Goal: Task Accomplishment & Management: Complete application form

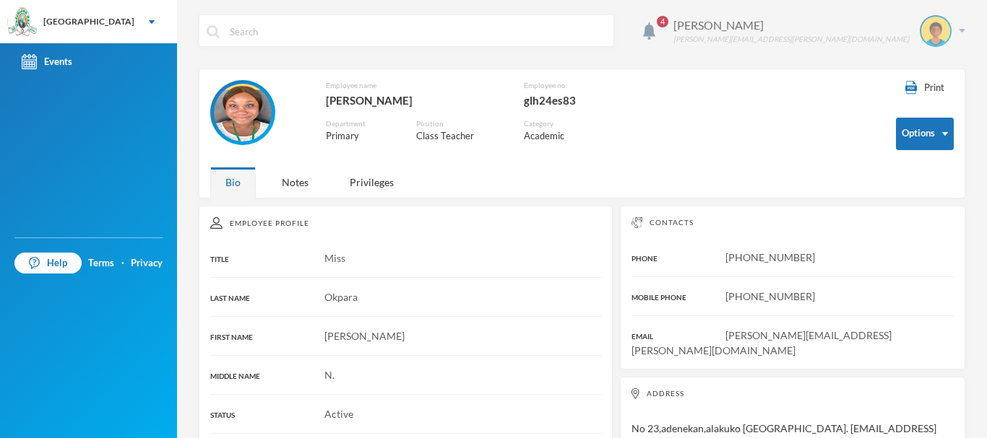
click at [959, 31] on img at bounding box center [962, 31] width 7 height 4
click at [907, 106] on button "Logout" at bounding box center [914, 106] width 65 height 22
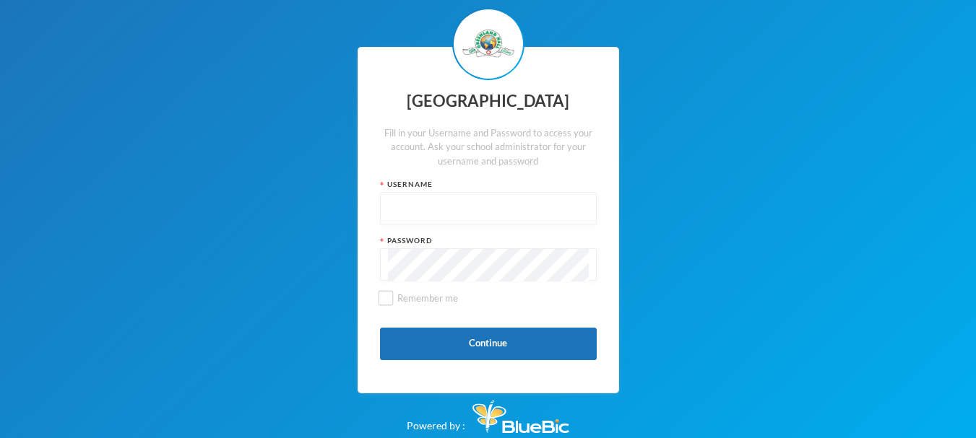
type input "glh24es83"
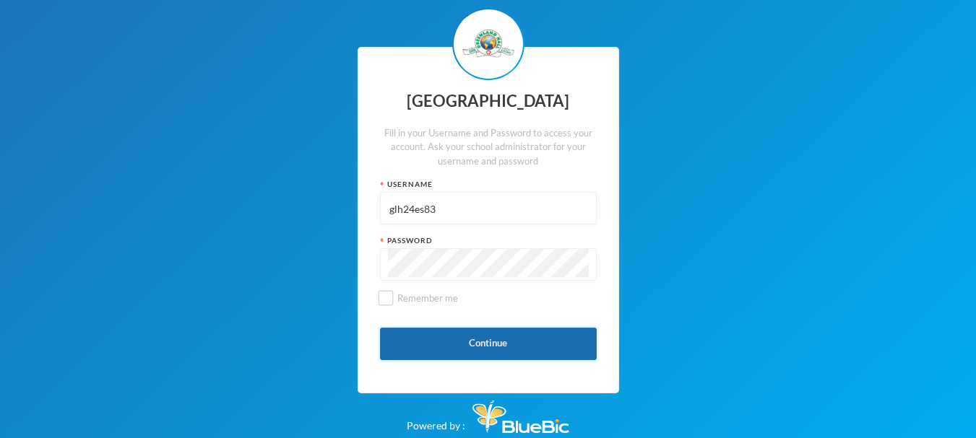
click at [511, 343] on button "Continue" at bounding box center [488, 344] width 217 height 33
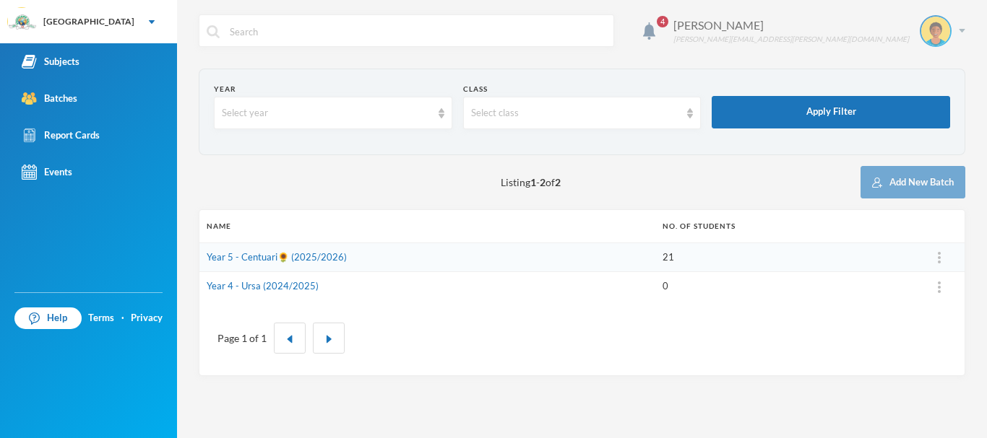
click at [962, 25] on div "Okpara Ann ann.okpara@greenlandhall.org" at bounding box center [813, 31] width 303 height 32
click at [923, 66] on div "My Profile" at bounding box center [925, 71] width 65 height 15
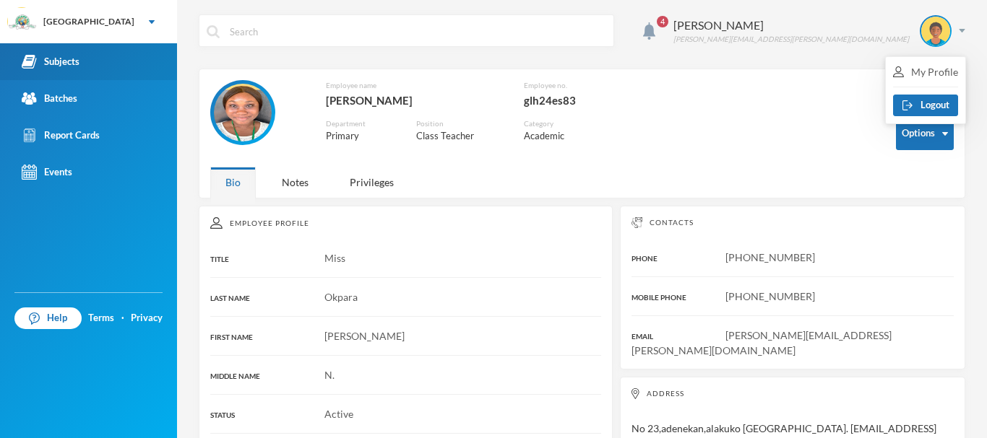
click at [63, 55] on div "Subjects" at bounding box center [51, 61] width 58 height 15
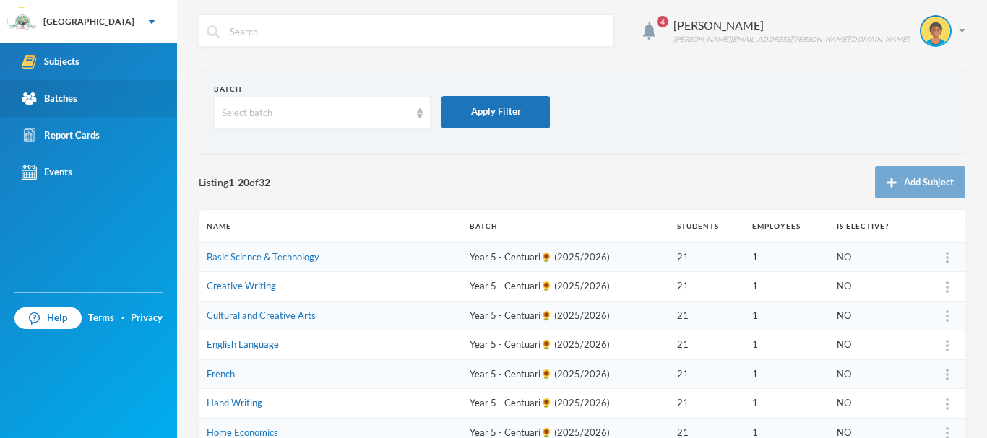
click at [40, 100] on div "Batches" at bounding box center [50, 98] width 56 height 15
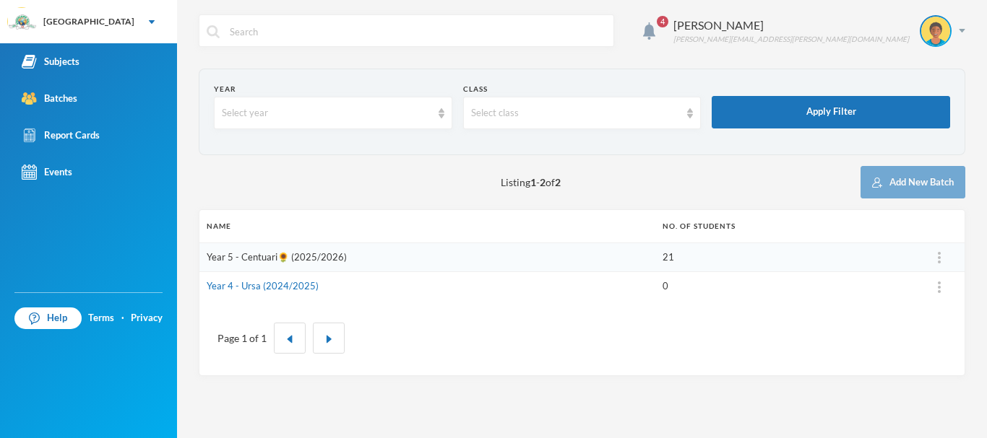
click at [294, 255] on link "Year 5 - Centuari🌻 (2025/2026)" at bounding box center [277, 257] width 140 height 12
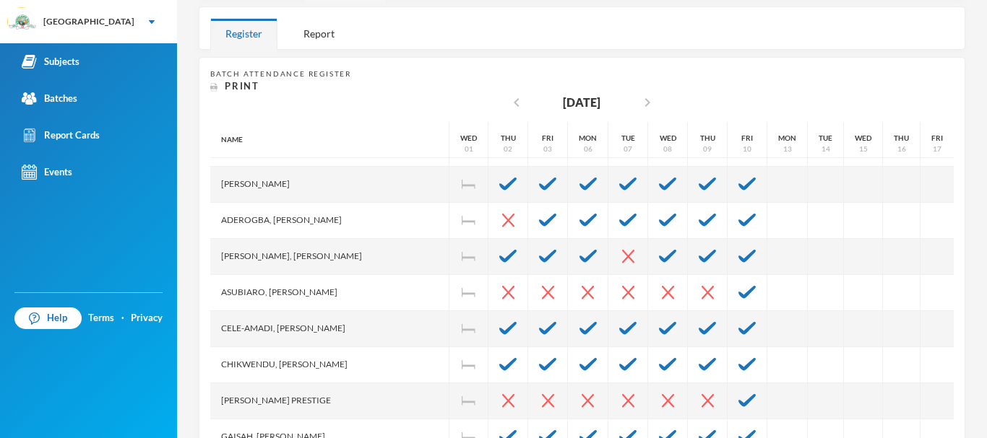
scroll to position [64, 0]
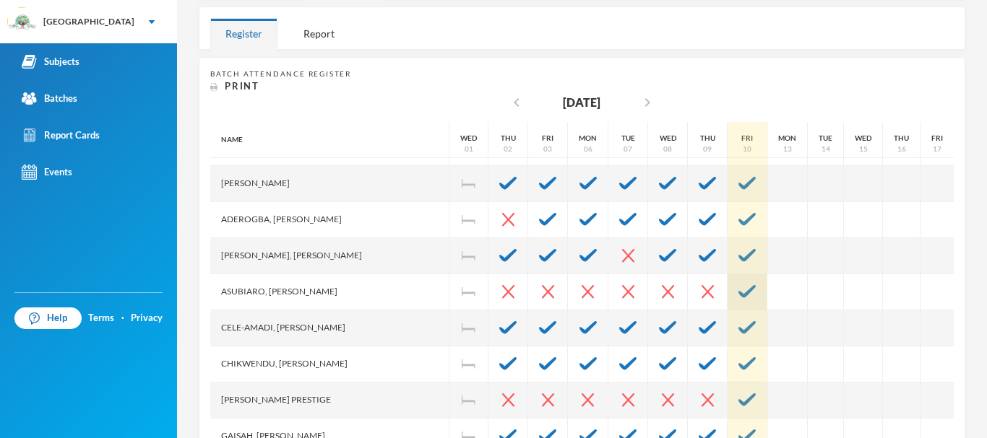
click at [727, 292] on div at bounding box center [747, 292] width 40 height 36
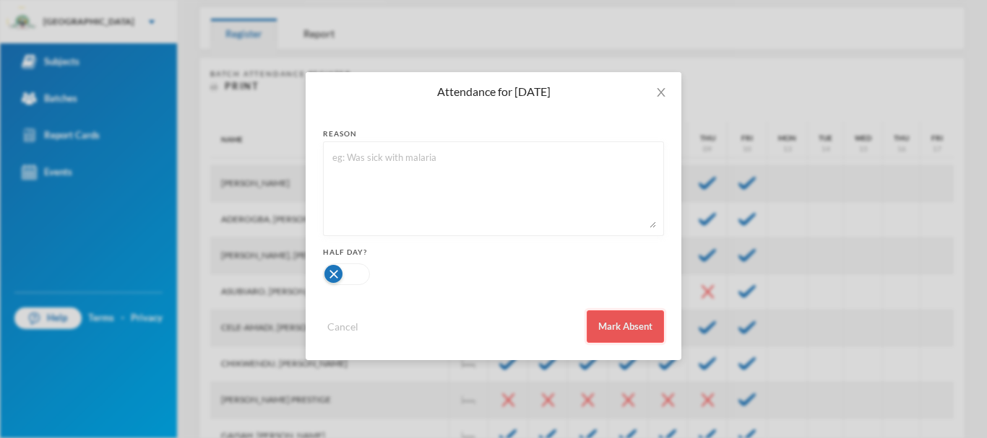
click at [635, 326] on button "Mark Absent" at bounding box center [625, 327] width 77 height 33
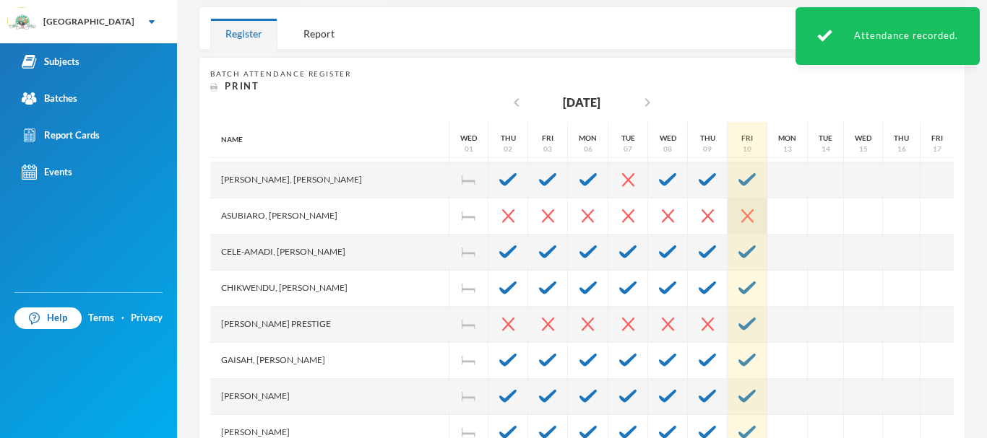
scroll to position [141, 0]
click at [738, 321] on img at bounding box center [746, 323] width 17 height 13
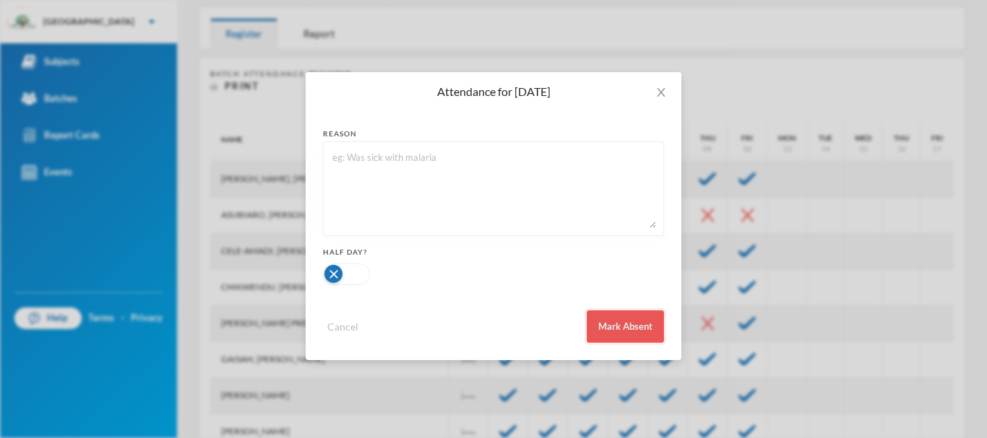
click at [638, 323] on button "Mark Absent" at bounding box center [625, 327] width 77 height 33
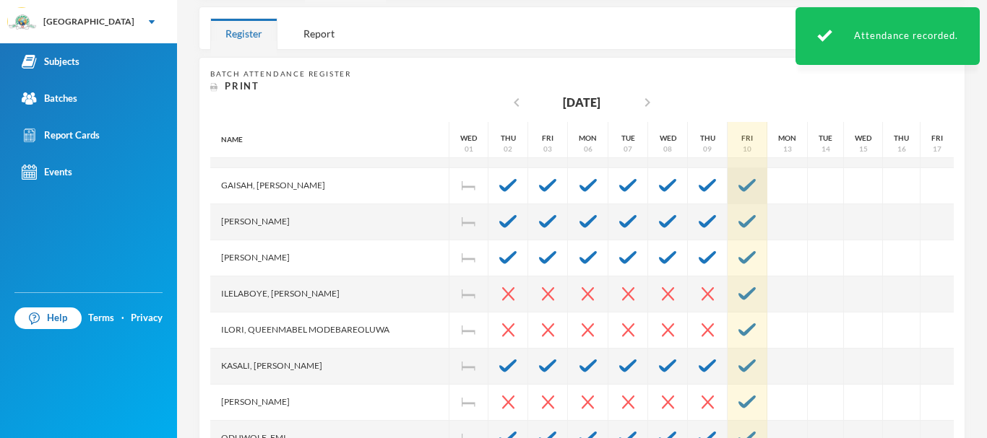
scroll to position [317, 0]
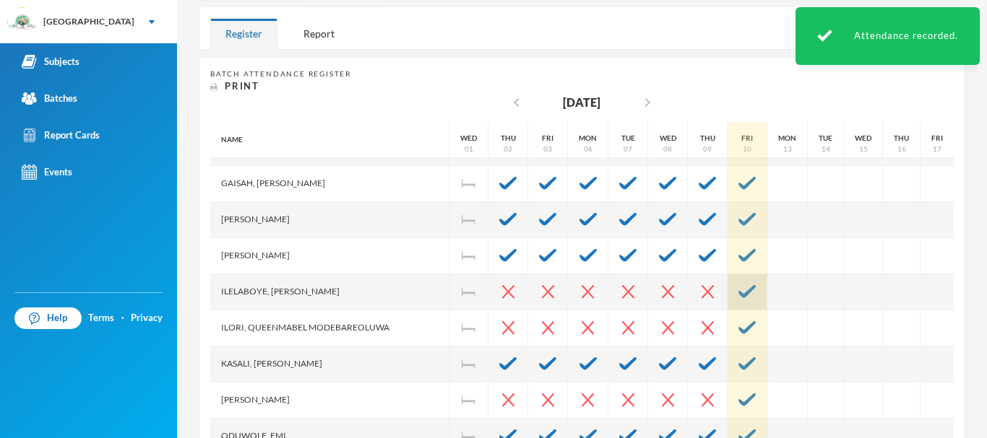
click at [738, 292] on img at bounding box center [746, 291] width 17 height 13
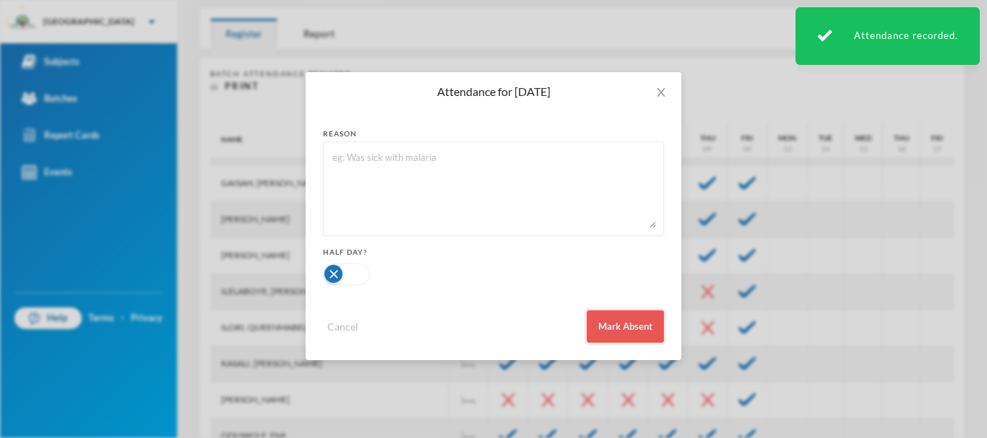
click at [644, 323] on button "Mark Absent" at bounding box center [625, 327] width 77 height 33
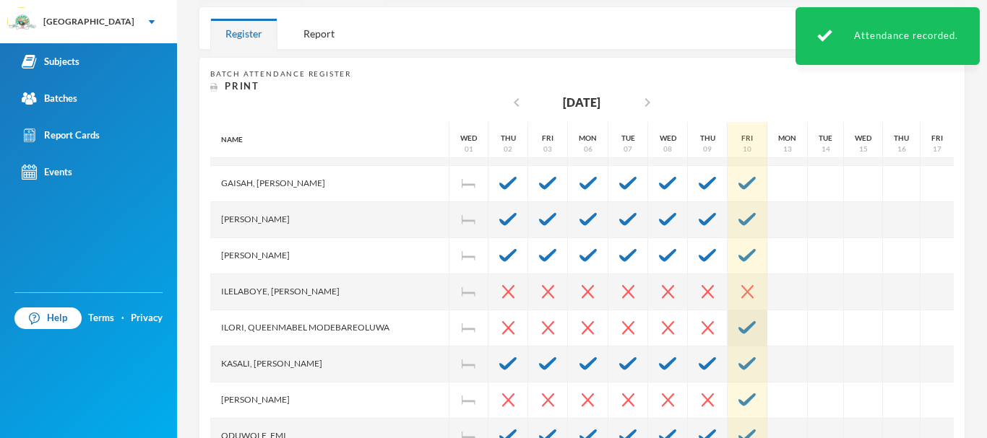
click at [738, 330] on img at bounding box center [746, 327] width 17 height 13
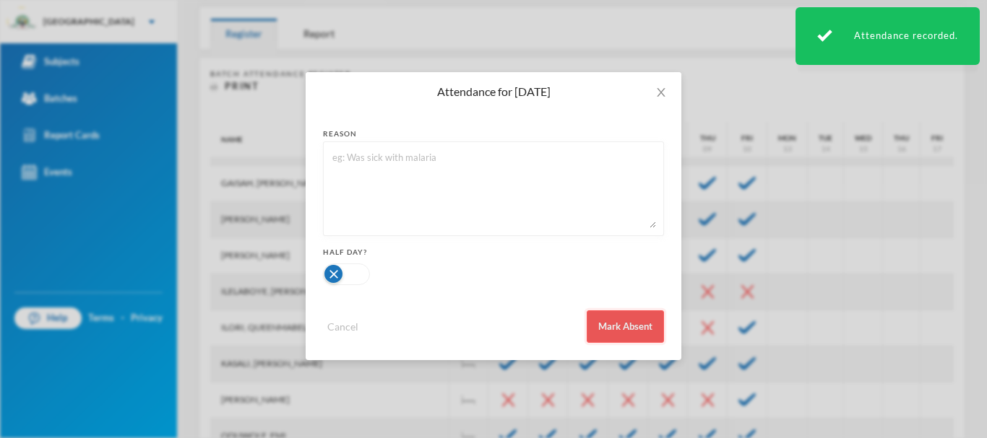
click at [631, 314] on button "Mark Absent" at bounding box center [625, 327] width 77 height 33
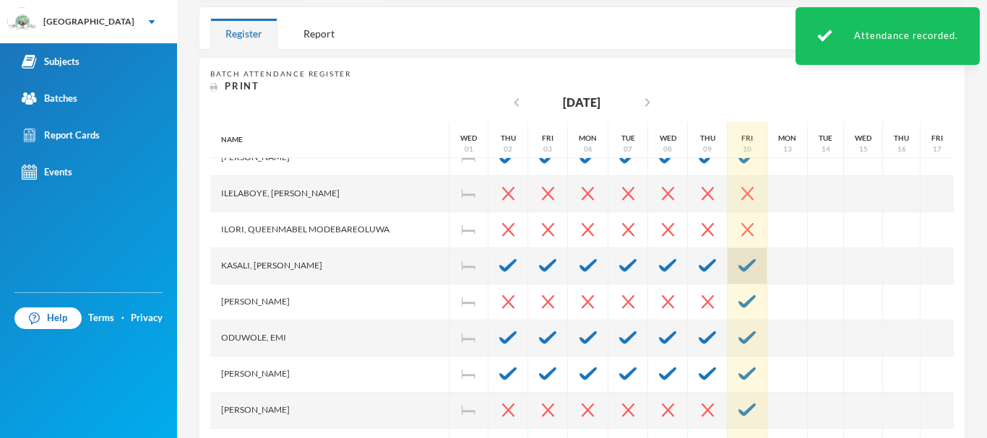
scroll to position [416, 0]
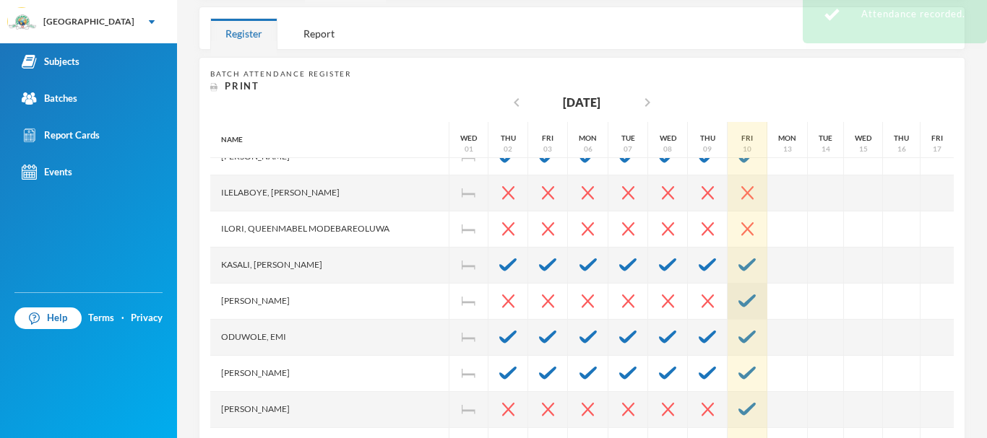
click at [738, 298] on img at bounding box center [746, 301] width 17 height 13
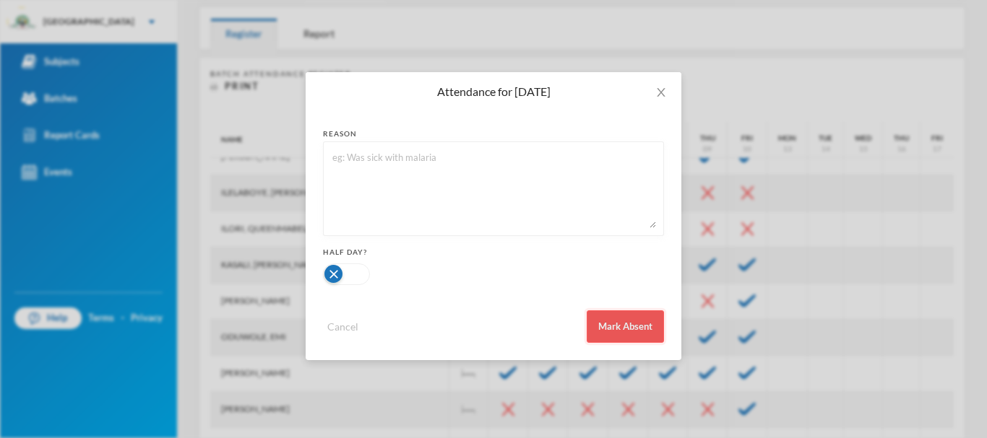
click at [646, 317] on button "Mark Absent" at bounding box center [625, 327] width 77 height 33
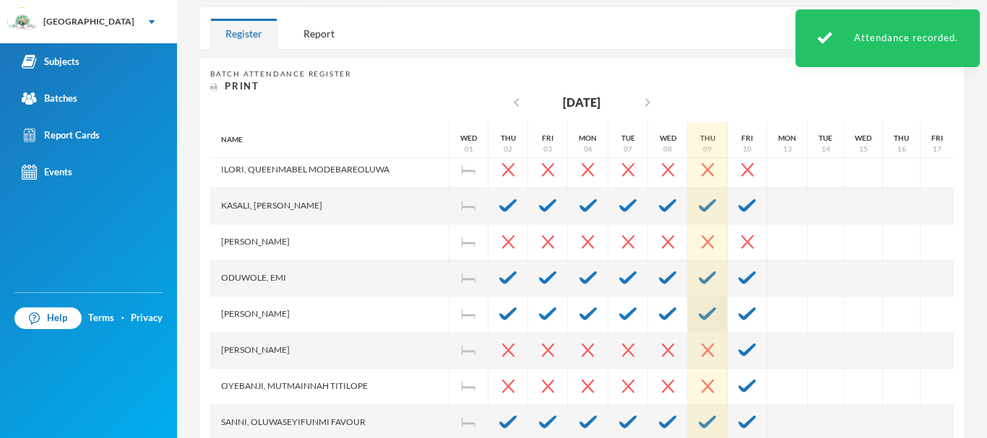
scroll to position [480, 0]
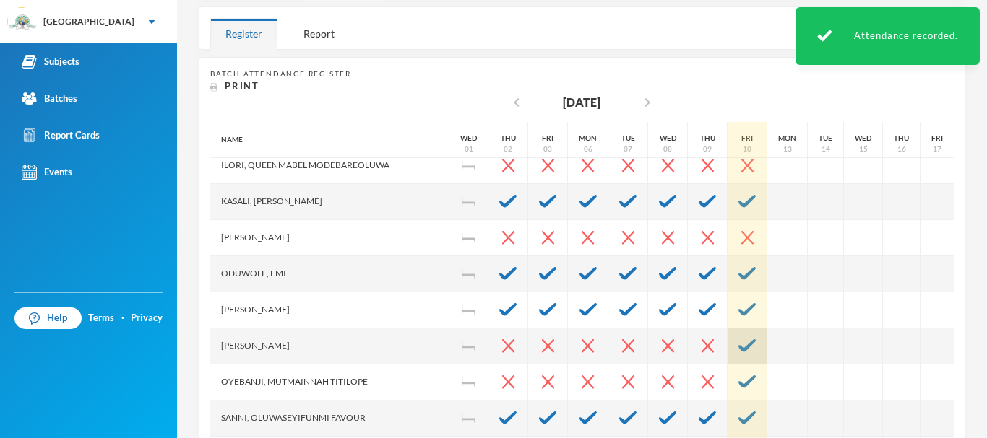
click at [727, 337] on div at bounding box center [747, 347] width 40 height 36
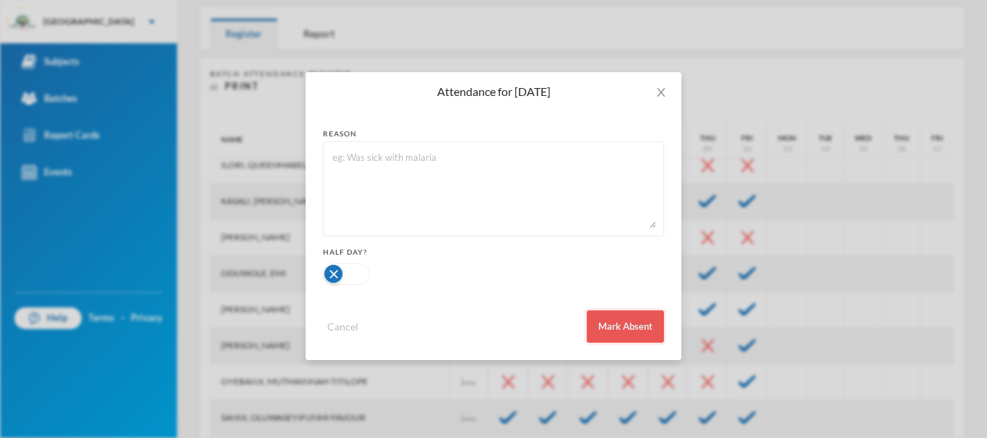
click at [649, 319] on button "Mark Absent" at bounding box center [625, 327] width 77 height 33
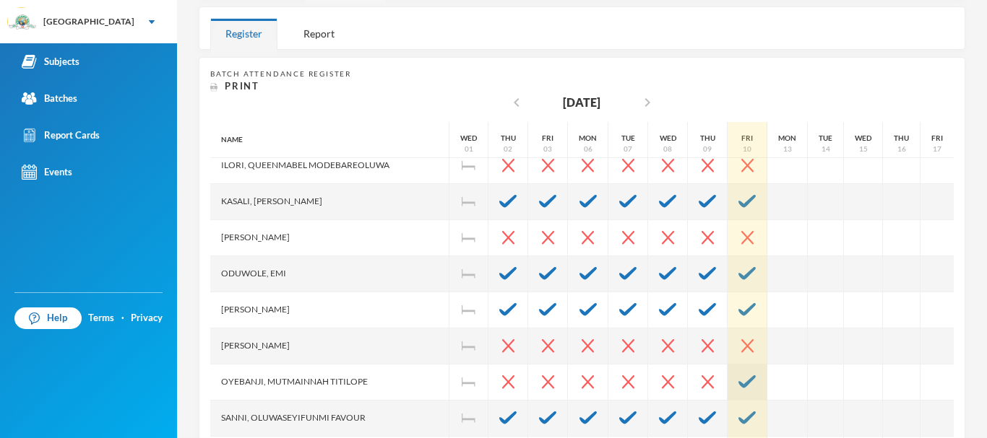
click at [727, 381] on div at bounding box center [747, 383] width 40 height 36
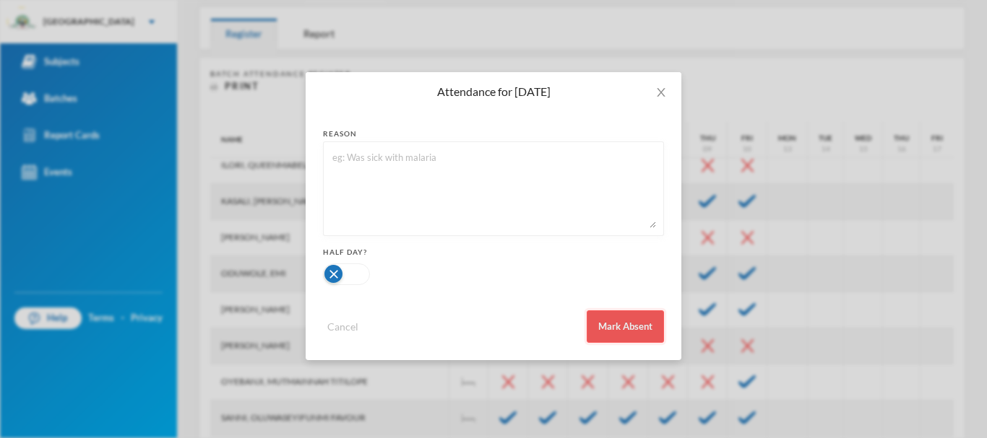
click at [636, 324] on button "Mark Absent" at bounding box center [625, 327] width 77 height 33
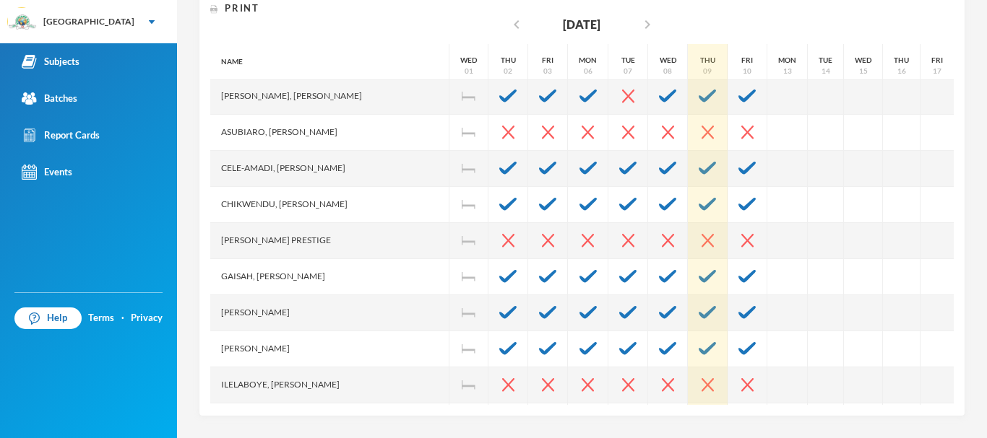
scroll to position [0, 0]
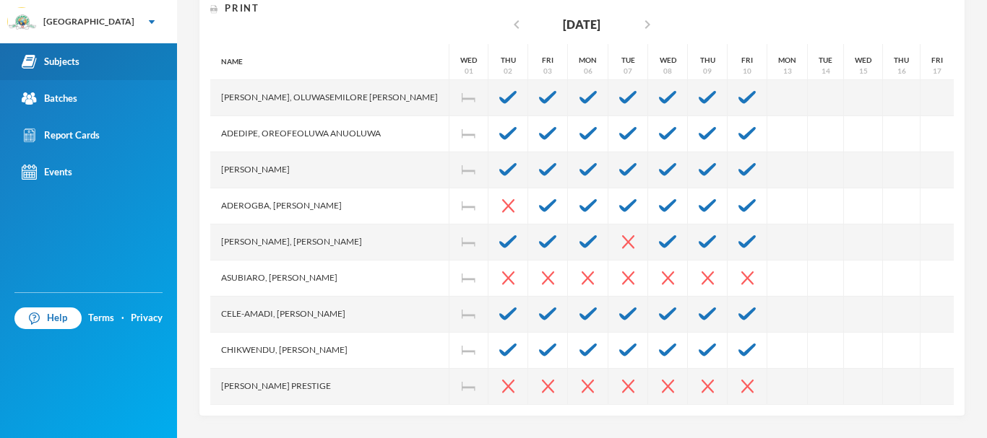
click at [82, 57] on link "Subjects" at bounding box center [88, 61] width 177 height 37
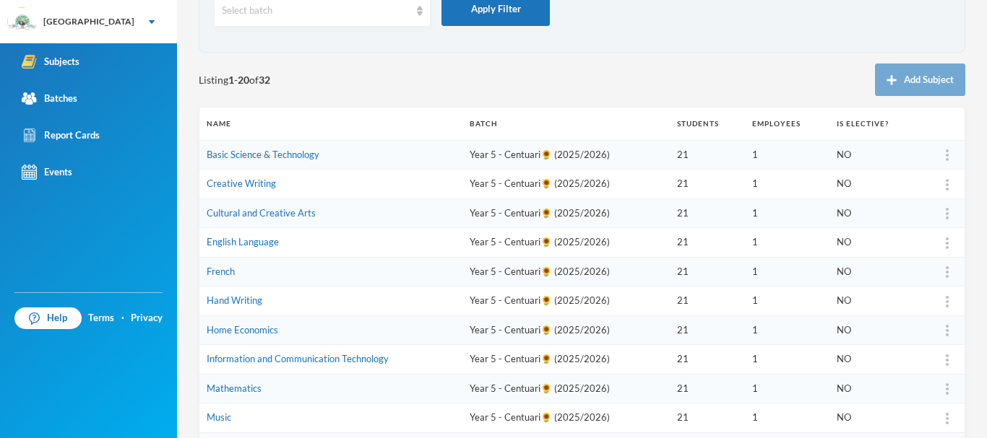
scroll to position [102, 0]
click at [287, 154] on link "Basic Science & Technology" at bounding box center [263, 156] width 113 height 12
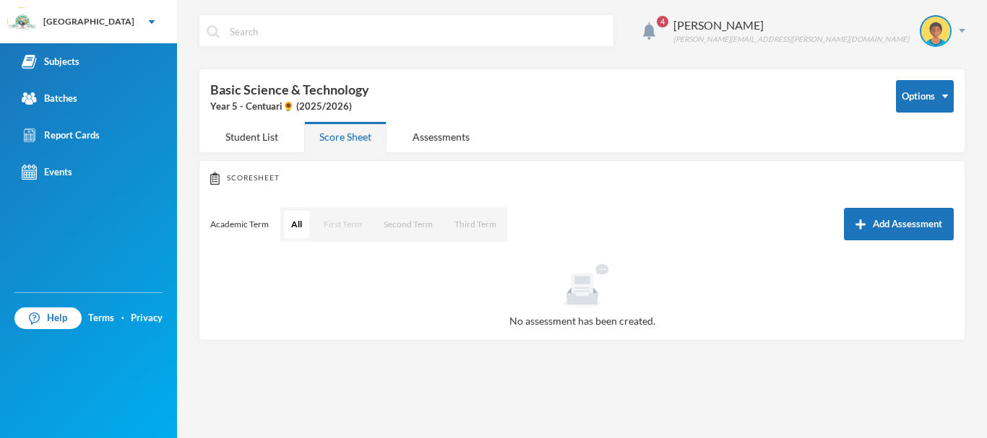
click at [346, 222] on button "First Term" at bounding box center [342, 224] width 53 height 27
click at [886, 227] on button "Add Assessment" at bounding box center [899, 224] width 110 height 33
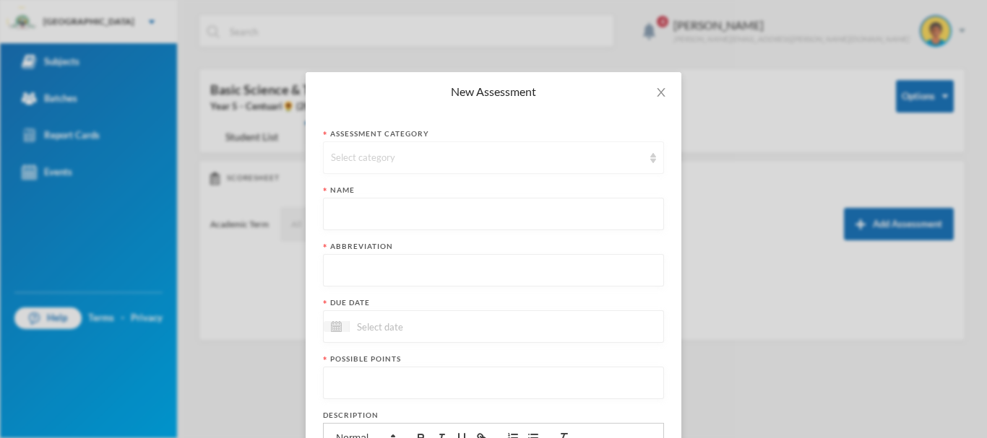
click at [404, 154] on div "Select category" at bounding box center [487, 158] width 312 height 14
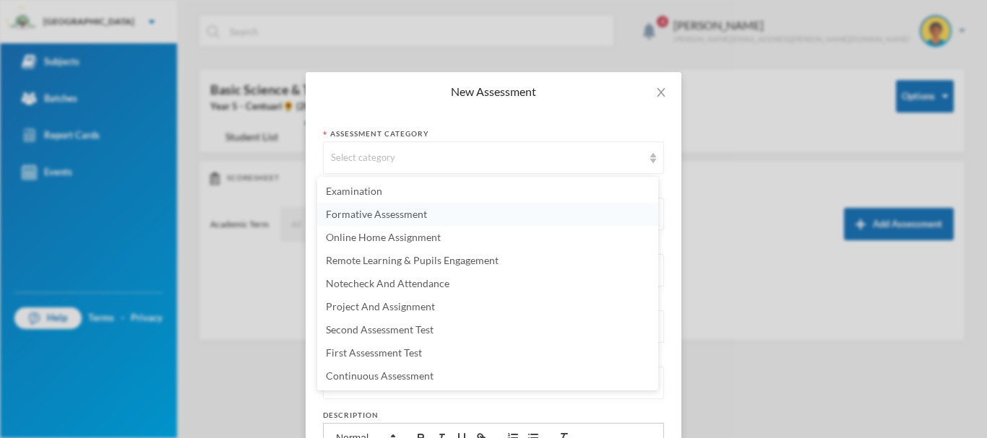
click at [381, 212] on span "Formative Assessment" at bounding box center [376, 214] width 101 height 12
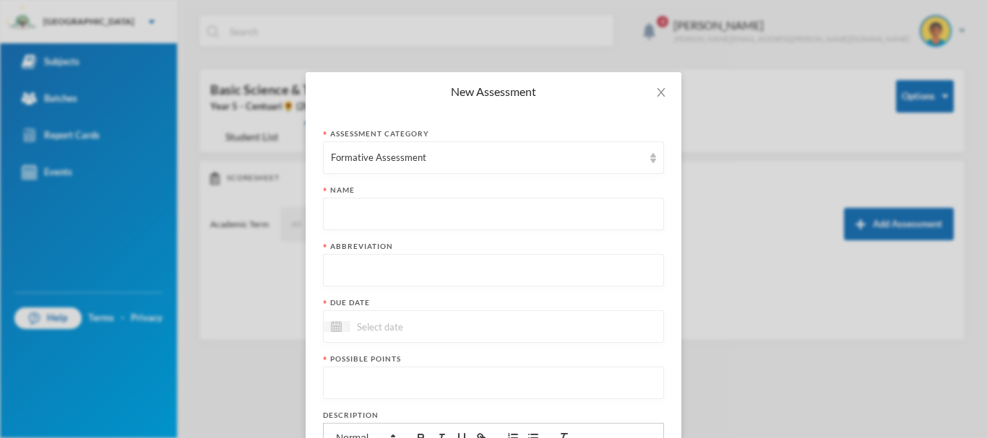
click at [361, 215] on input "text" at bounding box center [493, 215] width 325 height 33
click at [355, 271] on input "text" at bounding box center [493, 271] width 325 height 33
click at [358, 215] on input "FAT" at bounding box center [493, 215] width 325 height 33
click at [349, 215] on input "First Assessment" at bounding box center [493, 215] width 325 height 33
type input "First Term Formative Assessment"
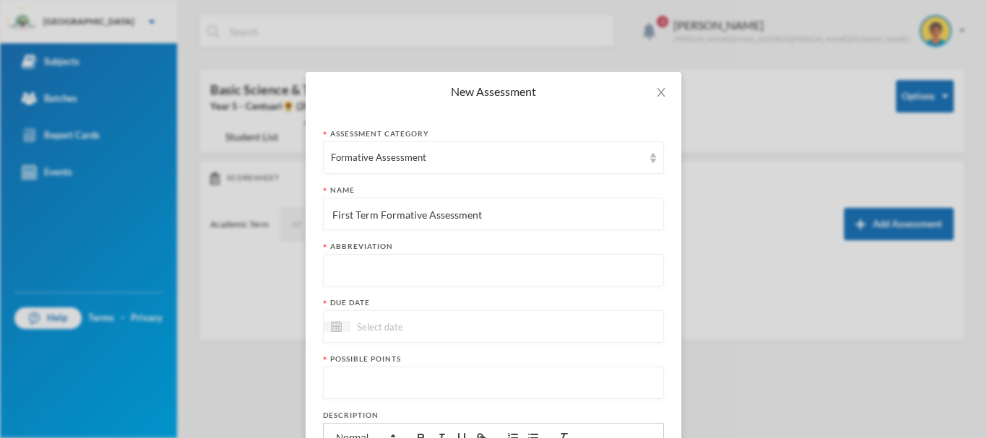
click at [349, 274] on input "text" at bounding box center [493, 271] width 325 height 33
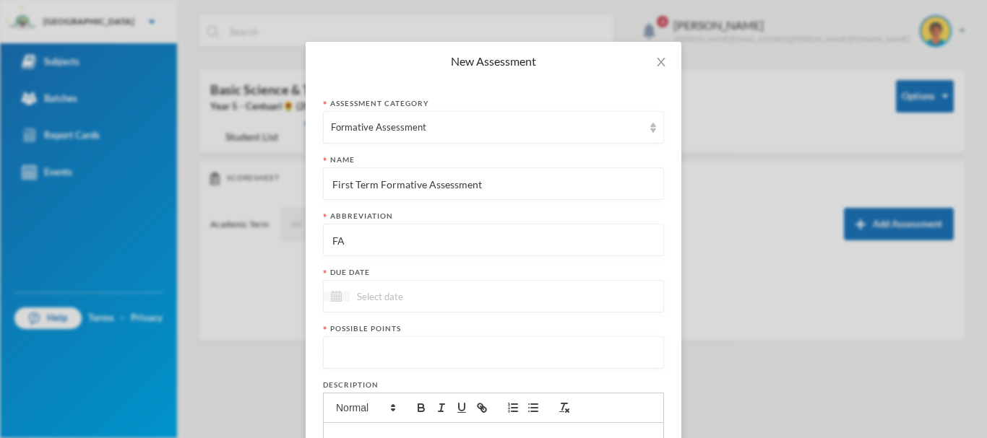
scroll to position [47, 0]
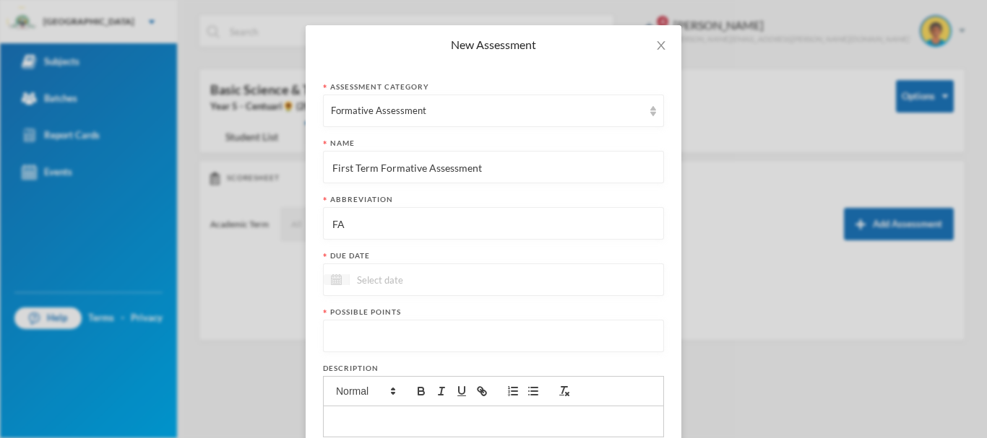
type input "FA"
click at [331, 274] on div at bounding box center [337, 279] width 26 height 11
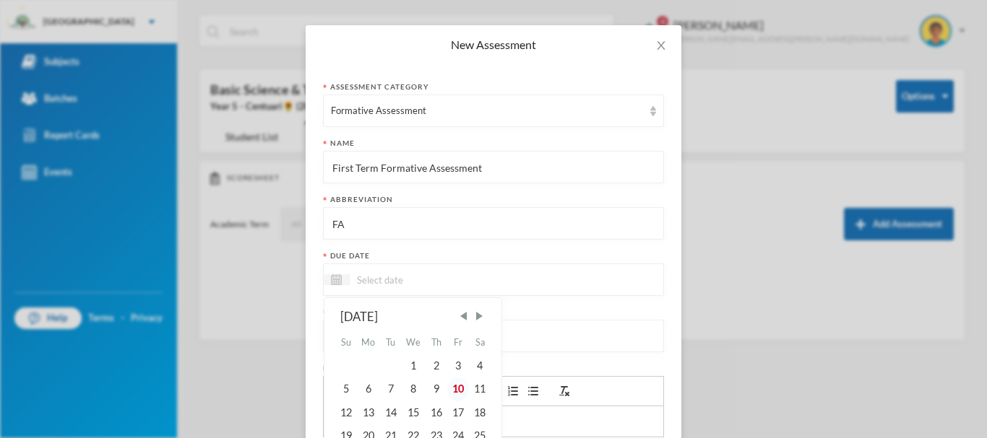
click at [457, 389] on div "10" at bounding box center [458, 389] width 22 height 23
type input "10/10/2025"
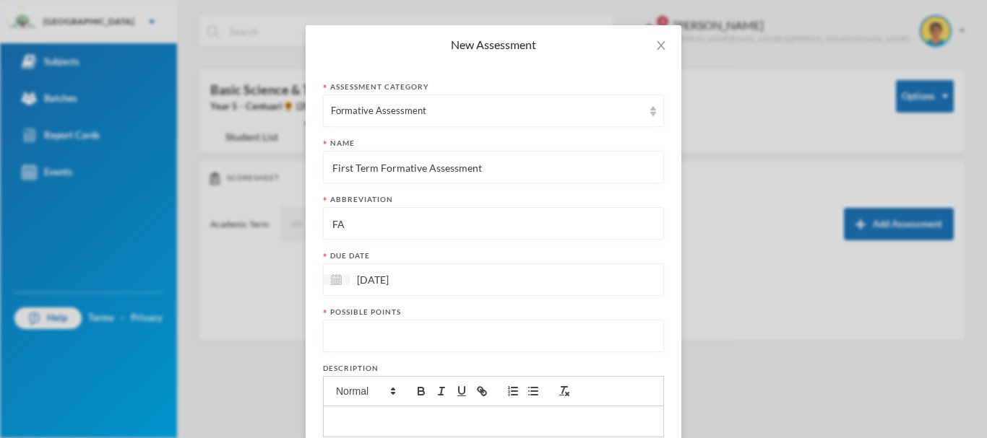
click at [389, 337] on input "number" at bounding box center [493, 337] width 325 height 33
type input "20"
drag, startPoint x: 326, startPoint y: 168, endPoint x: 475, endPoint y: 174, distance: 148.9
click at [475, 174] on input "First Term Formative Assessment" at bounding box center [493, 168] width 325 height 33
click at [551, 273] on div "10/10/2025" at bounding box center [493, 280] width 341 height 33
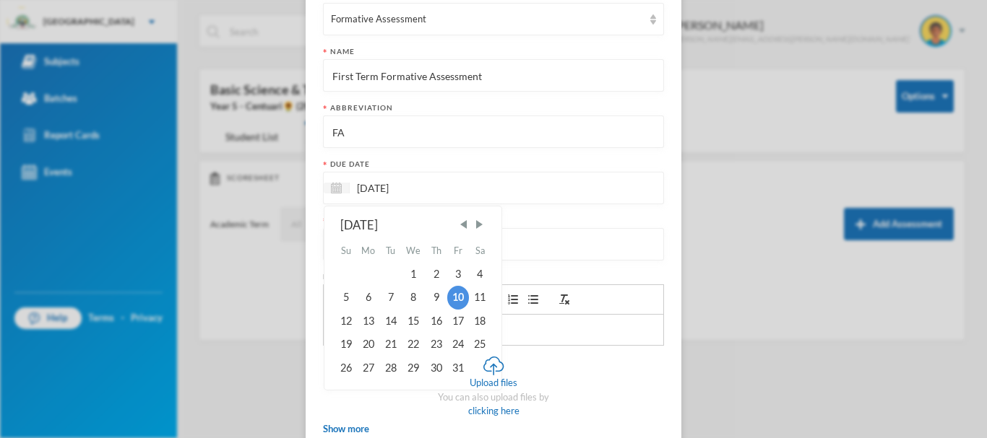
scroll to position [225, 0]
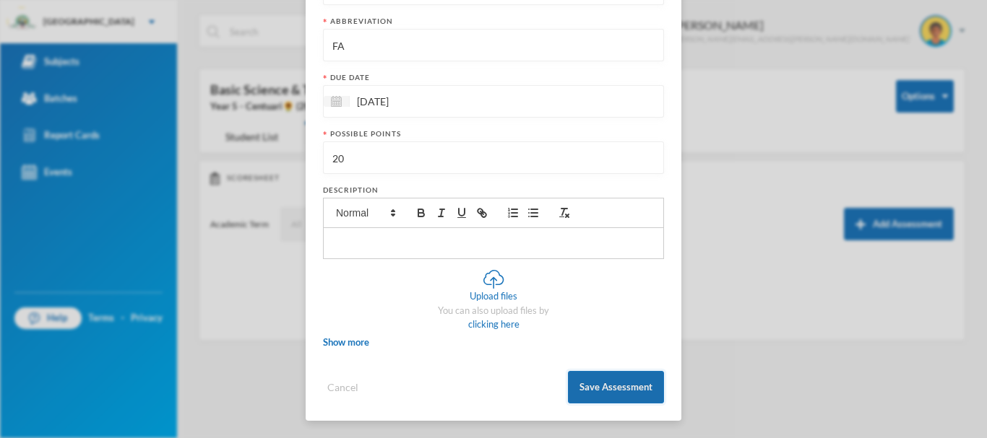
click at [620, 382] on button "Save Assessment" at bounding box center [616, 387] width 96 height 33
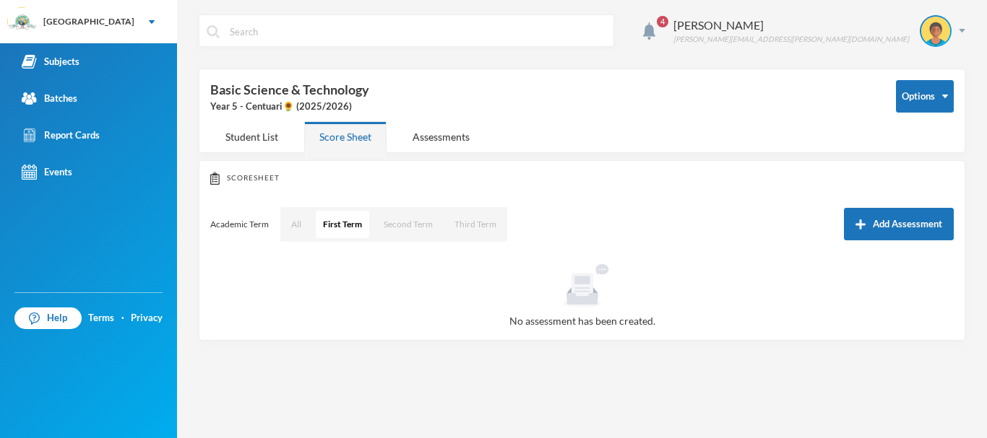
scroll to position [153, 0]
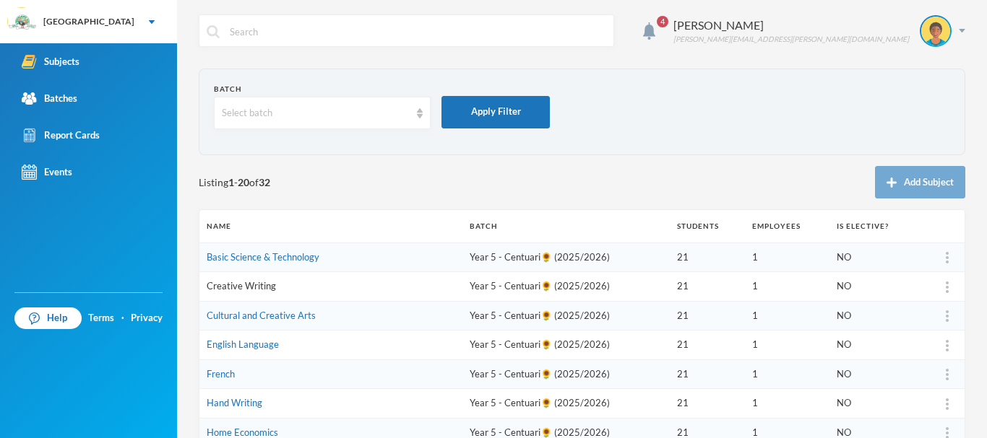
click at [251, 289] on link "Creative Writing" at bounding box center [241, 286] width 69 height 12
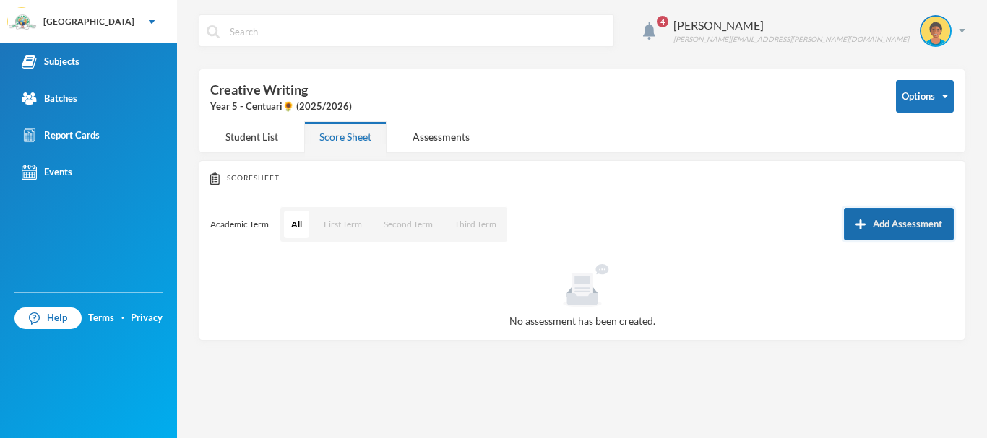
click at [899, 219] on button "Add Assessment" at bounding box center [899, 224] width 110 height 33
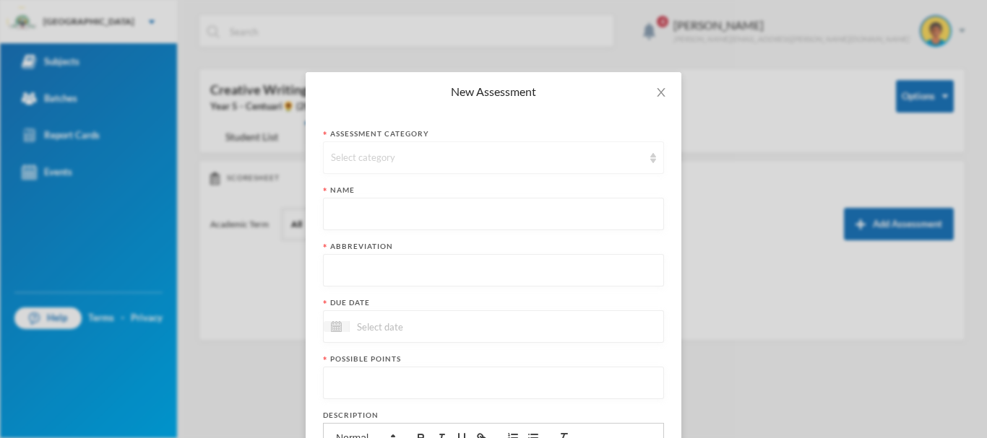
click at [455, 147] on div "Select category" at bounding box center [493, 158] width 341 height 33
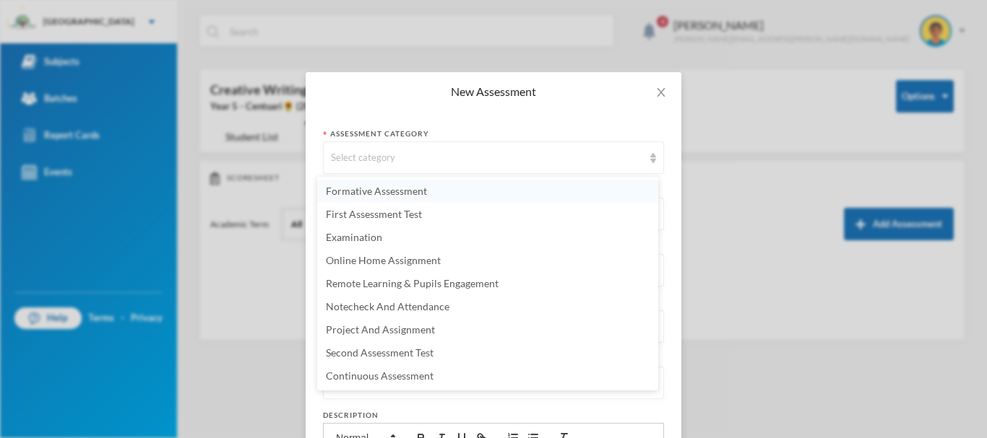
click at [398, 186] on span "Formative Assessment" at bounding box center [376, 191] width 101 height 12
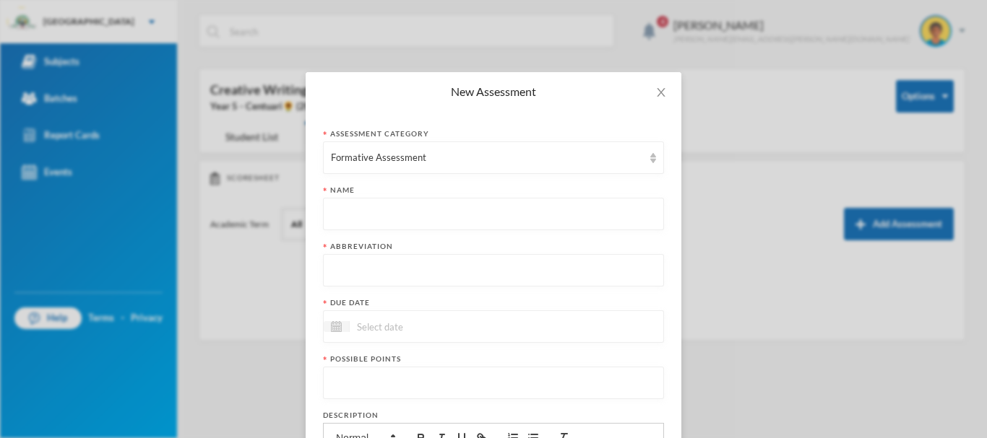
click at [376, 213] on input "text" at bounding box center [493, 215] width 325 height 33
paste input "First Term Formative Assessment"
type input "First Term Formative Assessment"
click at [368, 280] on input "text" at bounding box center [493, 271] width 325 height 33
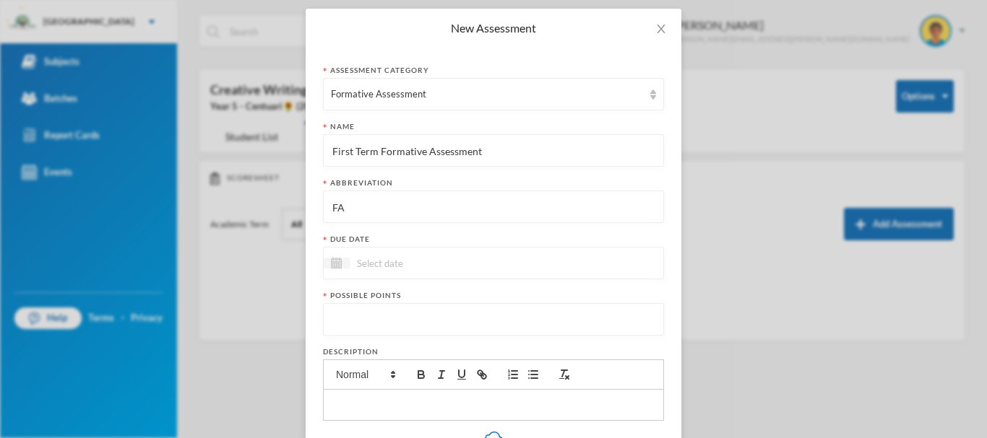
scroll to position [67, 0]
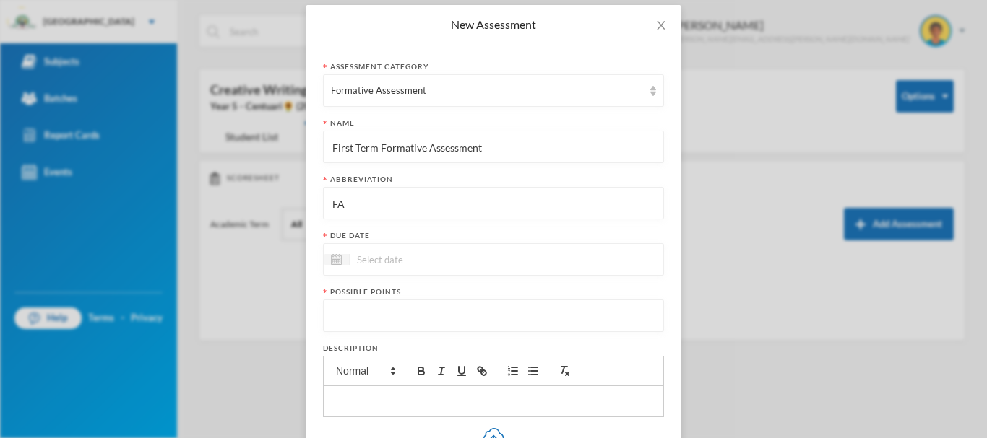
type input "FA"
click at [381, 263] on input at bounding box center [410, 259] width 121 height 17
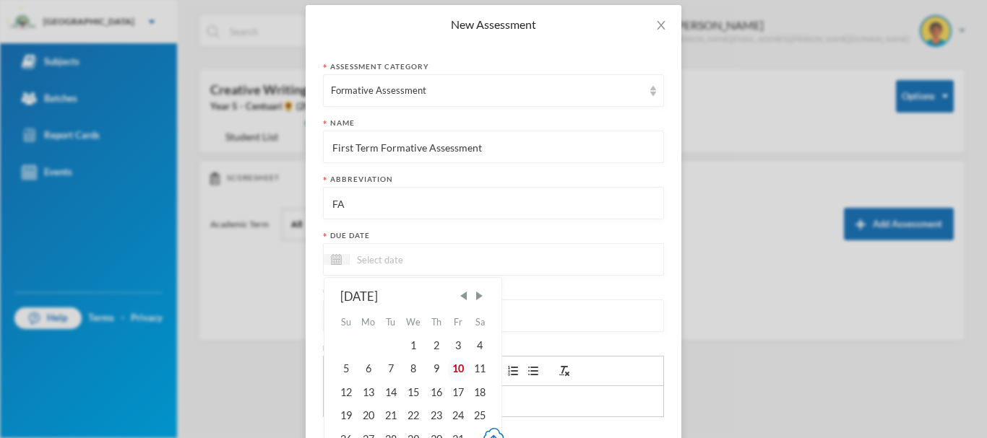
click at [452, 367] on div "10" at bounding box center [458, 369] width 22 height 23
type input "[DATE]"
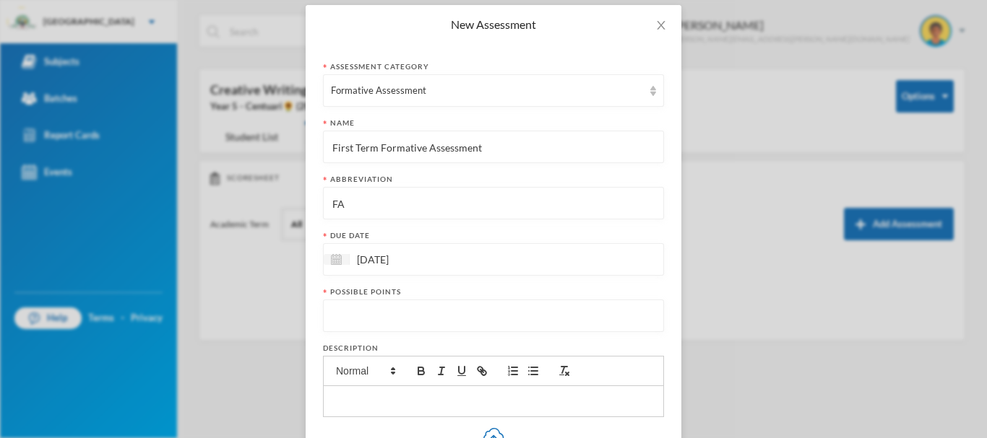
click at [400, 311] on input "number" at bounding box center [493, 316] width 325 height 33
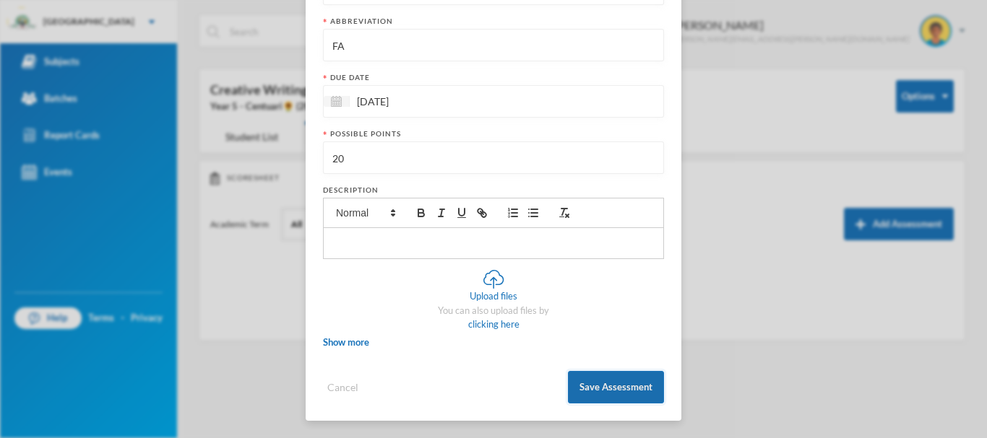
type input "20"
click at [583, 382] on button "Save Assessment" at bounding box center [616, 387] width 96 height 33
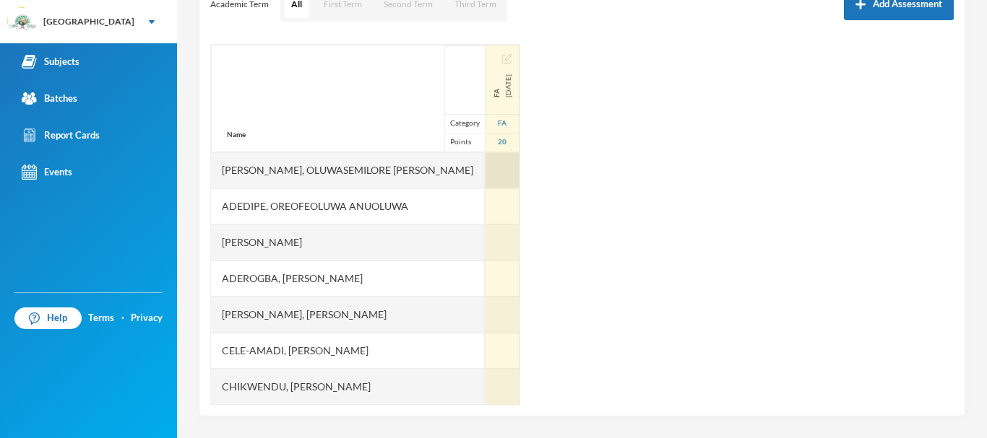
click at [485, 173] on div at bounding box center [502, 170] width 34 height 36
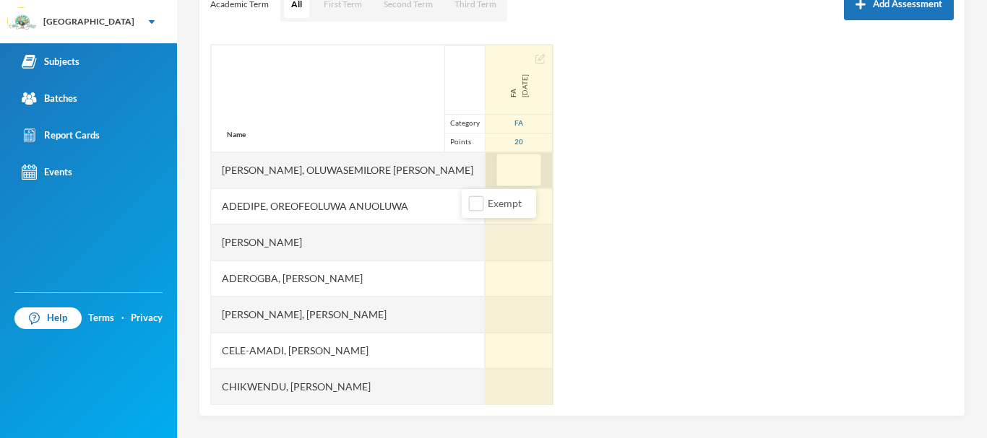
type input "8"
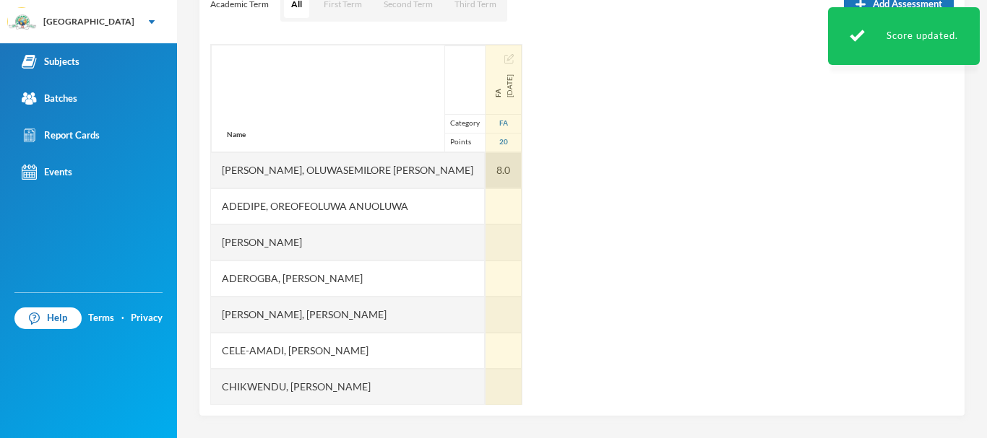
click at [485, 168] on div "8.0" at bounding box center [503, 170] width 36 height 36
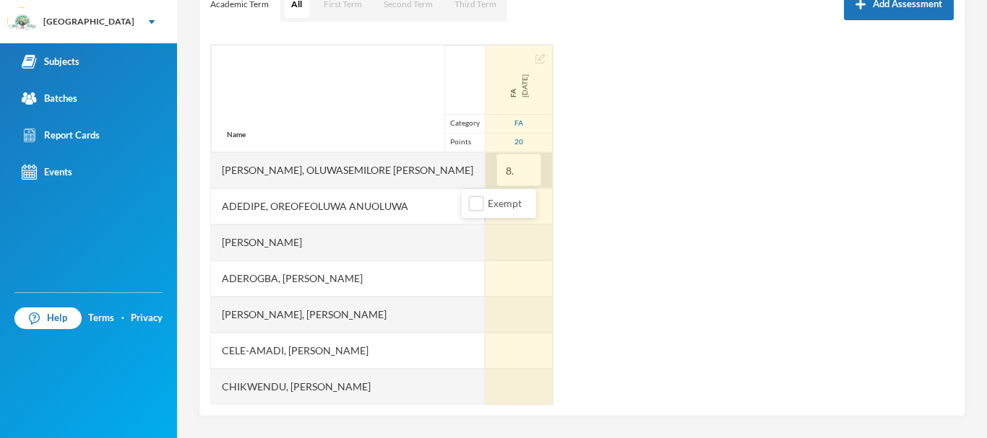
type input "8"
type input "7"
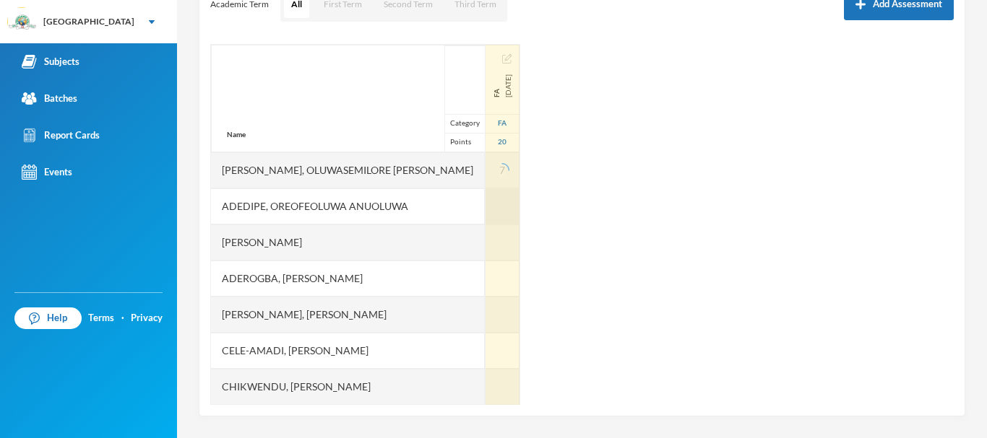
click at [485, 203] on div at bounding box center [502, 207] width 34 height 36
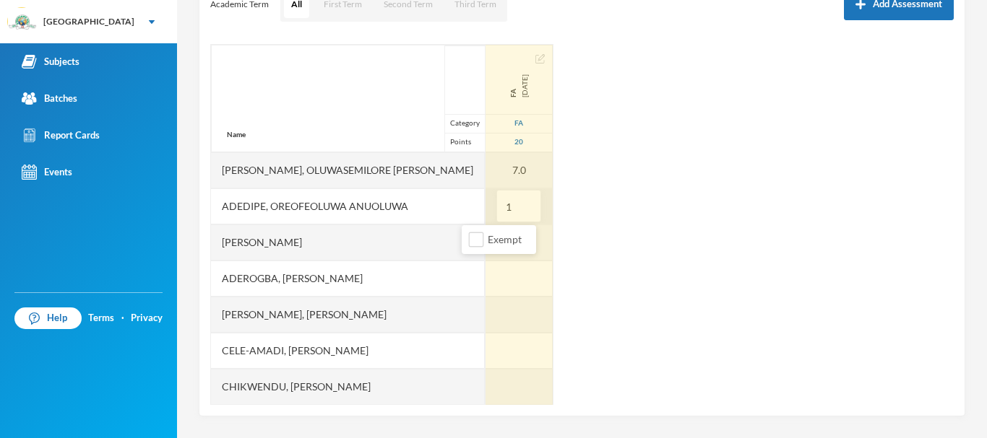
type input "16"
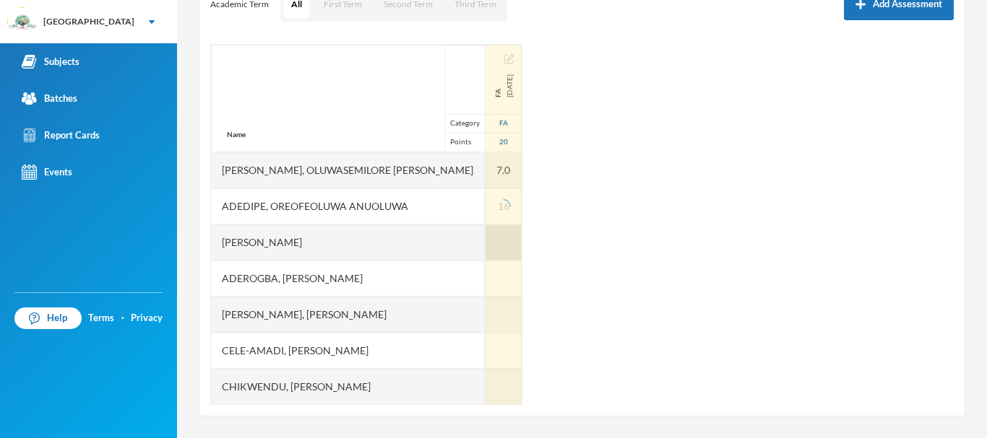
click at [485, 233] on div at bounding box center [503, 243] width 36 height 36
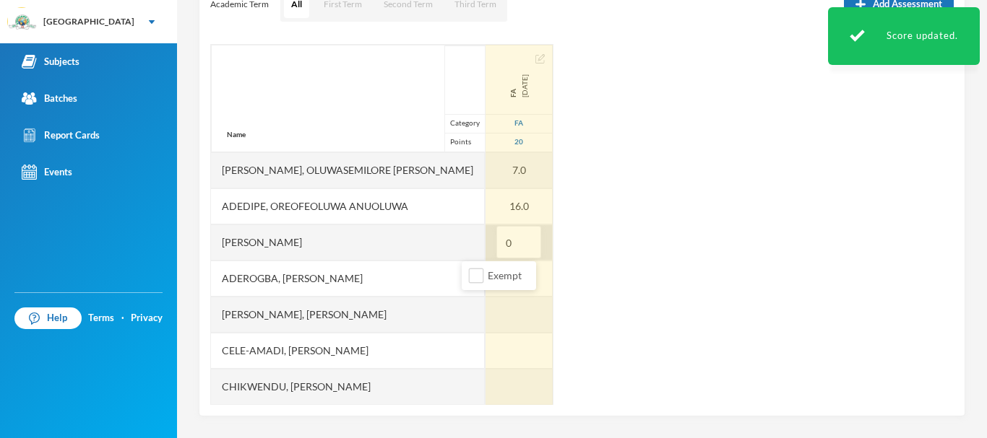
type input "05"
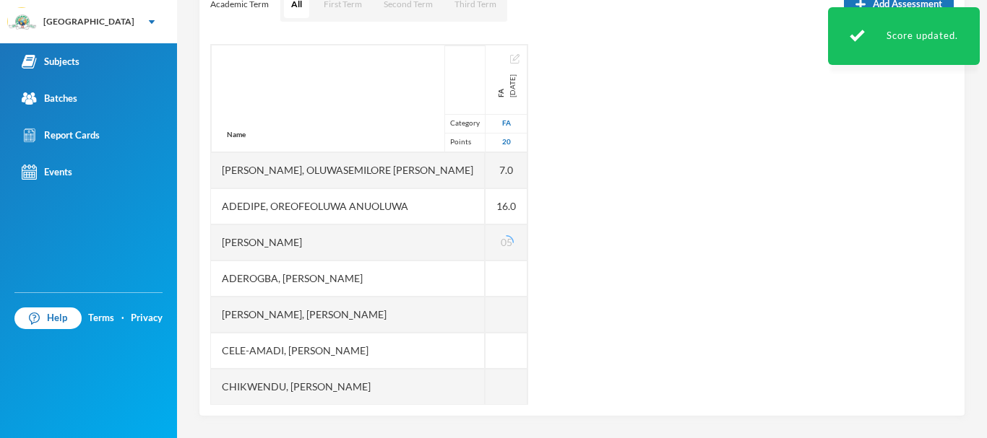
click at [574, 280] on div "Name Category Points Abiodun, Oluwasemilore Martha Adedipe, Oreofeoluwa Anuoluw…" at bounding box center [581, 224] width 743 height 361
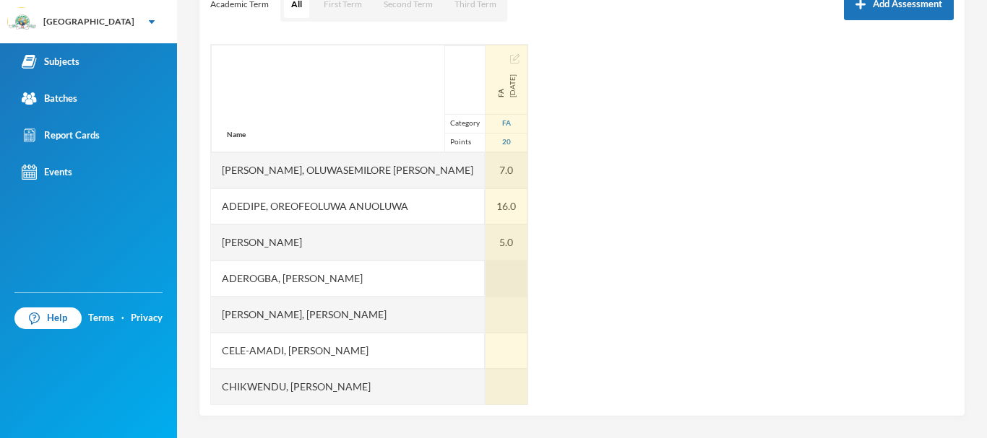
click at [485, 285] on div at bounding box center [506, 279] width 42 height 36
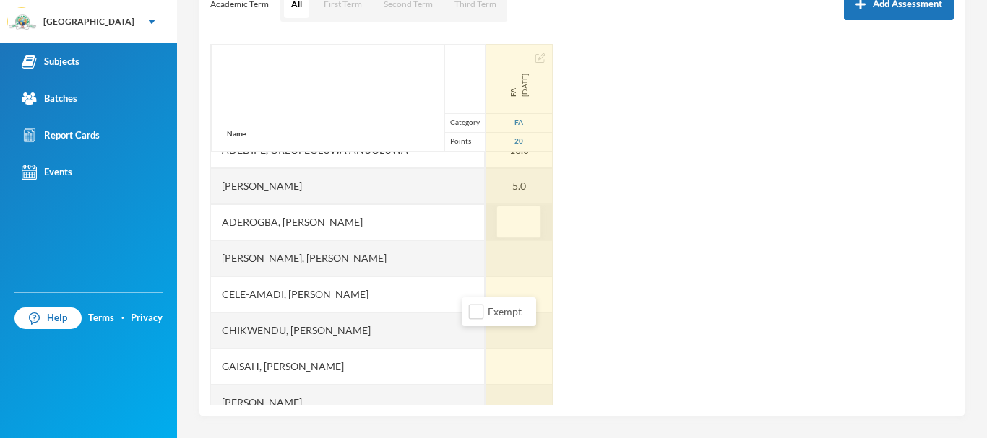
scroll to position [59, 0]
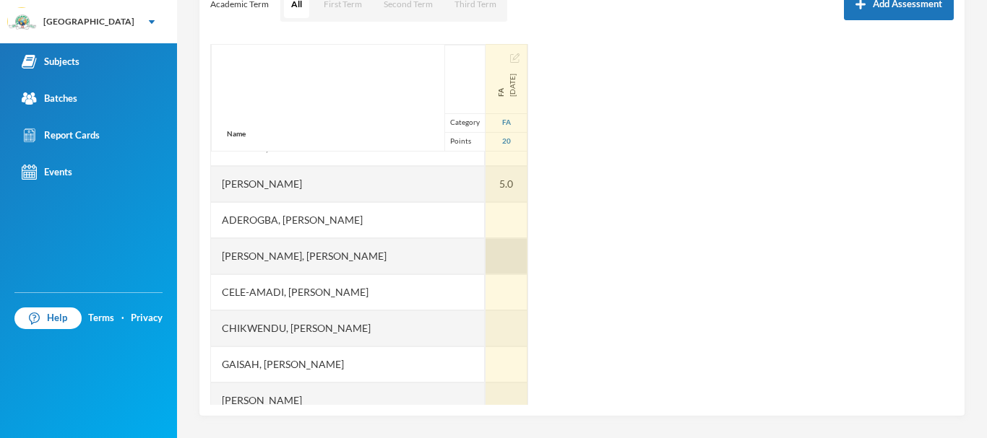
click at [485, 251] on div at bounding box center [506, 256] width 42 height 36
click at [486, 222] on div at bounding box center [506, 220] width 42 height 36
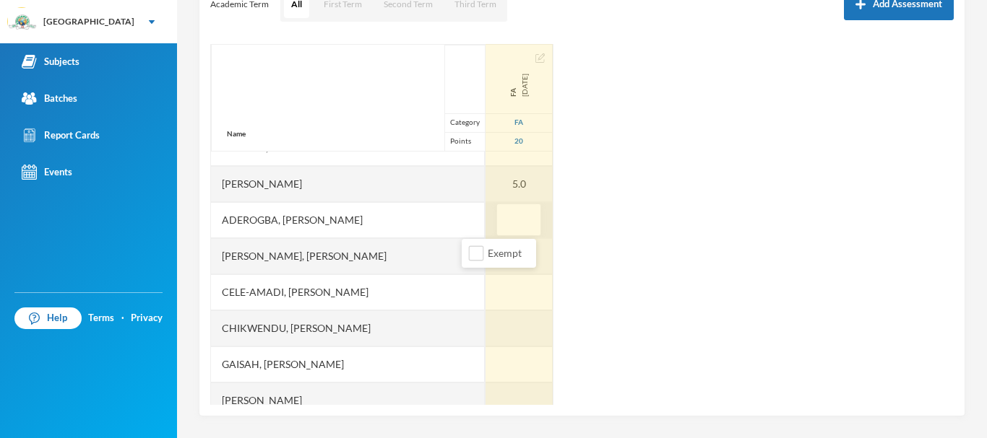
type input "5"
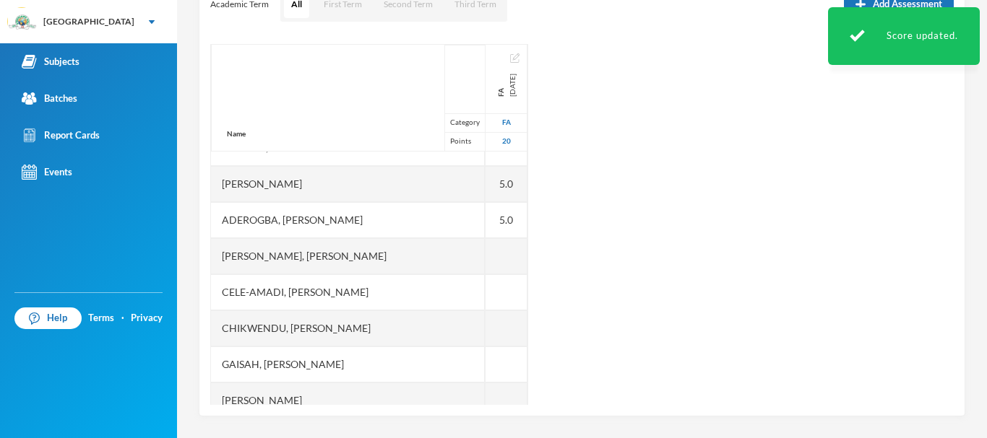
click at [485, 259] on div at bounding box center [506, 256] width 42 height 36
type input "8"
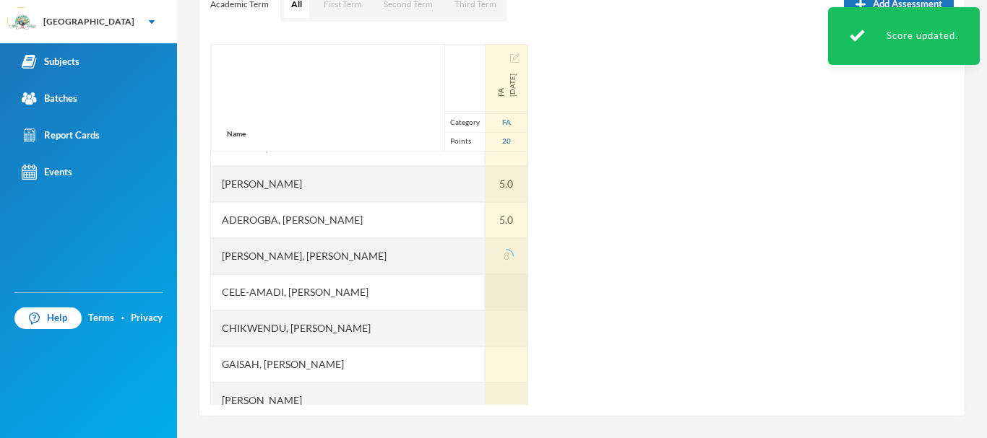
click at [485, 290] on div at bounding box center [506, 292] width 42 height 36
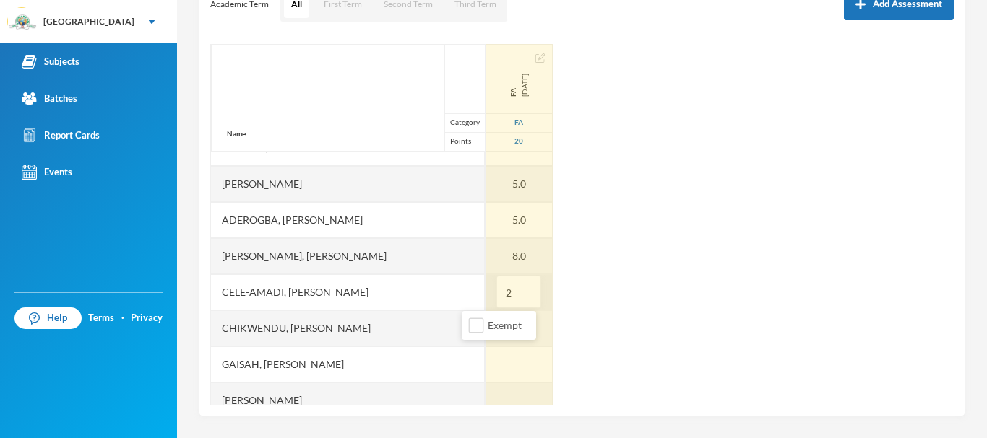
type input "20"
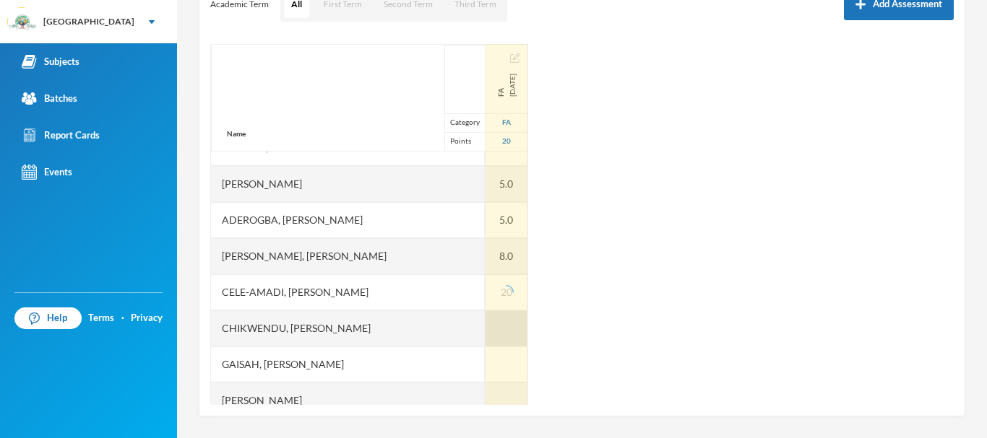
click at [485, 322] on div at bounding box center [506, 329] width 42 height 36
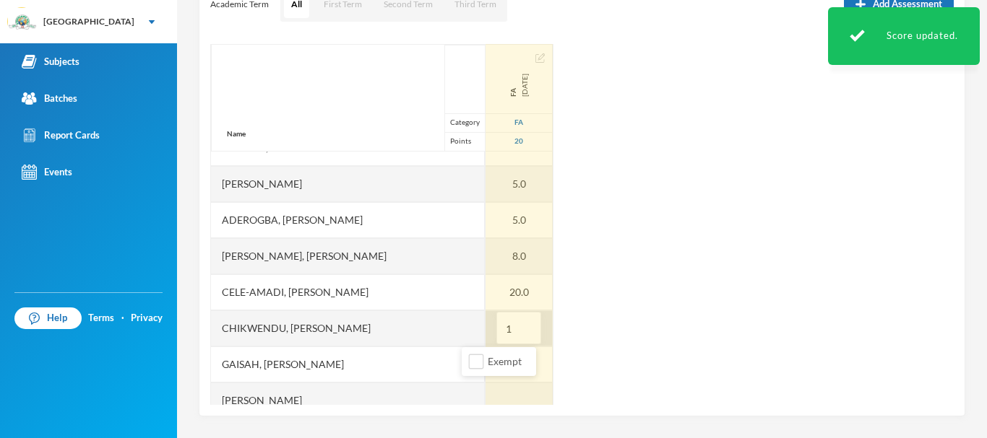
type input "15"
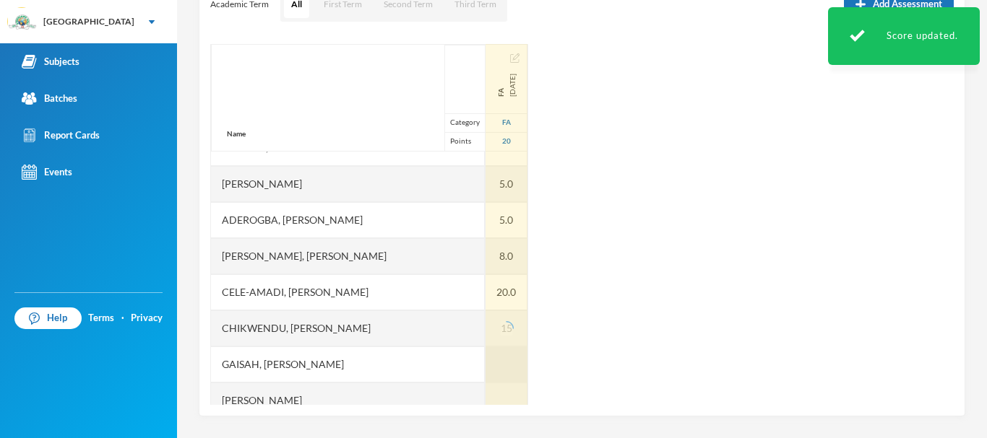
click at [485, 364] on div at bounding box center [506, 365] width 42 height 36
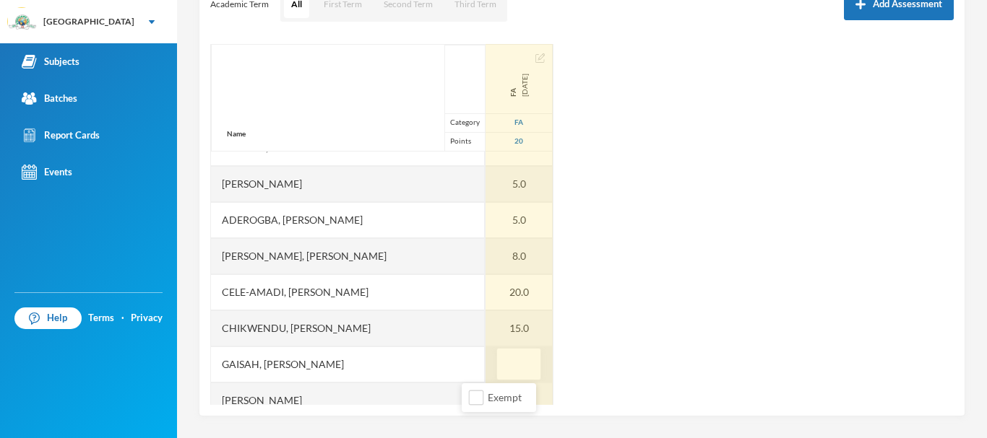
type input "8"
click at [485, 395] on div at bounding box center [518, 401] width 67 height 36
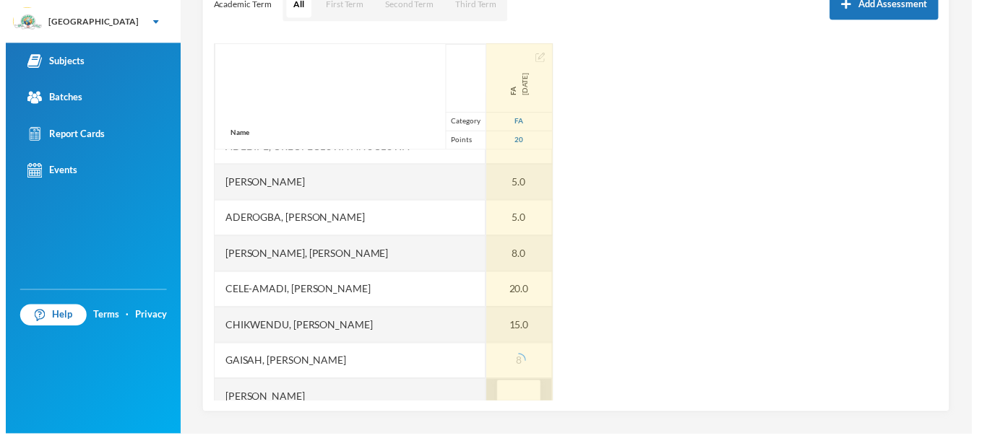
scroll to position [72, 0]
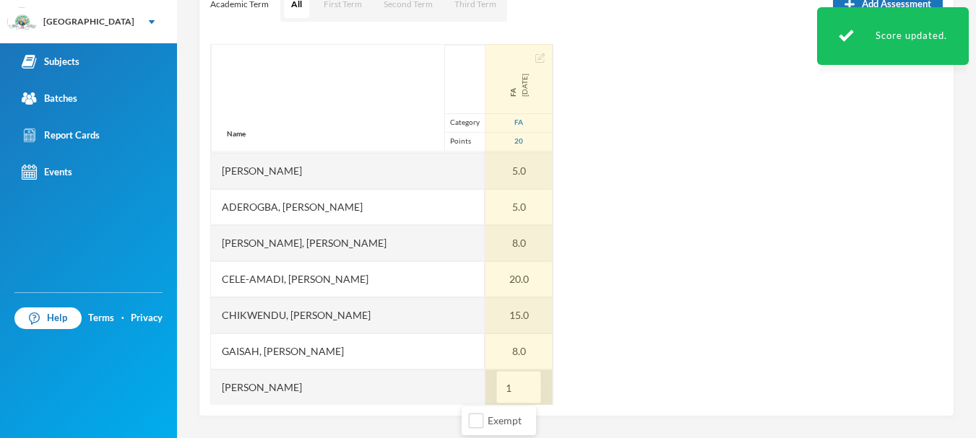
type input "15"
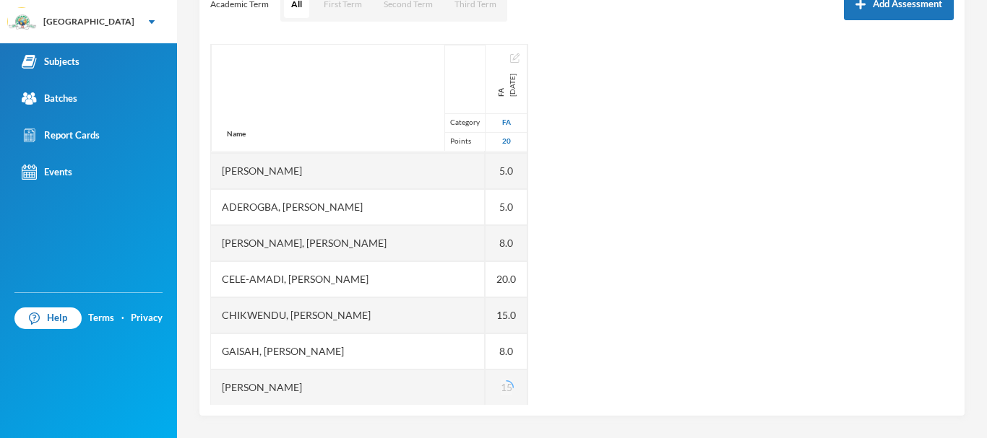
click at [531, 378] on div "Name Category Points Abiodun, Oluwasemilore Martha Adedipe, Oreofeoluwa Anuoluw…" at bounding box center [581, 224] width 743 height 361
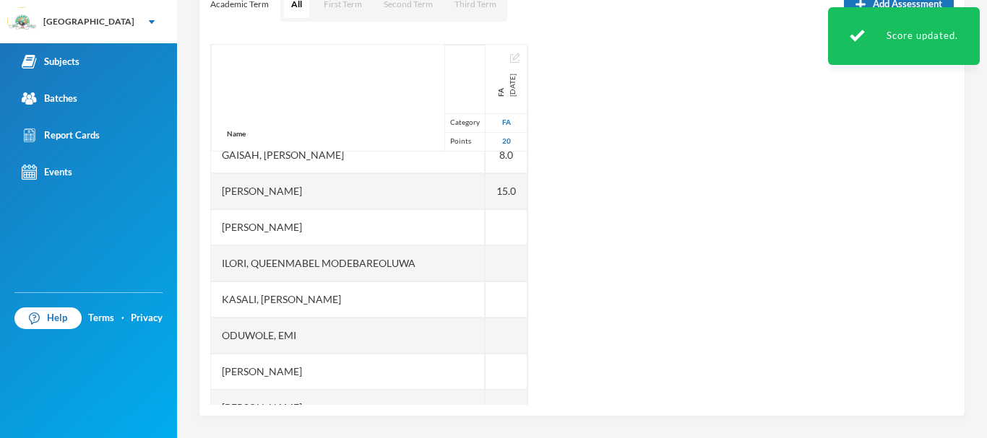
scroll to position [267, 0]
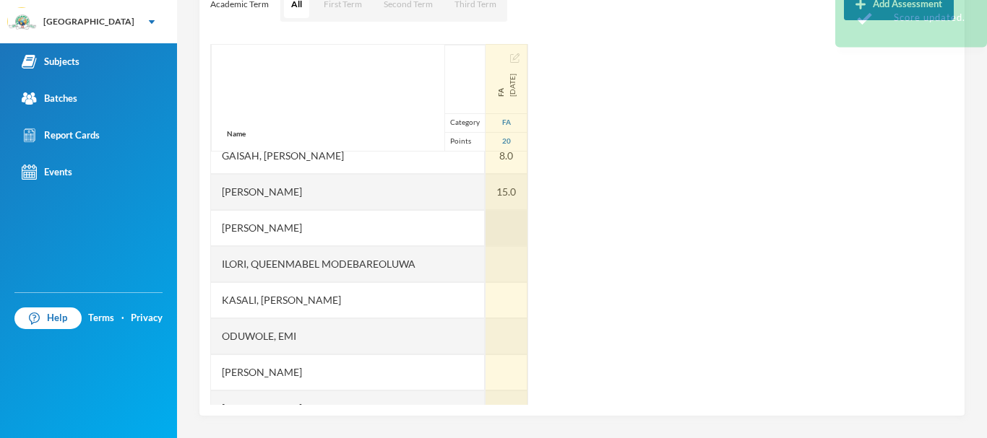
click at [485, 223] on div at bounding box center [506, 228] width 42 height 36
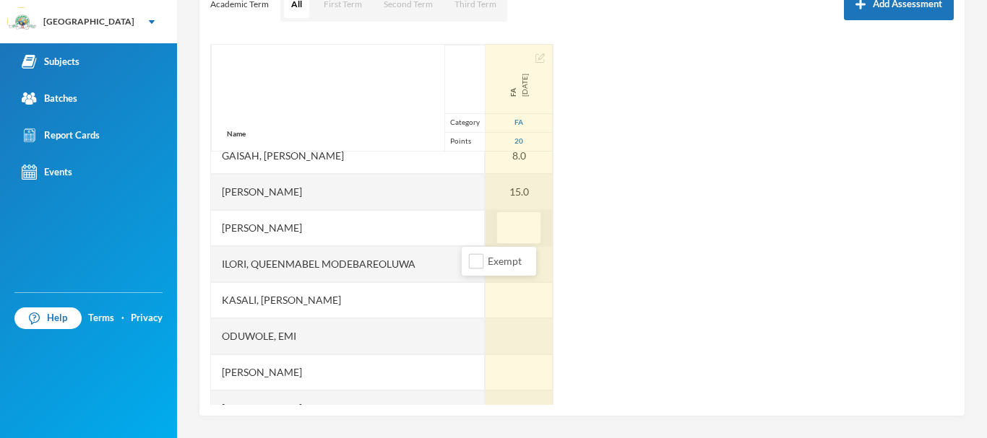
type input "9"
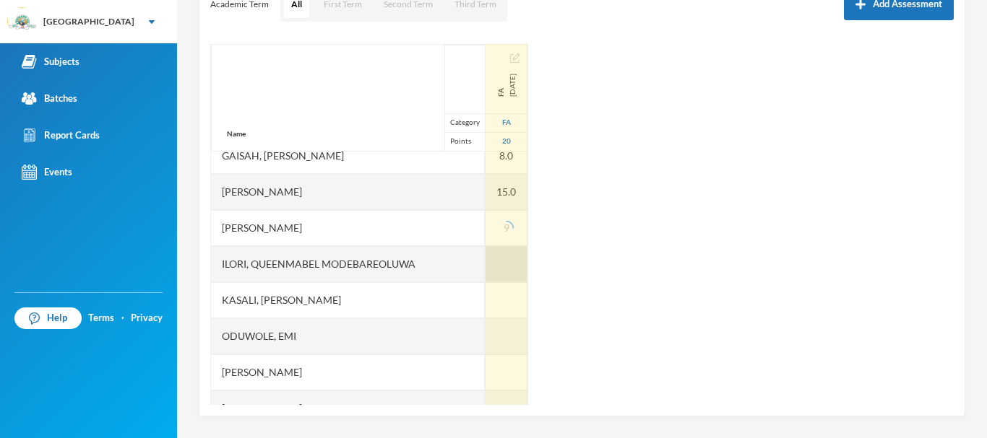
click at [485, 259] on div at bounding box center [506, 264] width 42 height 36
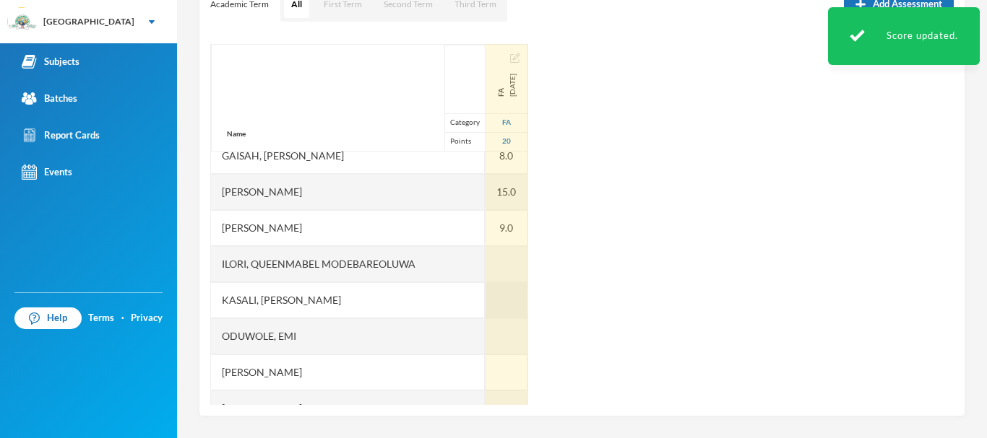
click at [485, 297] on div at bounding box center [506, 300] width 42 height 36
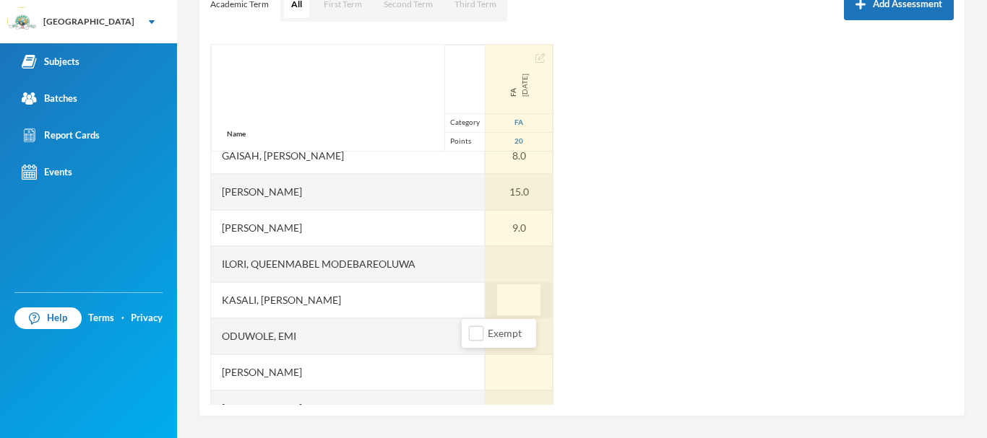
type input "5"
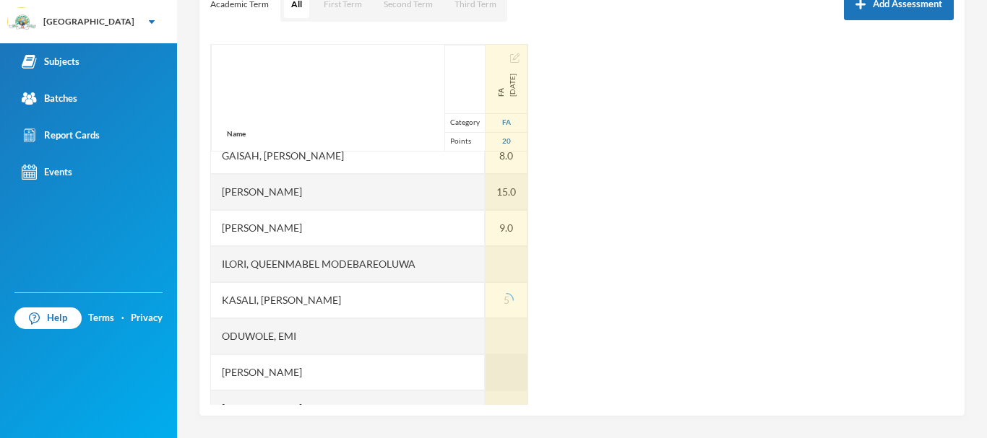
click at [485, 363] on div at bounding box center [506, 373] width 42 height 36
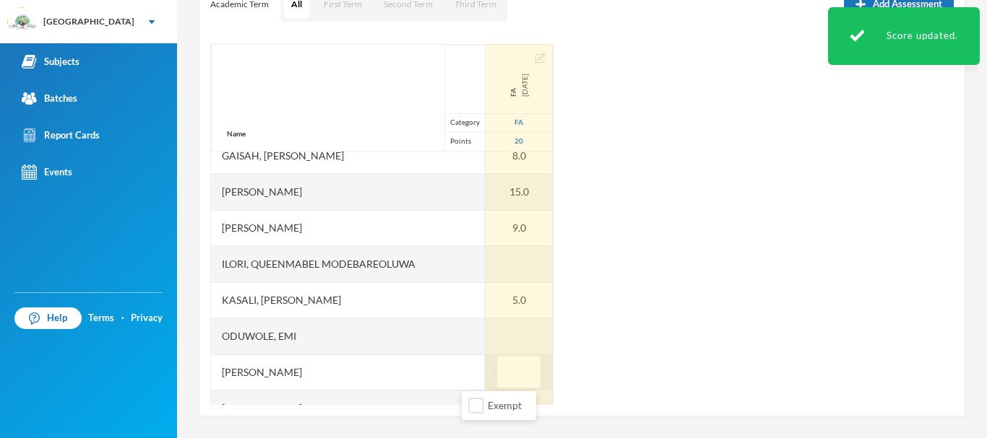
type input "8"
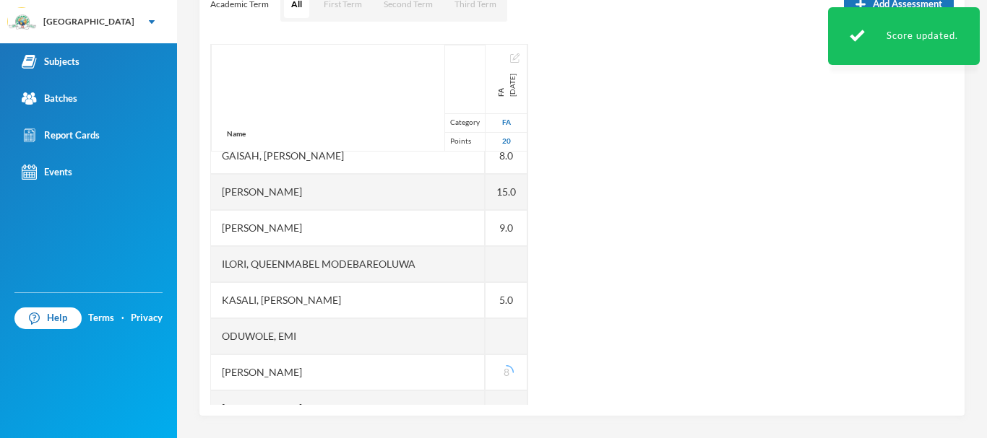
click at [565, 381] on div "Name Category Points Abiodun, Oluwasemilore Martha Adedipe, Oreofeoluwa Anuoluw…" at bounding box center [581, 224] width 743 height 361
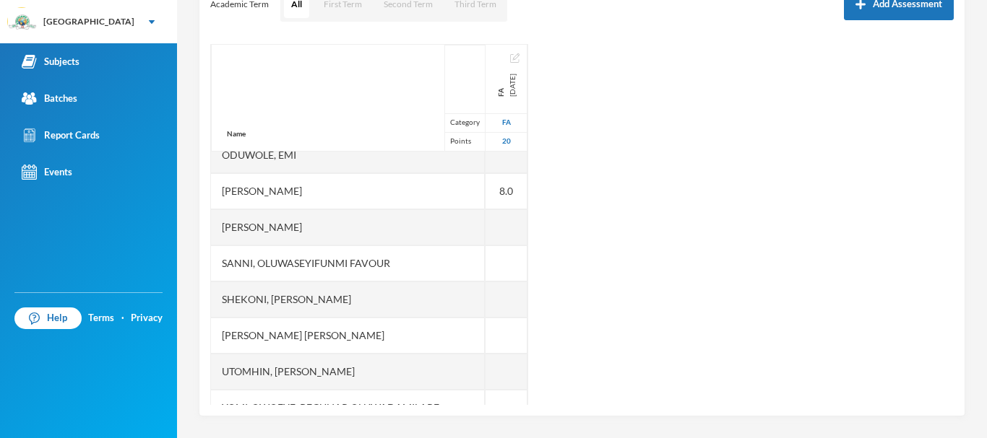
scroll to position [449, 0]
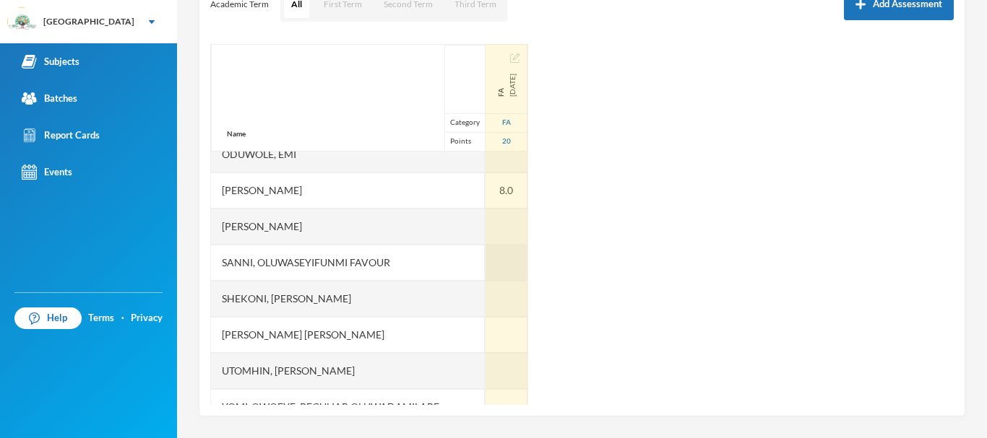
click at [485, 255] on div at bounding box center [506, 263] width 42 height 36
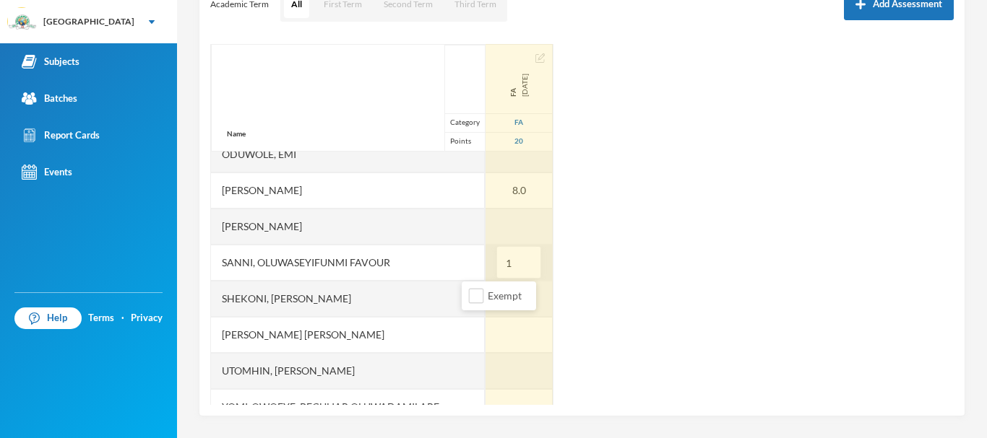
type input "10"
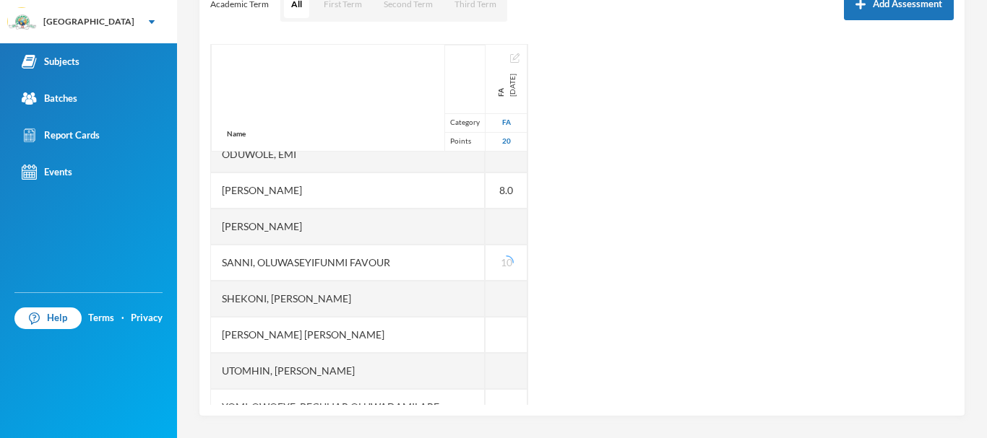
click at [588, 285] on div "Name Category Points Abiodun, Oluwasemilore Martha Adedipe, Oreofeoluwa Anuoluw…" at bounding box center [581, 224] width 743 height 361
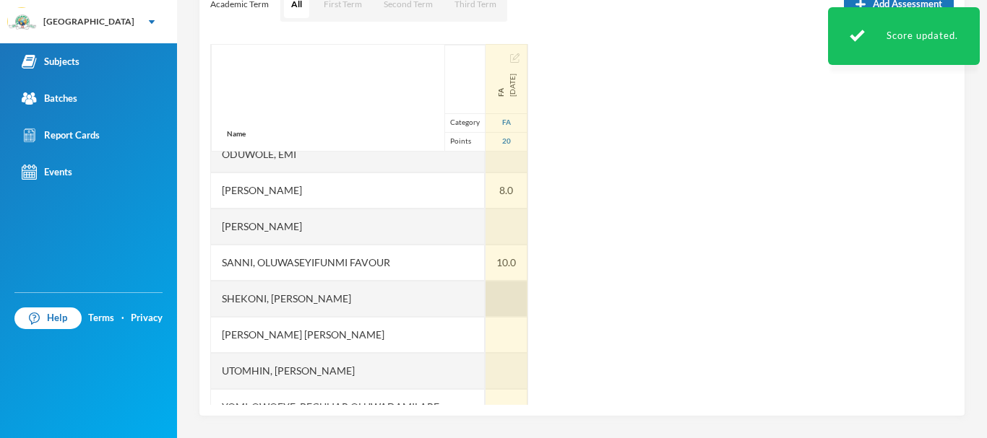
click at [486, 295] on div at bounding box center [506, 299] width 42 height 36
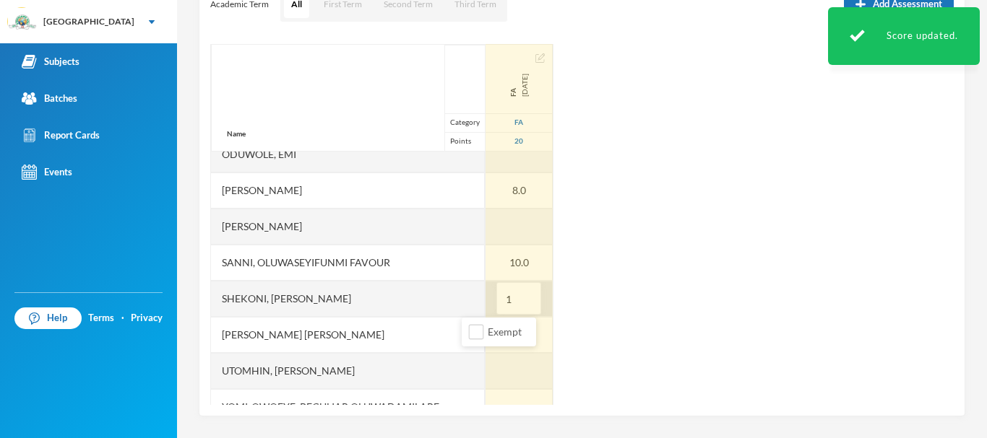
type input "14"
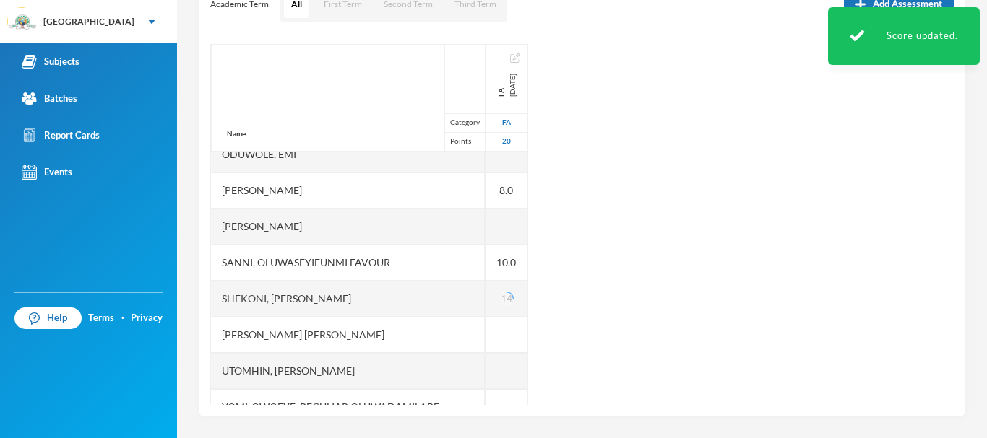
click at [568, 303] on div "Name Category Points Abiodun, Oluwasemilore Martha Adedipe, Oreofeoluwa Anuoluw…" at bounding box center [581, 224] width 743 height 361
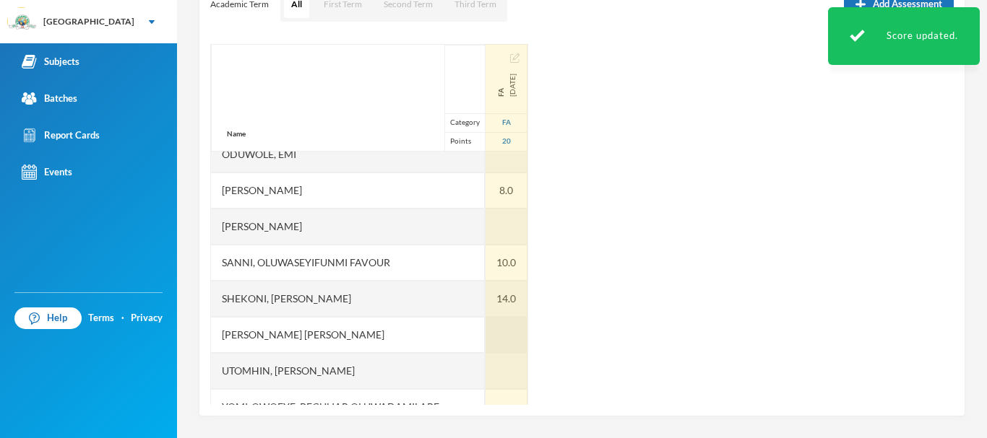
click at [485, 335] on div at bounding box center [506, 335] width 42 height 36
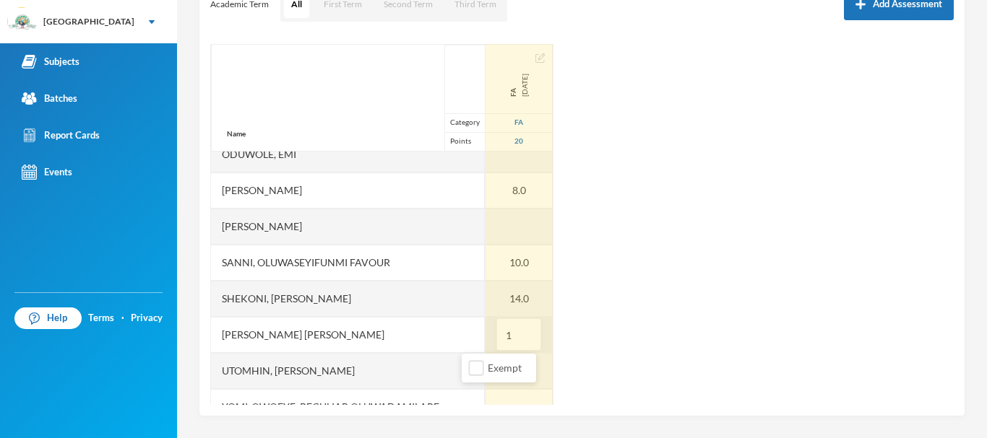
type input "11"
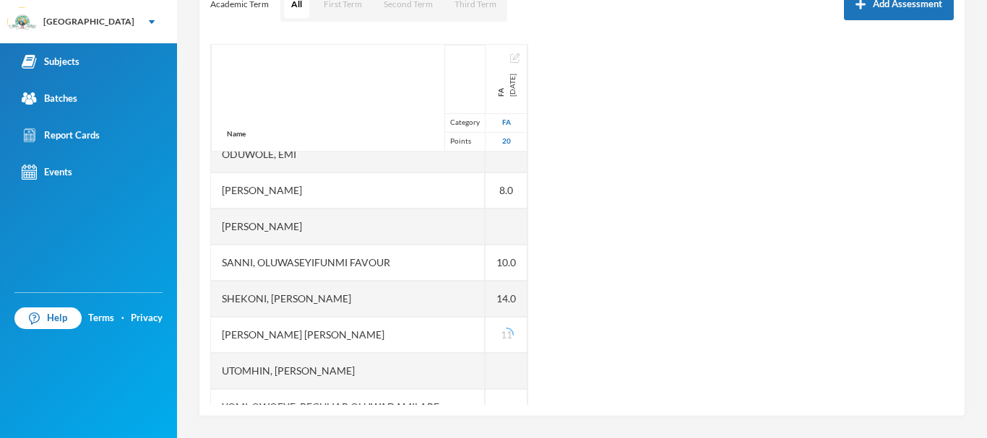
click at [627, 336] on div "Name Category Points Abiodun, Oluwasemilore Martha Adedipe, Oreofeoluwa Anuoluw…" at bounding box center [581, 224] width 743 height 361
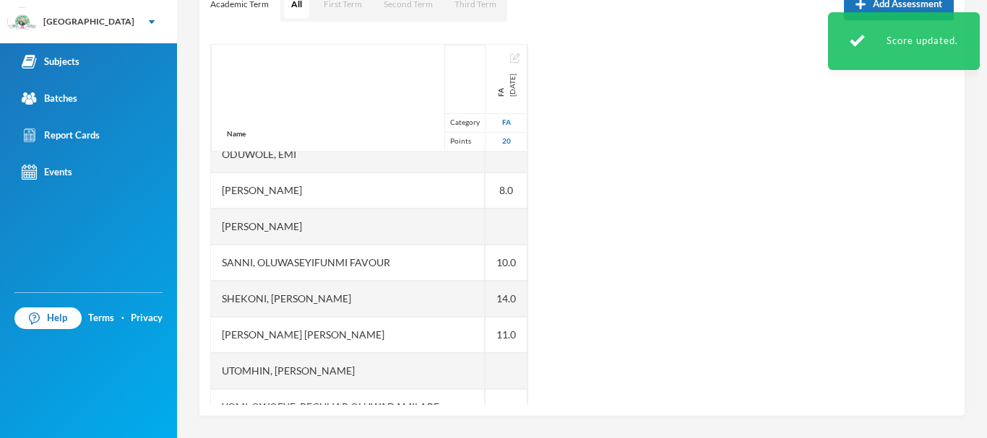
scroll to position [506, 0]
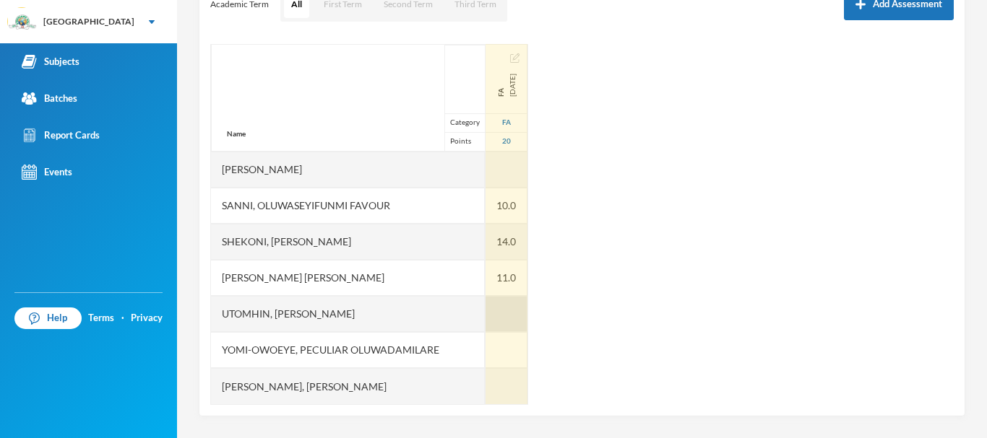
click at [485, 311] on div at bounding box center [506, 314] width 42 height 36
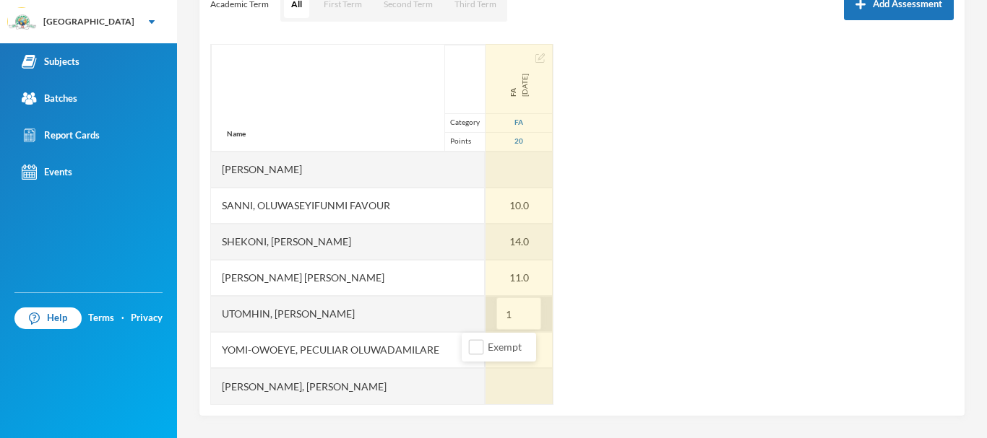
type input "15"
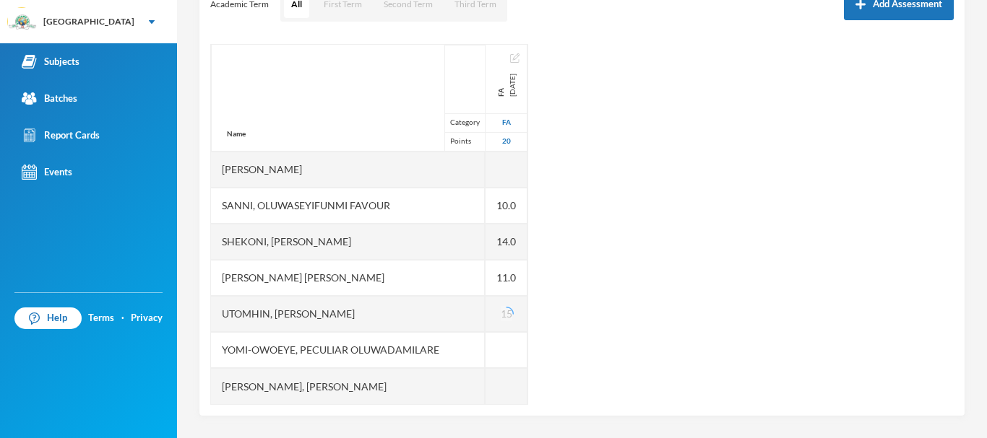
click at [549, 337] on div "Name Category Points Abiodun, Oluwasemilore Martha Adedipe, Oreofeoluwa Anuoluw…" at bounding box center [581, 224] width 743 height 361
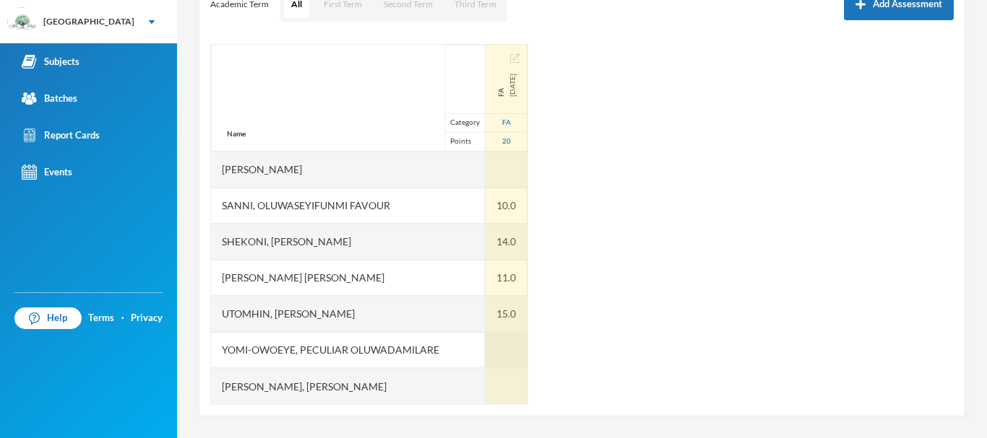
click at [485, 354] on div at bounding box center [506, 350] width 42 height 36
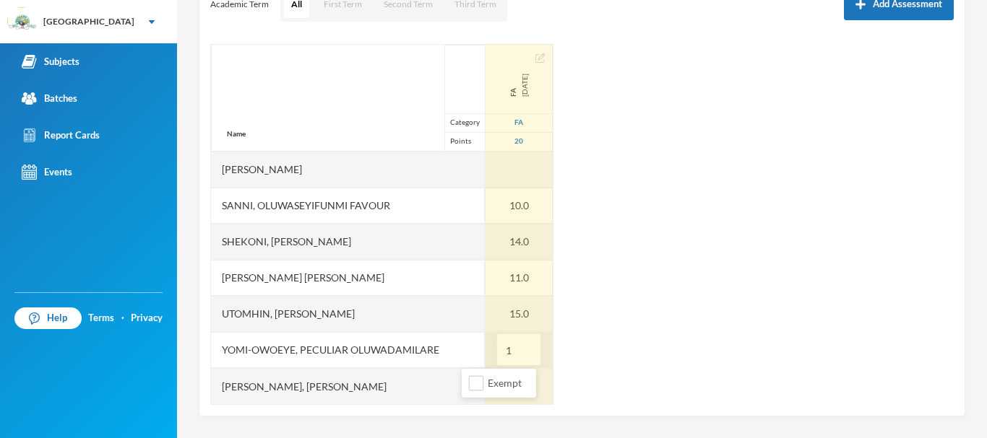
type input "12"
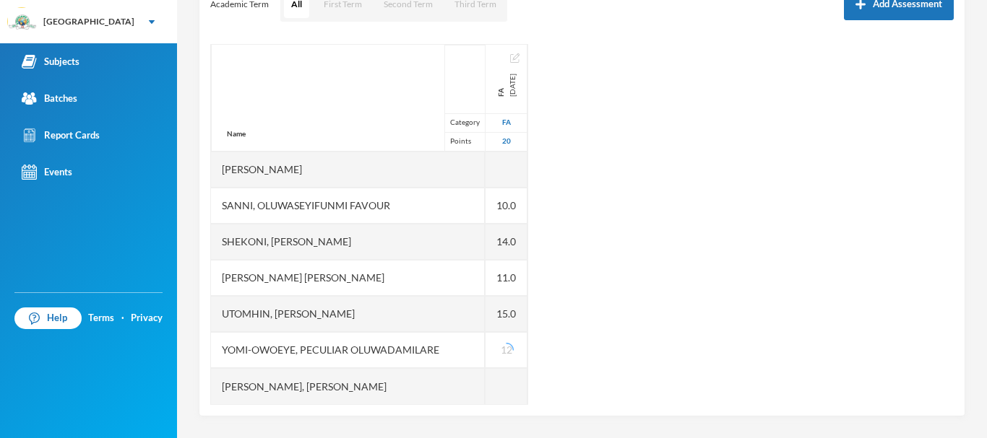
click at [554, 363] on div "Name Category Points Abiodun, Oluwasemilore Martha Adedipe, Oreofeoluwa Anuoluw…" at bounding box center [581, 224] width 743 height 361
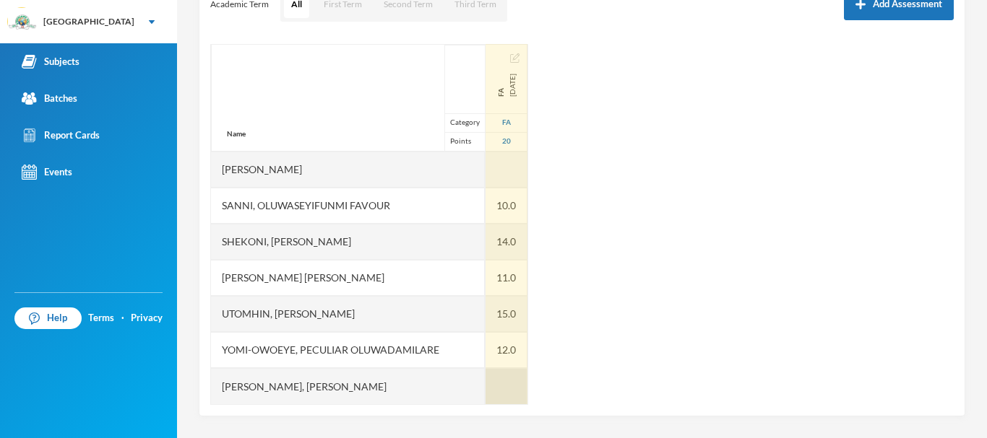
click at [485, 392] on div at bounding box center [506, 386] width 42 height 36
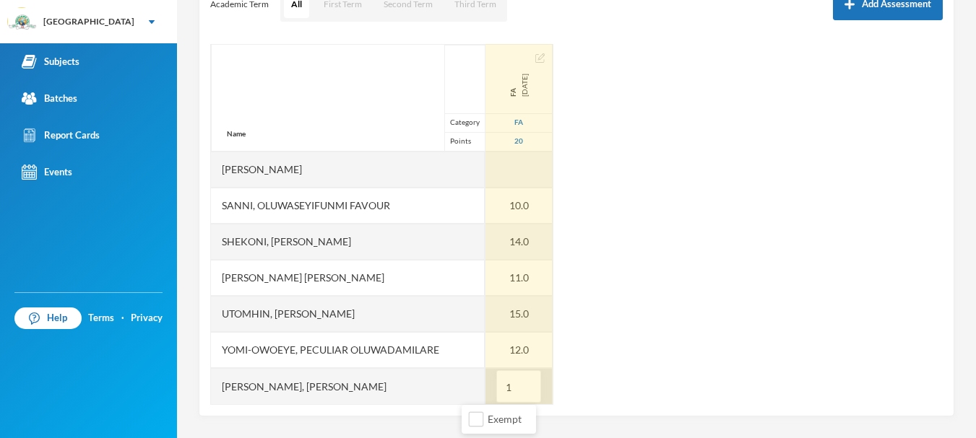
type input "14"
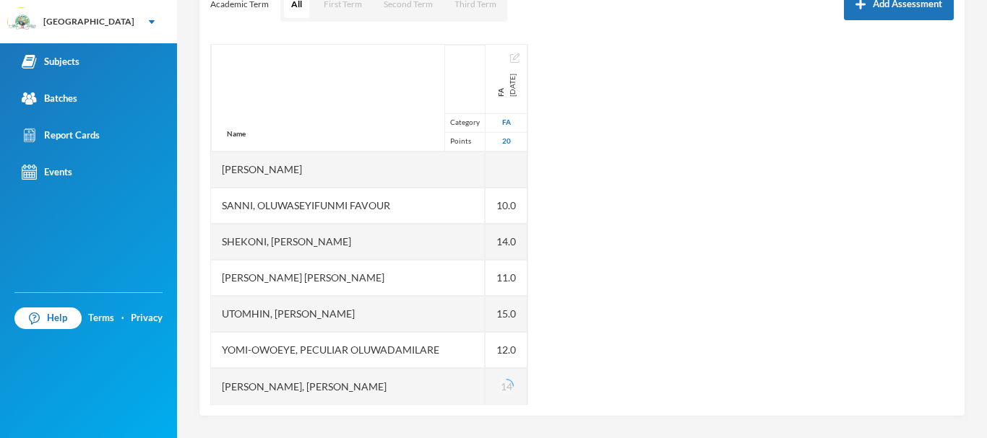
click at [598, 373] on div "Name Category Points Abiodun, Oluwasemilore Martha Adedipe, Oreofeoluwa Anuoluw…" at bounding box center [581, 224] width 743 height 361
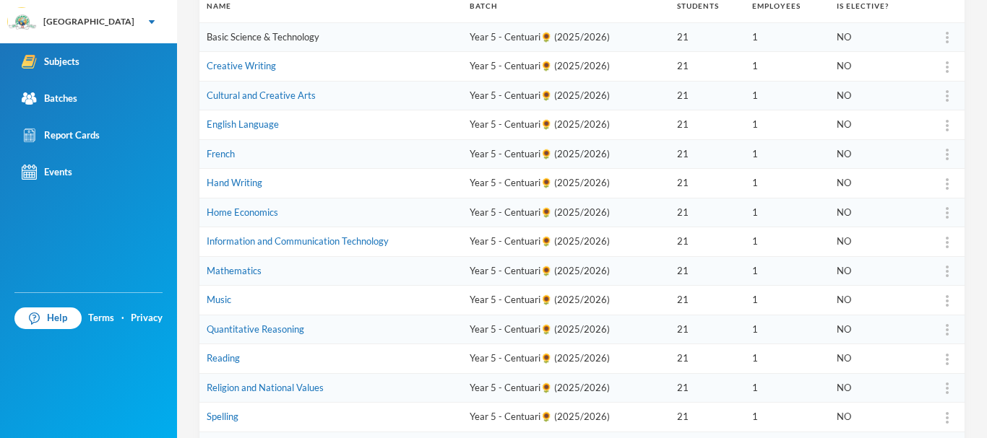
click at [259, 37] on link "Basic Science & Technology" at bounding box center [263, 37] width 113 height 12
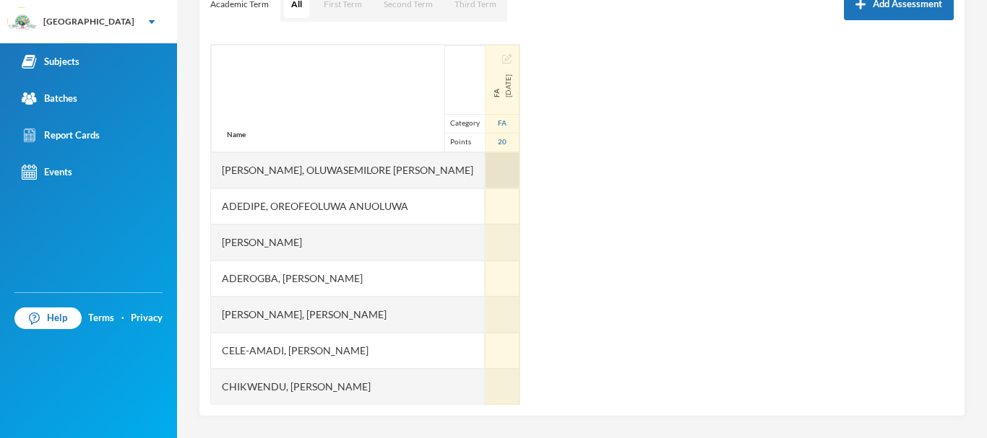
click at [485, 168] on div at bounding box center [502, 170] width 34 height 36
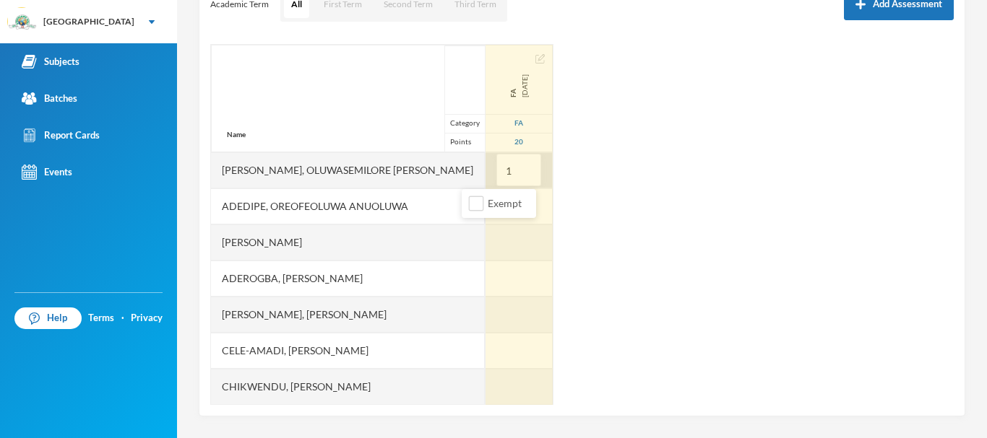
type input "18"
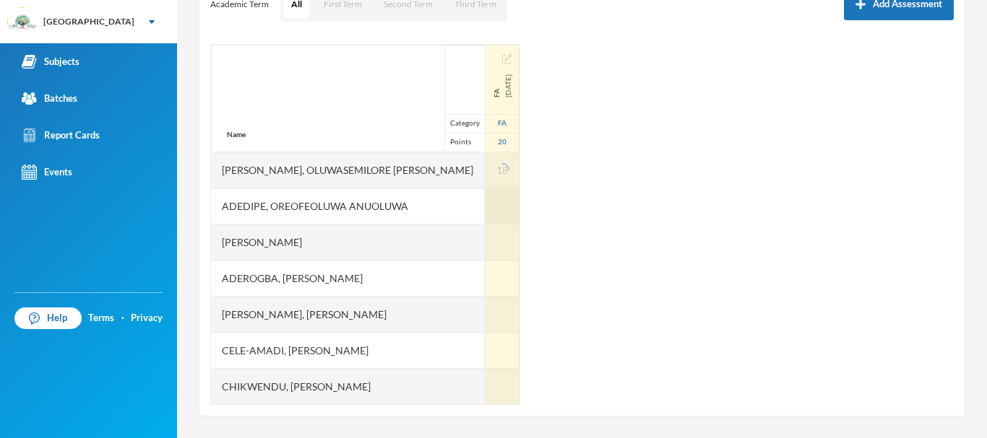
click at [485, 205] on div at bounding box center [502, 207] width 34 height 36
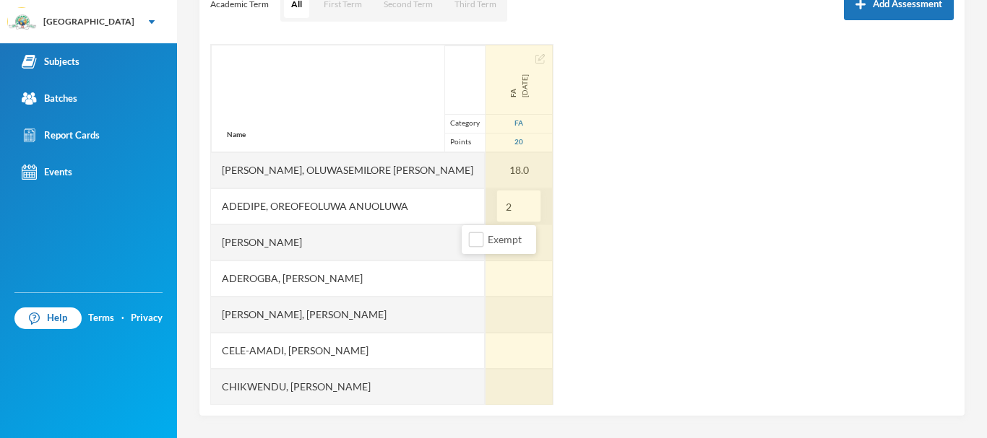
type input "20"
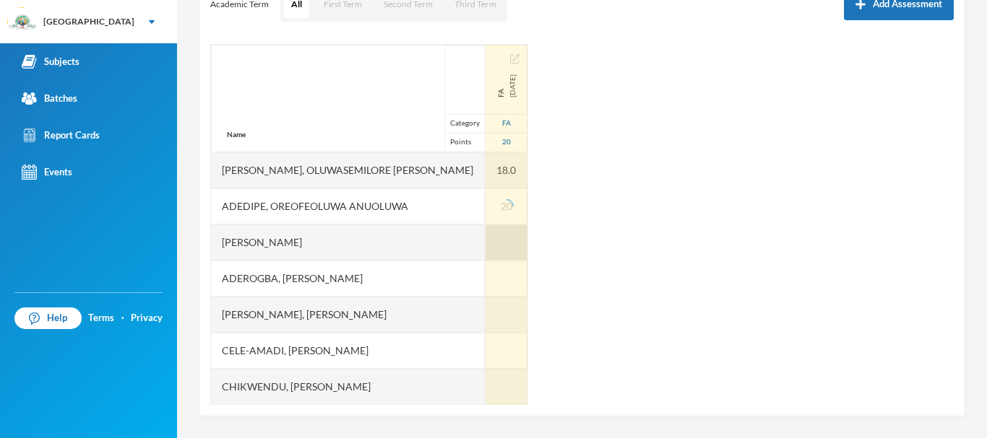
click at [485, 240] on div at bounding box center [506, 243] width 42 height 36
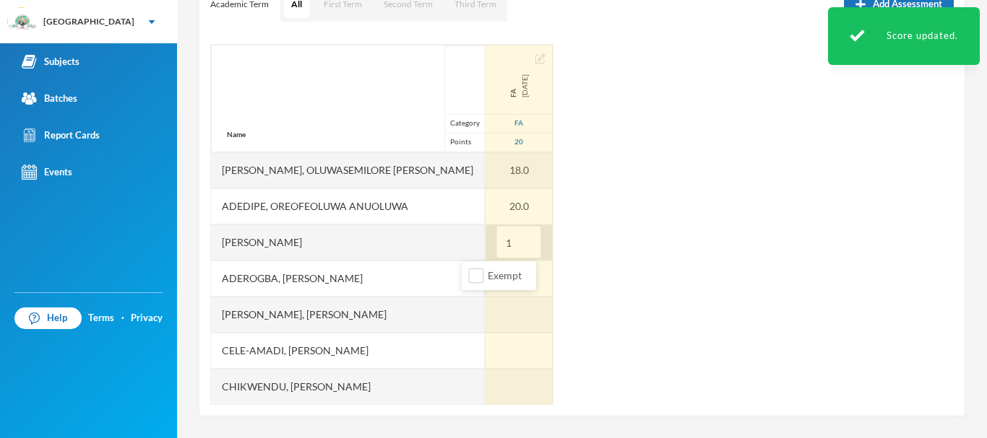
type input "17"
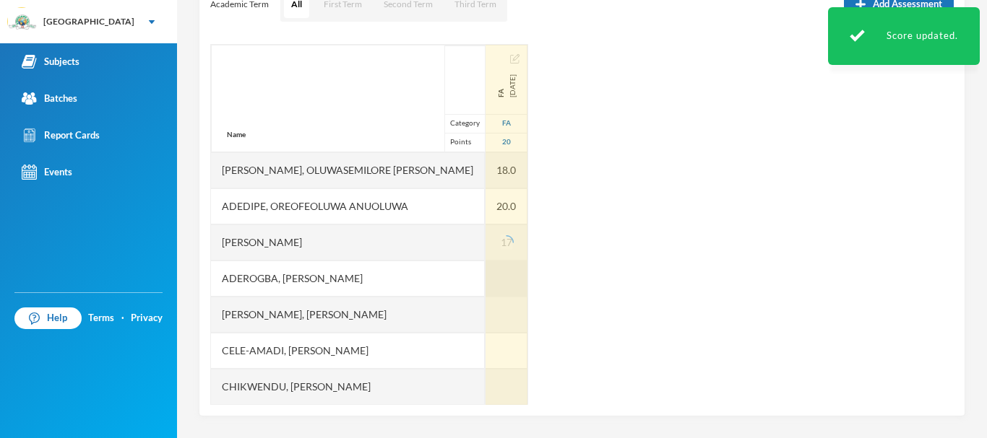
click at [485, 280] on div at bounding box center [506, 279] width 42 height 36
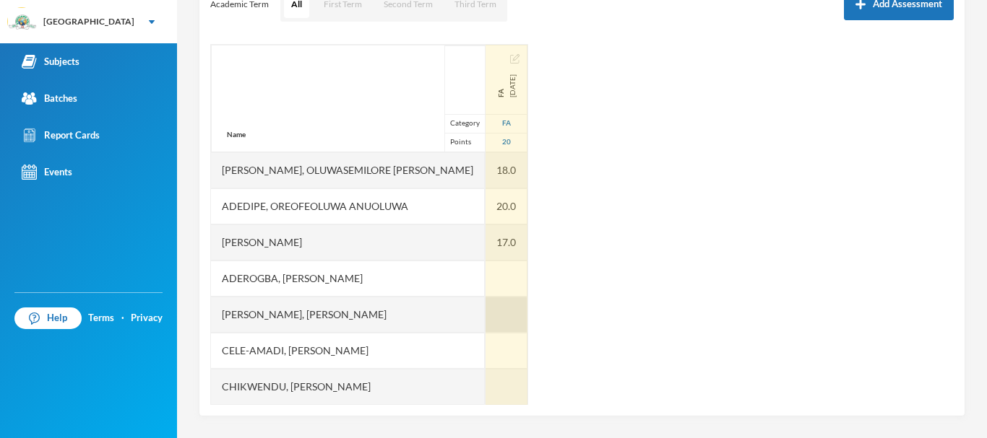
click at [485, 311] on div at bounding box center [506, 315] width 42 height 36
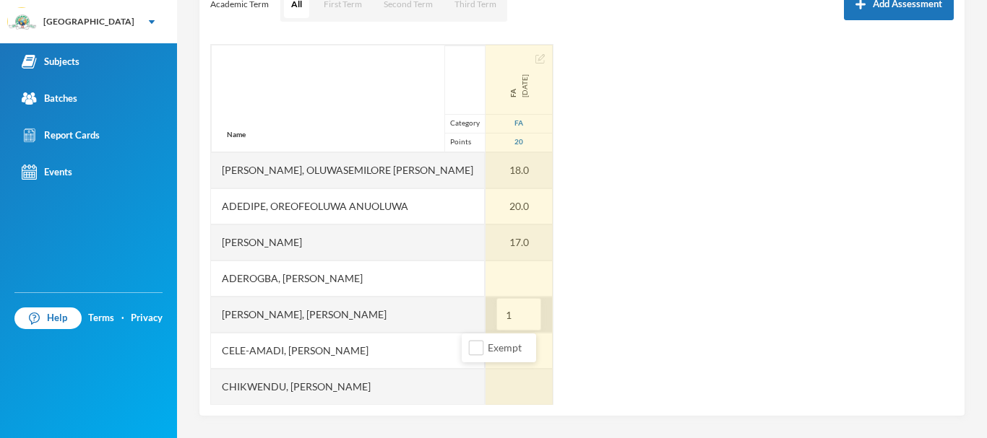
type input "19"
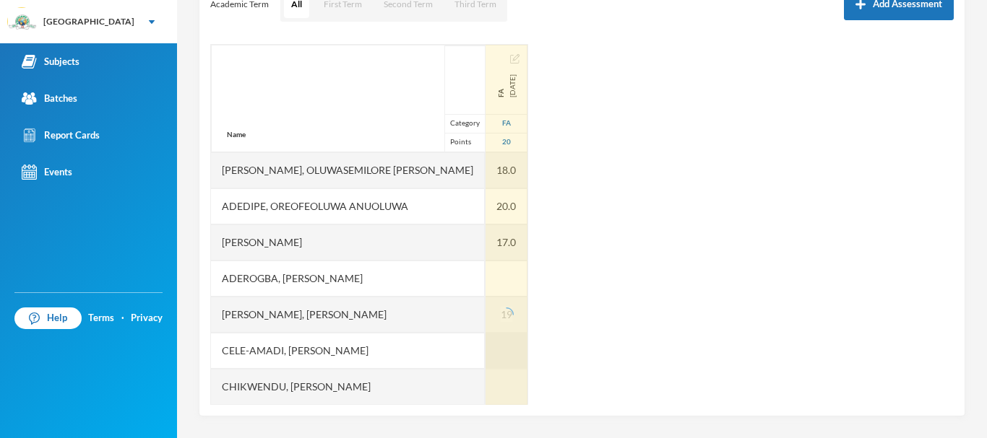
click at [485, 347] on div at bounding box center [506, 351] width 42 height 36
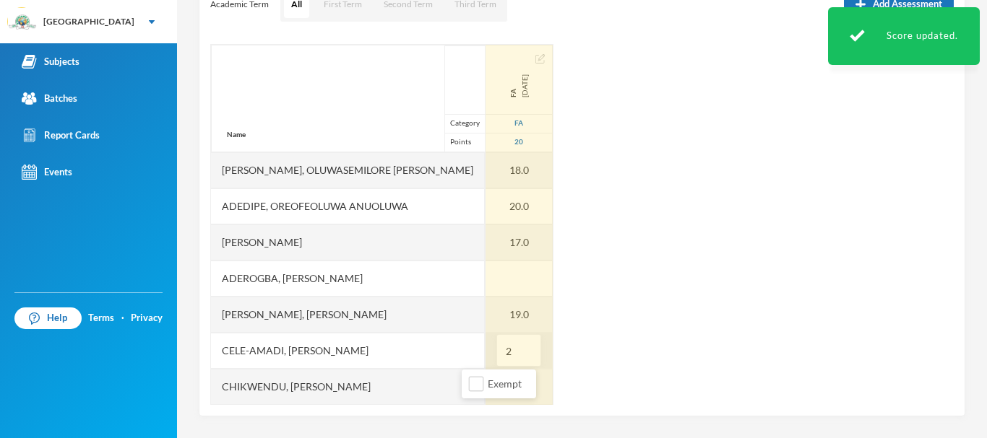
type input "20"
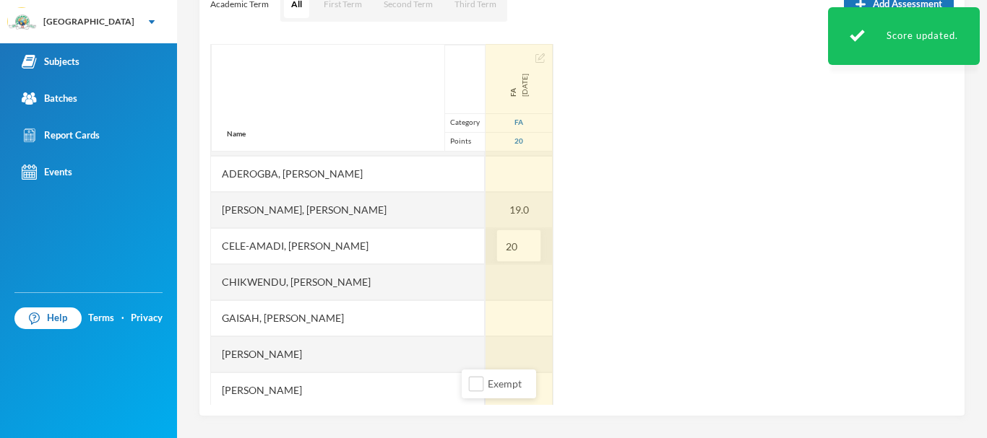
scroll to position [113, 0]
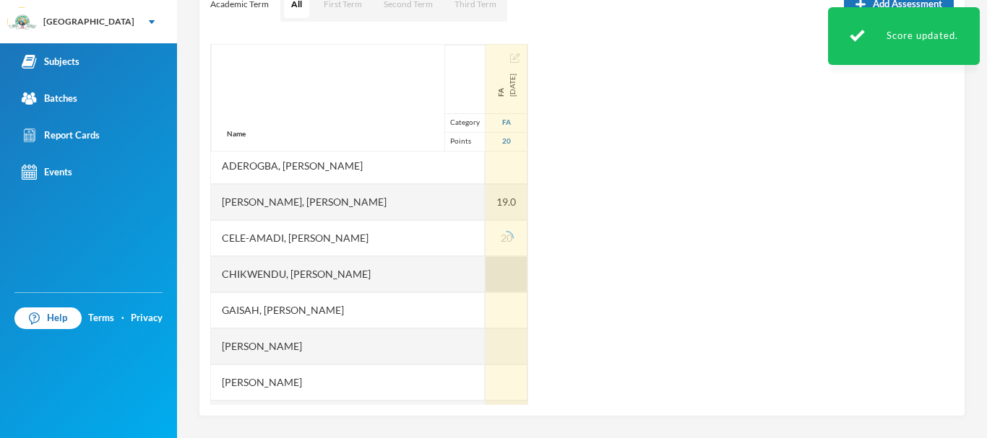
click at [485, 270] on div at bounding box center [506, 274] width 42 height 36
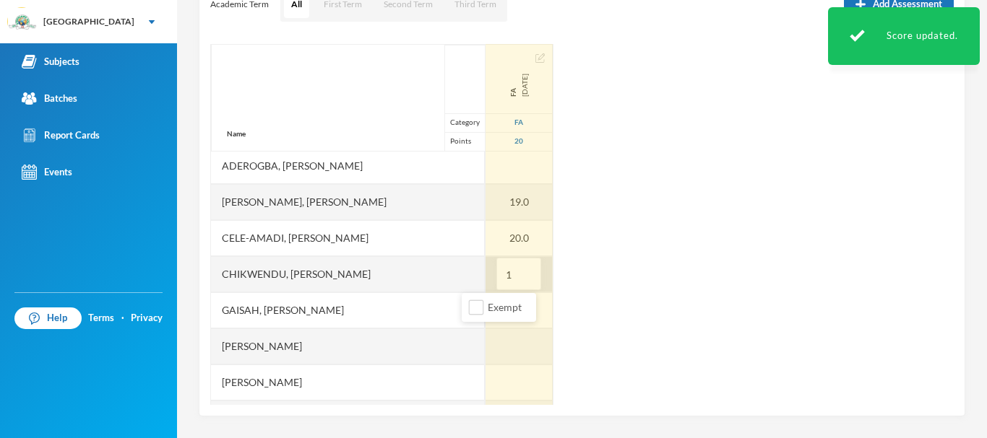
type input "18"
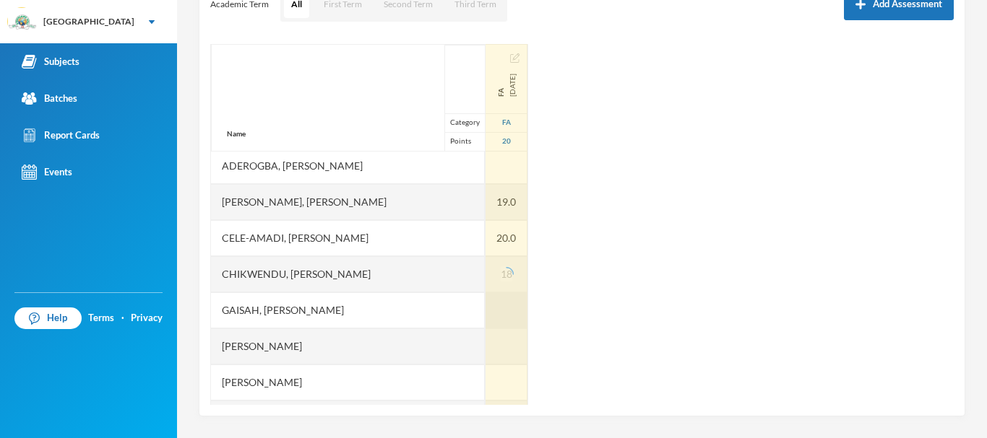
click at [485, 308] on div at bounding box center [506, 311] width 42 height 36
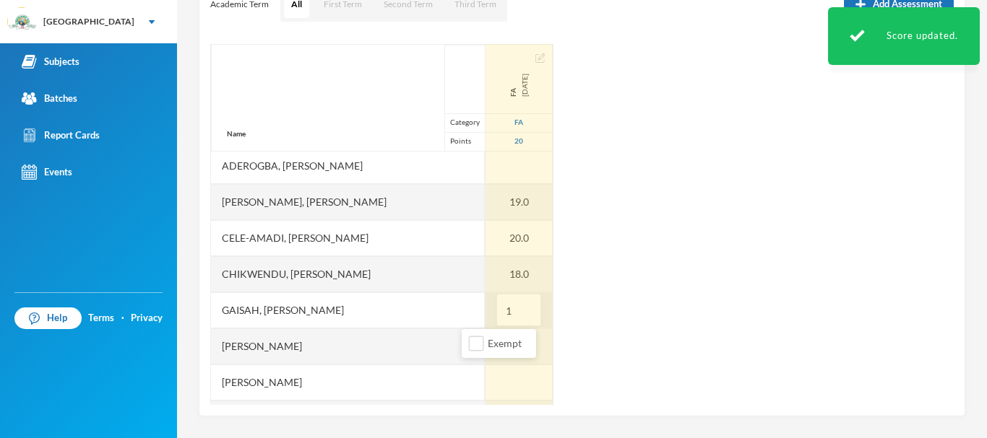
type input "18"
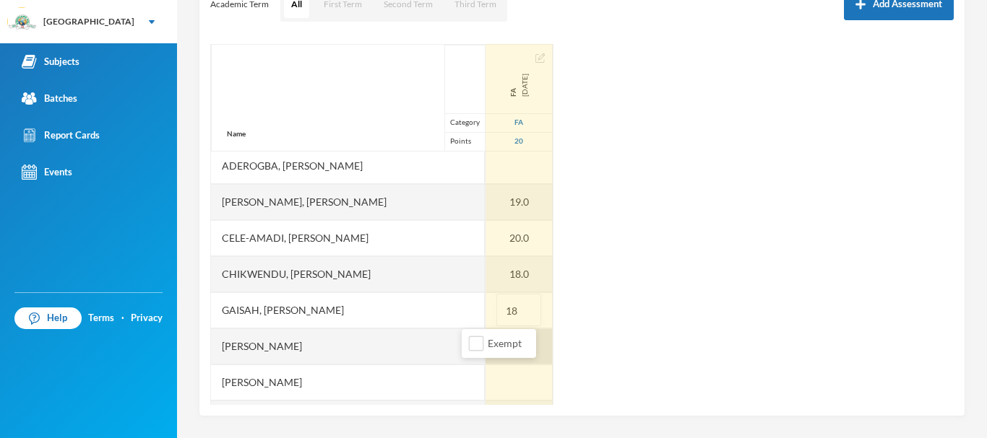
click at [485, 347] on div at bounding box center [518, 347] width 67 height 36
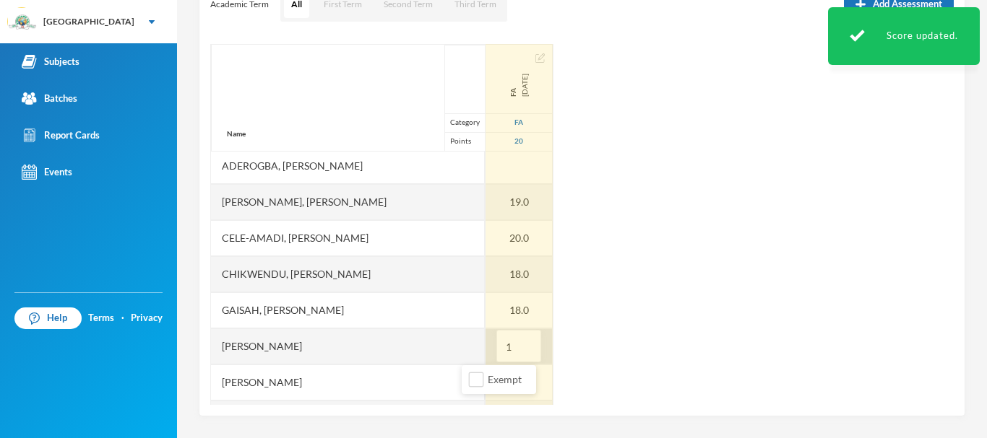
type input "19"
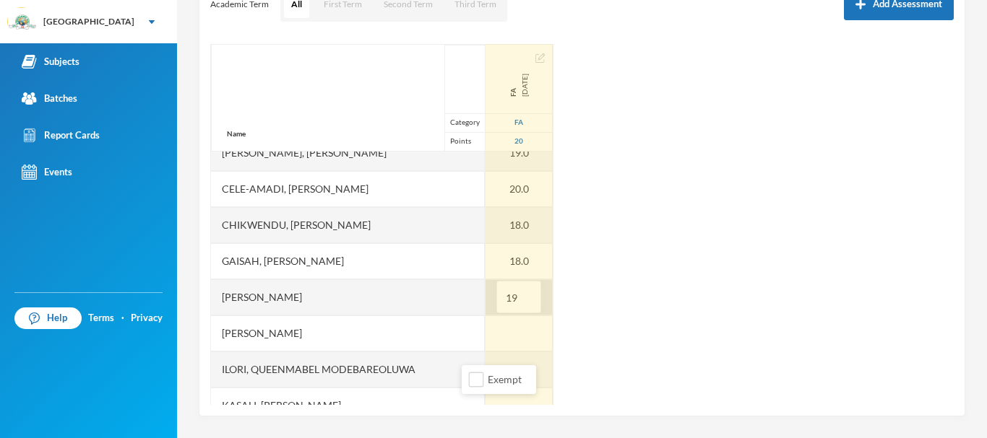
scroll to position [163, 0]
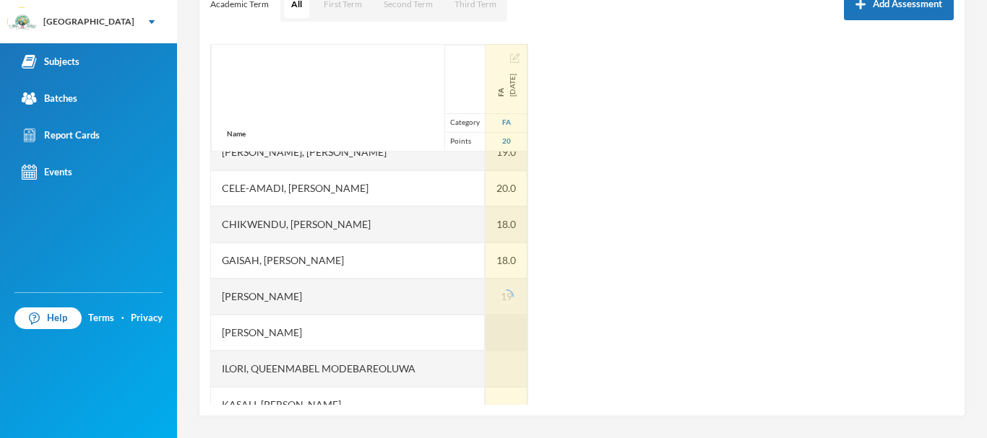
click at [485, 327] on div at bounding box center [506, 333] width 42 height 36
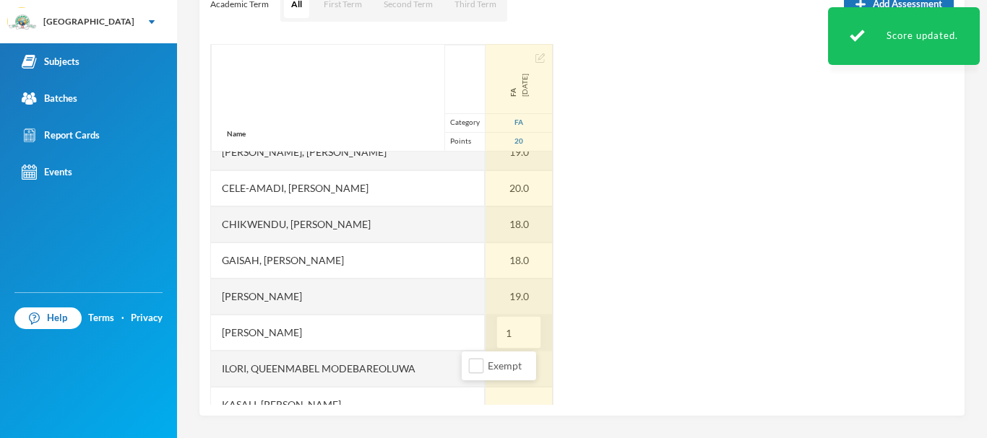
type input "11"
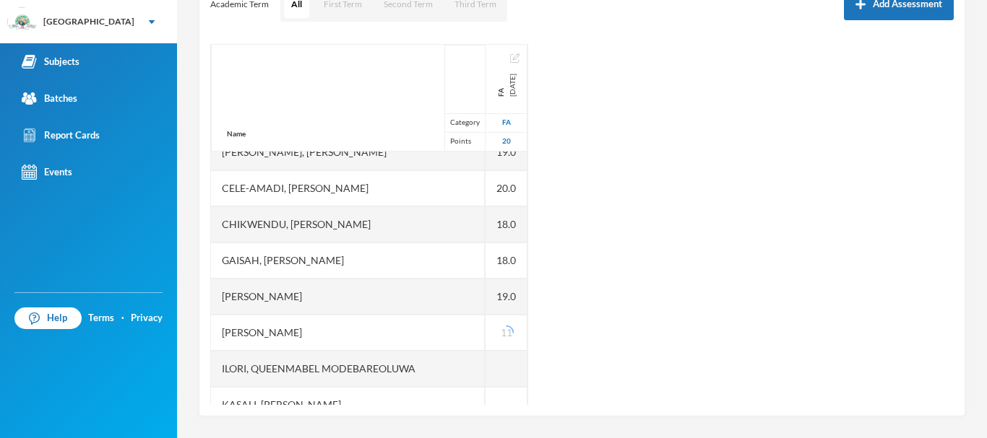
click at [570, 350] on div "Name Category Points Abiodun, Oluwasemilore Martha Adedipe, Oreofeoluwa Anuoluw…" at bounding box center [581, 224] width 743 height 361
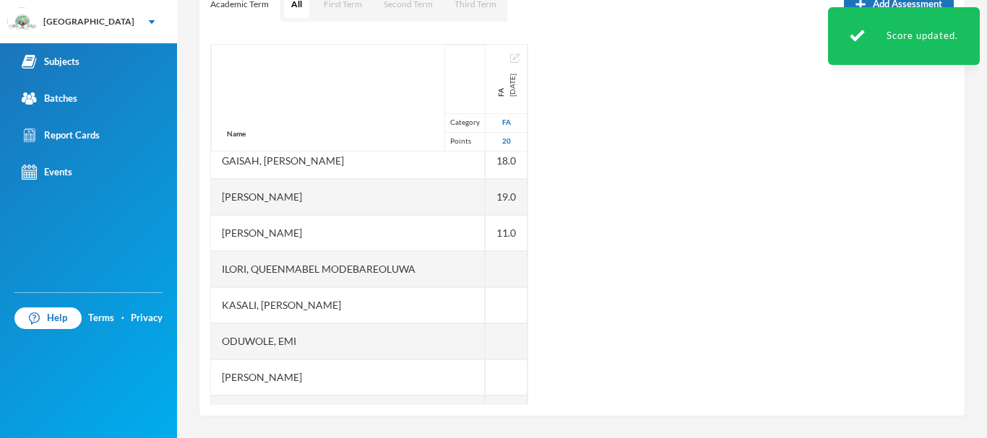
scroll to position [263, 0]
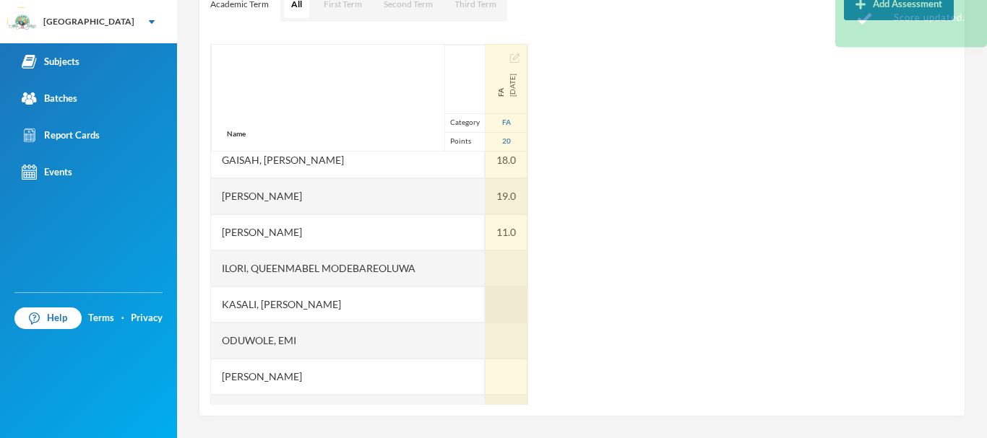
click at [485, 306] on div at bounding box center [506, 305] width 42 height 36
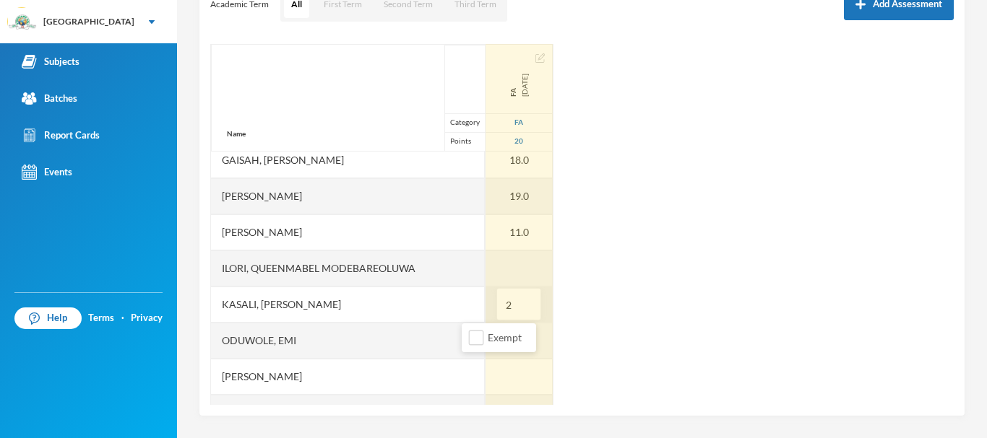
type input "20"
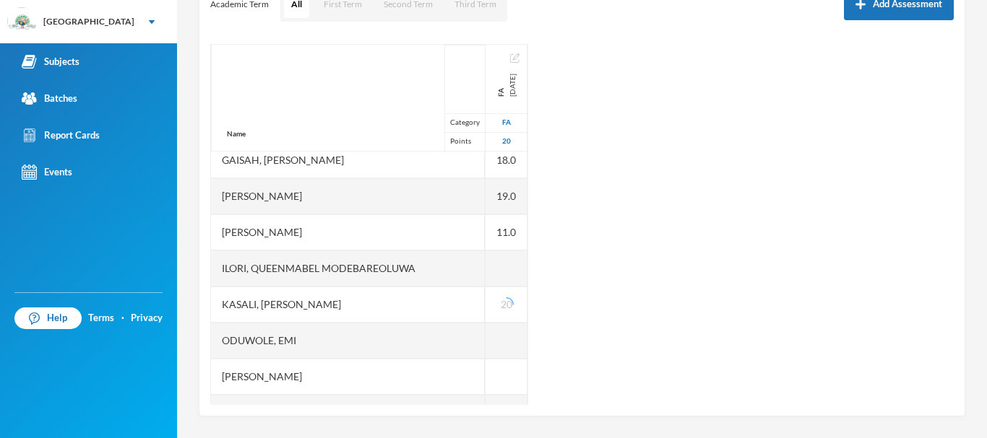
click at [448, 340] on div "Oduwole, Emi" at bounding box center [348, 341] width 274 height 36
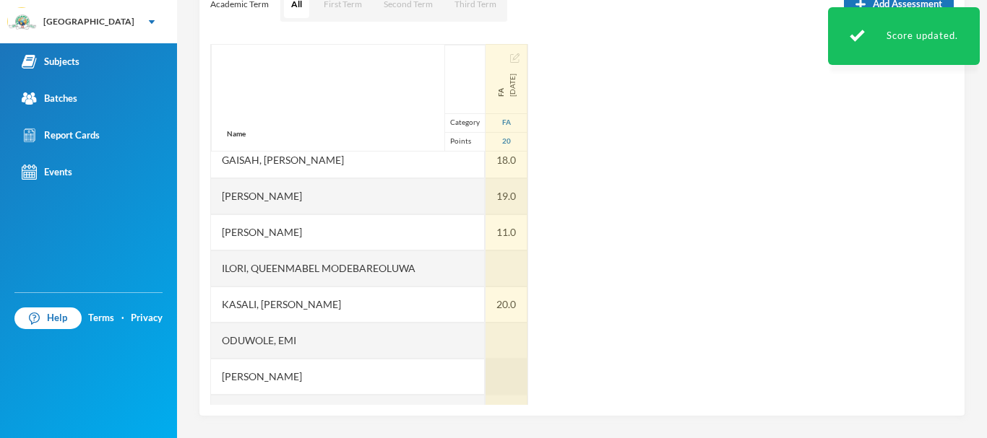
click at [485, 373] on div at bounding box center [506, 377] width 42 height 36
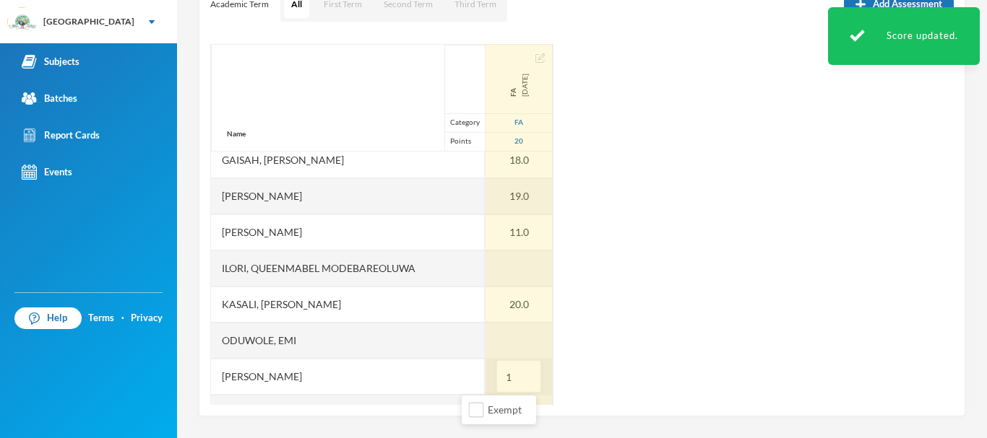
type input "19"
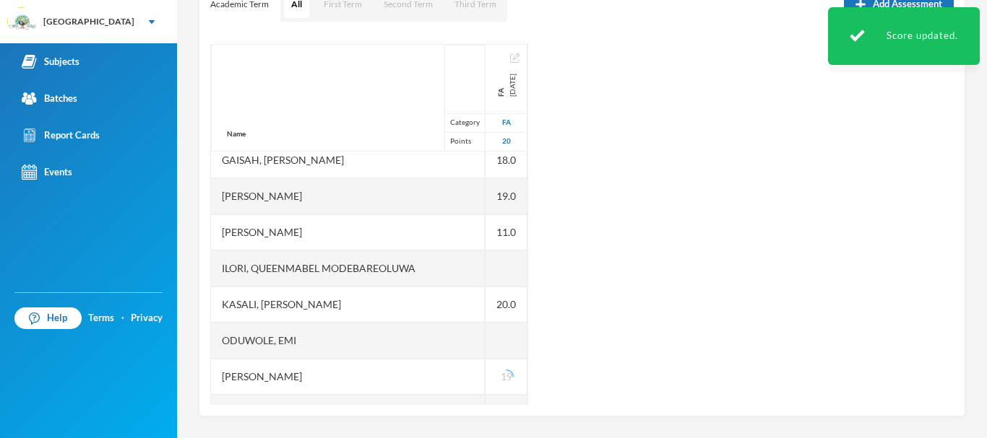
click at [558, 389] on div "Name Category Points Abiodun, Oluwasemilore Martha Adedipe, Oreofeoluwa Anuoluw…" at bounding box center [581, 224] width 743 height 361
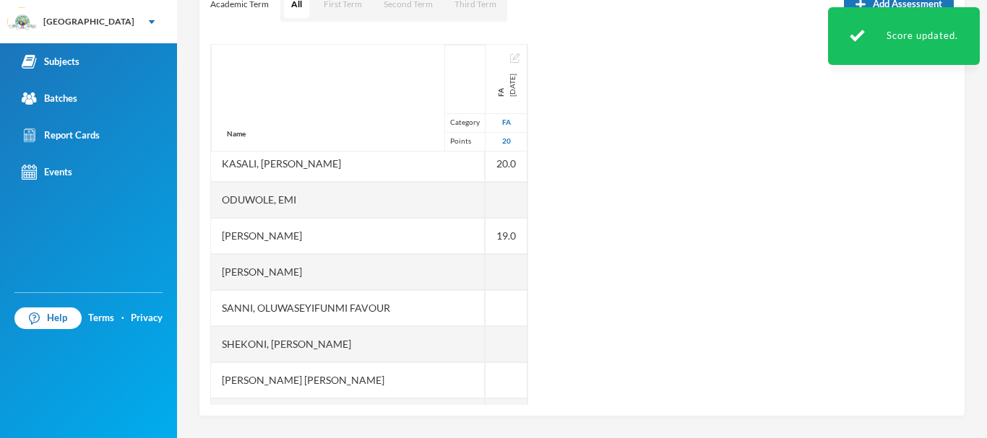
scroll to position [408, 0]
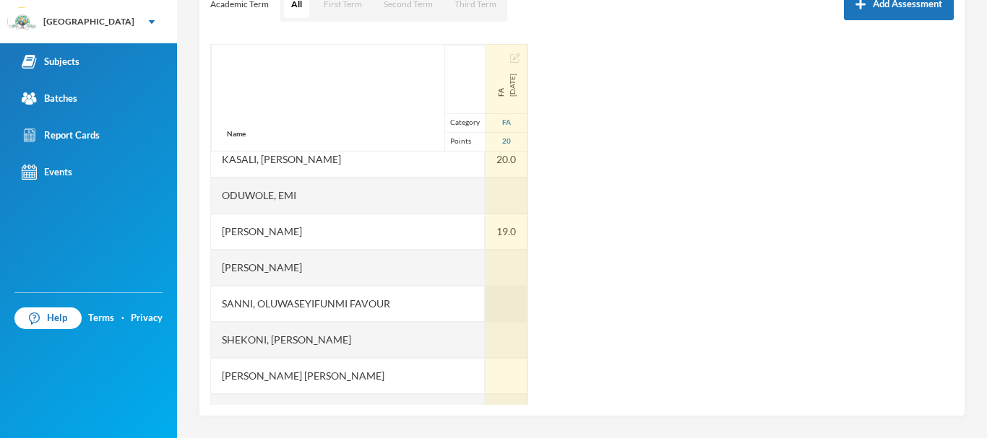
click at [485, 302] on div at bounding box center [506, 304] width 42 height 36
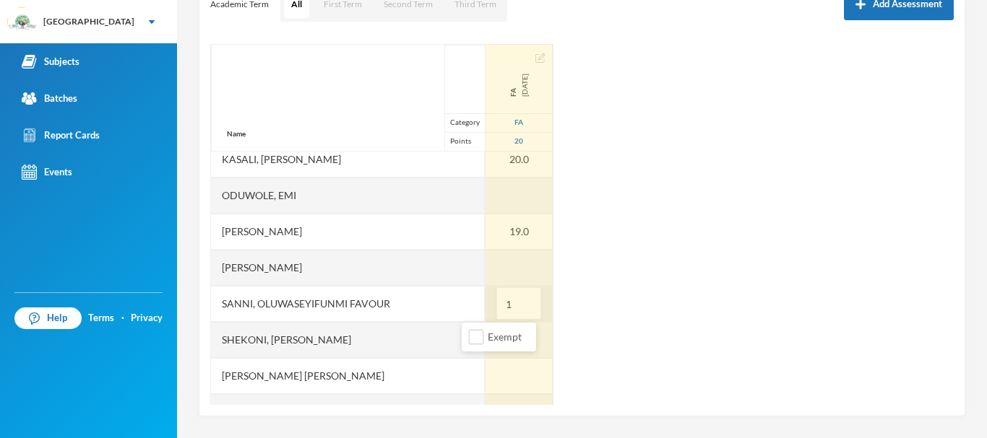
type input "19"
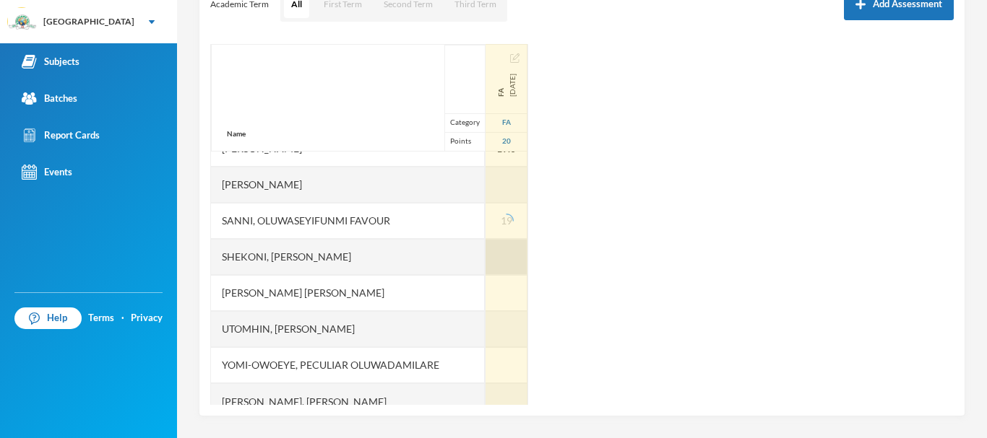
click at [485, 258] on div at bounding box center [506, 257] width 42 height 36
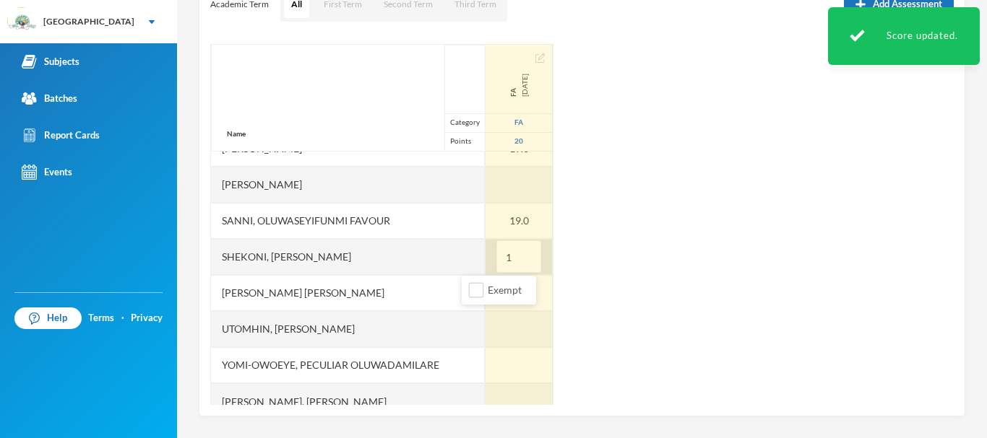
type input "19"
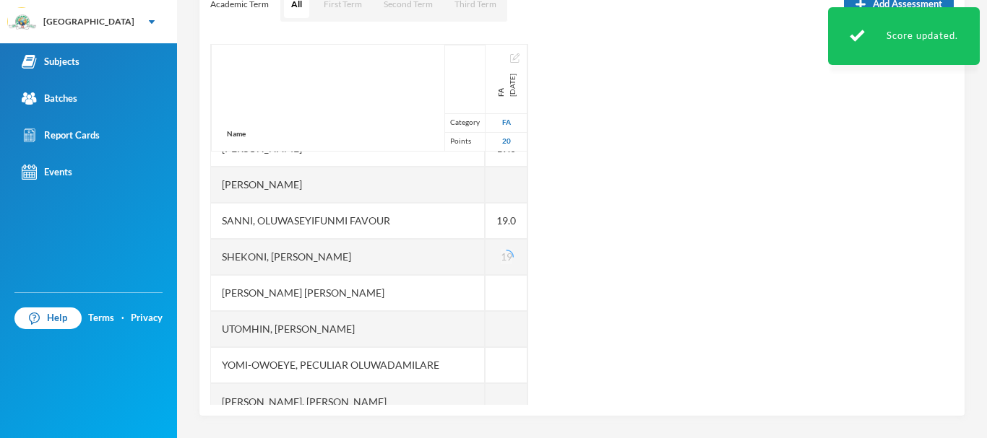
click at [610, 246] on div "Name Category Points Abiodun, Oluwasemilore Martha Adedipe, Oreofeoluwa Anuoluw…" at bounding box center [581, 224] width 743 height 361
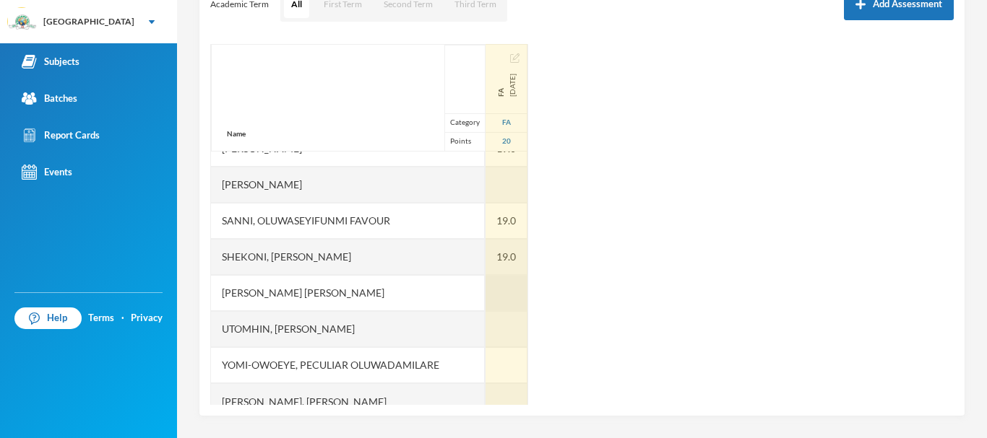
click at [485, 290] on div at bounding box center [506, 293] width 42 height 36
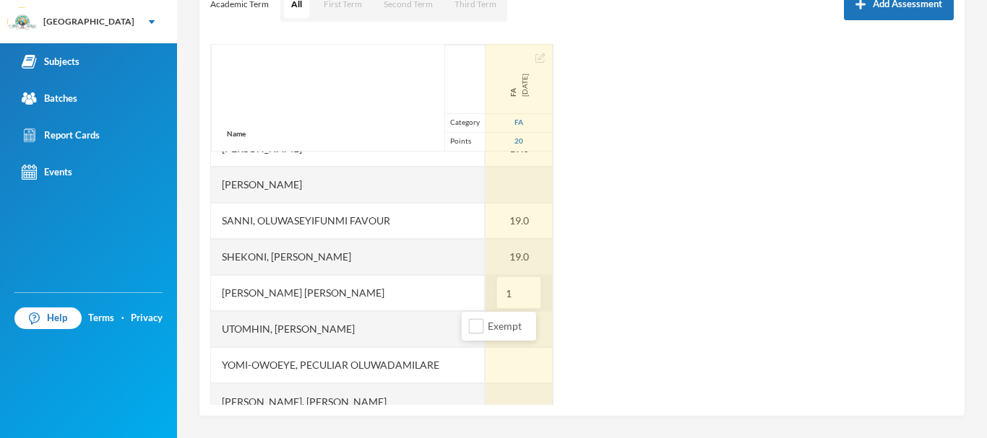
type input "19"
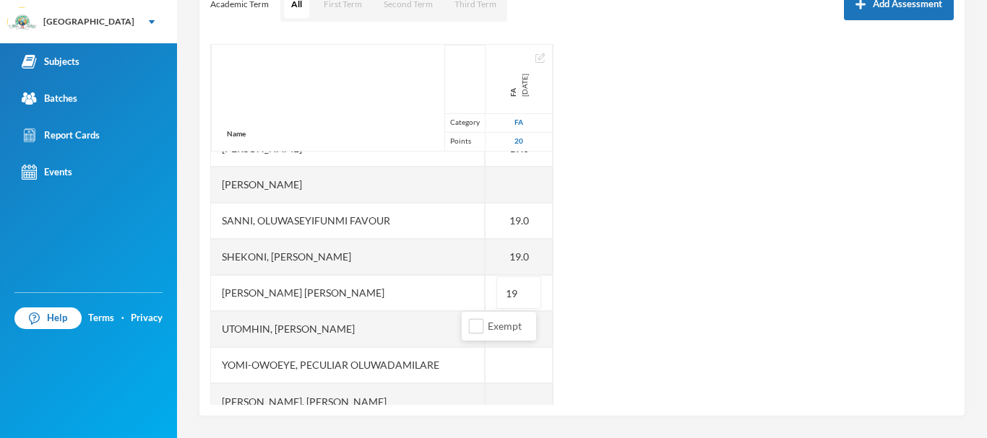
click at [550, 334] on div "Name Category Points Abiodun, Oluwasemilore Martha Adedipe, Oreofeoluwa Anuoluw…" at bounding box center [581, 224] width 743 height 361
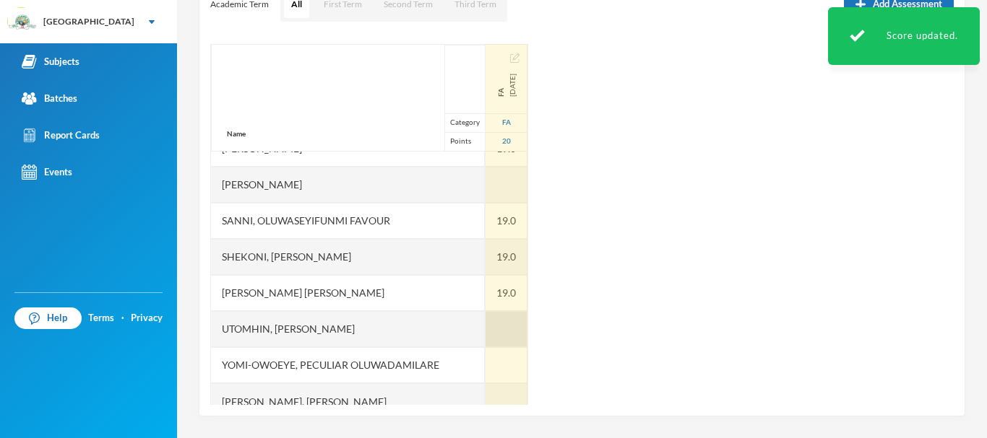
click at [485, 332] on div at bounding box center [506, 329] width 42 height 36
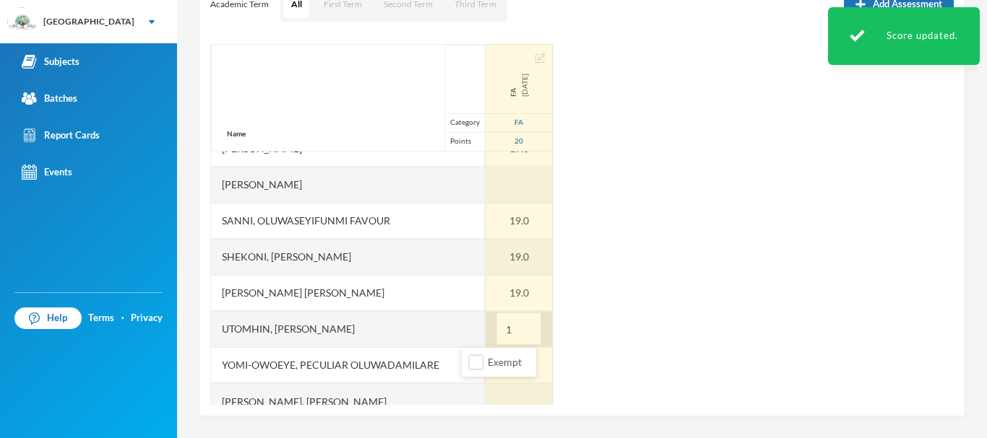
type input "16"
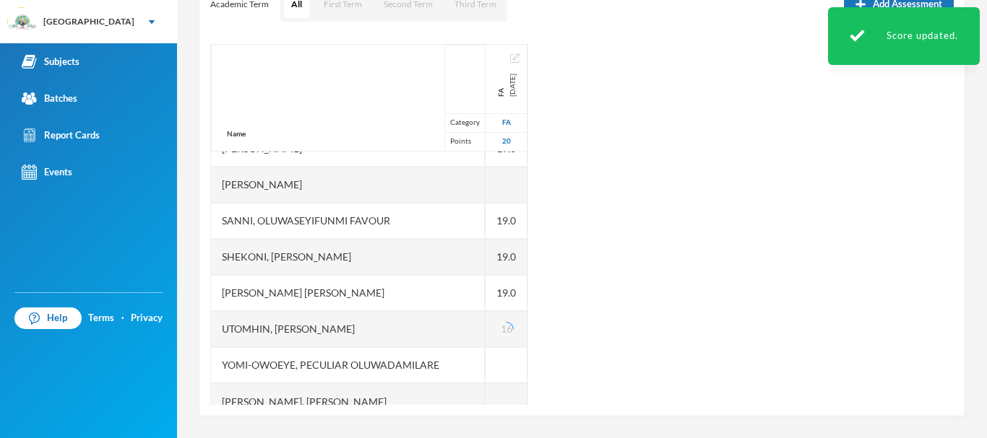
click at [577, 320] on div "Name Category Points Abiodun, Oluwasemilore Martha Adedipe, Oreofeoluwa Anuoluw…" at bounding box center [581, 224] width 743 height 361
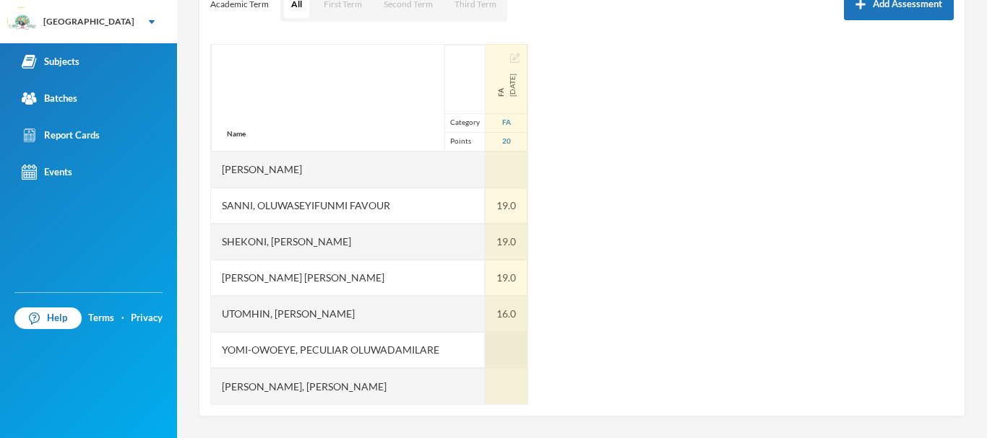
click at [485, 341] on div at bounding box center [506, 350] width 42 height 36
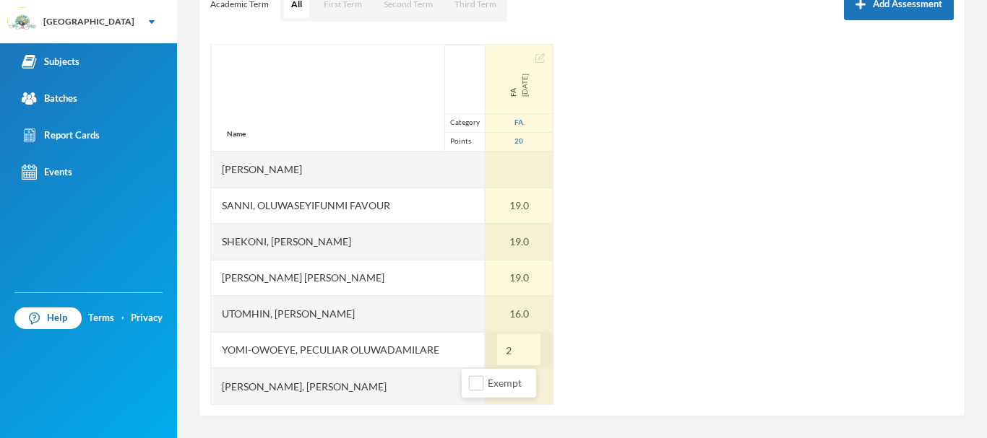
type input "20"
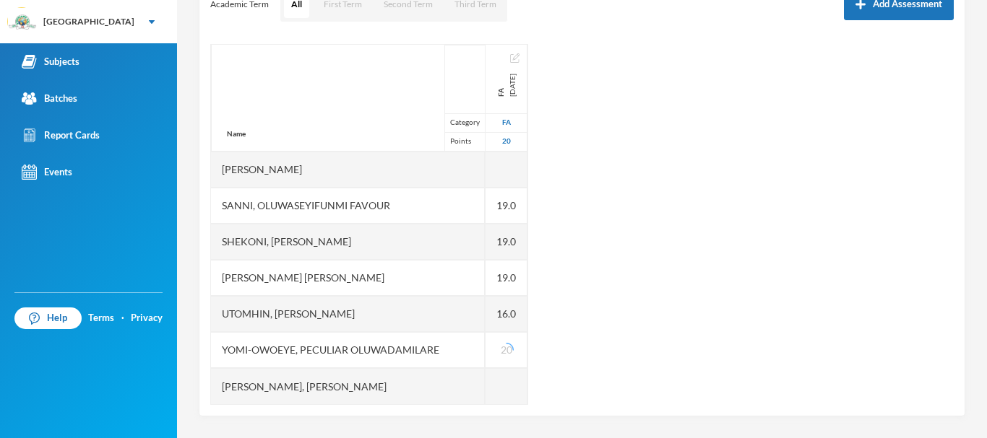
click at [596, 379] on div "Name Category Points Abiodun, Oluwasemilore Martha Adedipe, Oreofeoluwa Anuoluw…" at bounding box center [581, 224] width 743 height 361
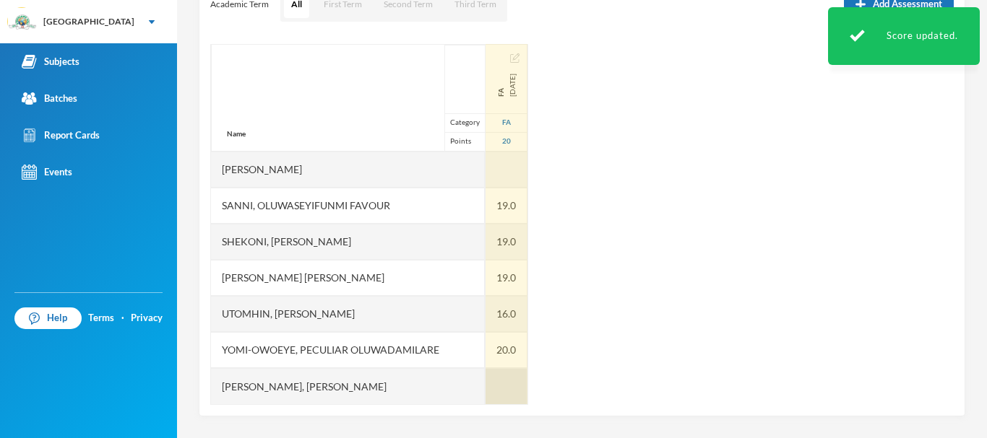
click at [485, 386] on div at bounding box center [506, 386] width 42 height 36
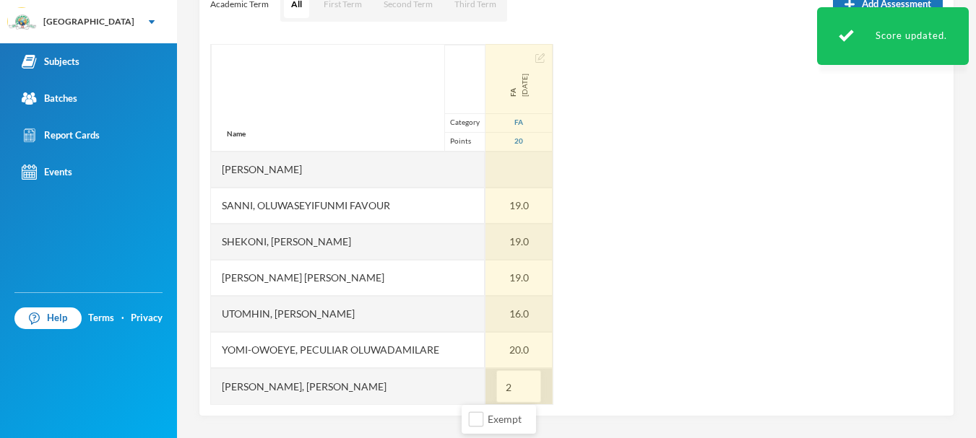
type input "20"
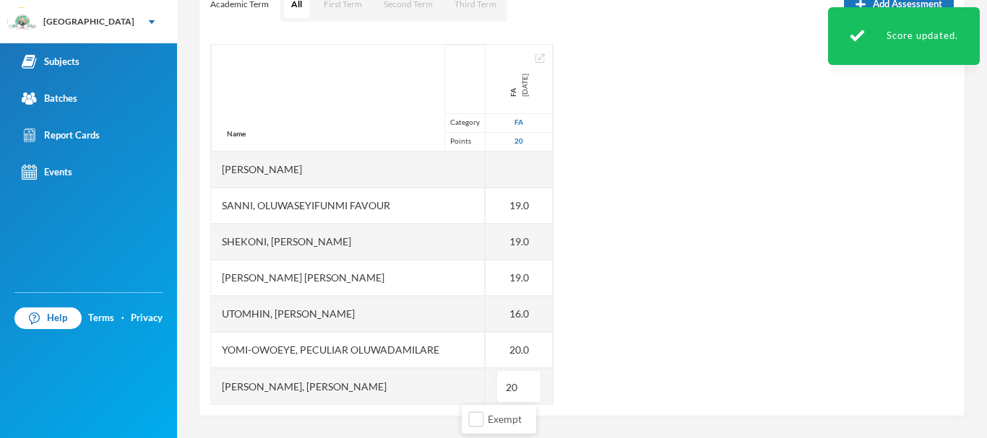
click at [586, 389] on div "Name Category Points Abiodun, Oluwasemilore Martha Adedipe, Oreofeoluwa Anuoluw…" at bounding box center [581, 224] width 743 height 361
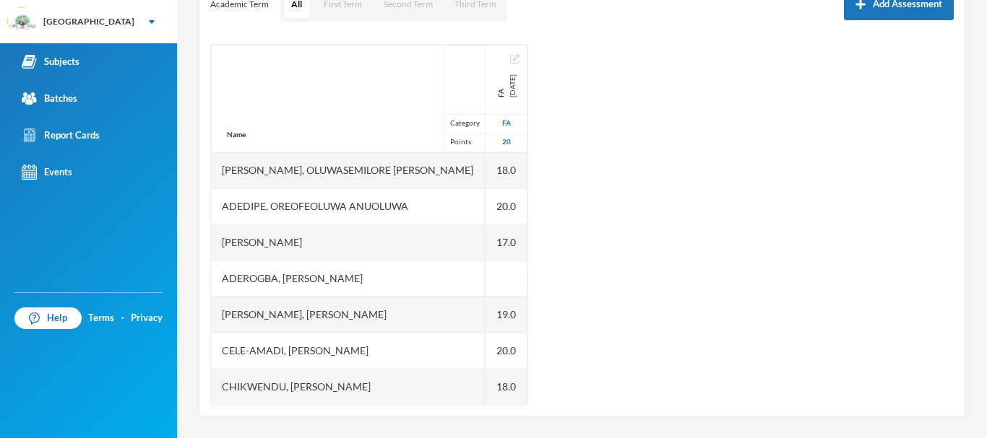
scroll to position [0, 0]
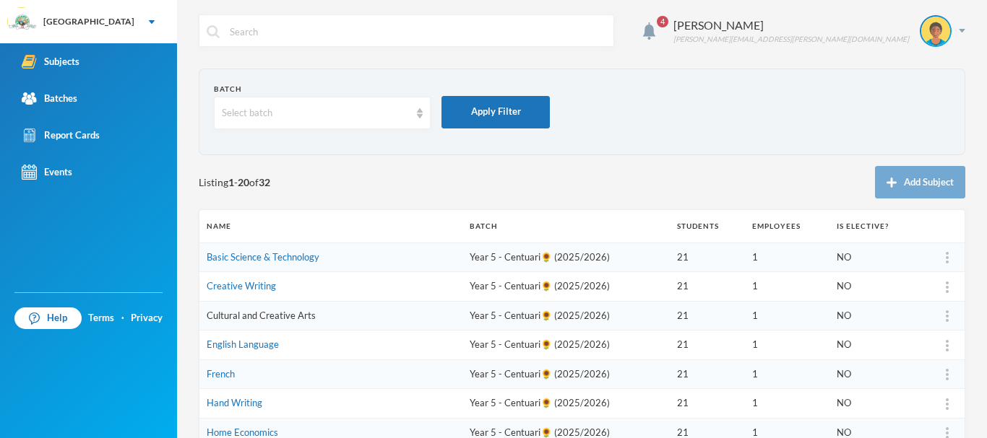
click at [292, 316] on link "Cultural and Creative Arts" at bounding box center [261, 316] width 109 height 12
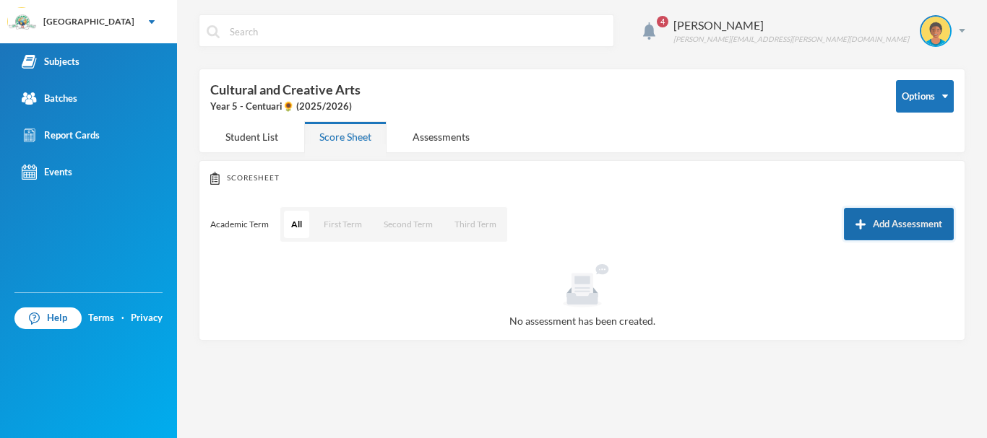
click at [893, 228] on button "Add Assessment" at bounding box center [899, 224] width 110 height 33
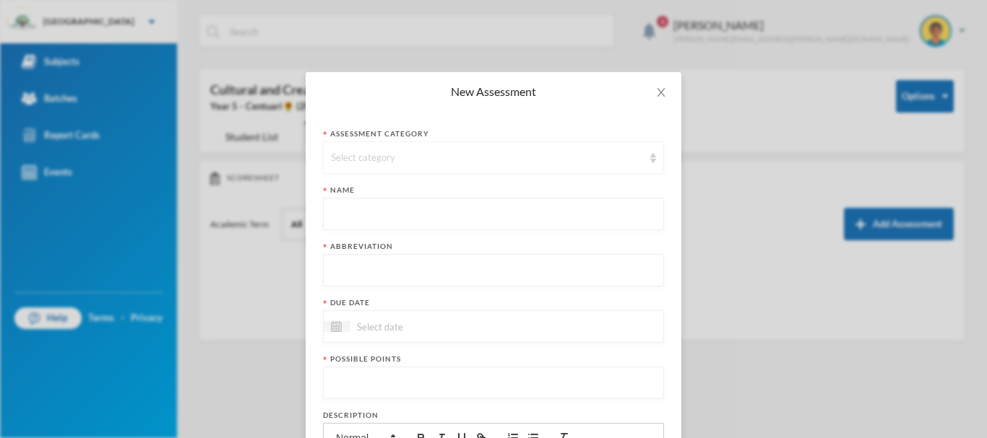
click at [378, 155] on div "Select category" at bounding box center [487, 158] width 312 height 14
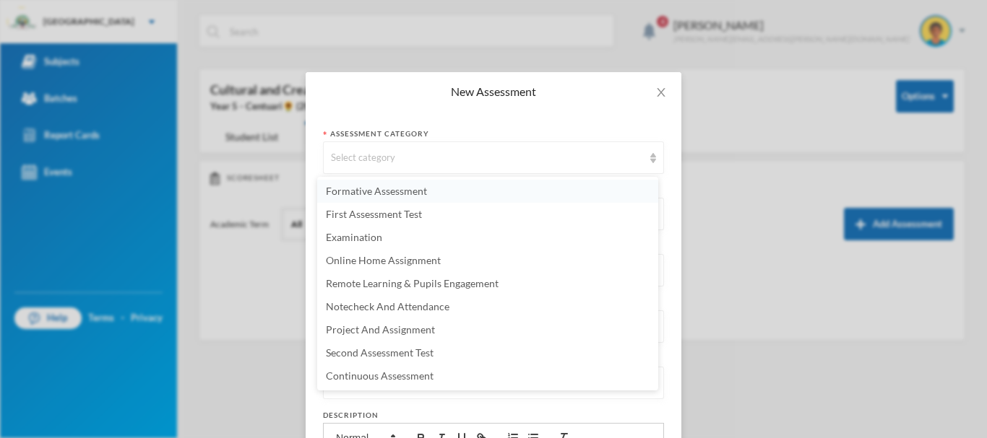
click at [371, 190] on span "Formative Assessment" at bounding box center [376, 191] width 101 height 12
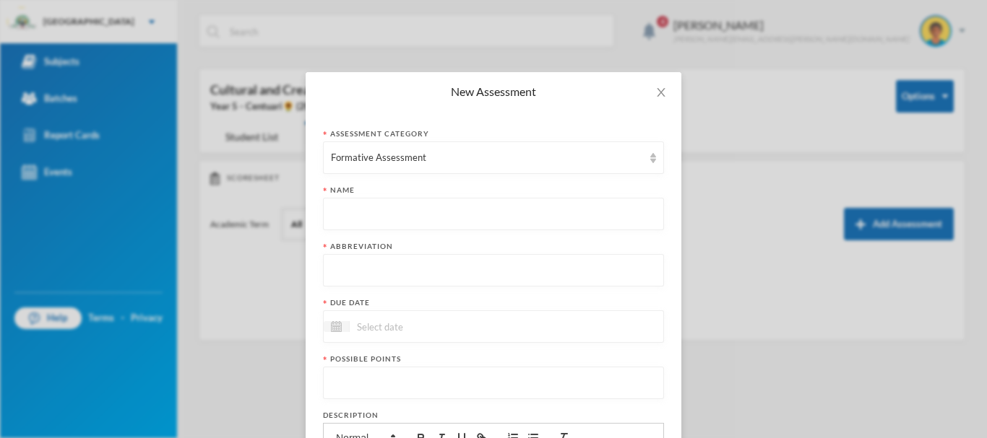
click at [358, 218] on input "text" at bounding box center [493, 215] width 325 height 33
paste input "First Term Formative Assessment"
type input "First Term Formative Assessment"
click at [358, 270] on input "text" at bounding box center [493, 271] width 325 height 33
type input "FA"
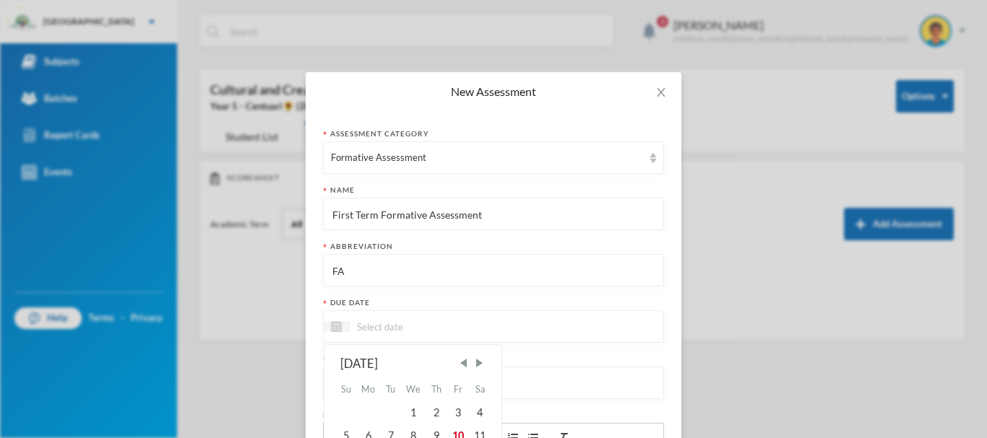
click at [376, 330] on input at bounding box center [410, 327] width 121 height 17
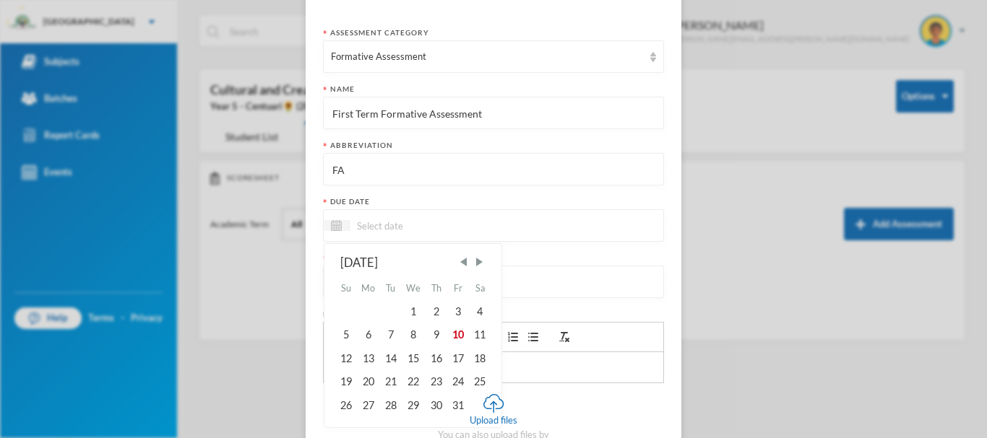
scroll to position [105, 0]
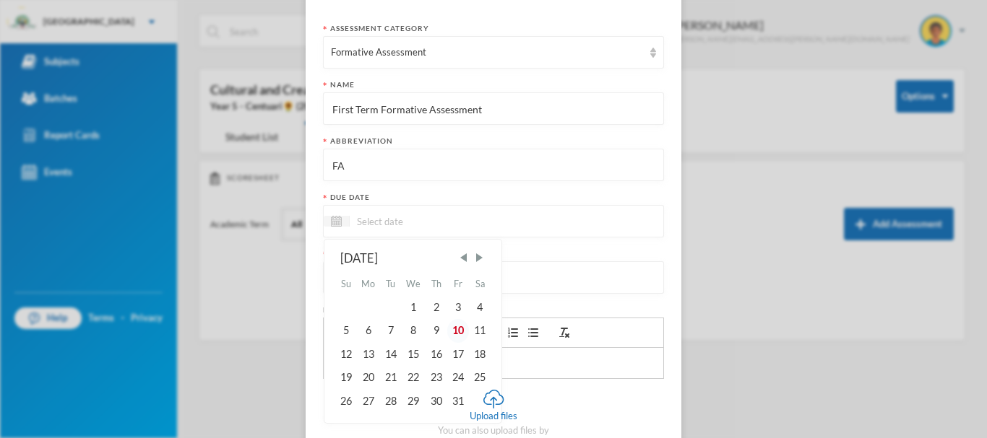
click at [456, 336] on div "10" at bounding box center [458, 330] width 22 height 23
type input "[DATE]"
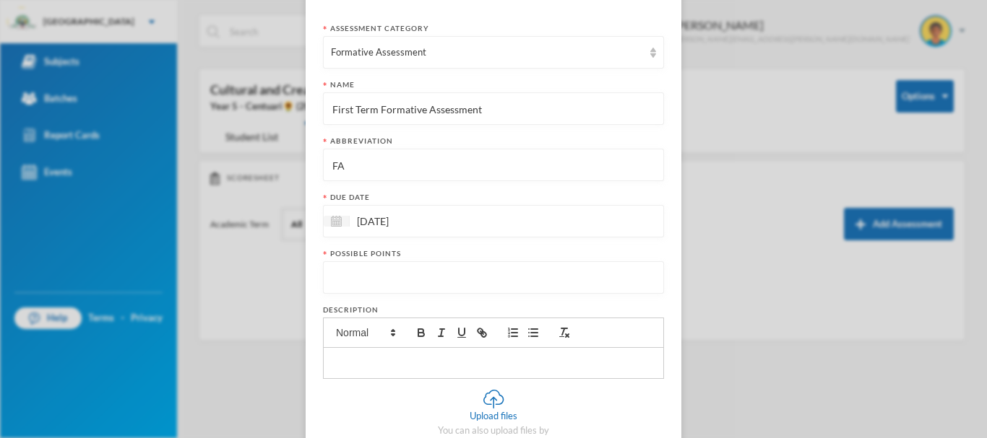
click at [391, 280] on input "number" at bounding box center [493, 278] width 325 height 33
type input "20"
click at [722, 301] on div "New Assessment Assessment category Formative Assessment Name First Term Formati…" at bounding box center [493, 219] width 987 height 438
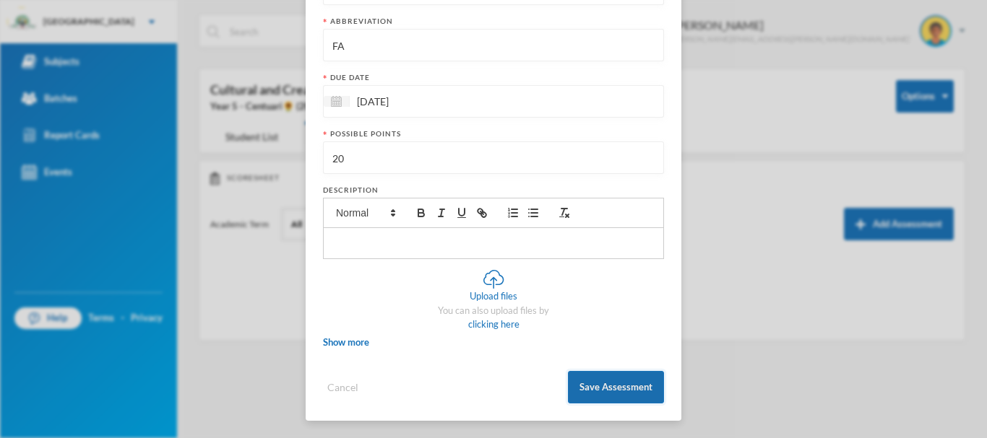
click at [606, 382] on button "Save Assessment" at bounding box center [616, 387] width 96 height 33
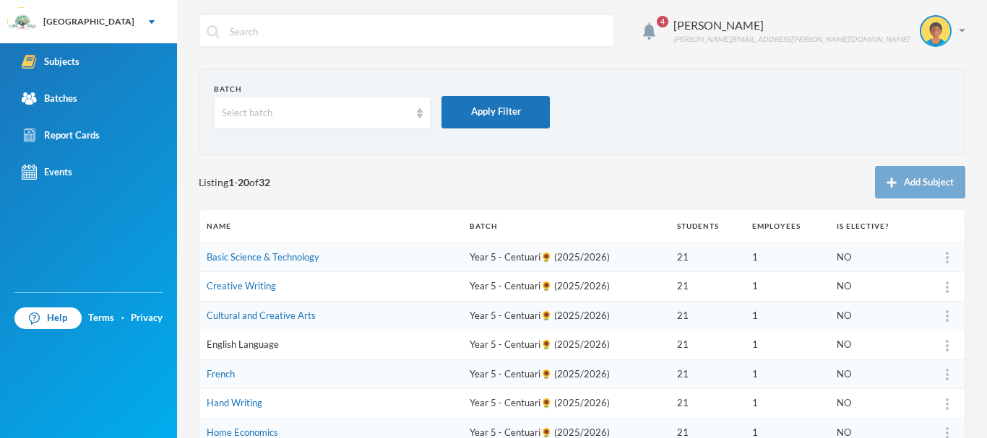
click at [260, 344] on link "English Language" at bounding box center [243, 345] width 72 height 12
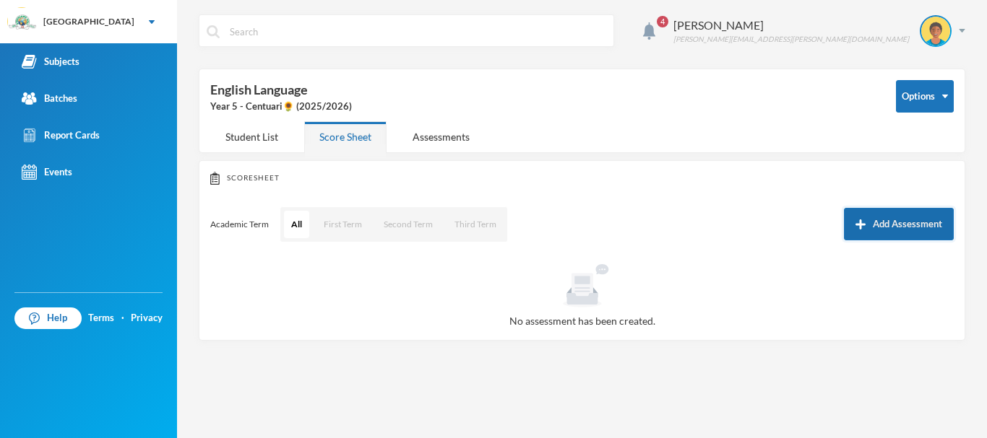
click at [876, 229] on button "Add Assessment" at bounding box center [899, 224] width 110 height 33
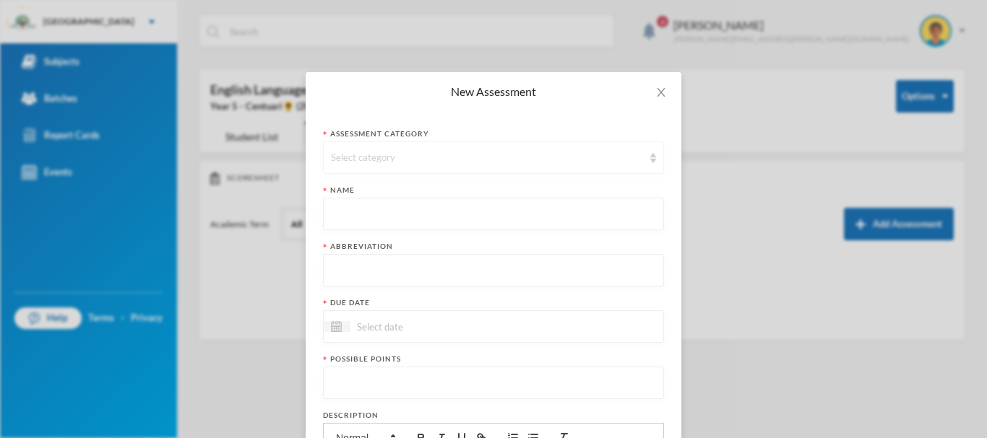
click at [411, 158] on div "Select category" at bounding box center [487, 158] width 312 height 14
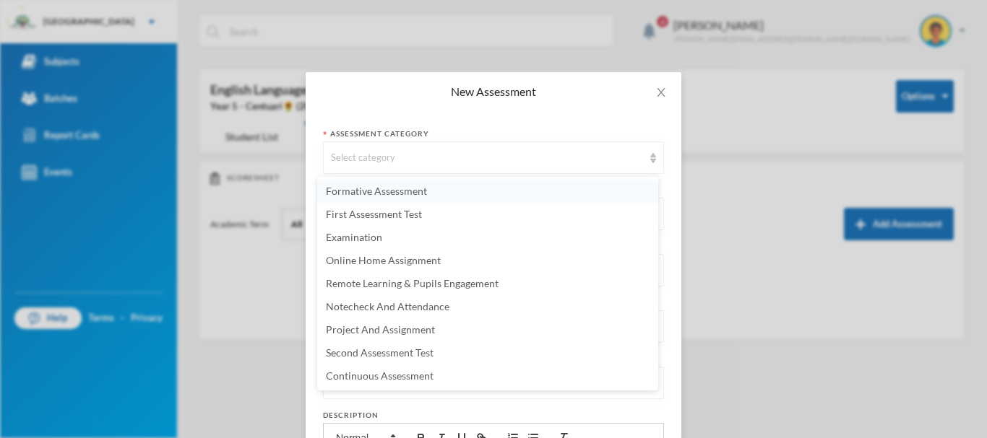
click at [378, 188] on span "Formative Assessment" at bounding box center [376, 191] width 101 height 12
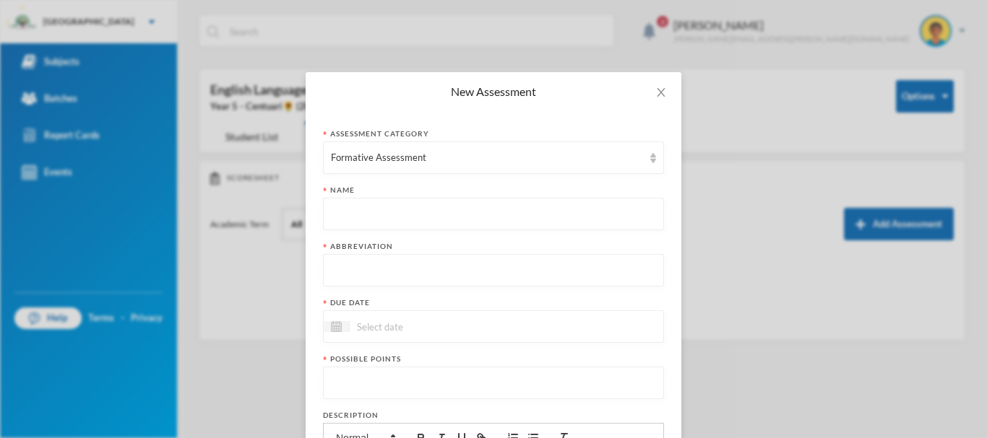
click at [366, 214] on input "text" at bounding box center [493, 215] width 325 height 33
paste input "First Term Formative Assessment"
type input "First Term Formative Assessment"
click at [381, 269] on input "text" at bounding box center [493, 271] width 325 height 33
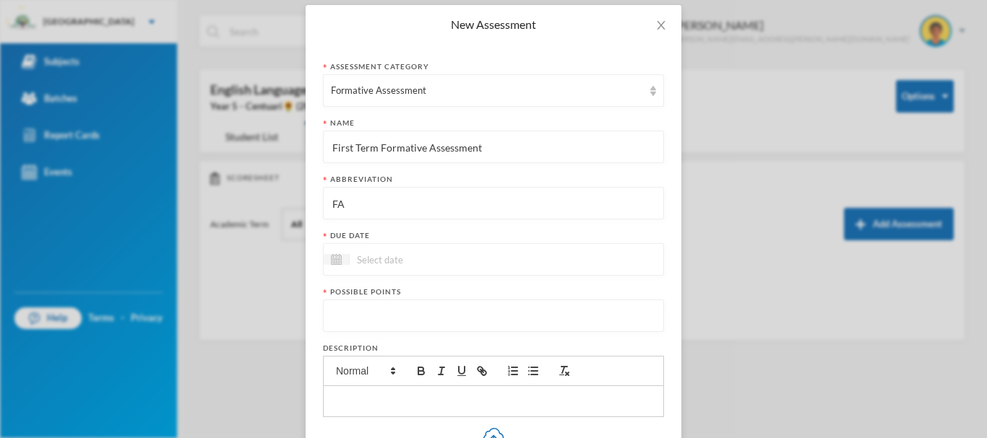
scroll to position [69, 0]
type input "FA"
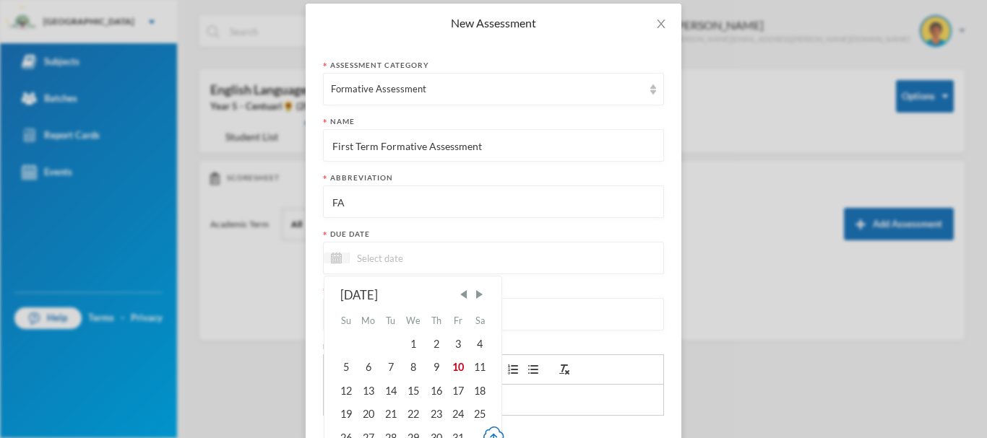
click at [387, 258] on input at bounding box center [410, 258] width 121 height 17
click at [453, 365] on div "10" at bounding box center [458, 367] width 22 height 23
type input "[DATE]"
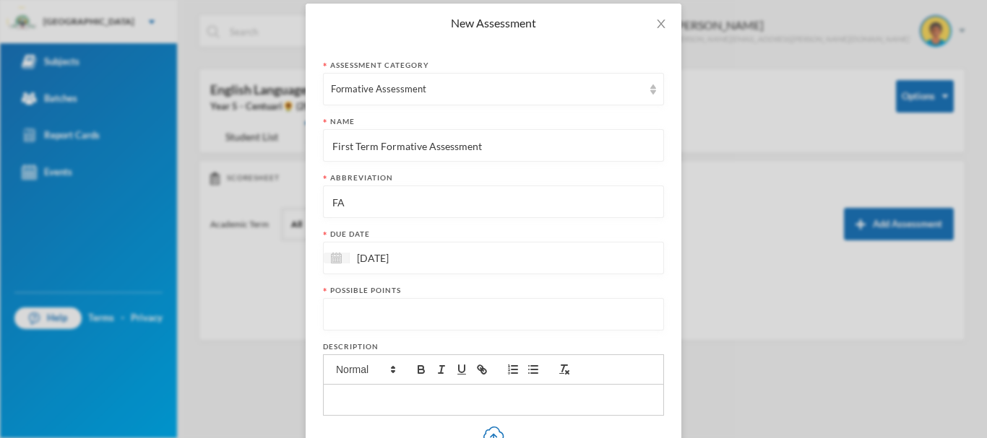
click at [391, 312] on input "number" at bounding box center [493, 315] width 325 height 33
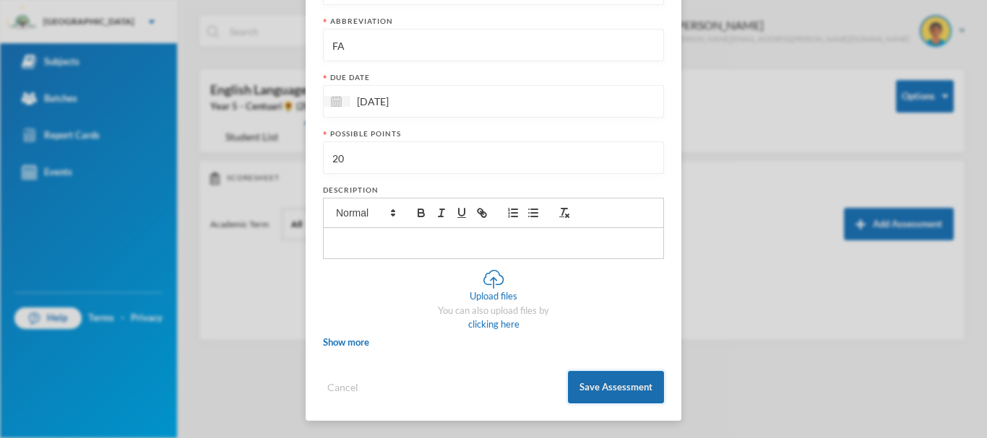
type input "20"
click at [600, 381] on button "Save Assessment" at bounding box center [616, 387] width 96 height 33
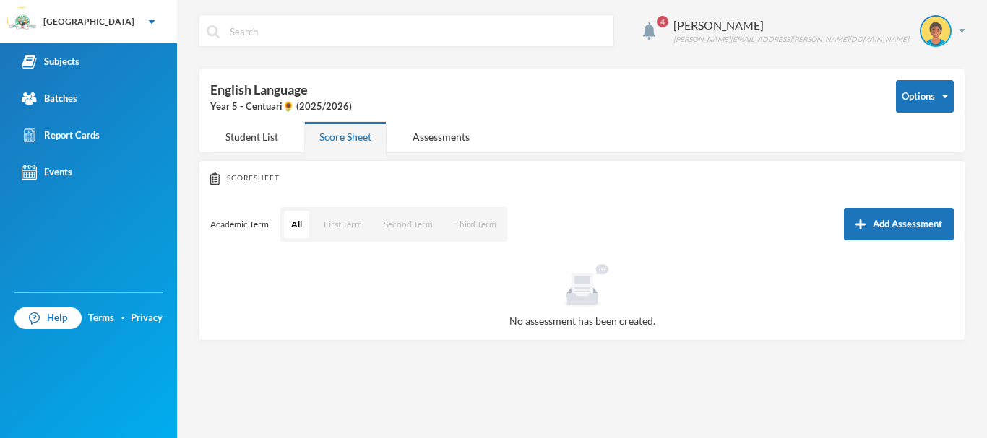
scroll to position [153, 0]
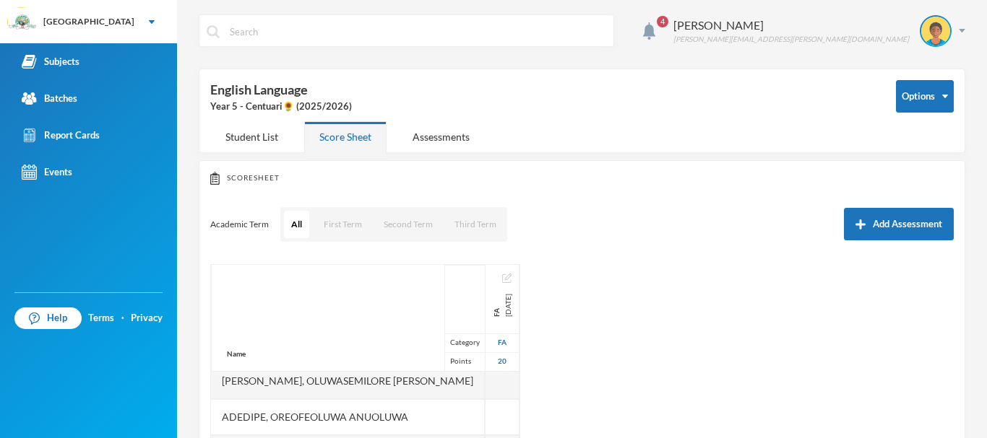
scroll to position [9, 0]
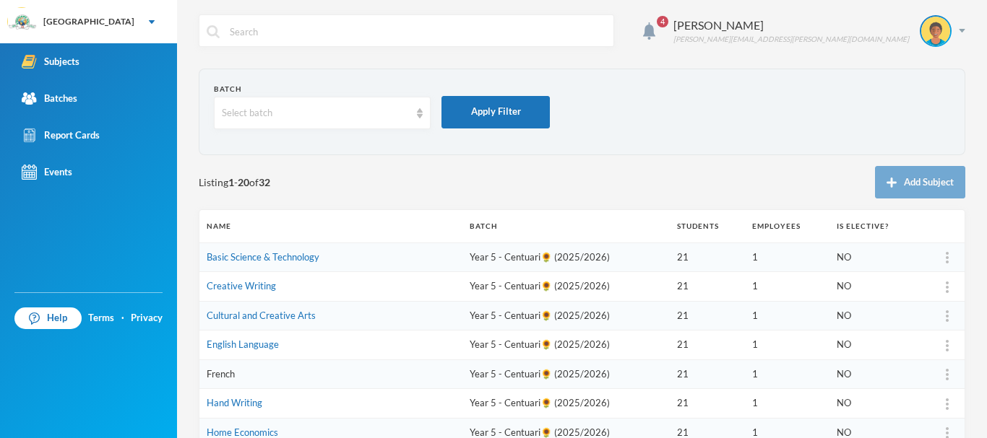
click at [228, 372] on link "French" at bounding box center [221, 374] width 28 height 12
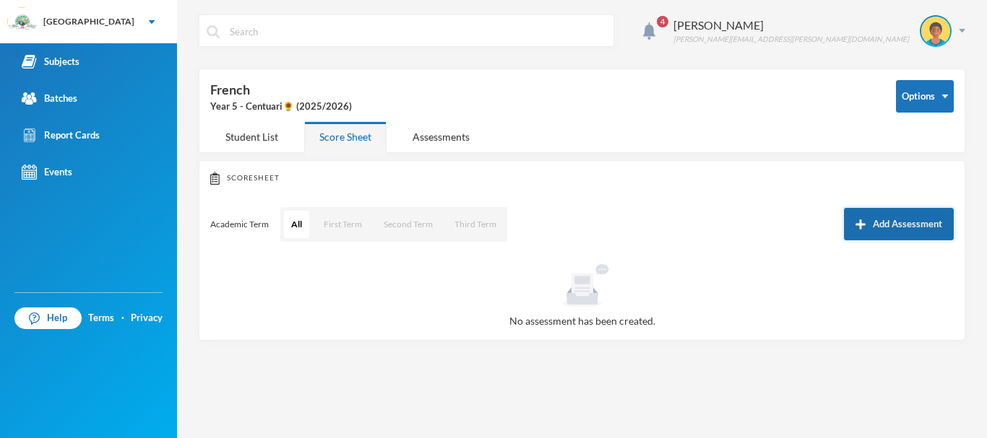
click at [896, 228] on button "Add Assessment" at bounding box center [899, 224] width 110 height 33
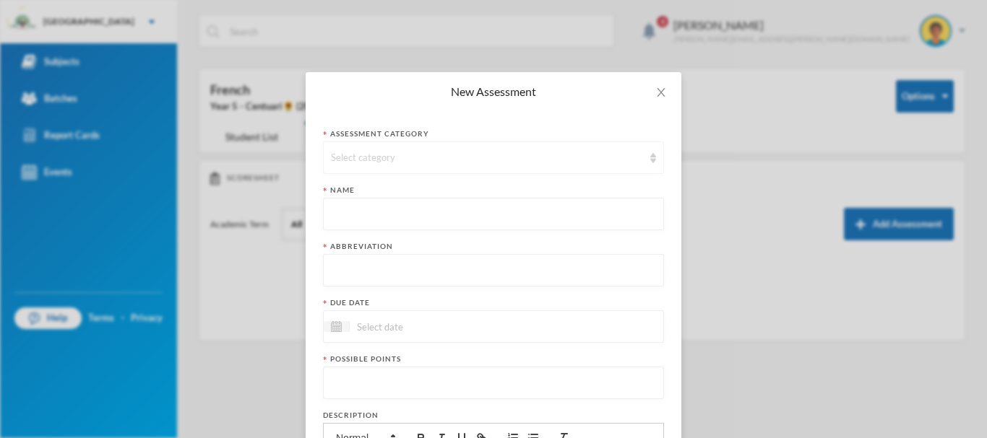
click at [481, 156] on div "Select category" at bounding box center [487, 158] width 312 height 14
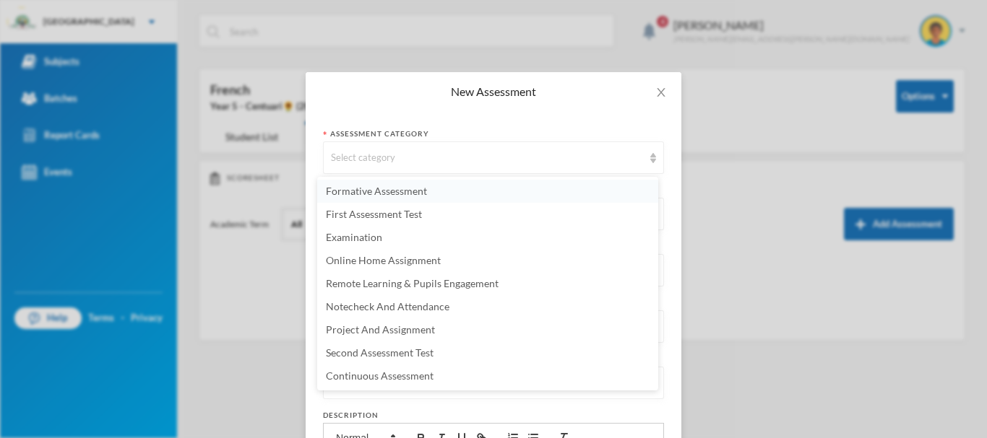
click at [391, 183] on li "Formative Assessment" at bounding box center [487, 191] width 341 height 23
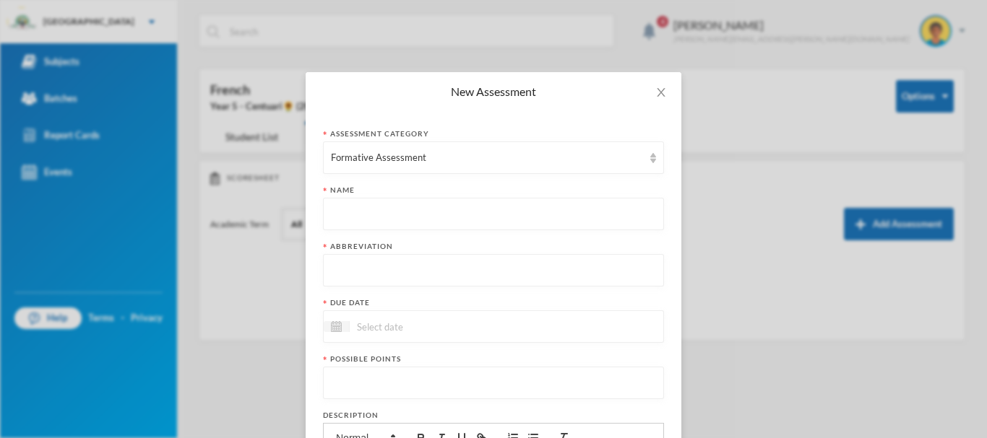
click at [360, 215] on input "text" at bounding box center [493, 215] width 325 height 33
paste input "First Term Formative Assessment"
type input "First Term Formative Assessment"
click at [371, 280] on input "text" at bounding box center [493, 271] width 325 height 33
type input "FA"
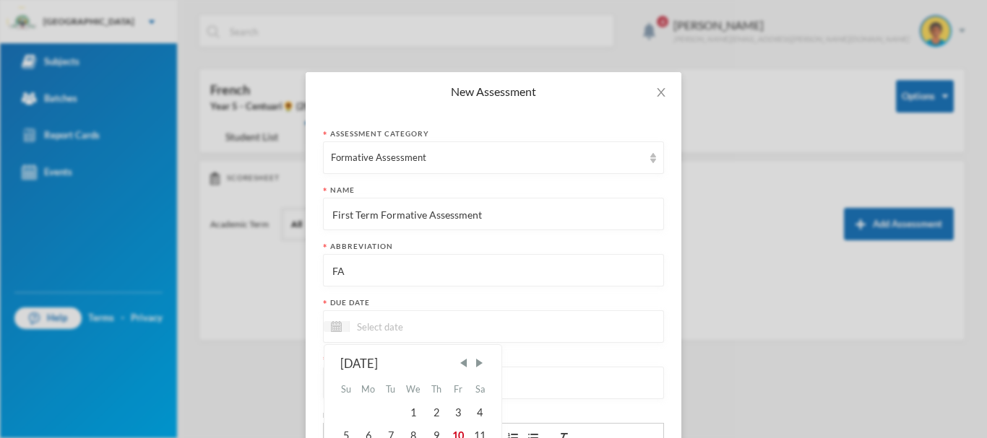
click at [391, 329] on input at bounding box center [410, 327] width 121 height 17
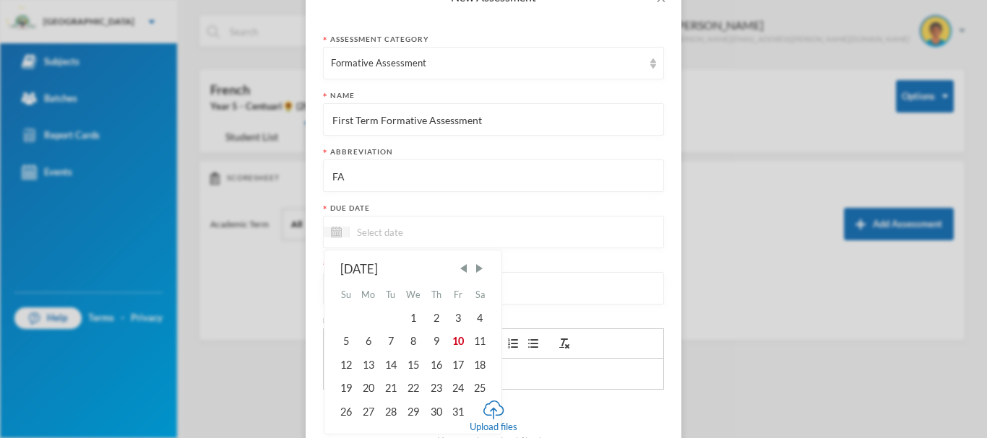
scroll to position [95, 0]
click at [456, 339] on div "10" at bounding box center [458, 340] width 22 height 23
type input "[DATE]"
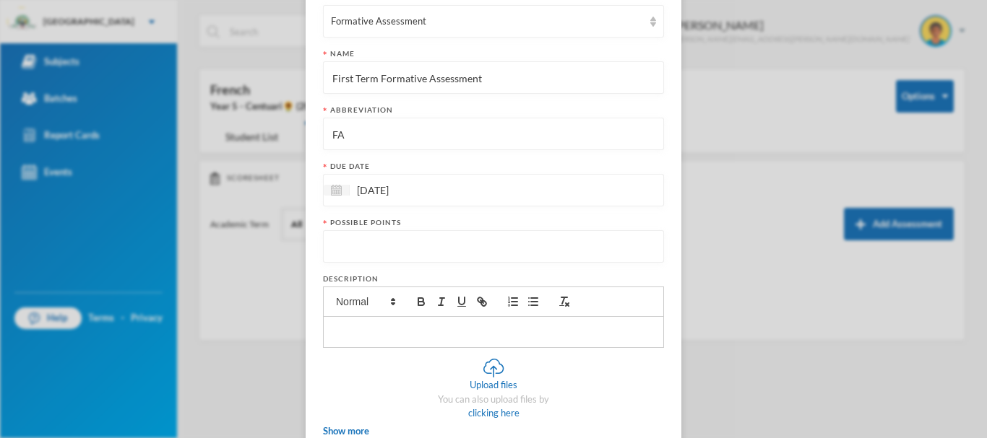
scroll to position [137, 0]
click at [385, 261] on input "number" at bounding box center [493, 246] width 325 height 33
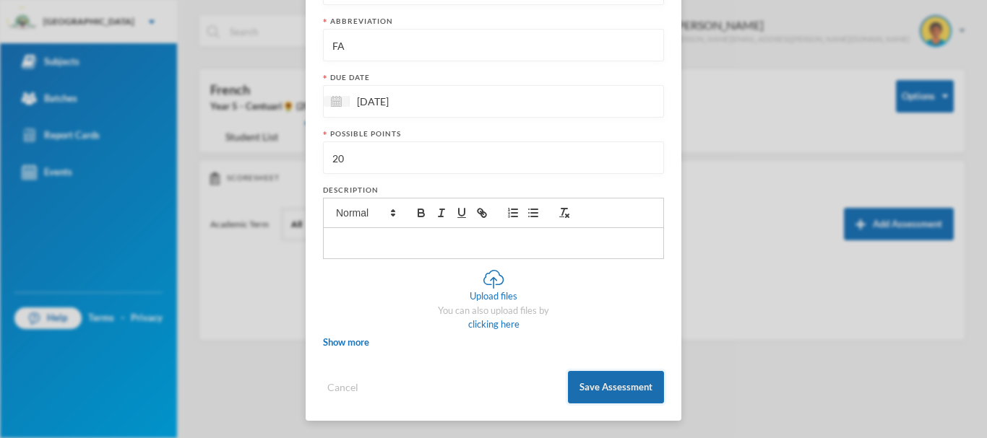
type input "20"
click at [618, 378] on button "Save Assessment" at bounding box center [616, 387] width 96 height 33
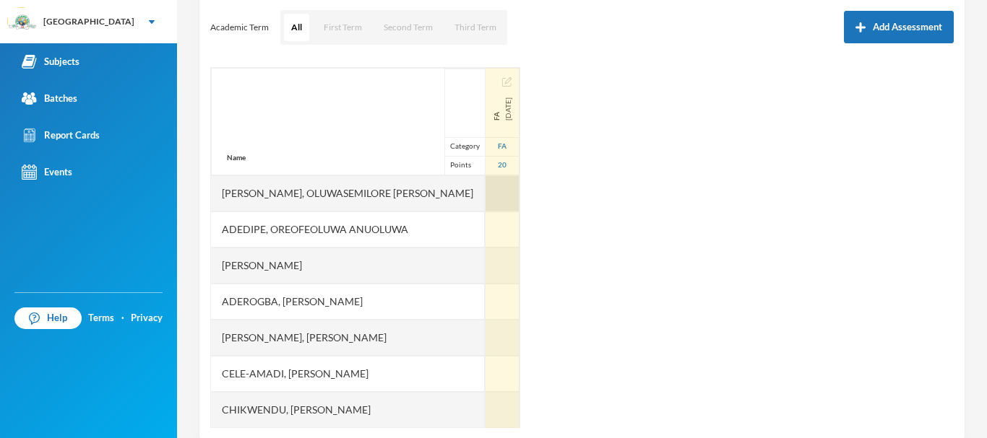
click at [485, 193] on div at bounding box center [502, 194] width 34 height 36
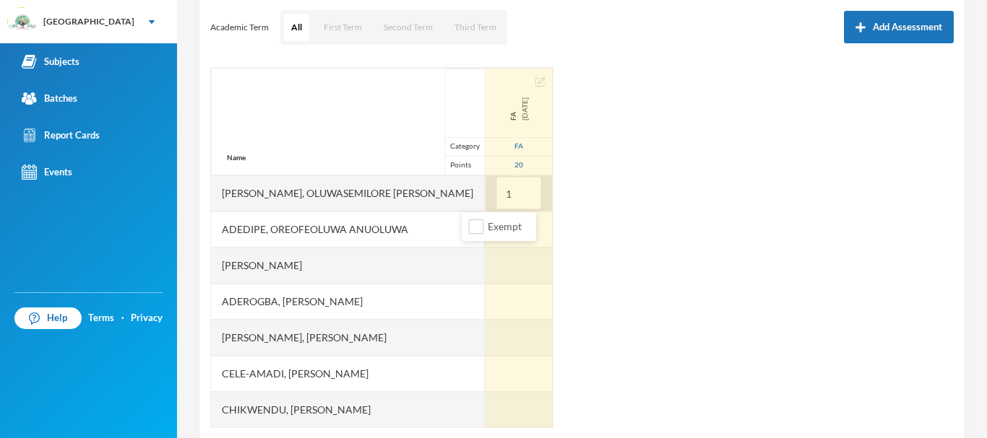
type input "10"
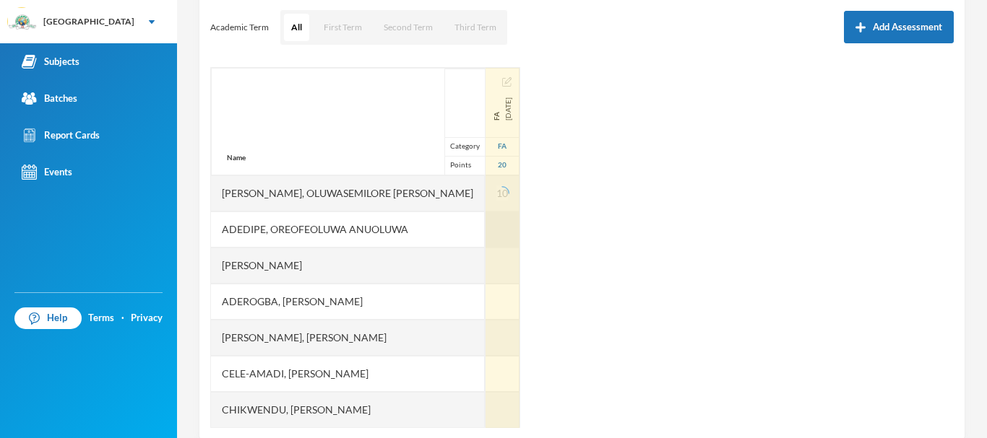
click at [485, 226] on div at bounding box center [502, 230] width 34 height 36
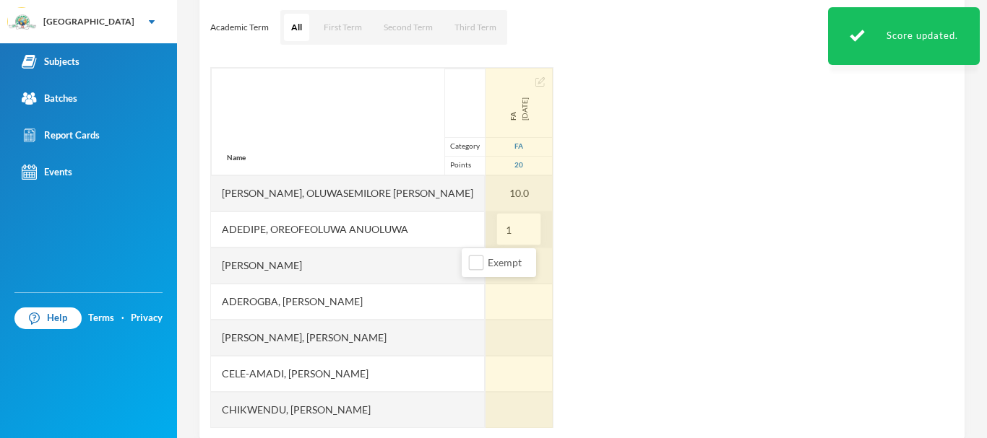
type input "14"
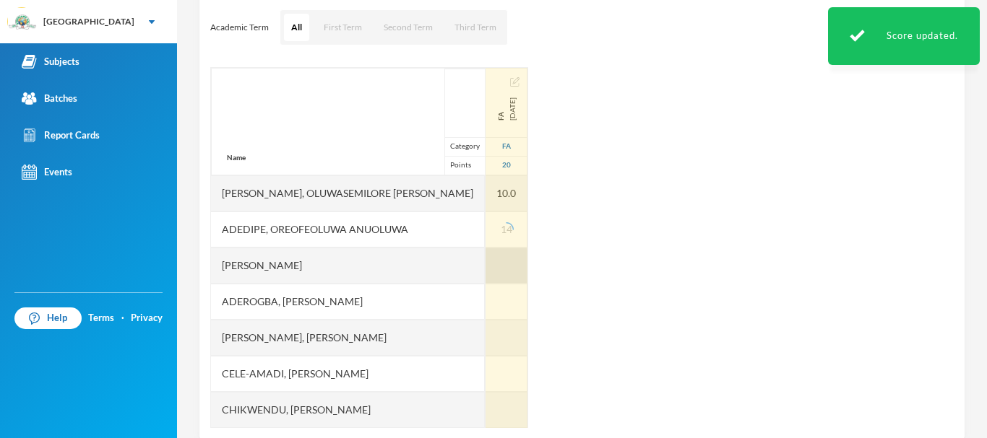
click at [485, 261] on div at bounding box center [506, 266] width 42 height 36
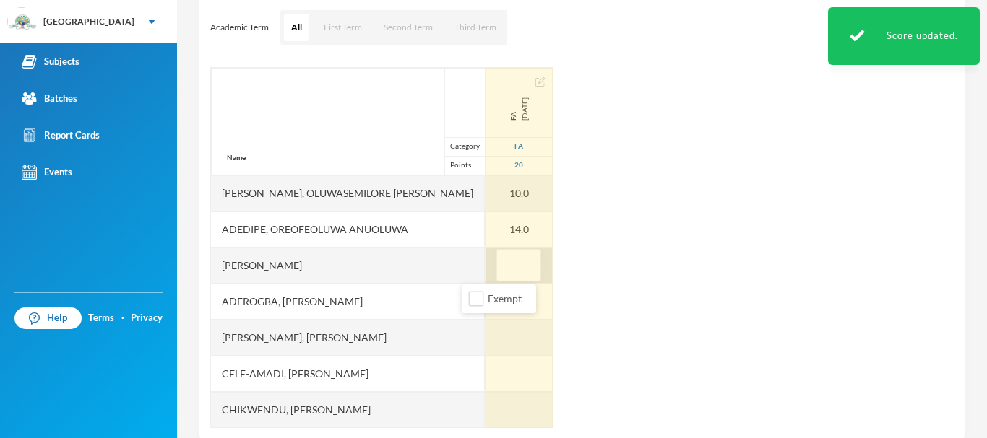
type input "5"
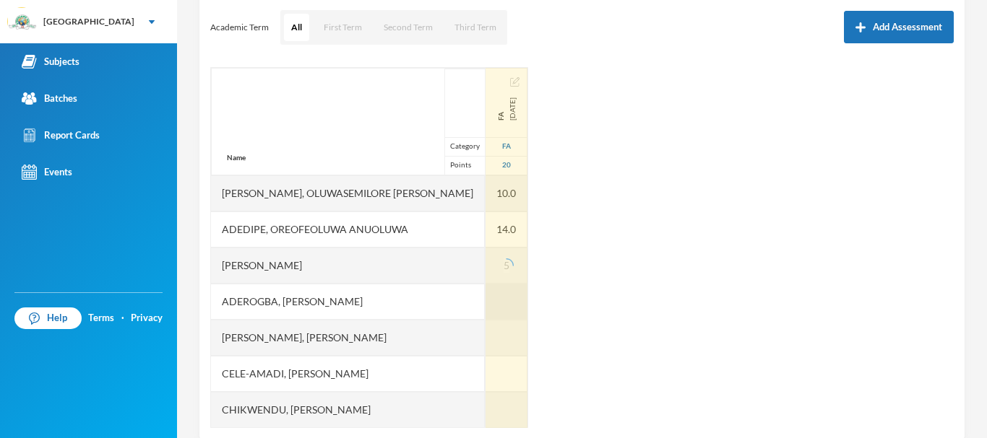
click at [485, 293] on div at bounding box center [506, 302] width 42 height 36
click at [485, 331] on div at bounding box center [506, 338] width 42 height 36
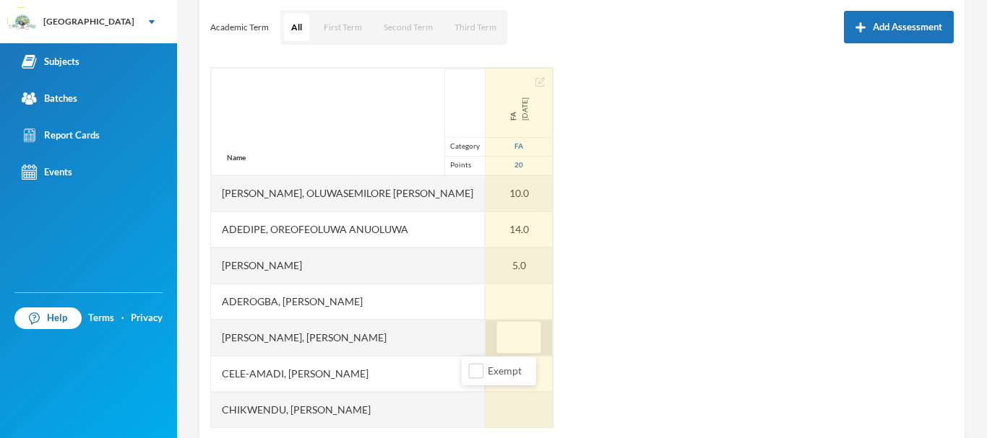
type input "8"
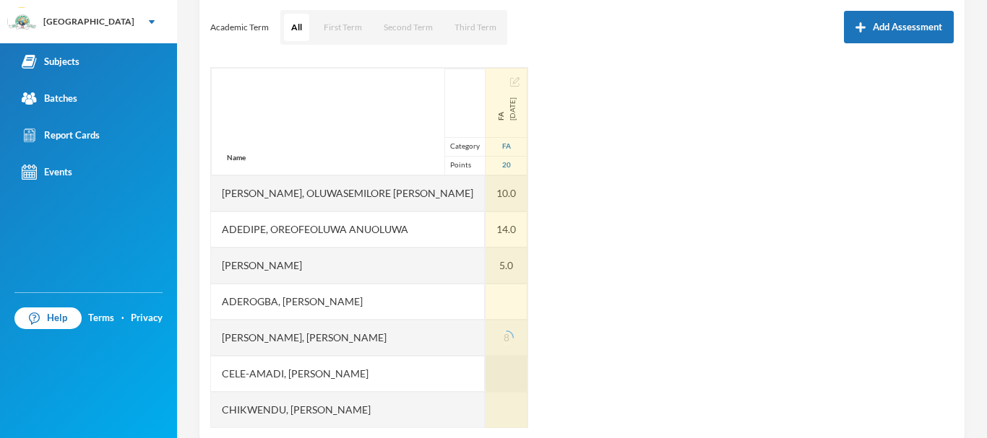
click at [485, 368] on div at bounding box center [506, 374] width 42 height 36
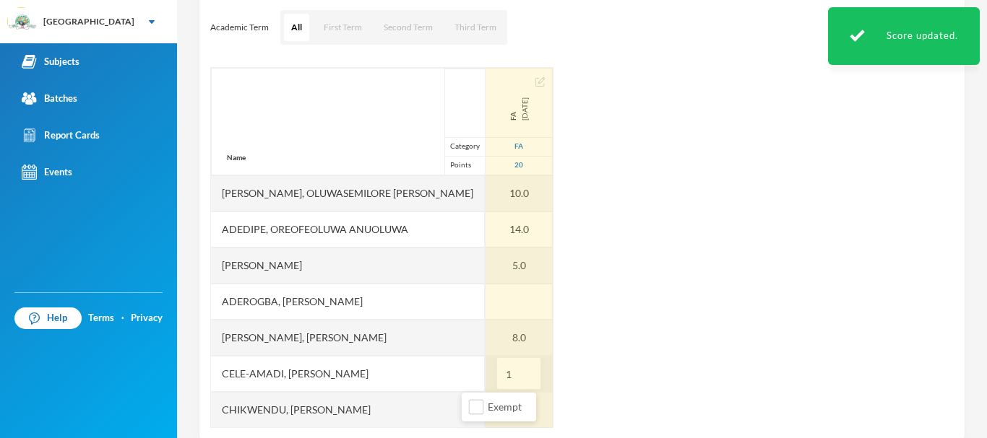
type input "12"
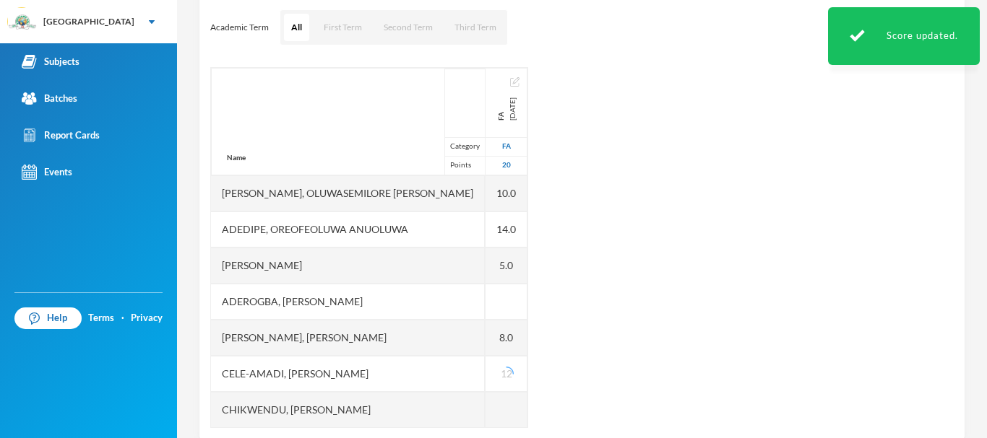
click at [570, 366] on div "Name Category Points [PERSON_NAME], Oluwasemilore [PERSON_NAME], Oreofeoluwa [P…" at bounding box center [581, 247] width 743 height 361
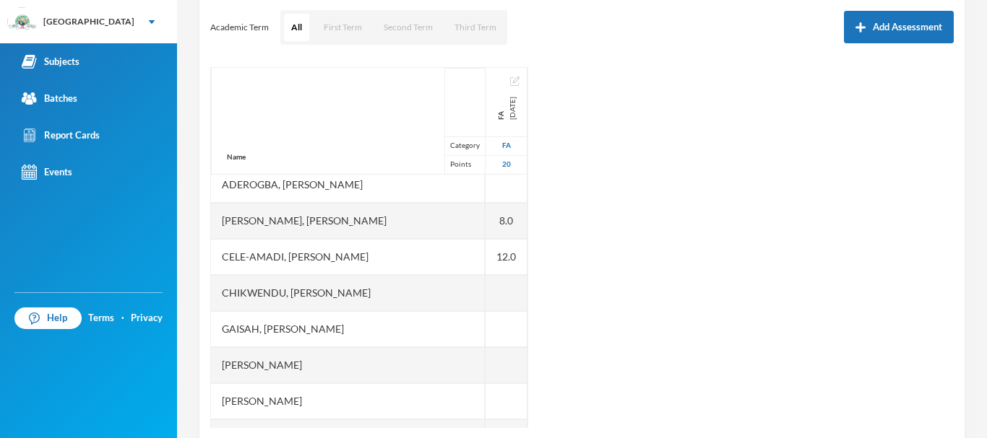
scroll to position [118, 0]
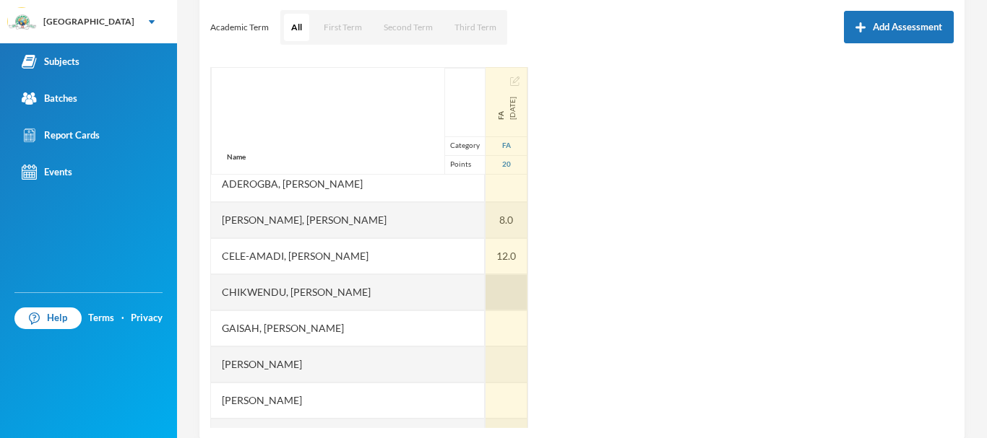
click at [485, 292] on div at bounding box center [506, 292] width 42 height 36
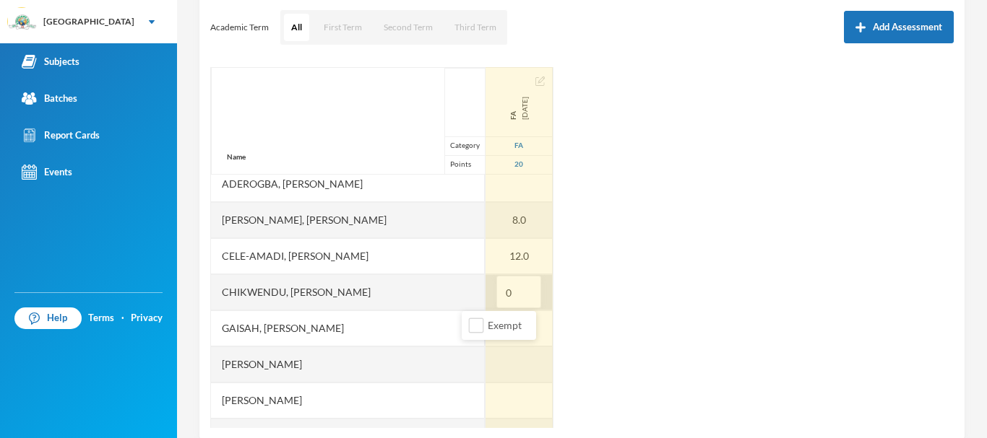
type input "04"
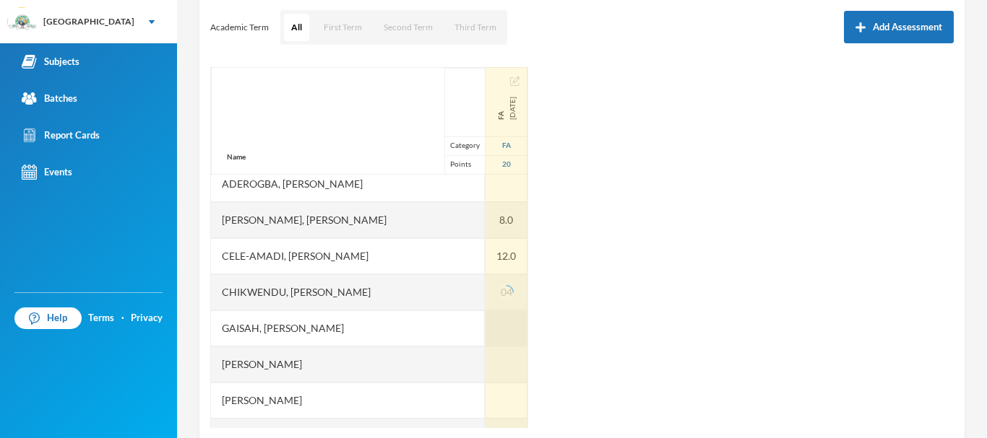
click at [485, 321] on div at bounding box center [506, 329] width 42 height 36
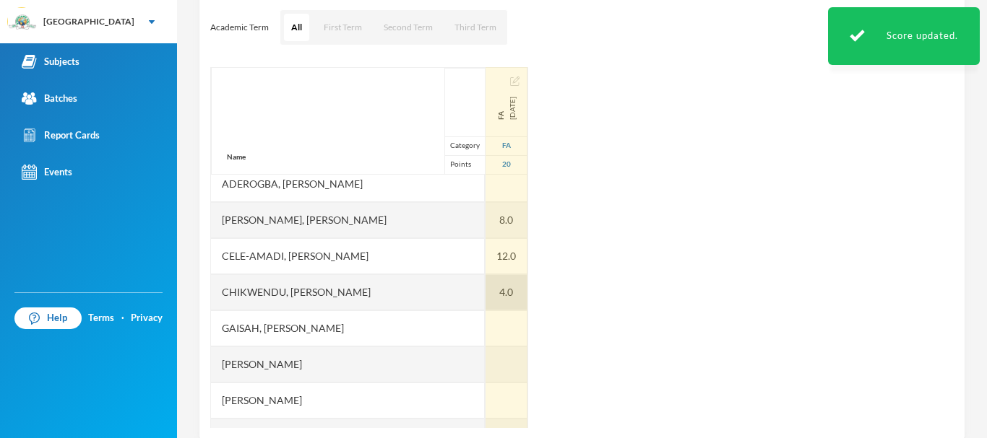
click at [496, 289] on div "4.0" at bounding box center [506, 292] width 42 height 36
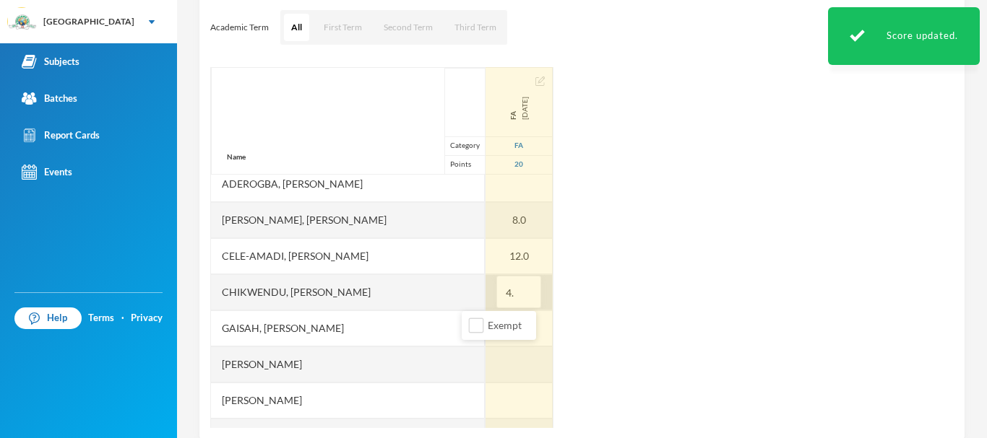
type input "4"
type input "5"
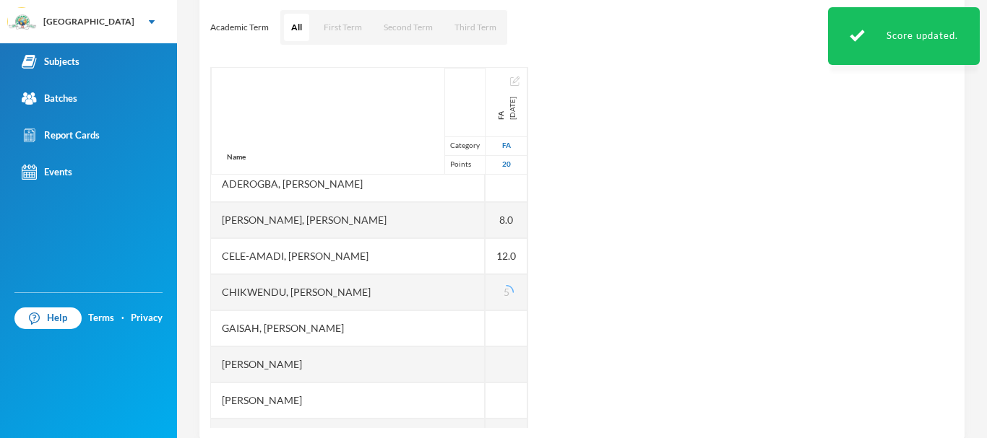
click at [560, 306] on div "Name Category Points Abiodun, Oluwasemilore Martha Adedipe, Oreofeoluwa Anuoluw…" at bounding box center [581, 247] width 743 height 361
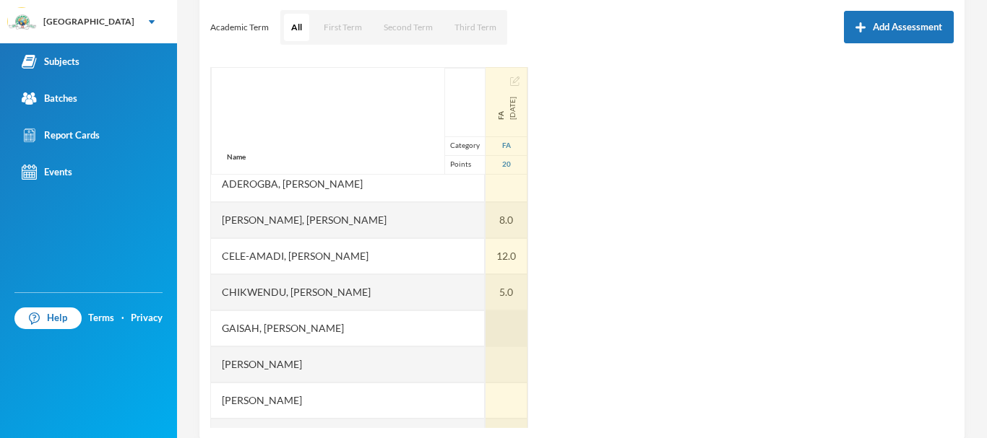
click at [485, 323] on div at bounding box center [506, 329] width 42 height 36
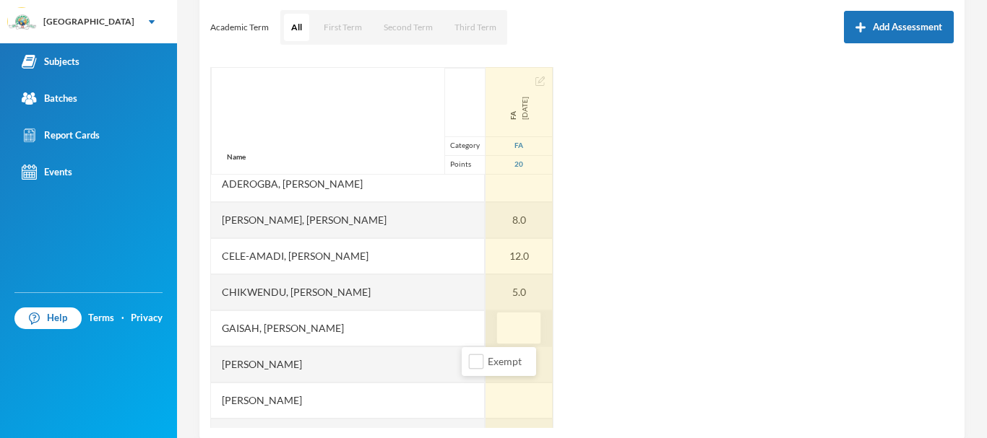
type input "7"
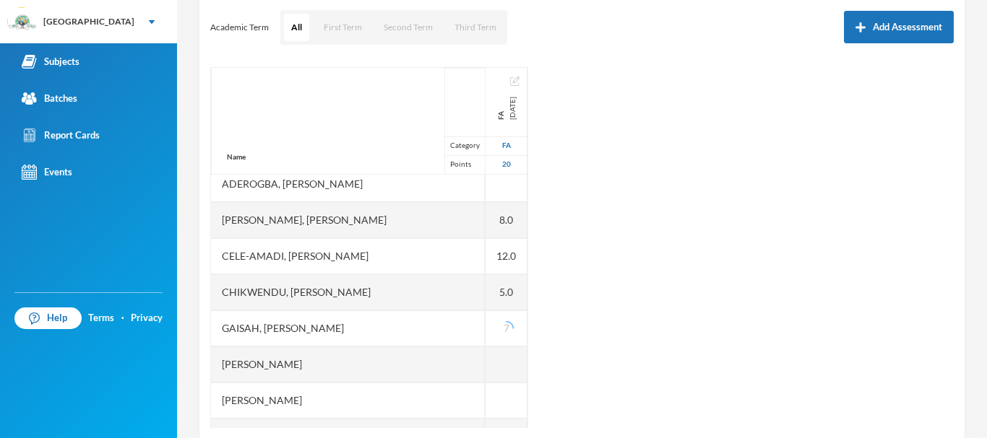
click at [574, 346] on div "Name Category Points Abiodun, Oluwasemilore Martha Adedipe, Oreofeoluwa Anuoluw…" at bounding box center [581, 247] width 743 height 361
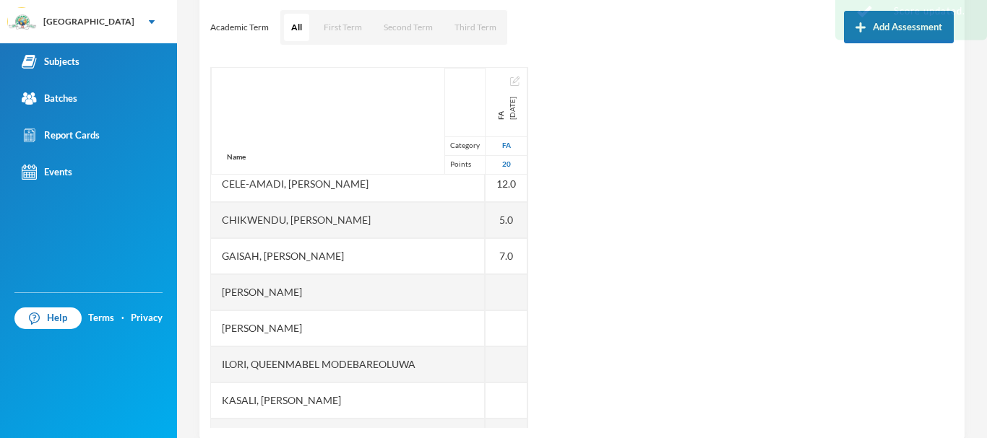
scroll to position [191, 0]
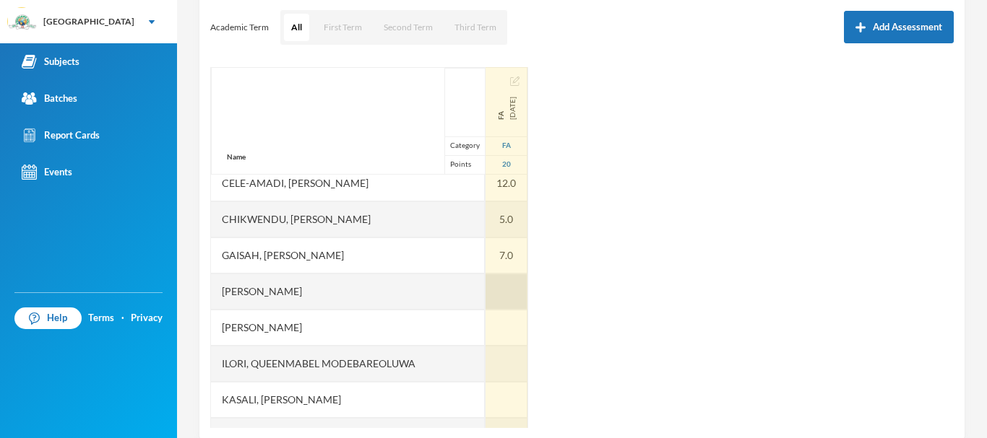
click at [485, 285] on div at bounding box center [506, 292] width 42 height 36
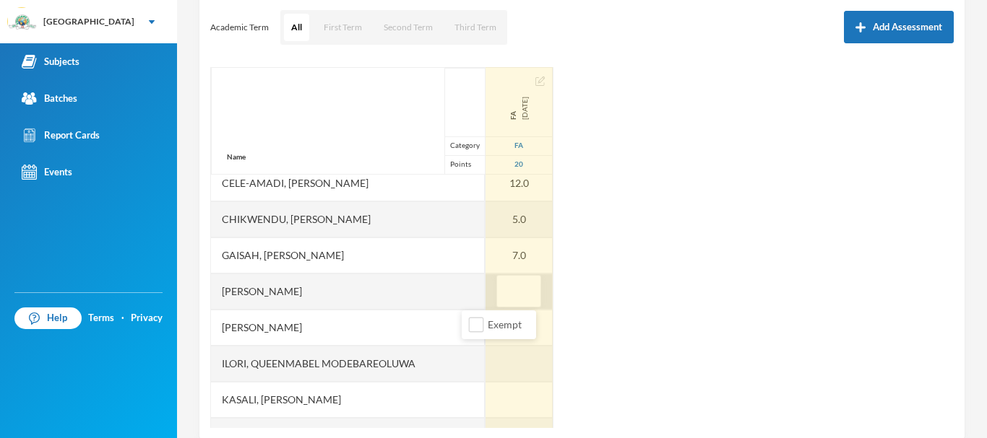
type input "5"
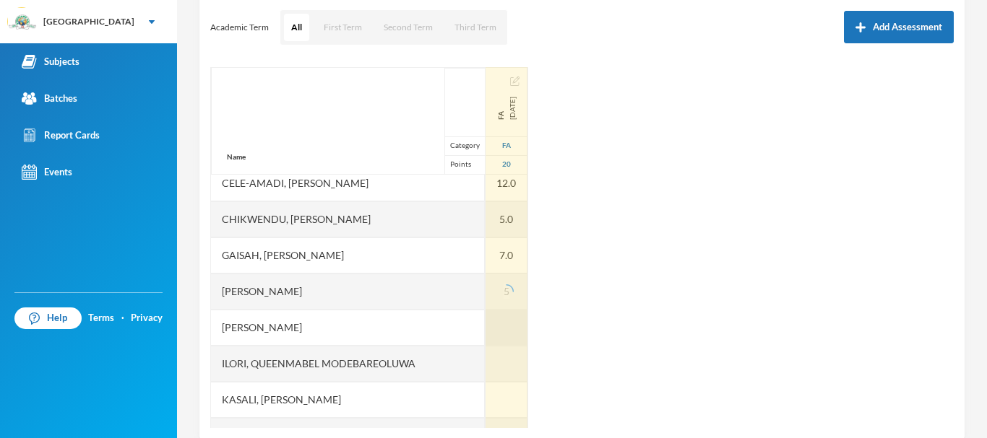
click at [485, 324] on div at bounding box center [506, 328] width 42 height 36
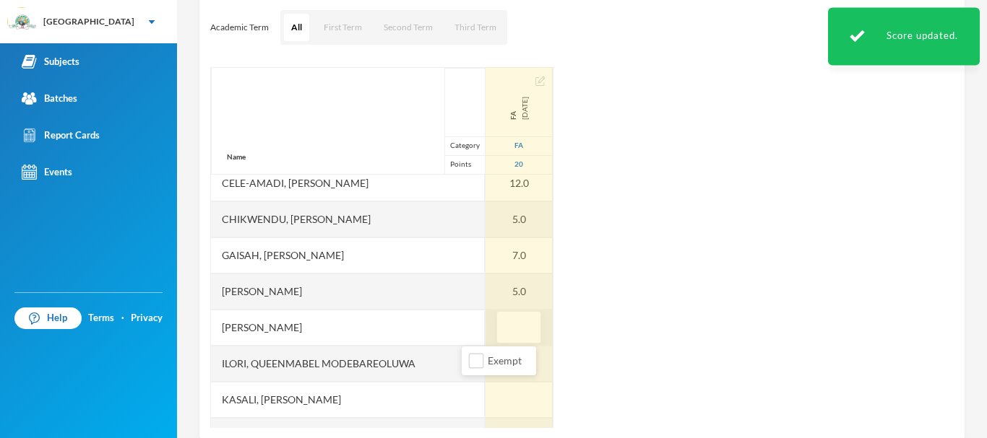
type input "5"
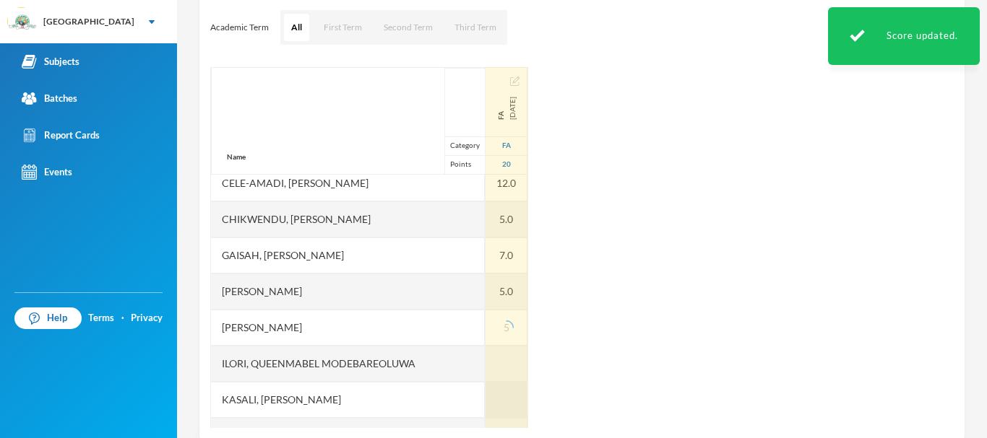
click at [485, 393] on div at bounding box center [506, 400] width 42 height 36
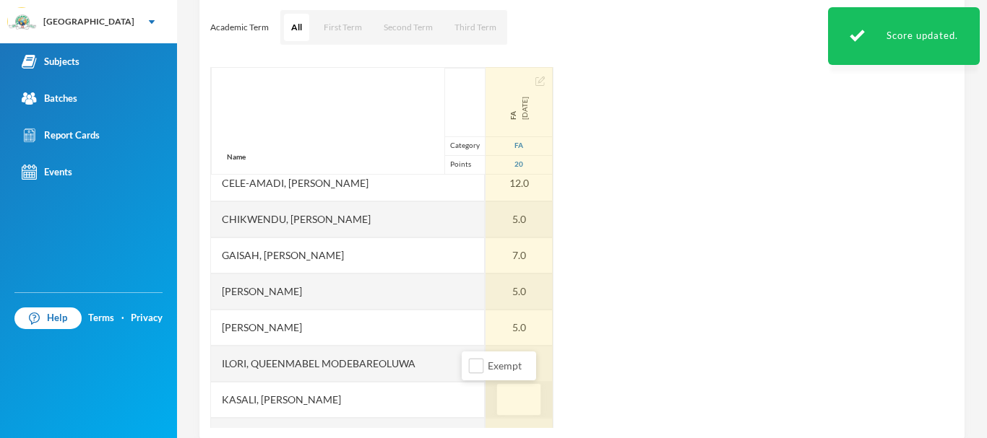
type input "5"
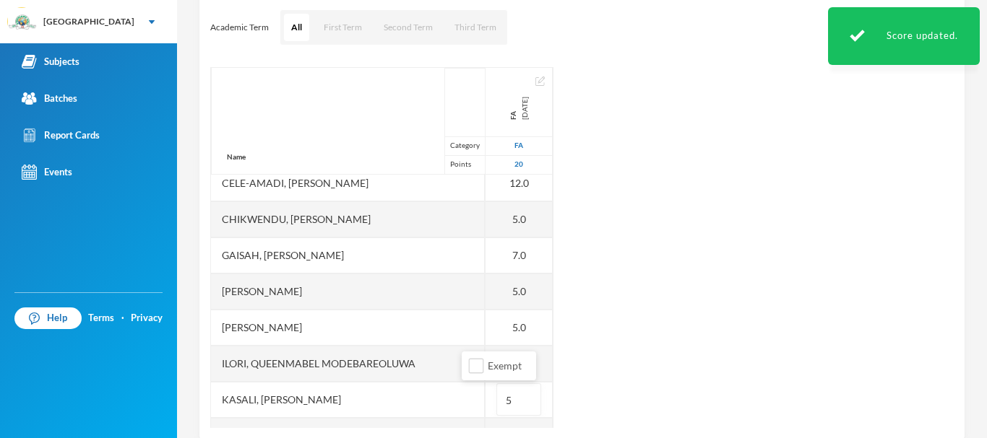
click at [692, 321] on div "Name Category Points Abiodun, Oluwasemilore Martha Adedipe, Oreofeoluwa Anuoluw…" at bounding box center [581, 247] width 743 height 361
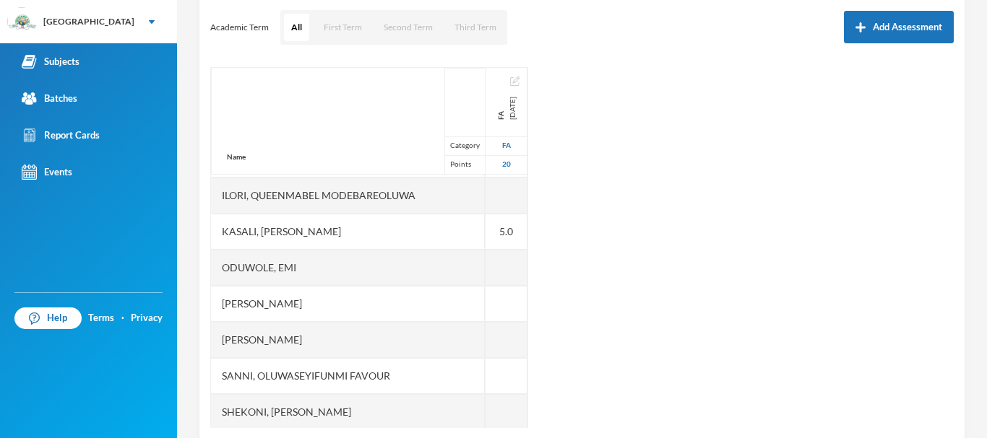
scroll to position [352, 0]
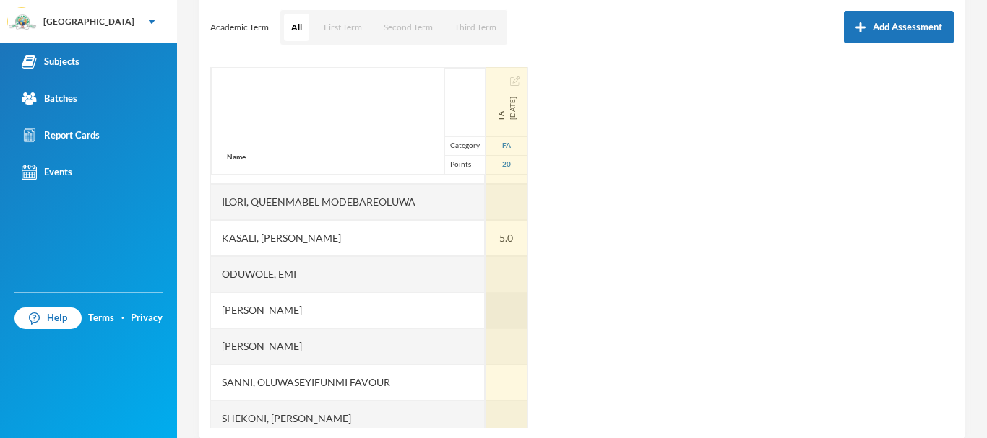
click at [485, 308] on div at bounding box center [506, 311] width 42 height 36
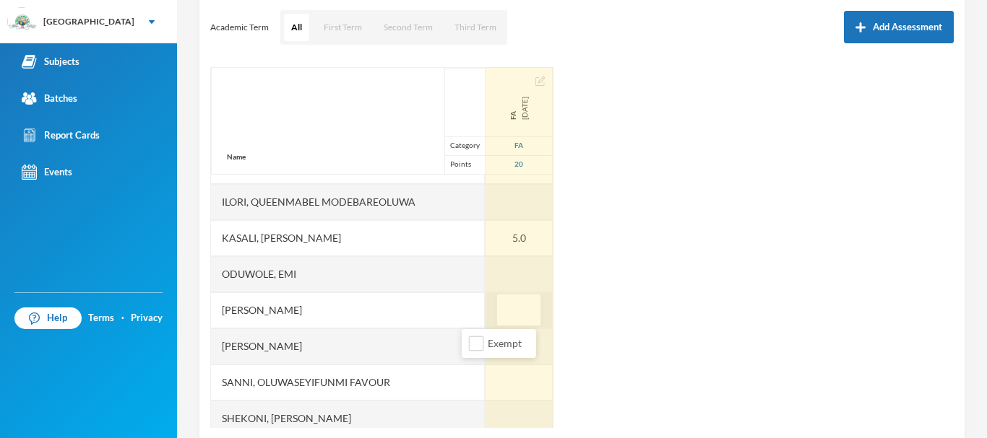
type input "5"
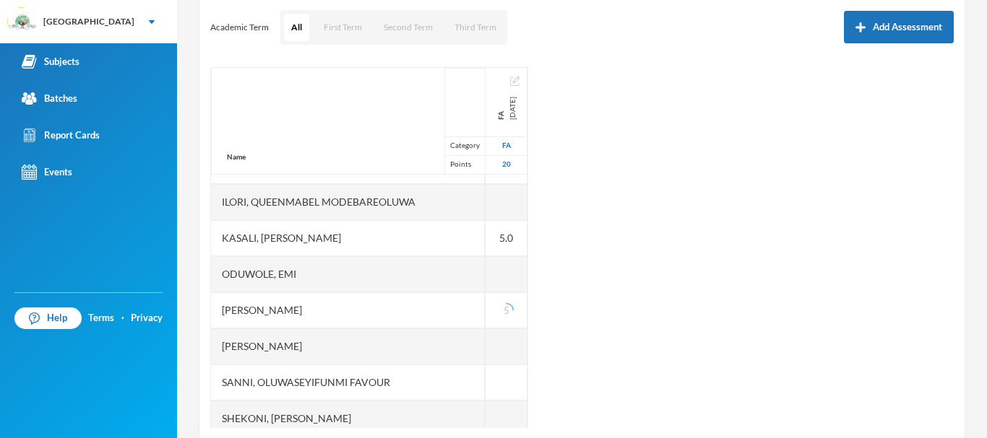
click at [602, 316] on div "Name Category Points Abiodun, Oluwasemilore Martha Adedipe, Oreofeoluwa Anuoluw…" at bounding box center [581, 247] width 743 height 361
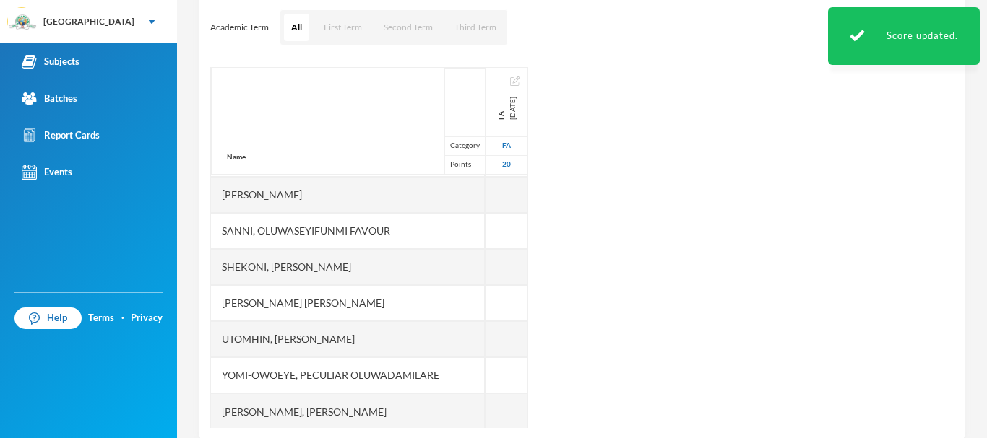
scroll to position [506, 0]
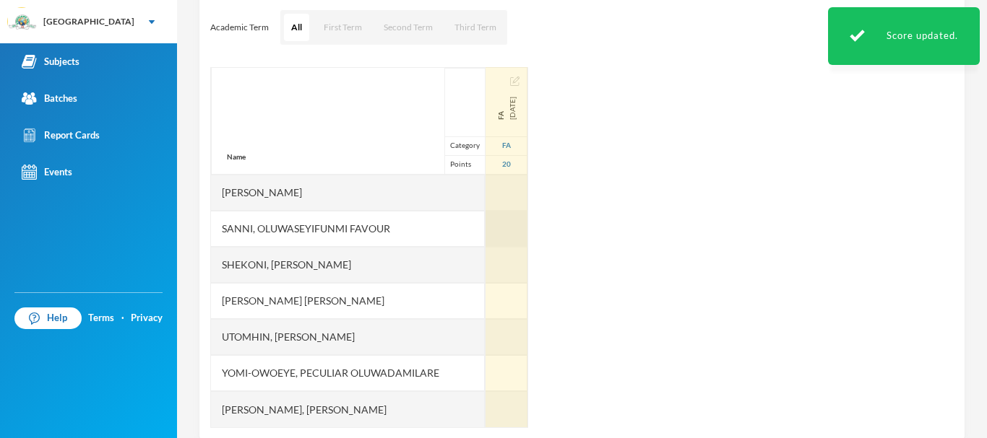
click at [485, 232] on div at bounding box center [506, 229] width 42 height 36
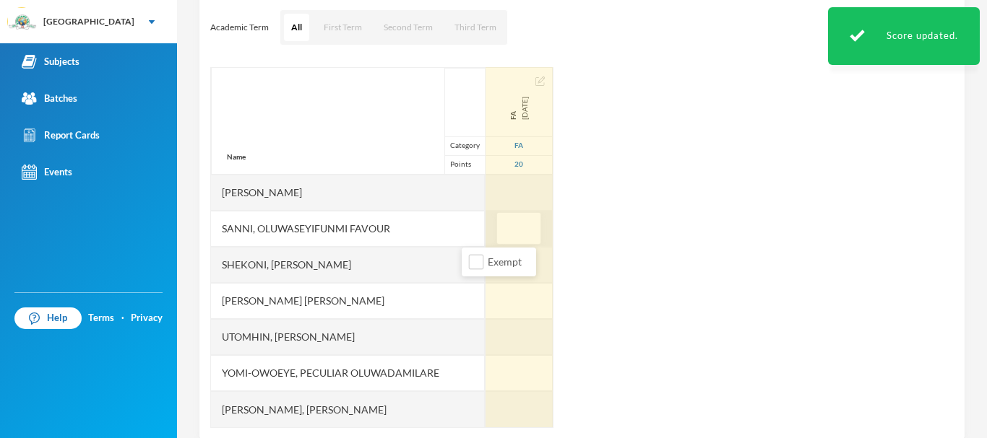
type input "9"
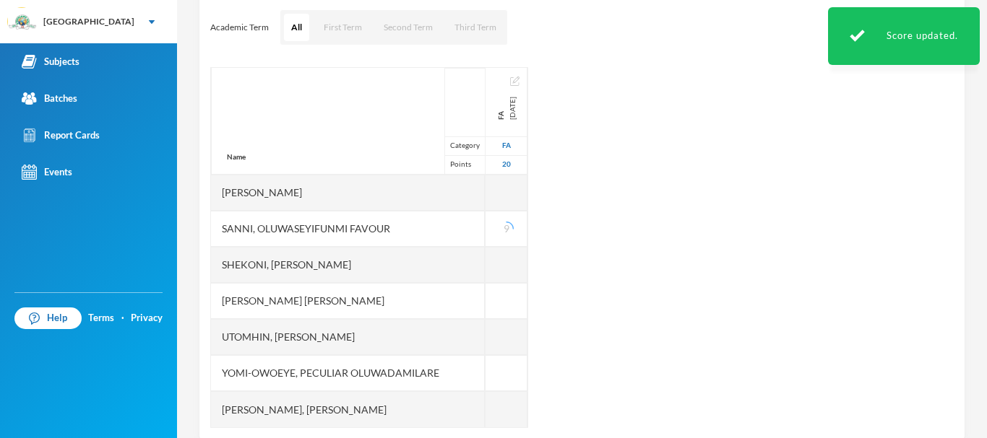
click at [602, 287] on div "Name Category Points Abiodun, Oluwasemilore Martha Adedipe, Oreofeoluwa Anuoluw…" at bounding box center [581, 247] width 743 height 361
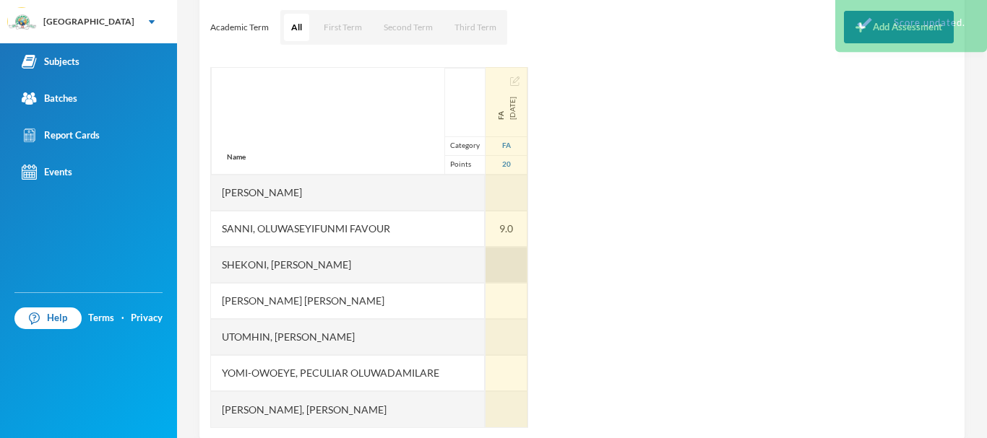
click at [485, 269] on div at bounding box center [506, 265] width 42 height 36
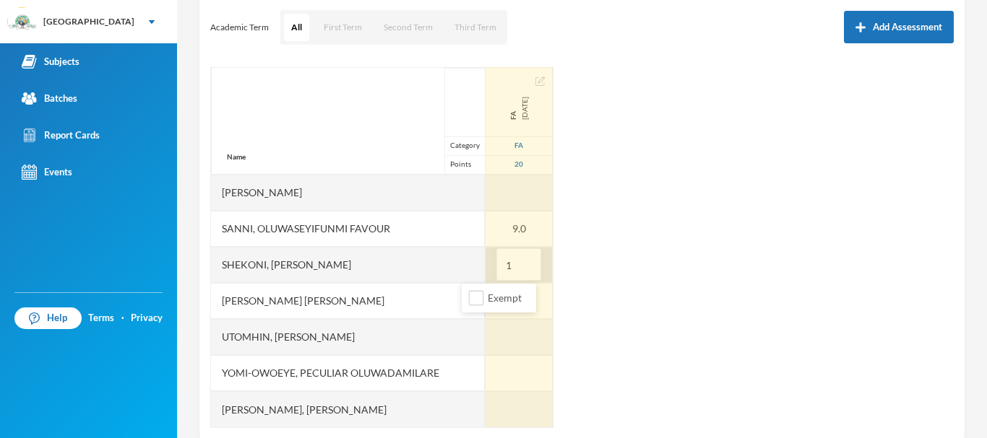
type input "13"
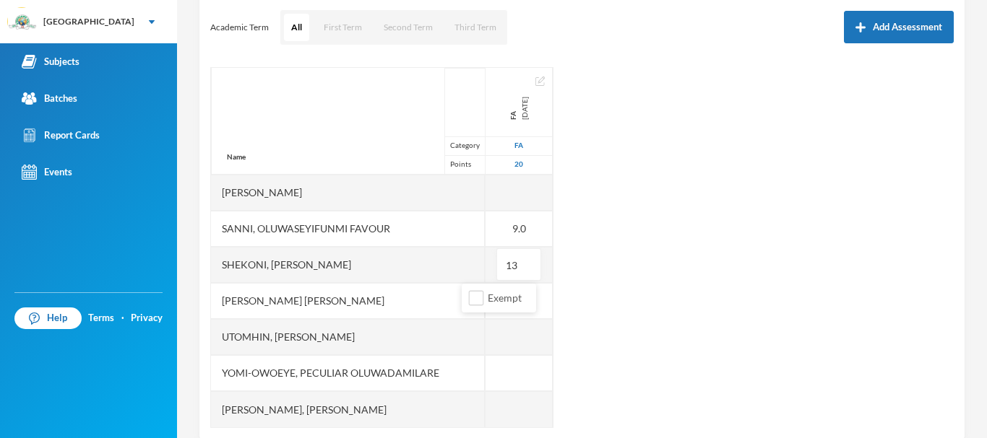
click at [575, 280] on div "Name Category Points Abiodun, Oluwasemilore Martha Adedipe, Oreofeoluwa Anuoluw…" at bounding box center [581, 247] width 743 height 361
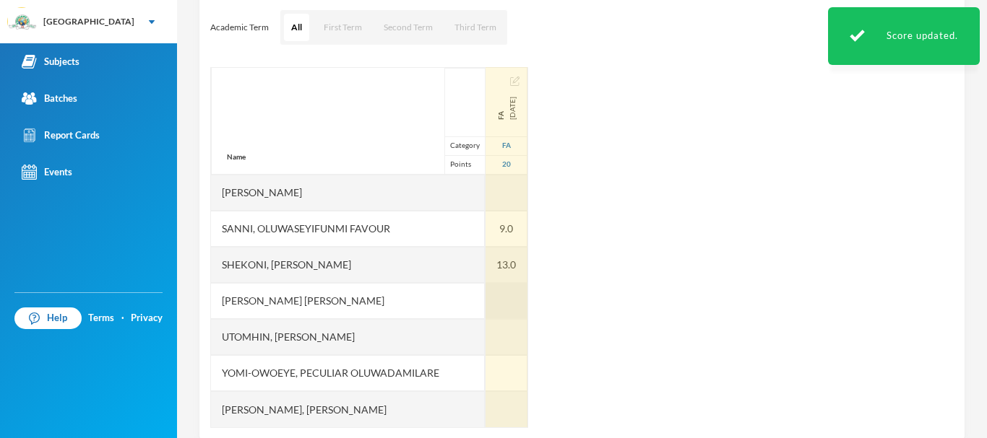
click at [485, 299] on div at bounding box center [506, 301] width 42 height 36
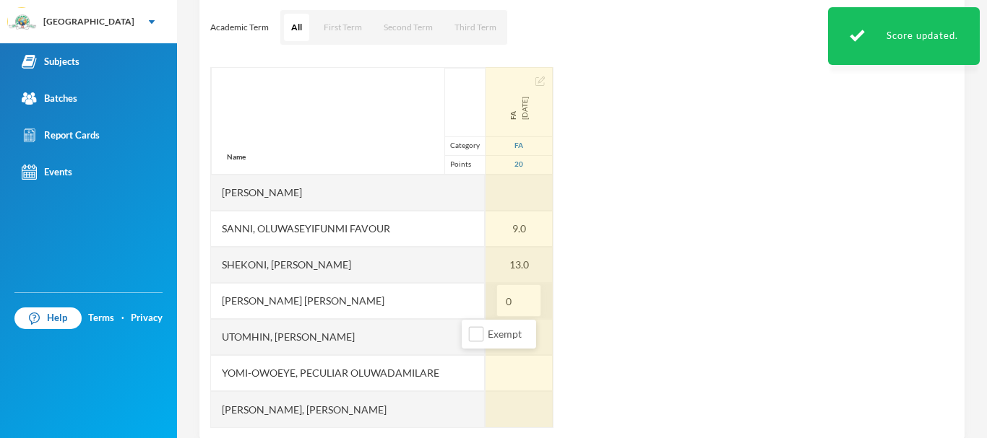
type input "05"
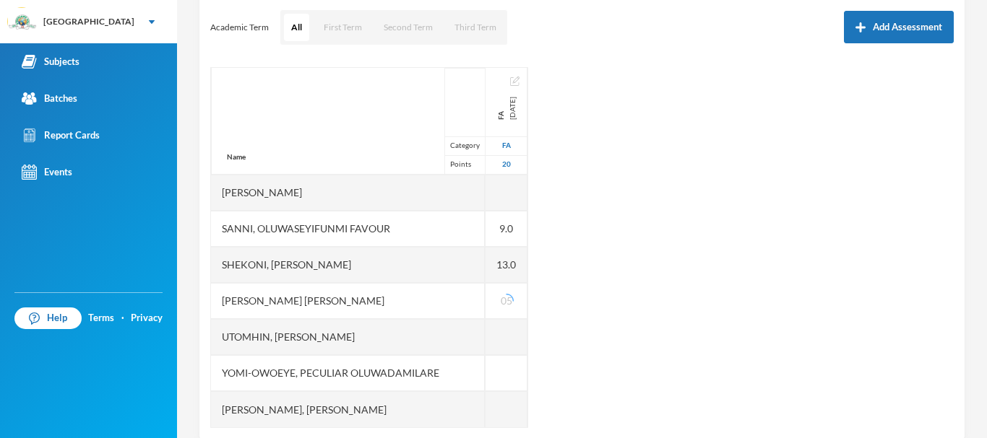
click at [586, 305] on div "Name Category Points Abiodun, Oluwasemilore Martha Adedipe, Oreofeoluwa Anuoluw…" at bounding box center [581, 247] width 743 height 361
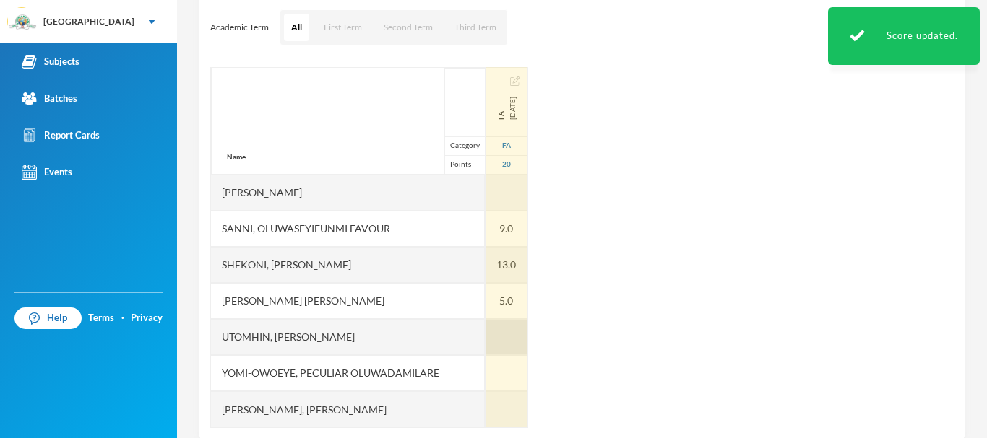
click at [485, 340] on div at bounding box center [506, 337] width 42 height 36
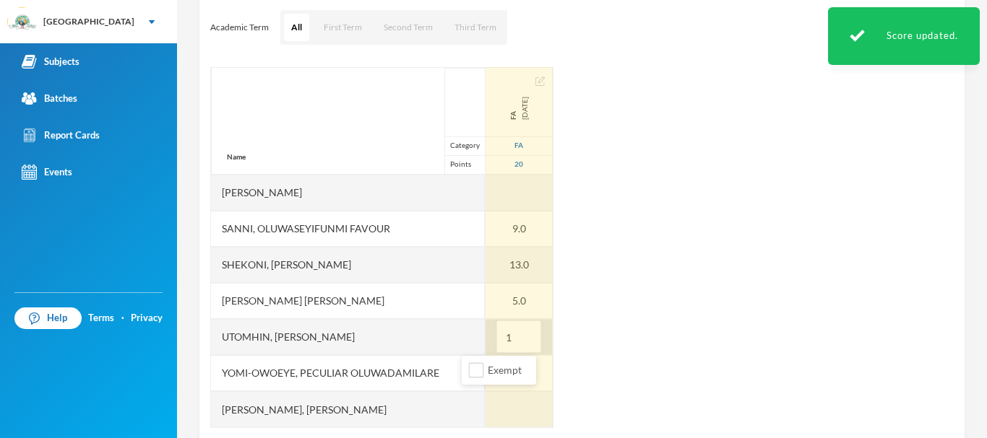
type input "11"
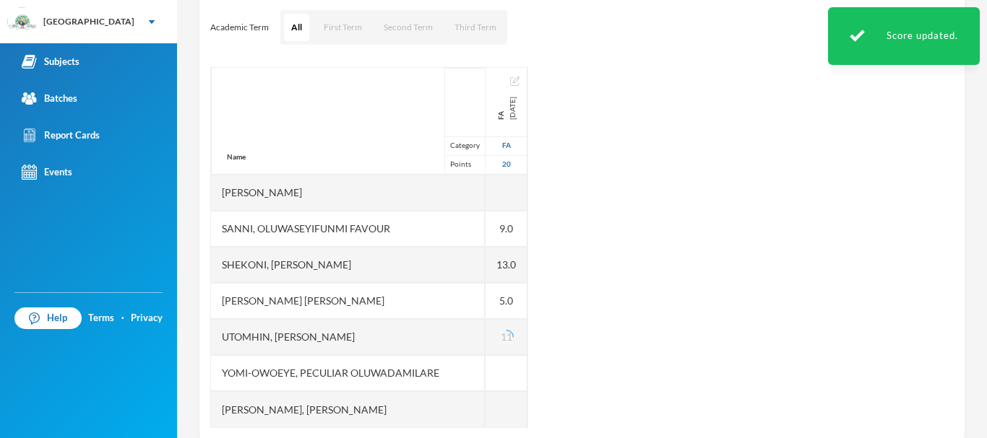
click at [555, 336] on div "Name Category Points Abiodun, Oluwasemilore Martha Adedipe, Oreofeoluwa Anuoluw…" at bounding box center [581, 247] width 743 height 361
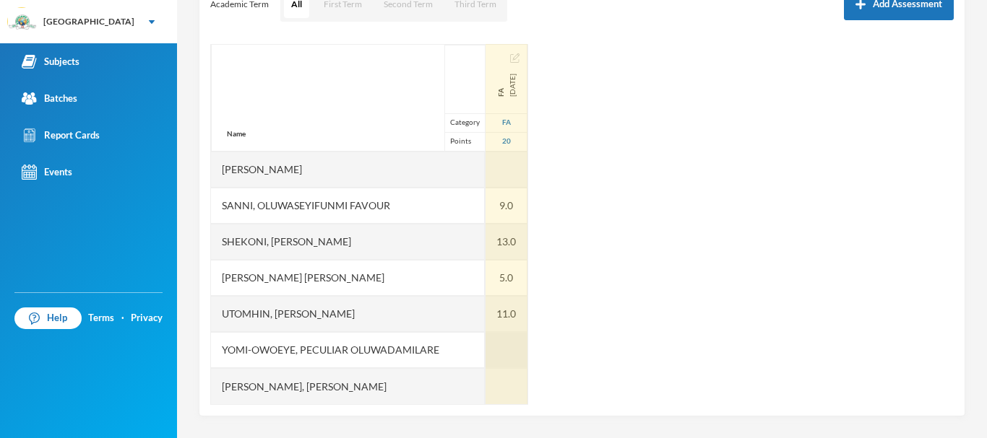
click at [485, 342] on div at bounding box center [506, 350] width 42 height 36
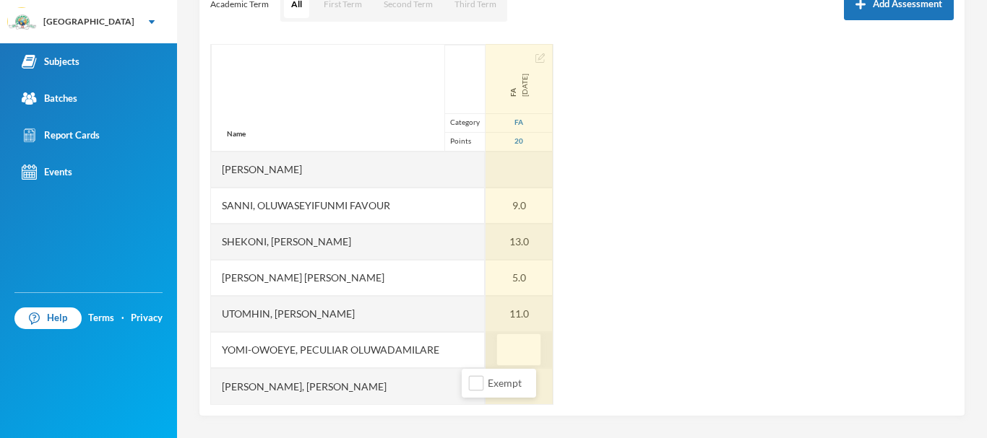
type input "5"
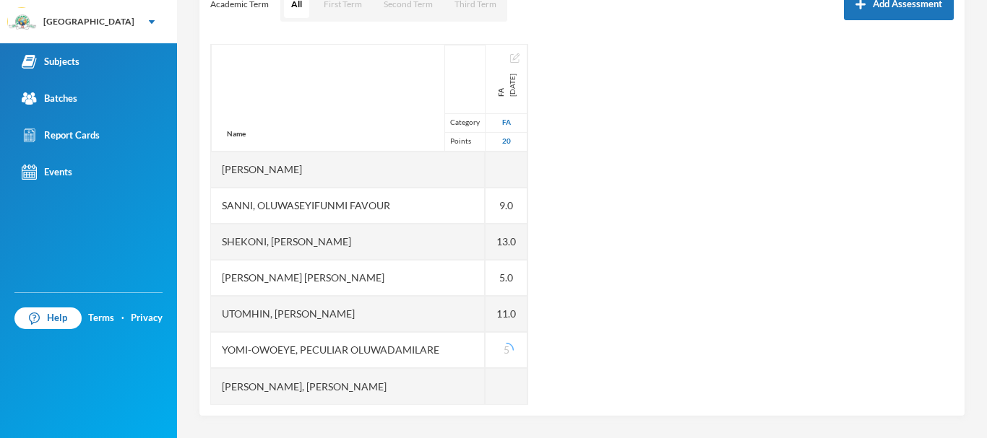
click at [548, 366] on div "Name Category Points Abiodun, Oluwasemilore Martha Adedipe, Oreofeoluwa Anuoluw…" at bounding box center [581, 224] width 743 height 361
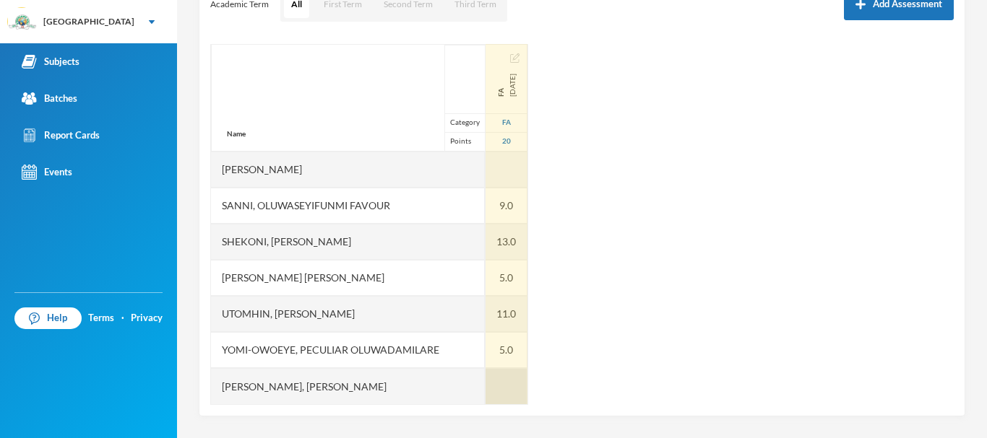
click at [485, 382] on div at bounding box center [506, 386] width 42 height 36
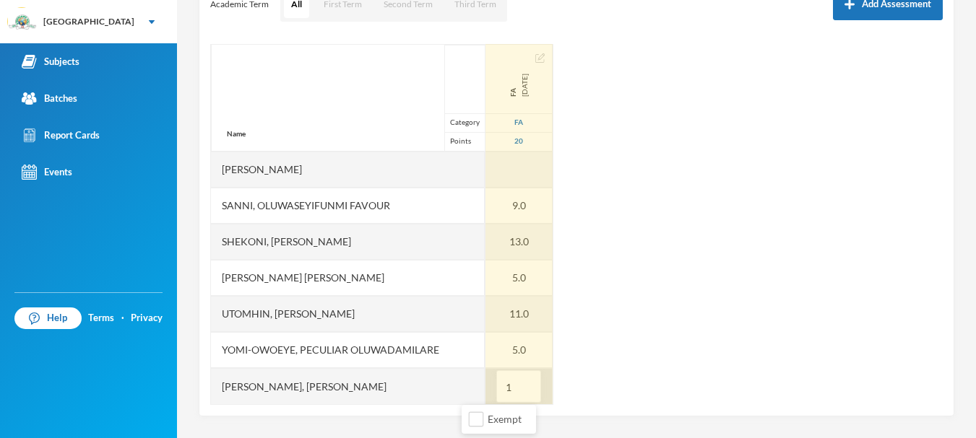
type input "10"
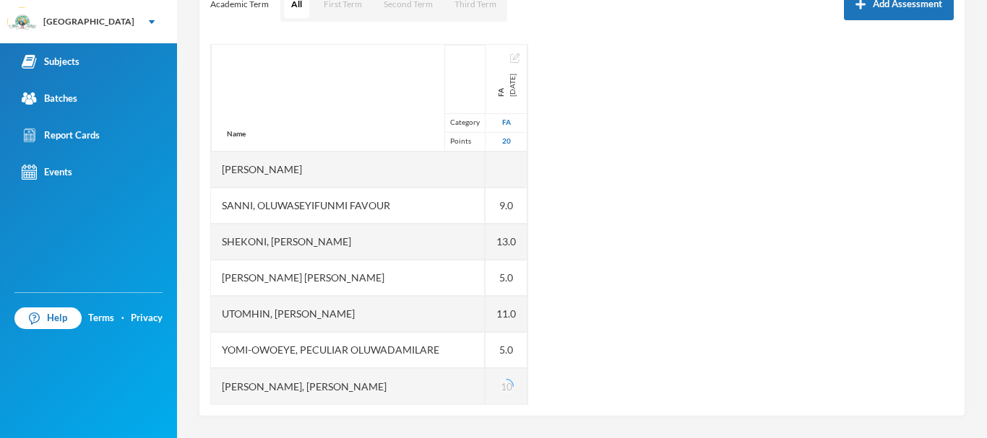
click at [581, 355] on div "Name Category Points Abiodun, Oluwasemilore Martha Adedipe, Oreofeoluwa Anuoluw…" at bounding box center [581, 224] width 743 height 361
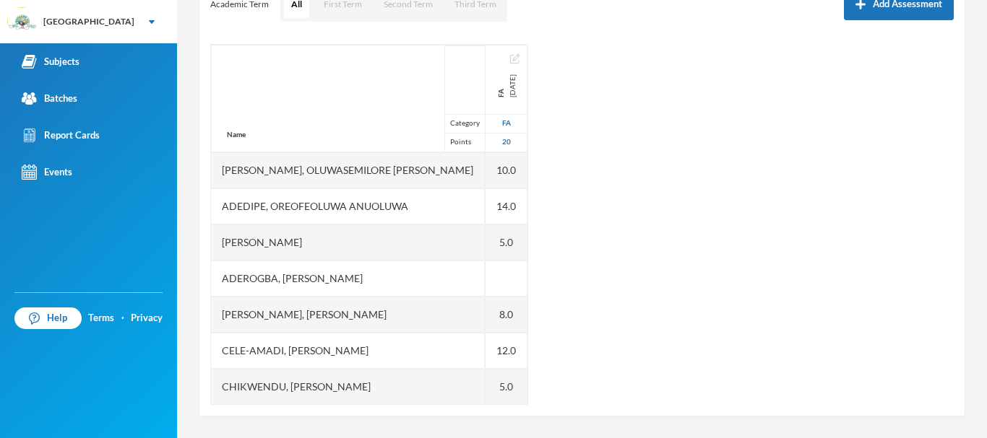
scroll to position [0, 0]
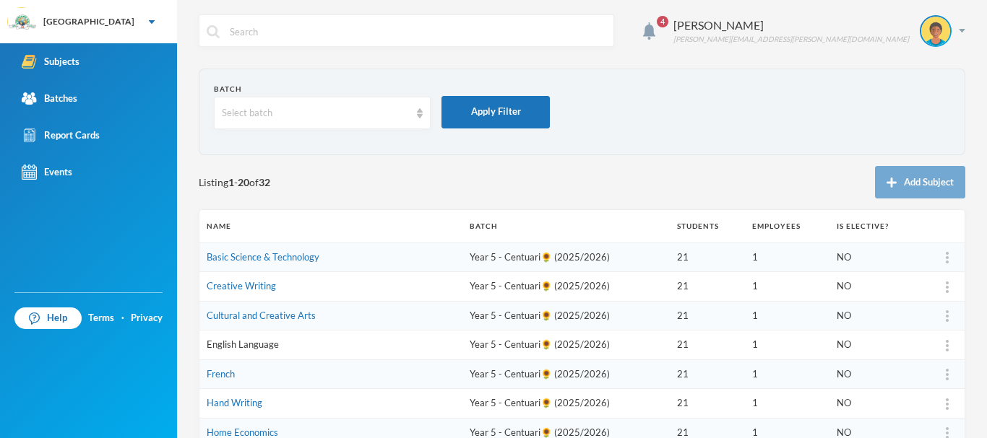
click at [252, 347] on link "English Language" at bounding box center [243, 345] width 72 height 12
click at [223, 404] on link "Hand Writing" at bounding box center [235, 403] width 56 height 12
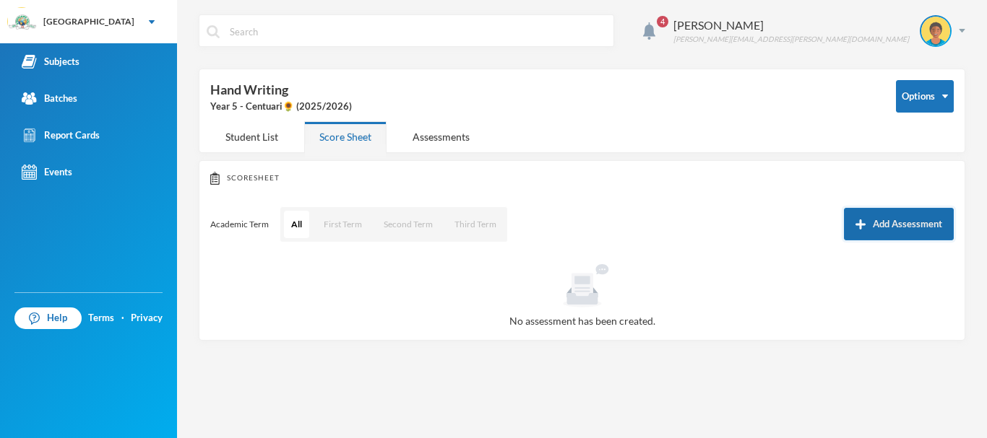
click at [900, 222] on button "Add Assessment" at bounding box center [899, 224] width 110 height 33
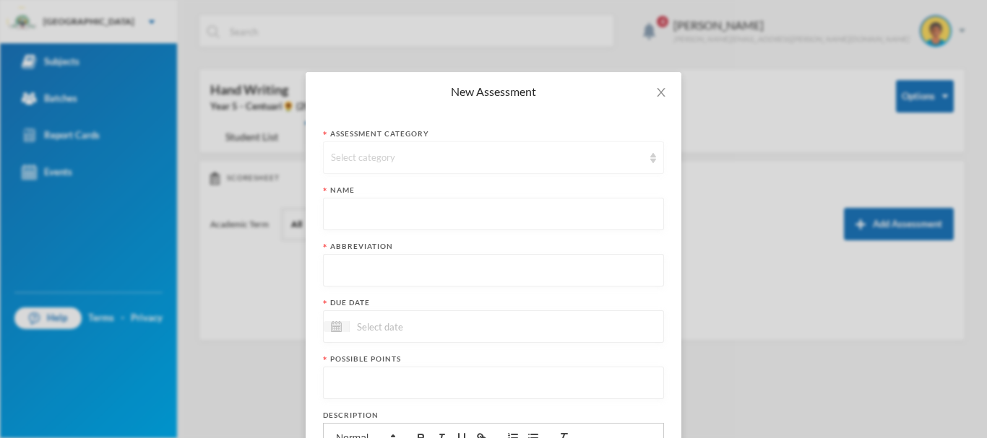
click at [387, 152] on div "Select category" at bounding box center [487, 158] width 312 height 14
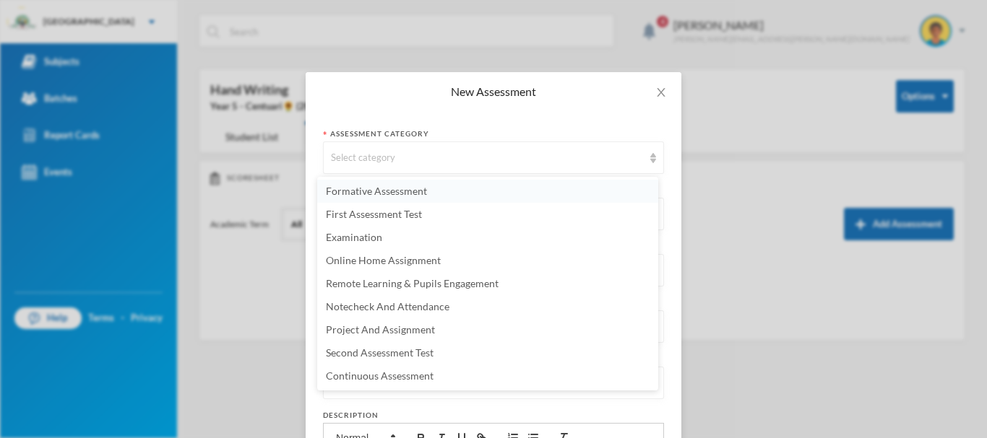
click at [380, 186] on span "Formative Assessment" at bounding box center [376, 191] width 101 height 12
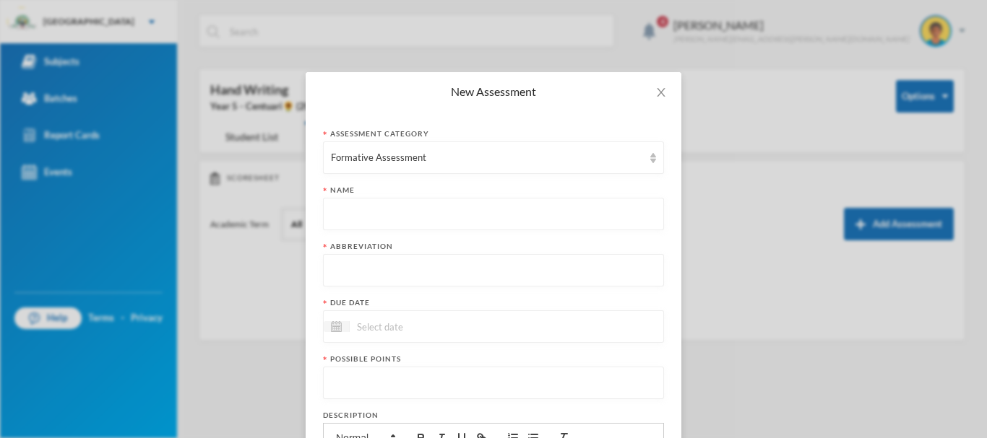
click at [367, 221] on input "text" at bounding box center [493, 215] width 325 height 33
paste input "First Term Formative Assessment"
type input "First Term Formative Assessment"
click at [355, 259] on input "text" at bounding box center [493, 271] width 325 height 33
type input "FA"
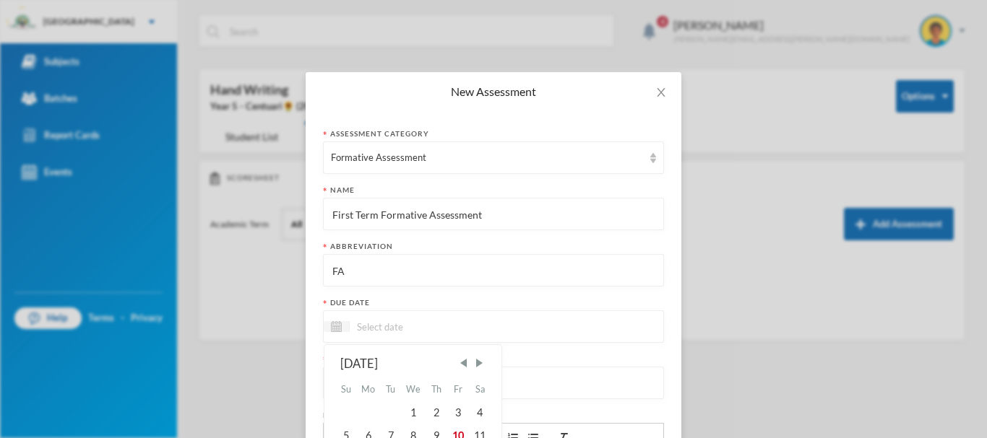
click at [378, 324] on input at bounding box center [410, 327] width 121 height 17
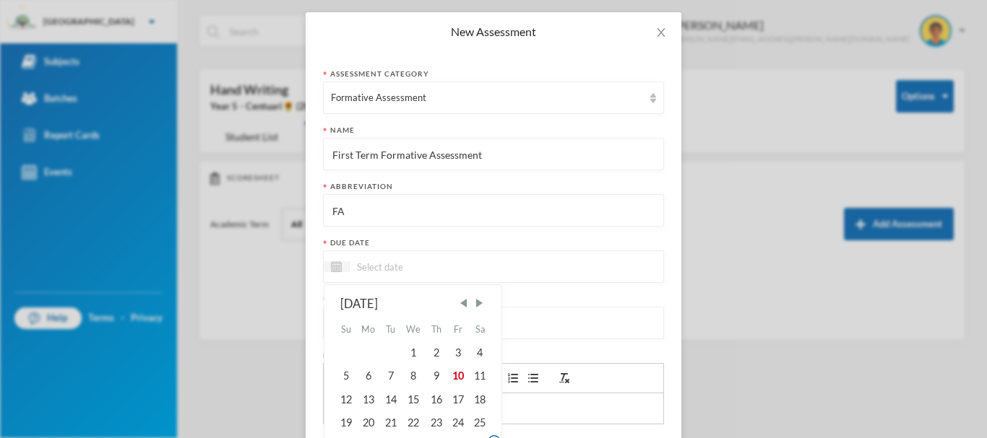
scroll to position [66, 0]
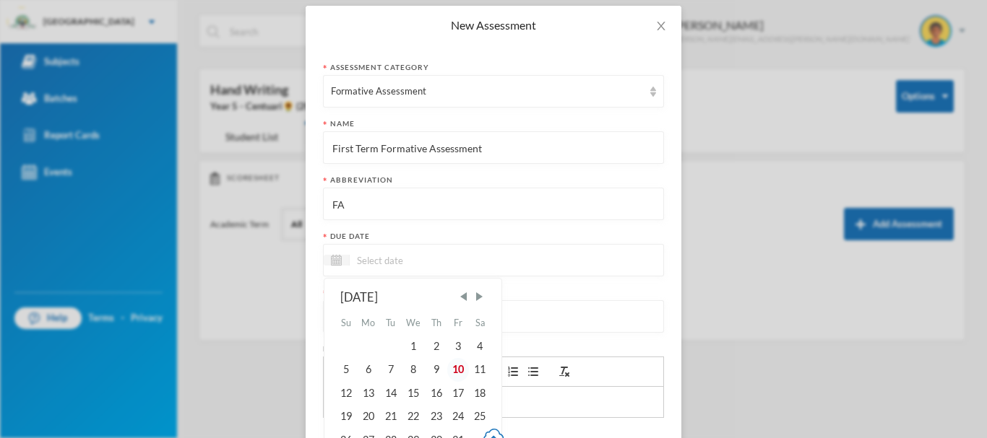
click at [457, 369] on div "10" at bounding box center [458, 369] width 22 height 23
type input "[DATE]"
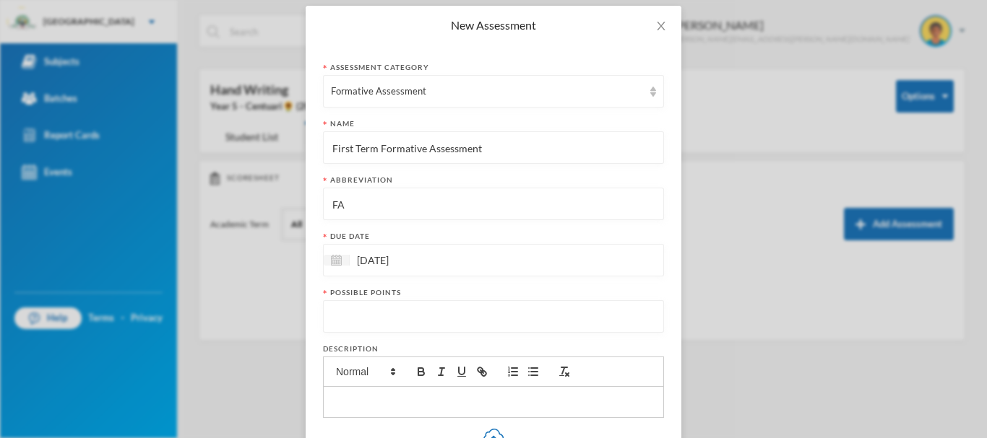
click at [391, 313] on input "number" at bounding box center [493, 317] width 325 height 33
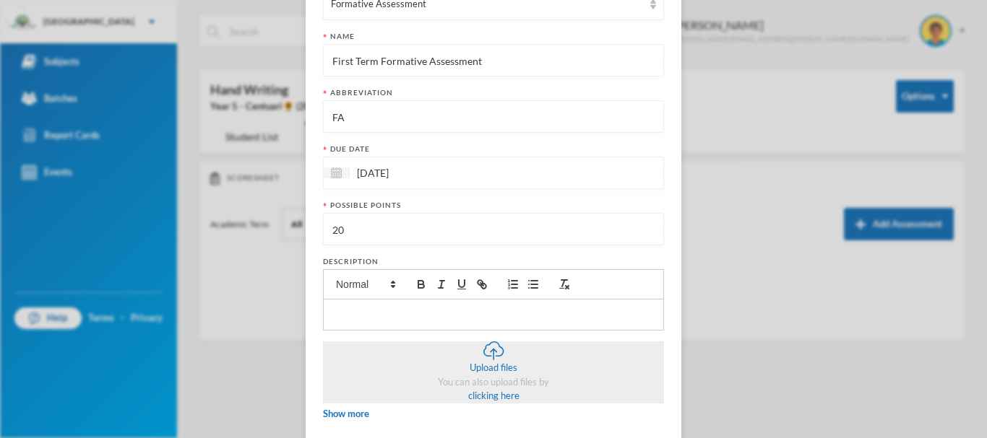
scroll to position [225, 0]
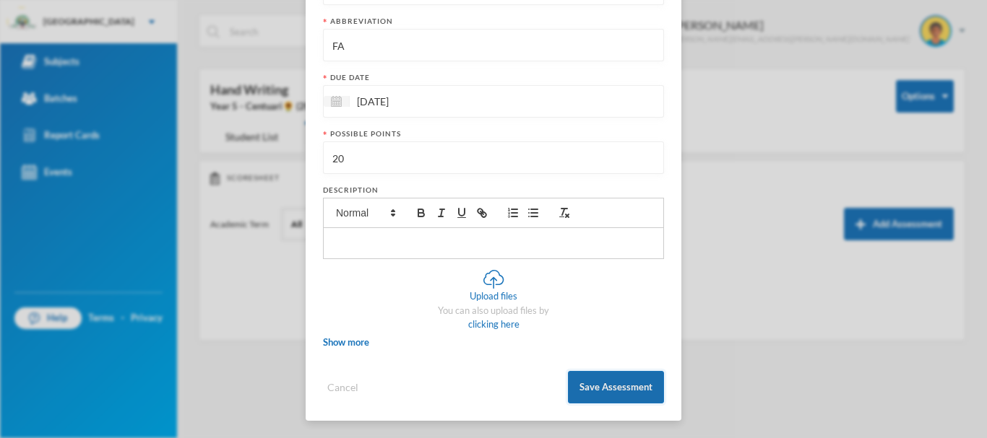
type input "20"
click at [594, 387] on button "Save Assessment" at bounding box center [616, 387] width 96 height 33
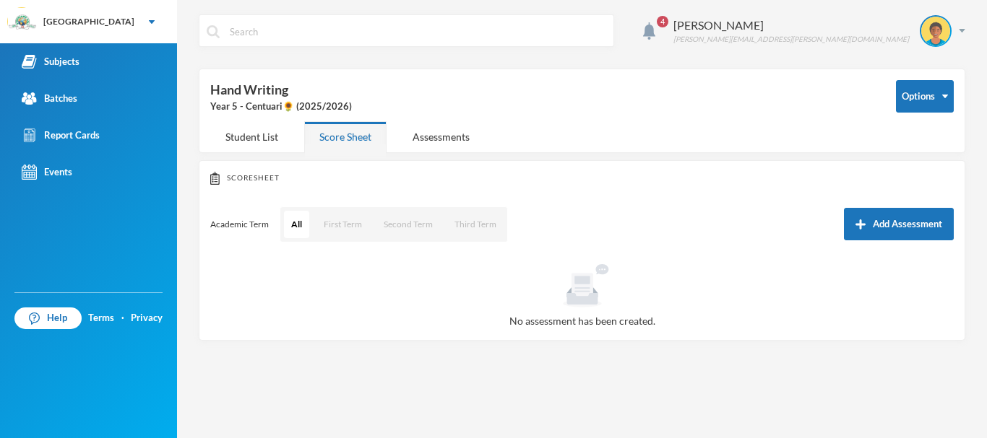
scroll to position [153, 0]
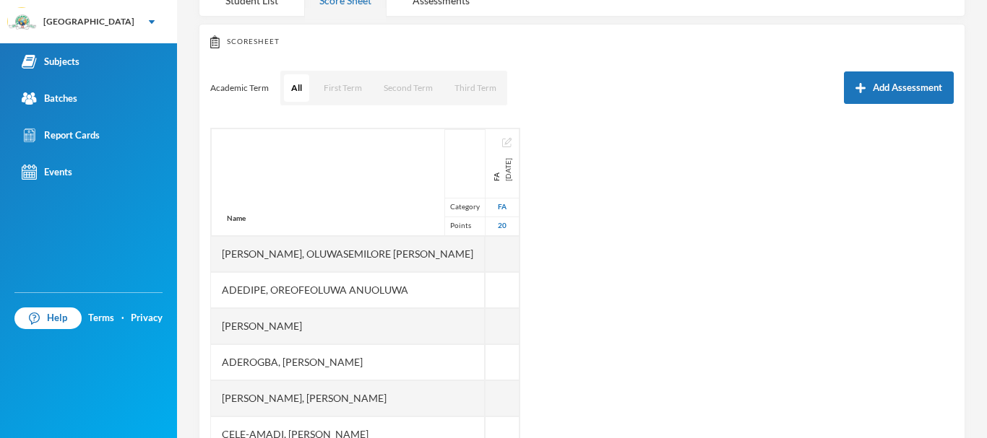
click at [605, 115] on div "Scoresheet Academic Term All First Term Second Term Third Term Add Assessment N…" at bounding box center [582, 262] width 766 height 477
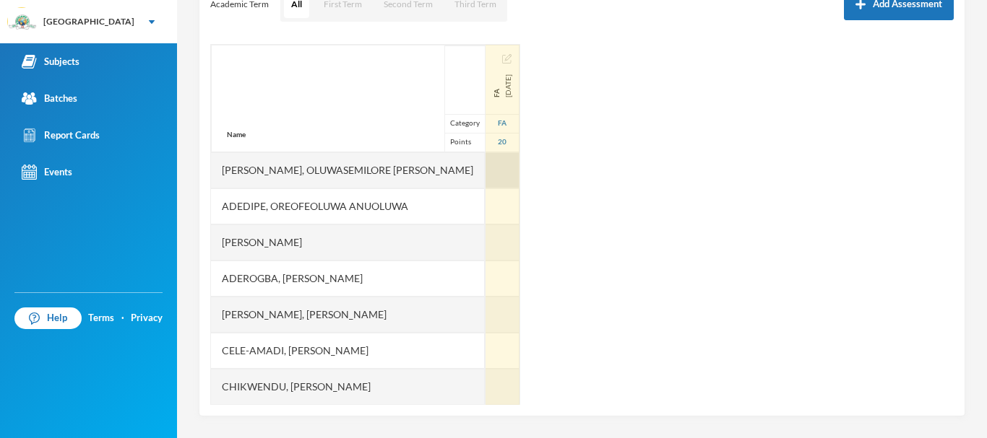
click at [485, 169] on div at bounding box center [502, 170] width 34 height 36
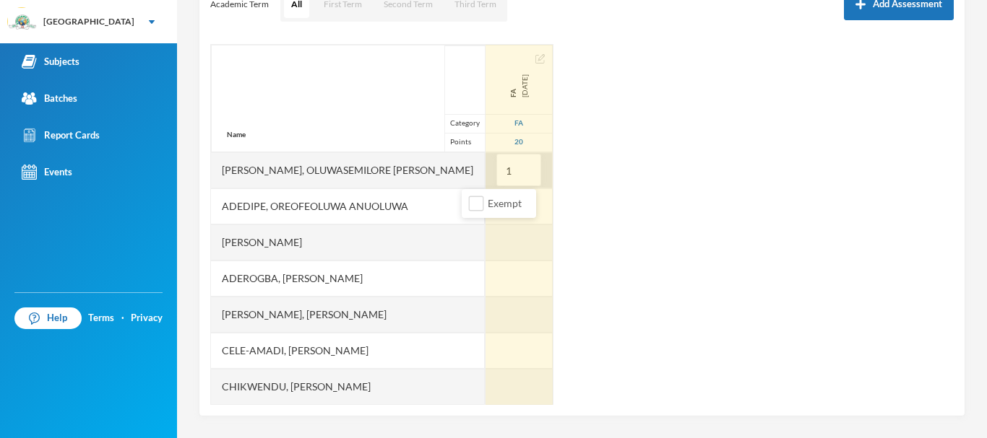
type input "18"
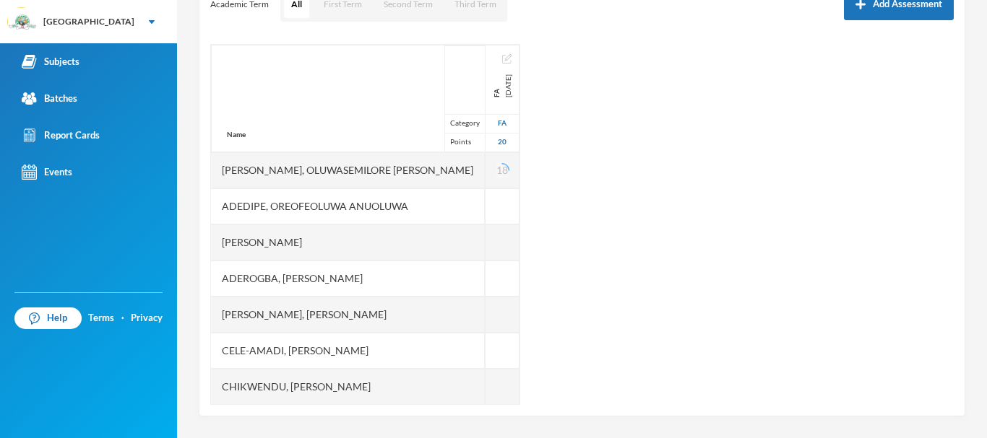
click at [574, 188] on div "Name Category Points [PERSON_NAME], Oluwasemilore [PERSON_NAME], Oreofeoluwa [P…" at bounding box center [581, 224] width 743 height 361
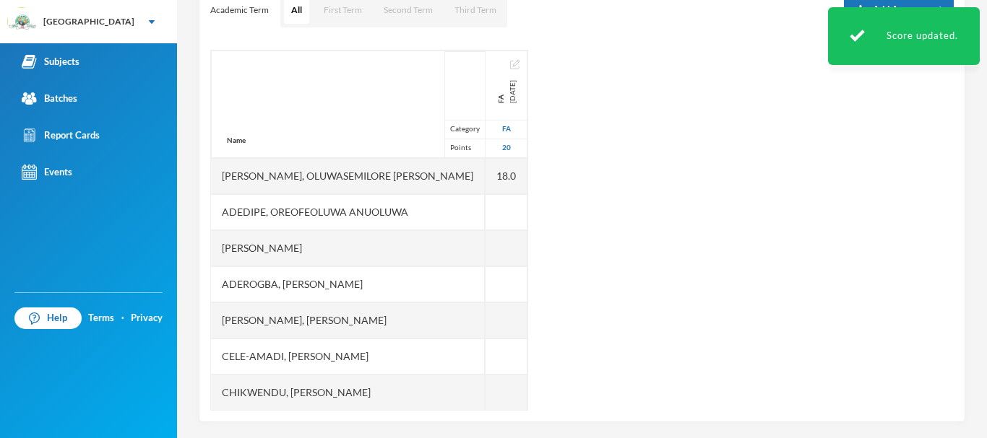
scroll to position [220, 0]
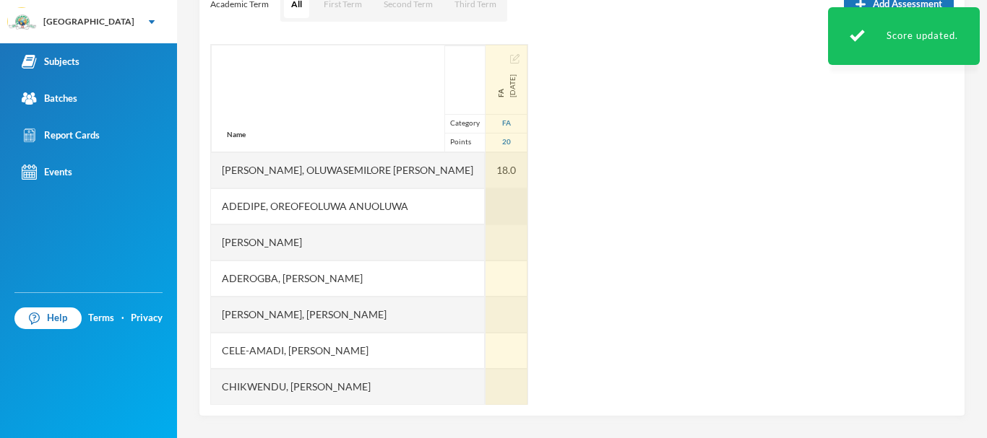
click at [485, 205] on div at bounding box center [506, 207] width 42 height 36
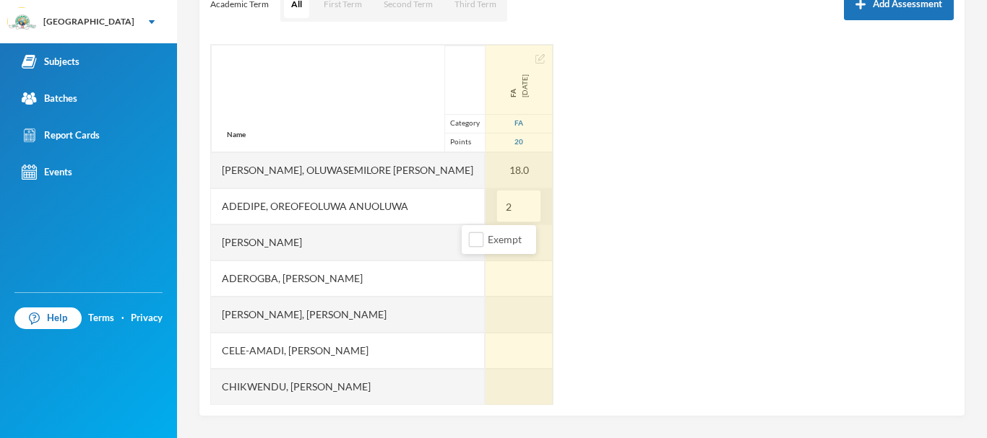
type input "20"
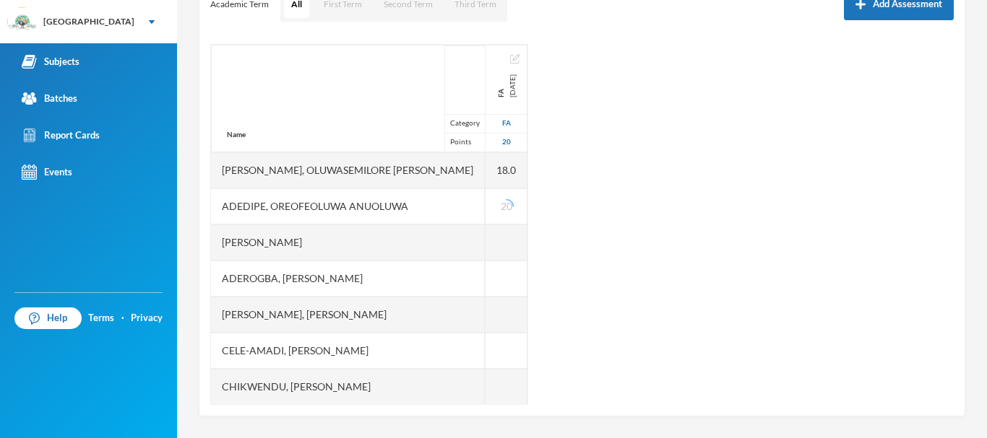
click at [600, 272] on div "Name Category Points [PERSON_NAME], Oluwasemilore [PERSON_NAME], Oreofeoluwa [P…" at bounding box center [581, 224] width 743 height 361
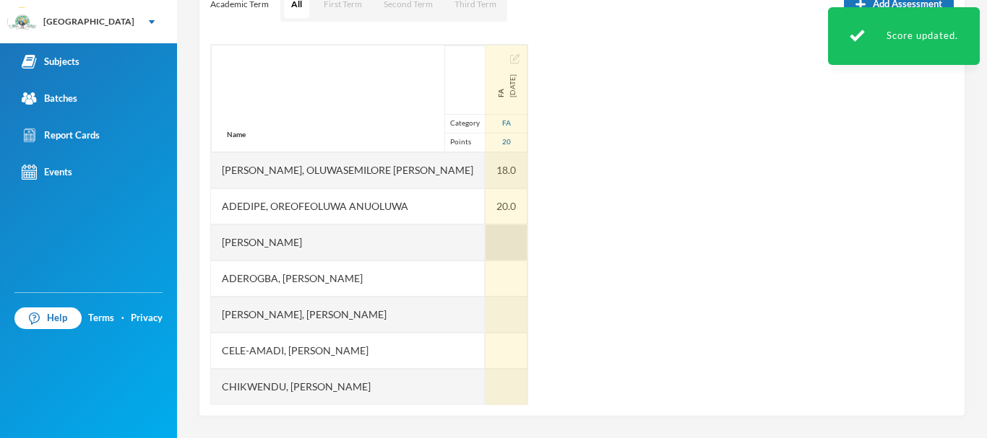
click at [485, 242] on div at bounding box center [506, 243] width 42 height 36
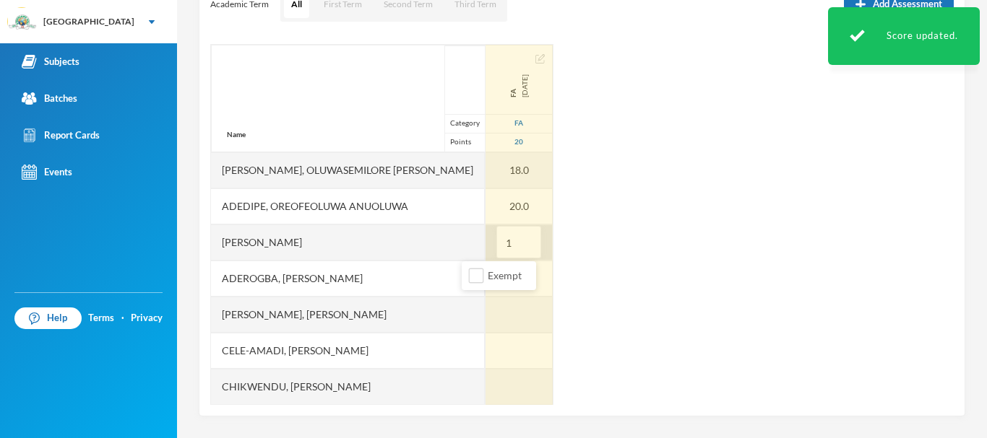
type input "10"
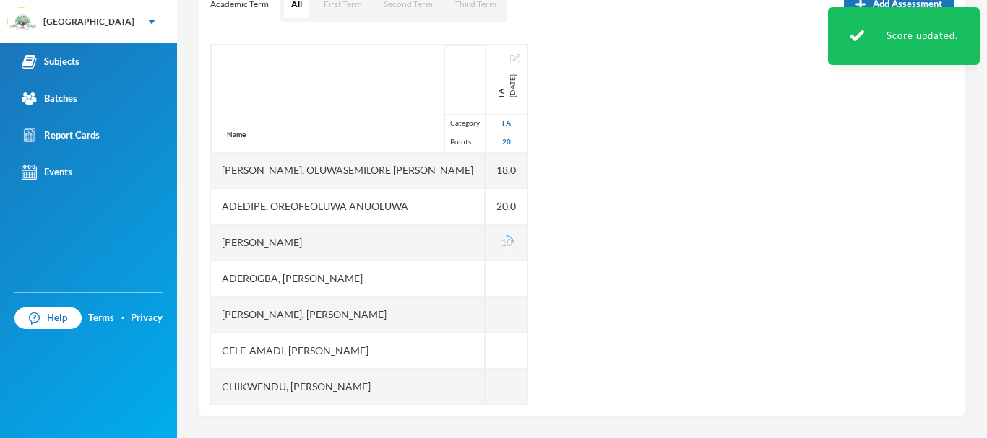
click at [592, 256] on div "Name Category Points [PERSON_NAME], Oluwasemilore [PERSON_NAME], Oreofeoluwa [P…" at bounding box center [581, 224] width 743 height 361
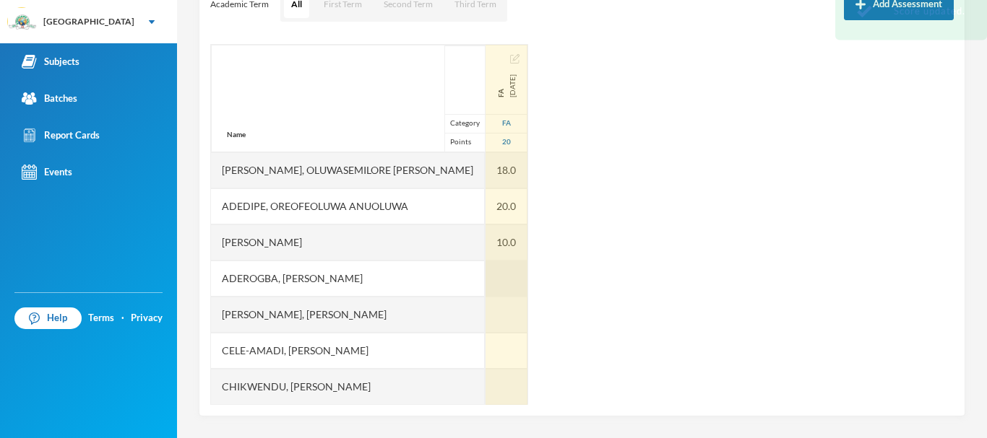
click at [485, 286] on div at bounding box center [506, 279] width 42 height 36
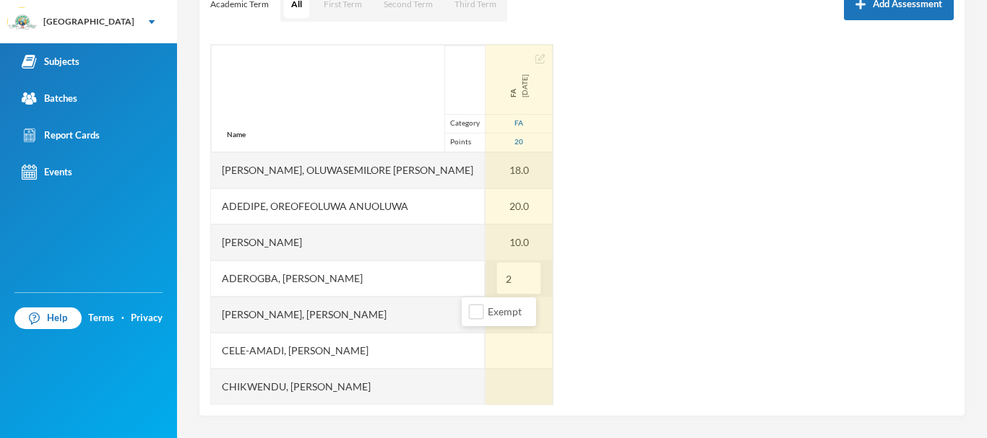
type input "20"
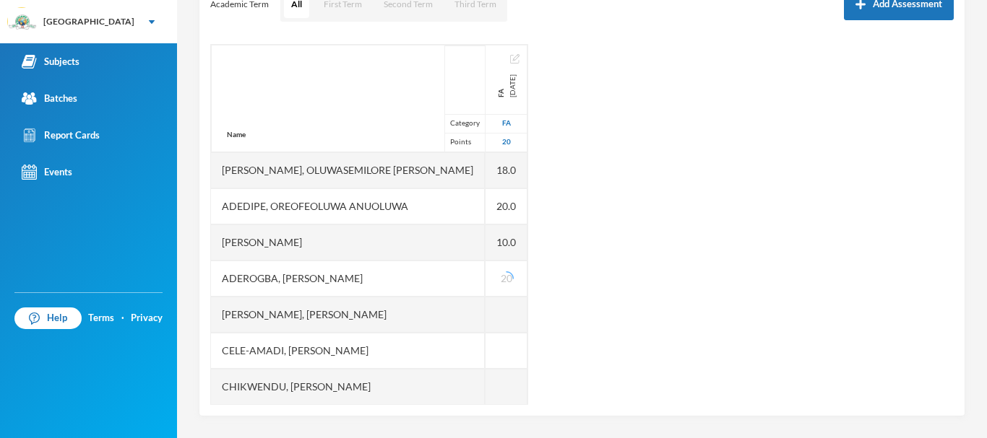
click at [592, 273] on div "Name Category Points [PERSON_NAME], Oluwasemilore [PERSON_NAME], Oreofeoluwa [P…" at bounding box center [581, 224] width 743 height 361
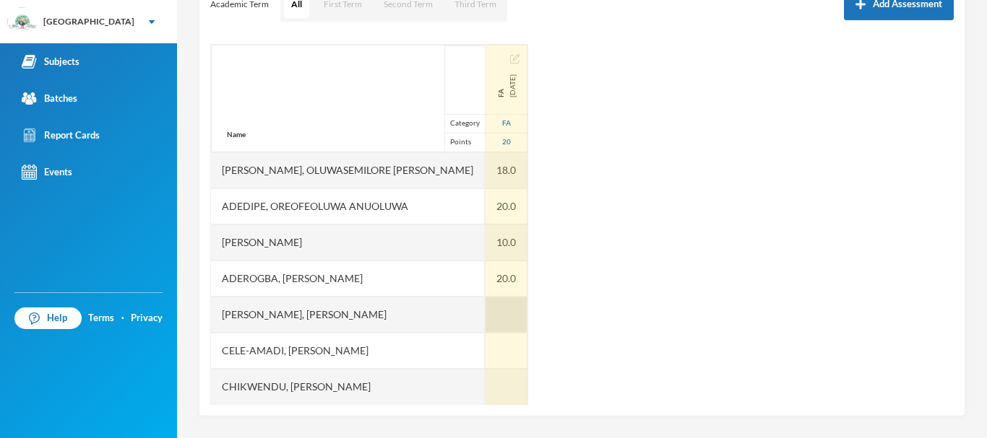
click at [485, 312] on div at bounding box center [506, 315] width 42 height 36
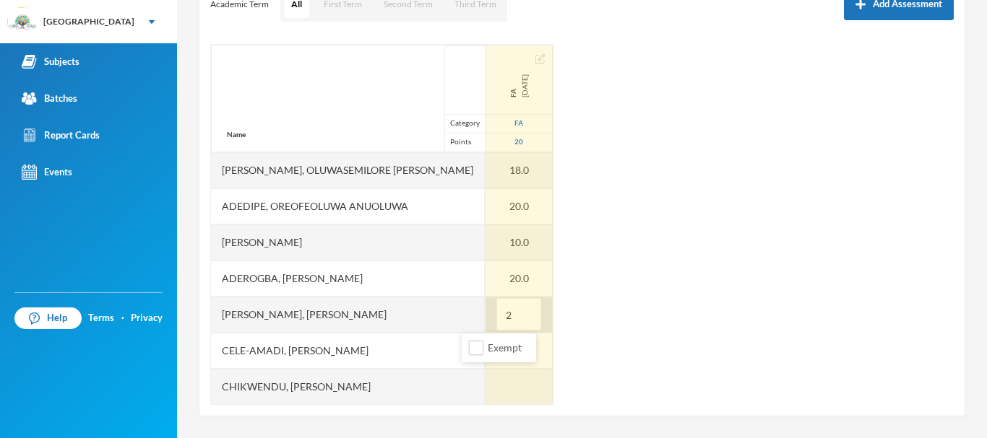
type input "20"
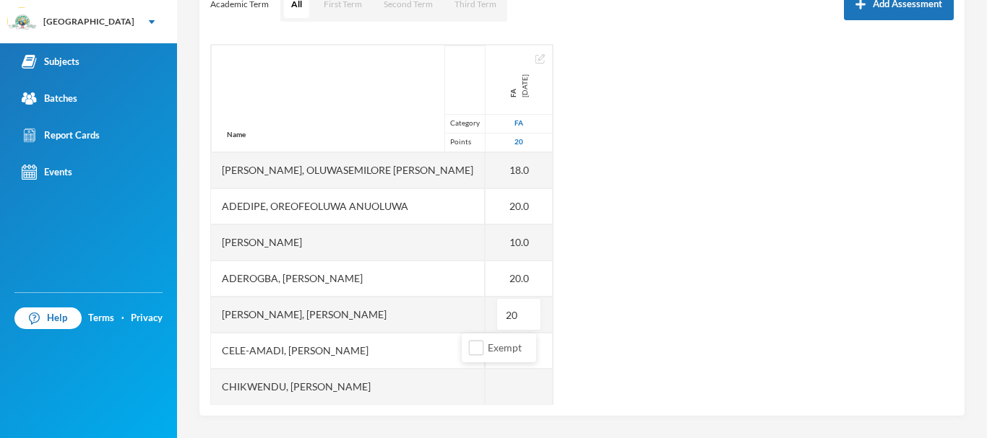
click at [558, 321] on div "Name Category Points [PERSON_NAME], Oluwasemilore [PERSON_NAME], Oreofeoluwa [P…" at bounding box center [581, 224] width 743 height 361
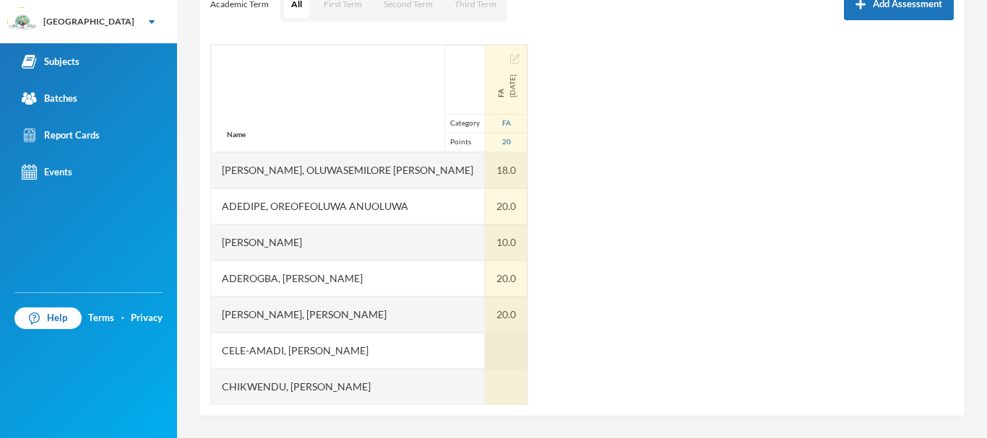
click at [485, 346] on div at bounding box center [506, 351] width 42 height 36
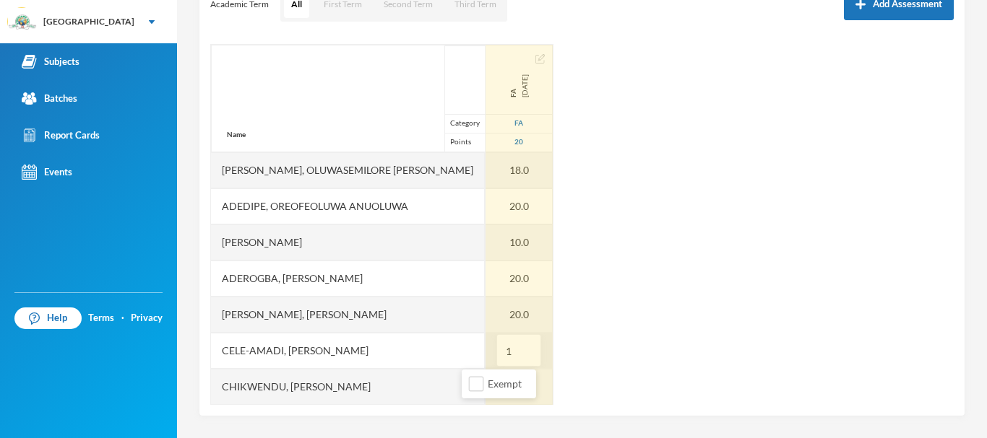
type input "18"
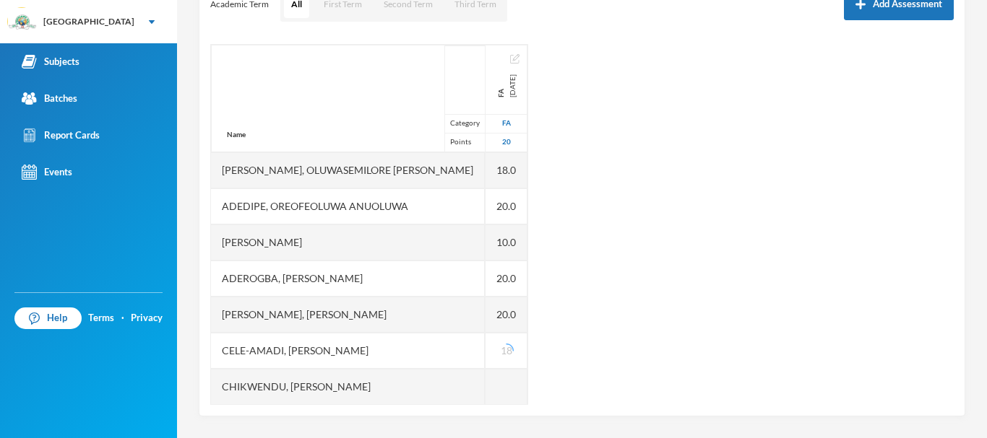
click at [583, 363] on div "Name Category Points [PERSON_NAME], Oluwasemilore [PERSON_NAME], Oreofeoluwa [P…" at bounding box center [581, 224] width 743 height 361
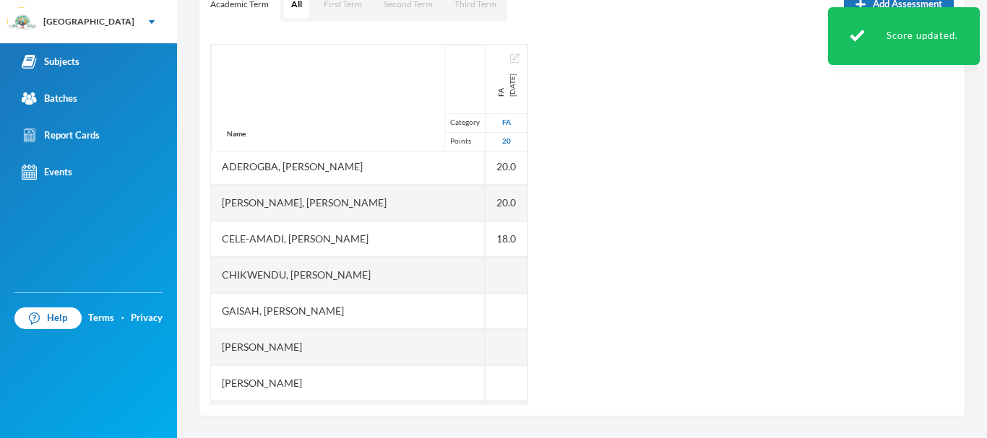
scroll to position [114, 0]
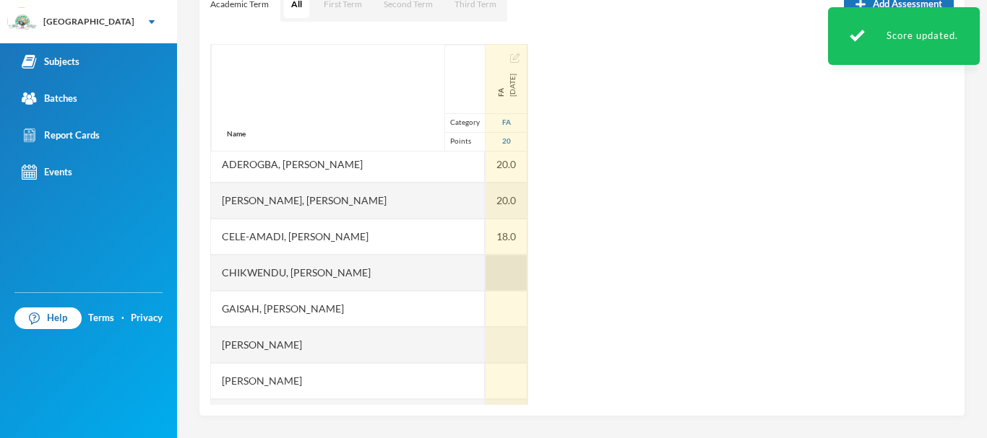
click at [485, 274] on div at bounding box center [506, 273] width 42 height 36
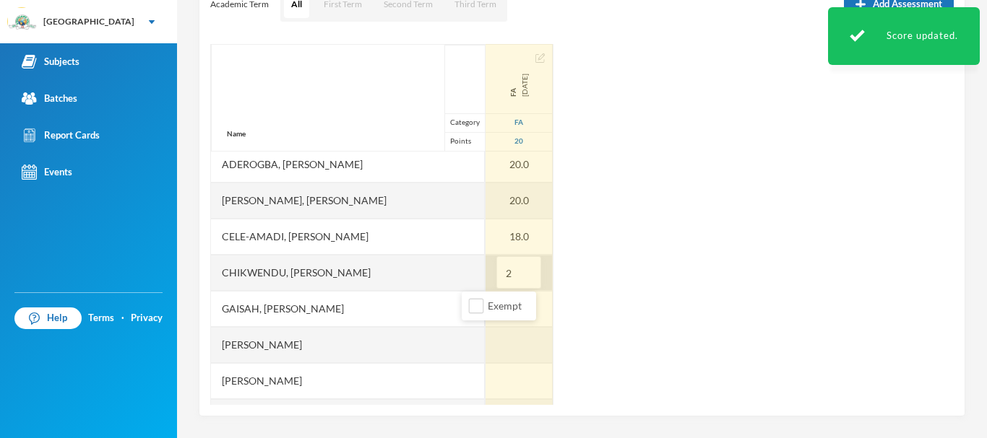
type input "20"
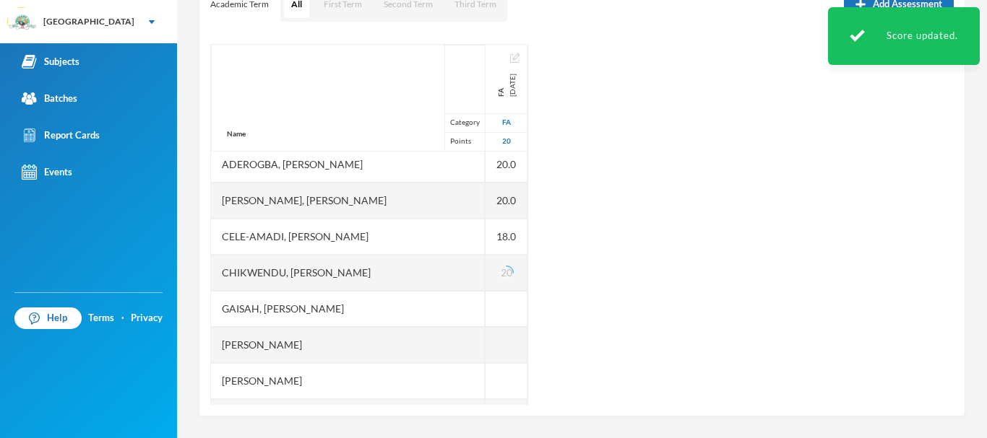
click at [581, 315] on div "Name Category Points [PERSON_NAME], Oluwasemilore [PERSON_NAME], Oreofeoluwa [P…" at bounding box center [581, 224] width 743 height 361
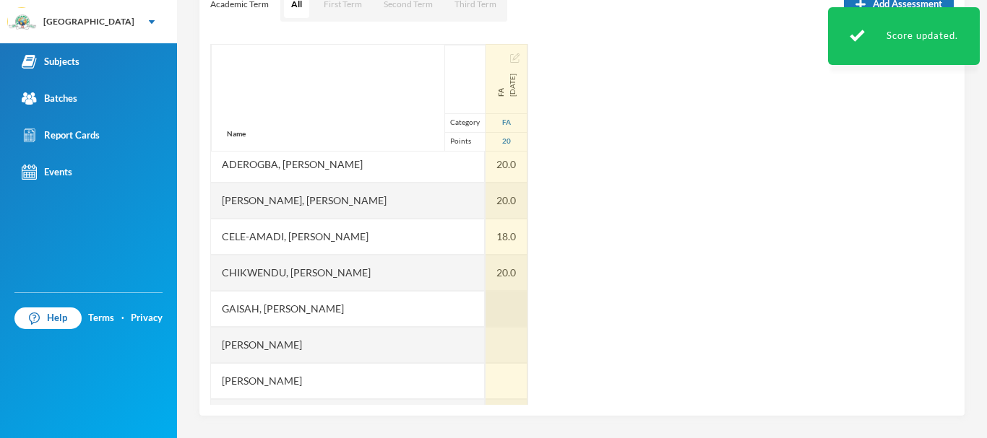
click at [485, 299] on div at bounding box center [506, 309] width 42 height 36
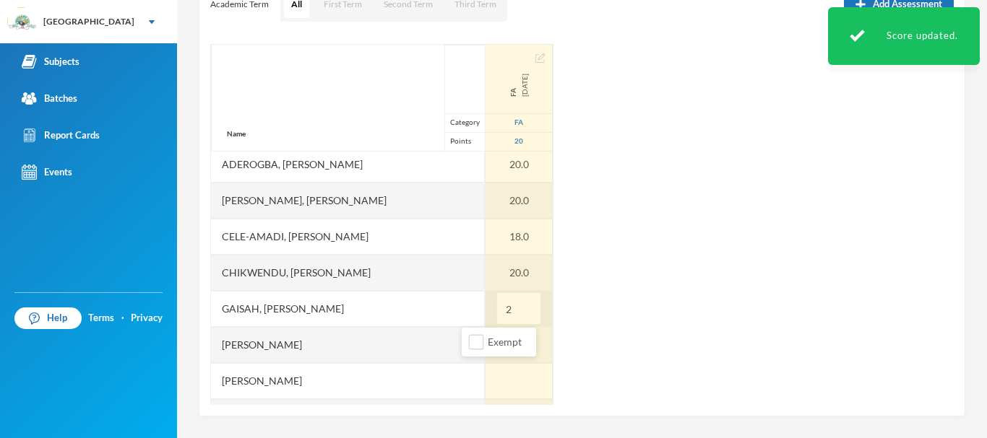
type input "20"
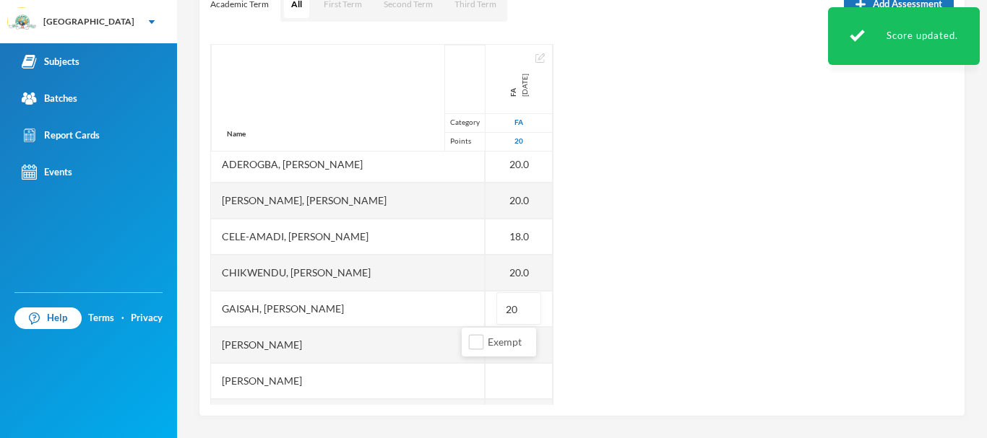
click at [549, 308] on div "Name Category Points [PERSON_NAME], Oluwasemilore [PERSON_NAME], Oreofeoluwa [P…" at bounding box center [581, 224] width 743 height 361
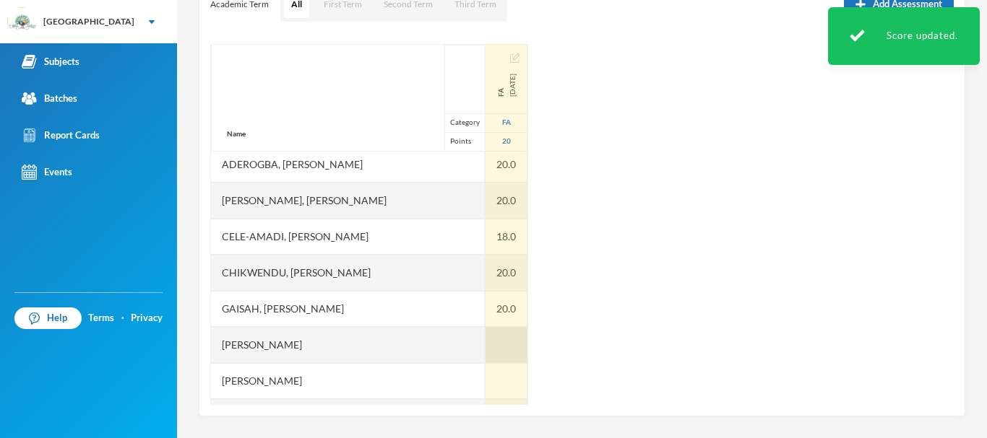
click at [485, 343] on div at bounding box center [506, 345] width 42 height 36
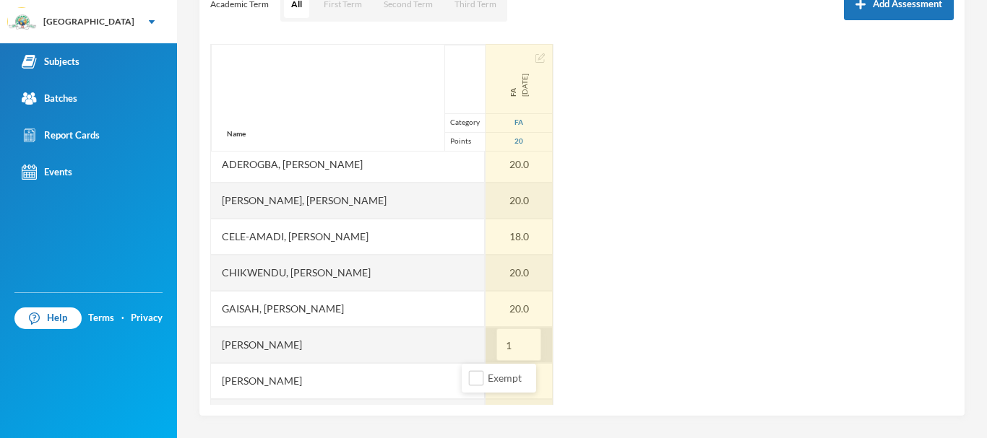
type input "17"
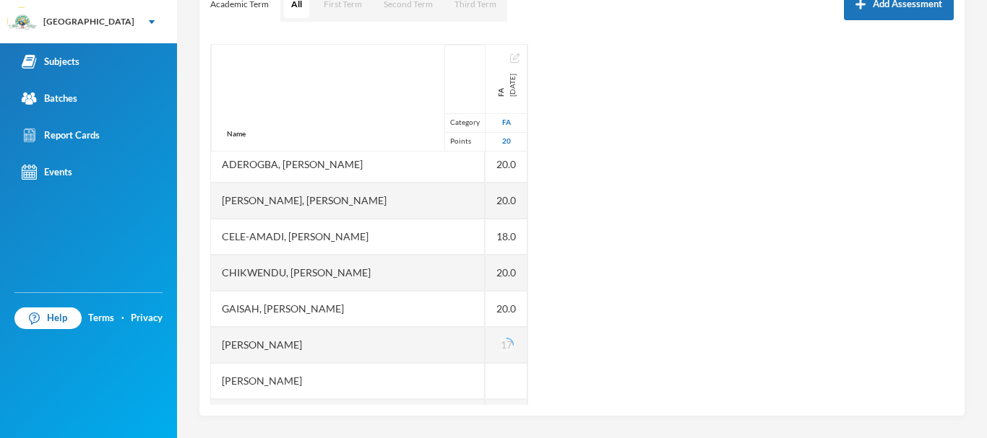
click at [610, 347] on div "Name Category Points [PERSON_NAME], Oluwasemilore [PERSON_NAME], Oreofeoluwa [P…" at bounding box center [581, 224] width 743 height 361
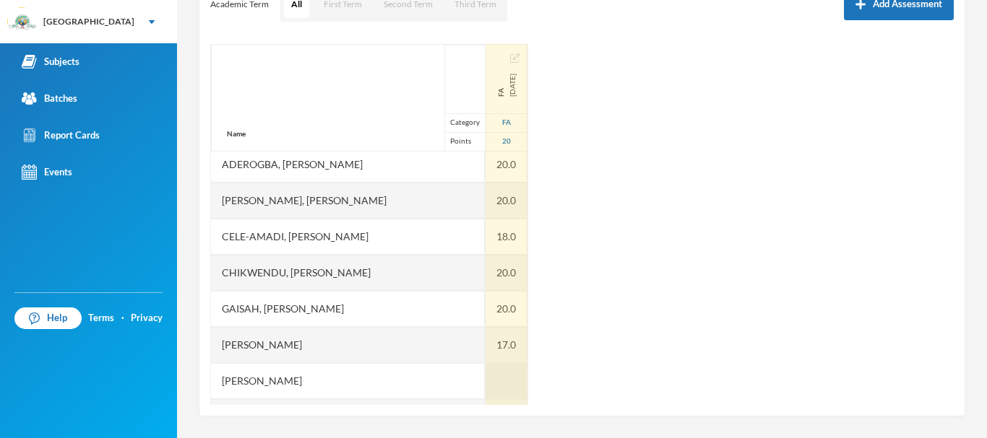
click at [485, 371] on div at bounding box center [506, 381] width 42 height 36
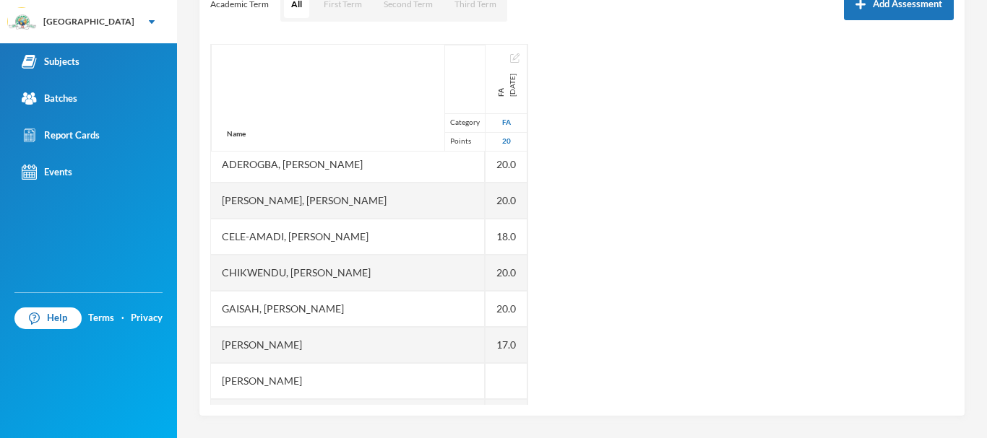
click at [568, 382] on div "Name Category Points [PERSON_NAME], Oluwasemilore [PERSON_NAME], Oreofeoluwa [P…" at bounding box center [581, 224] width 743 height 361
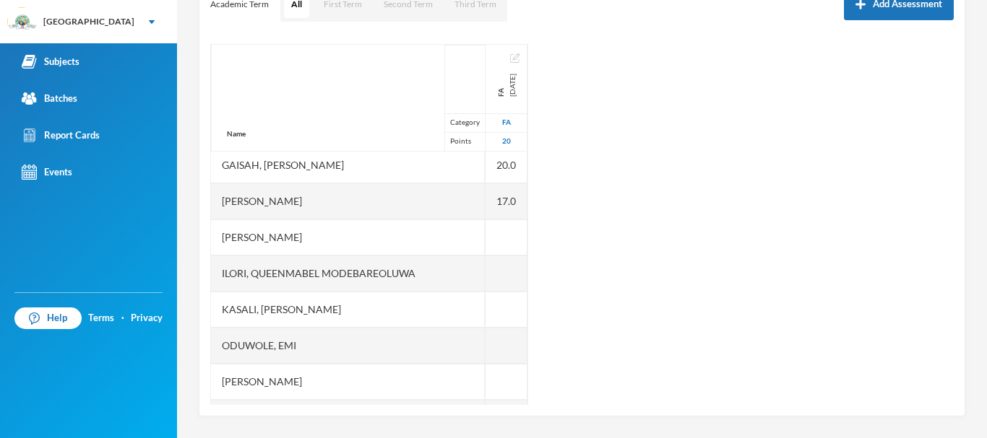
scroll to position [260, 0]
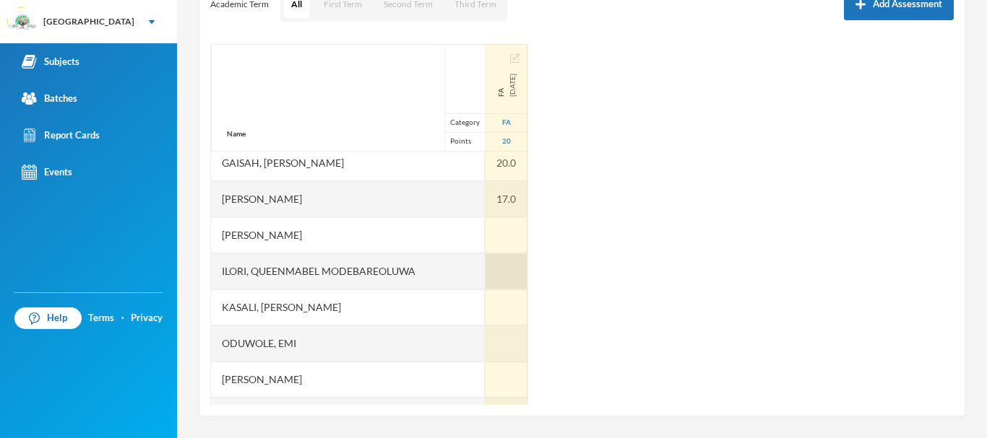
click at [485, 268] on div at bounding box center [506, 272] width 42 height 36
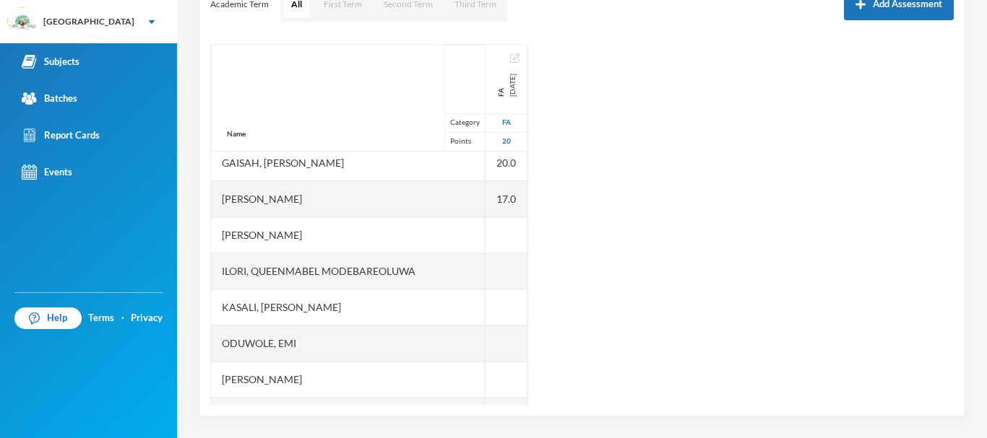
click at [571, 314] on div "Name Category Points [PERSON_NAME], Oluwasemilore [PERSON_NAME], Oreofeoluwa [P…" at bounding box center [581, 224] width 743 height 361
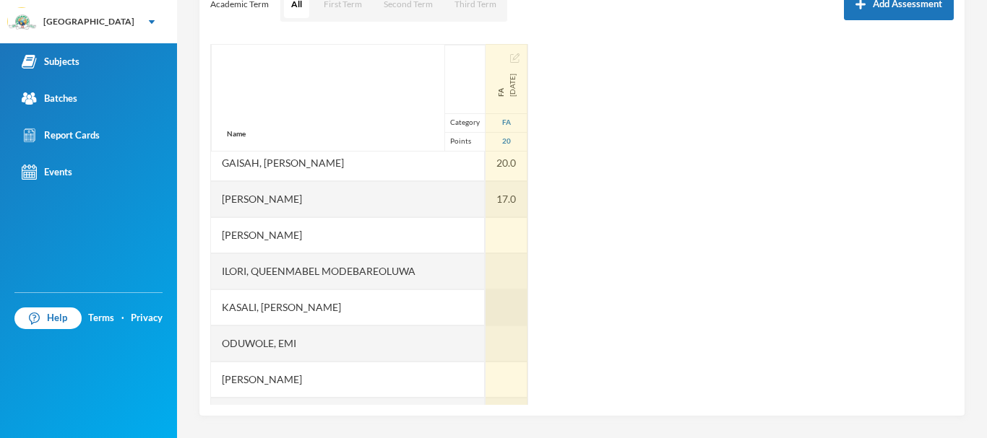
click at [485, 312] on div at bounding box center [506, 308] width 42 height 36
click at [485, 230] on div at bounding box center [506, 235] width 42 height 36
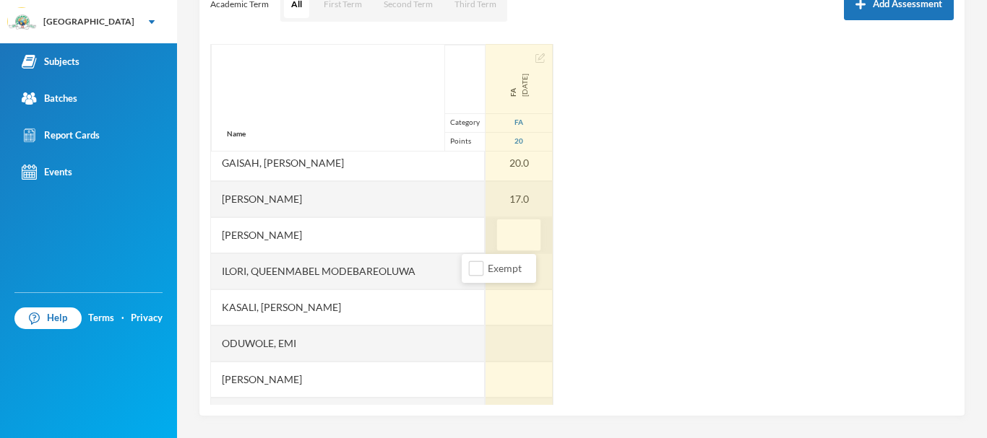
type input "5"
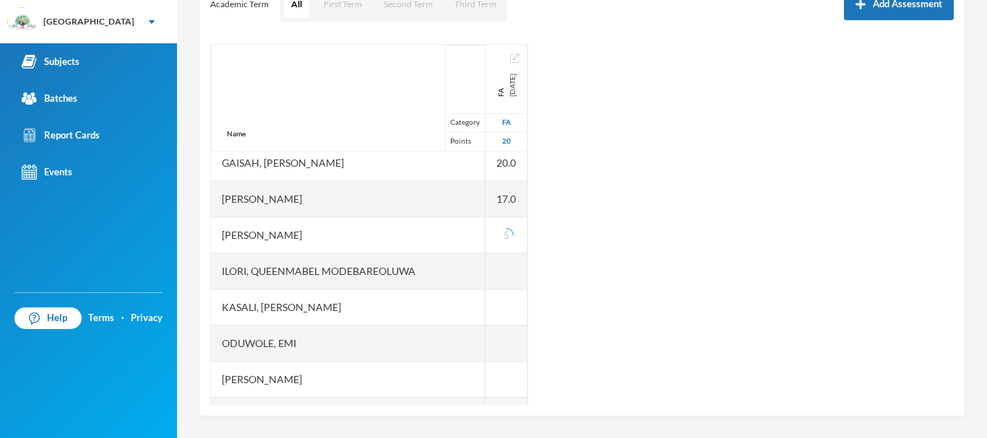
click at [616, 250] on div "Name Category Points [PERSON_NAME], Oluwasemilore [PERSON_NAME], Oreofeoluwa [P…" at bounding box center [581, 224] width 743 height 361
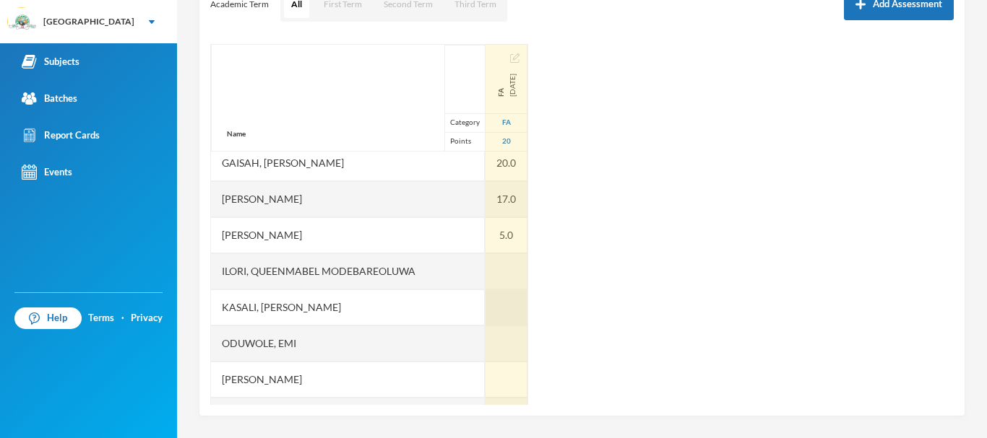
click at [488, 298] on div at bounding box center [506, 308] width 42 height 36
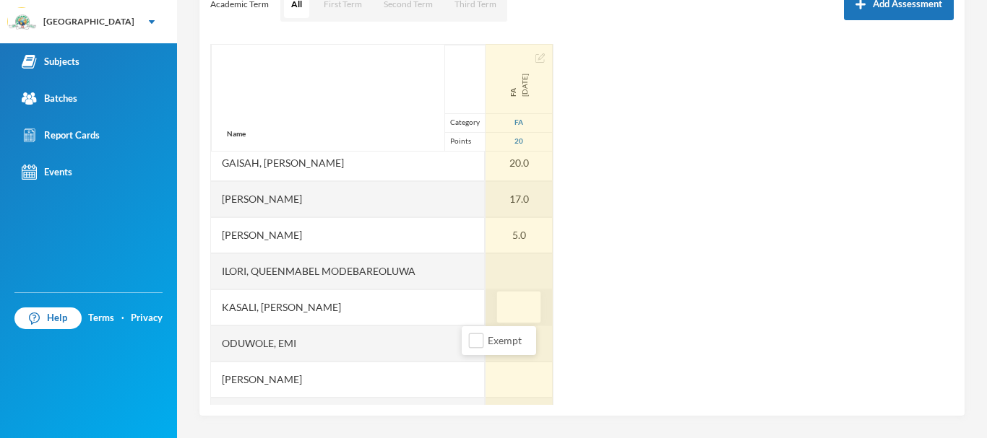
click at [504, 298] on input "text" at bounding box center [518, 308] width 29 height 33
type input "20"
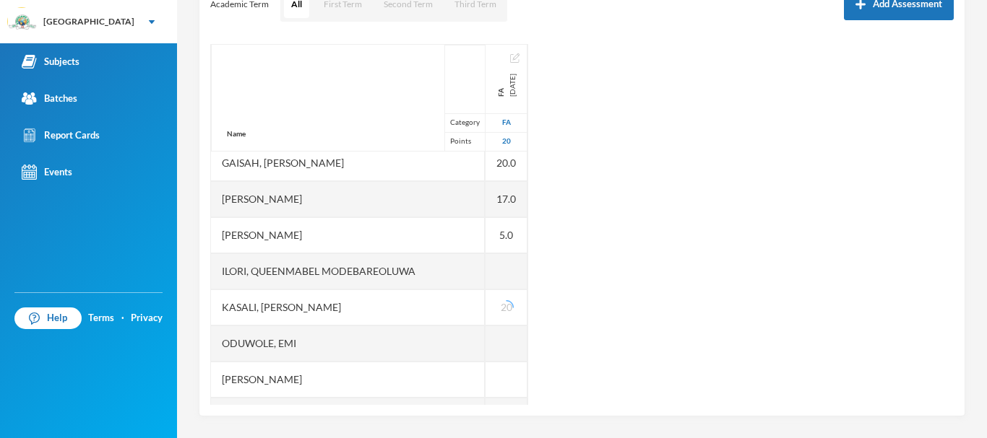
click at [566, 342] on div "Name Category Points [PERSON_NAME], Oluwasemilore [PERSON_NAME], Oreofeoluwa [P…" at bounding box center [581, 224] width 743 height 361
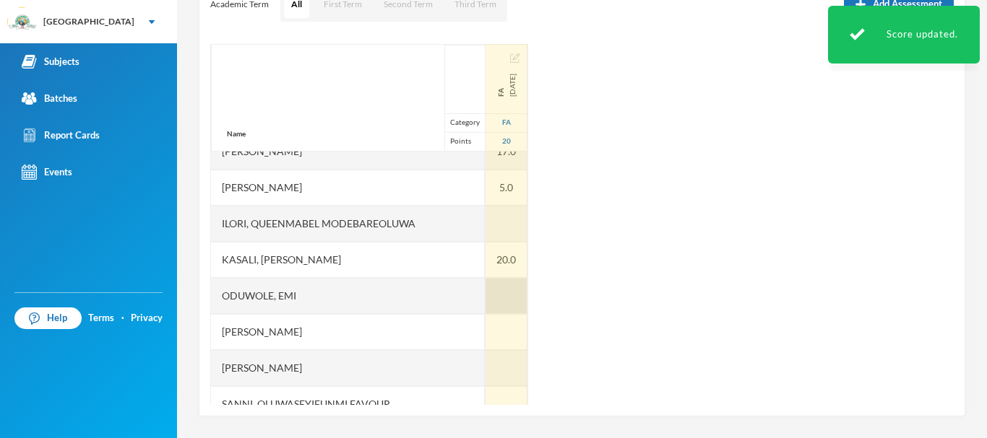
scroll to position [308, 0]
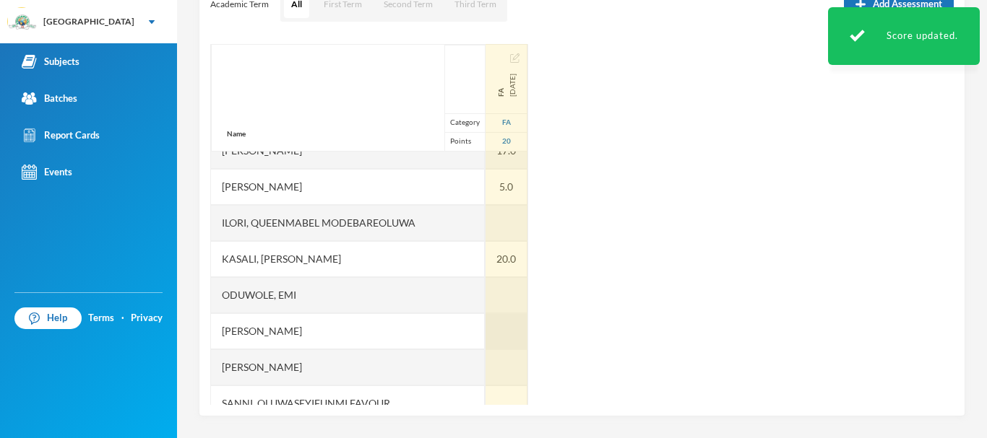
click at [485, 326] on div at bounding box center [506, 331] width 42 height 36
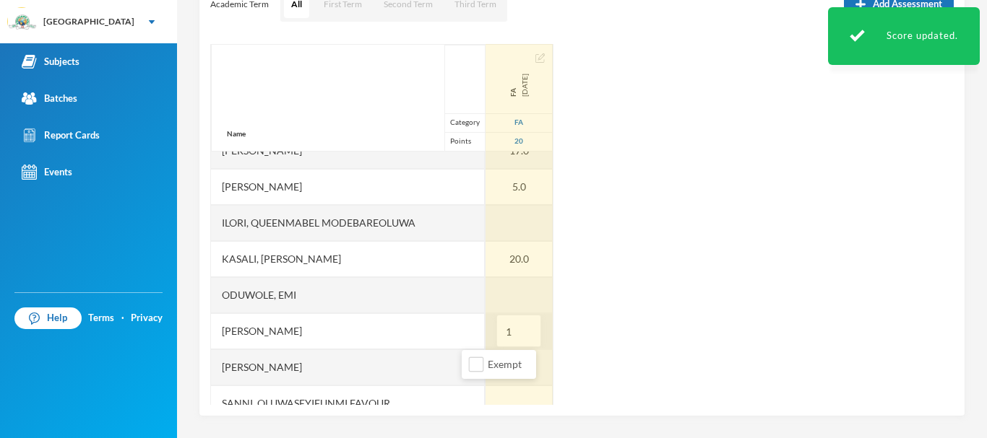
type input "18"
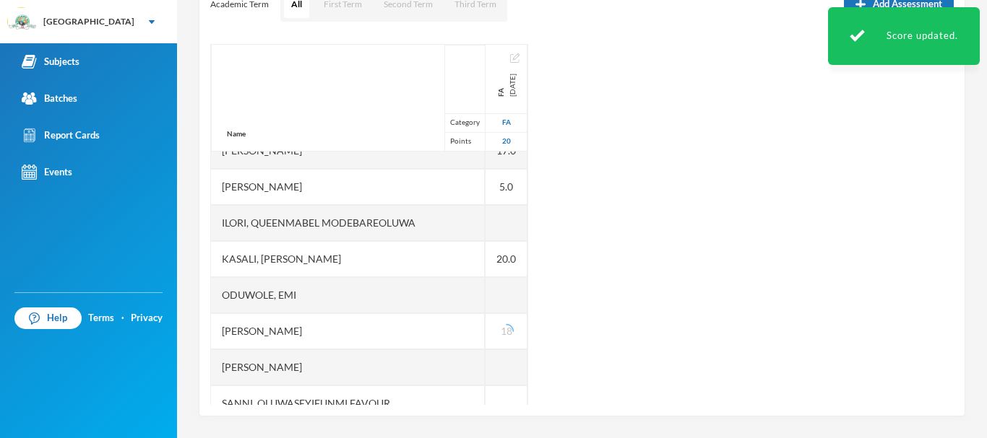
click at [582, 339] on div "Name Category Points [PERSON_NAME], Oluwasemilore [PERSON_NAME], Oreofeoluwa [P…" at bounding box center [581, 224] width 743 height 361
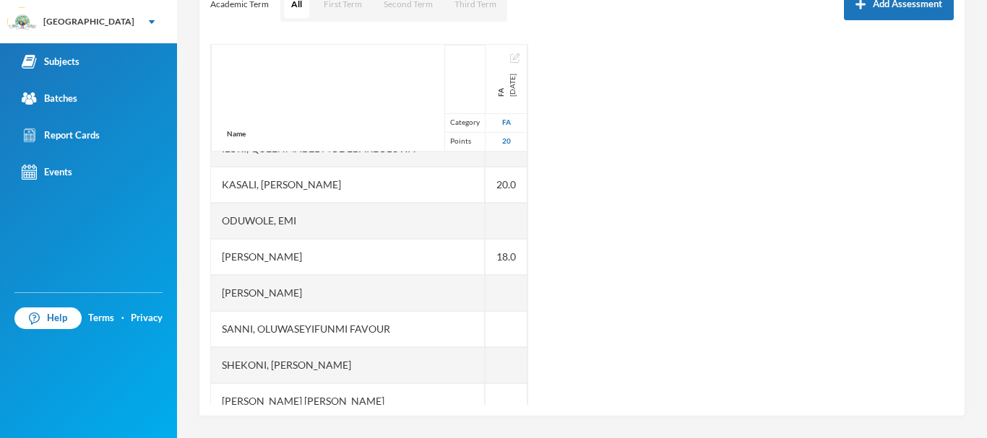
scroll to position [384, 0]
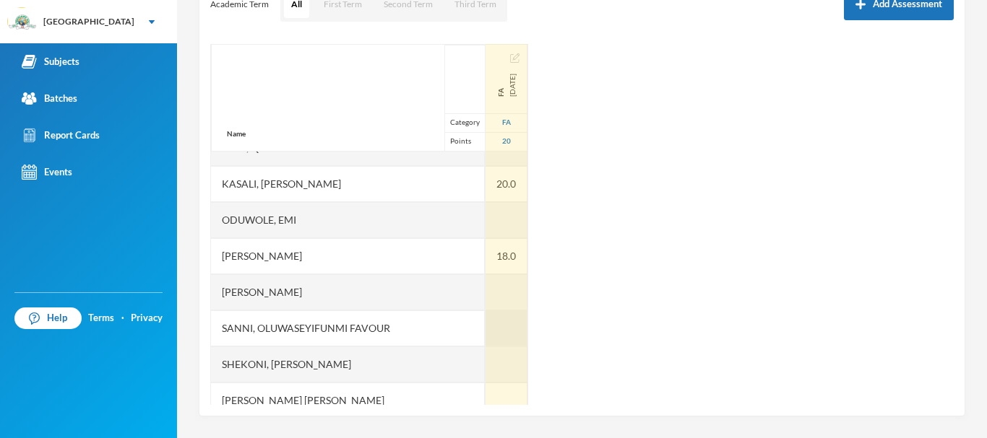
click at [485, 326] on div at bounding box center [506, 329] width 42 height 36
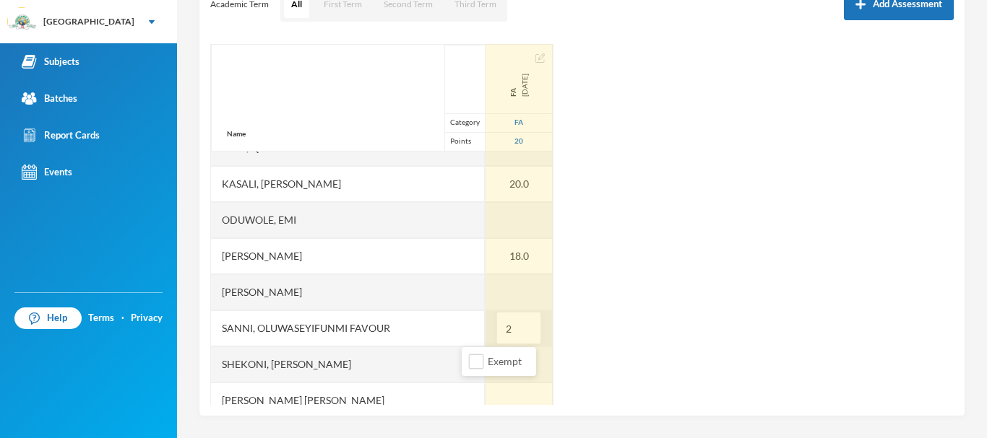
type input "20"
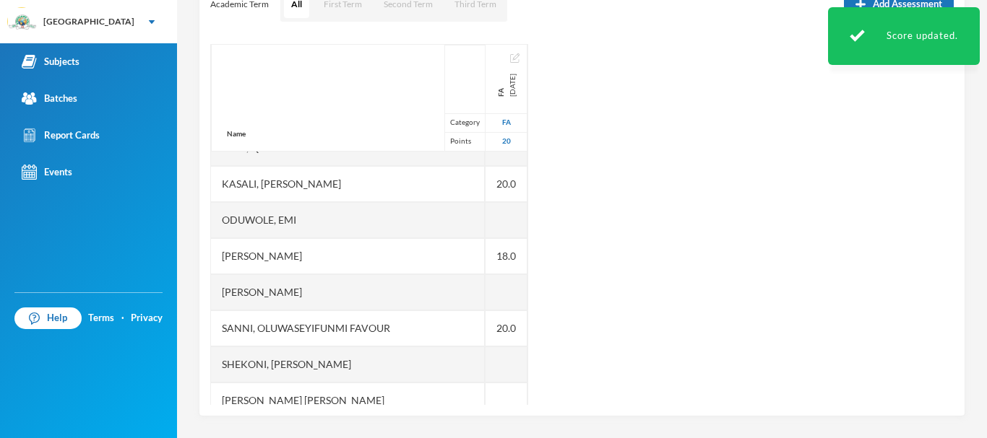
click at [485, 363] on div at bounding box center [506, 365] width 42 height 36
type input "20"
click at [654, 319] on div "Name Category Points [PERSON_NAME], Oluwasemilore [PERSON_NAME], Oreofeoluwa [P…" at bounding box center [581, 224] width 743 height 361
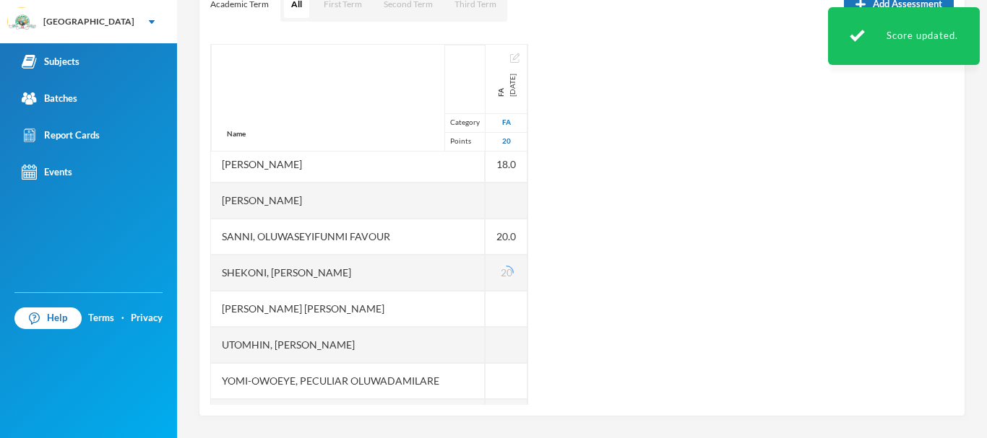
scroll to position [506, 0]
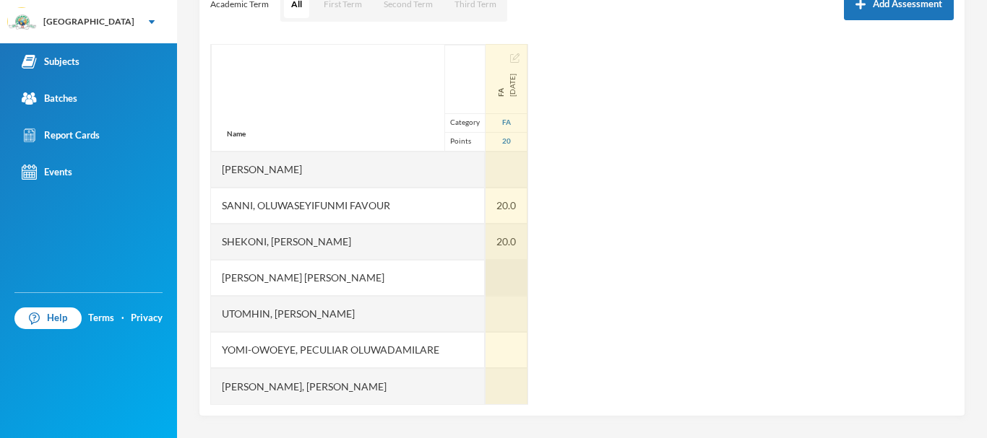
click at [485, 274] on div at bounding box center [506, 278] width 42 height 36
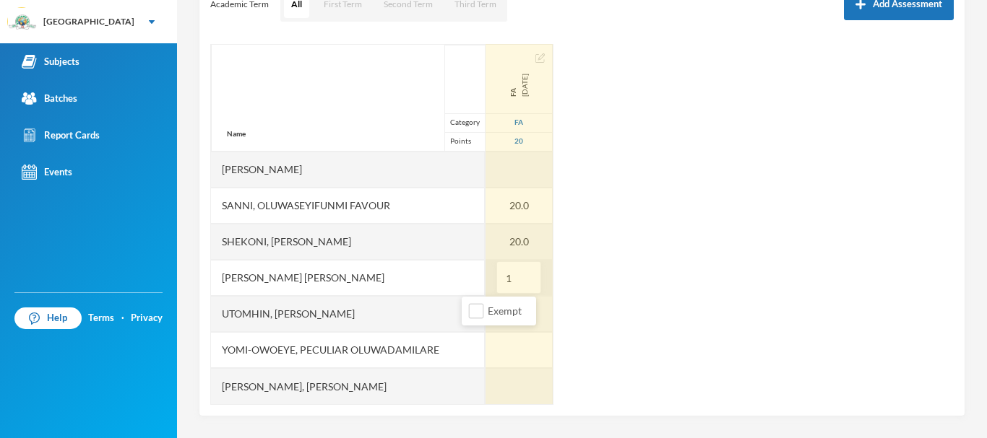
type input "16"
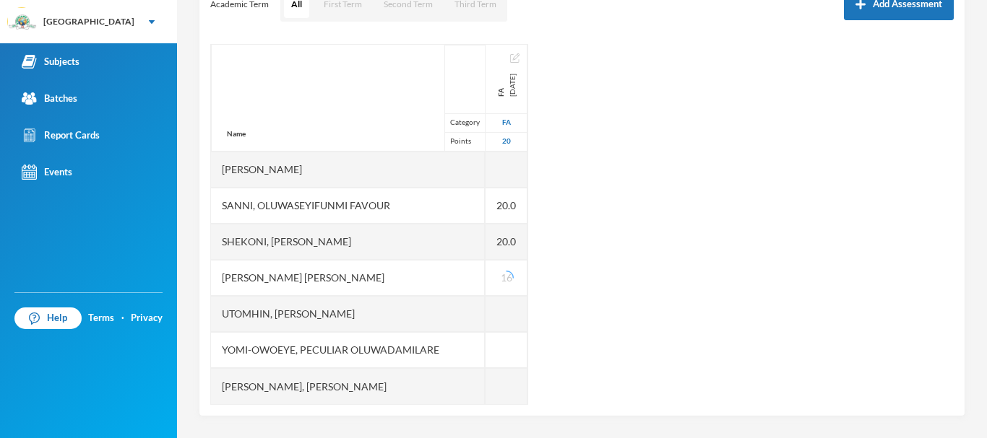
click at [620, 318] on div "Name Category Points [PERSON_NAME], Oluwasemilore [PERSON_NAME], Oreofeoluwa [P…" at bounding box center [581, 224] width 743 height 361
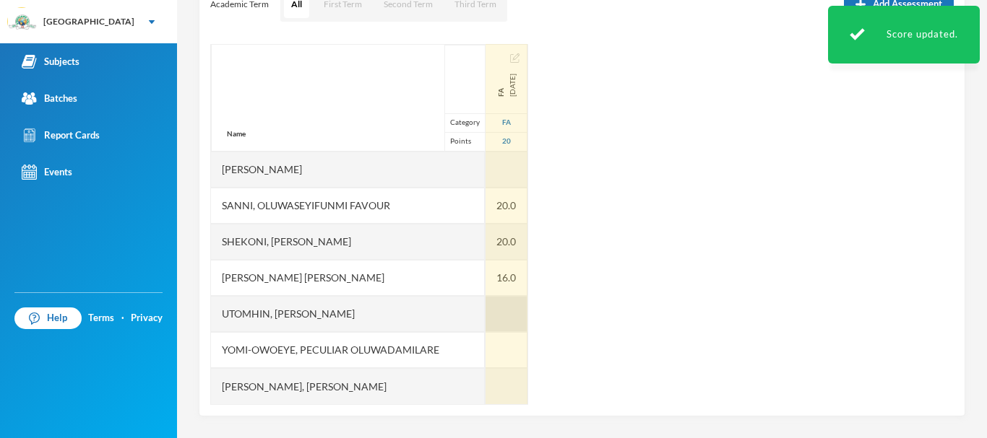
click at [488, 312] on div at bounding box center [506, 314] width 42 height 36
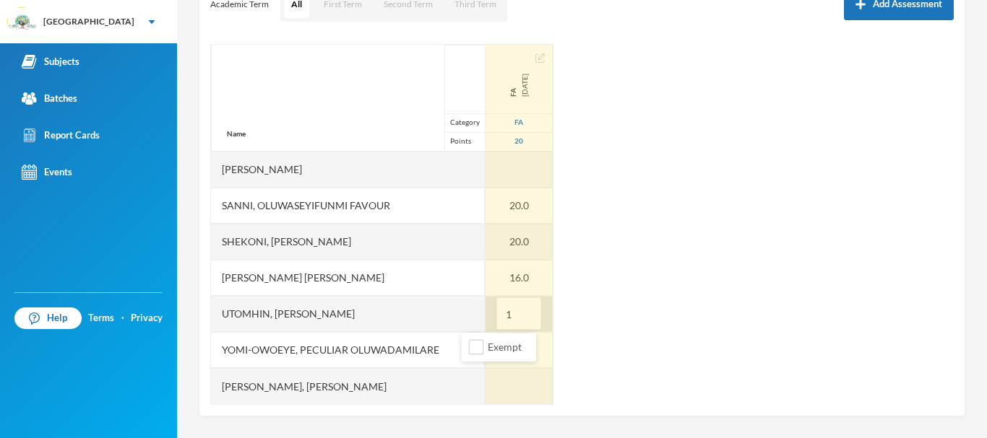
type input "18"
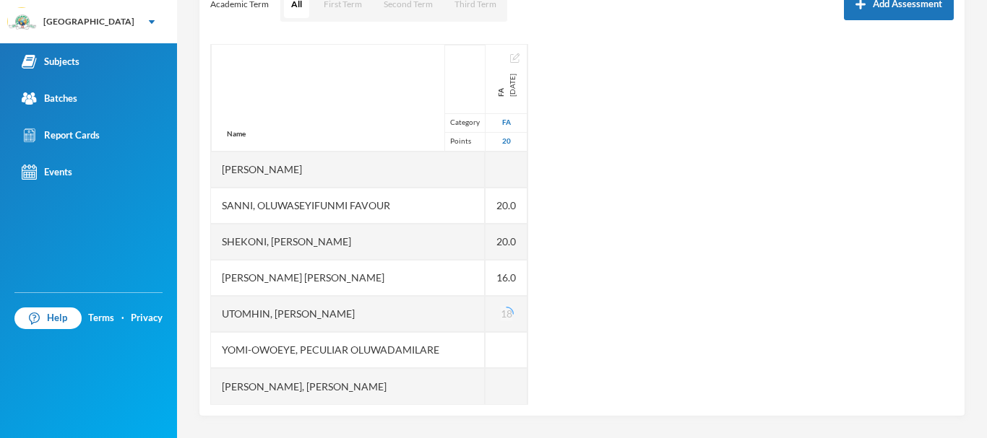
click at [568, 333] on div "Name Category Points [PERSON_NAME], Oluwasemilore [PERSON_NAME], Oreofeoluwa [P…" at bounding box center [581, 224] width 743 height 361
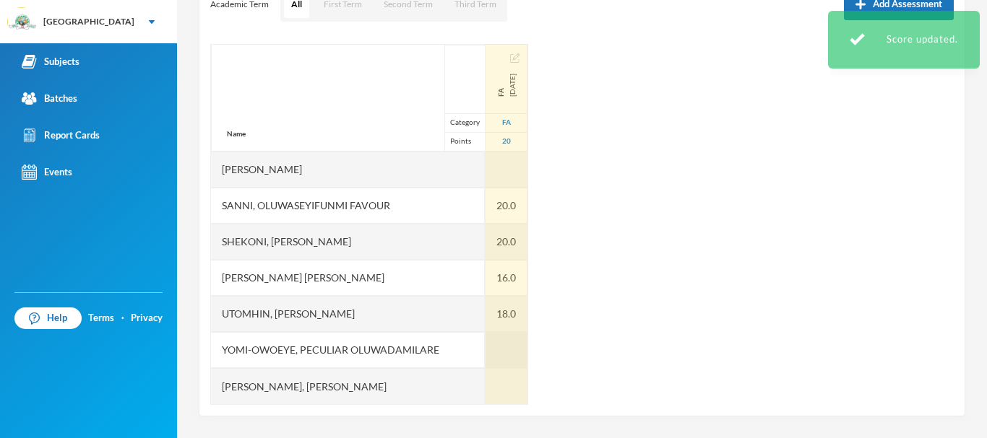
click at [485, 347] on div at bounding box center [506, 350] width 42 height 36
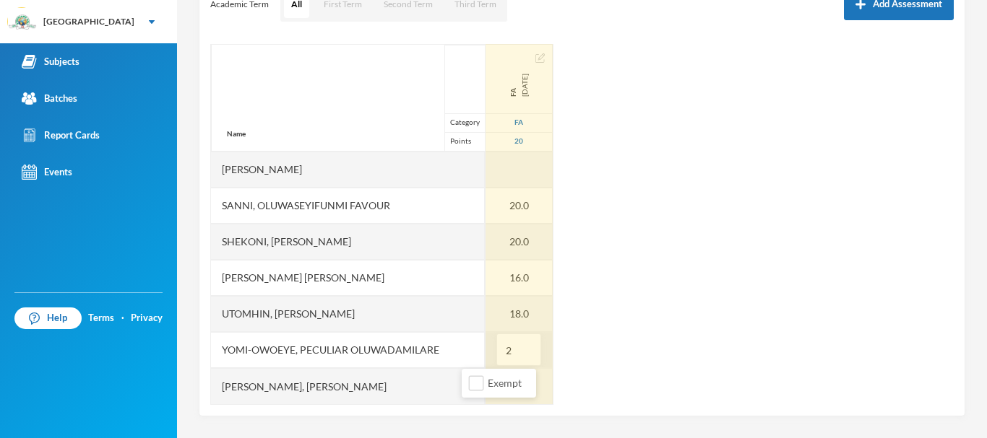
type input "20"
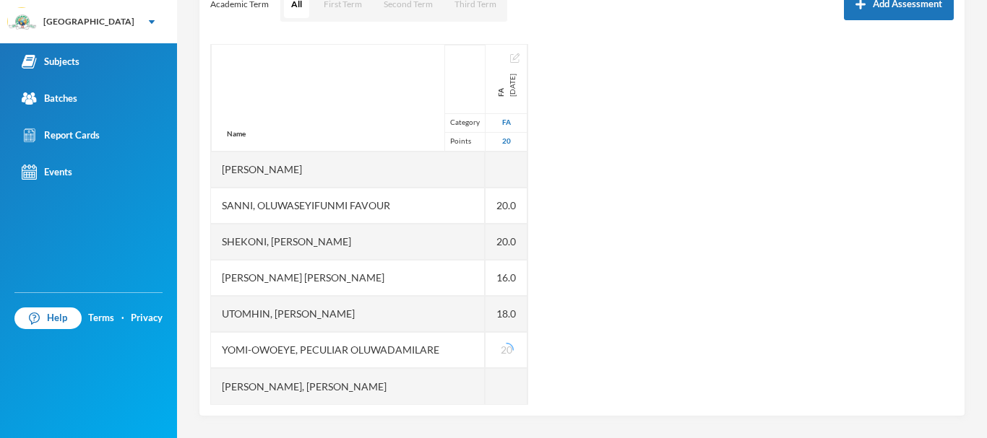
click at [620, 347] on div "Name Category Points [PERSON_NAME], Oluwasemilore [PERSON_NAME], Oreofeoluwa [P…" at bounding box center [581, 224] width 743 height 361
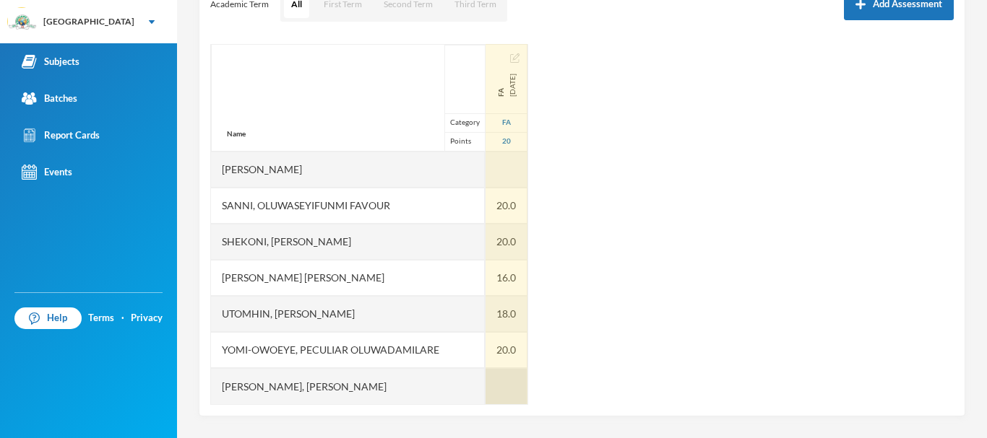
click at [485, 385] on div at bounding box center [506, 386] width 42 height 36
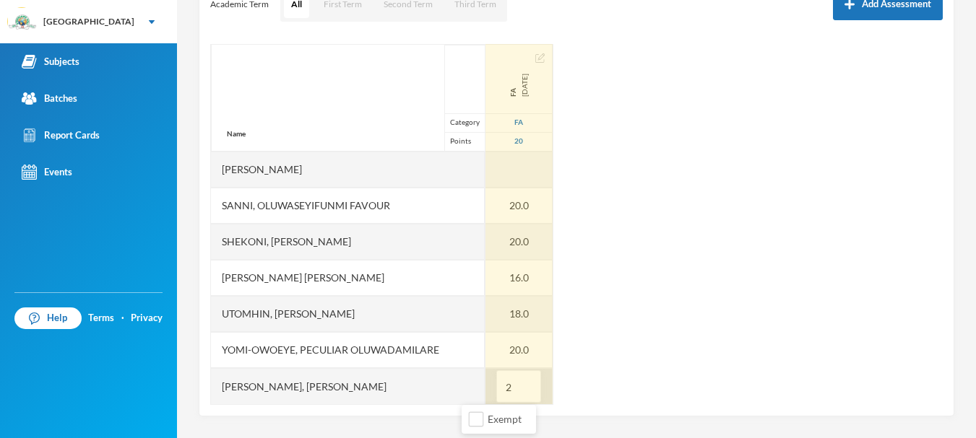
type input "20"
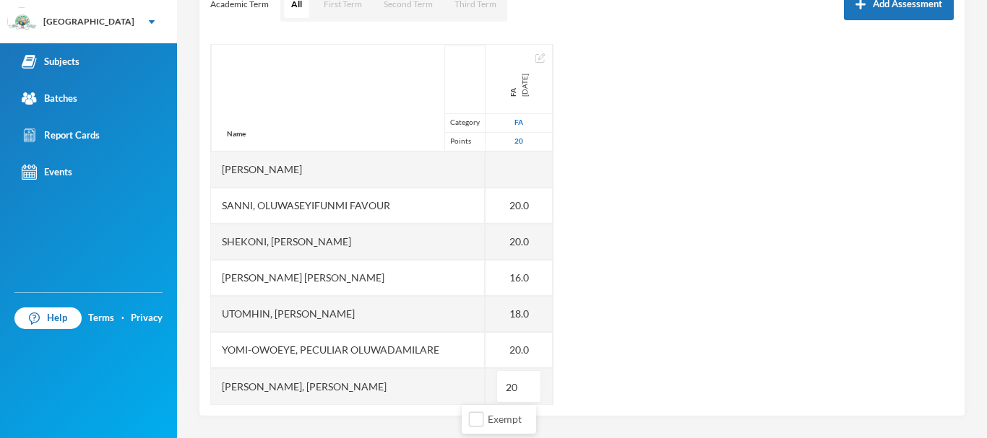
click at [685, 311] on div "Name Category Points [PERSON_NAME], Oluwasemilore [PERSON_NAME], Oreofeoluwa [P…" at bounding box center [581, 224] width 743 height 361
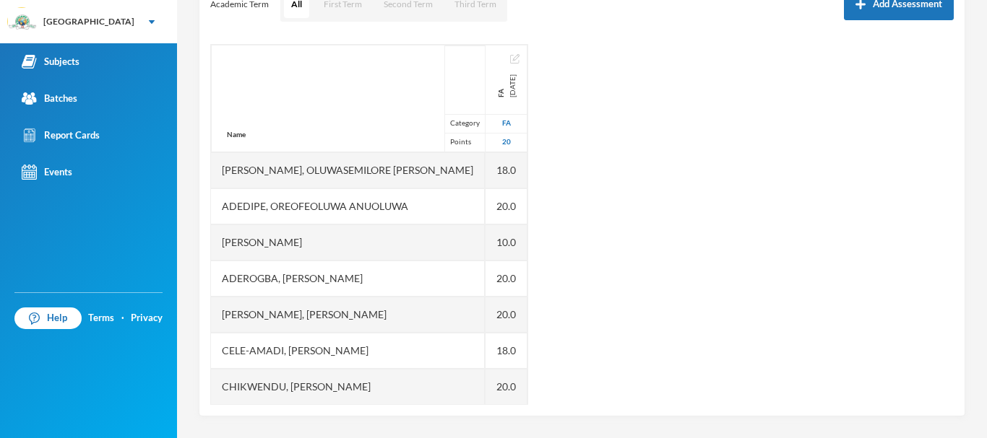
scroll to position [0, 0]
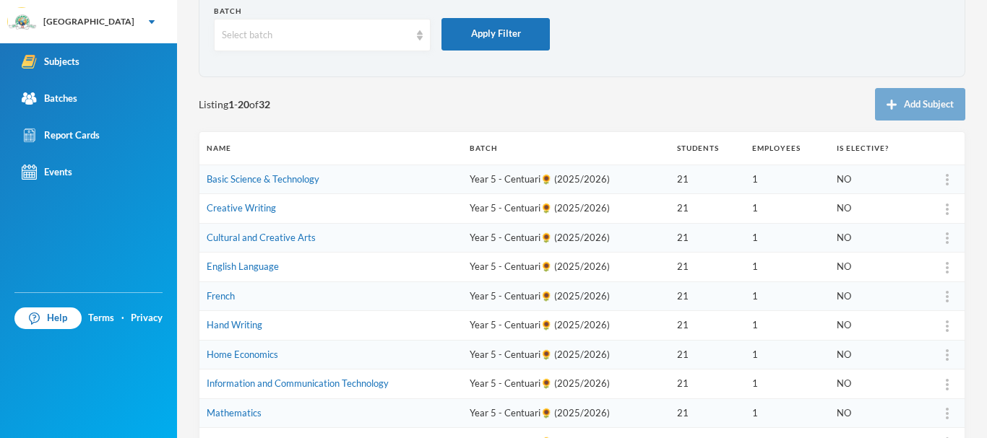
scroll to position [91, 0]
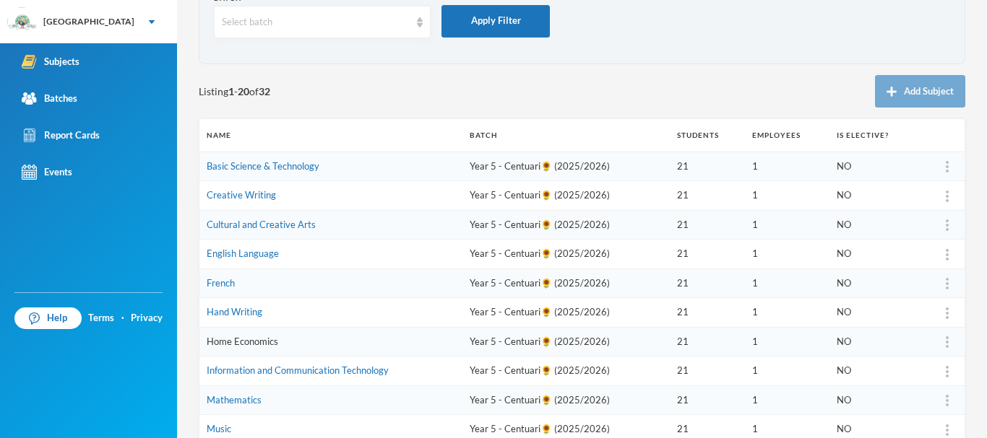
click at [259, 342] on link "Home Economics" at bounding box center [243, 342] width 72 height 12
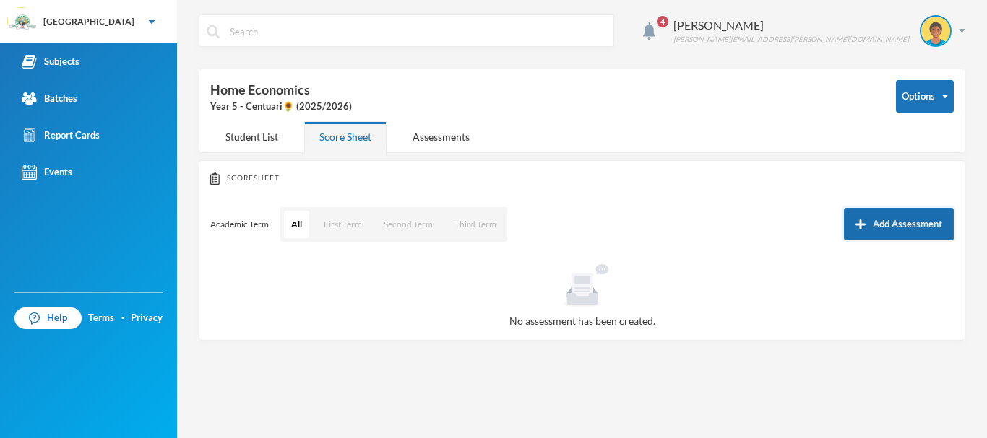
click at [888, 222] on button "Add Assessment" at bounding box center [899, 224] width 110 height 33
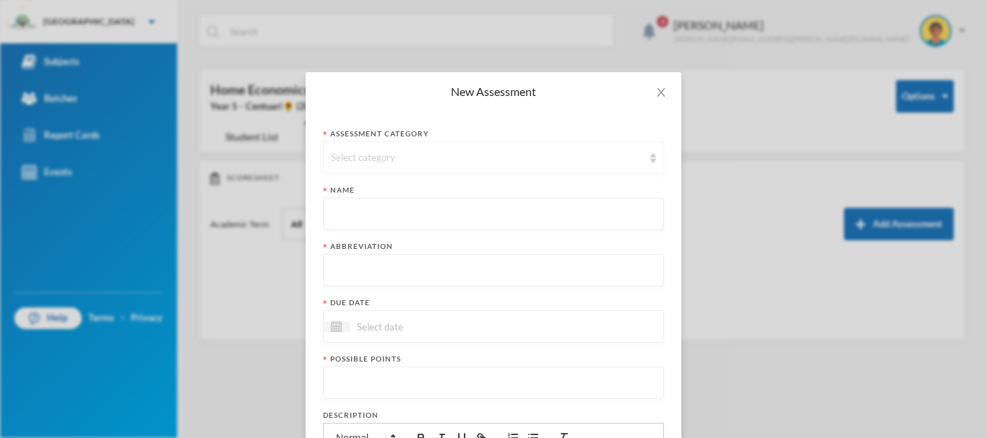
click at [399, 156] on div "Select category" at bounding box center [487, 158] width 312 height 14
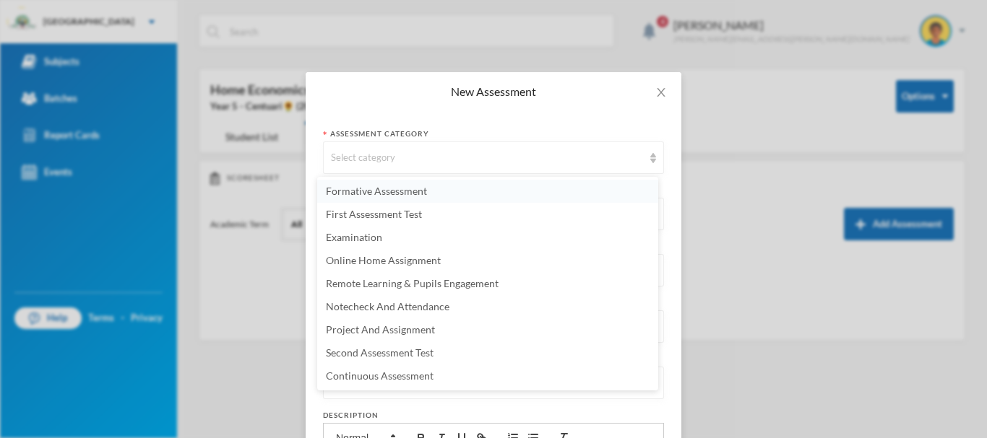
click at [385, 187] on span "Formative Assessment" at bounding box center [376, 191] width 101 height 12
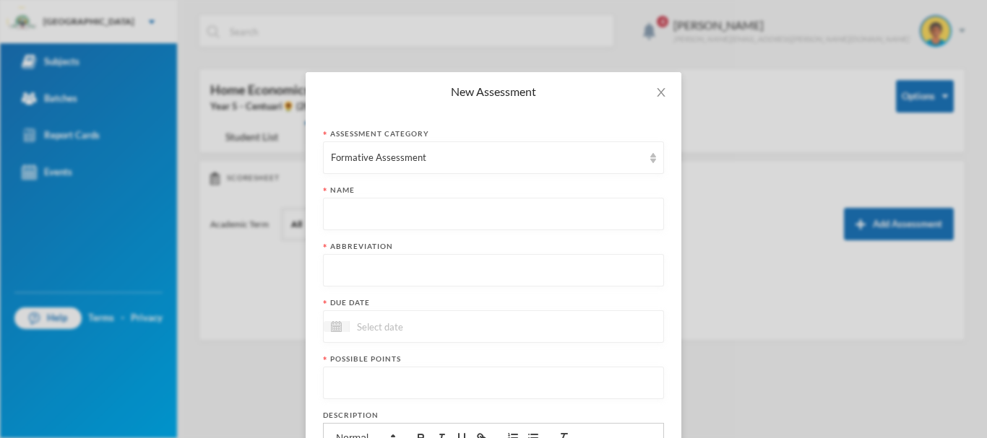
click at [368, 209] on input "text" at bounding box center [493, 215] width 325 height 33
paste input "First Term Formative Assessment"
type input "First Term Formative Assessment"
click at [381, 272] on input "text" at bounding box center [493, 271] width 325 height 33
type input "FA"
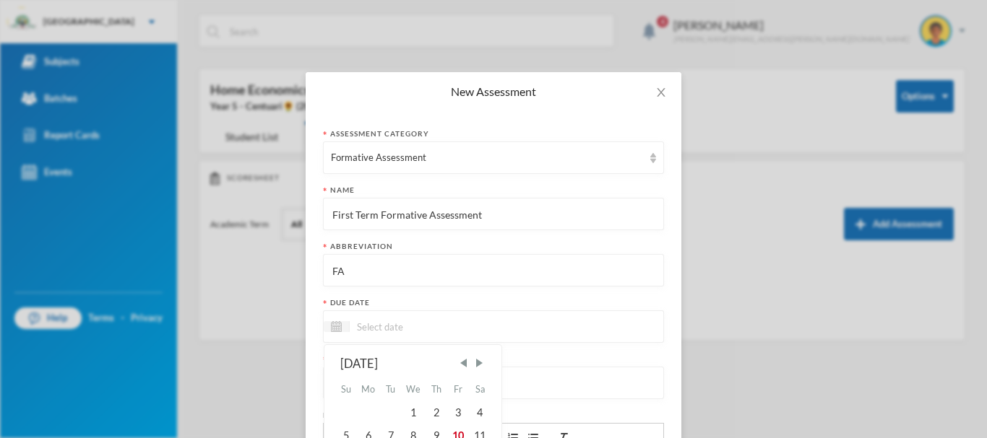
click at [391, 324] on input at bounding box center [410, 327] width 121 height 17
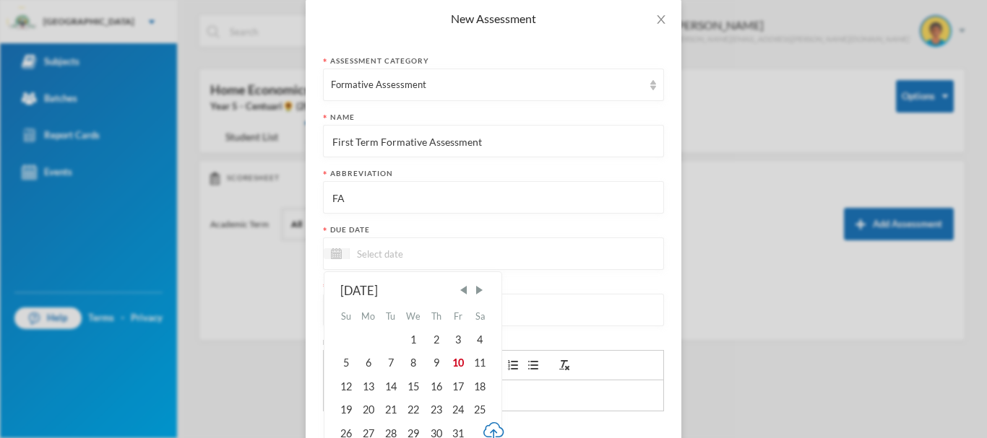
scroll to position [76, 0]
click at [454, 360] on div "10" at bounding box center [458, 360] width 22 height 23
type input "[DATE]"
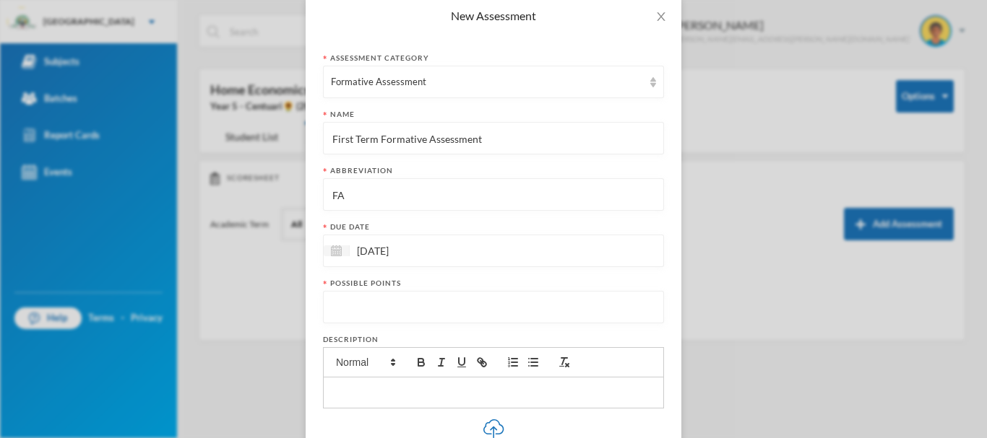
click at [371, 307] on input "number" at bounding box center [493, 308] width 325 height 33
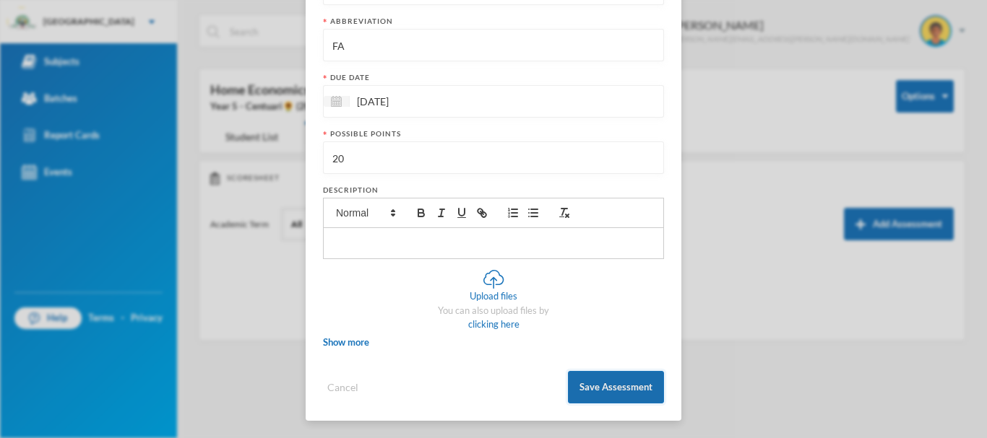
type input "20"
click at [603, 389] on button "Save Assessment" at bounding box center [616, 387] width 96 height 33
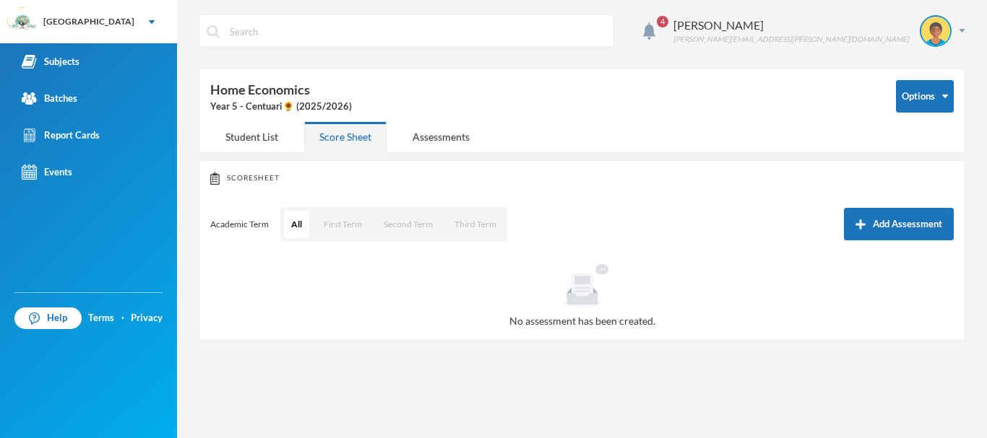
scroll to position [153, 0]
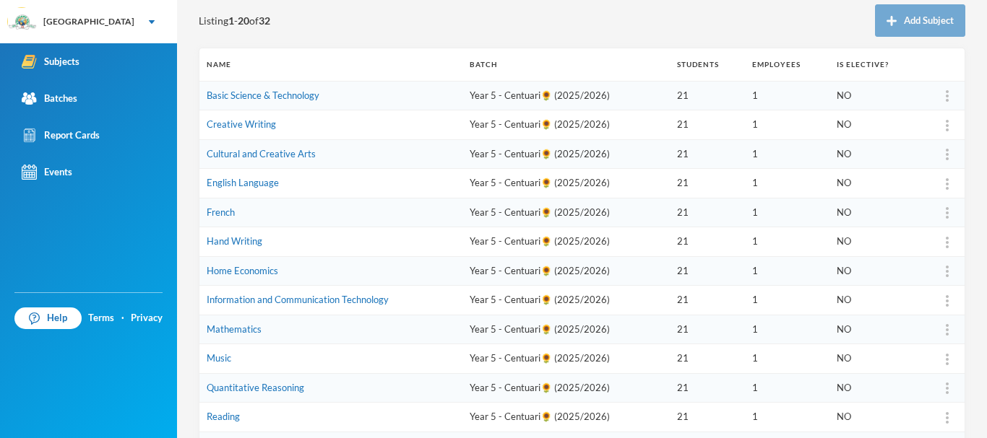
scroll to position [163, 0]
click at [320, 297] on link "Information and Communication Technology" at bounding box center [298, 299] width 182 height 12
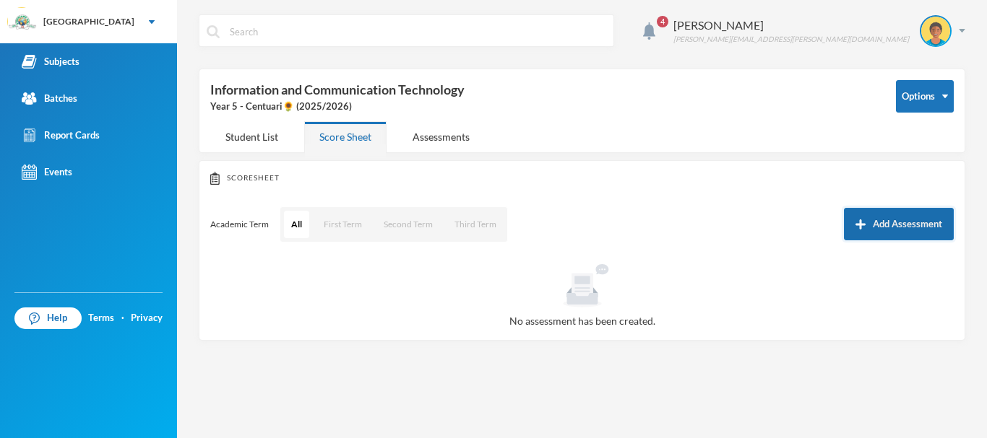
click at [906, 219] on button "Add Assessment" at bounding box center [899, 224] width 110 height 33
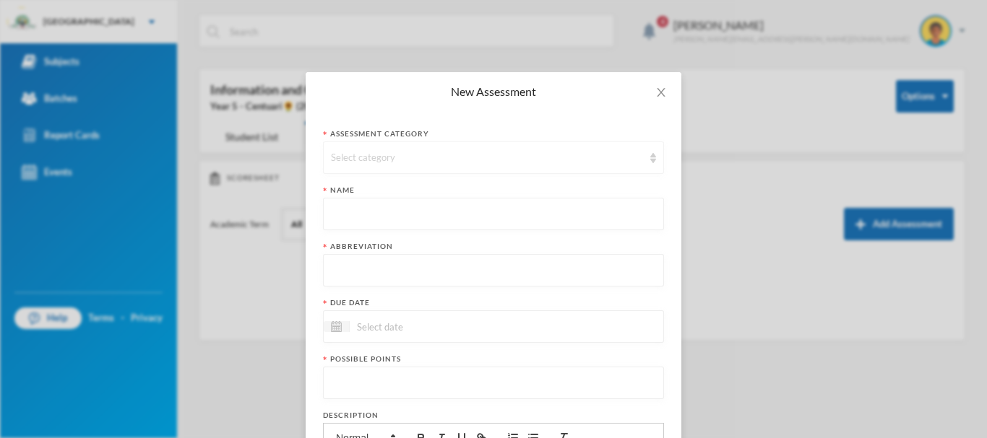
click at [424, 163] on div "Select category" at bounding box center [487, 158] width 312 height 14
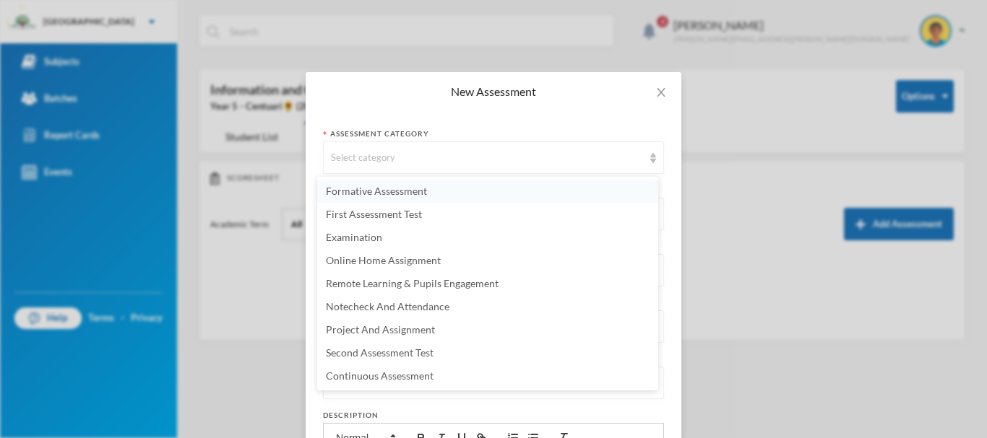
click at [391, 192] on span "Formative Assessment" at bounding box center [376, 191] width 101 height 12
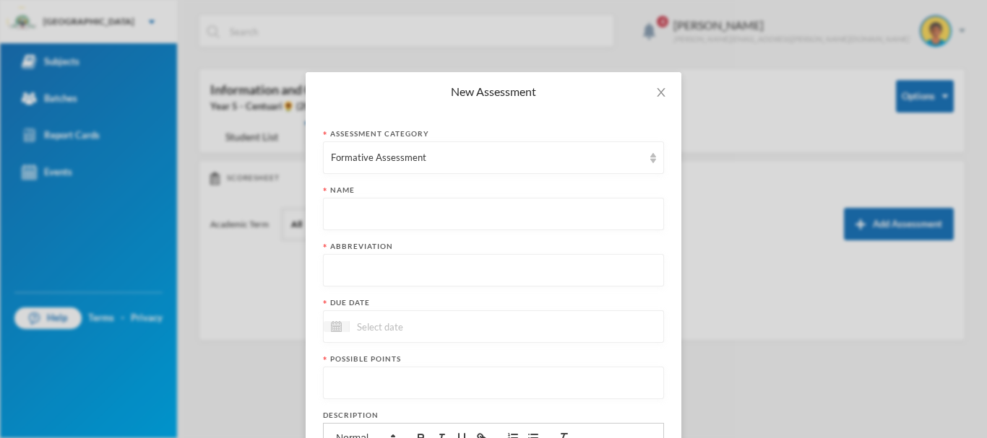
click at [370, 210] on input "text" at bounding box center [493, 215] width 325 height 33
paste input "First Term Formative Assessment"
type input "First Term Formative Assessment"
click at [352, 267] on input "text" at bounding box center [493, 271] width 325 height 33
type input "FA"
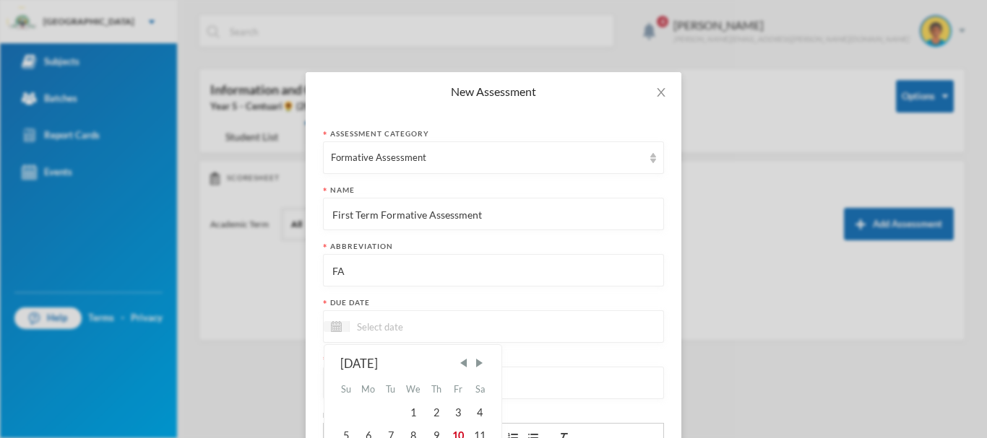
click at [376, 331] on input at bounding box center [410, 327] width 121 height 17
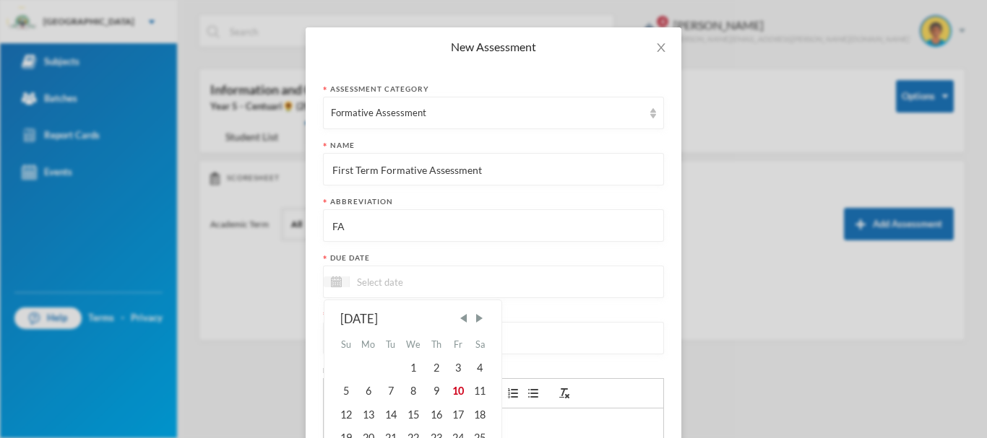
scroll to position [50, 0]
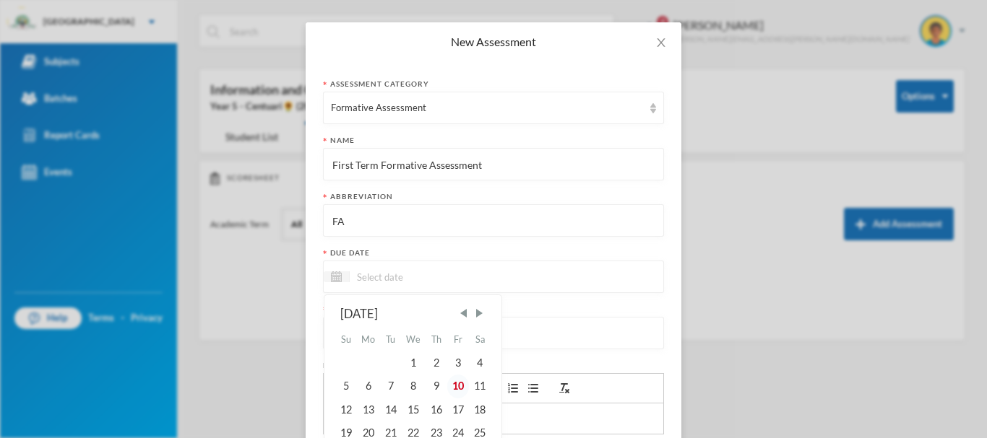
click at [455, 391] on div "10" at bounding box center [458, 386] width 22 height 23
type input "10/10/2025"
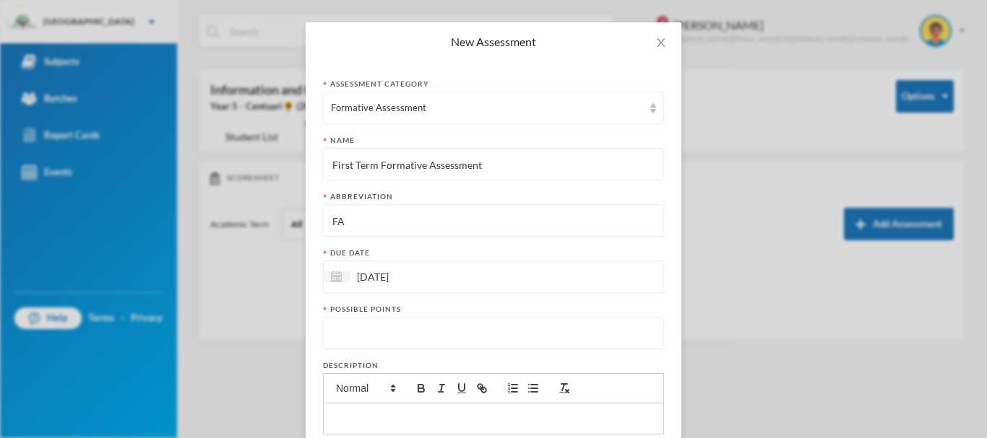
click at [391, 337] on input "number" at bounding box center [493, 334] width 325 height 33
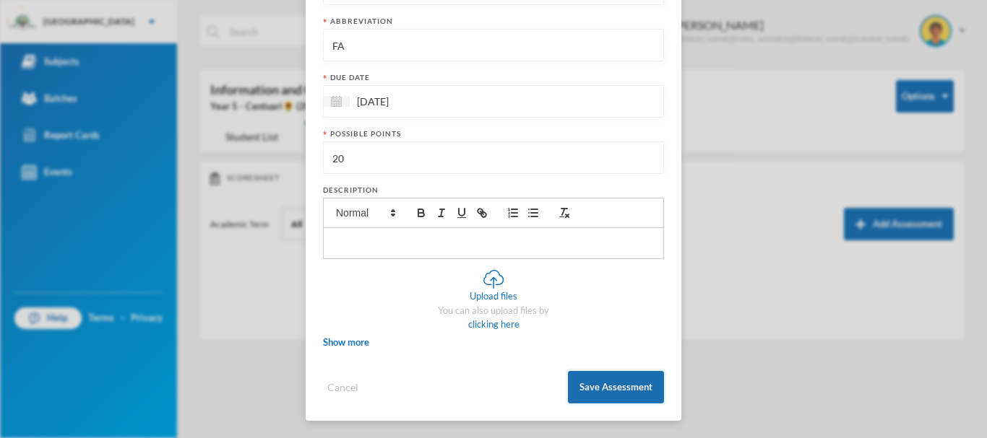
type input "20"
click at [582, 386] on button "Save Assessment" at bounding box center [616, 387] width 96 height 33
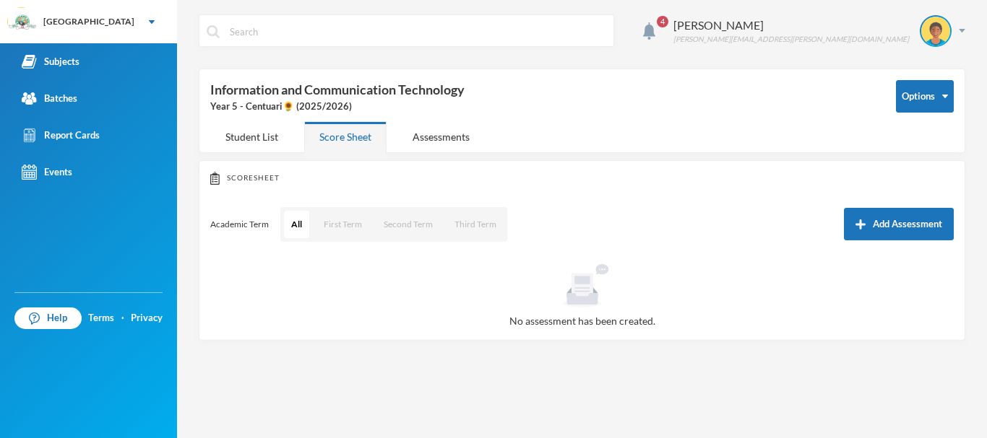
scroll to position [153, 0]
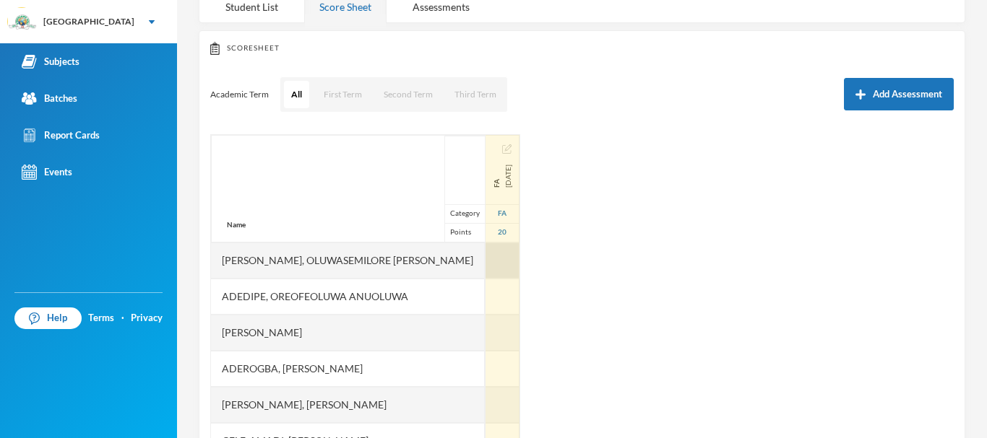
click at [485, 254] on div at bounding box center [502, 261] width 34 height 36
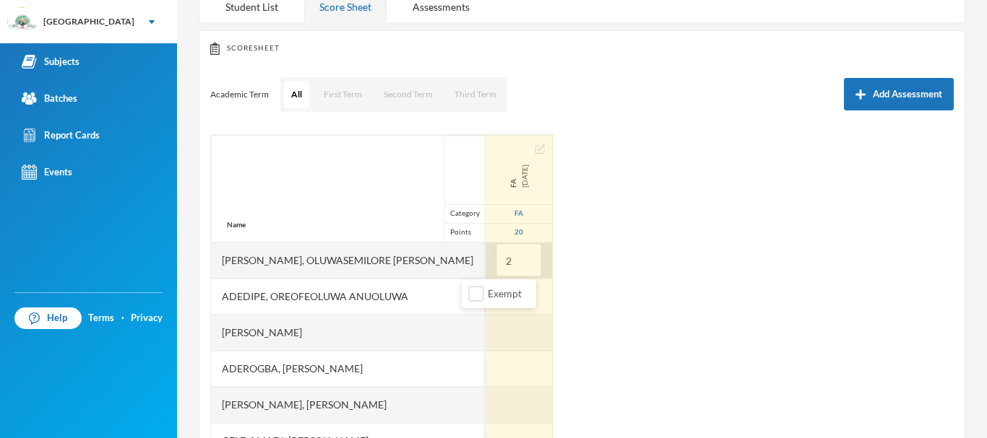
type input "20"
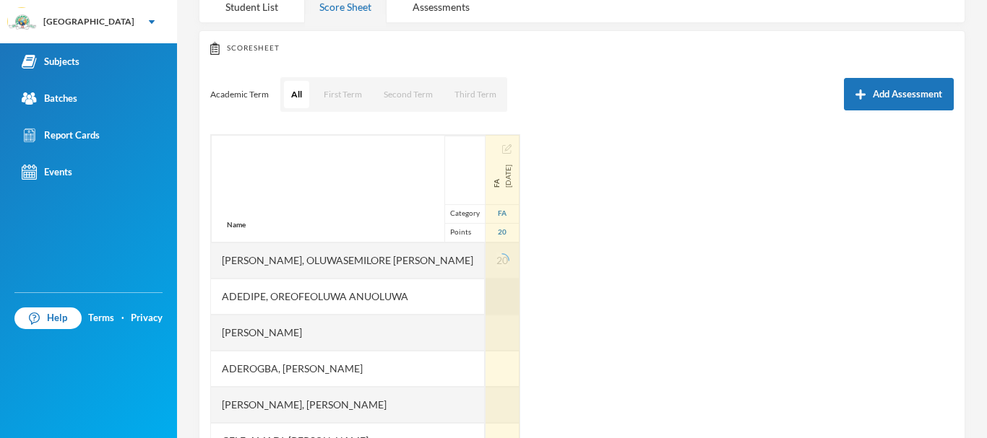
click at [485, 293] on div at bounding box center [502, 297] width 34 height 36
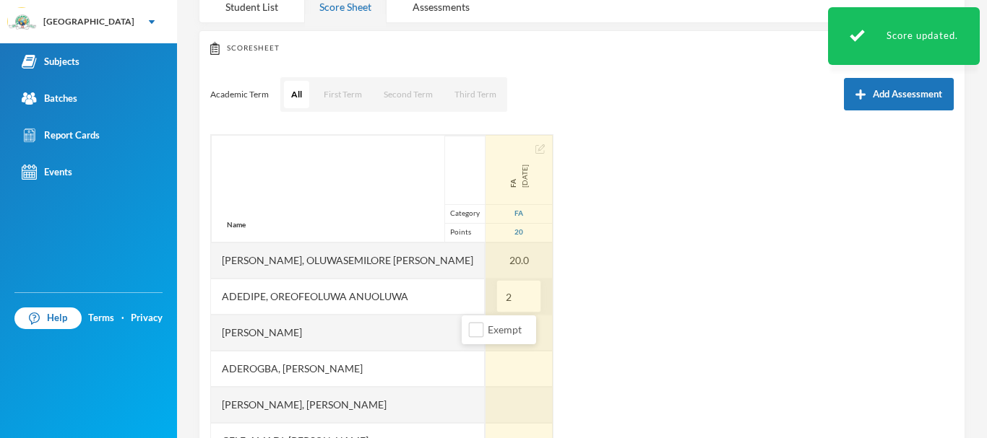
type input "20"
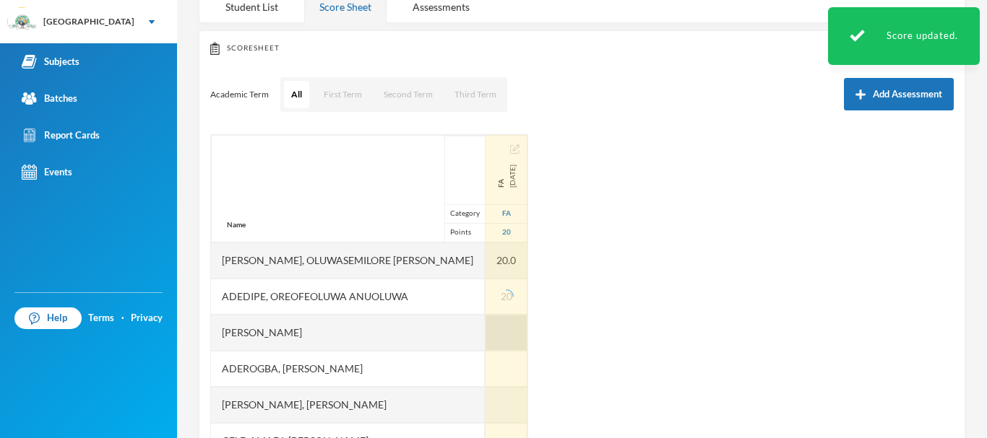
click at [485, 321] on div at bounding box center [506, 333] width 42 height 36
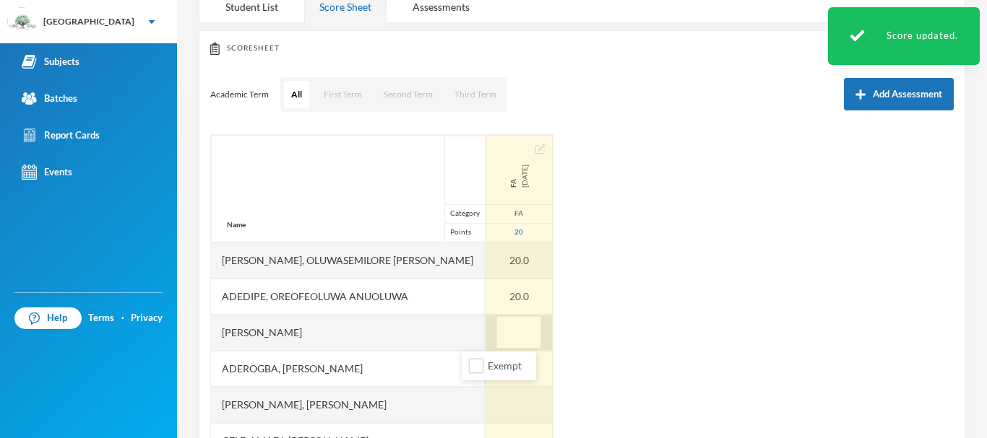
type input "0"
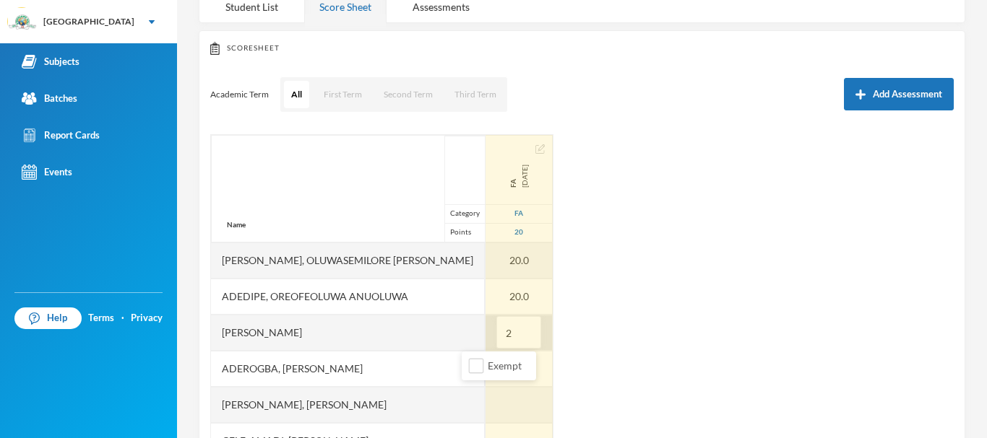
type input "20"
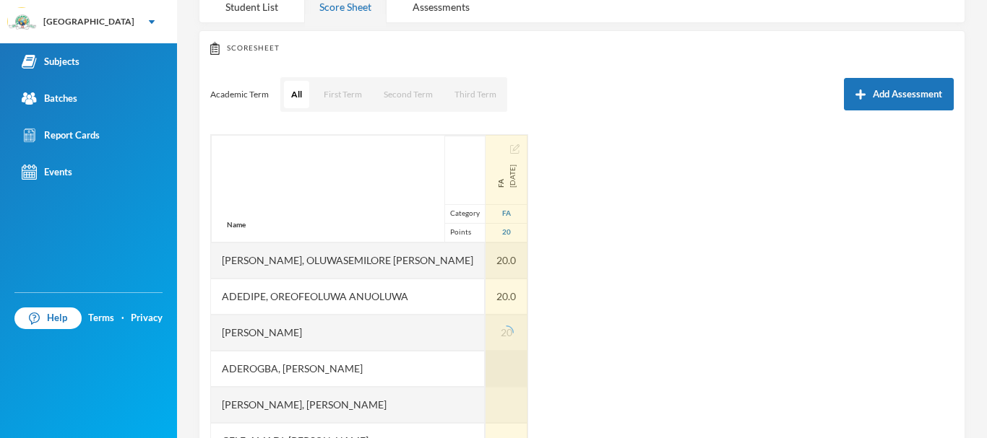
click at [485, 365] on div at bounding box center [506, 369] width 42 height 36
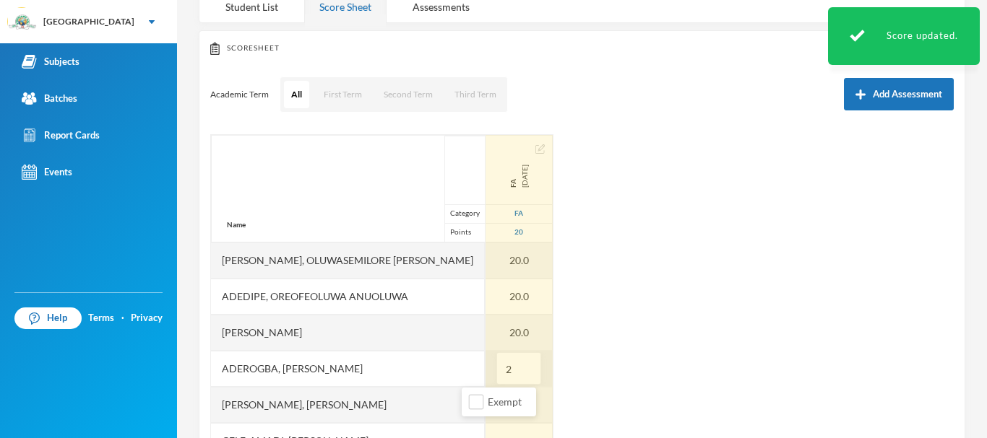
type input "20"
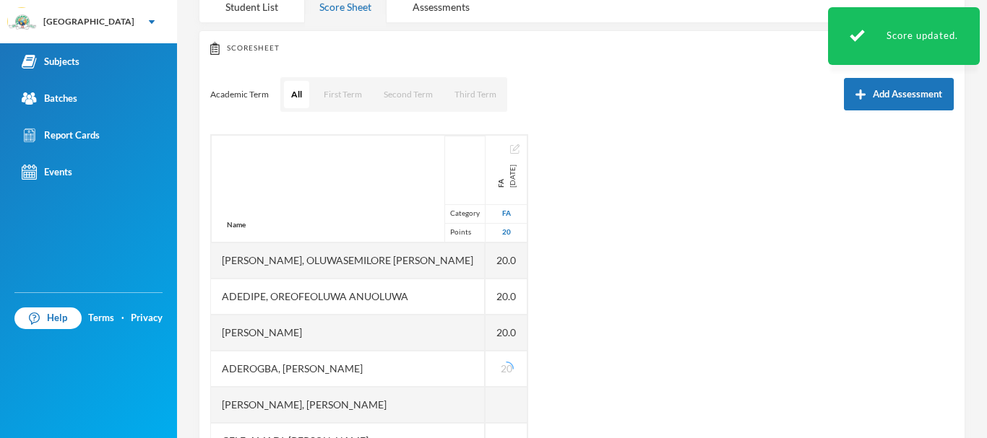
click at [627, 299] on div "Name Category Points [PERSON_NAME], Oluwasemilore [PERSON_NAME], Oreofeoluwa [P…" at bounding box center [581, 314] width 743 height 361
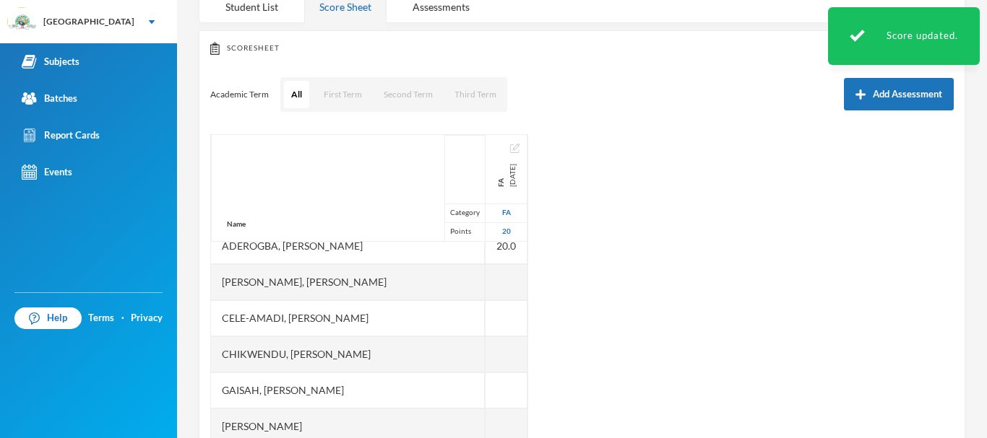
scroll to position [124, 0]
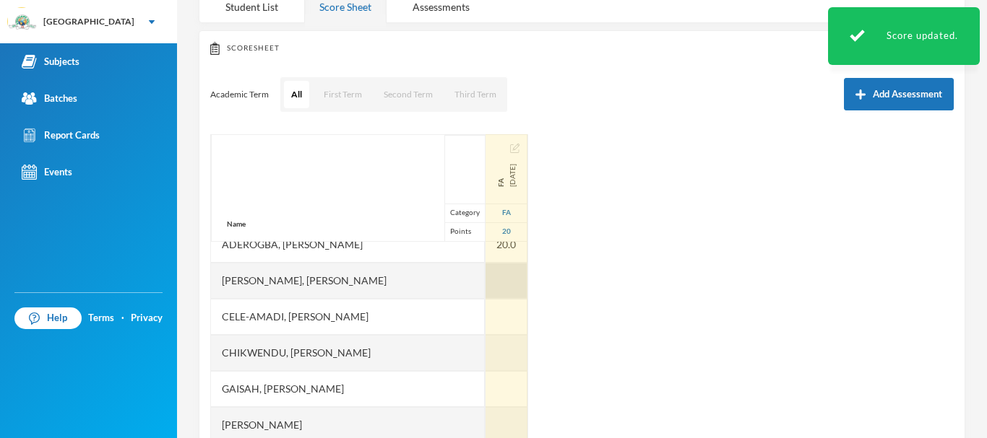
click at [485, 279] on div at bounding box center [506, 281] width 42 height 36
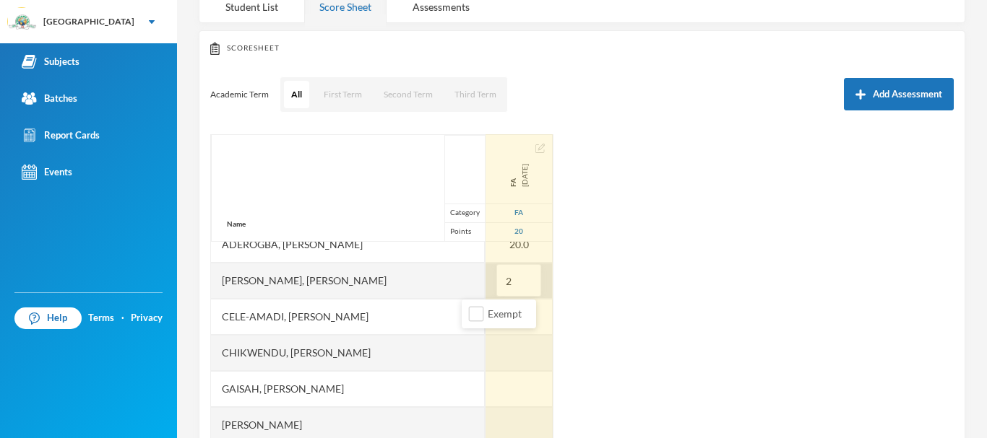
type input "20"
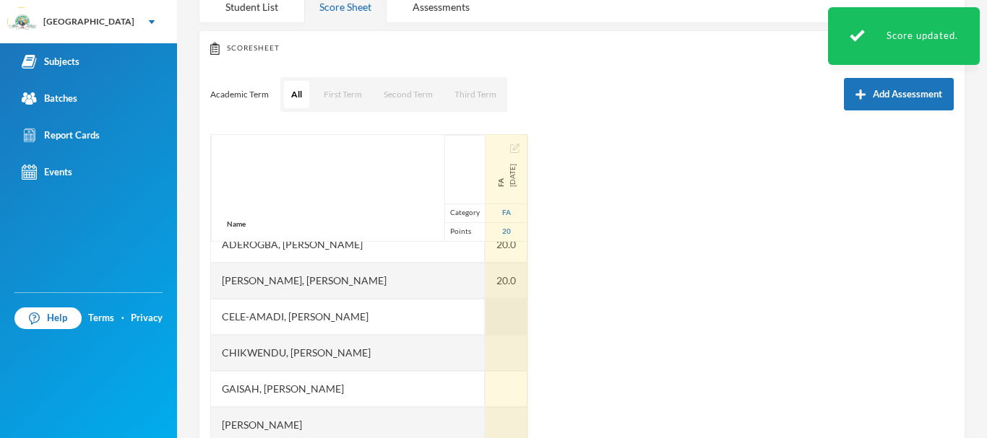
click at [485, 313] on div at bounding box center [506, 317] width 42 height 36
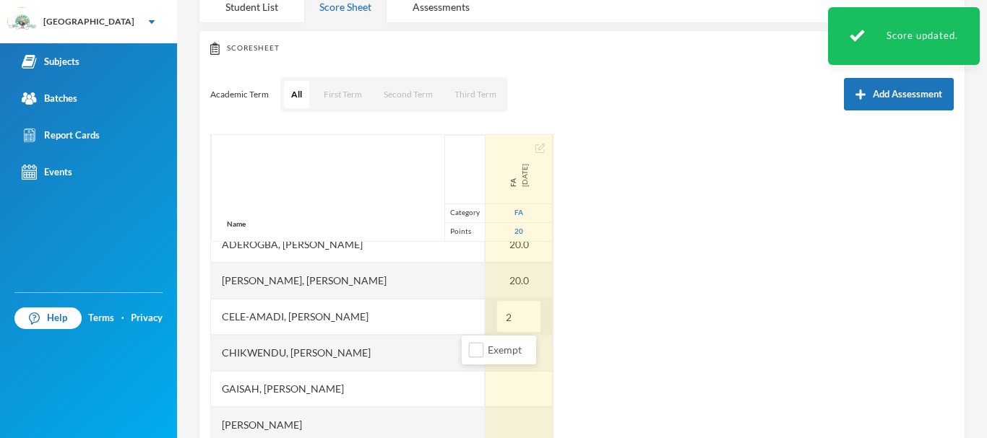
type input "20"
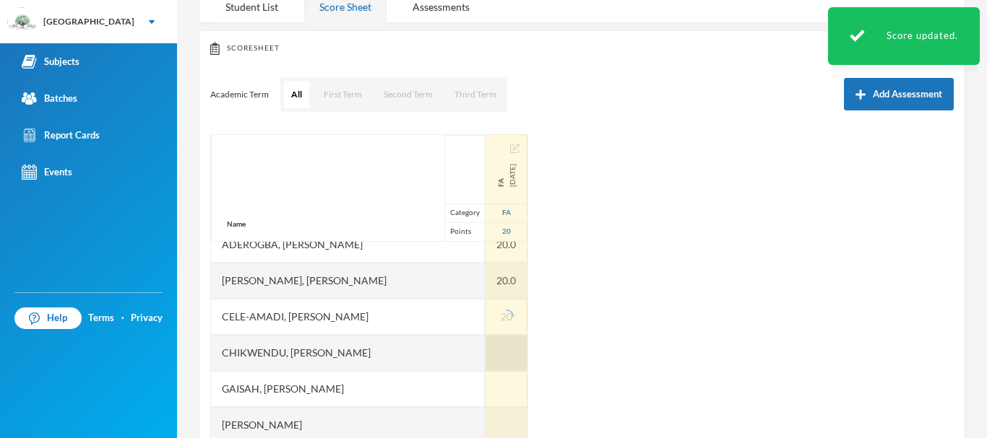
click at [485, 342] on div at bounding box center [506, 353] width 42 height 36
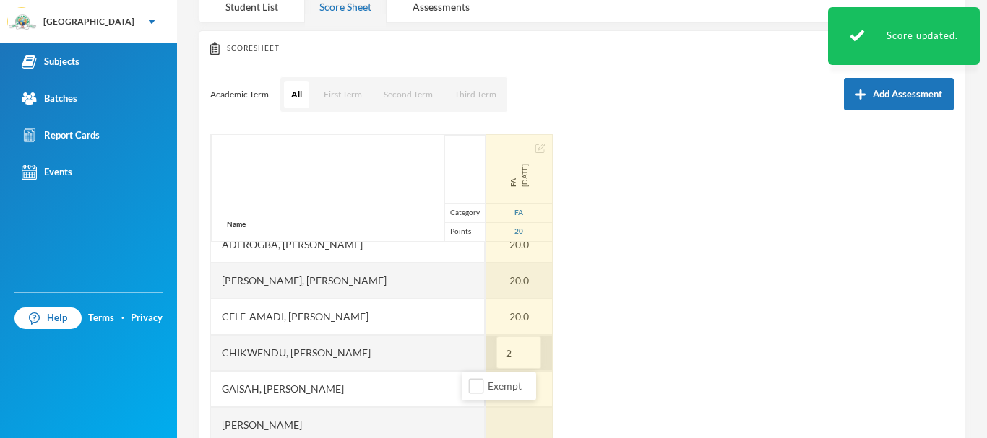
type input "20"
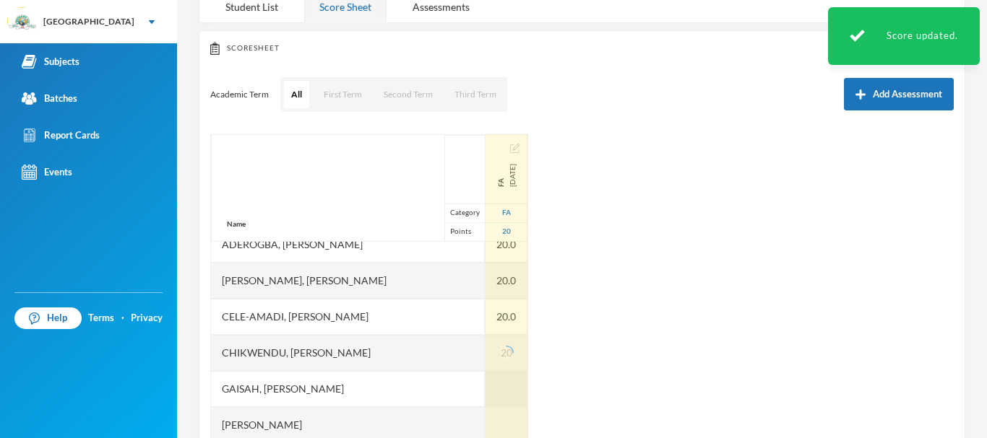
click at [485, 386] on div at bounding box center [506, 389] width 42 height 36
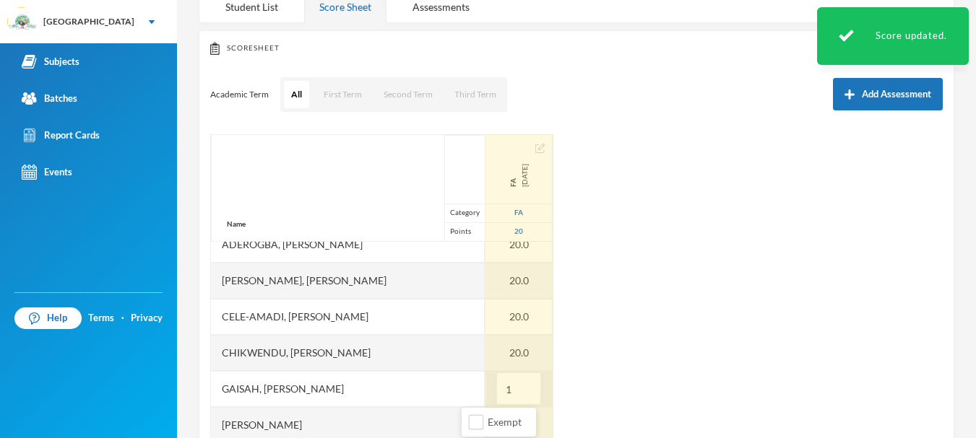
type input "17"
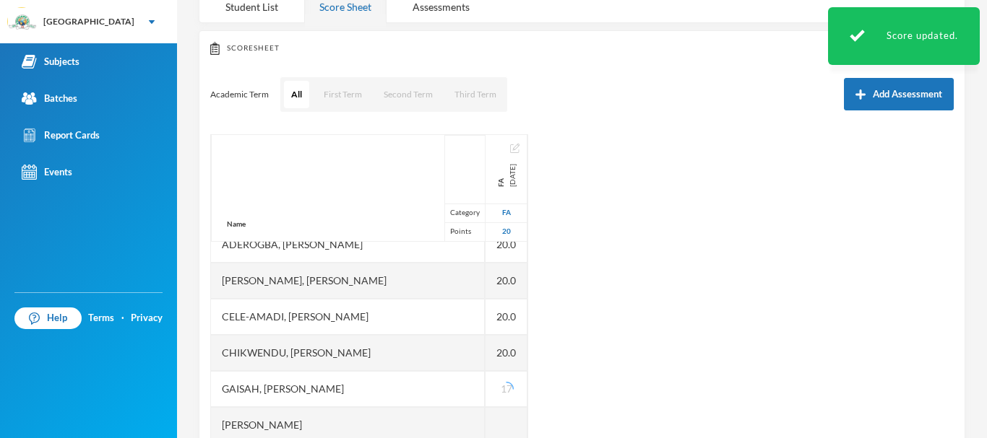
click at [563, 387] on div "Name Category Points Abiodun, Oluwasemilore Martha Adedipe, Oreofeoluwa Anuoluw…" at bounding box center [581, 314] width 743 height 361
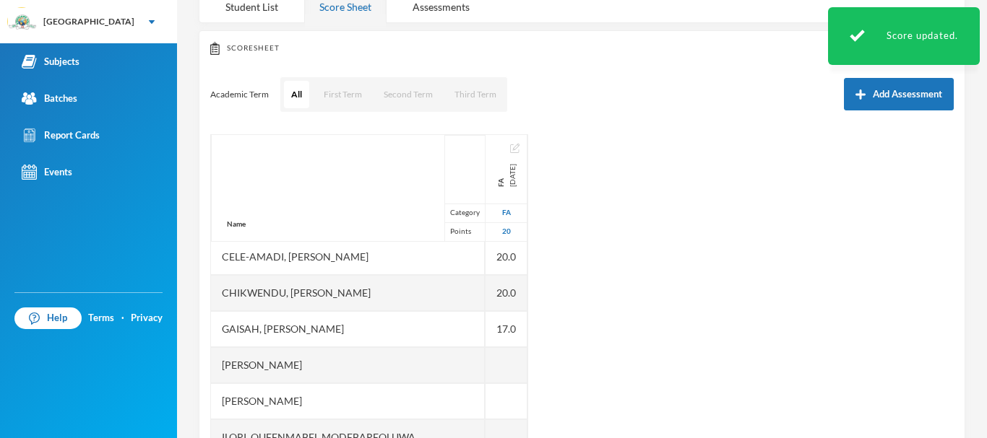
scroll to position [207, 0]
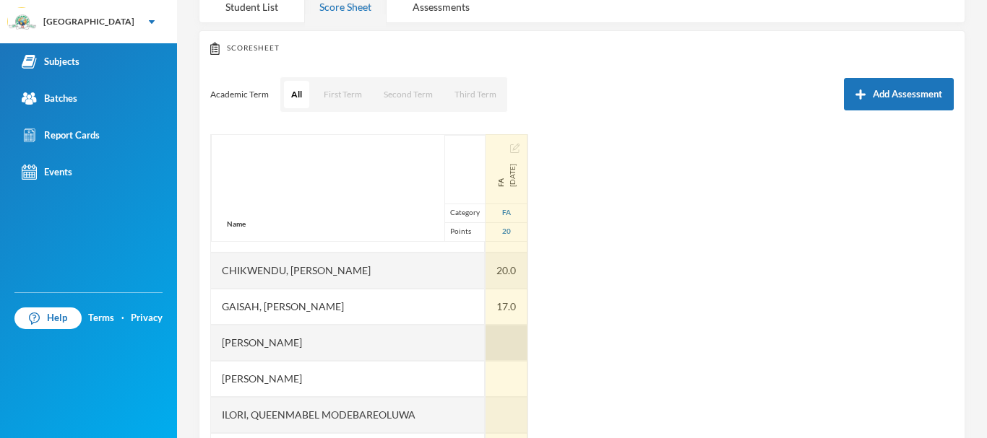
click at [485, 334] on div at bounding box center [506, 343] width 42 height 36
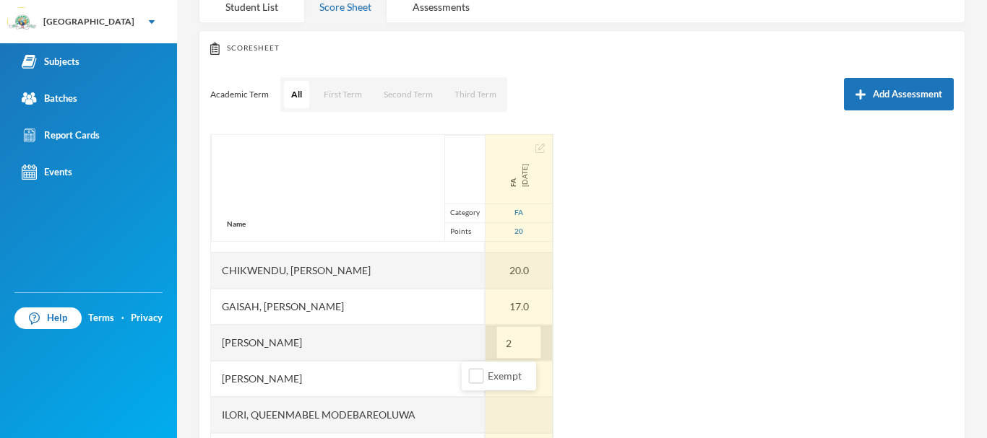
type input "20"
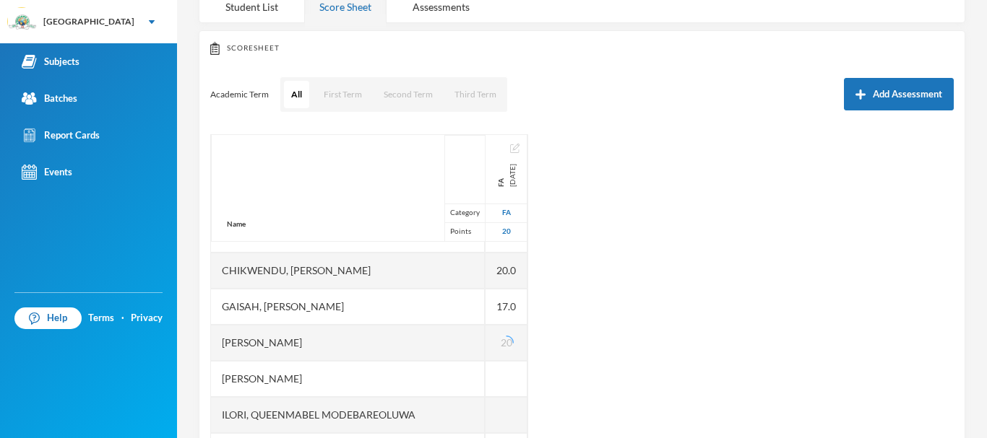
click at [623, 307] on div "Name Category Points Abiodun, Oluwasemilore Martha Adedipe, Oreofeoluwa Anuoluw…" at bounding box center [581, 314] width 743 height 361
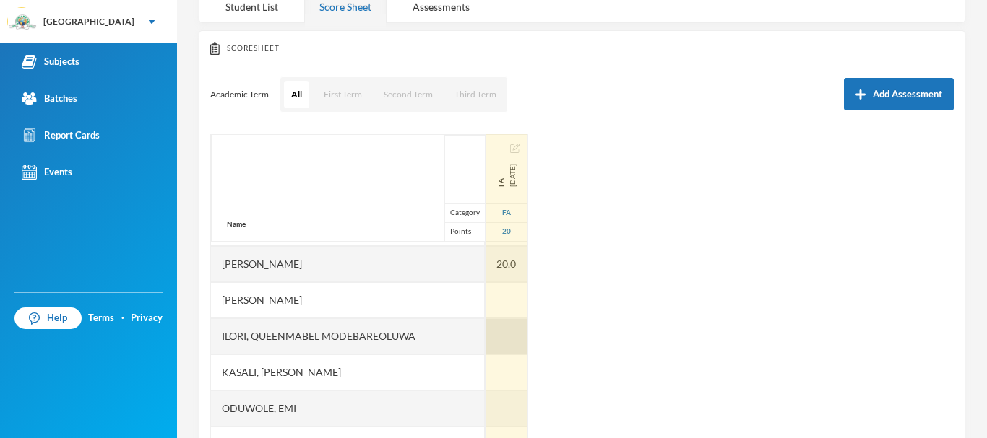
scroll to position [285, 0]
click at [485, 299] on div at bounding box center [506, 301] width 42 height 36
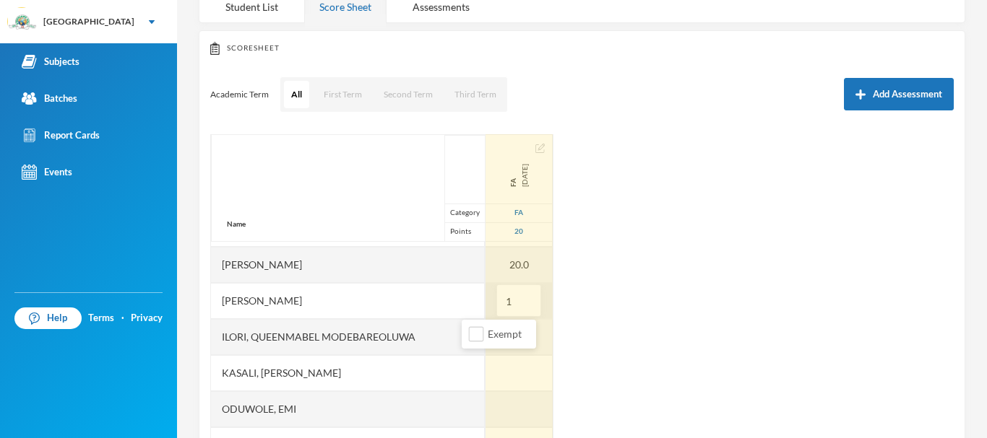
type input "16"
click at [485, 371] on div at bounding box center [518, 373] width 67 height 36
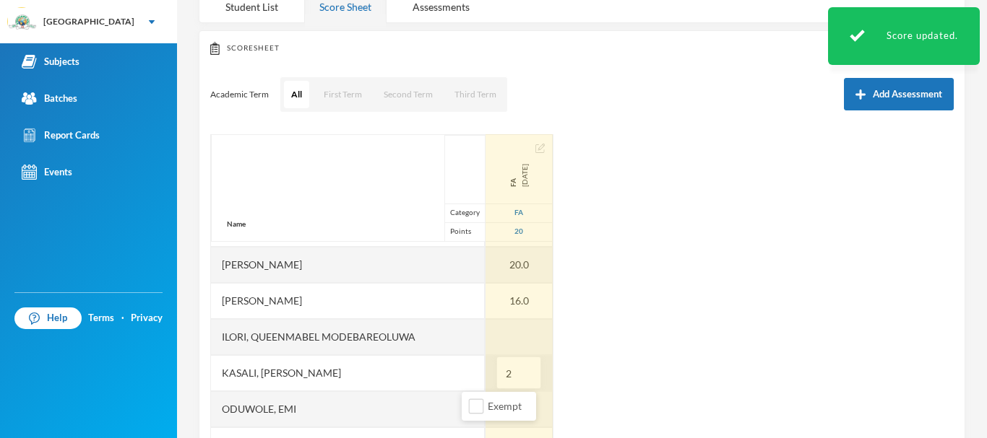
type input "20"
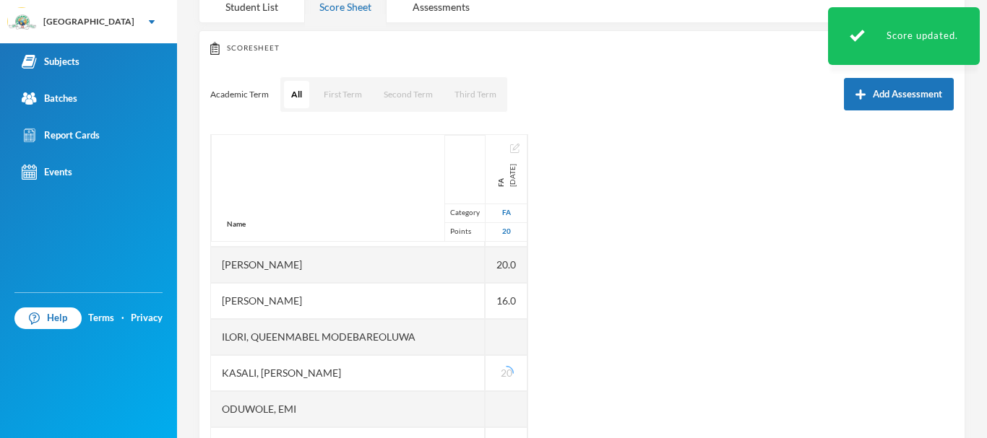
click at [575, 391] on div "Name Category Points Abiodun, Oluwasemilore Martha Adedipe, Oreofeoluwa Anuoluw…" at bounding box center [581, 314] width 743 height 361
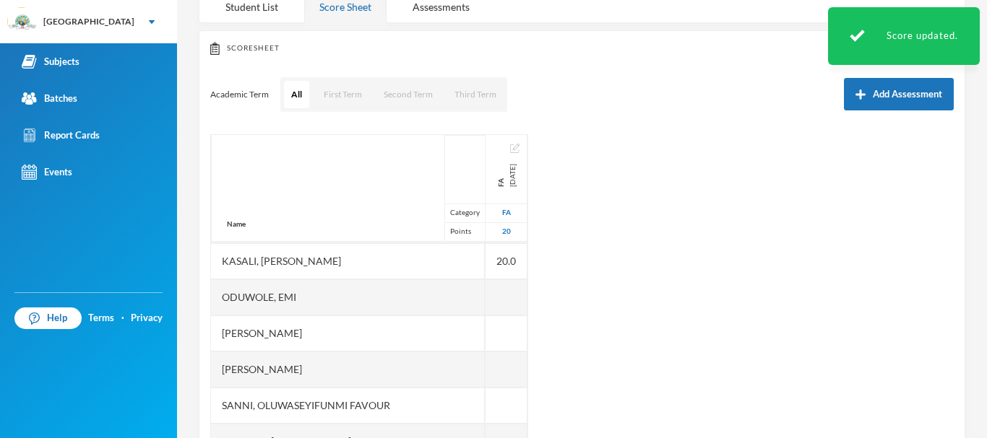
scroll to position [399, 0]
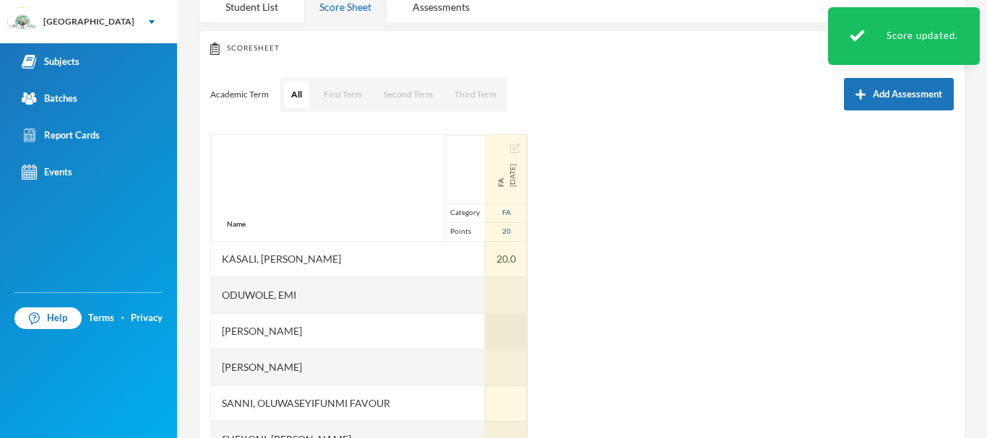
click at [485, 323] on div at bounding box center [506, 331] width 42 height 36
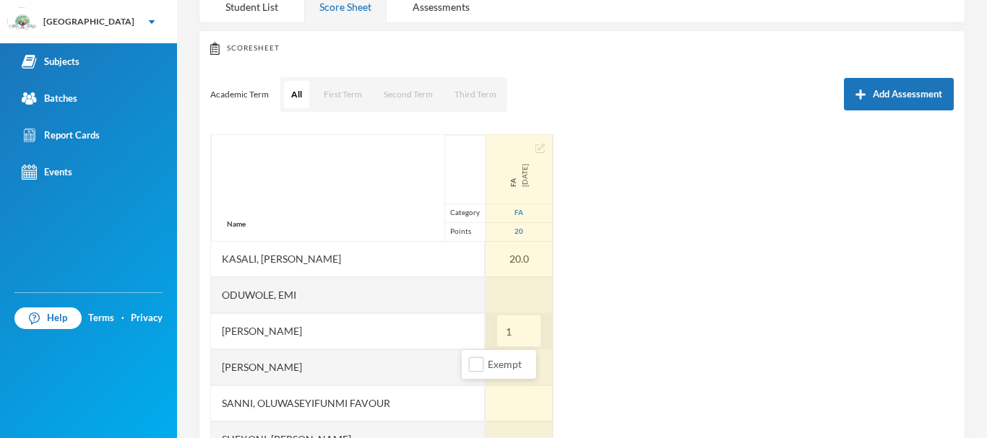
type input "18"
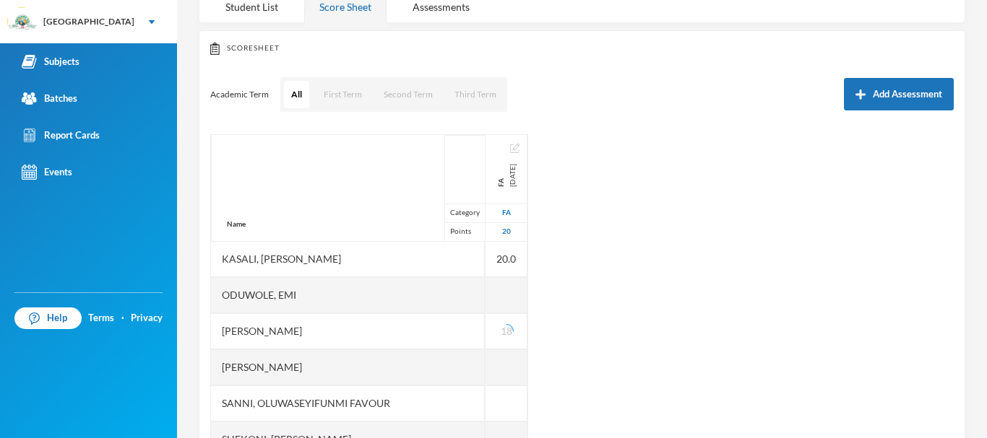
click at [620, 312] on div "Name Category Points Abiodun, Oluwasemilore Martha Adedipe, Oreofeoluwa Anuoluw…" at bounding box center [581, 314] width 743 height 361
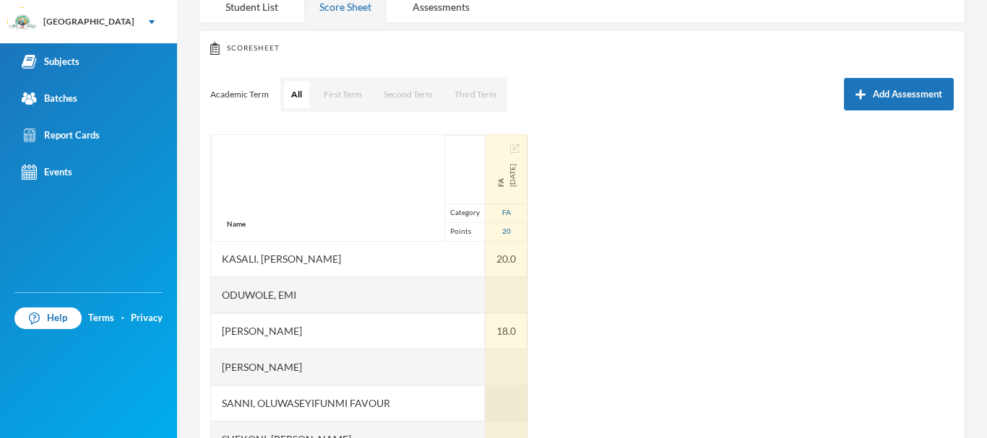
click at [485, 399] on div at bounding box center [506, 404] width 42 height 36
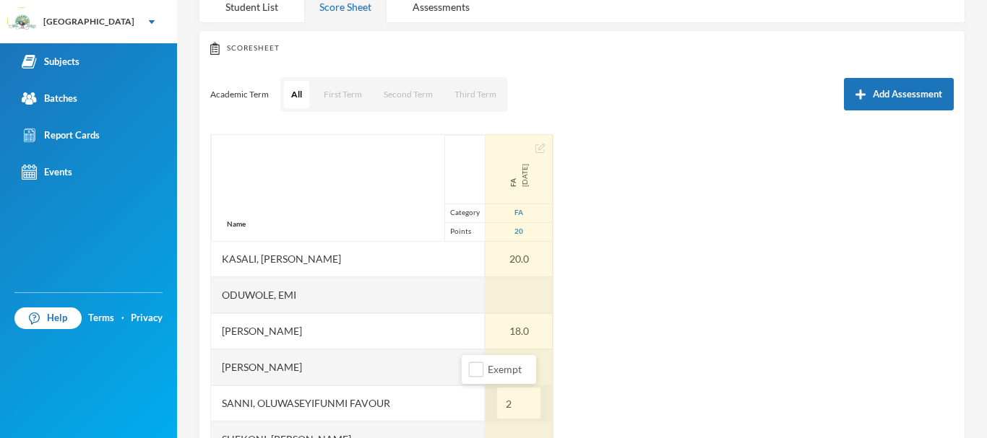
type input "20"
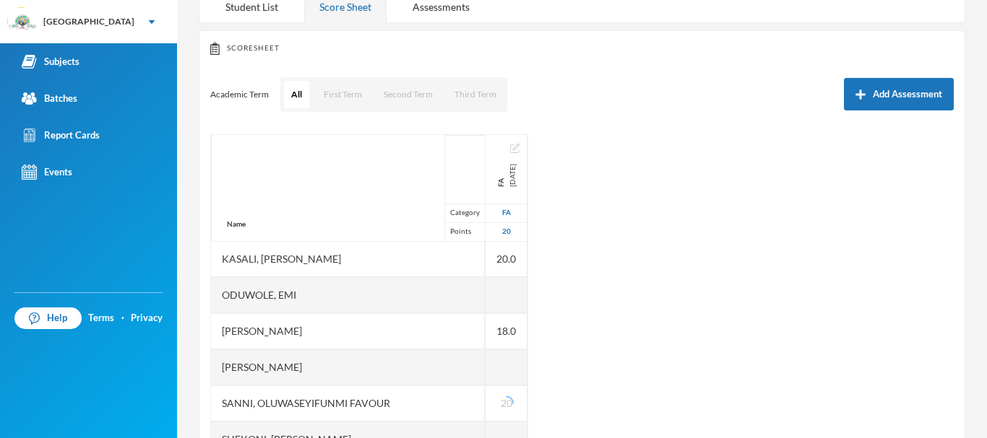
click at [602, 389] on div "Name Category Points Abiodun, Oluwasemilore Martha Adedipe, Oreofeoluwa Anuoluw…" at bounding box center [581, 314] width 743 height 361
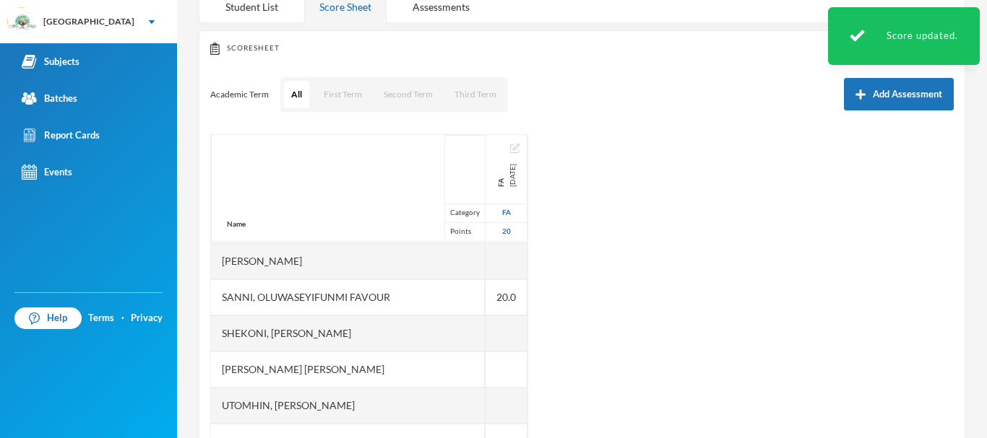
scroll to position [506, 0]
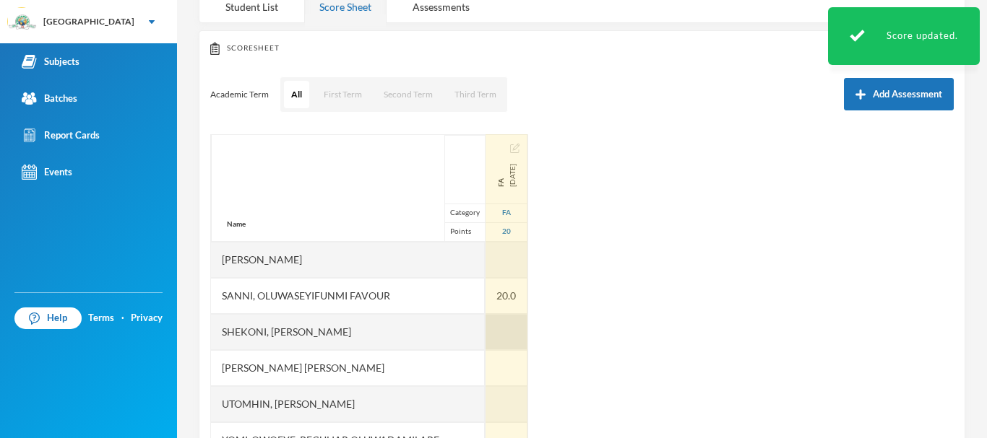
click at [485, 331] on div at bounding box center [506, 332] width 42 height 36
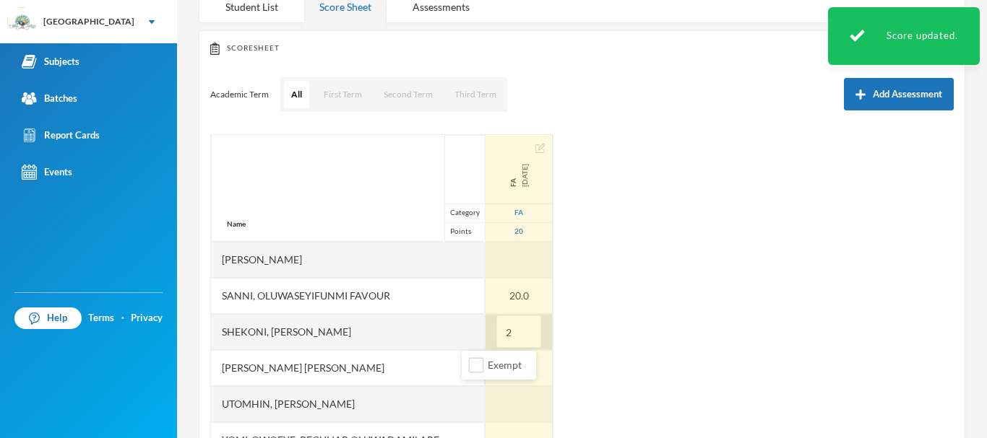
type input "20"
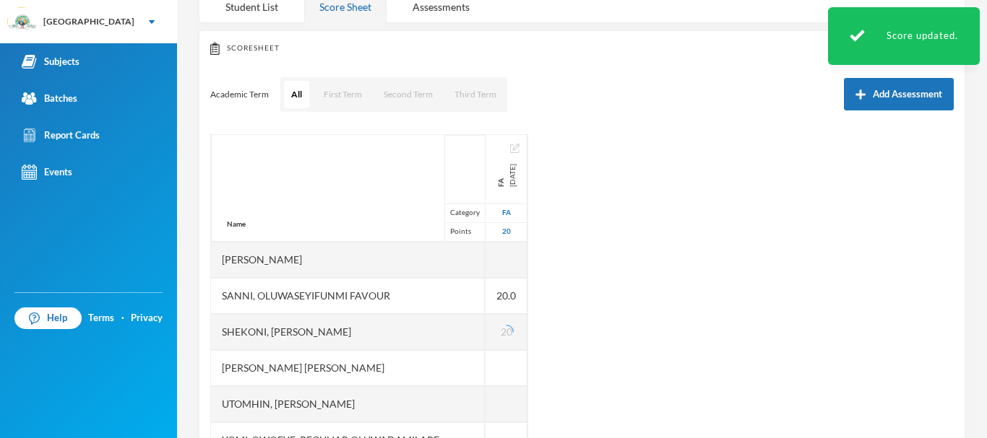
click at [576, 319] on div "Name Category Points Abiodun, Oluwasemilore Martha Adedipe, Oreofeoluwa Anuoluw…" at bounding box center [581, 314] width 743 height 361
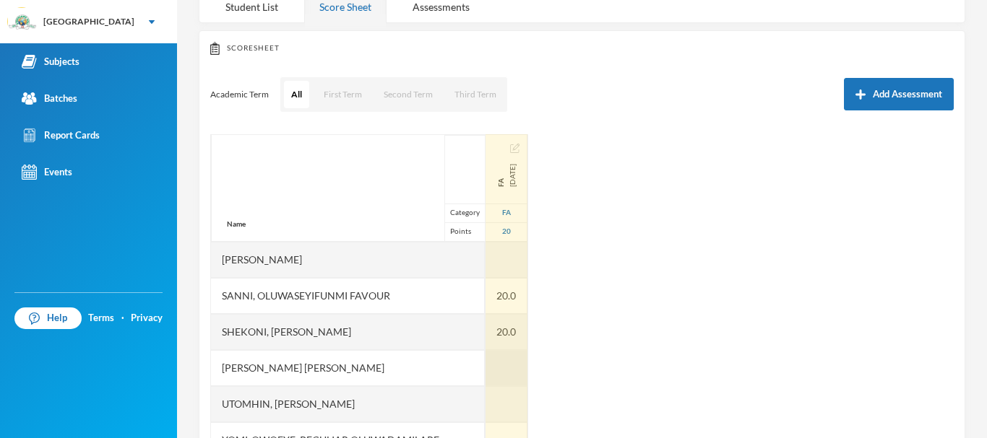
click at [485, 363] on div at bounding box center [506, 368] width 42 height 36
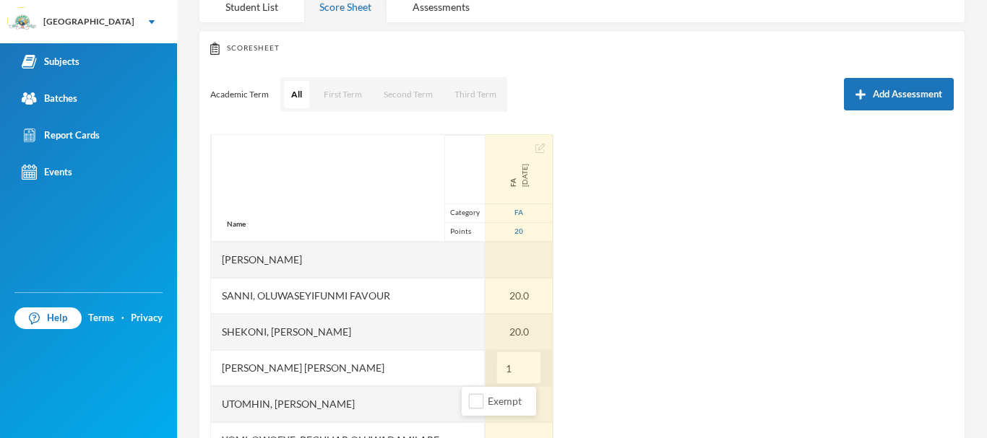
type input "17"
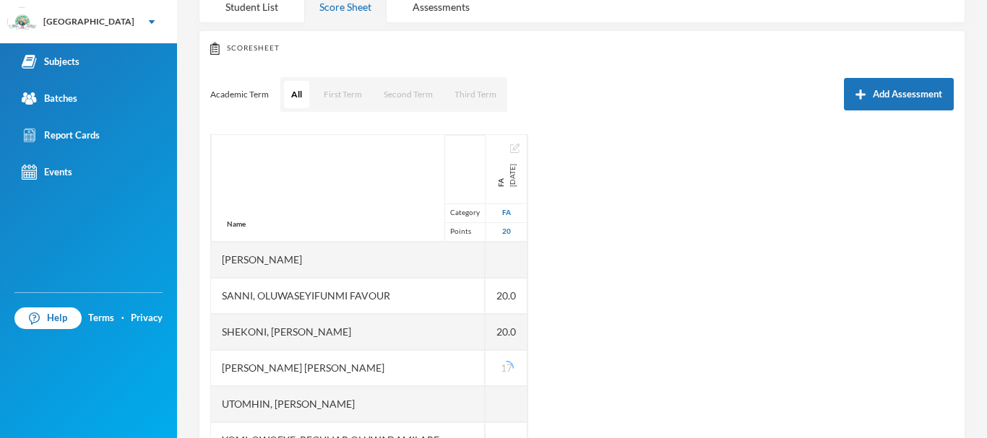
click at [594, 362] on div "Name Category Points Abiodun, Oluwasemilore Martha Adedipe, Oreofeoluwa Anuoluw…" at bounding box center [581, 314] width 743 height 361
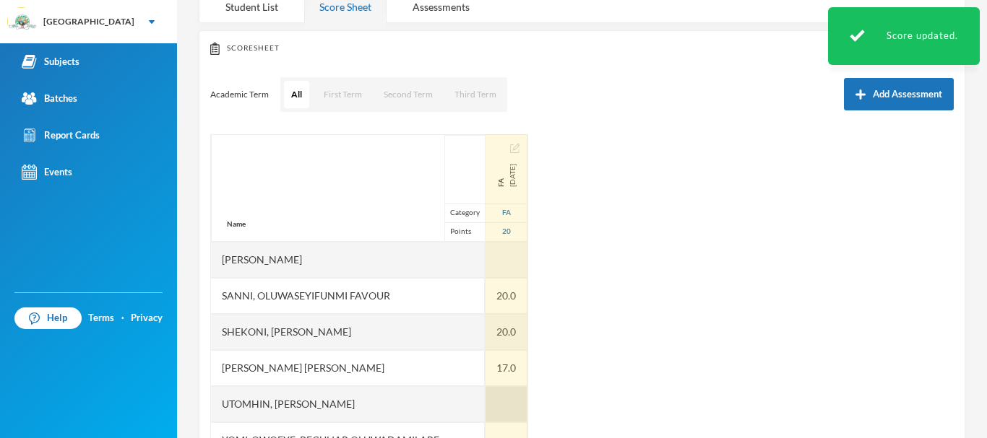
click at [485, 399] on div at bounding box center [506, 404] width 42 height 36
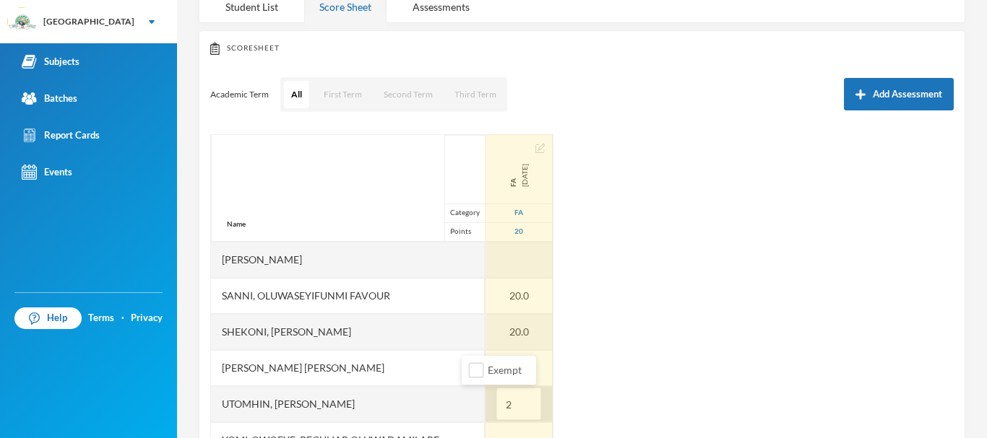
type input "20"
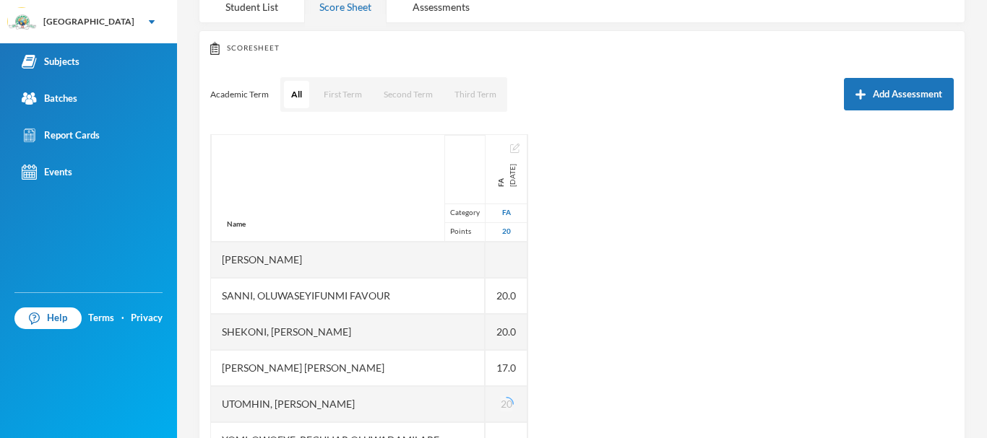
click at [566, 394] on div "Name Category Points Abiodun, Oluwasemilore Martha Adedipe, Oreofeoluwa Anuoluw…" at bounding box center [581, 314] width 743 height 361
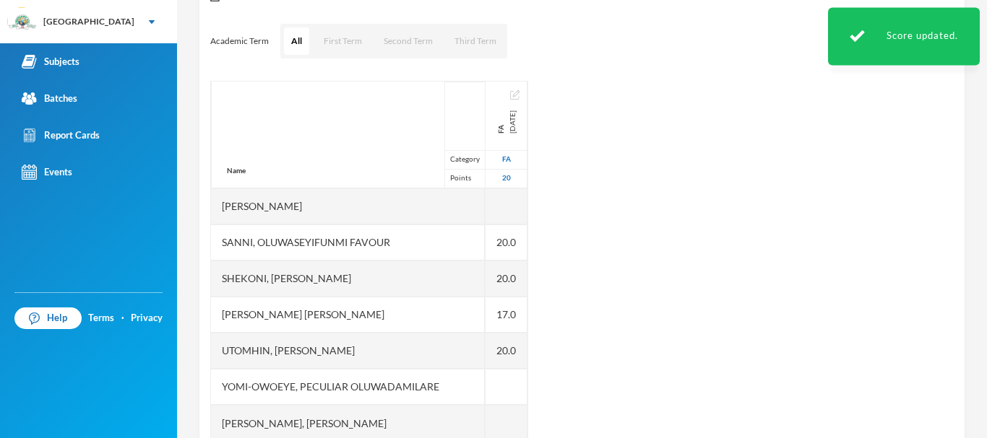
scroll to position [220, 0]
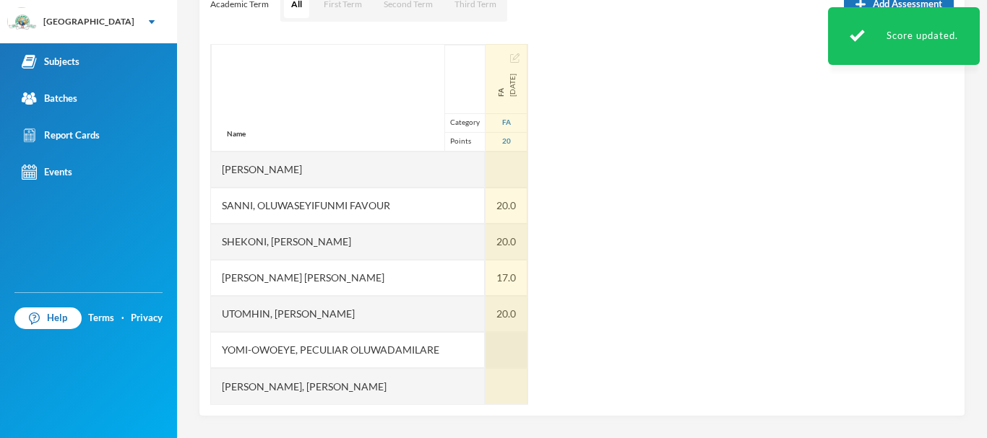
click at [485, 345] on div at bounding box center [506, 350] width 42 height 36
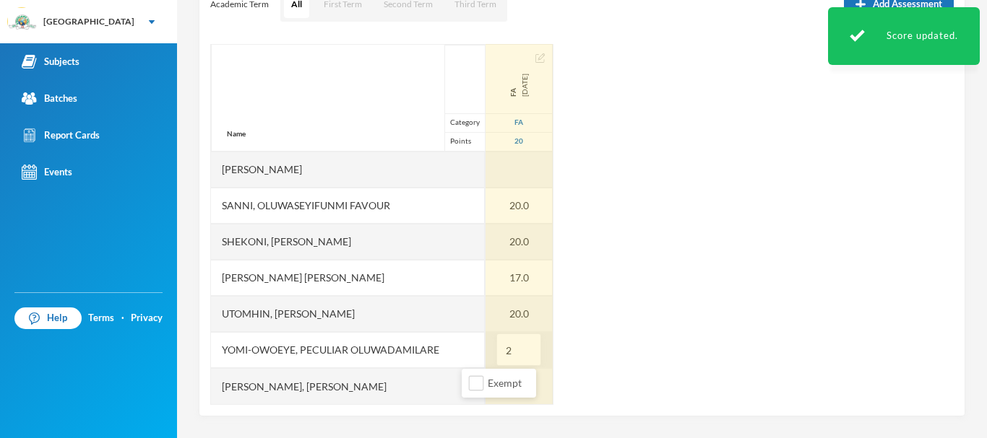
type input "20"
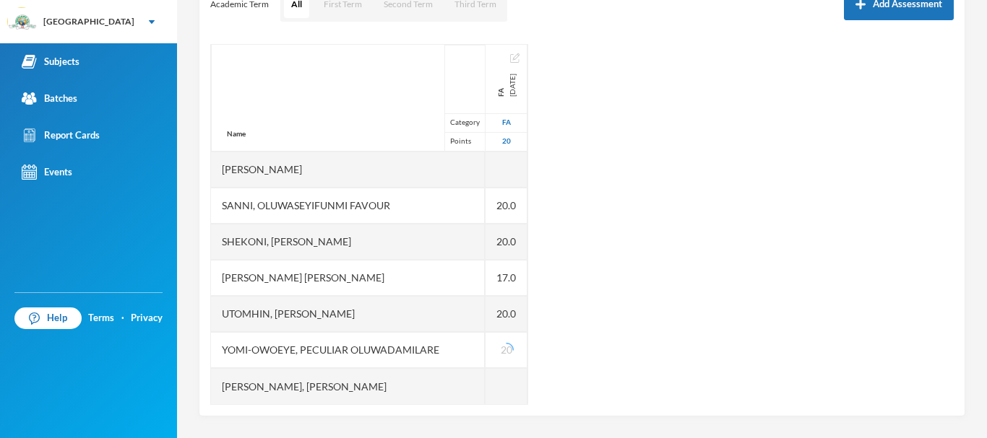
click at [584, 335] on div "Name Category Points Abiodun, Oluwasemilore Martha Adedipe, Oreofeoluwa Anuoluw…" at bounding box center [581, 224] width 743 height 361
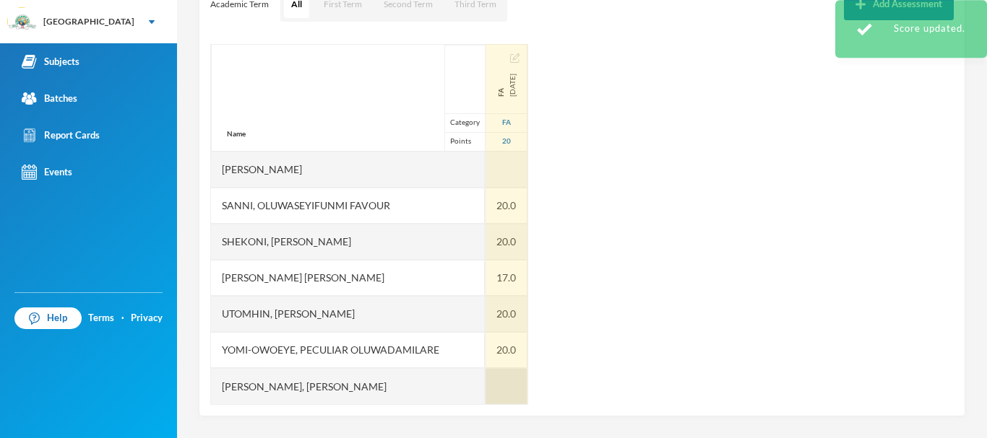
click at [485, 386] on div at bounding box center [506, 386] width 42 height 36
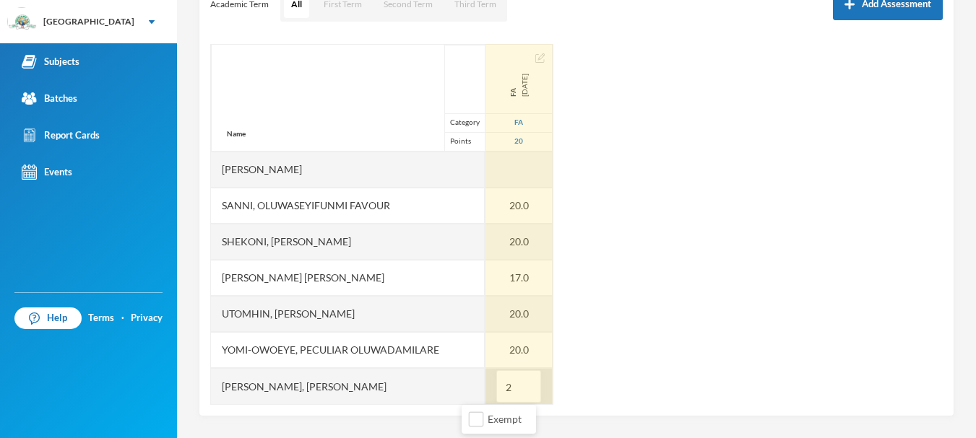
type input "20"
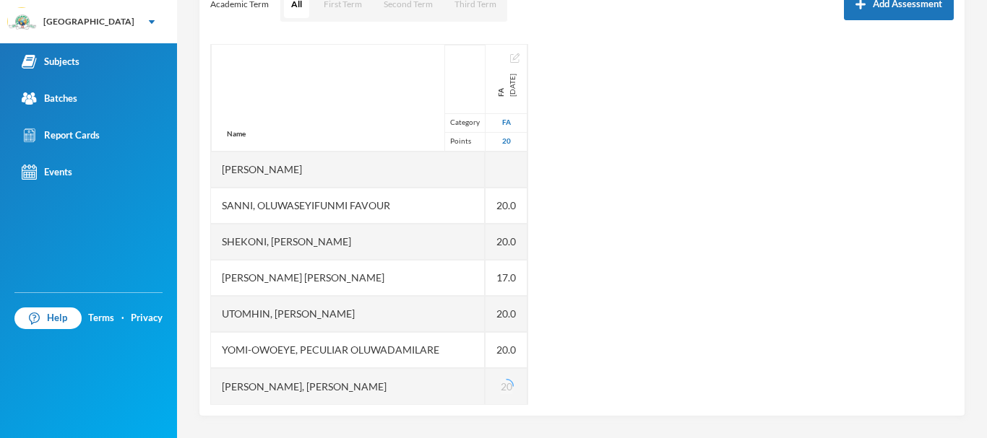
click at [600, 360] on div "Name Category Points Abiodun, Oluwasemilore Martha Adedipe, Oreofeoluwa Anuoluw…" at bounding box center [581, 224] width 743 height 361
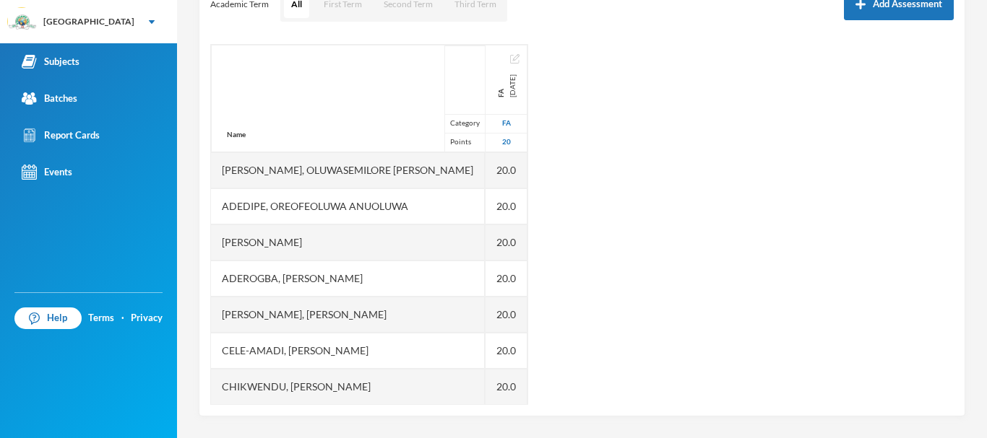
scroll to position [0, 0]
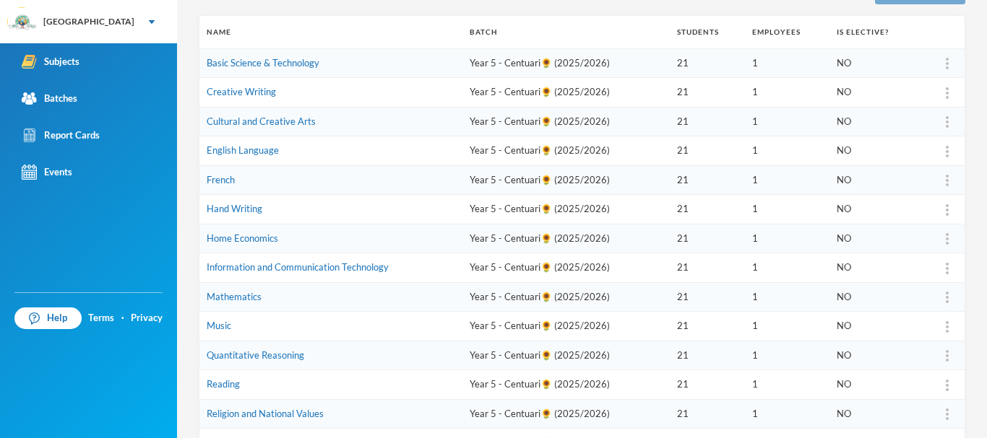
scroll to position [196, 0]
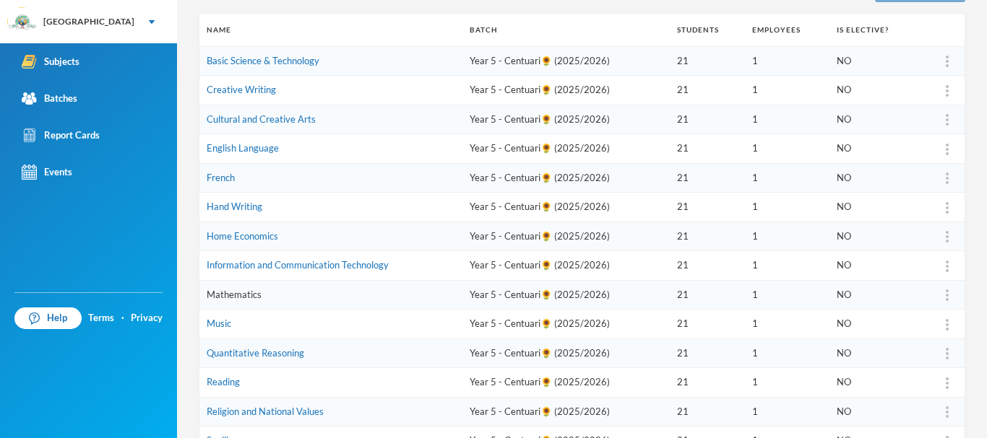
click at [236, 291] on link "Mathematics" at bounding box center [234, 295] width 55 height 12
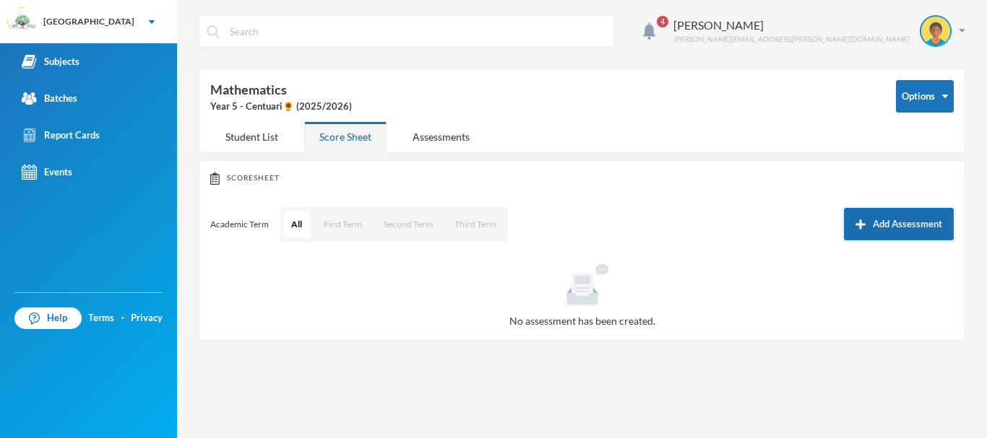
click at [894, 218] on button "Add Assessment" at bounding box center [899, 224] width 110 height 33
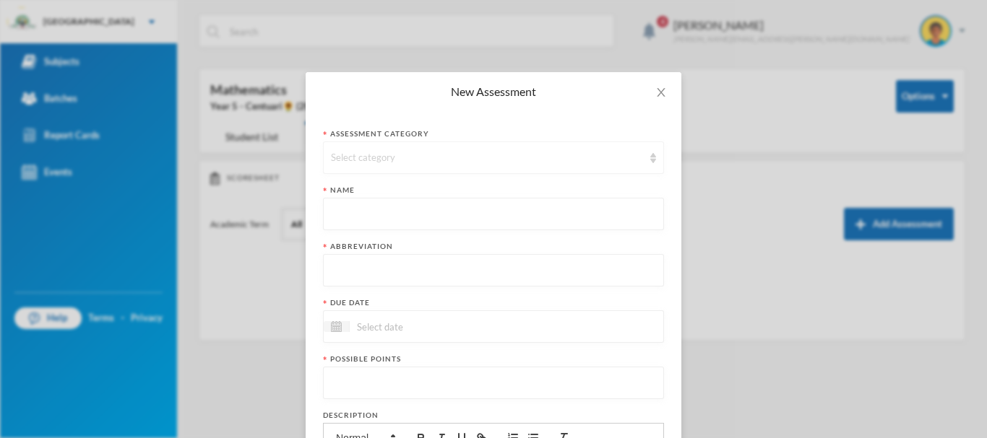
click at [395, 156] on div "Select category" at bounding box center [487, 158] width 312 height 14
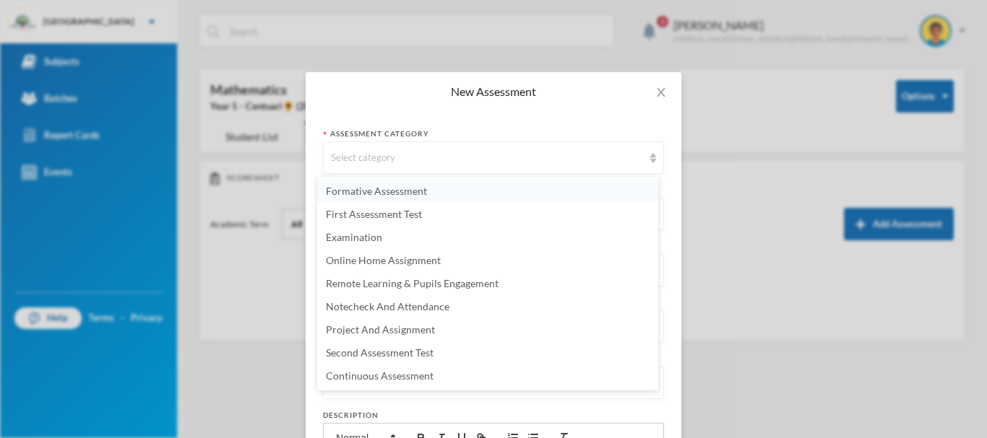
click at [394, 190] on span "Formative Assessment" at bounding box center [376, 191] width 101 height 12
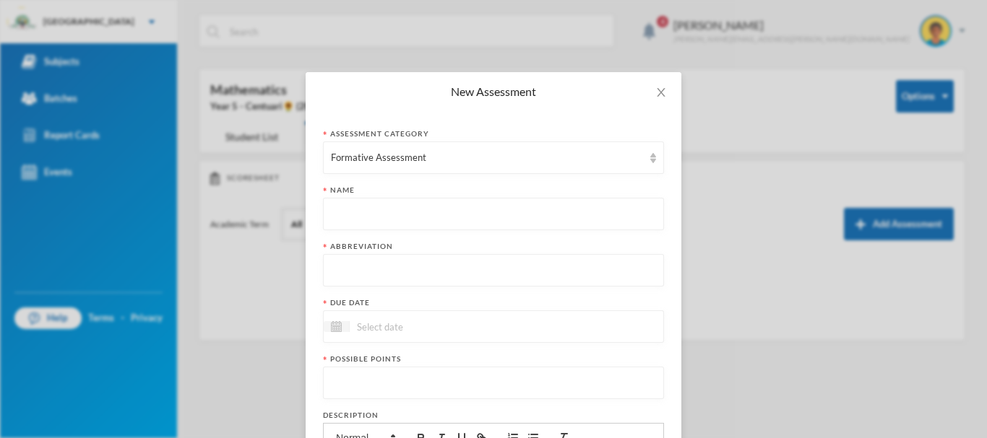
click at [366, 218] on input "text" at bounding box center [493, 215] width 325 height 33
paste input "First Term Formative Assessment"
type input "First Term Formative Assessment"
click at [353, 272] on input "text" at bounding box center [493, 271] width 325 height 33
type input "FA"
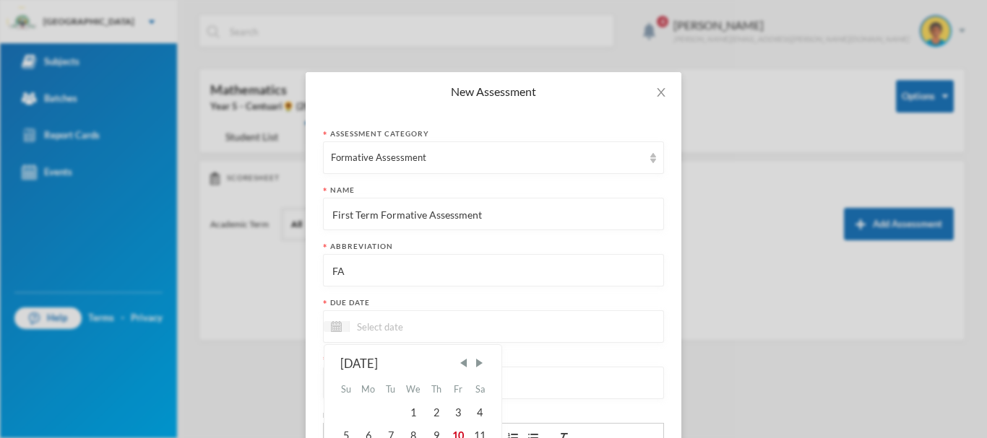
click at [363, 329] on input at bounding box center [410, 327] width 121 height 17
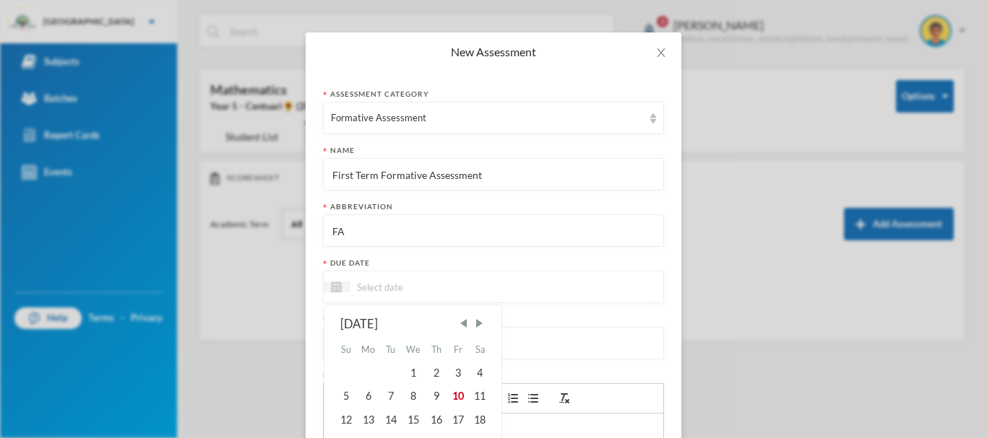
scroll to position [41, 0]
click at [454, 390] on div "10" at bounding box center [458, 395] width 22 height 23
type input "[DATE]"
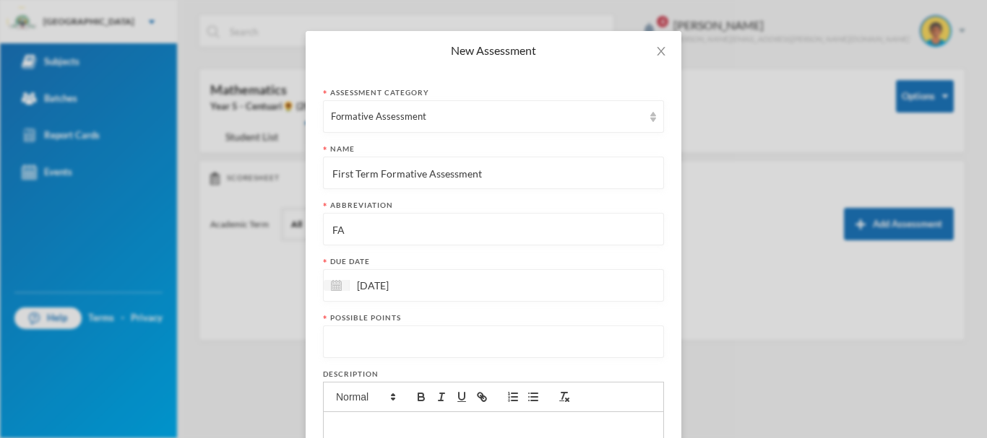
click at [404, 344] on input "number" at bounding box center [493, 342] width 325 height 33
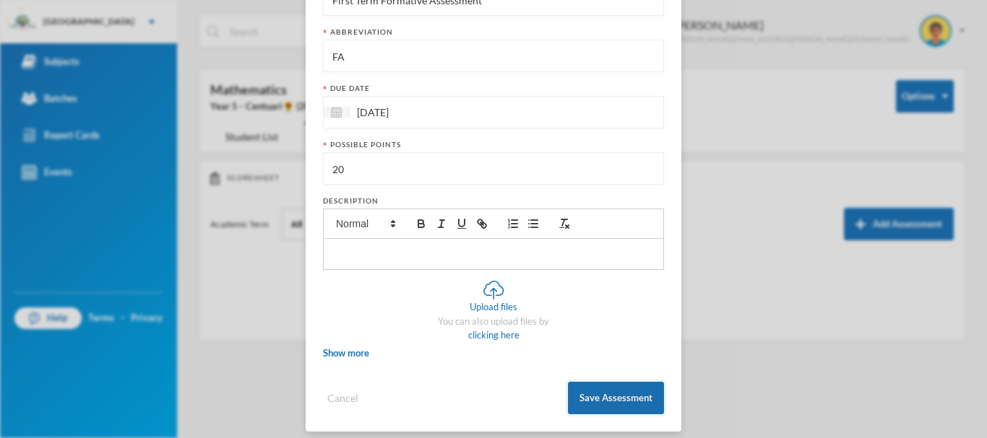
scroll to position [215, 0]
type input "20"
click at [596, 401] on button "Save Assessment" at bounding box center [616, 397] width 96 height 33
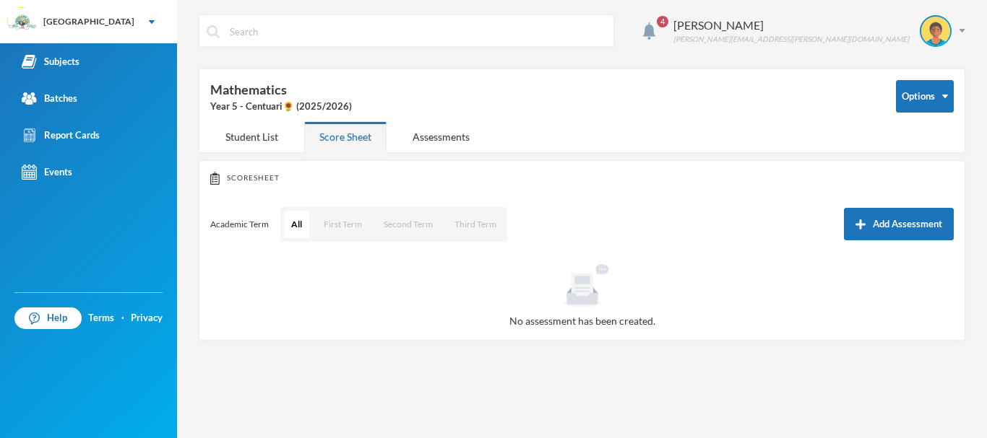
scroll to position [153, 0]
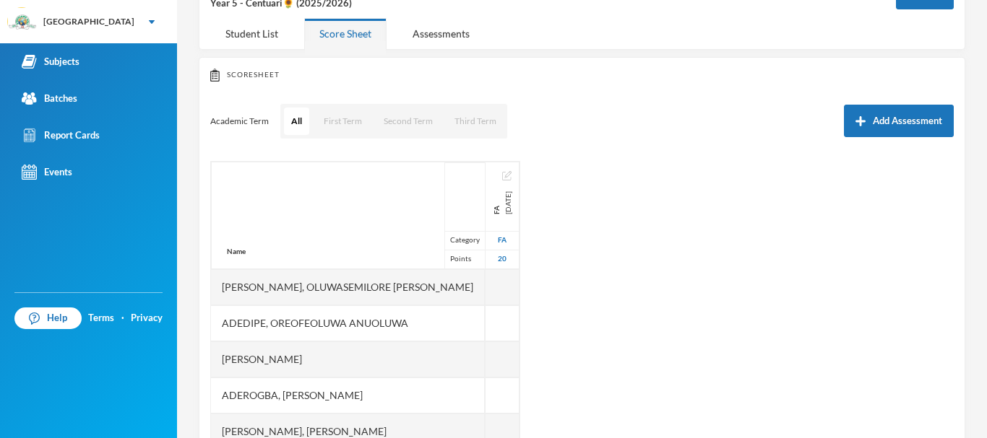
scroll to position [105, 0]
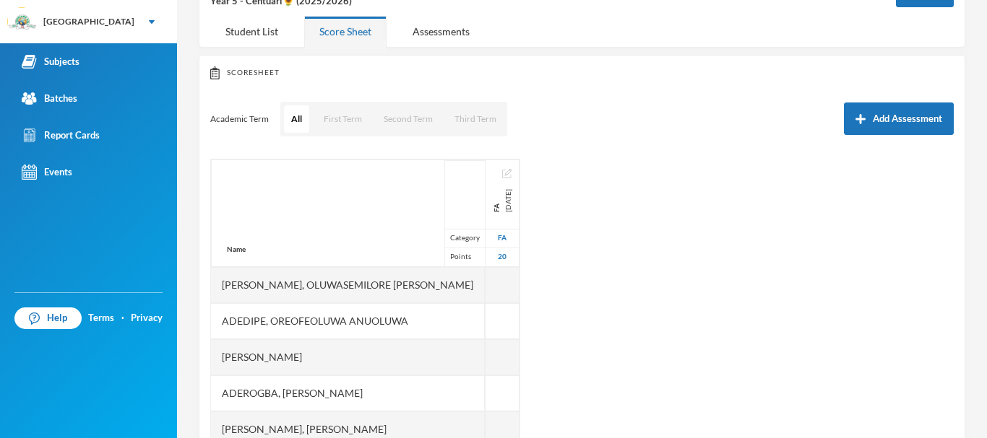
click at [553, 261] on div "Name Category Points [PERSON_NAME], Oluwasemilore [PERSON_NAME], Oreofeoluwa [P…" at bounding box center [581, 339] width 743 height 361
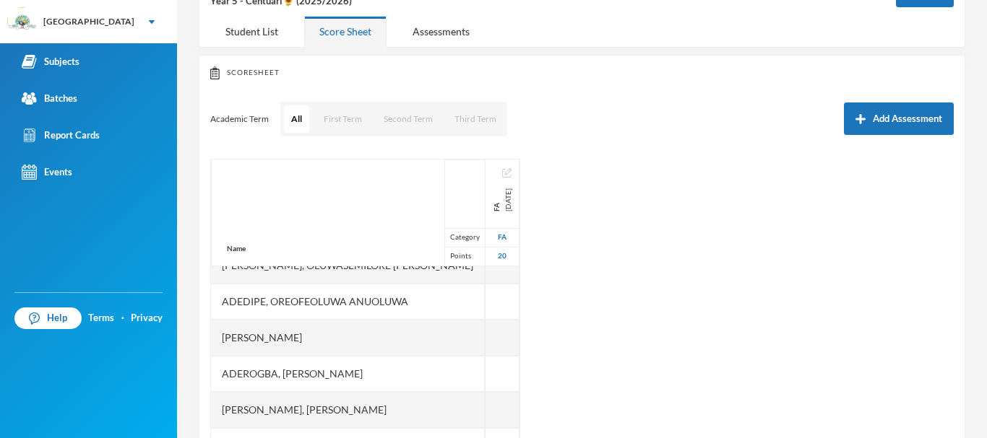
scroll to position [0, 0]
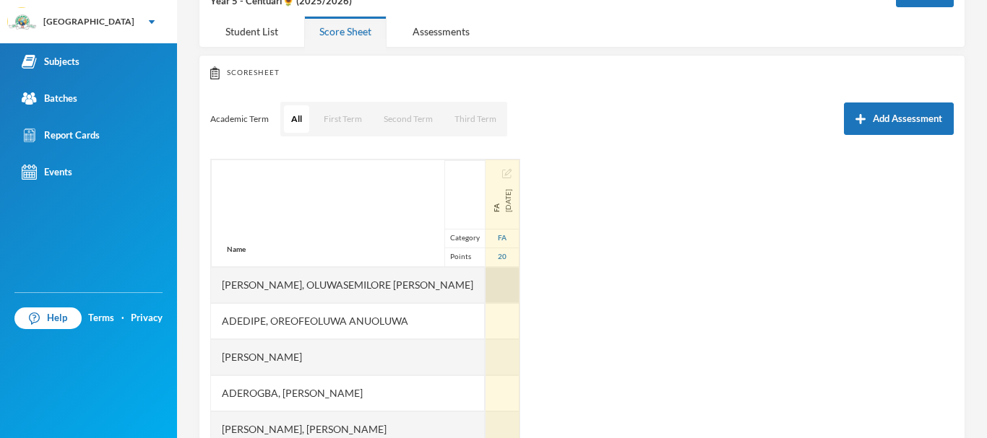
click at [485, 291] on div at bounding box center [502, 285] width 34 height 36
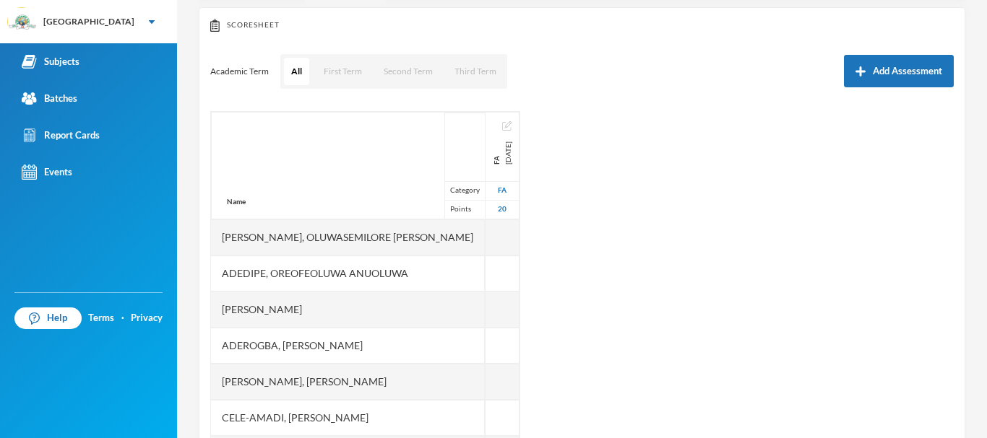
scroll to position [154, 0]
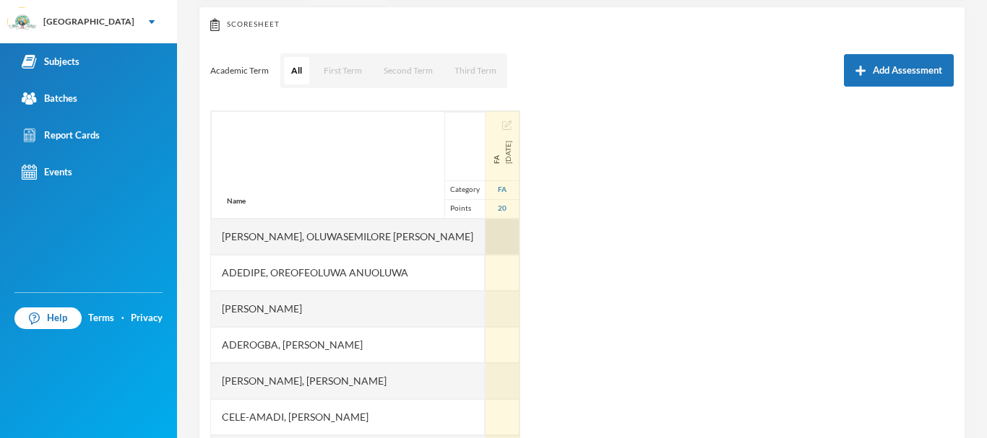
click at [485, 239] on div at bounding box center [502, 237] width 34 height 36
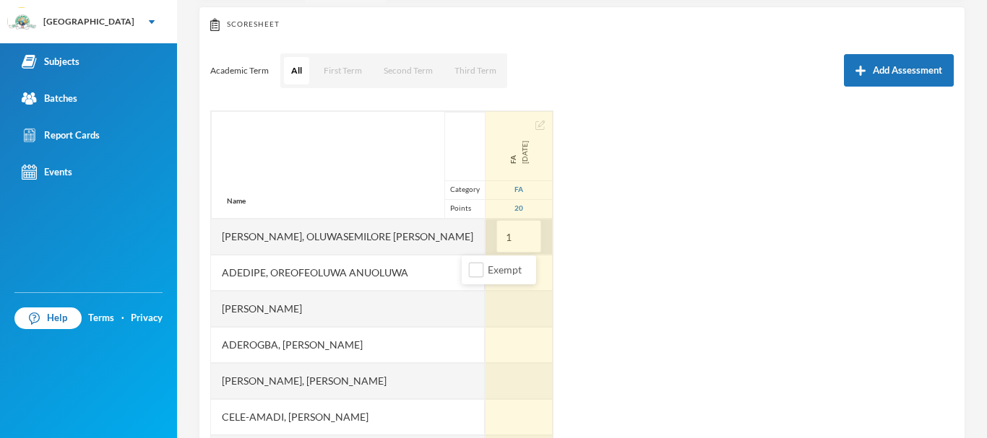
type input "17"
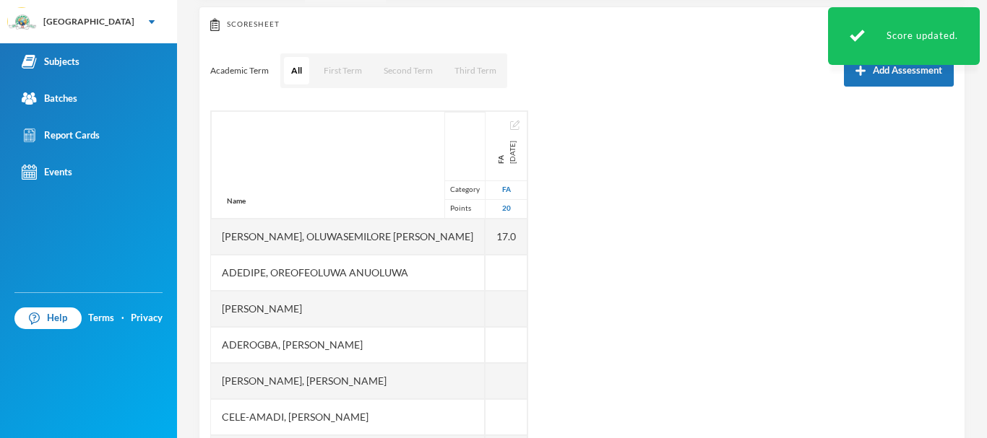
click at [485, 267] on div at bounding box center [506, 273] width 42 height 36
type input "20"
click at [578, 264] on div "Name Category Points [PERSON_NAME], Oluwasemilore [PERSON_NAME], Oreofeoluwa [P…" at bounding box center [581, 291] width 743 height 361
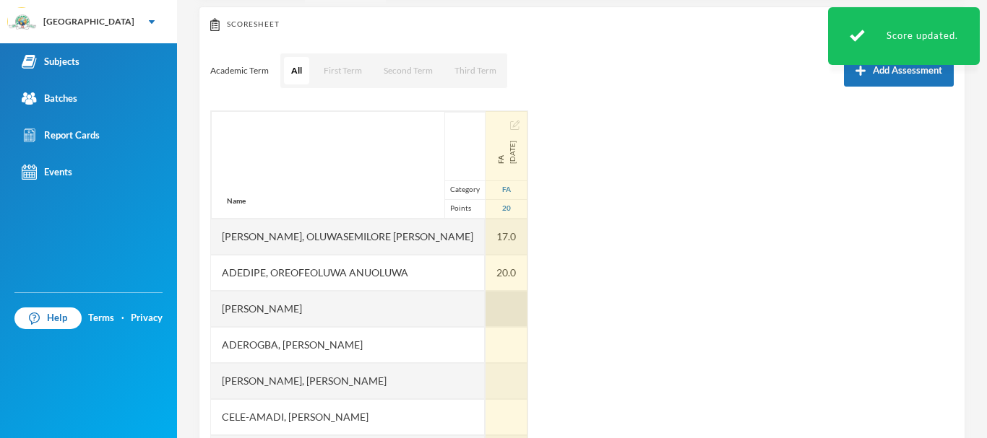
click at [485, 300] on div at bounding box center [506, 309] width 42 height 36
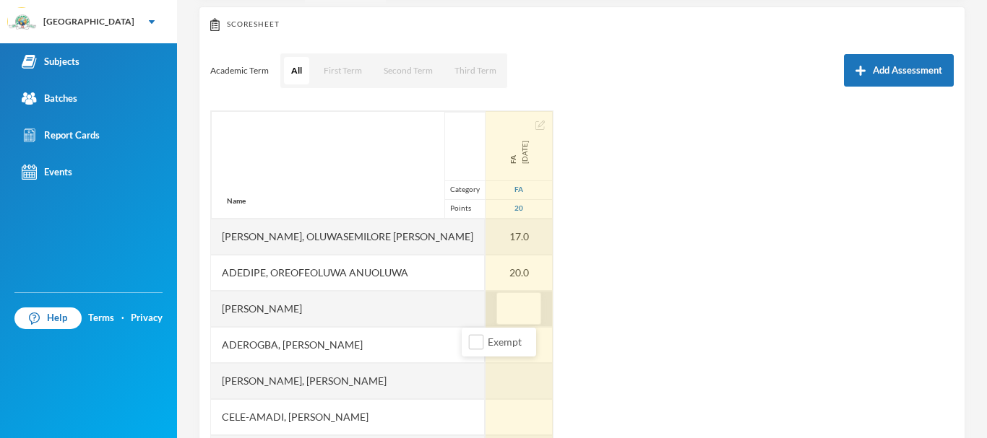
type input "5"
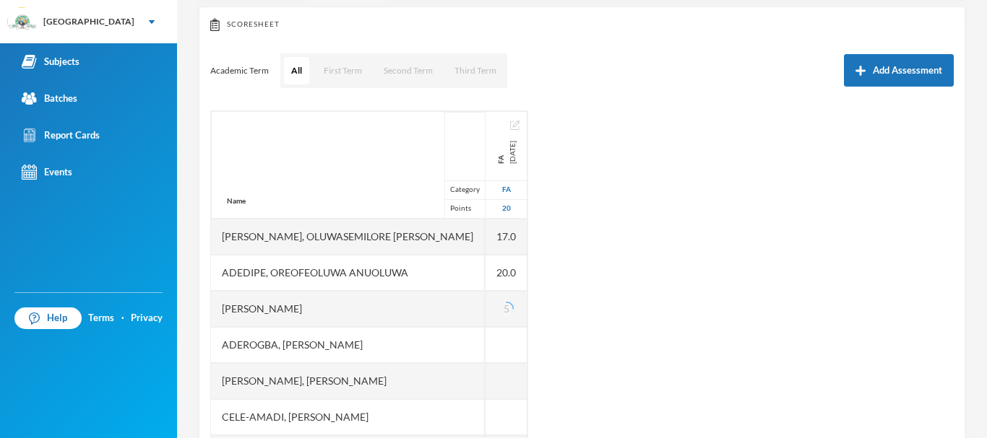
click at [579, 315] on div "Name Category Points [PERSON_NAME], Oluwasemilore [PERSON_NAME], Oreofeoluwa [P…" at bounding box center [581, 291] width 743 height 361
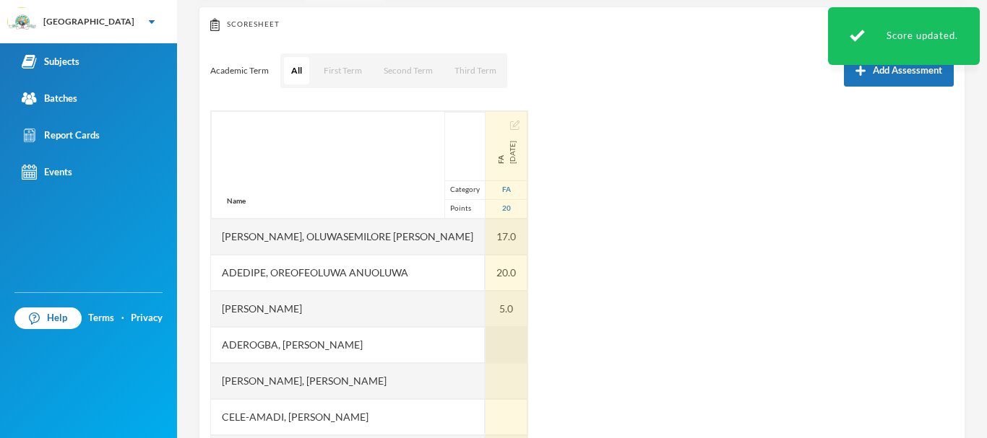
click at [487, 330] on div at bounding box center [506, 345] width 42 height 36
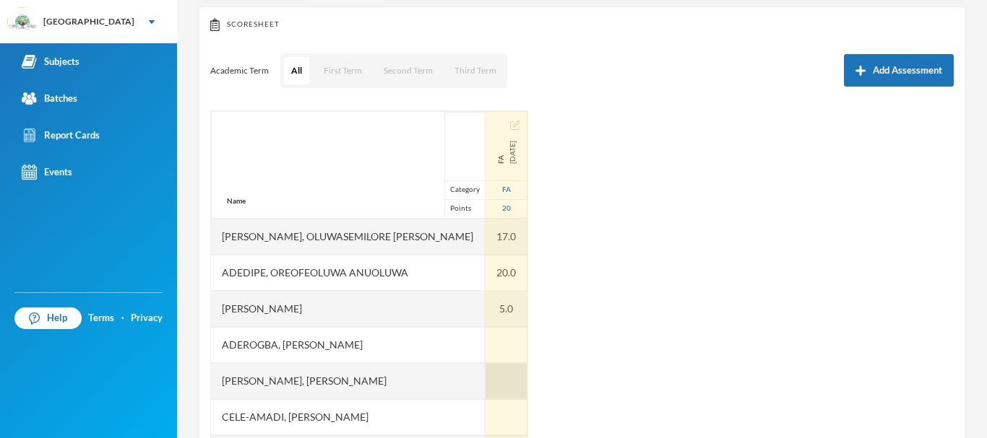
click at [485, 377] on div at bounding box center [506, 381] width 42 height 36
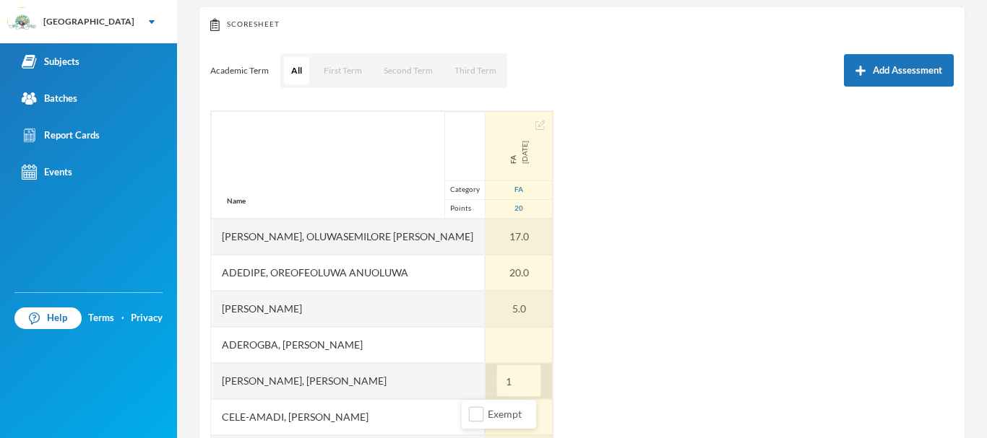
type input "19"
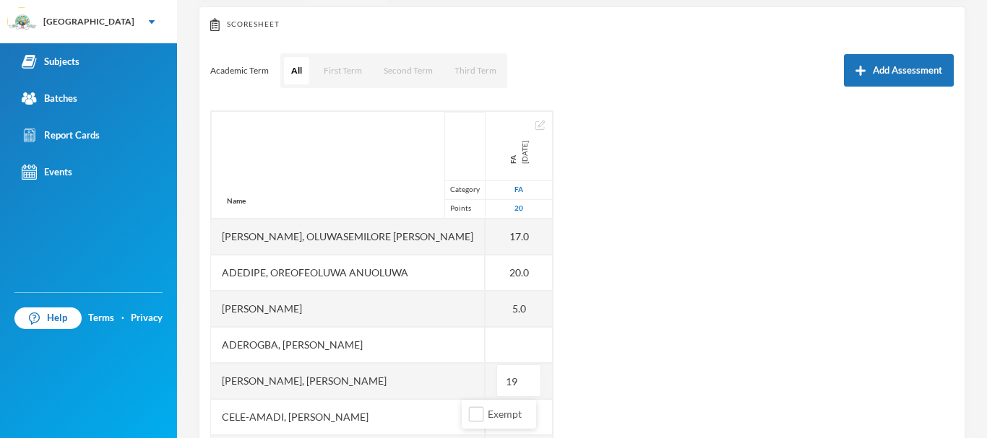
click at [614, 363] on div "Name Category Points [PERSON_NAME], Oluwasemilore [PERSON_NAME], Oreofeoluwa [P…" at bounding box center [581, 291] width 743 height 361
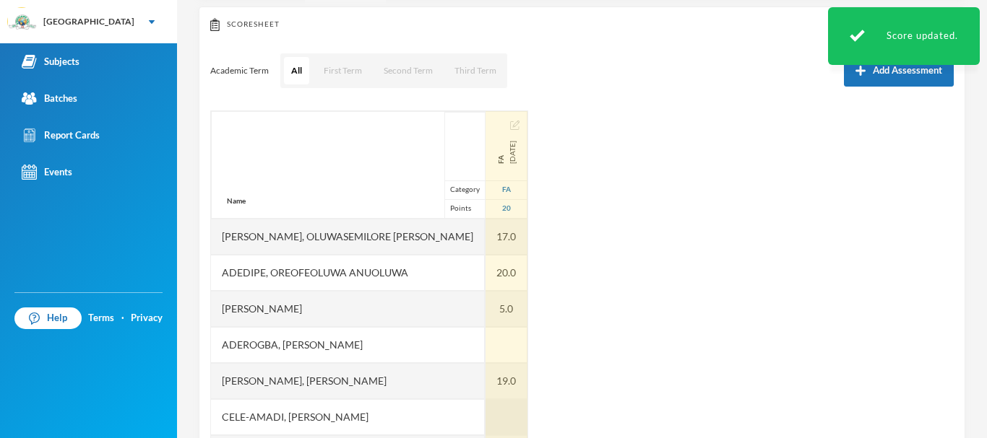
click at [485, 411] on div at bounding box center [506, 417] width 42 height 36
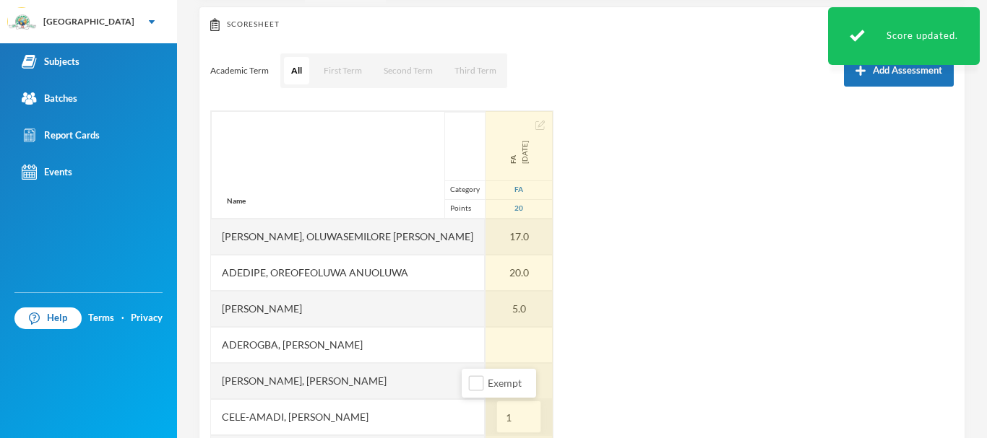
type input "19"
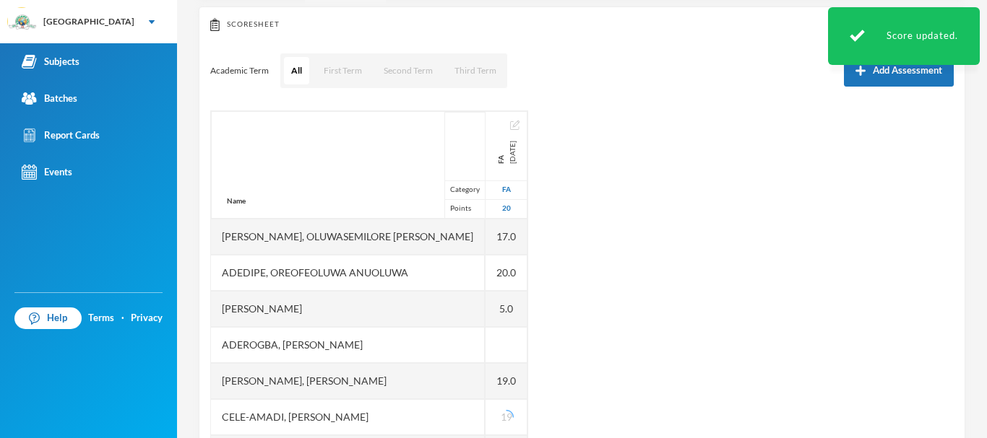
click at [593, 386] on div "Name Category Points [PERSON_NAME], Oluwasemilore [PERSON_NAME], Oreofeoluwa [P…" at bounding box center [581, 291] width 743 height 361
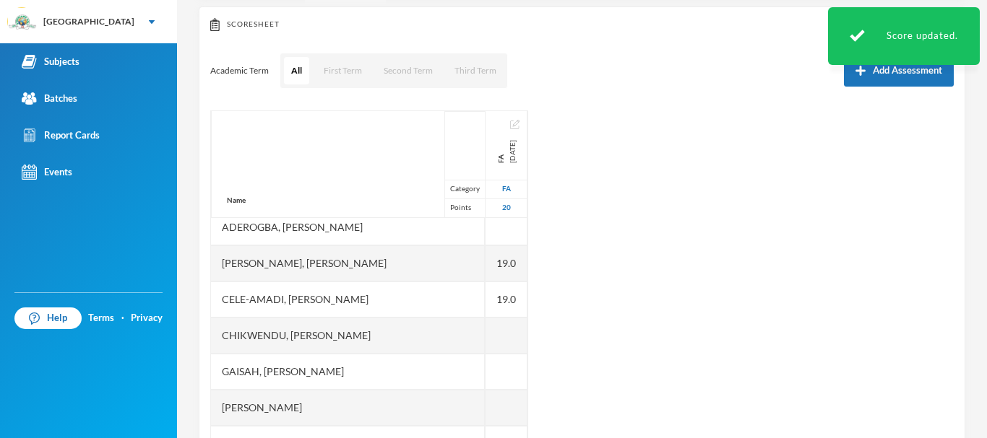
scroll to position [126, 0]
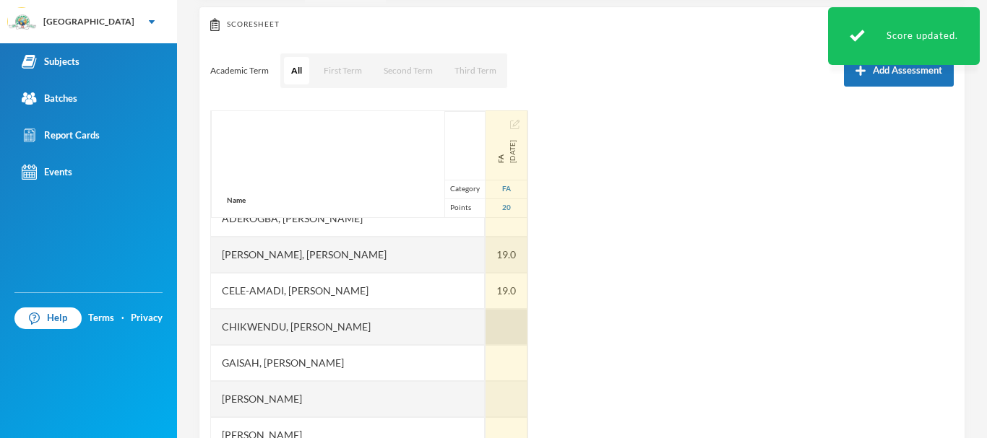
click at [485, 325] on div at bounding box center [506, 327] width 42 height 36
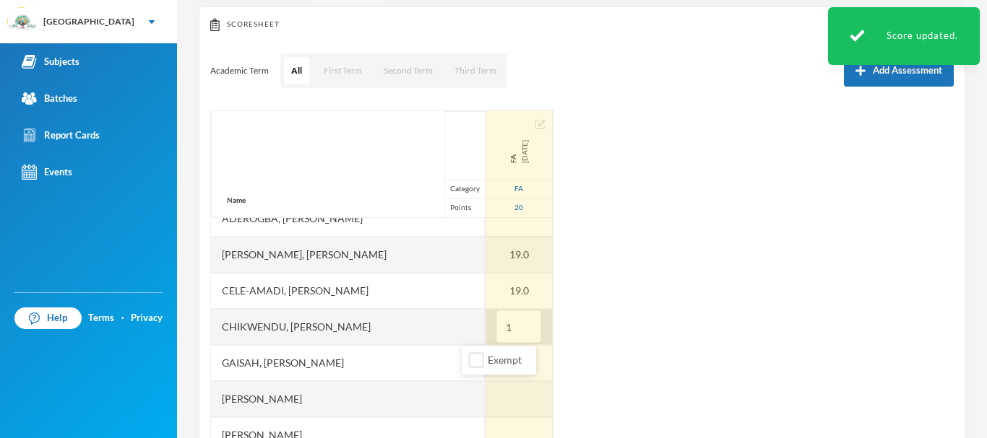
type input "13"
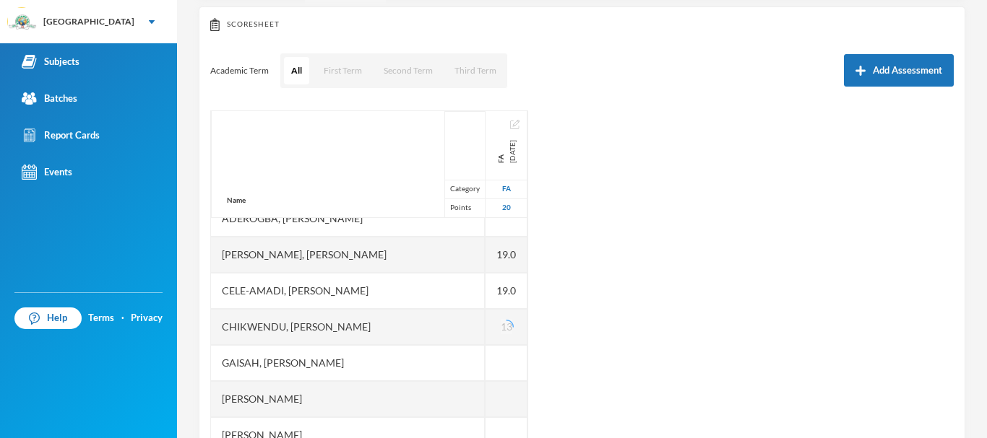
click at [578, 318] on div "Name Category Points [PERSON_NAME], Oluwasemilore [PERSON_NAME], Oreofeoluwa [P…" at bounding box center [581, 291] width 743 height 361
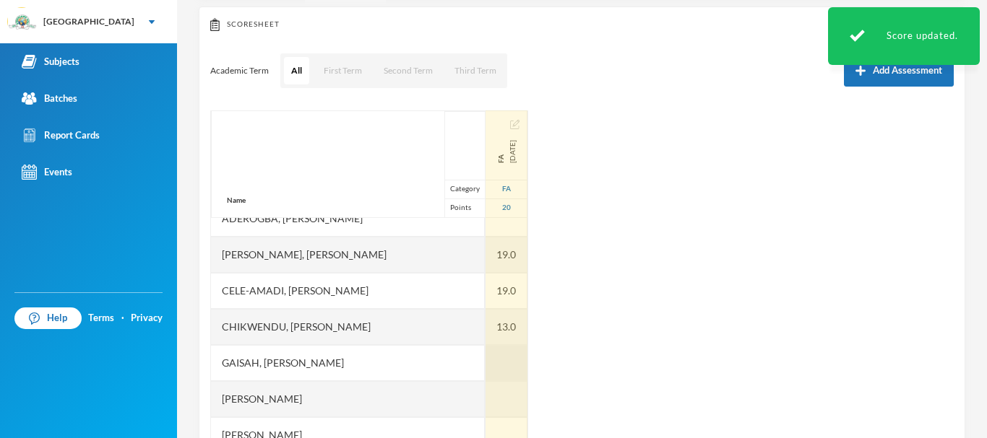
click at [485, 355] on div at bounding box center [506, 363] width 42 height 36
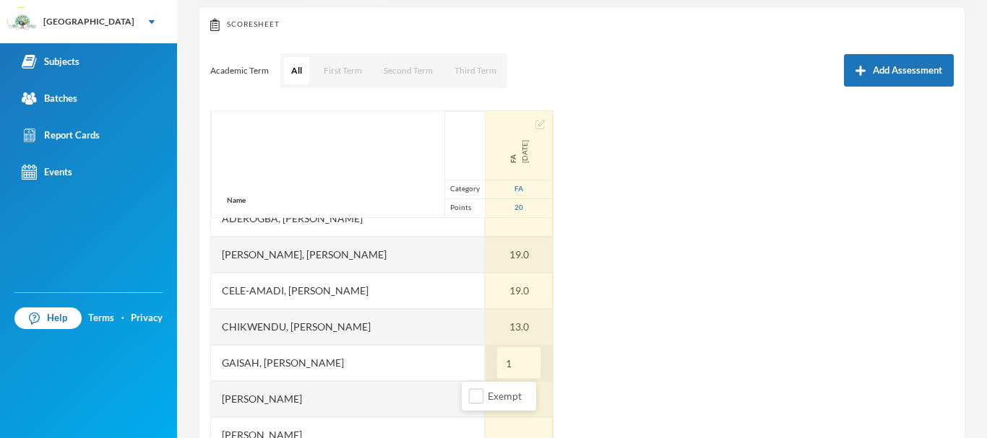
type input "17"
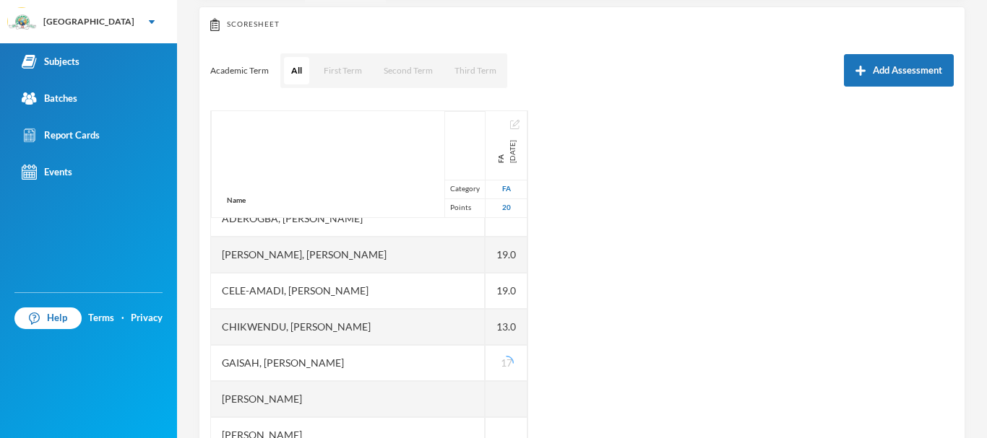
click at [566, 343] on div "Name Category Points [PERSON_NAME], Oluwasemilore [PERSON_NAME], Oreofeoluwa [P…" at bounding box center [581, 291] width 743 height 361
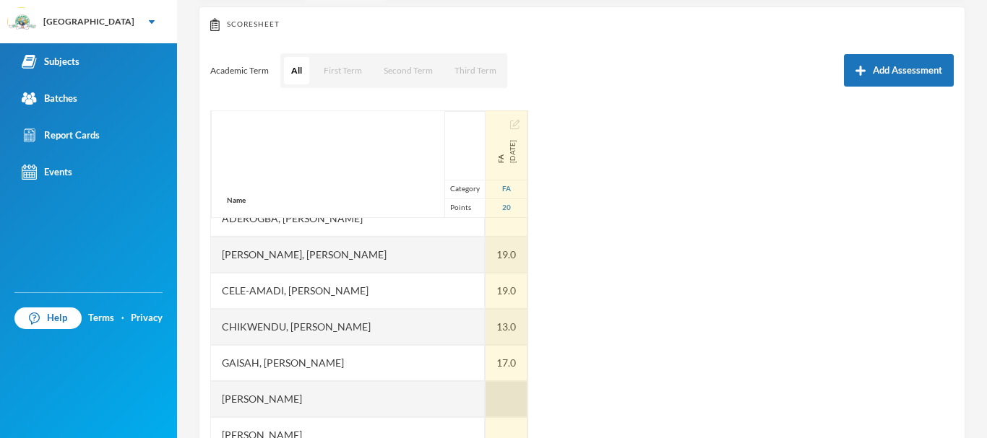
click at [485, 398] on div at bounding box center [506, 399] width 42 height 36
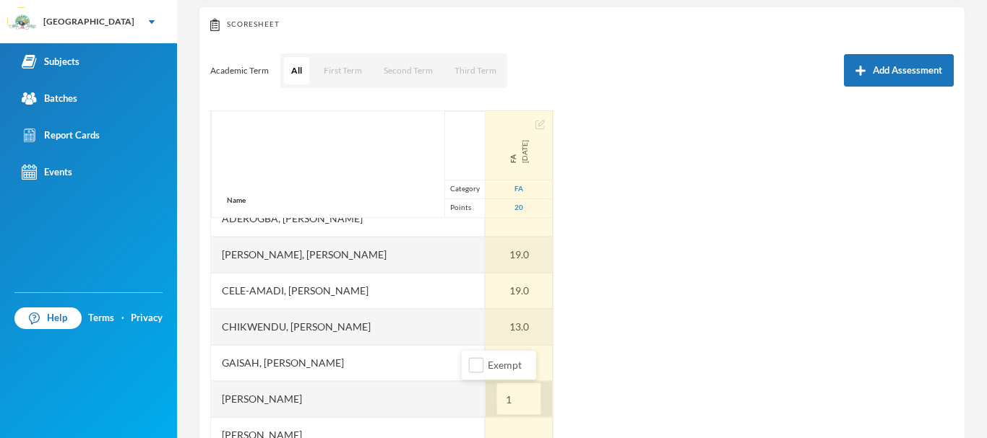
type input "19"
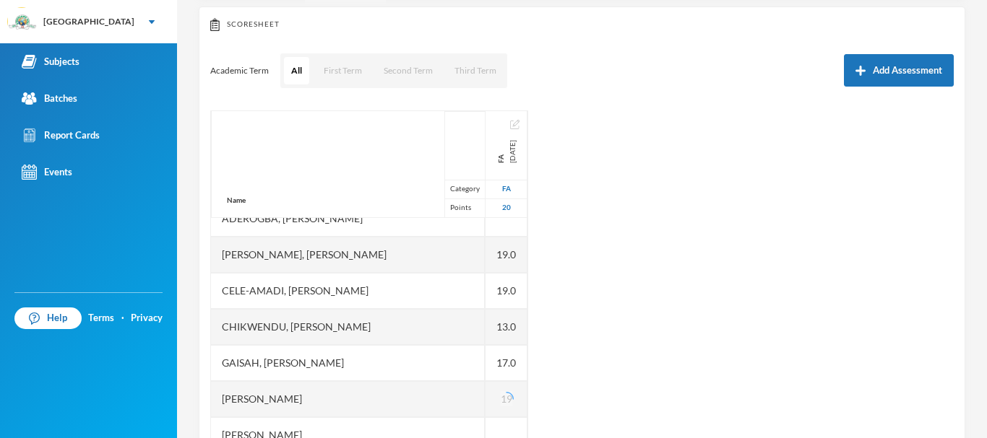
click at [550, 384] on div "Name Category Points [PERSON_NAME], Oluwasemilore [PERSON_NAME], Oreofeoluwa [P…" at bounding box center [581, 291] width 743 height 361
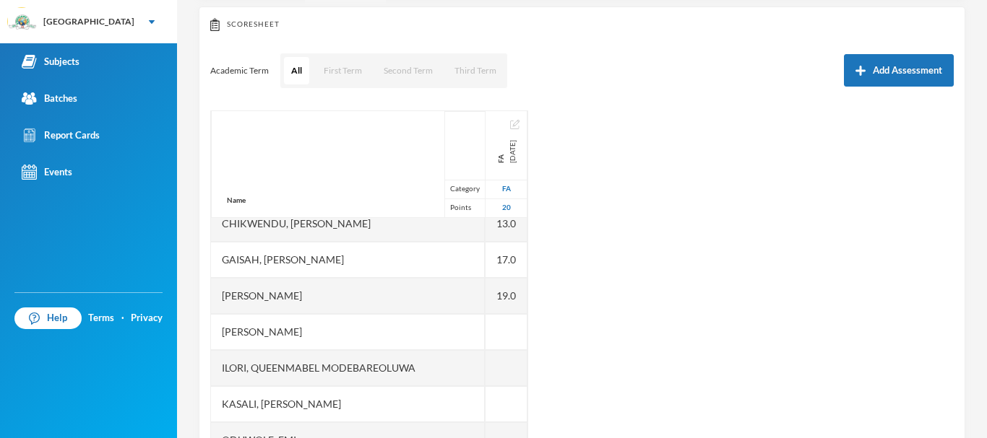
scroll to position [237, 0]
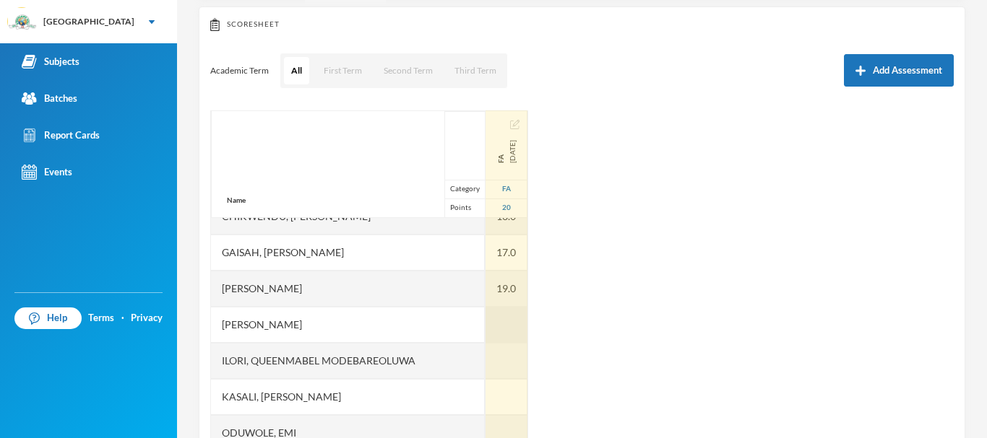
click at [485, 319] on div at bounding box center [506, 325] width 42 height 36
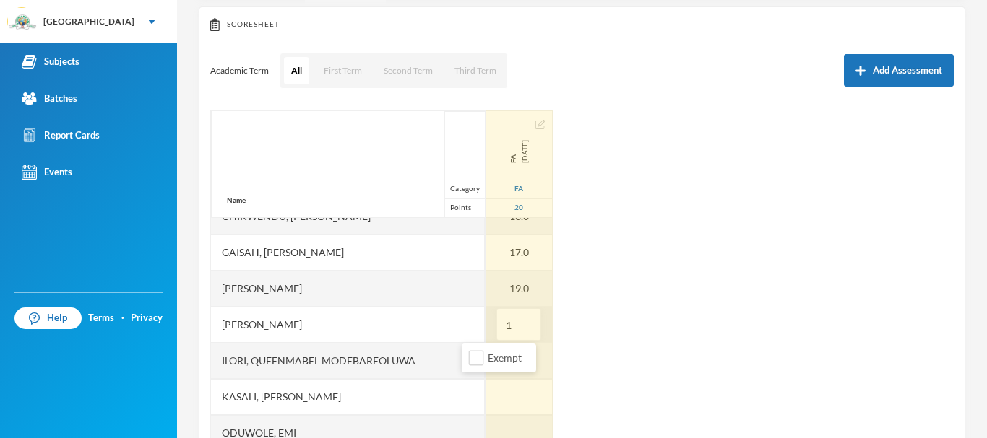
type input "17"
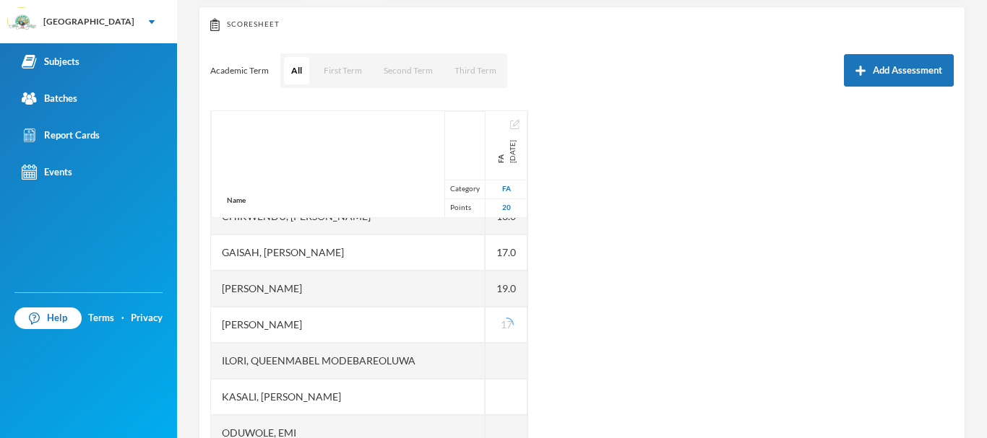
click at [547, 329] on div "Name Category Points [PERSON_NAME], Oluwasemilore [PERSON_NAME], Oreofeoluwa [P…" at bounding box center [581, 291] width 743 height 361
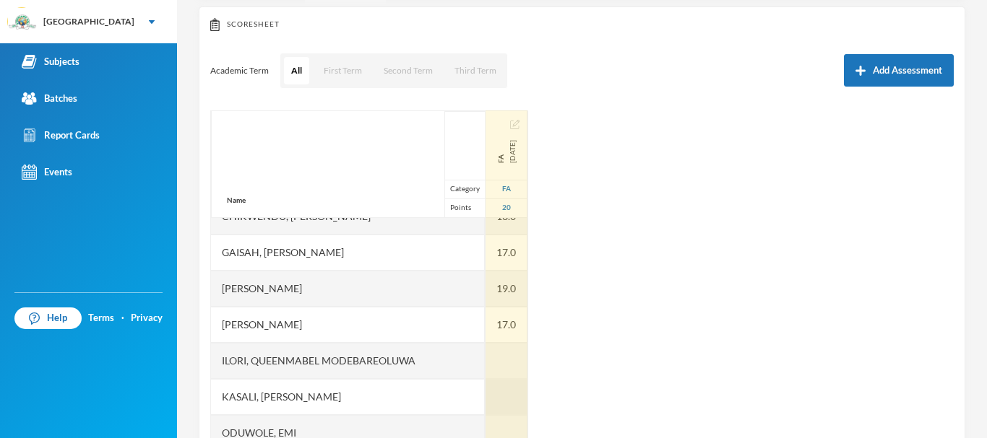
click at [485, 400] on div at bounding box center [506, 397] width 42 height 36
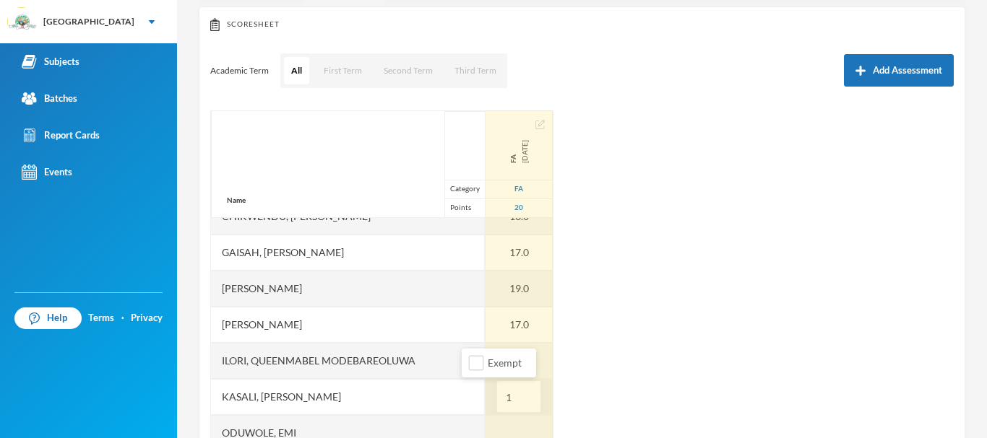
type input "11"
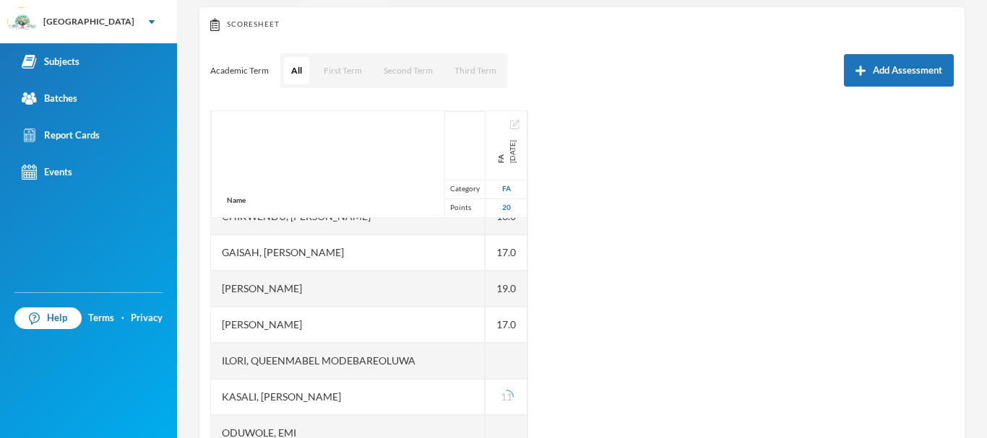
click at [561, 386] on div "Name Category Points [PERSON_NAME], Oluwasemilore [PERSON_NAME], Oreofeoluwa [P…" at bounding box center [581, 291] width 743 height 361
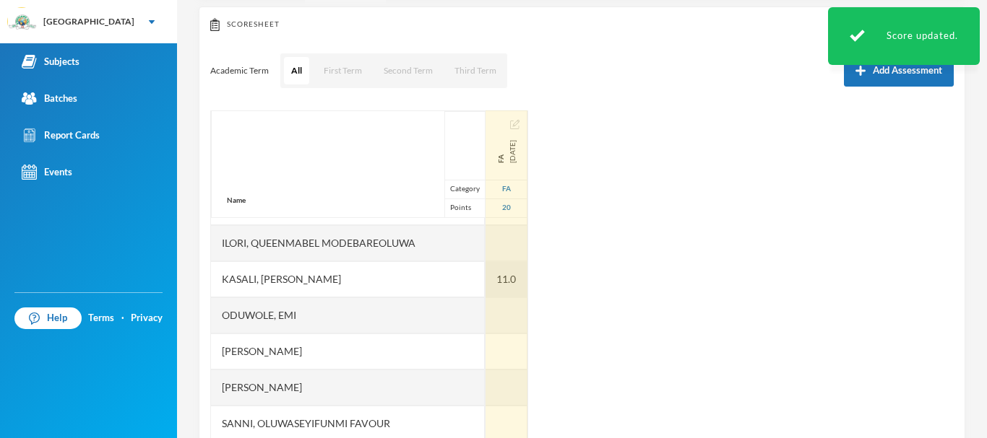
scroll to position [356, 0]
click at [485, 344] on div at bounding box center [506, 350] width 42 height 36
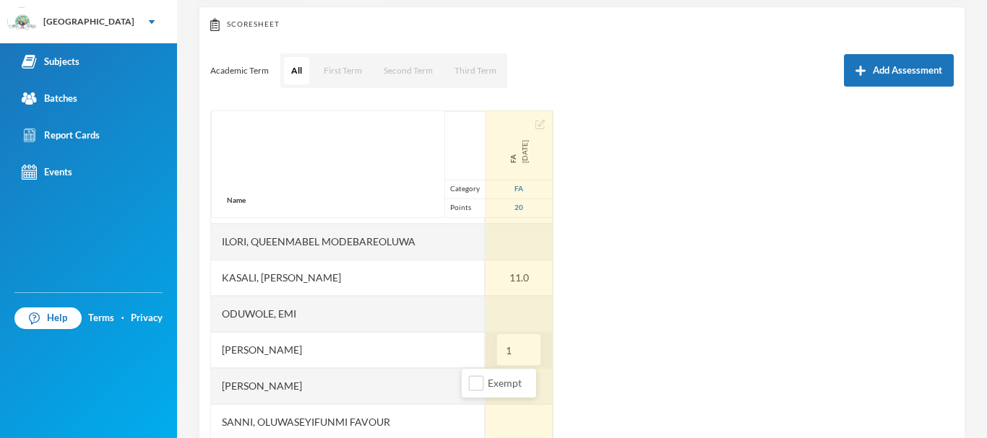
type input "17"
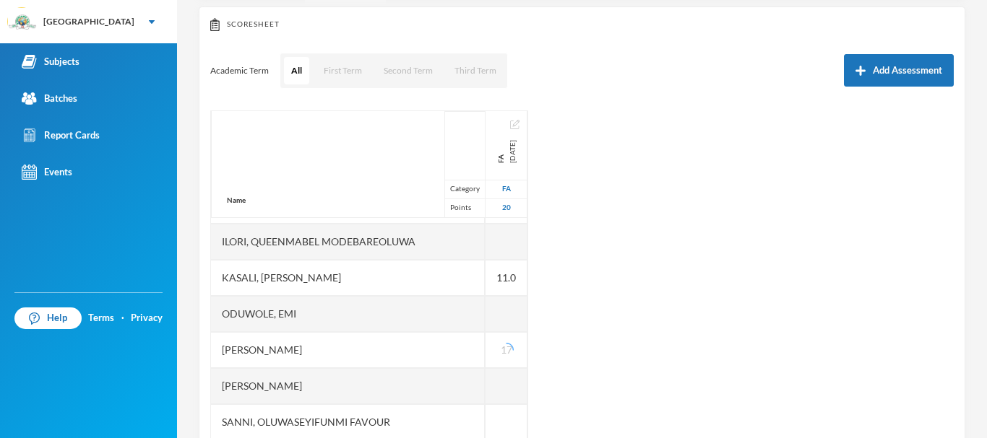
click at [544, 350] on div "Name Category Points [PERSON_NAME], Oluwasemilore [PERSON_NAME], Oreofeoluwa [P…" at bounding box center [581, 291] width 743 height 361
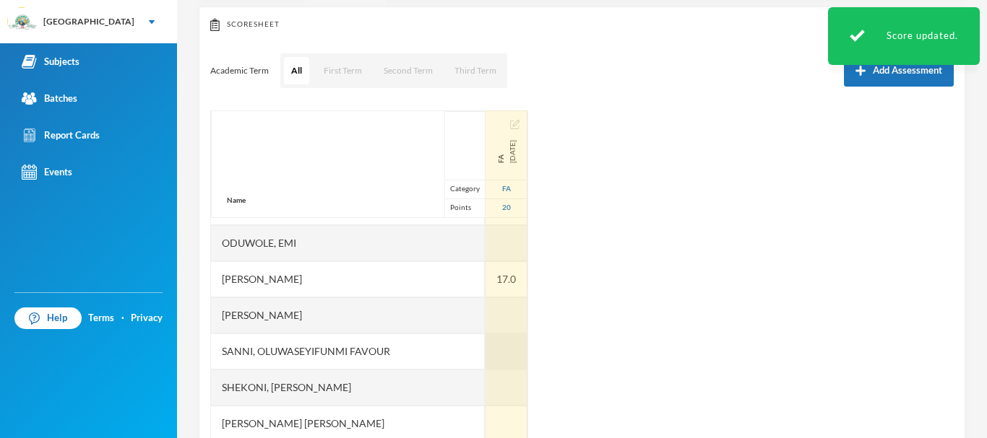
scroll to position [428, 0]
click at [485, 352] on div at bounding box center [506, 350] width 42 height 36
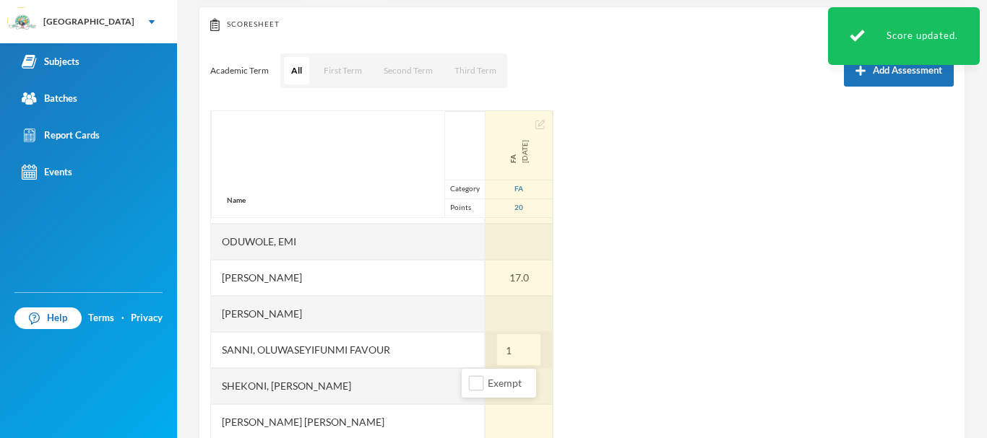
type input "18"
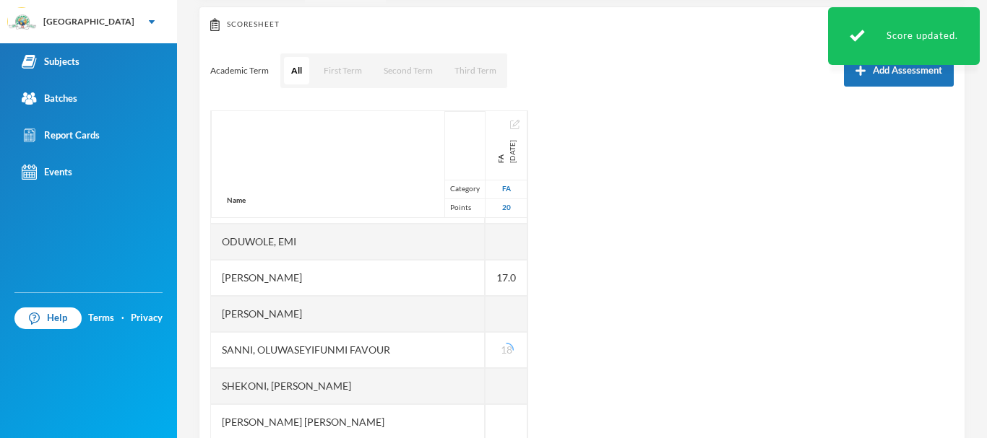
click at [535, 357] on div "Name Category Points [PERSON_NAME], Oluwasemilore [PERSON_NAME], Oreofeoluwa [P…" at bounding box center [581, 291] width 743 height 361
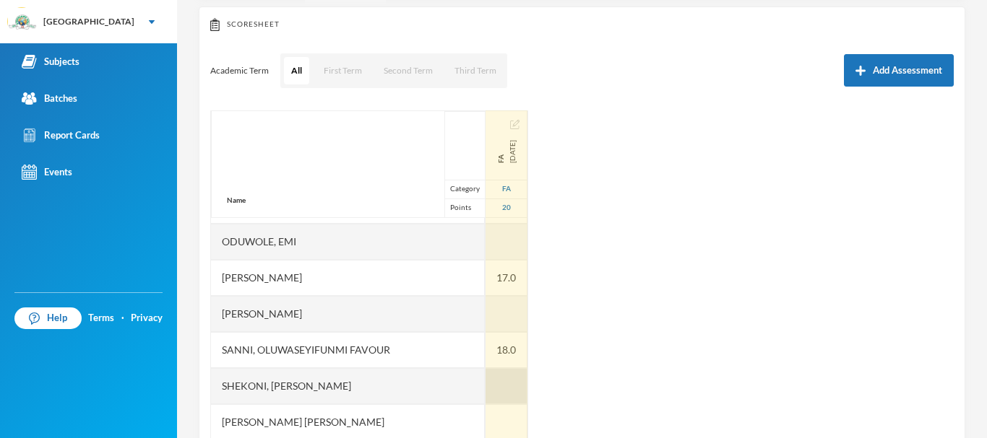
click at [489, 383] on div at bounding box center [506, 386] width 42 height 36
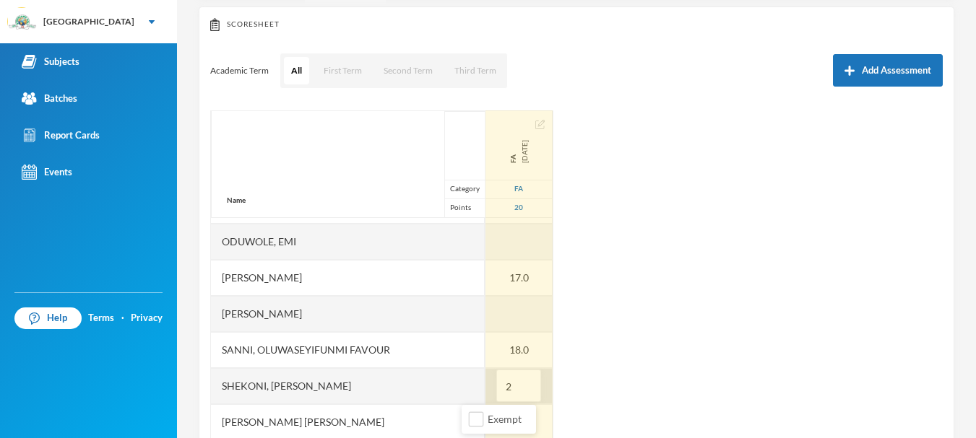
type input "20"
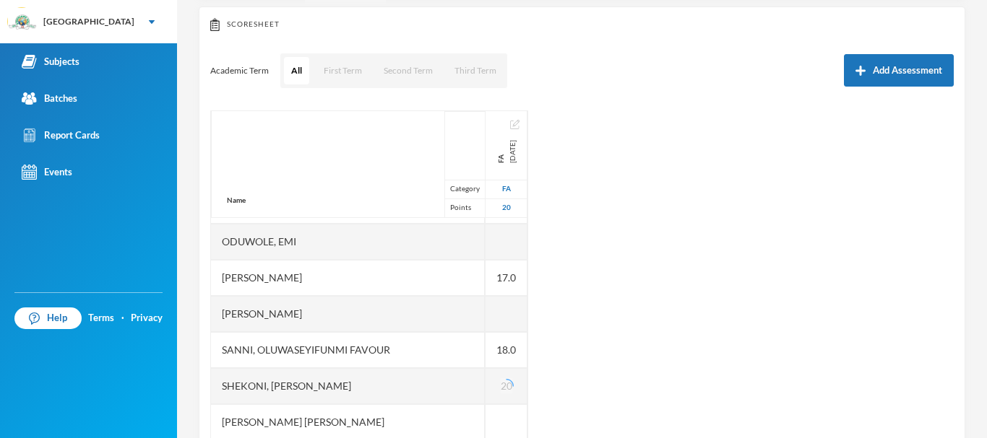
click at [559, 384] on div "Name Category Points [PERSON_NAME], Oluwasemilore [PERSON_NAME], Oreofeoluwa [P…" at bounding box center [581, 291] width 743 height 361
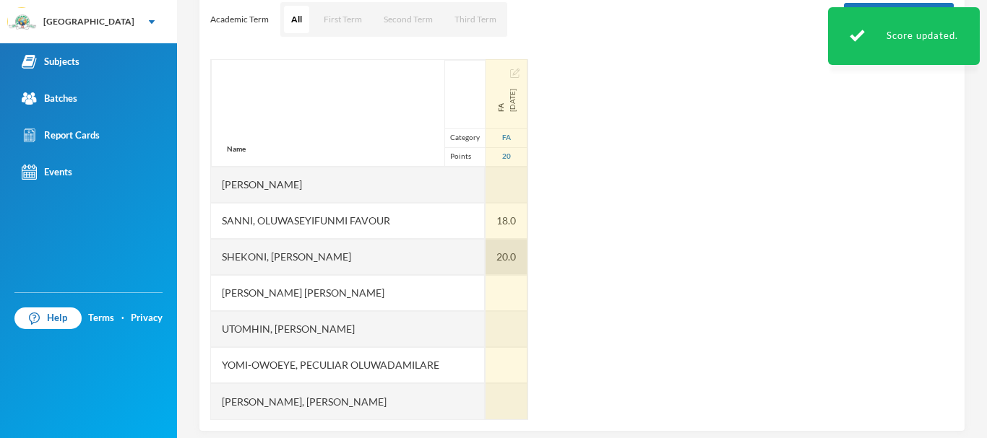
scroll to position [220, 0]
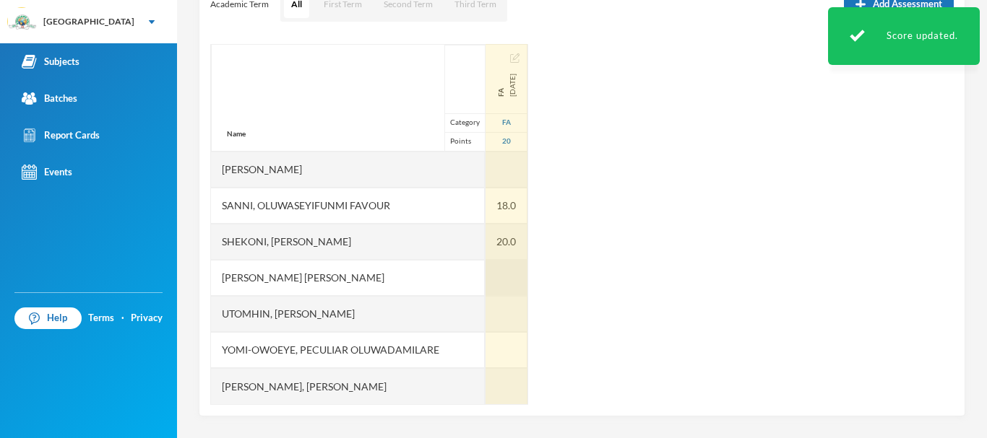
click at [485, 269] on div at bounding box center [506, 278] width 42 height 36
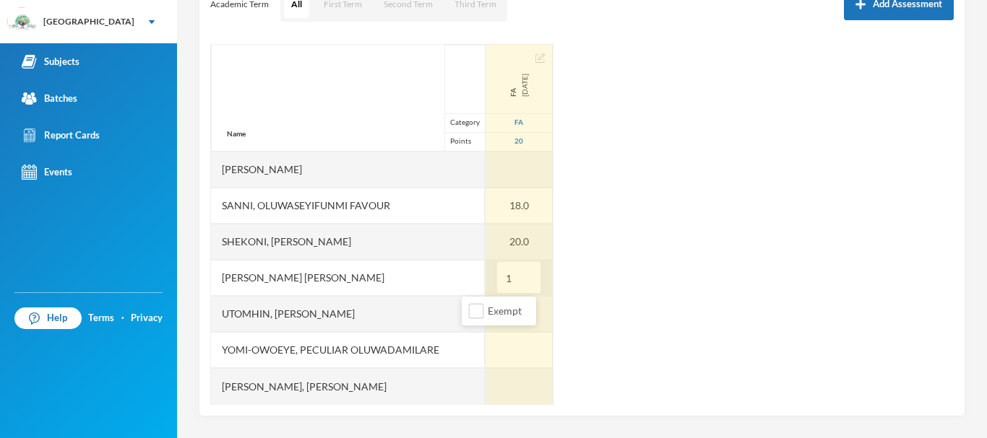
type input "16"
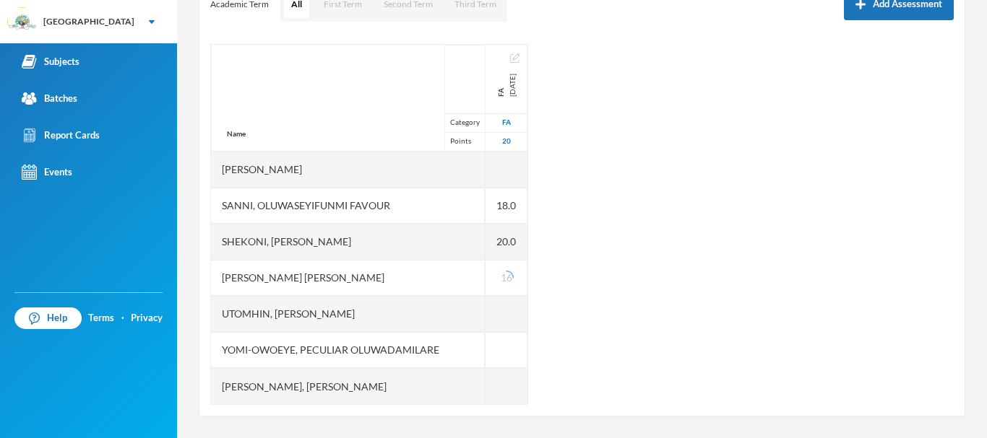
click at [564, 330] on div "Name Category Points [PERSON_NAME], Oluwasemilore [PERSON_NAME], Oreofeoluwa [P…" at bounding box center [581, 224] width 743 height 361
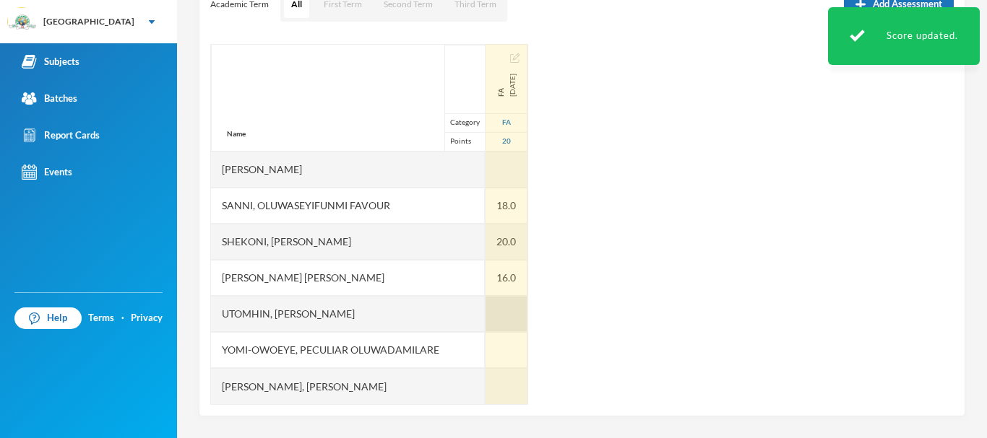
click at [489, 311] on div at bounding box center [506, 314] width 42 height 36
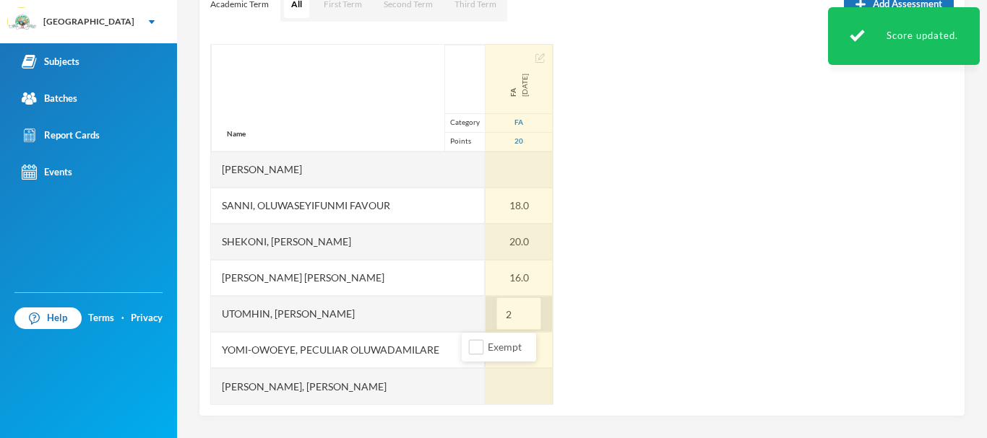
type input "20"
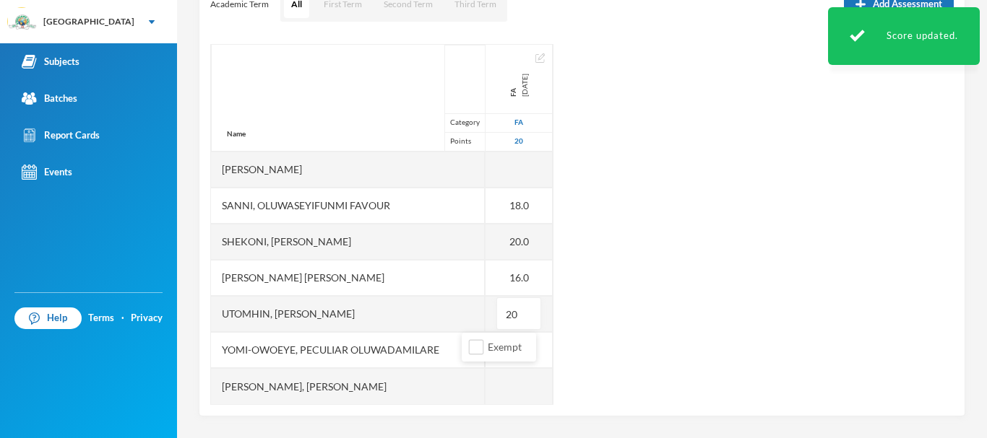
click at [559, 355] on div "Name Category Points [PERSON_NAME], Oluwasemilore [PERSON_NAME], Oreofeoluwa [P…" at bounding box center [581, 224] width 743 height 361
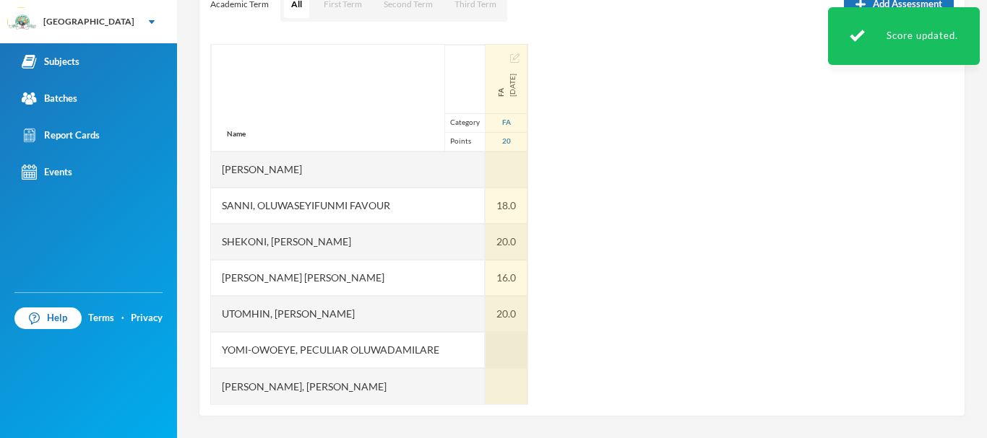
click at [485, 342] on div at bounding box center [506, 350] width 42 height 36
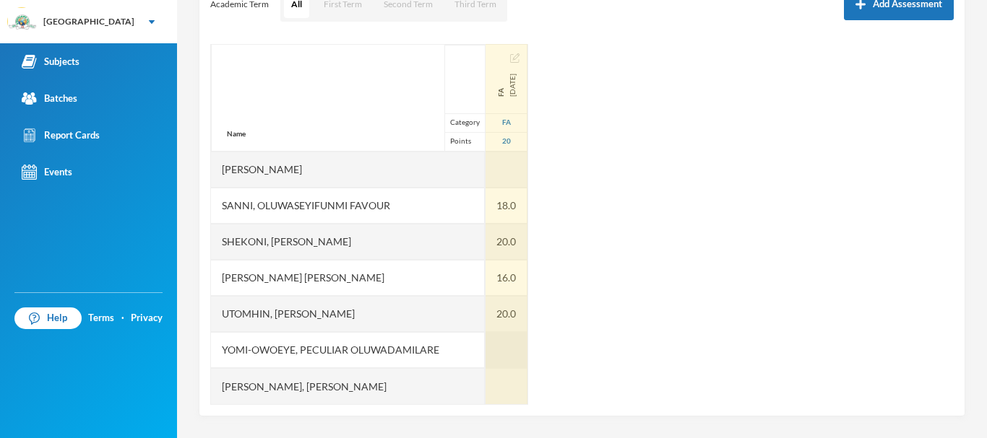
click at [485, 342] on div at bounding box center [506, 350] width 42 height 36
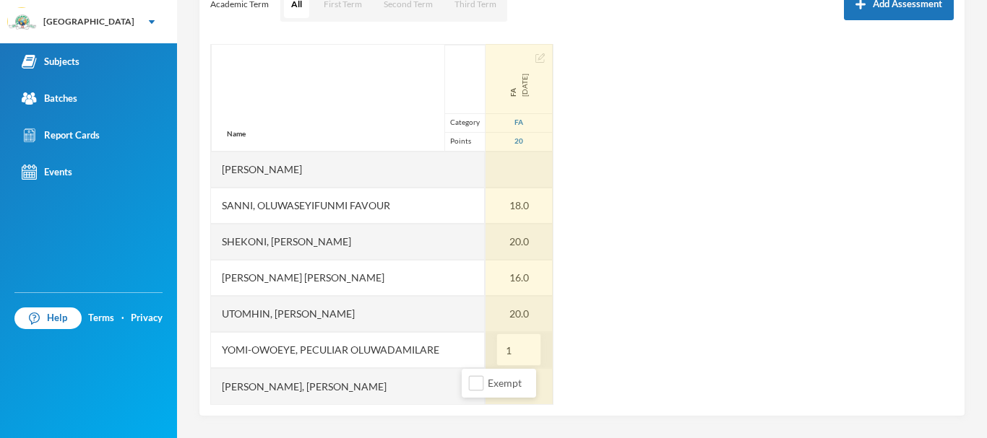
type input "16"
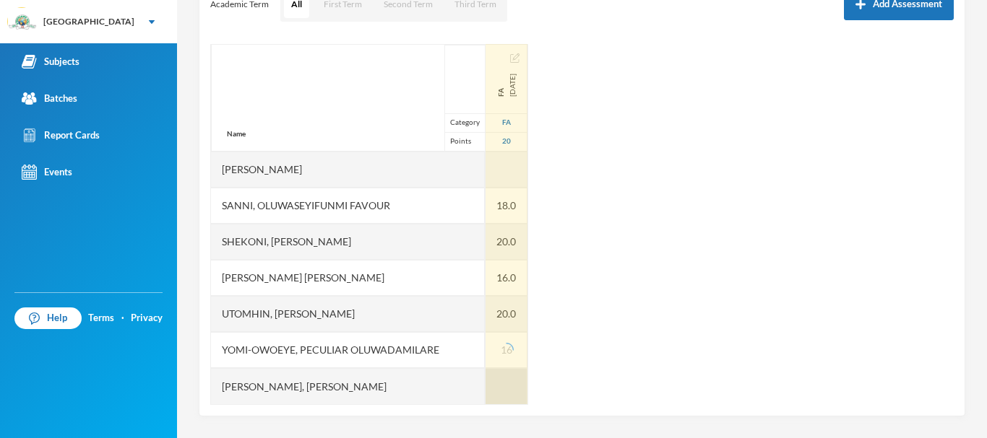
click at [485, 385] on div at bounding box center [506, 386] width 42 height 36
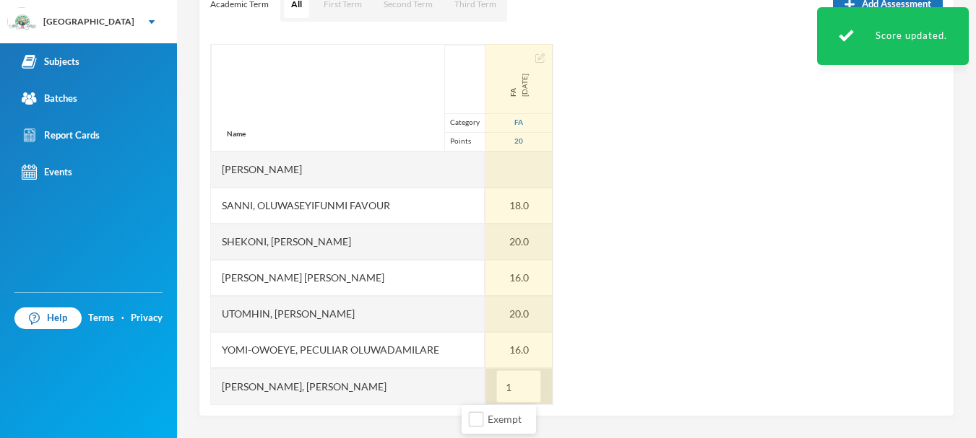
type input "18"
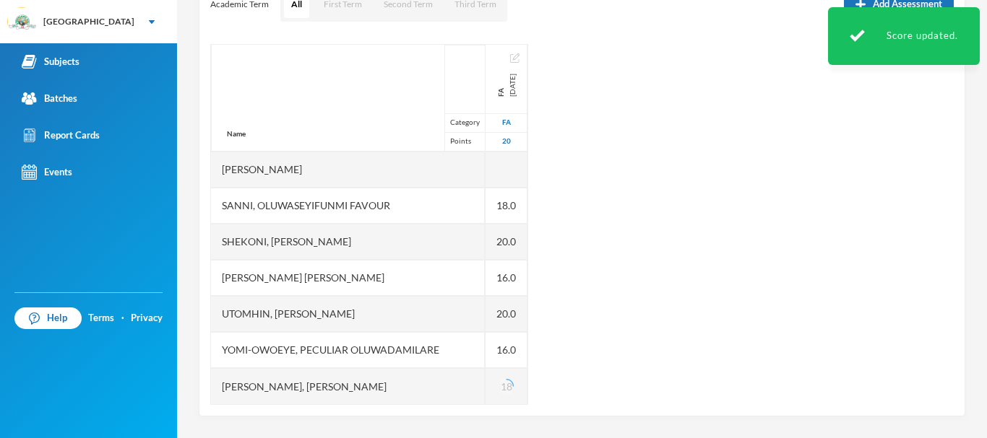
click at [594, 340] on div "Name Category Points [PERSON_NAME], Oluwasemilore [PERSON_NAME], Oreofeoluwa [P…" at bounding box center [581, 224] width 743 height 361
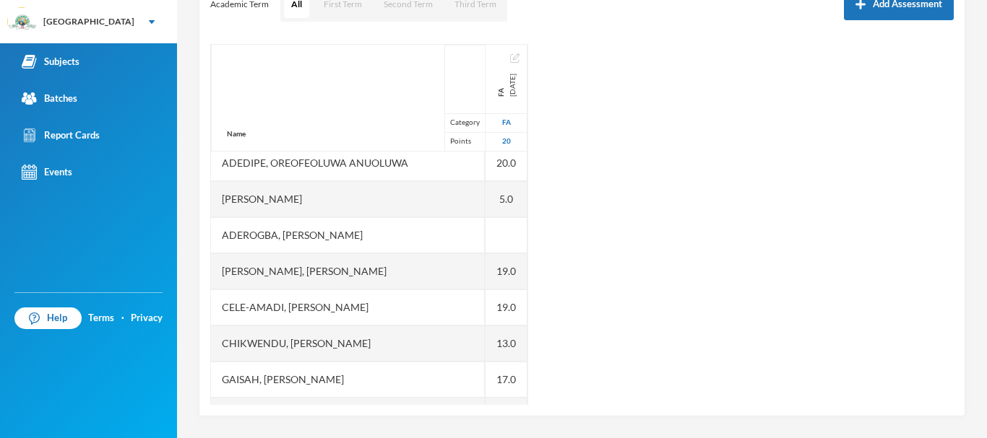
scroll to position [0, 0]
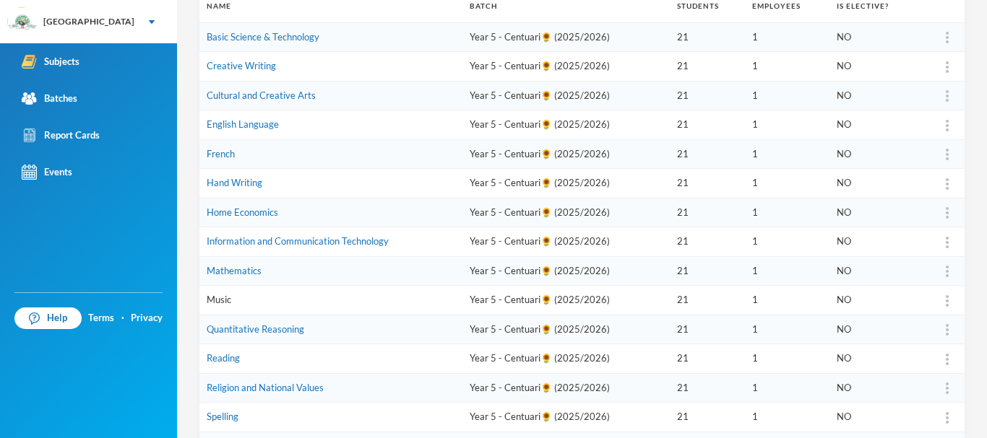
click at [219, 297] on link "Music" at bounding box center [219, 300] width 25 height 12
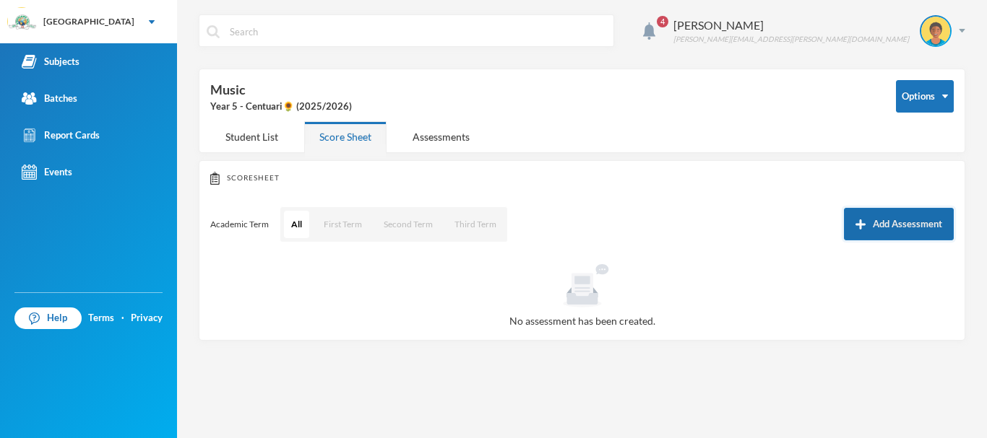
click at [882, 221] on button "Add Assessment" at bounding box center [899, 224] width 110 height 33
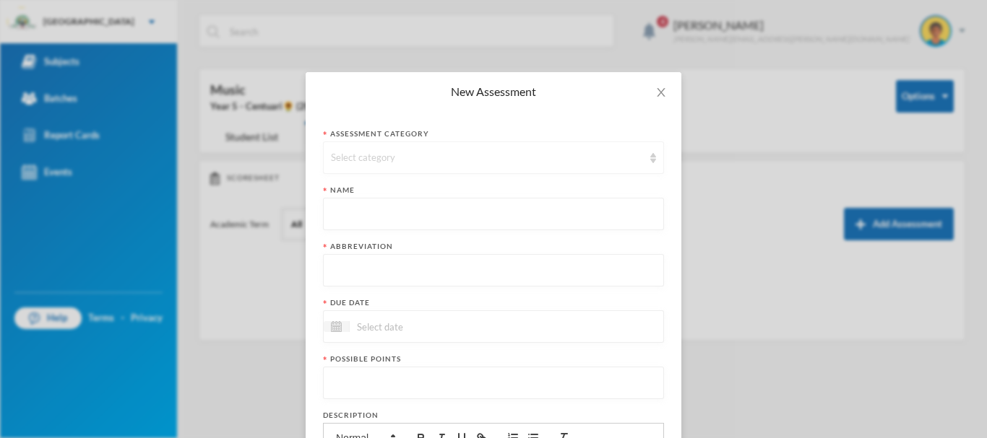
click at [394, 153] on div "Select category" at bounding box center [487, 158] width 312 height 14
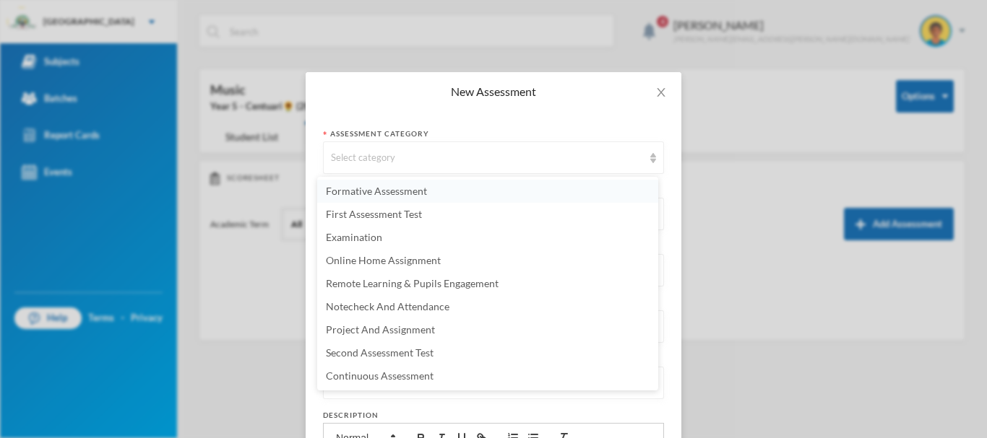
click at [382, 189] on span "Formative Assessment" at bounding box center [376, 191] width 101 height 12
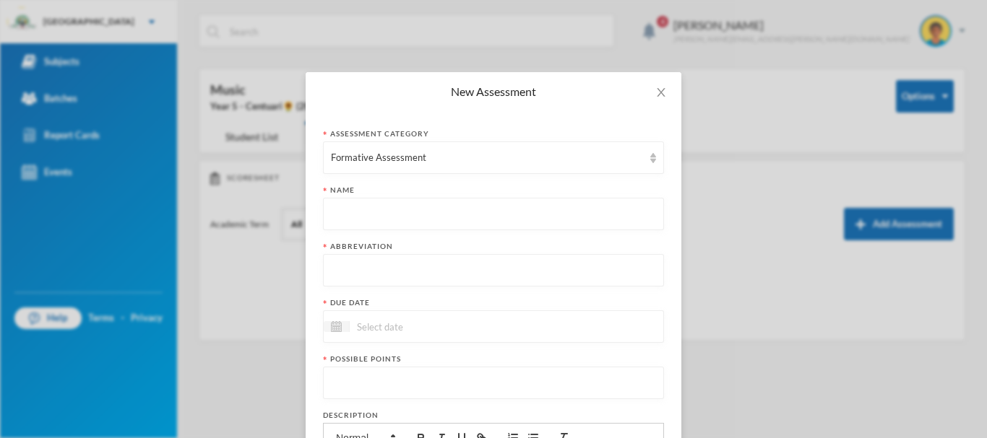
click at [354, 214] on input "text" at bounding box center [493, 215] width 325 height 33
paste input "First Term Formative Assessment"
type input "First Term Formative Assessment"
click at [348, 274] on input "text" at bounding box center [493, 271] width 325 height 33
type input "FA"
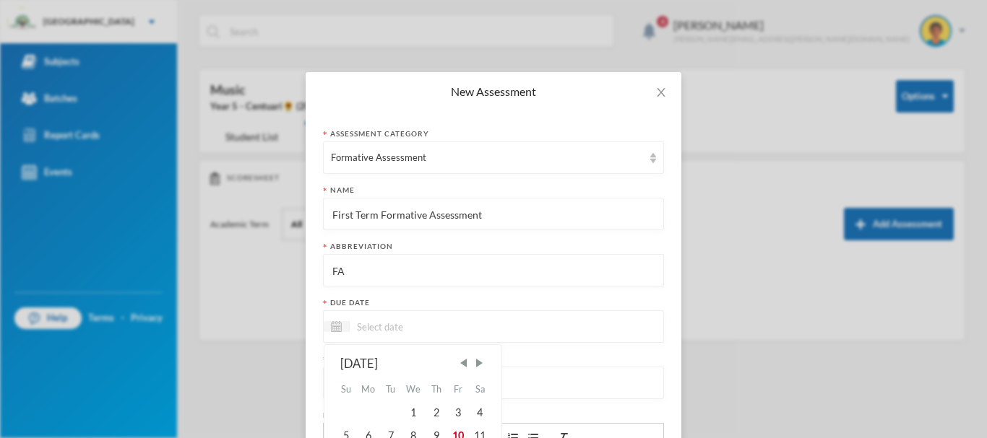
click at [355, 329] on input at bounding box center [410, 327] width 121 height 17
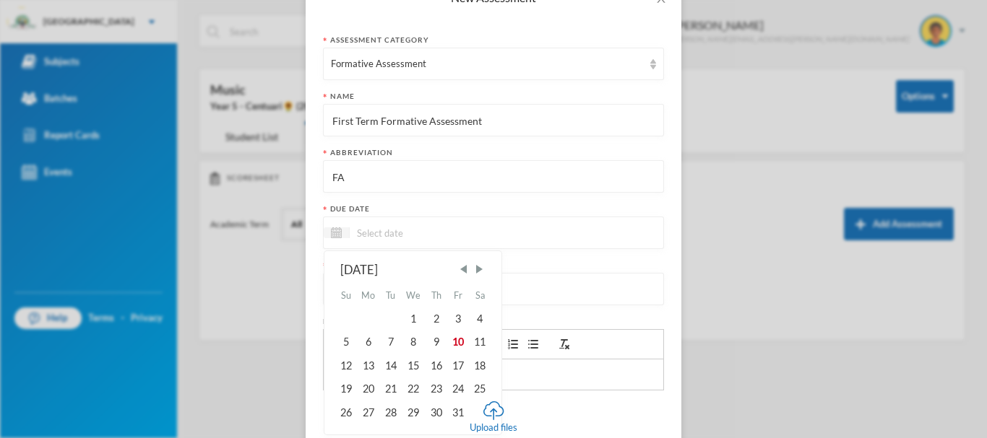
scroll to position [95, 0]
click at [454, 342] on div "10" at bounding box center [458, 341] width 22 height 23
type input "[DATE]"
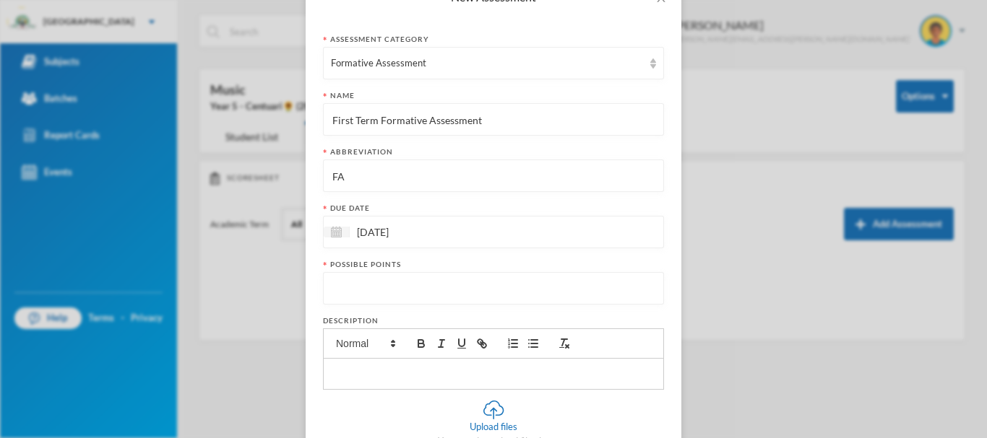
click at [394, 280] on input "number" at bounding box center [493, 289] width 325 height 33
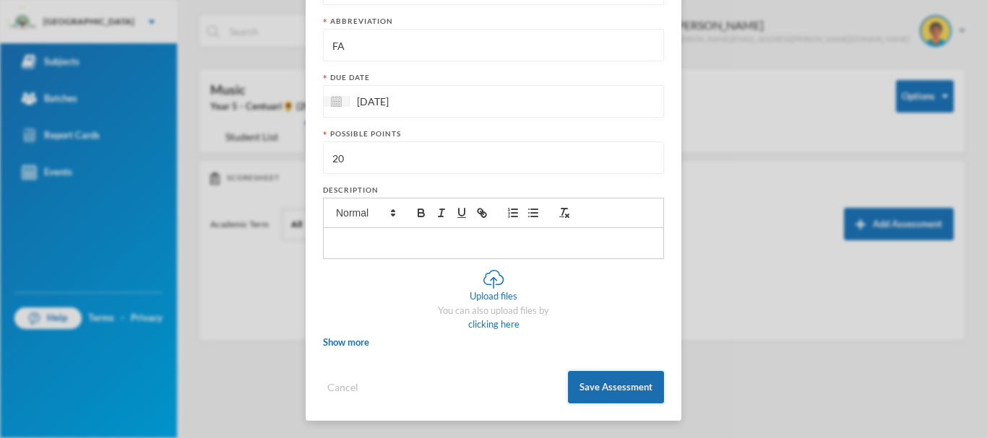
type input "20"
click at [588, 389] on button "Save Assessment" at bounding box center [616, 387] width 96 height 33
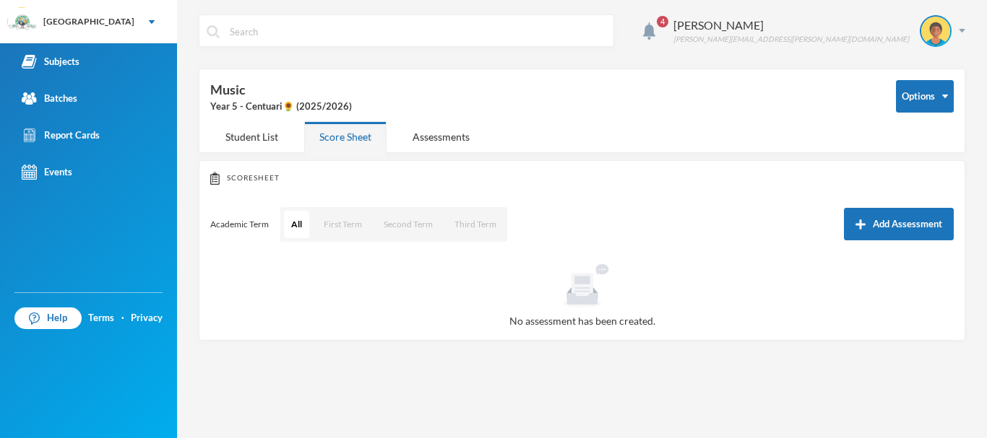
scroll to position [153, 0]
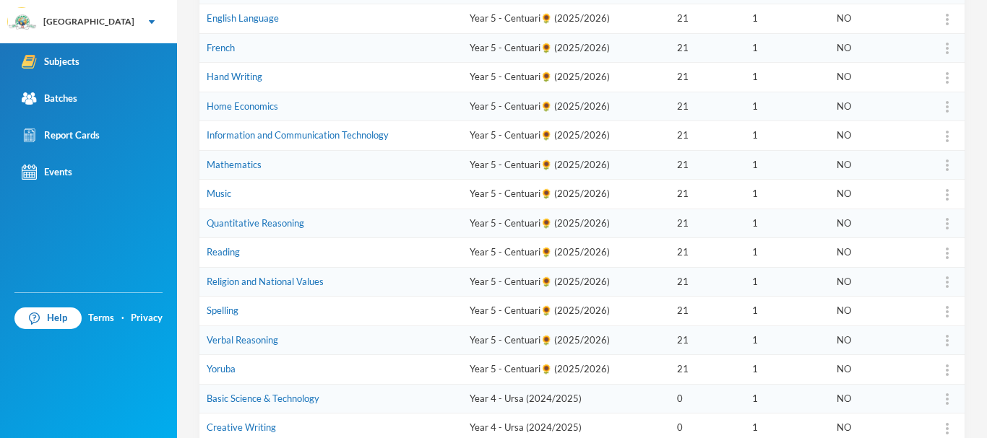
scroll to position [327, 0]
click at [258, 222] on link "Quantitative Reasoning" at bounding box center [256, 223] width 98 height 12
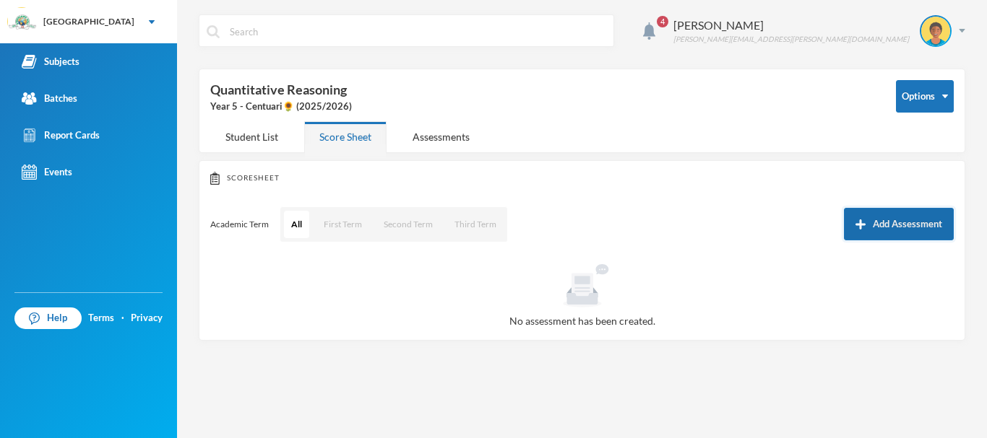
click at [900, 220] on button "Add Assessment" at bounding box center [899, 224] width 110 height 33
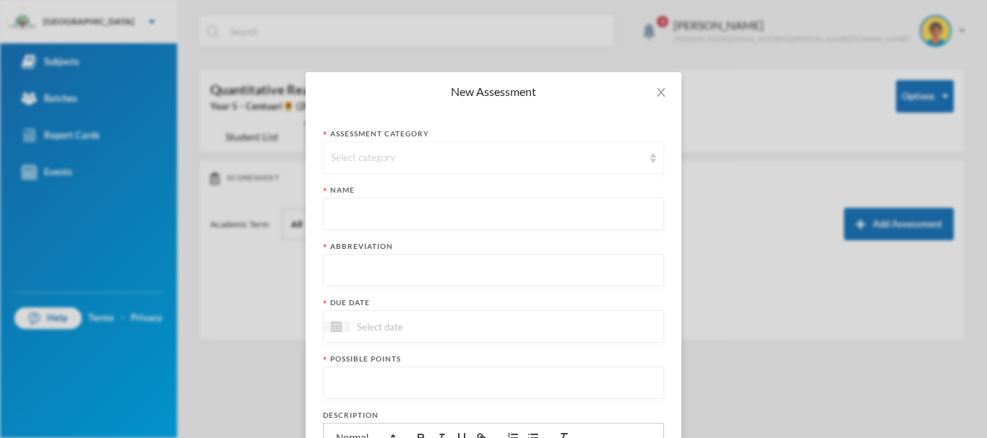
click at [364, 155] on div "Select category" at bounding box center [487, 158] width 312 height 14
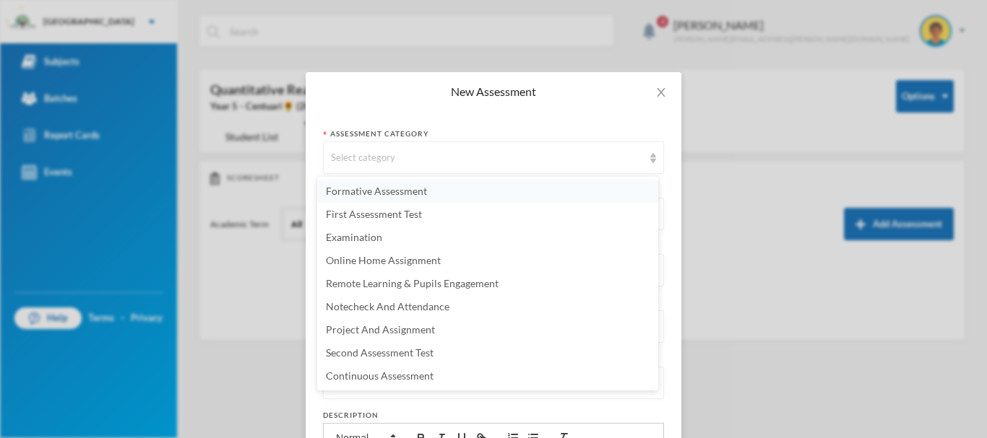
click at [368, 192] on span "Formative Assessment" at bounding box center [376, 191] width 101 height 12
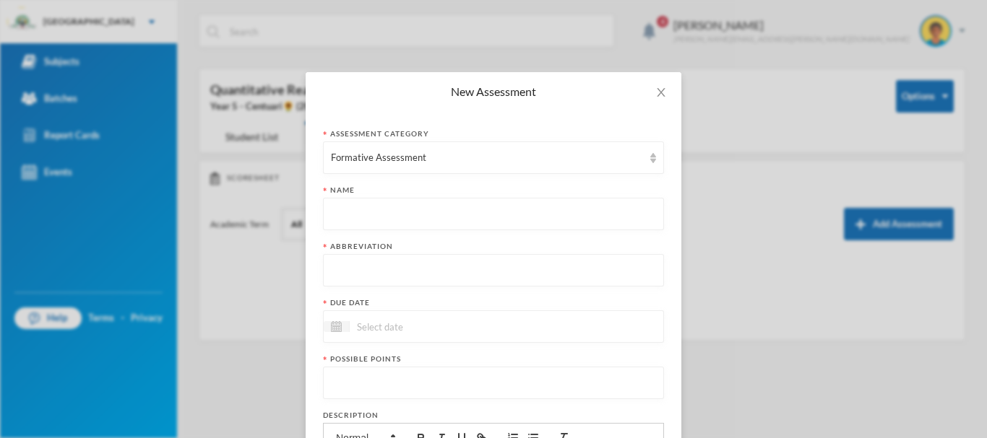
click at [373, 216] on input "text" at bounding box center [493, 215] width 325 height 33
paste input "First Term Formative Assessment"
type input "First Term Formative Assessment"
click at [391, 268] on input "text" at bounding box center [493, 271] width 325 height 33
type input "FA"
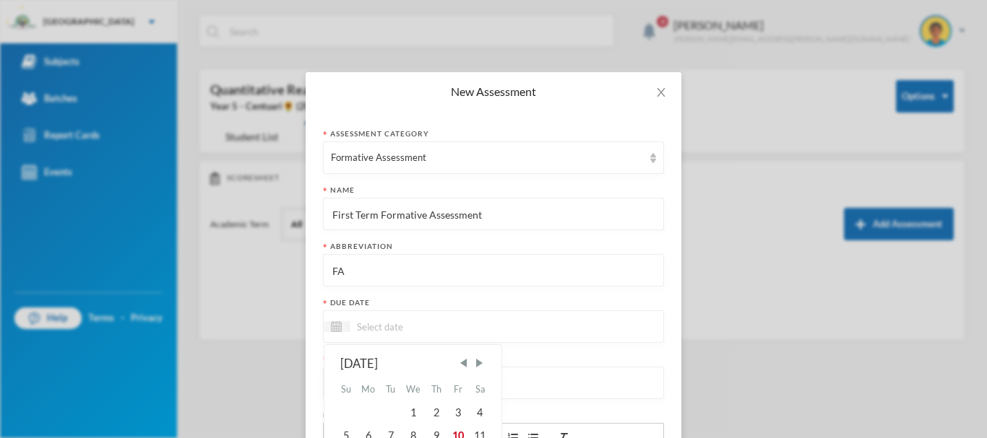
click at [397, 329] on input at bounding box center [410, 327] width 121 height 17
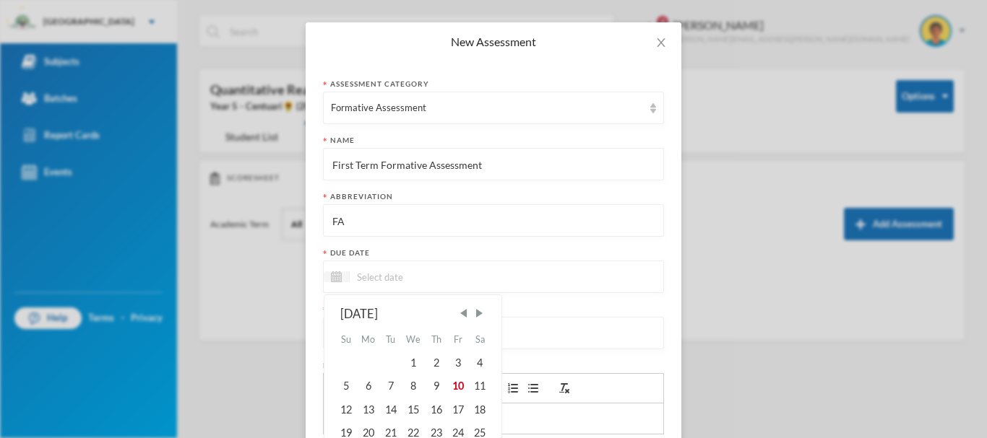
scroll to position [51, 0]
click at [457, 384] on div "10" at bounding box center [458, 385] width 22 height 23
type input "[DATE]"
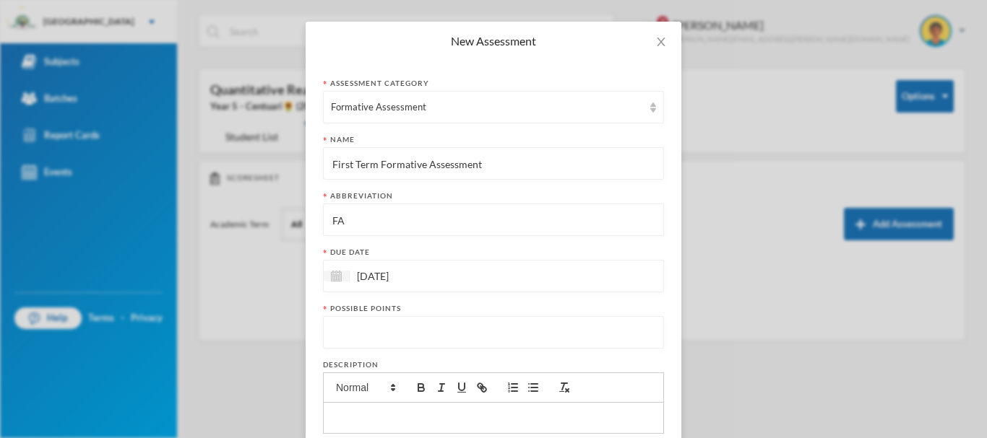
click at [404, 332] on input "number" at bounding box center [493, 333] width 325 height 33
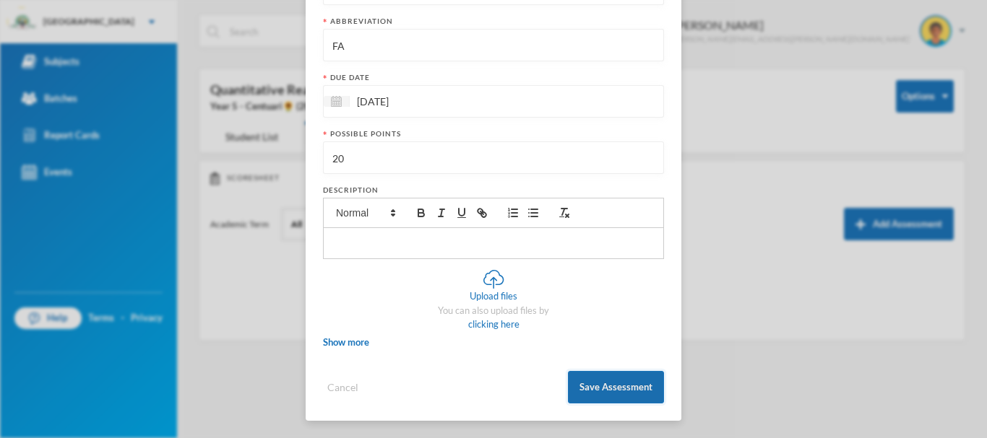
type input "20"
click at [615, 385] on button "Save Assessment" at bounding box center [616, 387] width 96 height 33
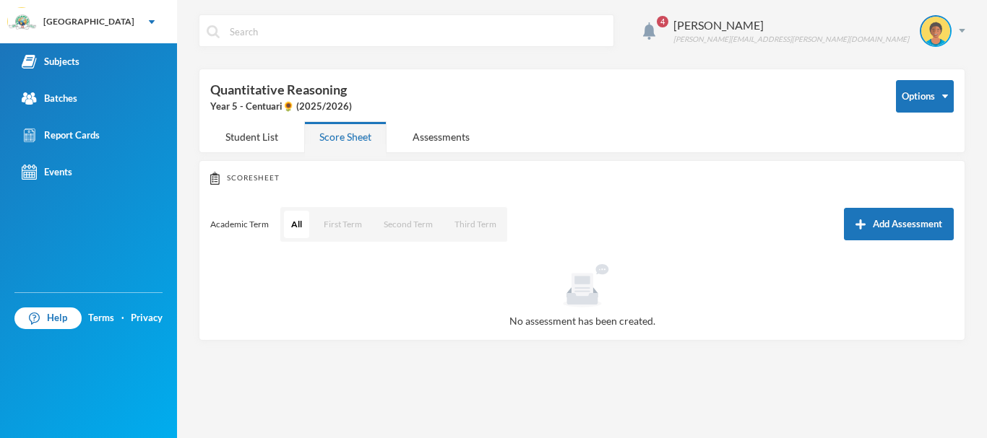
scroll to position [153, 0]
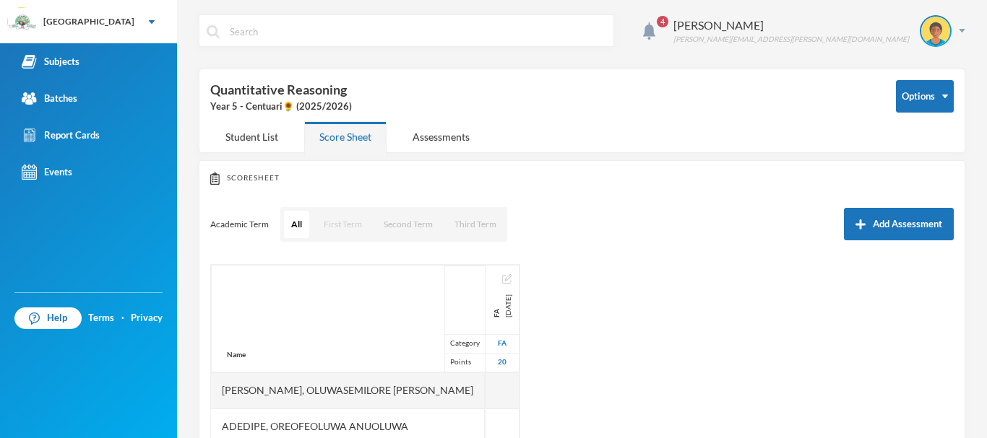
click at [332, 222] on button "First Term" at bounding box center [342, 224] width 53 height 27
click at [405, 226] on button "Second Term" at bounding box center [408, 224] width 64 height 27
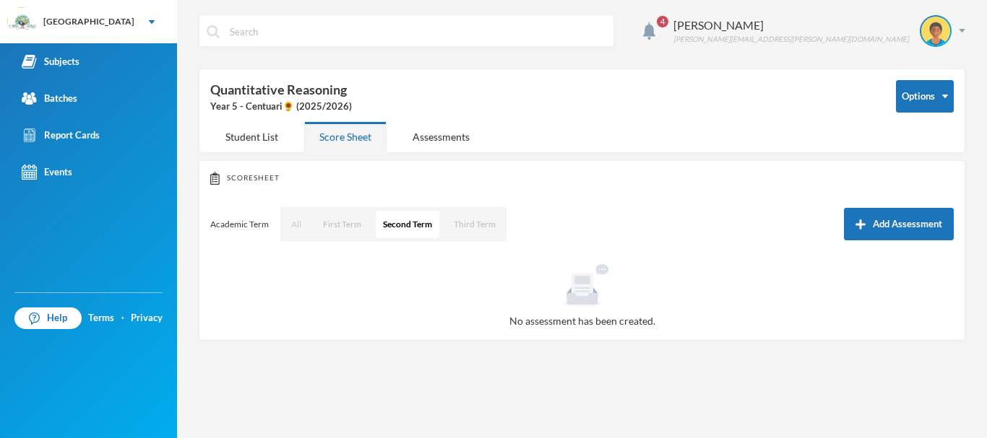
click at [297, 225] on button "All" at bounding box center [296, 224] width 25 height 27
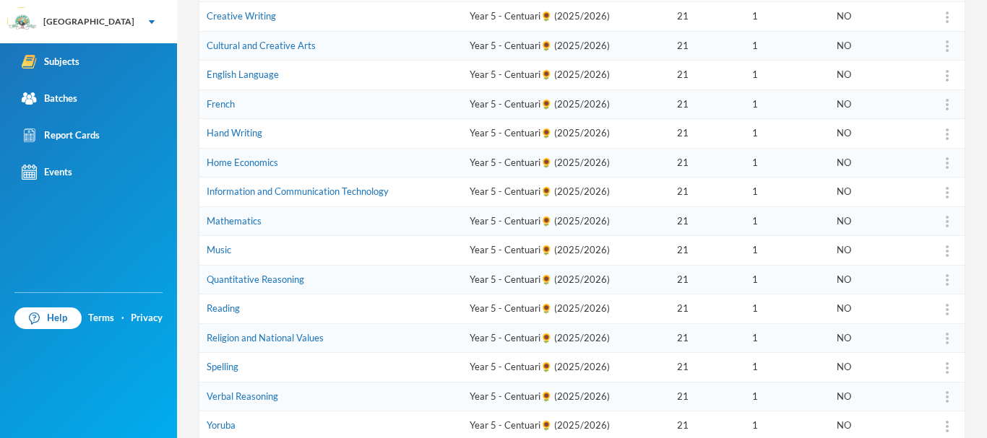
scroll to position [271, 0]
click at [237, 304] on link "Reading" at bounding box center [223, 308] width 33 height 12
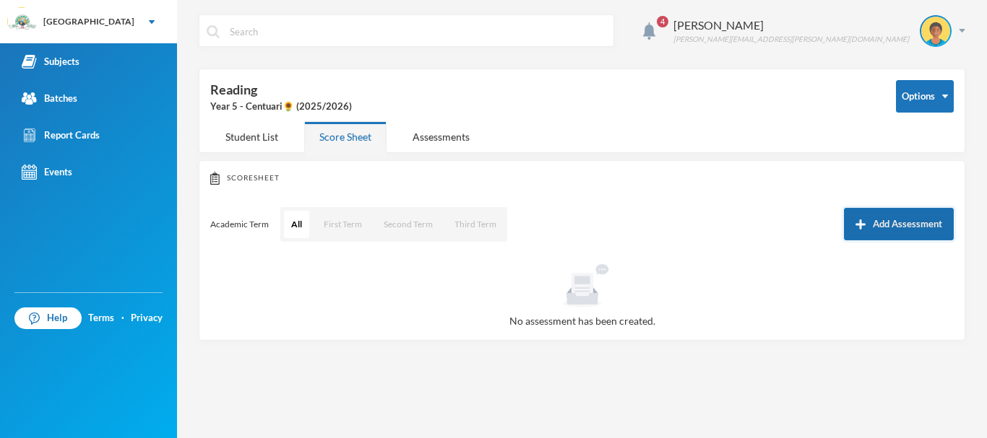
click at [903, 223] on button "Add Assessment" at bounding box center [899, 224] width 110 height 33
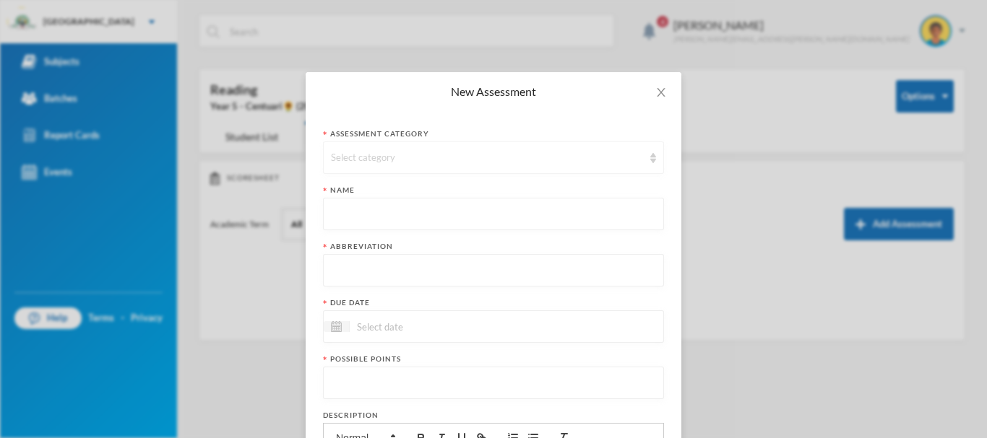
click at [389, 152] on div "Select category" at bounding box center [487, 158] width 312 height 14
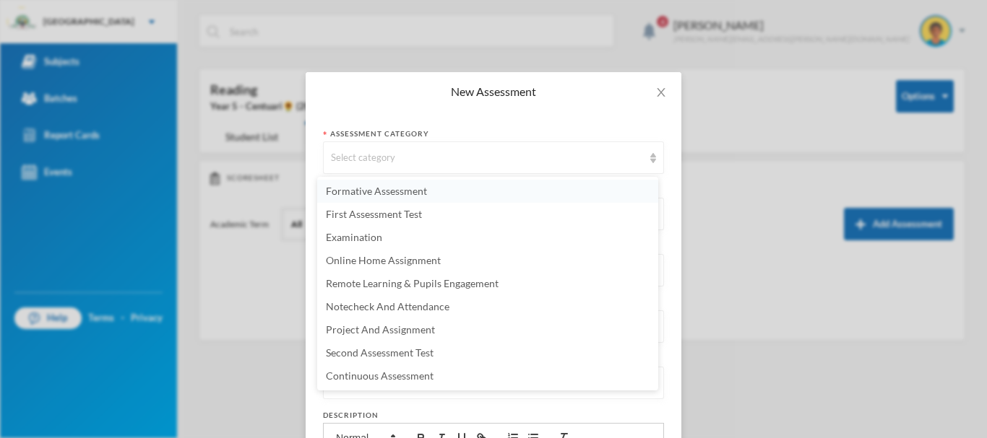
click at [377, 190] on span "Formative Assessment" at bounding box center [376, 191] width 101 height 12
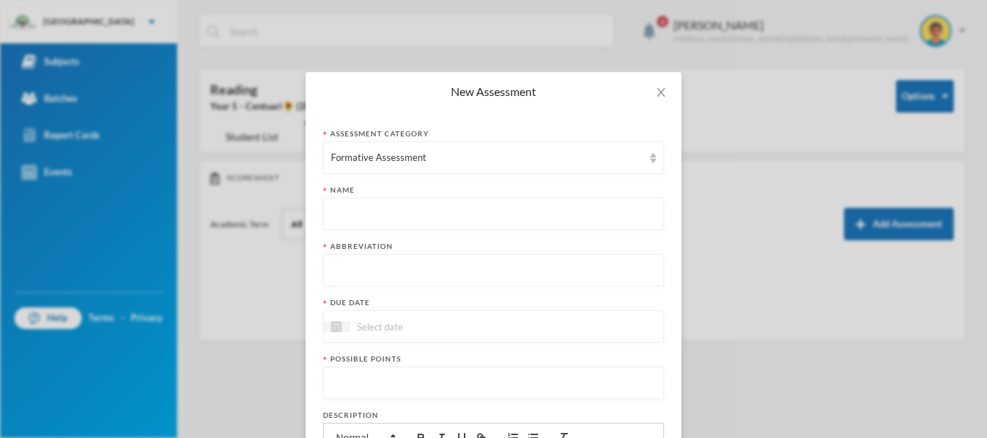
click at [360, 220] on input "text" at bounding box center [493, 215] width 325 height 33
paste input "First Term Formative Assessment"
type input "First Term Formative Assessment"
click at [351, 274] on input "text" at bounding box center [493, 271] width 325 height 33
type input "FA"
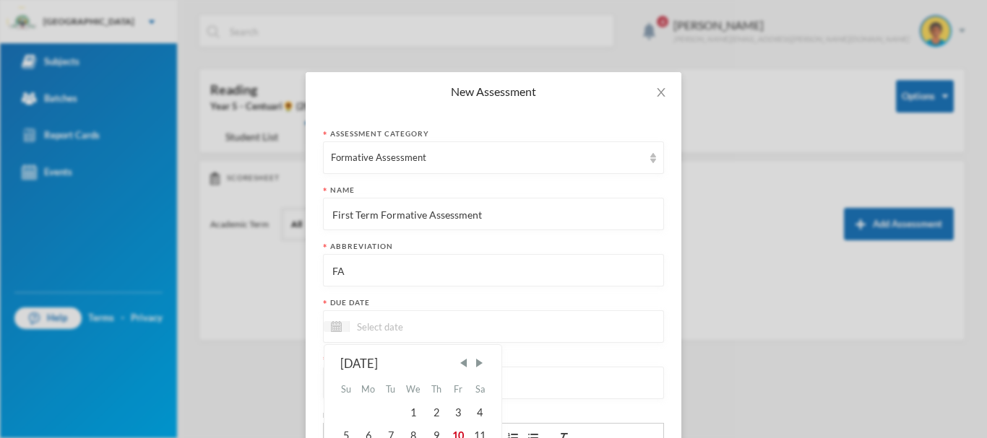
click at [376, 320] on input at bounding box center [410, 327] width 121 height 17
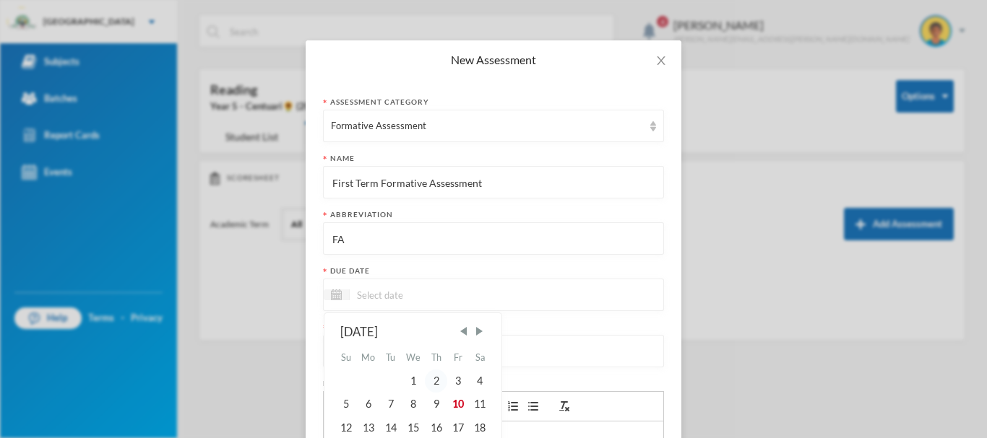
scroll to position [34, 0]
click at [458, 403] on div "10" at bounding box center [458, 402] width 22 height 23
type input "[DATE]"
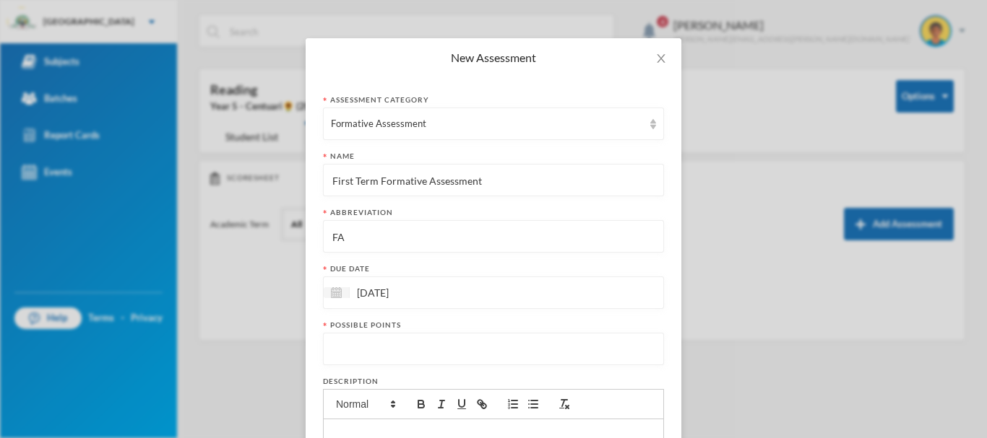
click at [367, 344] on input "number" at bounding box center [493, 350] width 325 height 33
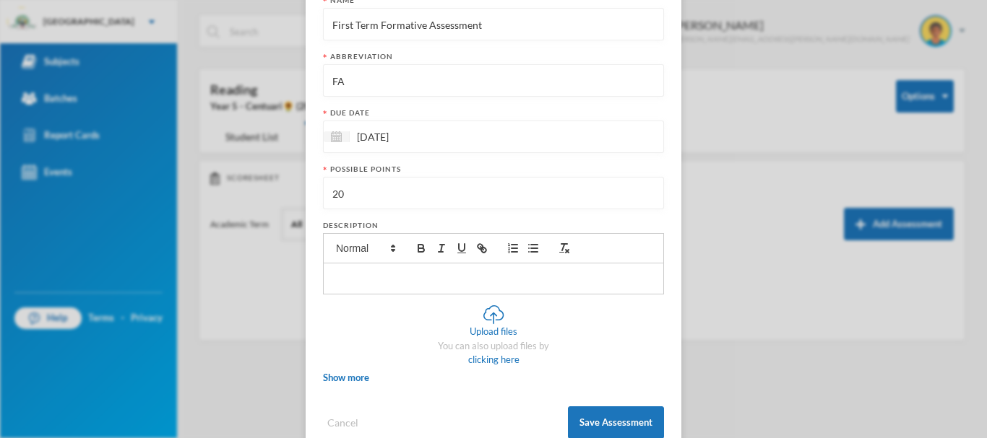
scroll to position [196, 0]
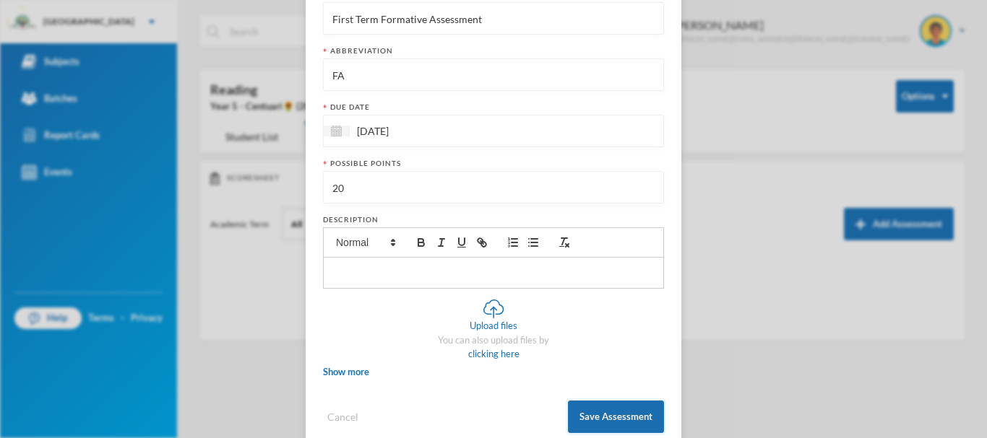
type input "20"
click at [593, 414] on button "Save Assessment" at bounding box center [616, 417] width 96 height 33
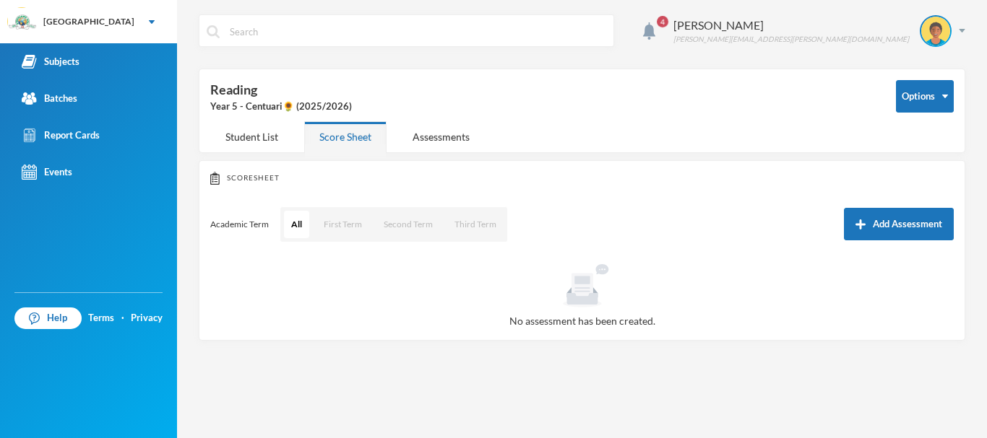
scroll to position [153, 0]
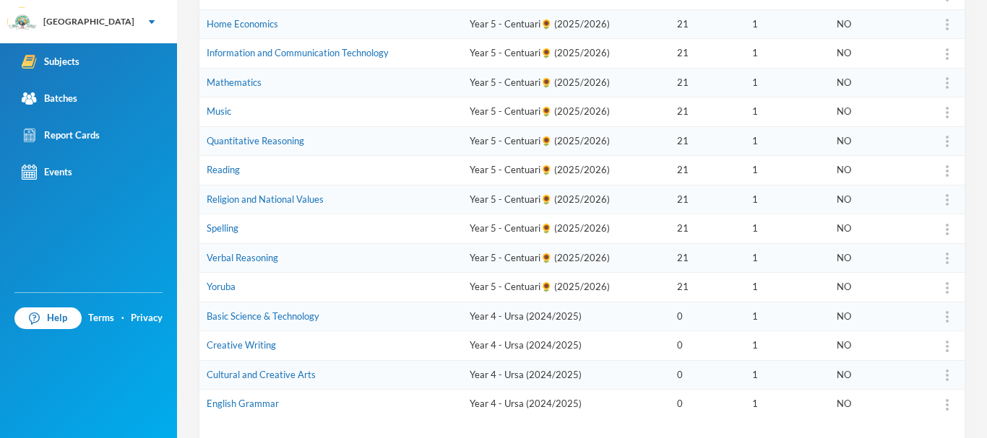
scroll to position [410, 0]
click at [320, 196] on link "Religion and National Values" at bounding box center [265, 198] width 117 height 12
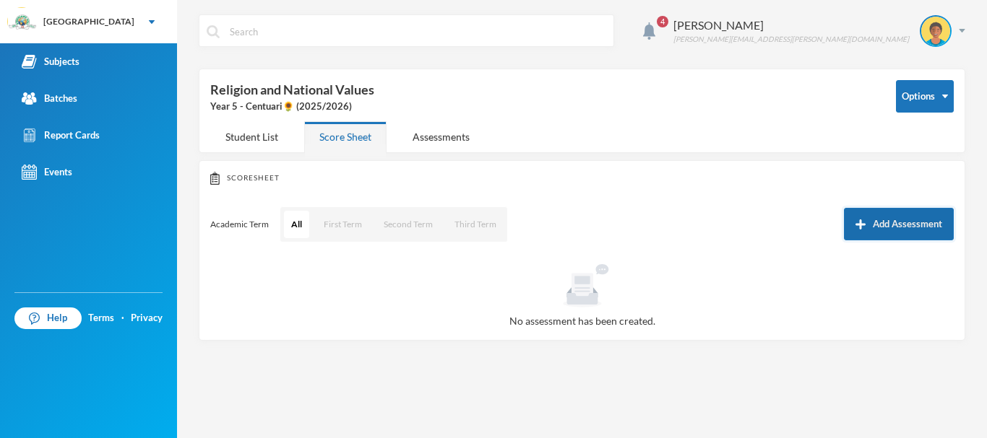
click at [903, 231] on button "Add Assessment" at bounding box center [899, 224] width 110 height 33
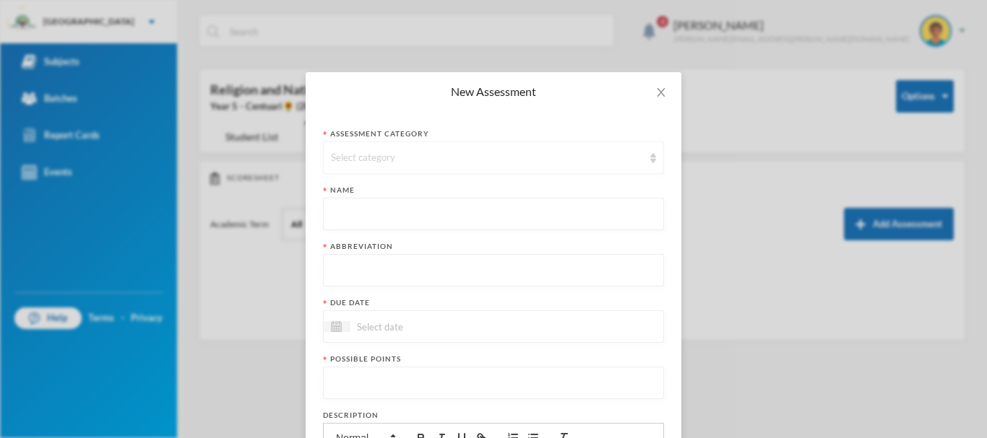
click at [345, 155] on div "Select category" at bounding box center [487, 158] width 312 height 14
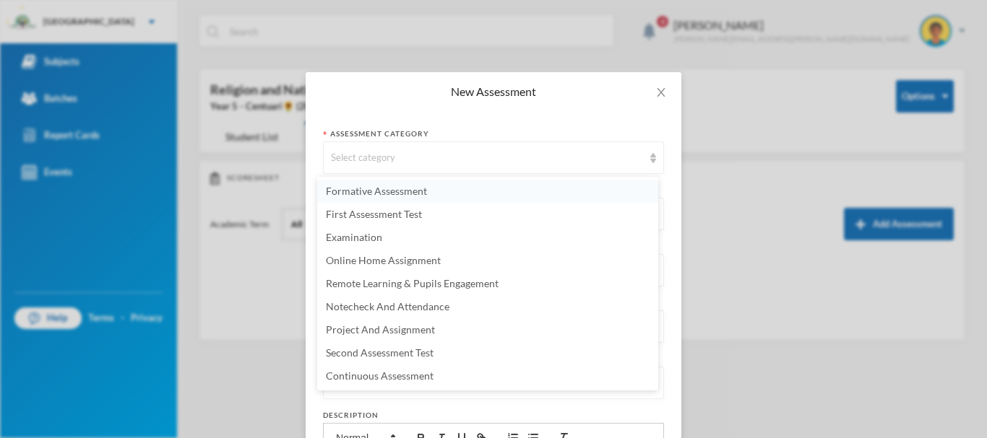
click at [345, 186] on span "Formative Assessment" at bounding box center [376, 191] width 101 height 12
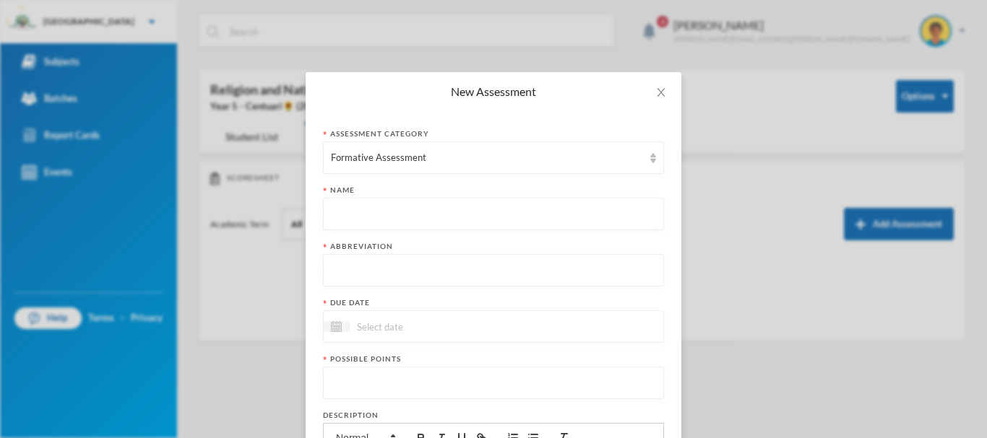
click at [380, 214] on input "text" at bounding box center [493, 215] width 325 height 33
paste input "First Term Formative Assessment"
type input "First Term Formative Assessment"
click at [390, 272] on input "text" at bounding box center [493, 271] width 325 height 33
type input "FA"
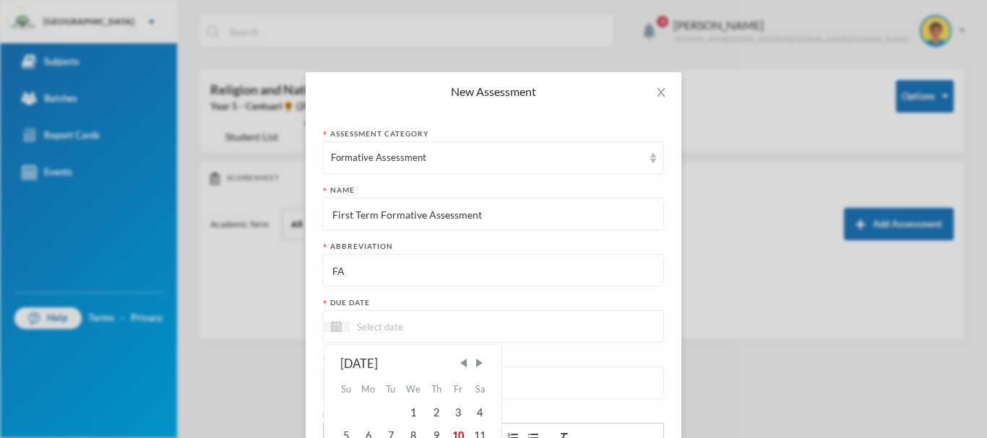
click at [403, 324] on input at bounding box center [410, 327] width 121 height 17
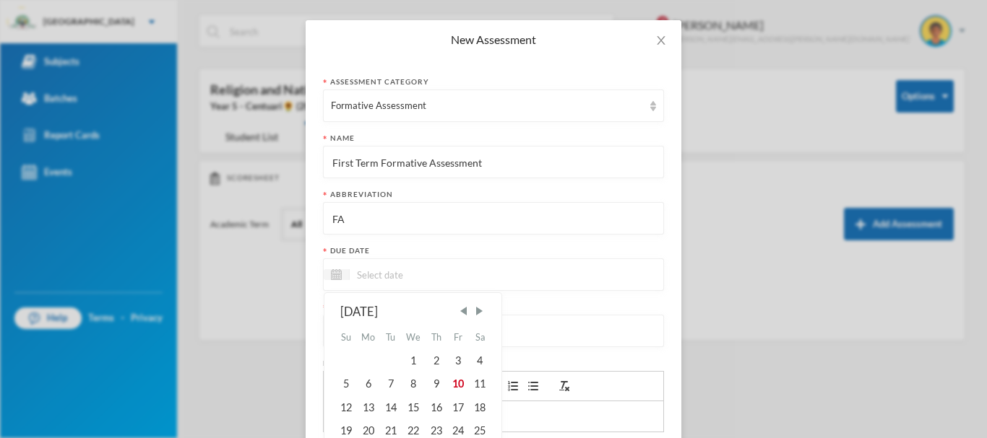
scroll to position [53, 0]
click at [452, 380] on div "10" at bounding box center [458, 383] width 22 height 23
type input "[DATE]"
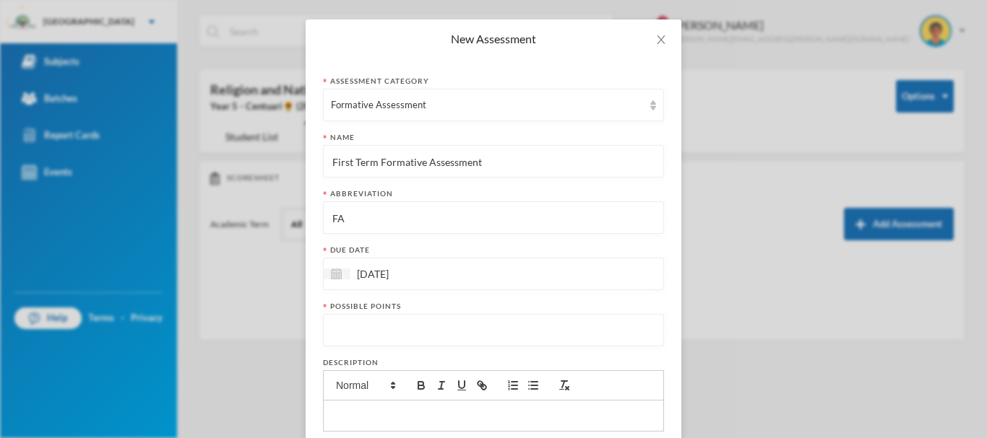
click at [380, 326] on input "number" at bounding box center [493, 331] width 325 height 33
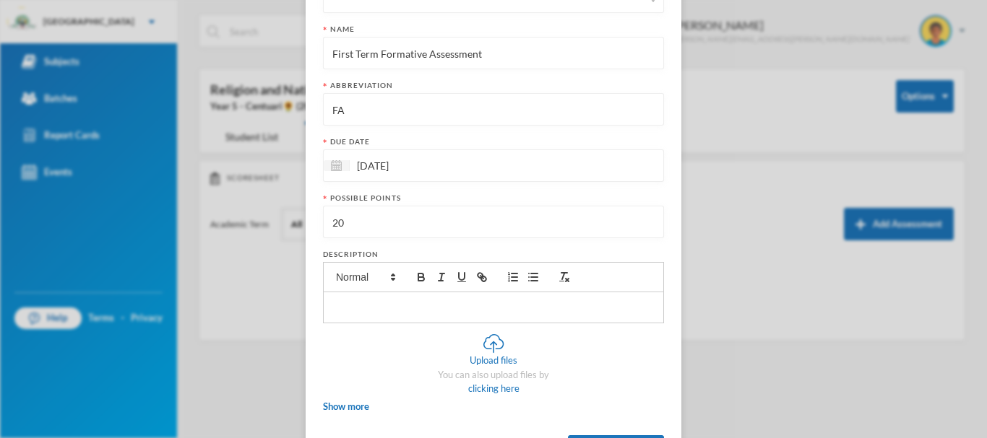
scroll to position [225, 0]
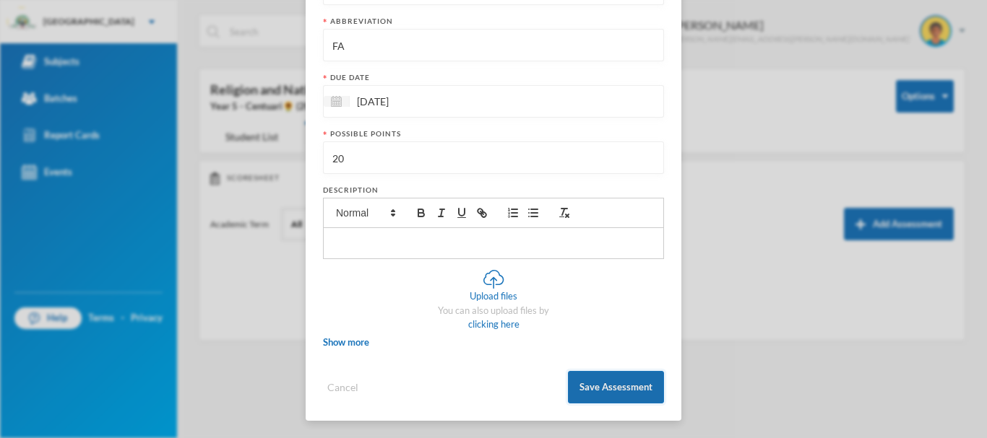
type input "20"
click at [639, 384] on button "Save Assessment" at bounding box center [616, 387] width 96 height 33
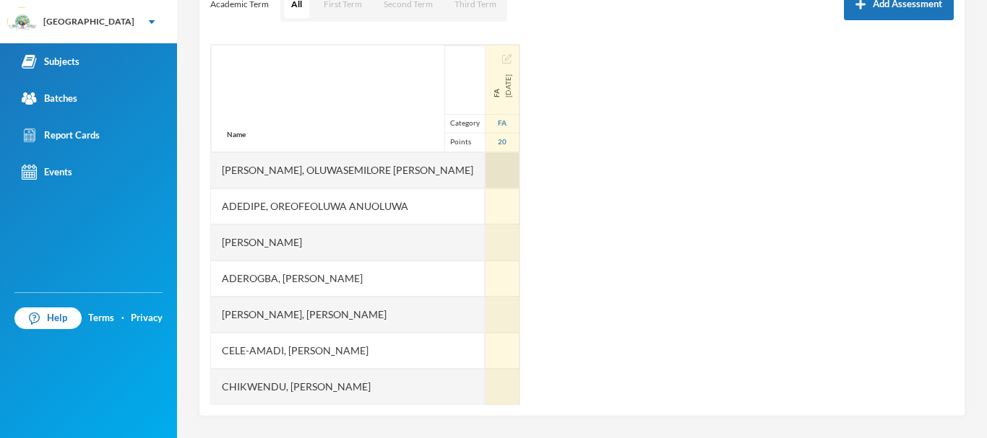
click at [485, 169] on div at bounding box center [502, 170] width 34 height 36
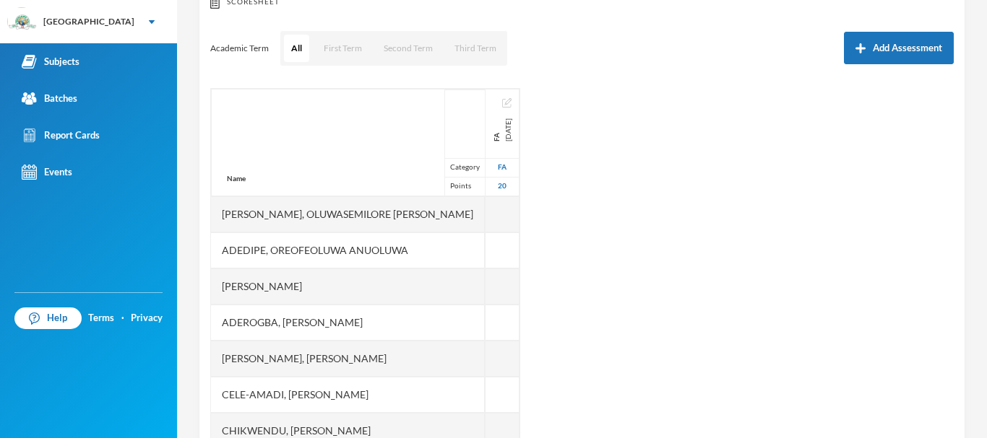
scroll to position [178, 0]
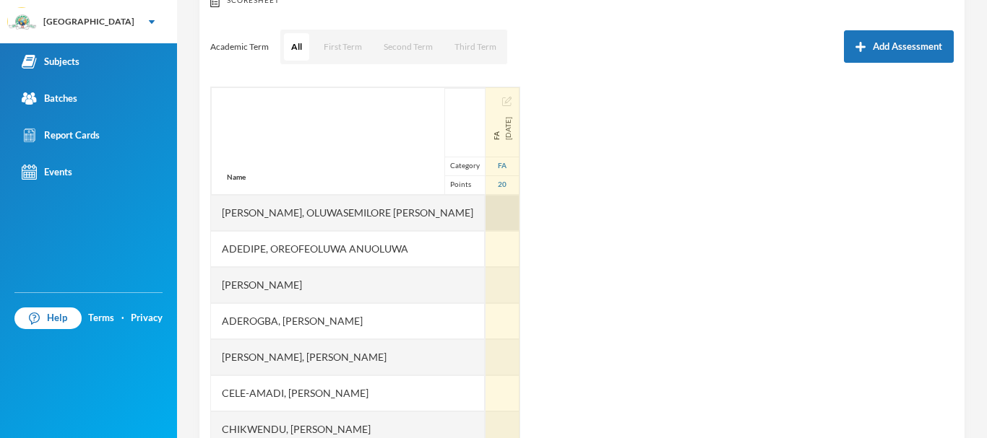
click at [485, 209] on div at bounding box center [502, 213] width 34 height 36
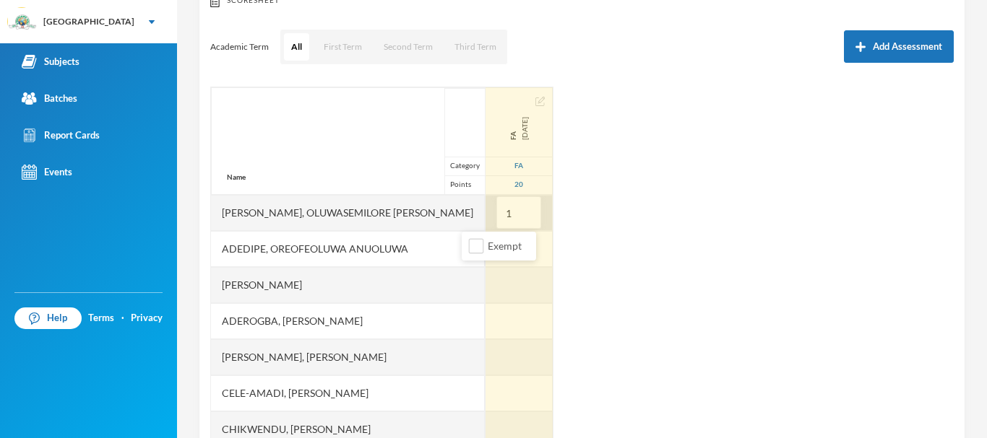
type input "19"
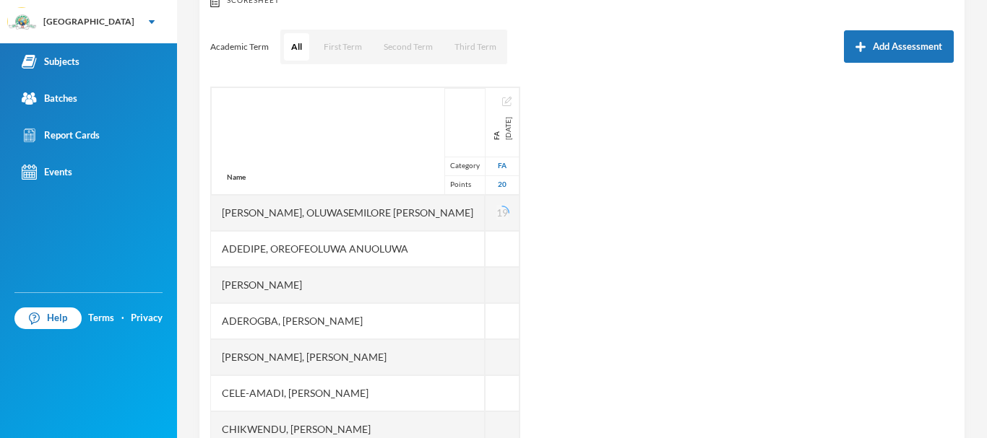
click at [449, 245] on div "Adedipe, Oreofeoluwa Anuoluwa" at bounding box center [348, 249] width 274 height 36
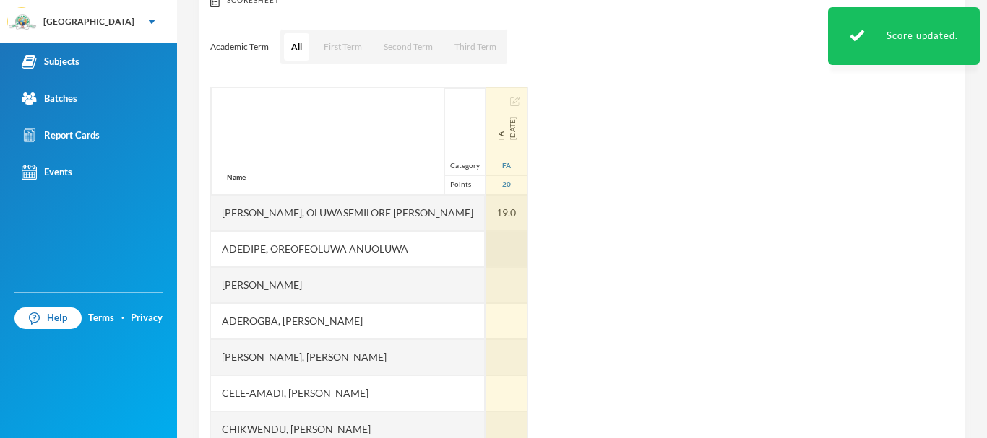
click at [485, 243] on div at bounding box center [506, 249] width 42 height 36
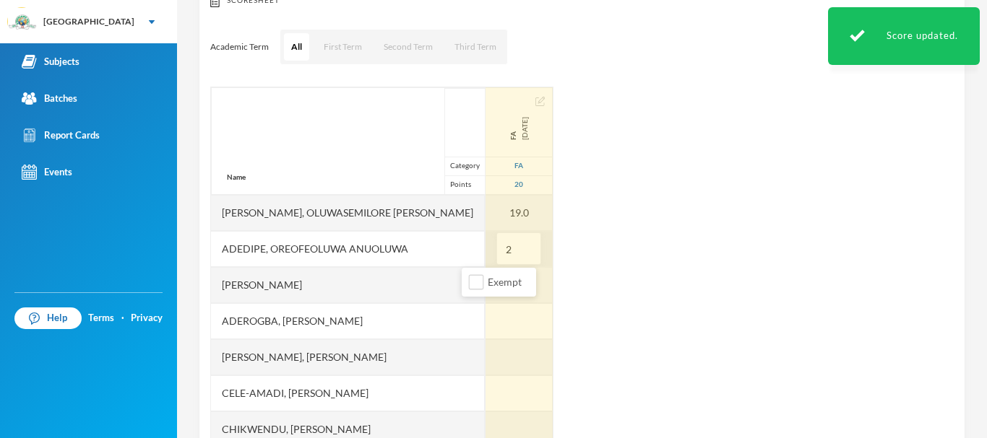
type input "20"
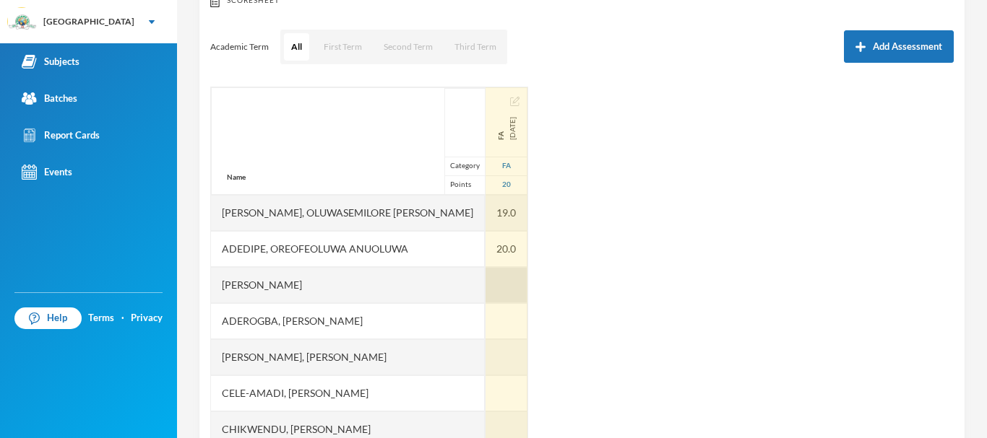
click at [485, 282] on div at bounding box center [506, 285] width 42 height 36
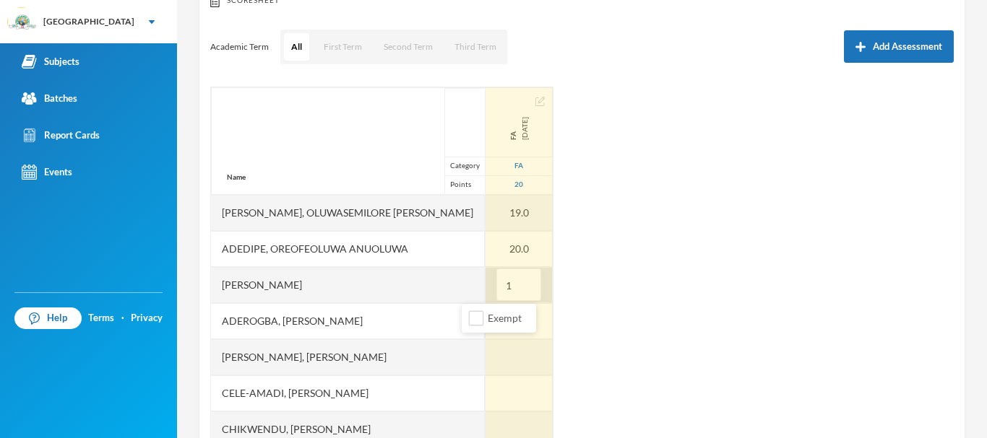
type input "15"
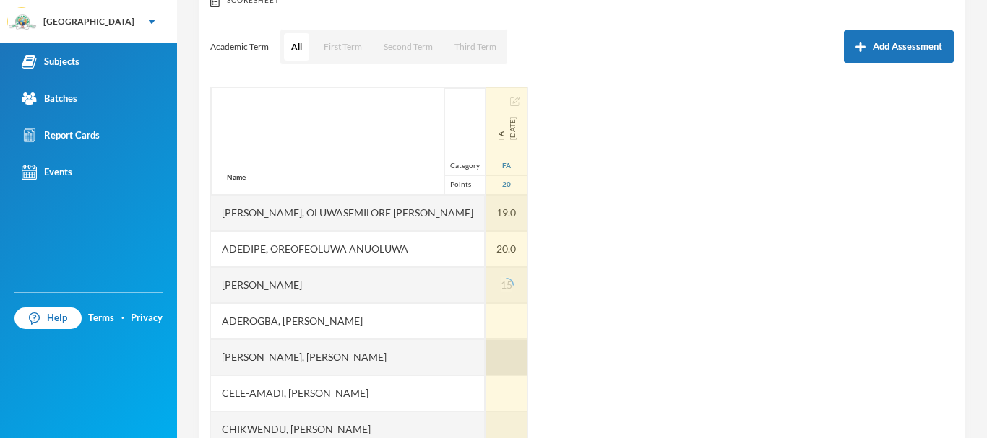
click at [485, 347] on div at bounding box center [506, 357] width 42 height 36
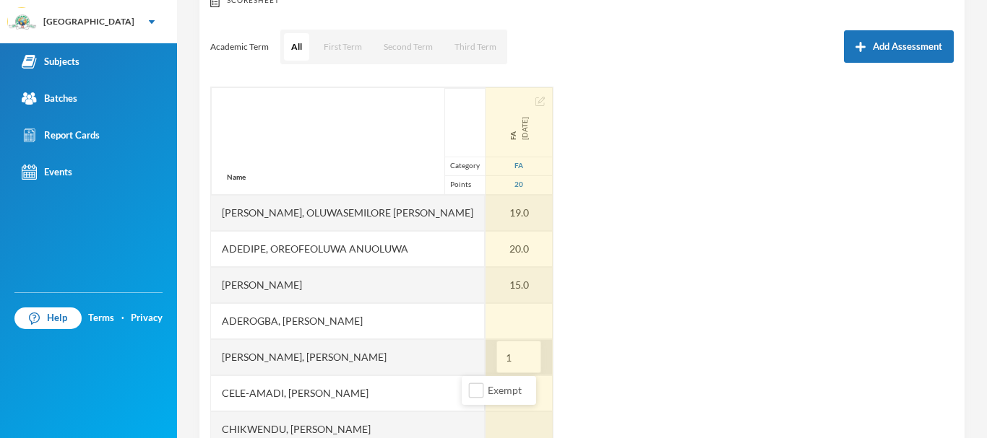
type input "19"
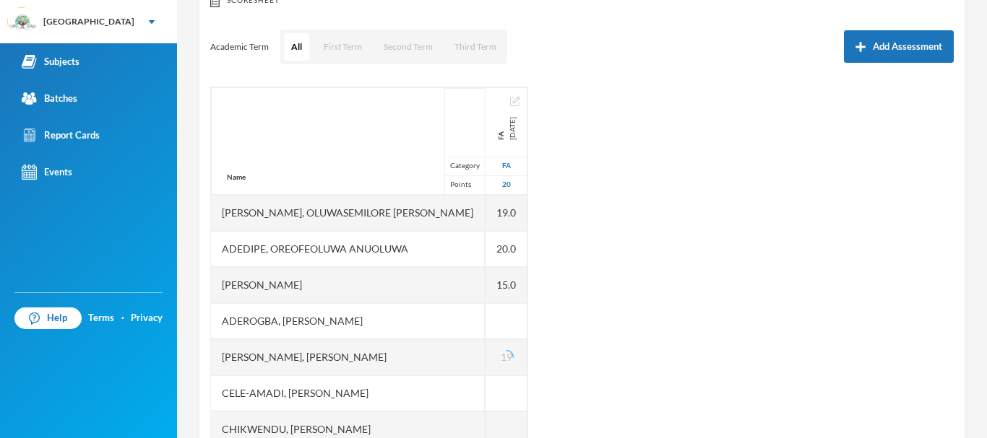
click at [548, 363] on div "Name Category Points [PERSON_NAME], Oluwasemilore [PERSON_NAME], Oreofeoluwa [P…" at bounding box center [581, 267] width 743 height 361
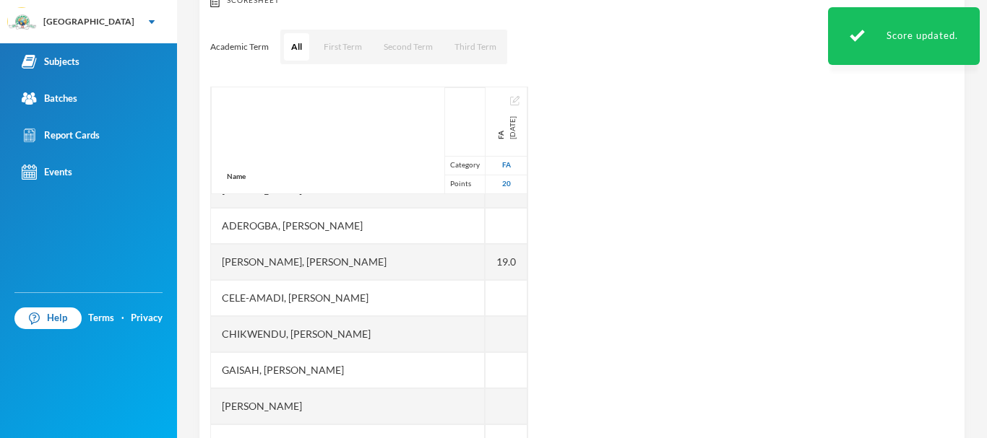
scroll to position [96, 0]
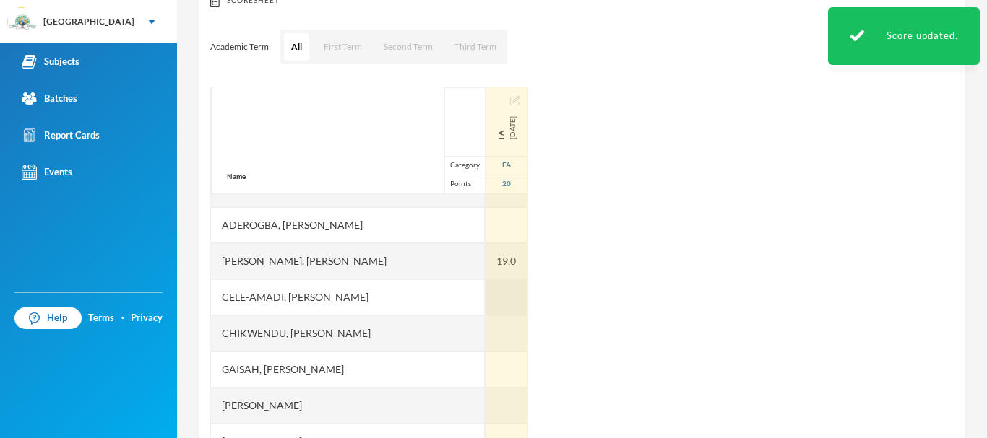
click at [485, 290] on div at bounding box center [506, 298] width 42 height 36
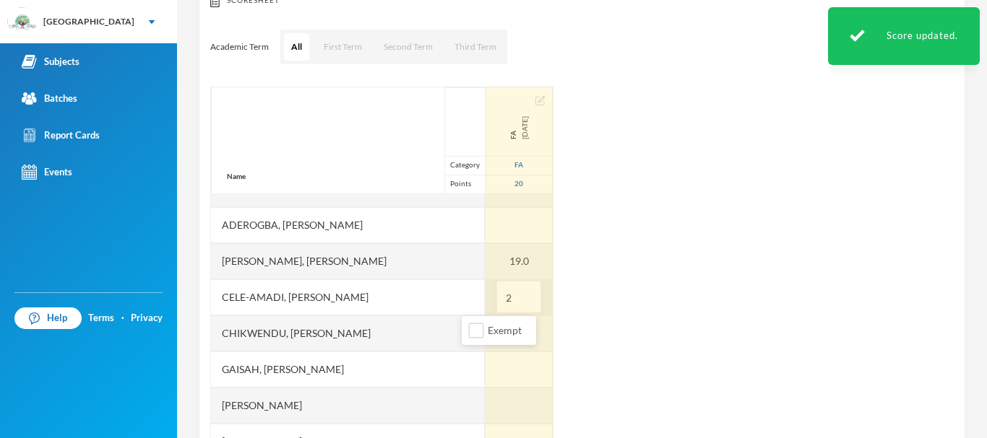
type input "20"
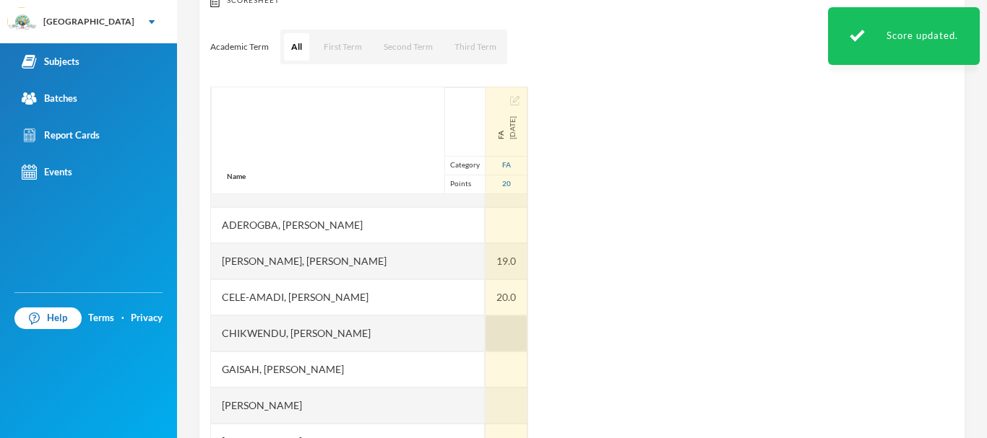
click at [485, 334] on div at bounding box center [506, 334] width 42 height 36
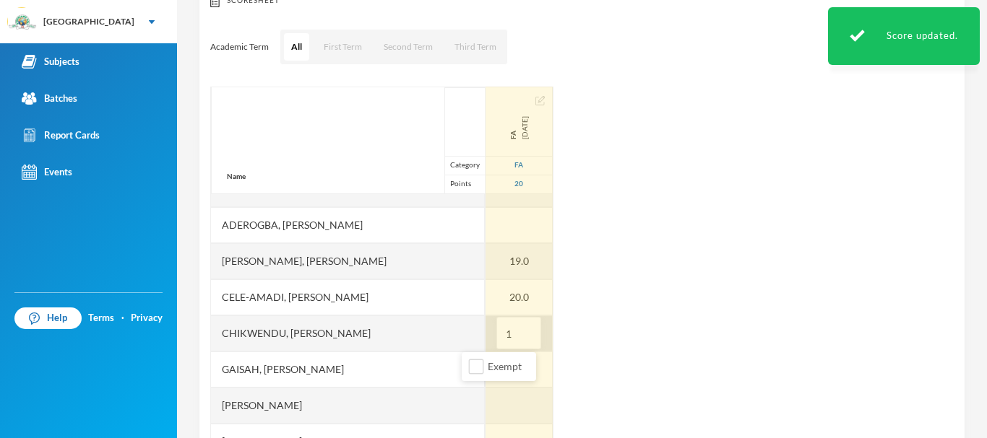
type input "17"
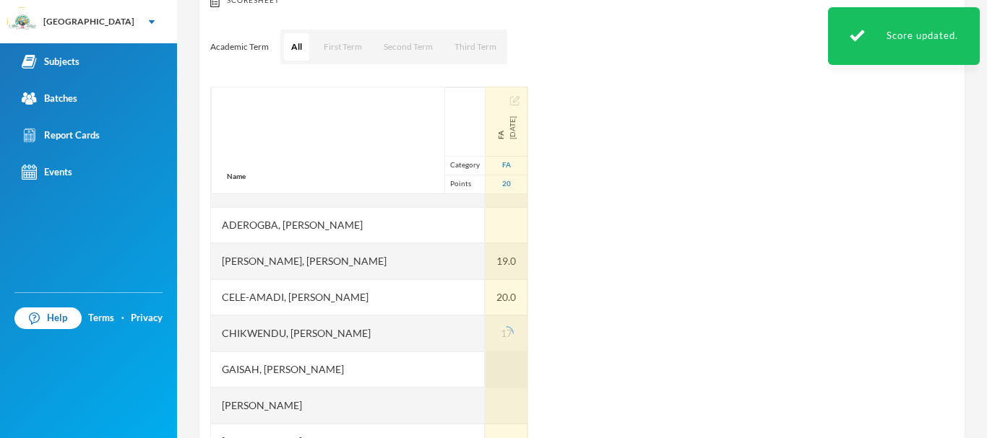
click at [485, 370] on div at bounding box center [506, 370] width 42 height 36
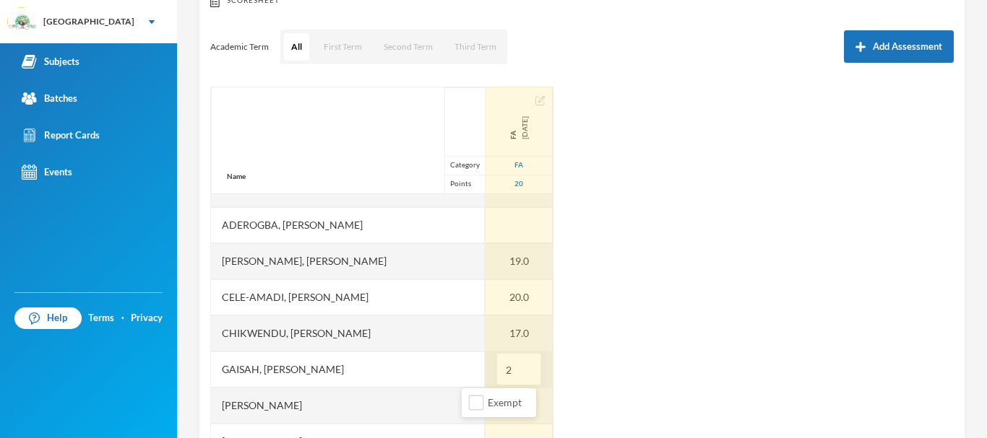
type input "20"
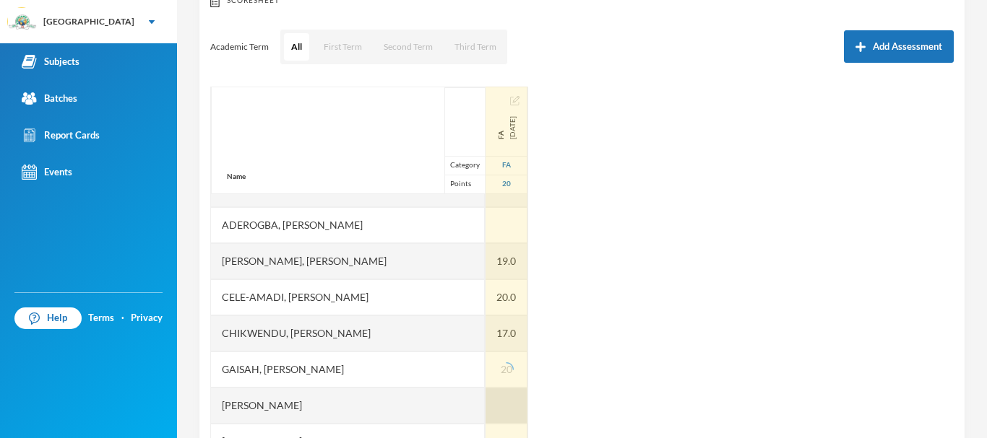
click at [485, 403] on div at bounding box center [506, 406] width 42 height 36
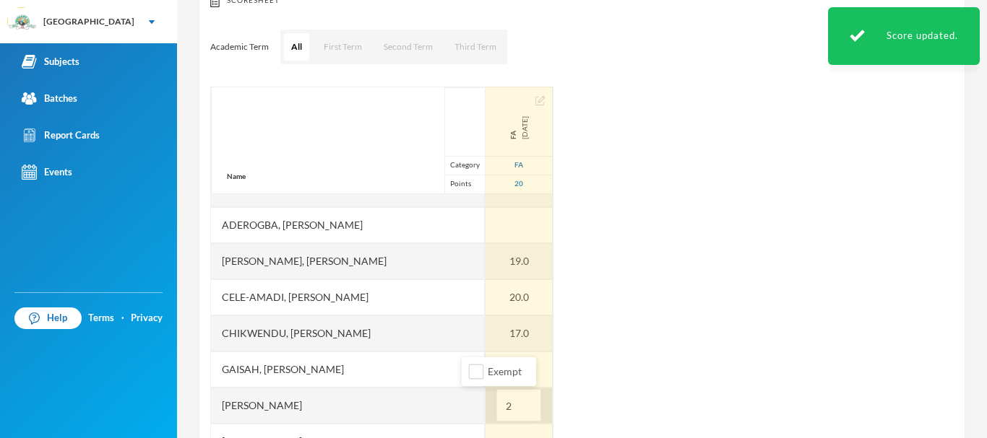
type input "20"
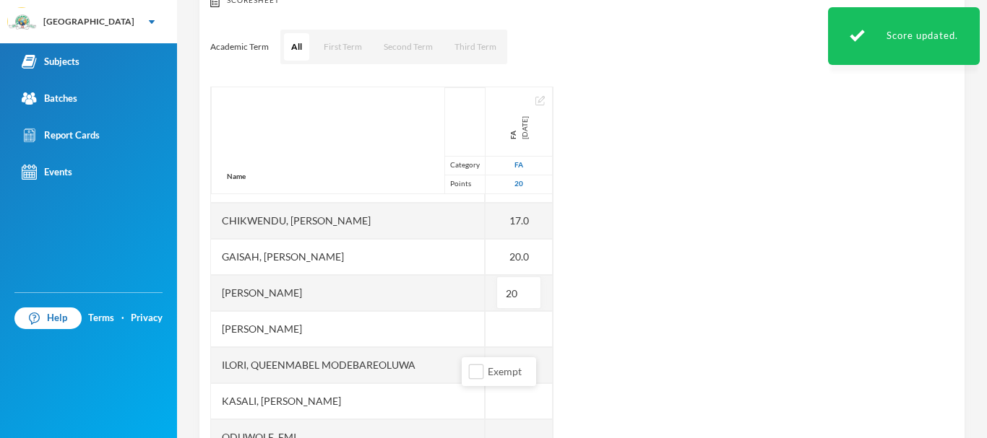
scroll to position [209, 0]
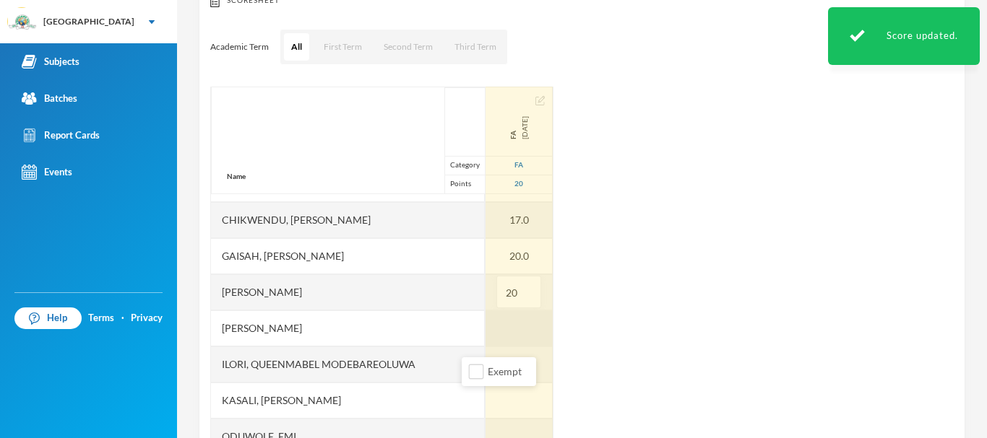
click at [485, 321] on div at bounding box center [518, 329] width 67 height 36
type input "16"
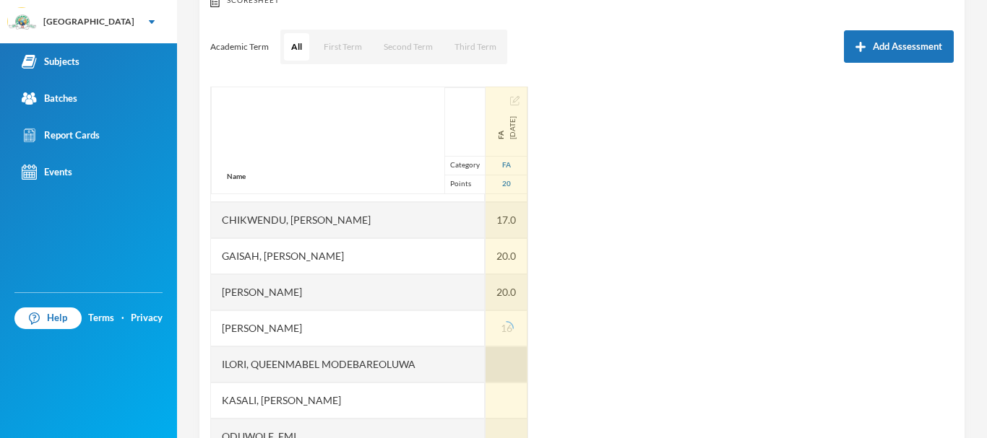
click at [485, 357] on div at bounding box center [506, 365] width 42 height 36
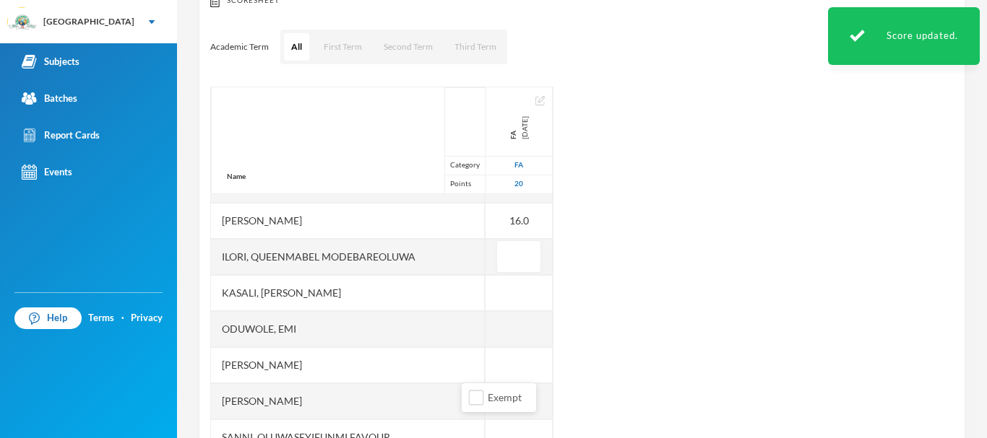
scroll to position [319, 0]
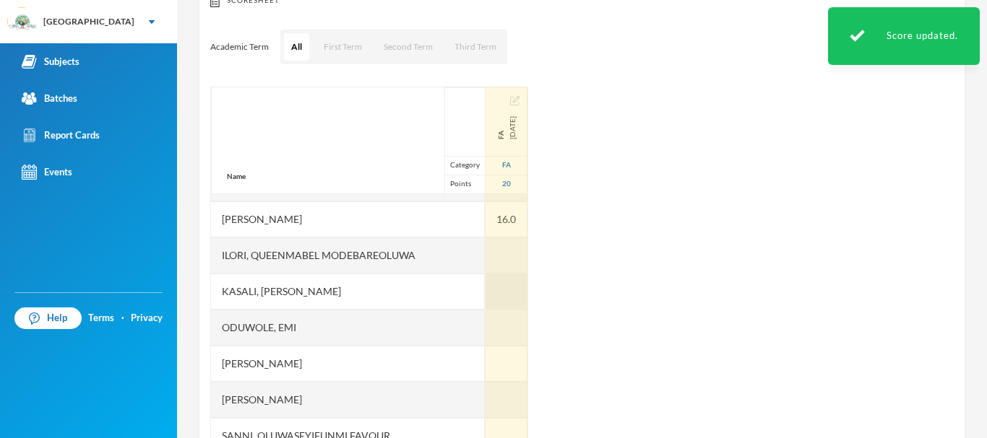
click at [485, 287] on div at bounding box center [506, 292] width 42 height 36
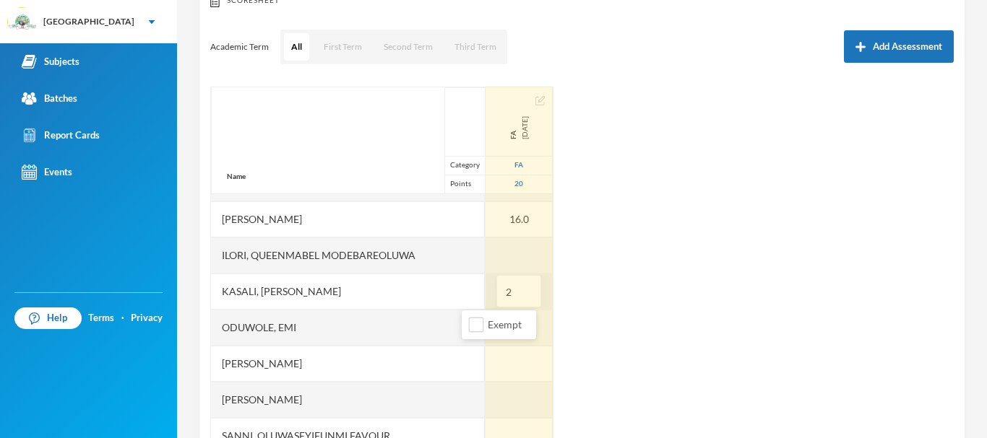
type input "20"
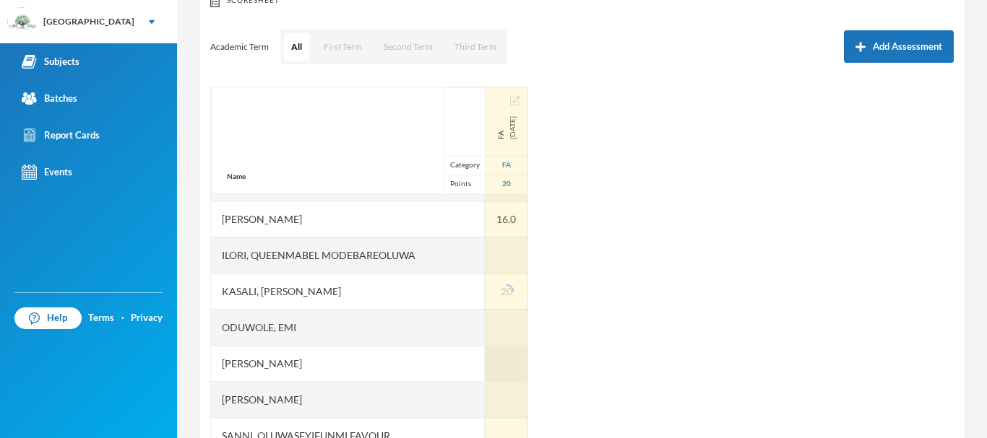
click at [485, 357] on div at bounding box center [506, 364] width 42 height 36
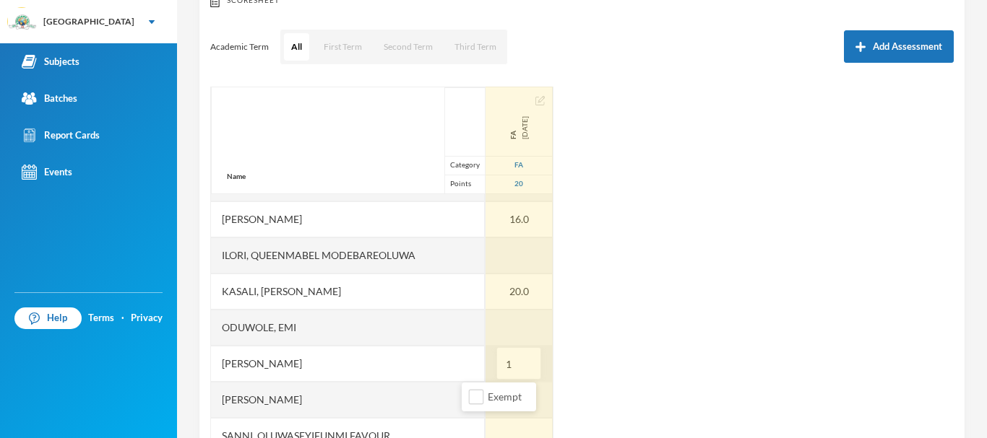
type input "15"
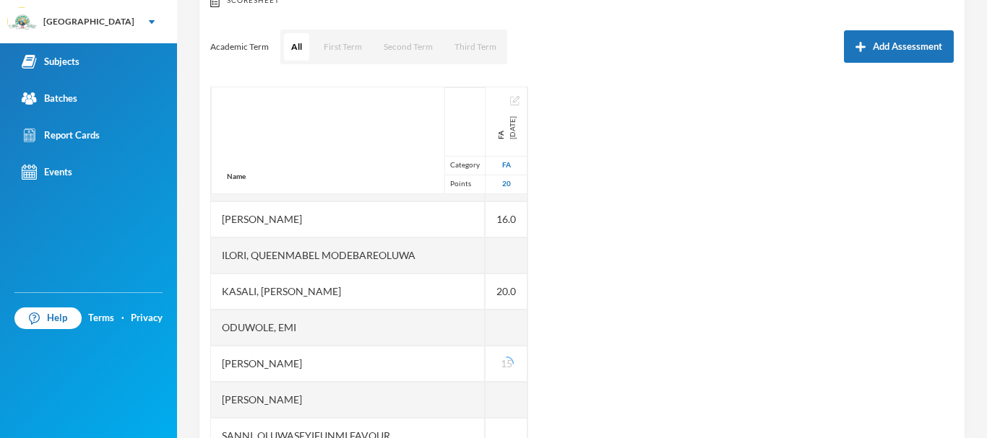
click at [581, 375] on div "Name Category Points [PERSON_NAME], Oluwasemilore [PERSON_NAME], Oreofeoluwa [P…" at bounding box center [581, 267] width 743 height 361
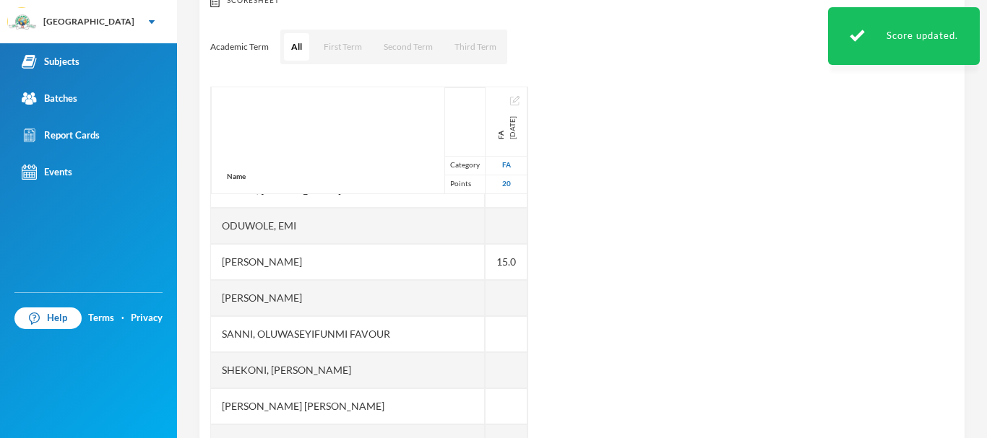
scroll to position [421, 0]
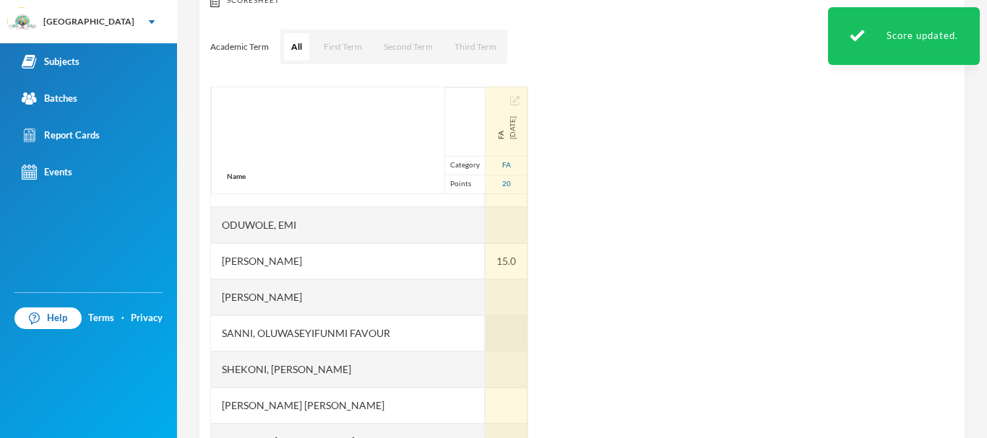
click at [485, 327] on div at bounding box center [506, 334] width 42 height 36
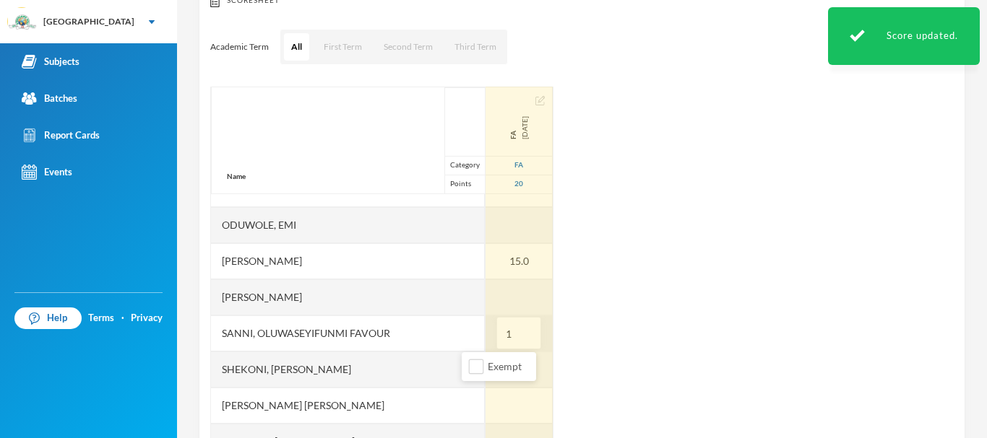
type input "19"
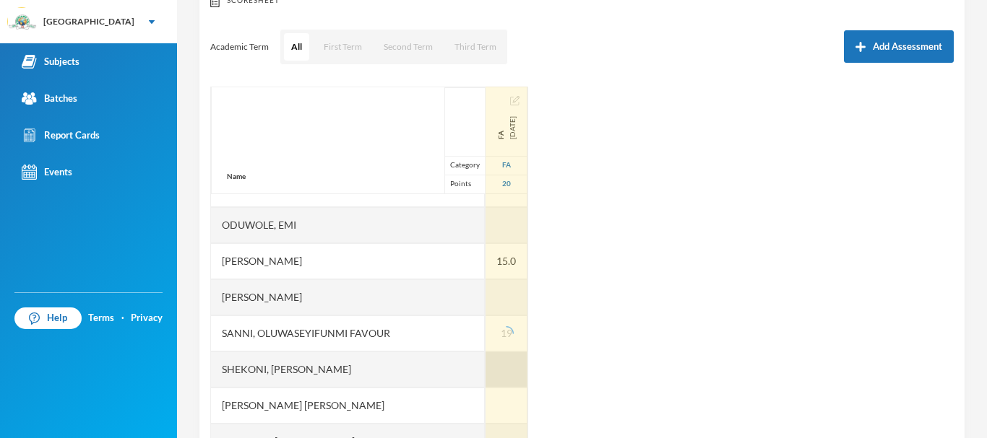
click at [485, 365] on div at bounding box center [506, 370] width 42 height 36
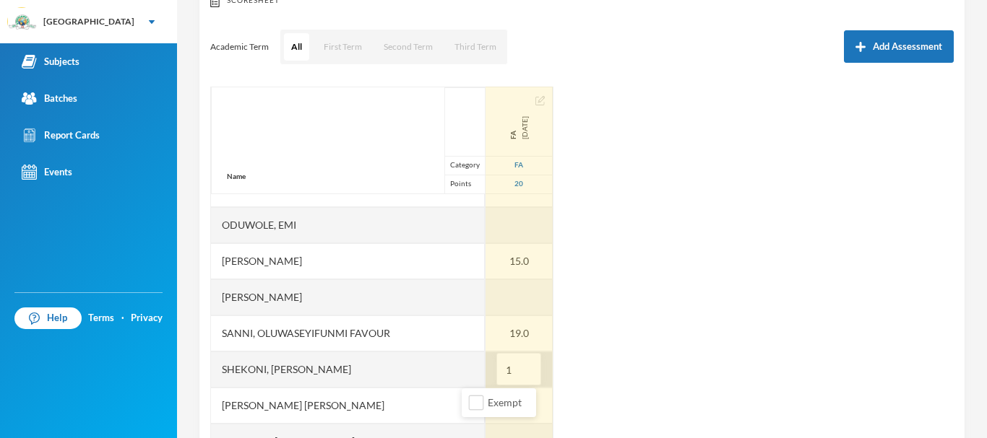
type input "14"
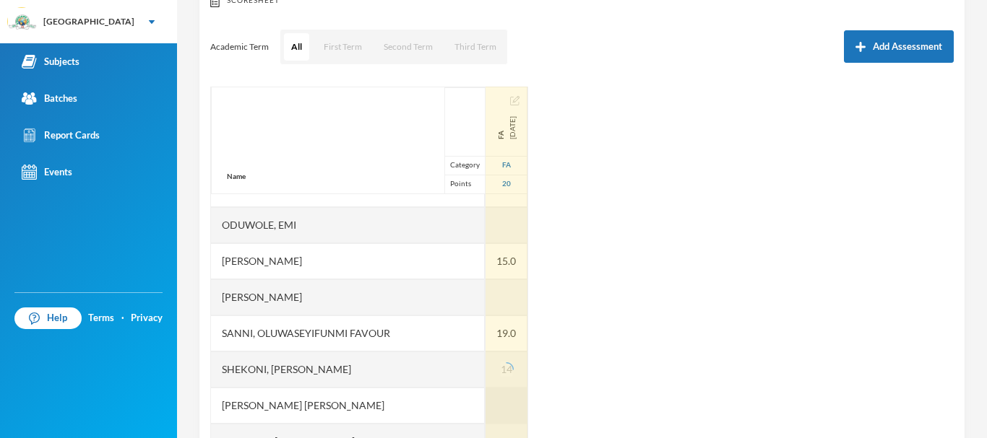
click at [485, 399] on div at bounding box center [506, 406] width 42 height 36
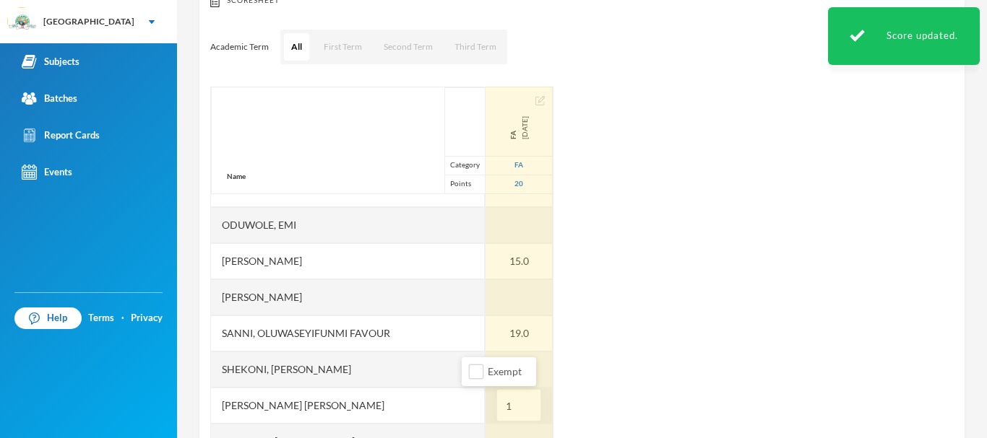
type input "19"
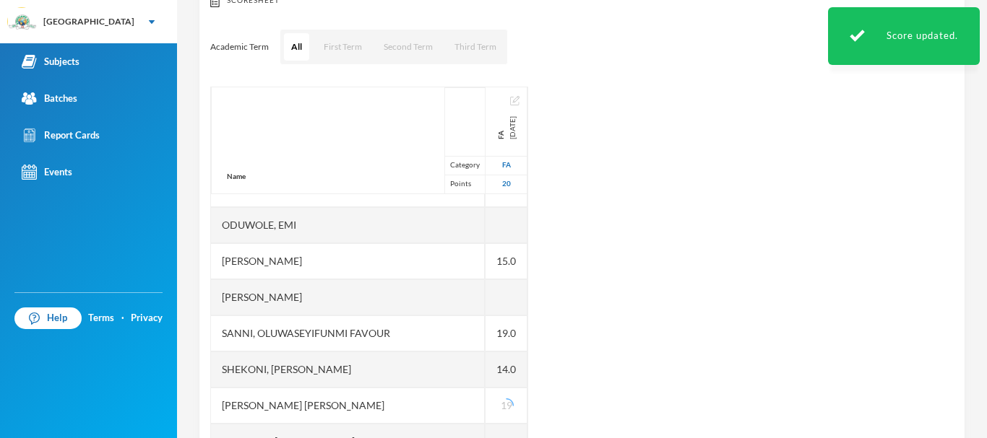
click at [571, 377] on div "Name Category Points [PERSON_NAME], Oluwasemilore [PERSON_NAME], Oreofeoluwa [P…" at bounding box center [581, 267] width 743 height 361
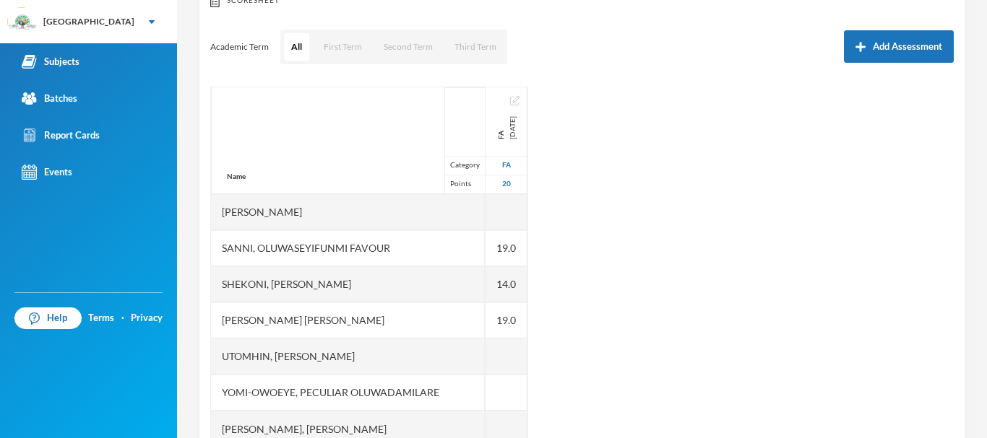
scroll to position [220, 0]
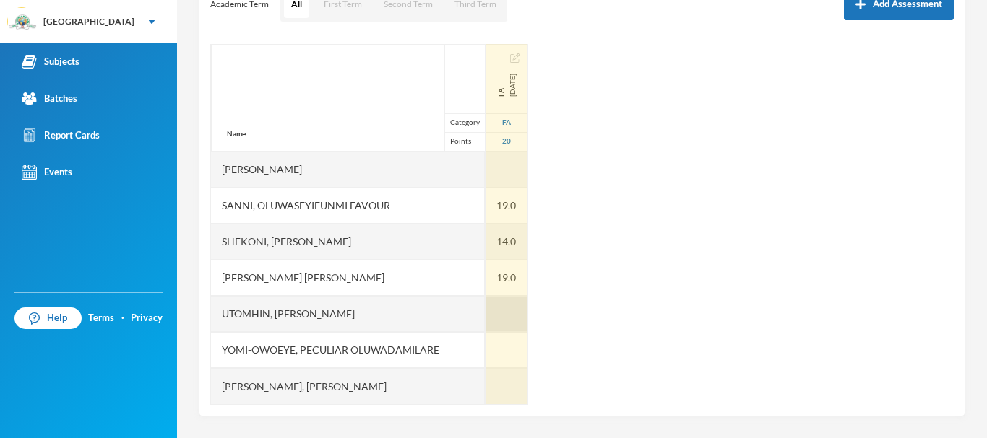
click at [485, 311] on div at bounding box center [506, 314] width 42 height 36
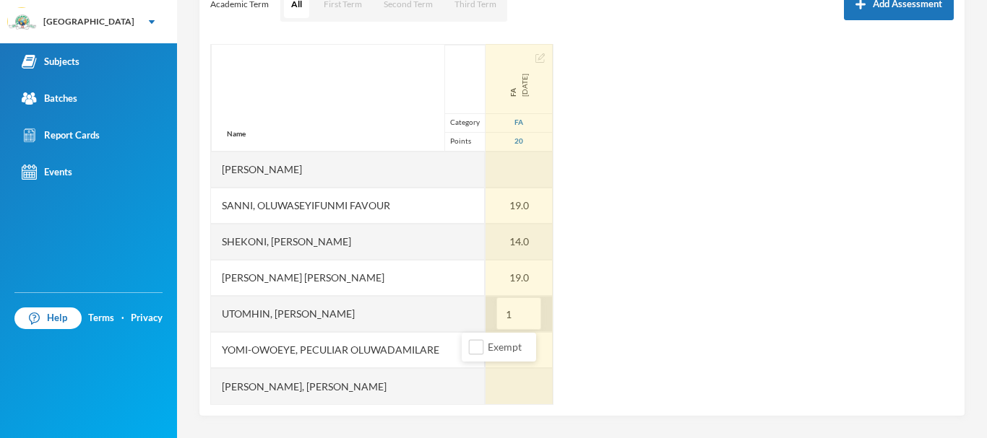
type input "19"
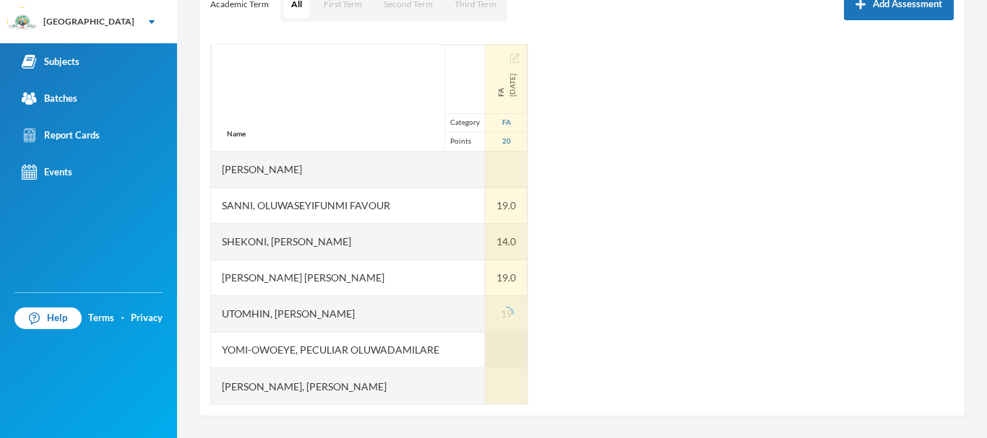
click at [485, 347] on div at bounding box center [506, 350] width 42 height 36
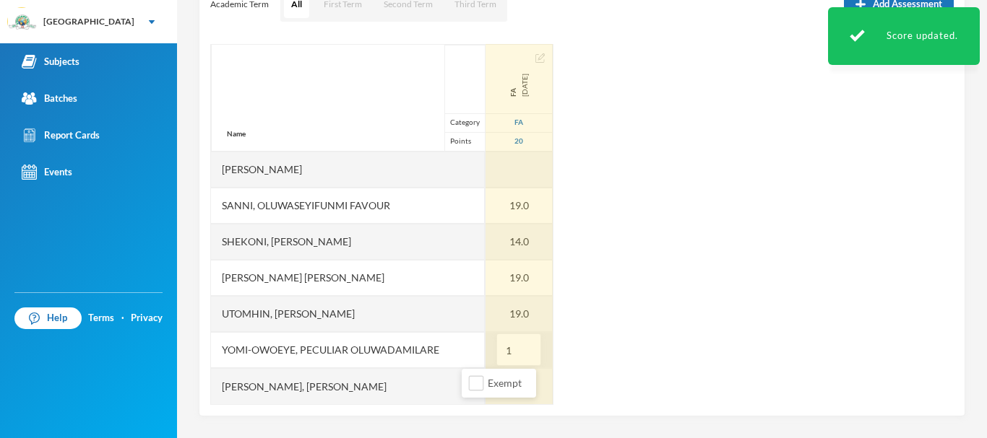
type input "14"
click at [485, 386] on div at bounding box center [518, 386] width 67 height 36
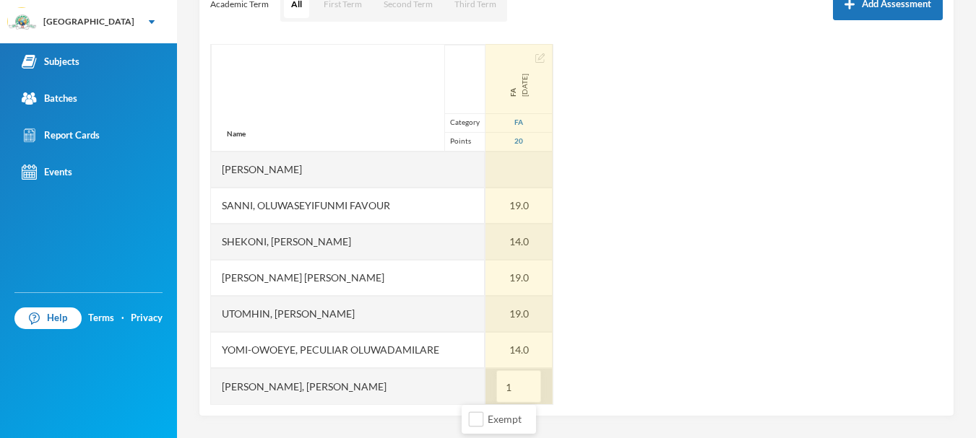
type input "14"
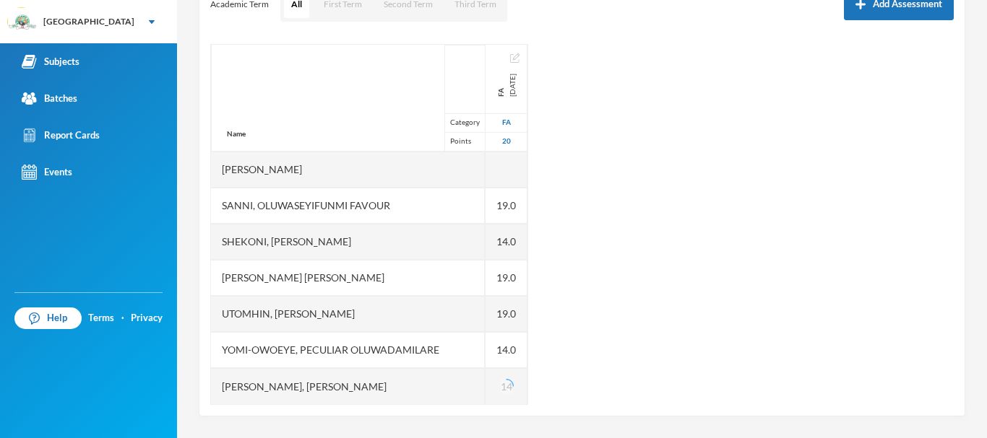
click at [568, 368] on div "Name Category Points [PERSON_NAME], Oluwasemilore [PERSON_NAME], Oreofeoluwa [P…" at bounding box center [581, 224] width 743 height 361
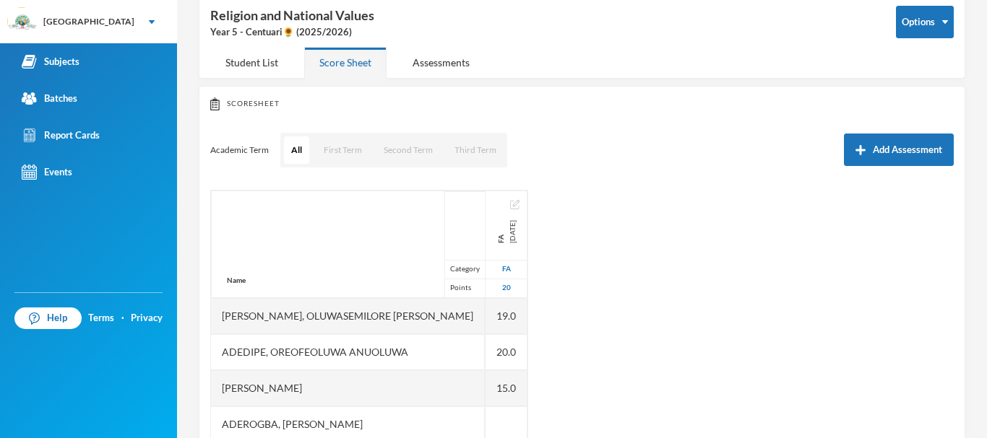
scroll to position [70, 0]
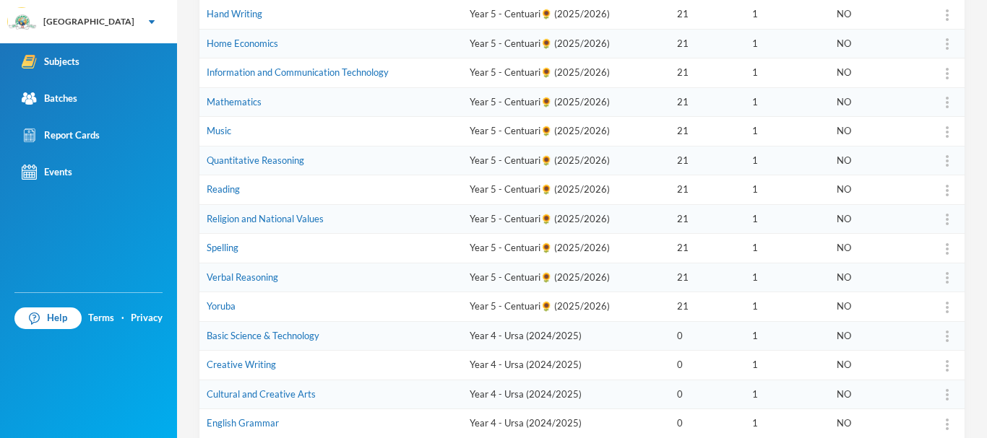
scroll to position [390, 0]
click at [225, 251] on link "Spelling" at bounding box center [223, 247] width 32 height 12
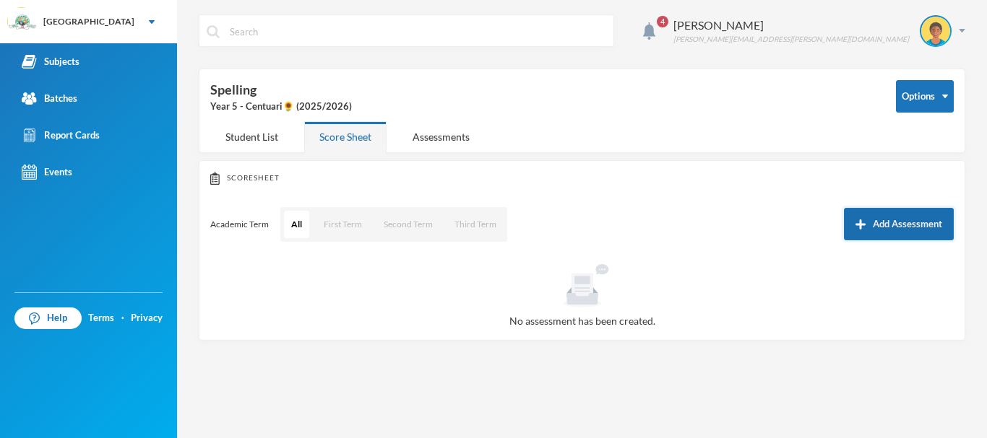
click at [894, 221] on button "Add Assessment" at bounding box center [899, 224] width 110 height 33
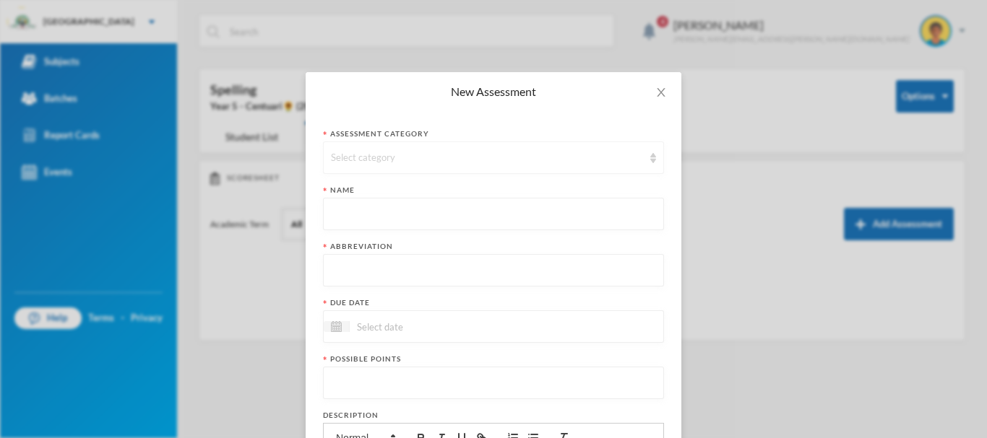
click at [426, 155] on div "Select category" at bounding box center [487, 158] width 312 height 14
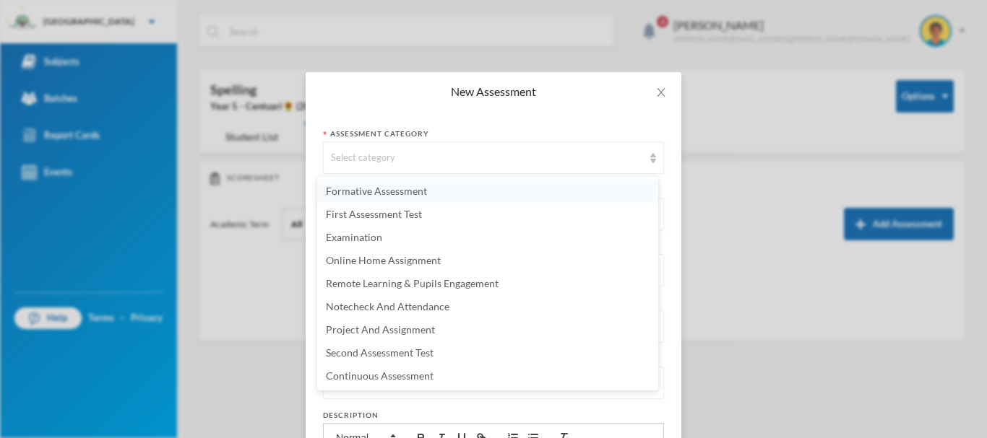
click at [375, 186] on span "Formative Assessment" at bounding box center [376, 191] width 101 height 12
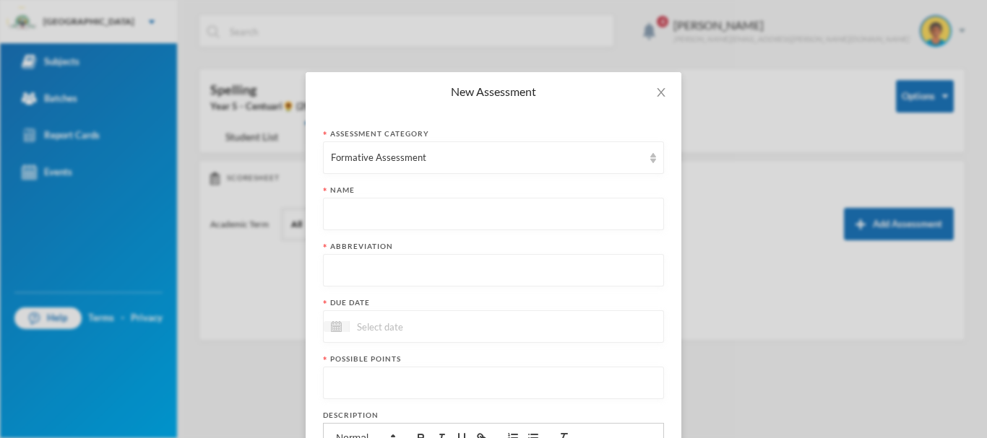
click at [374, 215] on input "text" at bounding box center [493, 215] width 325 height 33
paste input "First Term Formative Assessment"
type input "First Term Formative Assessment"
click at [351, 277] on input "text" at bounding box center [493, 271] width 325 height 33
type input "FA"
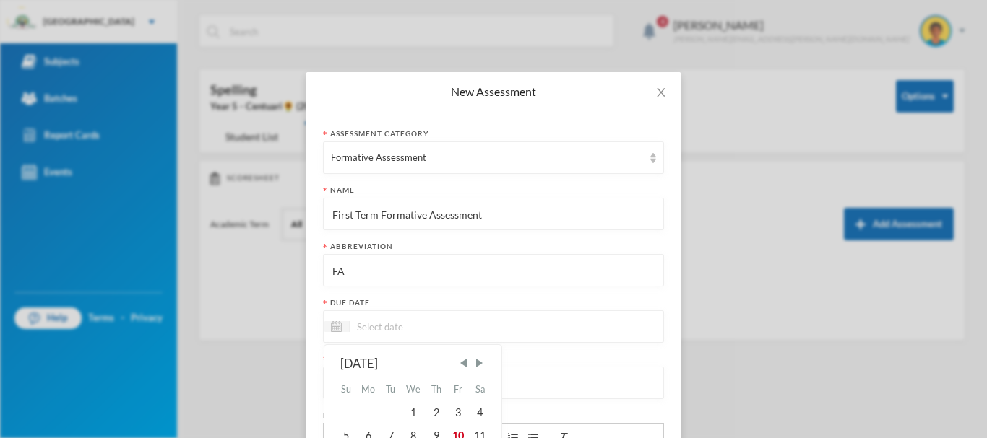
click at [389, 328] on input at bounding box center [410, 327] width 121 height 17
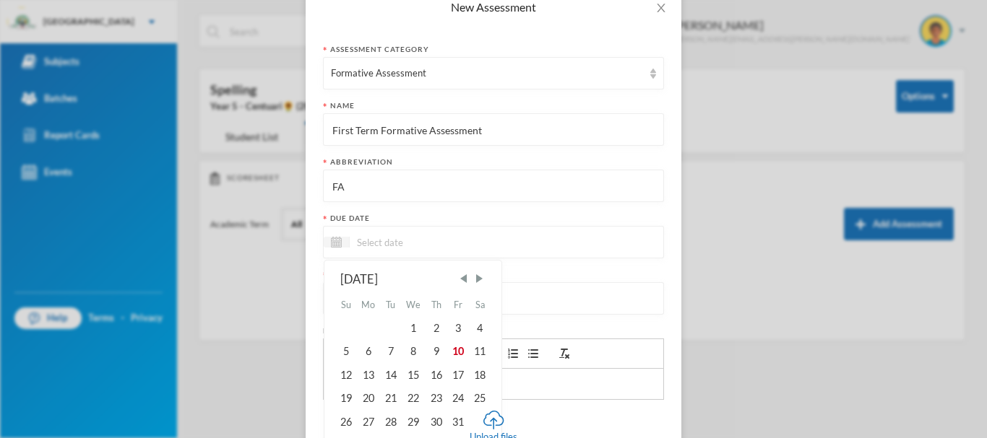
scroll to position [86, 0]
click at [451, 350] on div "10" at bounding box center [458, 350] width 22 height 23
type input "[DATE]"
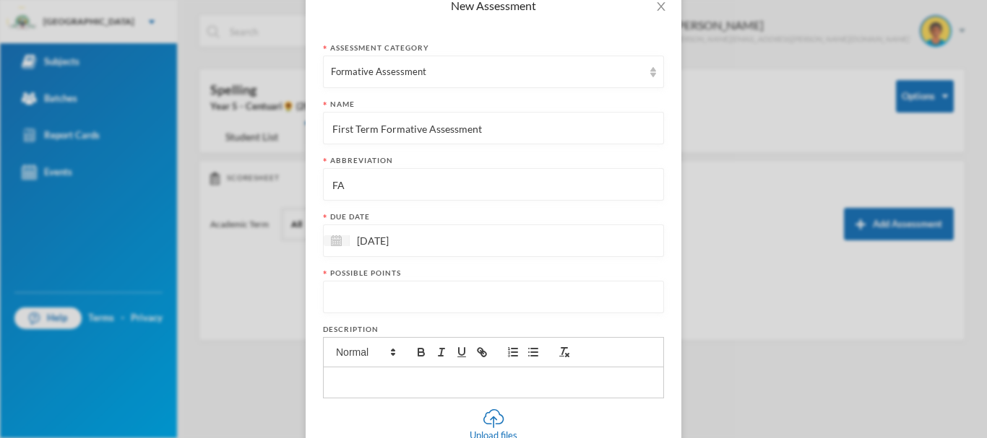
click at [365, 296] on input "number" at bounding box center [493, 298] width 325 height 33
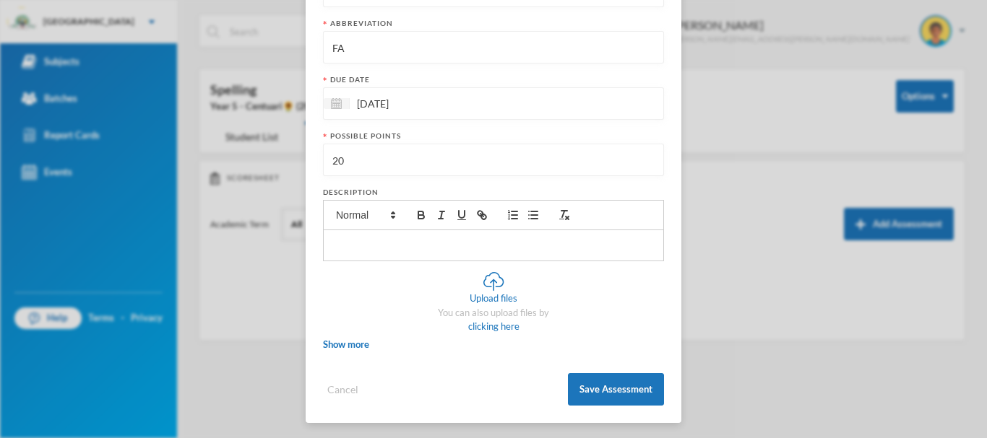
scroll to position [225, 0]
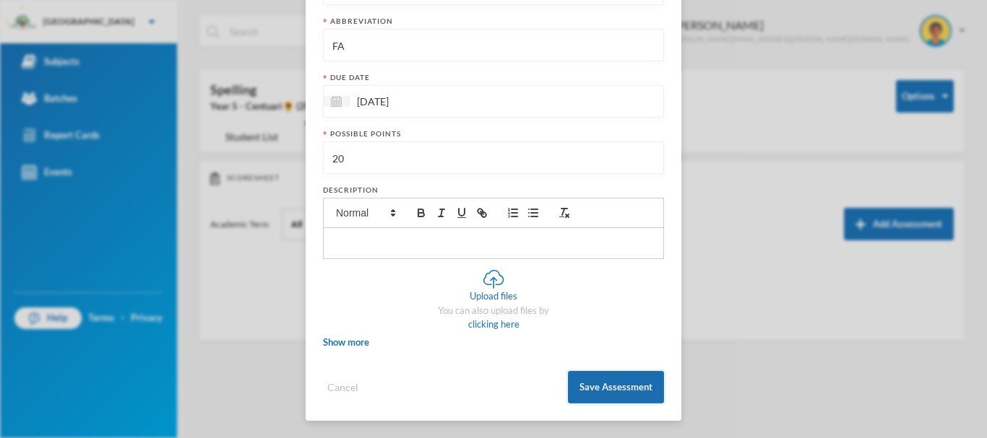
type input "20"
click at [596, 388] on button "Save Assessment" at bounding box center [616, 387] width 96 height 33
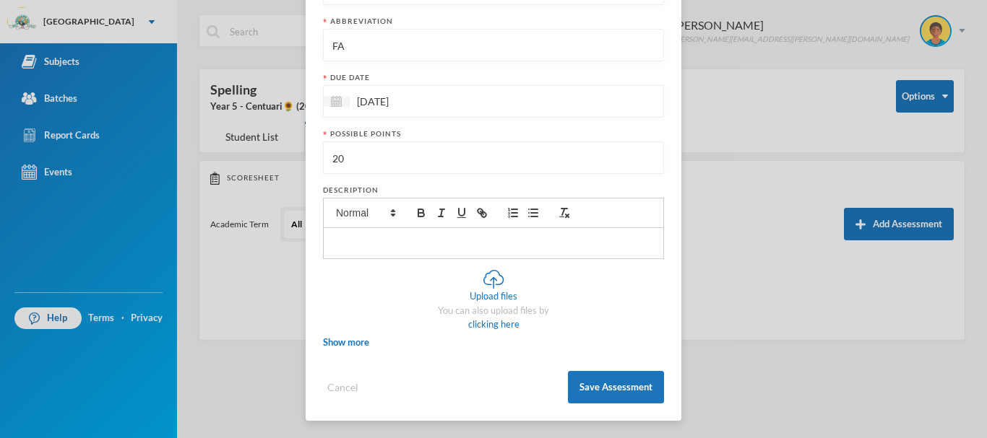
scroll to position [153, 0]
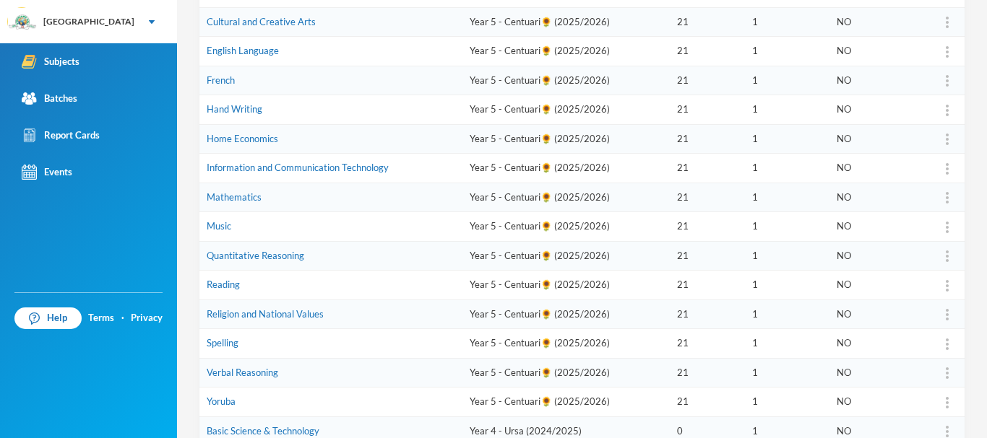
scroll to position [297, 0]
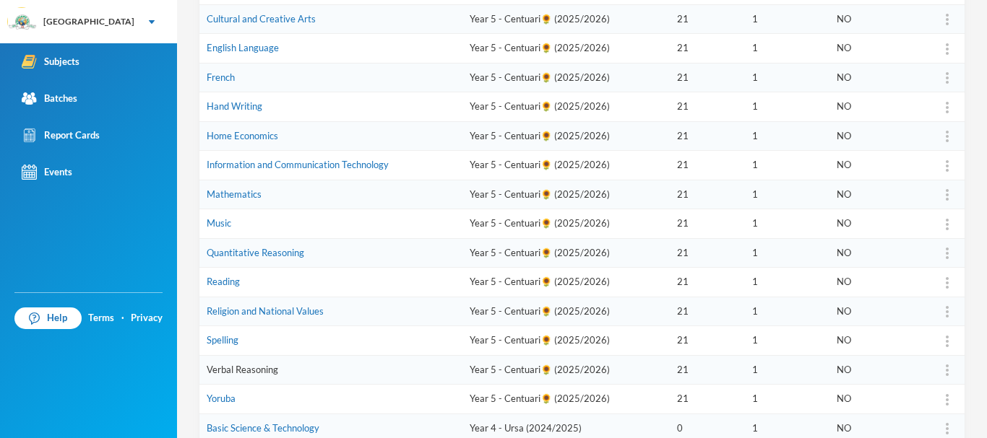
click at [256, 369] on link "Verbal Reasoning" at bounding box center [243, 370] width 72 height 12
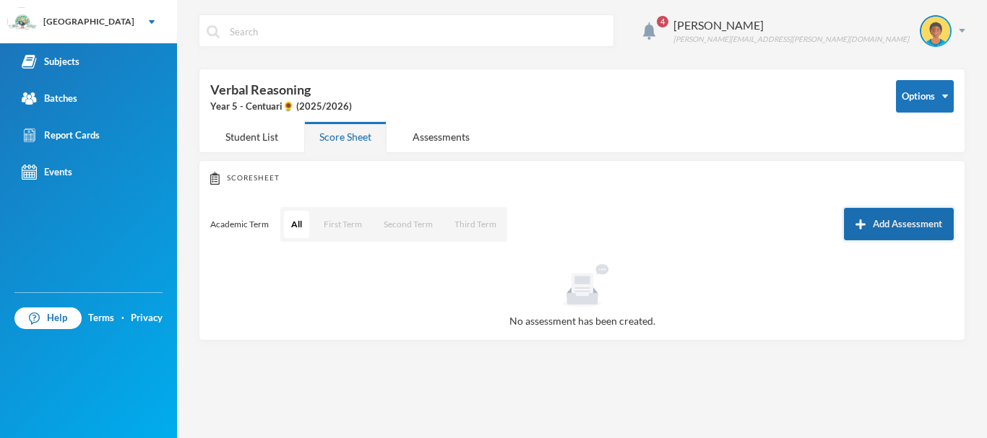
click at [891, 222] on button "Add Assessment" at bounding box center [899, 224] width 110 height 33
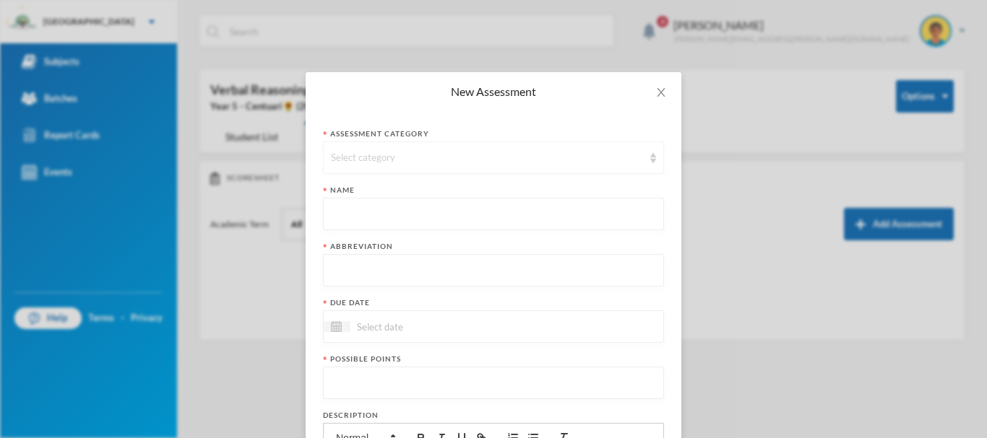
click at [347, 158] on div "Select category" at bounding box center [487, 158] width 312 height 14
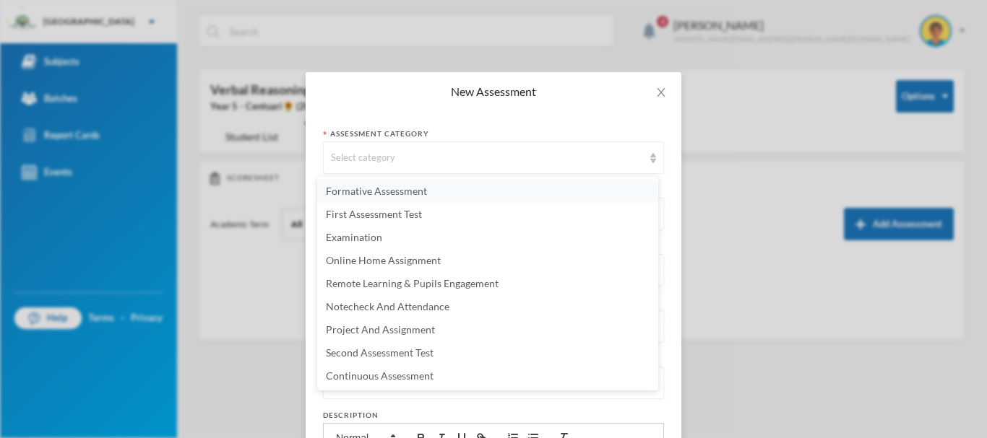
click at [351, 187] on span "Formative Assessment" at bounding box center [376, 191] width 101 height 12
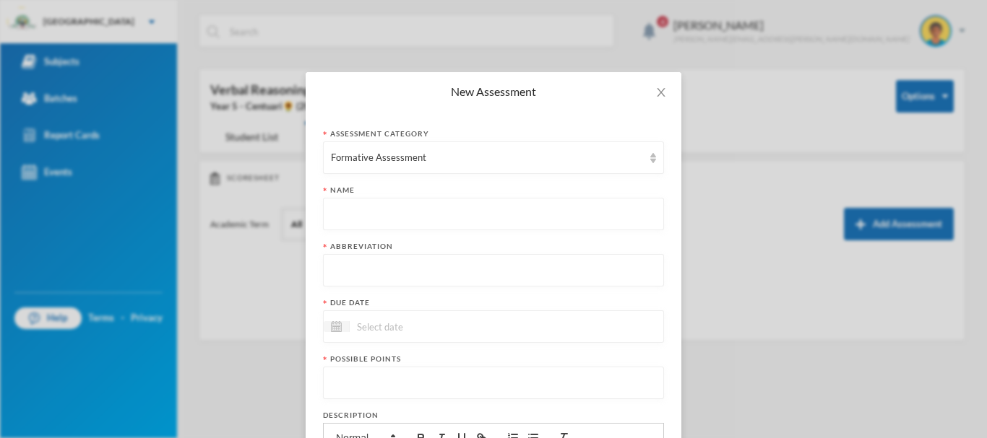
click at [360, 220] on input "text" at bounding box center [493, 215] width 325 height 33
paste input "First Term Formative Assessment"
type input "First Term Formative Assessment"
click at [365, 263] on input "text" at bounding box center [493, 271] width 325 height 33
type input "FA"
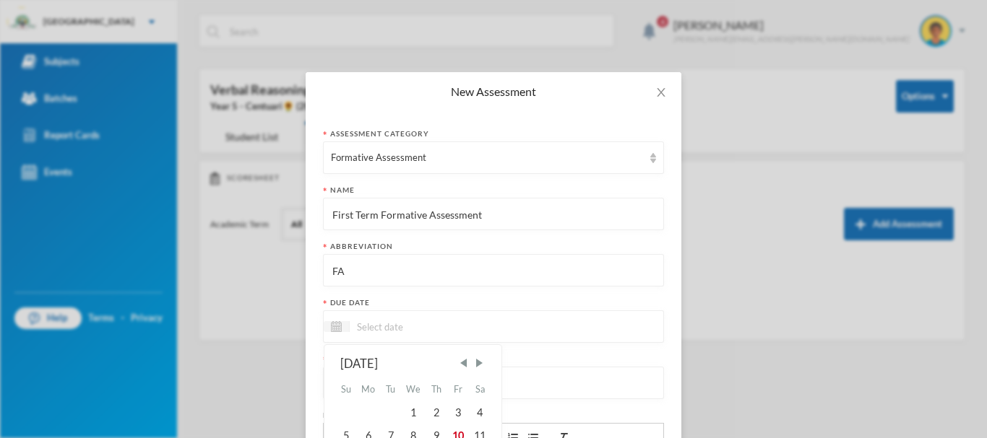
click at [374, 334] on input at bounding box center [410, 327] width 121 height 17
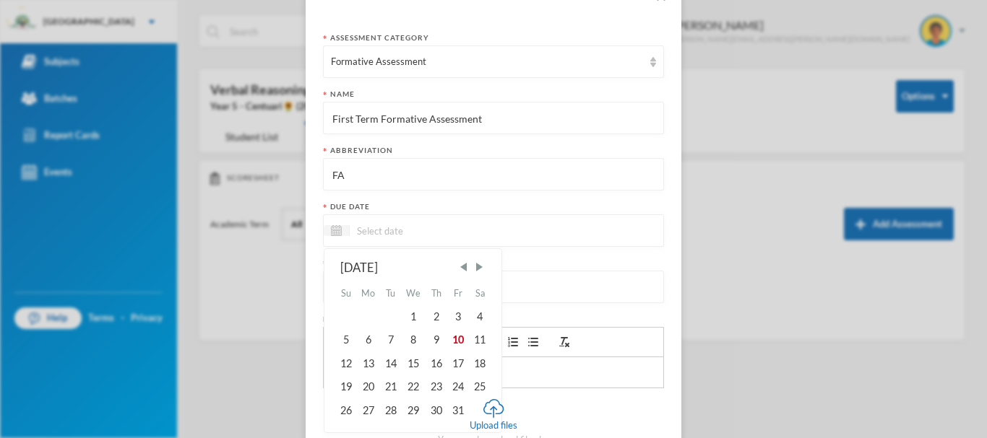
scroll to position [97, 0]
click at [456, 339] on div "10" at bounding box center [458, 339] width 22 height 23
type input "[DATE]"
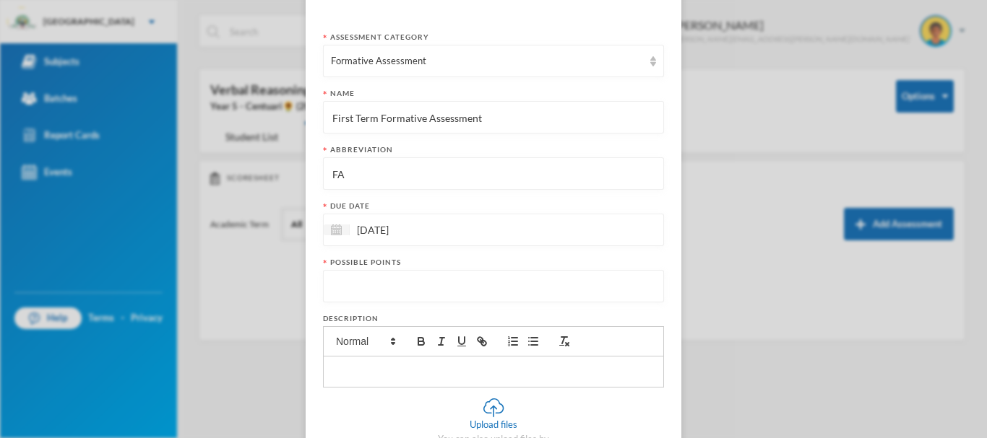
click at [393, 284] on input "number" at bounding box center [493, 287] width 325 height 33
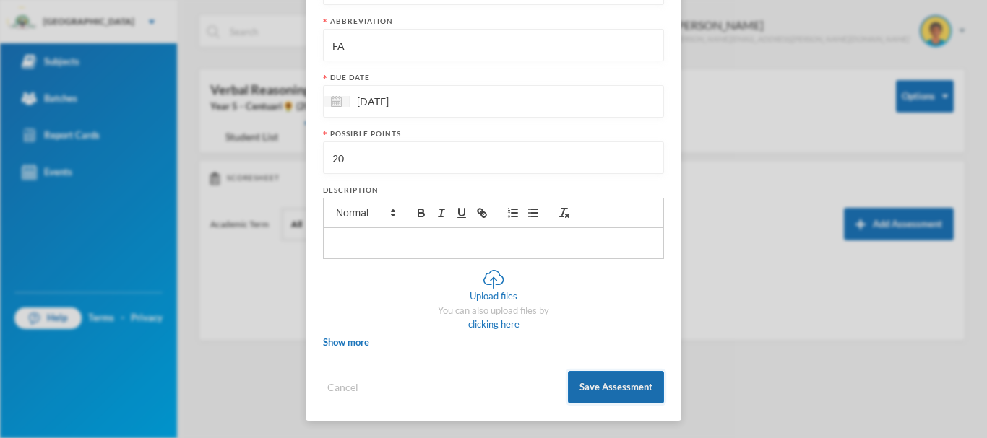
type input "20"
click at [594, 386] on button "Save Assessment" at bounding box center [616, 387] width 96 height 33
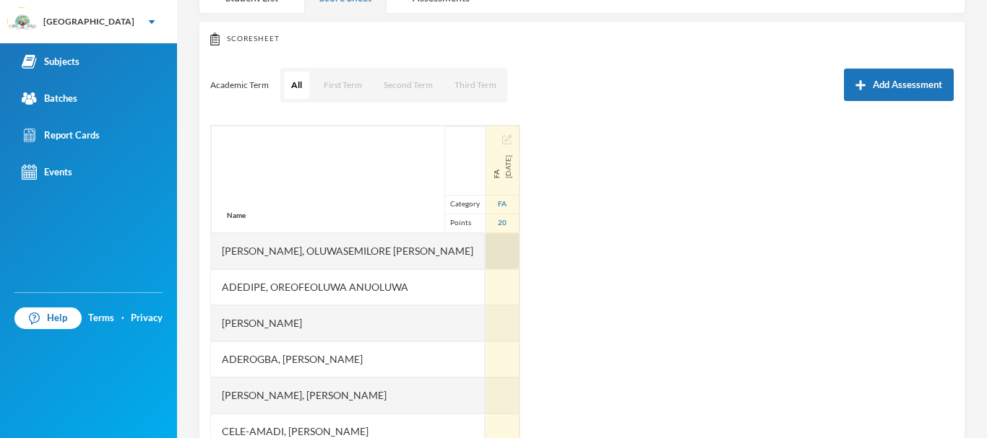
click at [485, 254] on div at bounding box center [502, 251] width 34 height 36
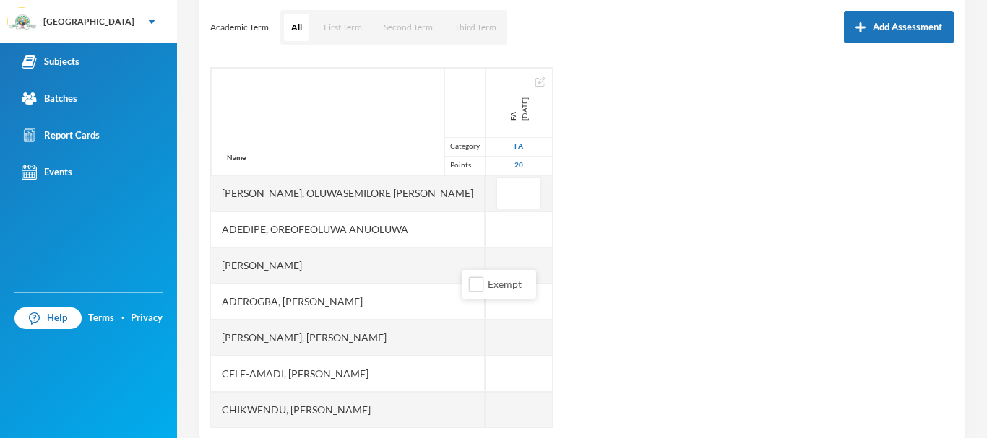
scroll to position [199, 0]
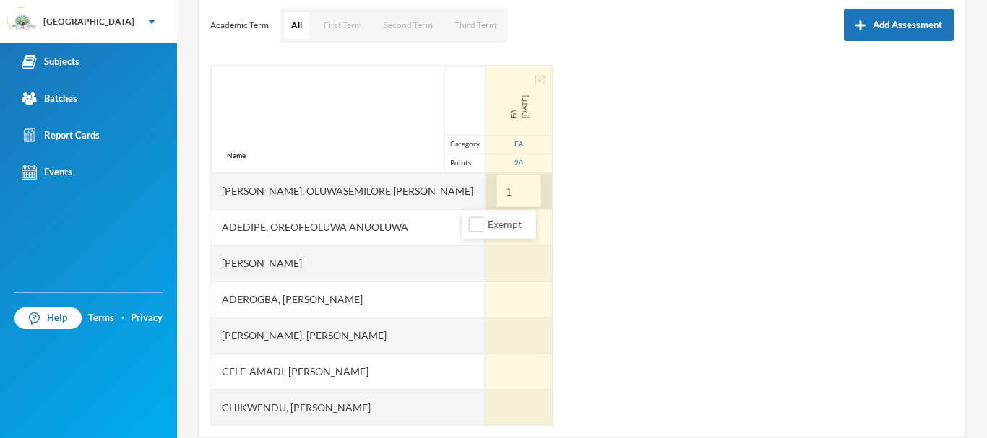
type input "16"
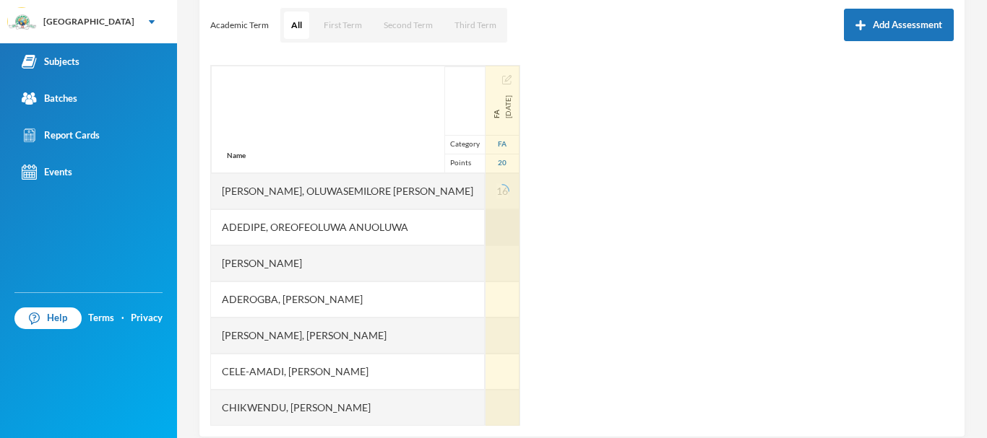
click at [485, 228] on div at bounding box center [502, 227] width 34 height 36
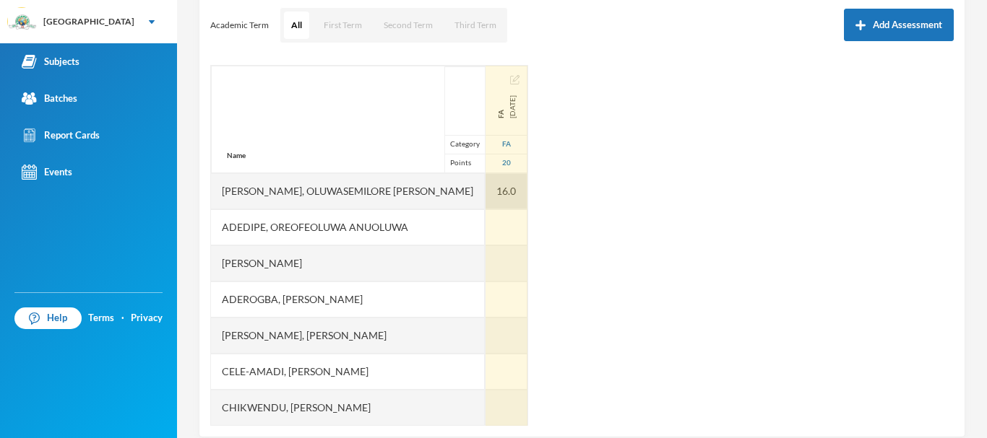
click at [486, 185] on div "16.0" at bounding box center [506, 191] width 42 height 36
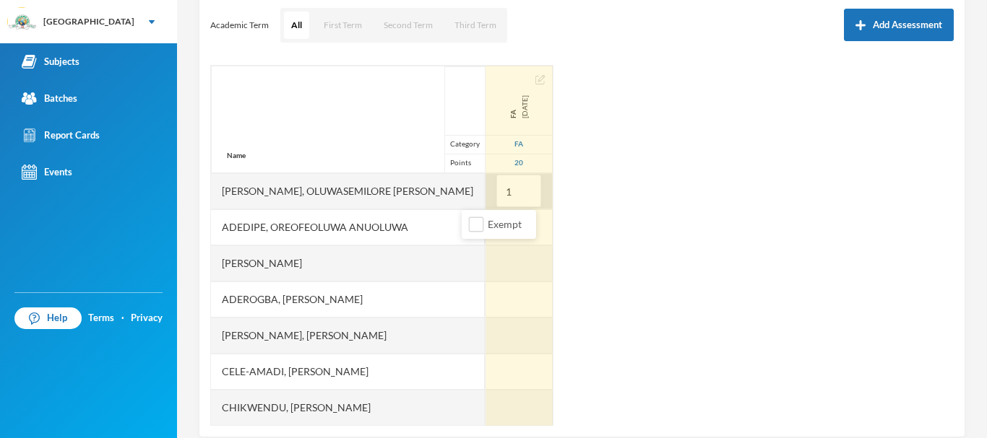
type input "10"
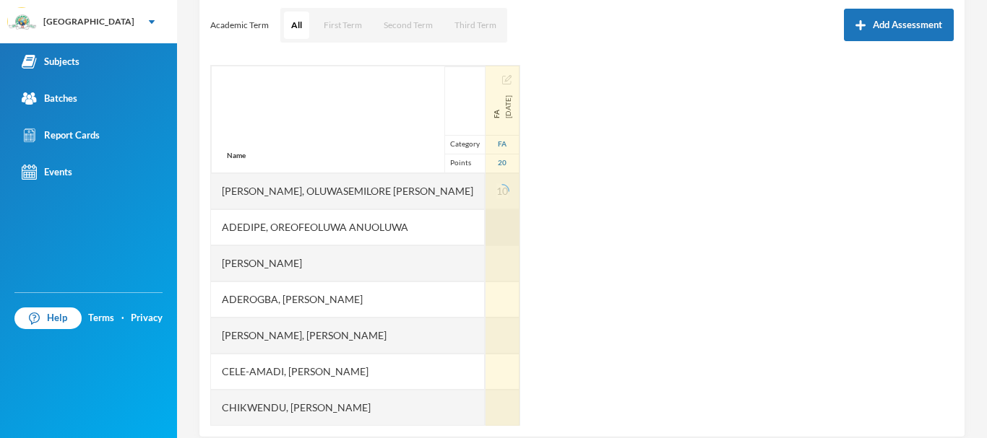
click at [485, 230] on div at bounding box center [502, 227] width 34 height 36
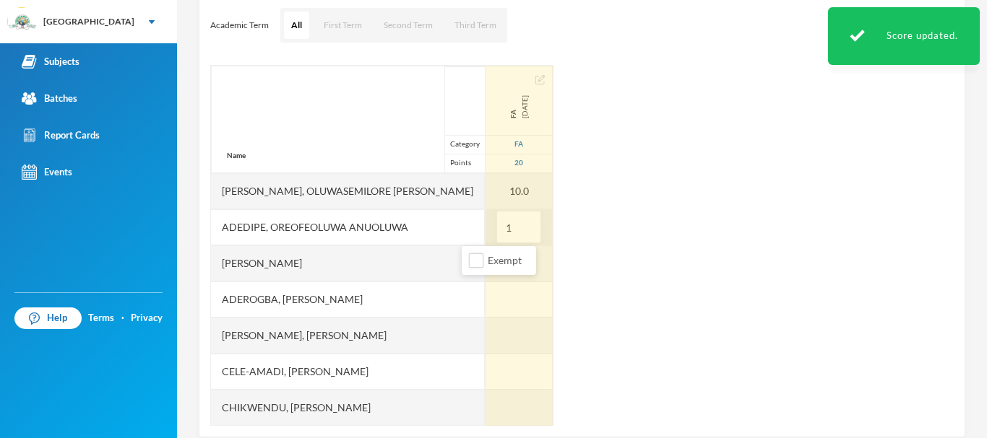
type input "16"
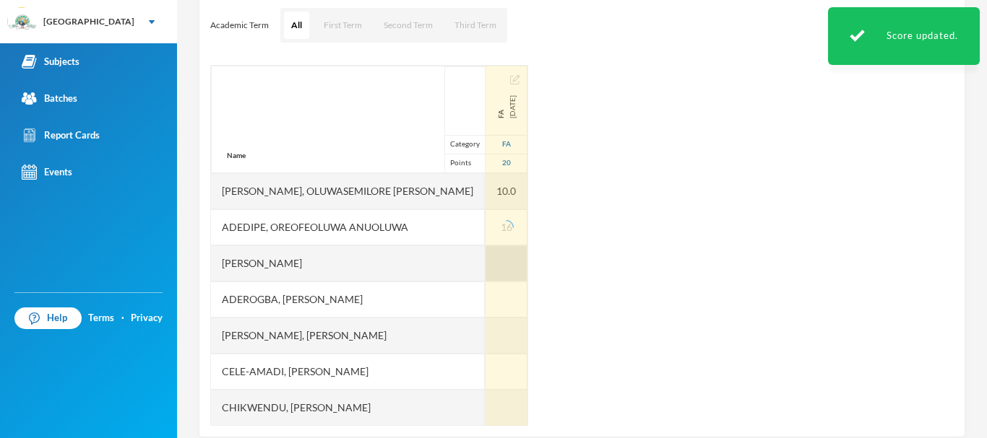
click at [485, 267] on div at bounding box center [506, 264] width 42 height 36
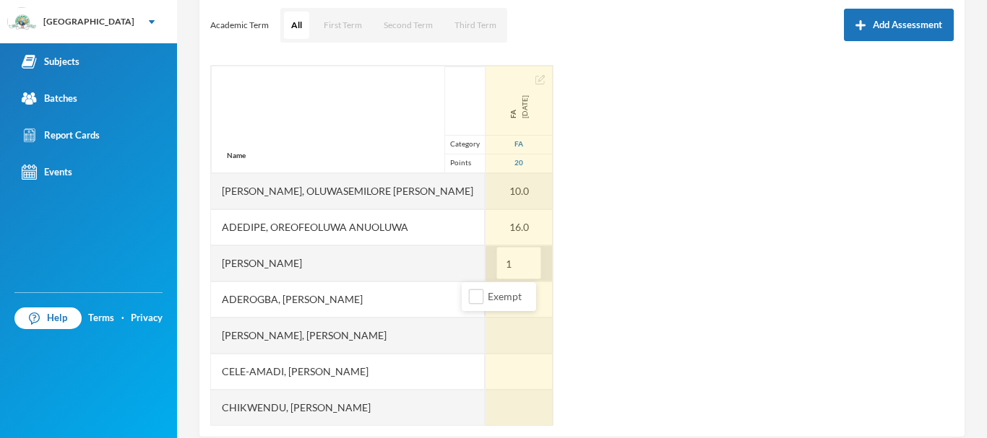
type input "13"
click at [485, 300] on div at bounding box center [518, 300] width 67 height 36
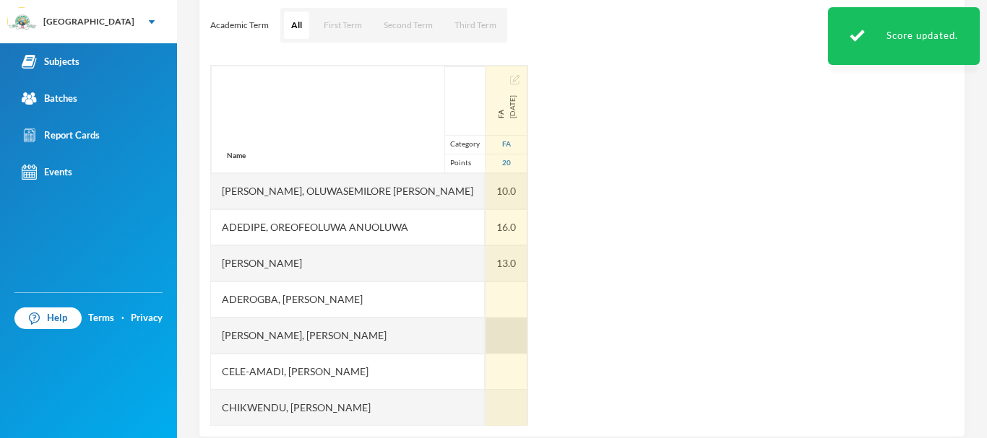
click at [485, 337] on div at bounding box center [506, 336] width 42 height 36
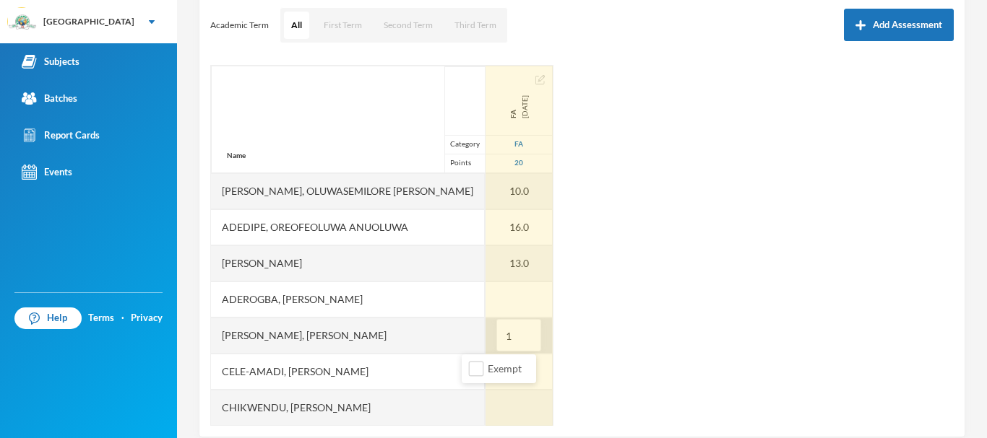
type input "14"
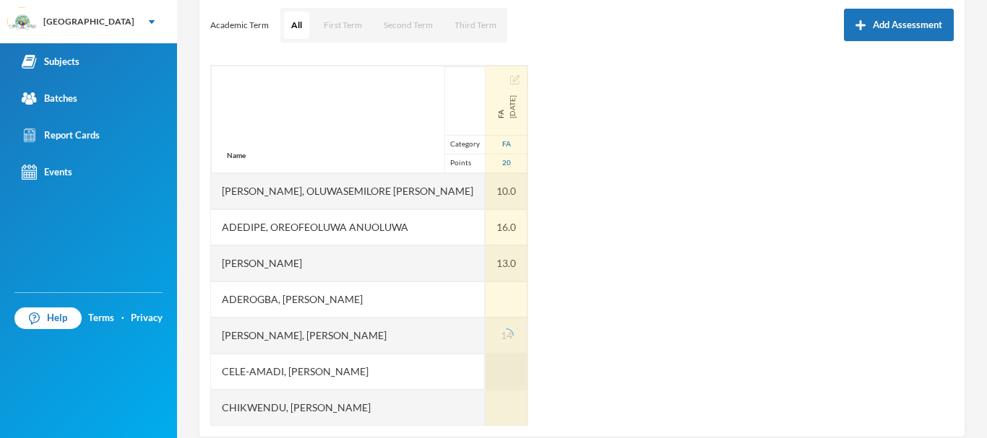
click at [485, 373] on div at bounding box center [506, 372] width 42 height 36
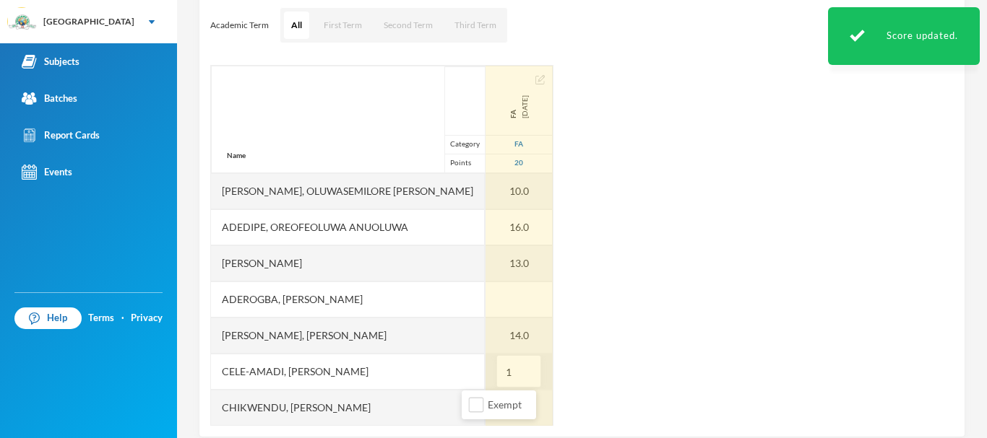
type input "11"
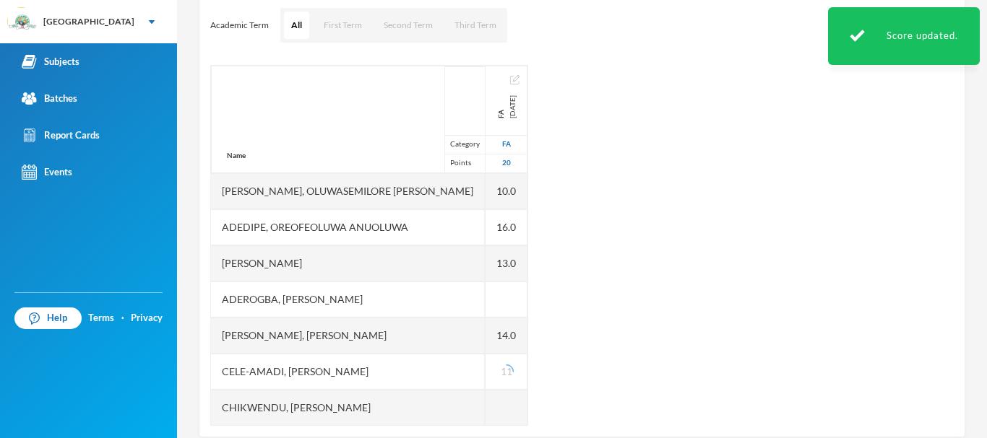
click at [580, 337] on div "Name Category Points Abiodun, Oluwasemilore Martha Adedipe, Oreofeoluwa Anuoluw…" at bounding box center [581, 245] width 743 height 361
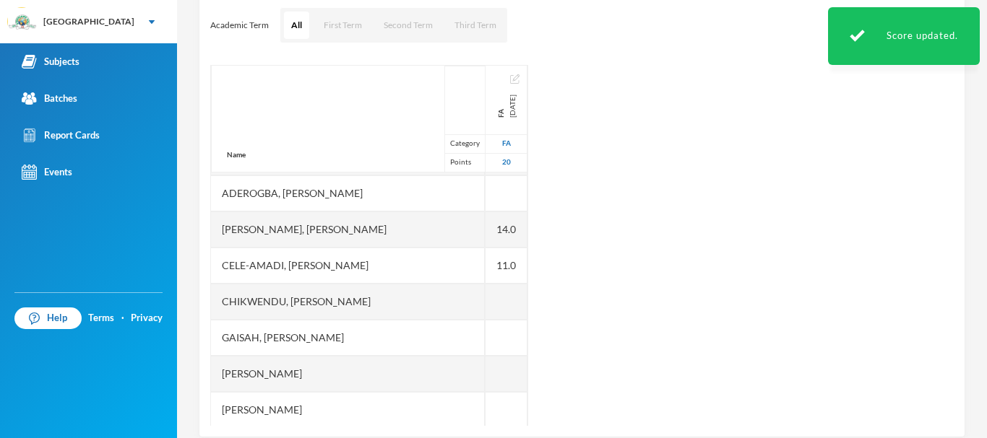
scroll to position [107, 0]
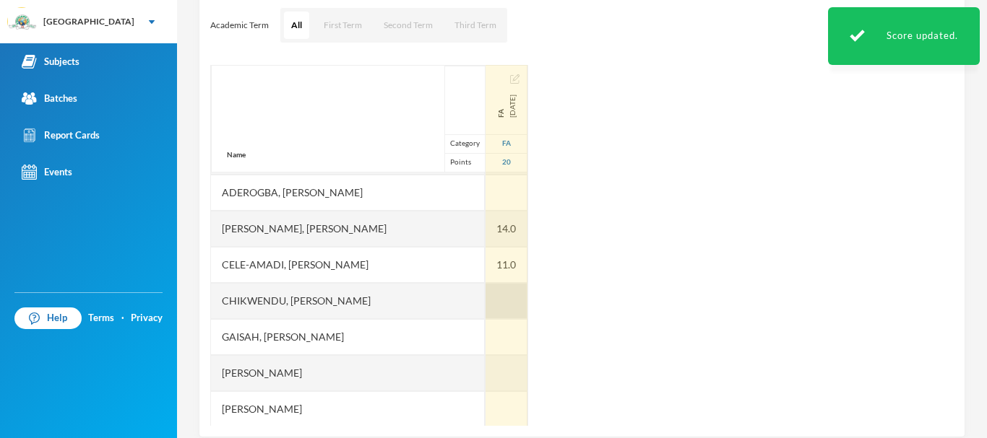
click at [485, 295] on div at bounding box center [506, 301] width 42 height 36
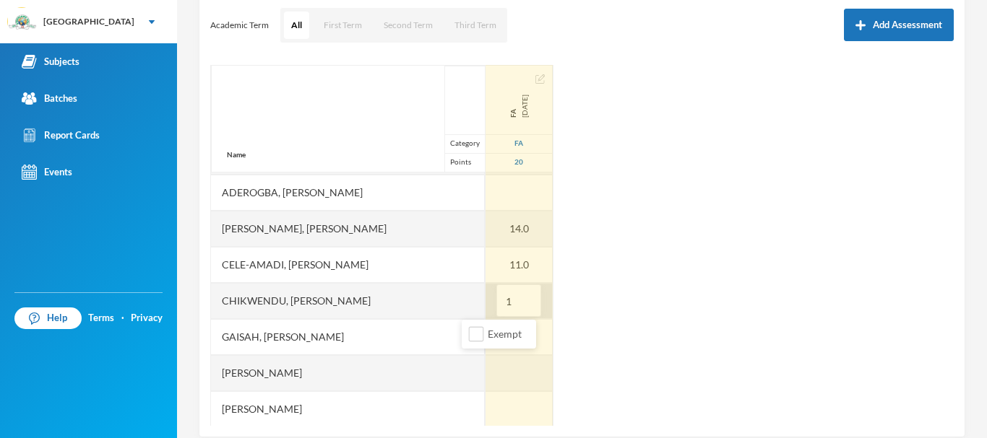
type input "13"
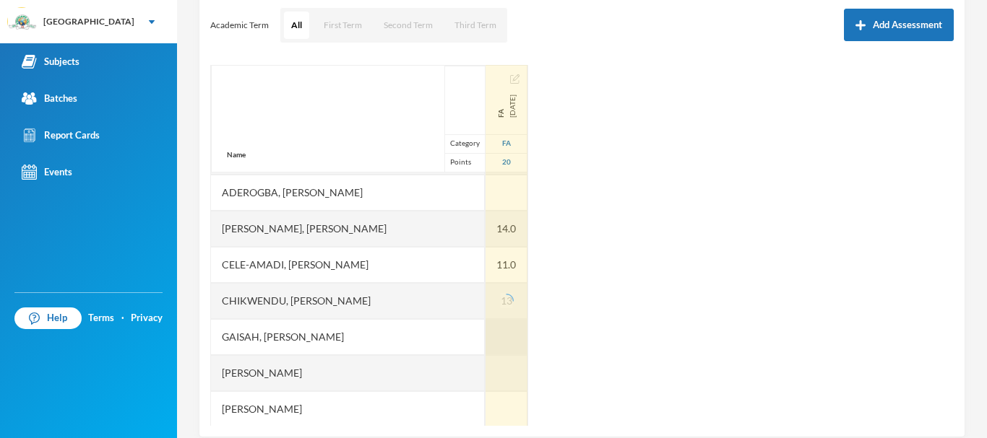
click at [485, 341] on div at bounding box center [506, 337] width 42 height 36
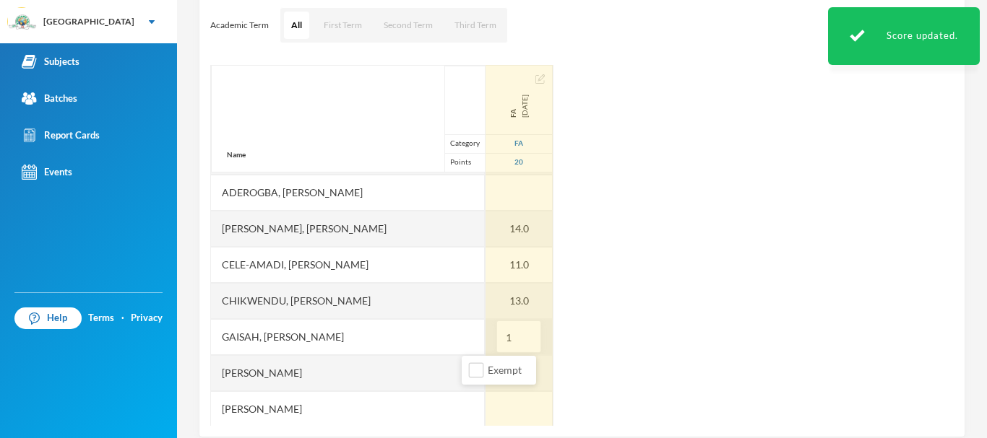
type input "11"
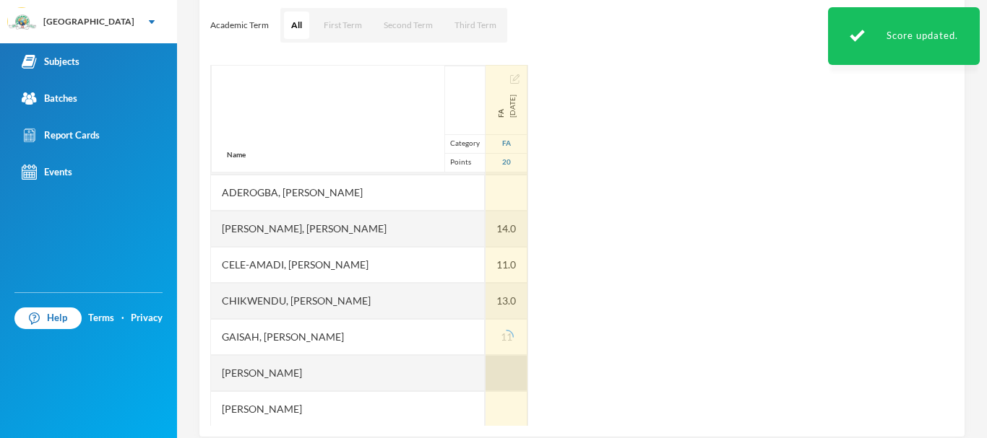
click at [485, 373] on div at bounding box center [506, 373] width 42 height 36
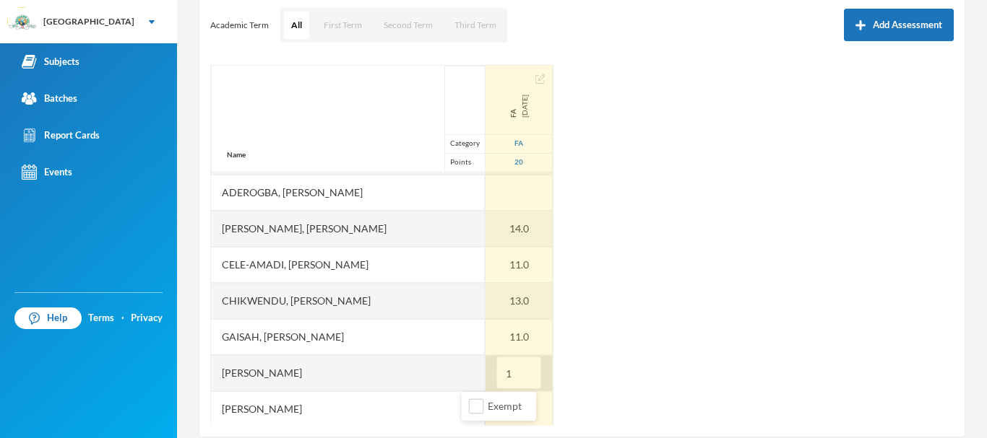
type input "10"
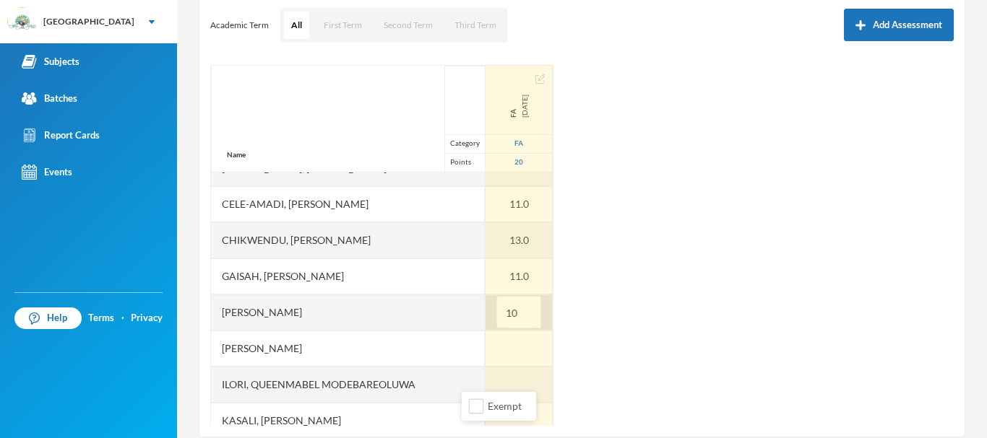
scroll to position [187, 0]
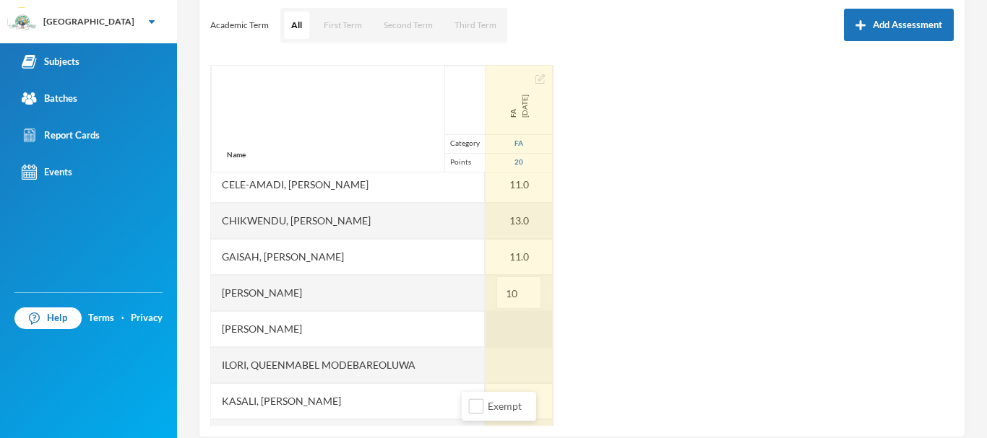
click at [485, 325] on div at bounding box center [518, 329] width 67 height 36
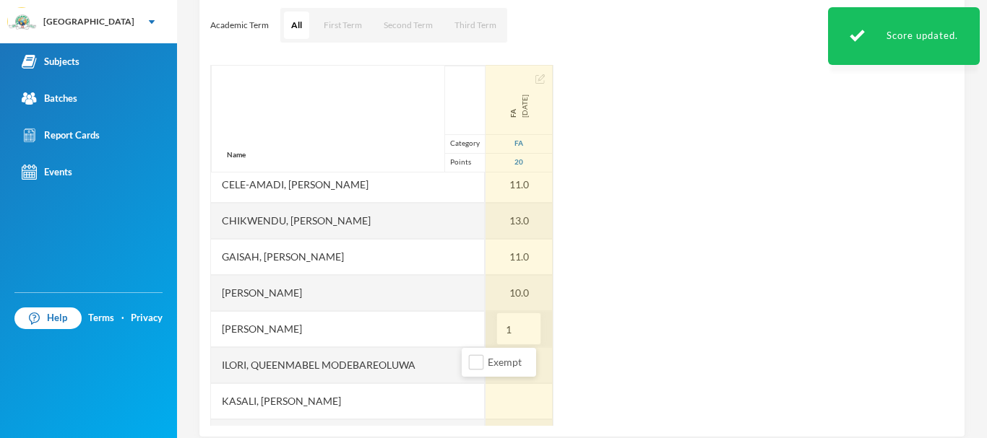
type input "12"
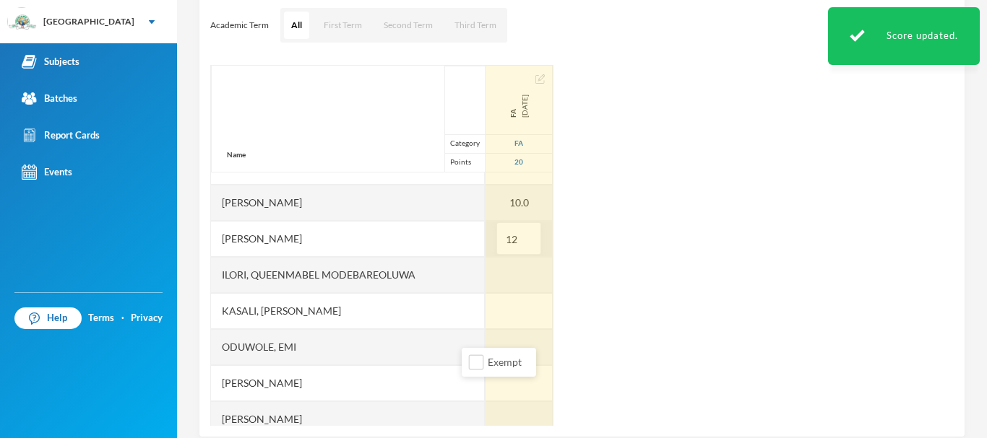
scroll to position [279, 0]
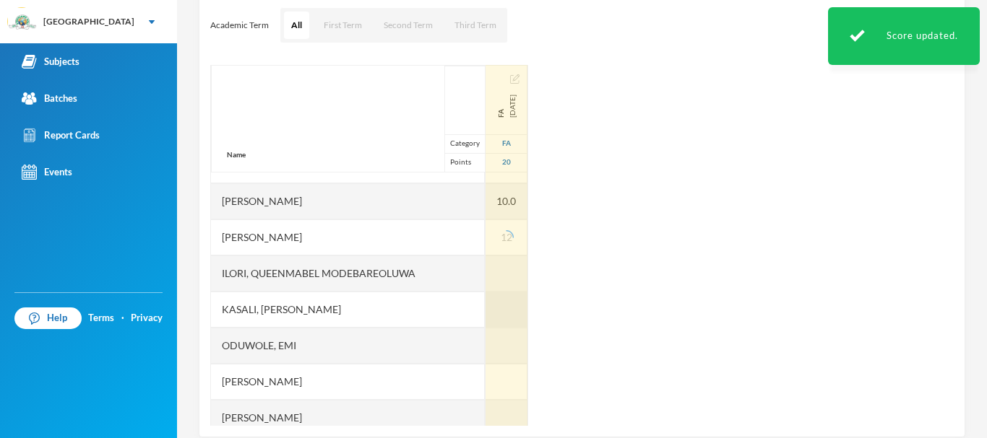
click at [485, 311] on div at bounding box center [506, 310] width 42 height 36
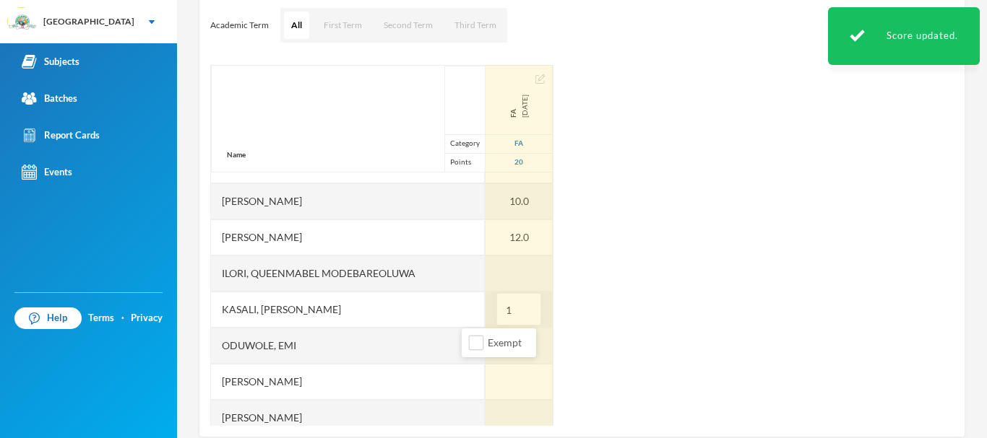
type input "15"
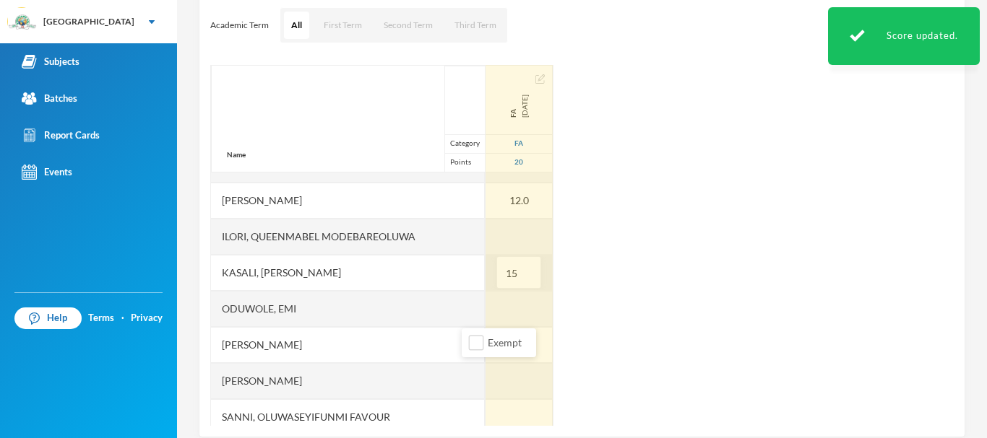
scroll to position [337, 0]
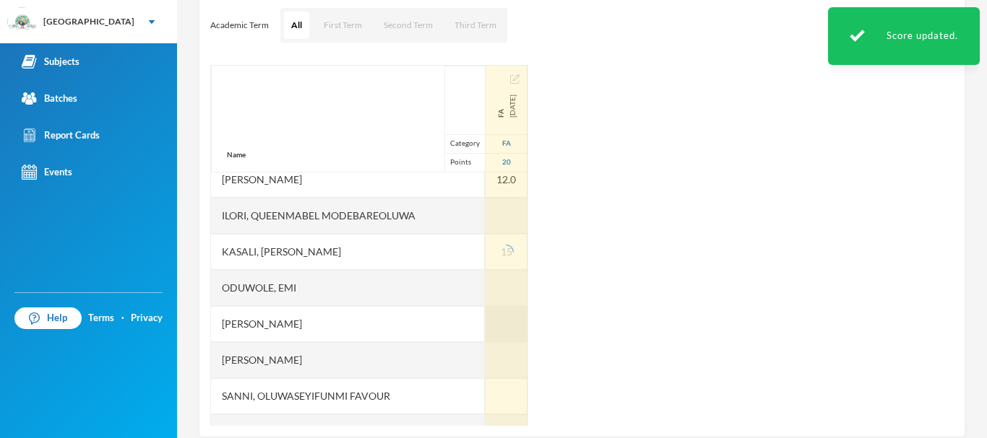
click at [485, 313] on div at bounding box center [506, 324] width 42 height 36
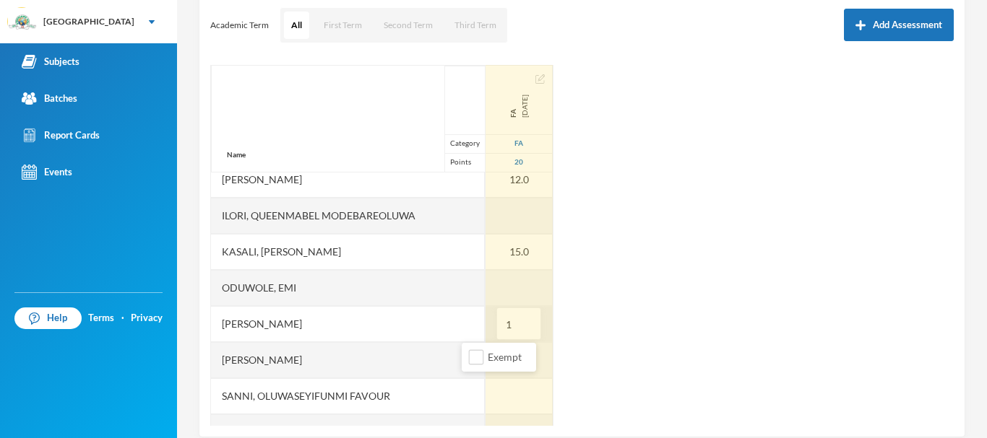
type input "16"
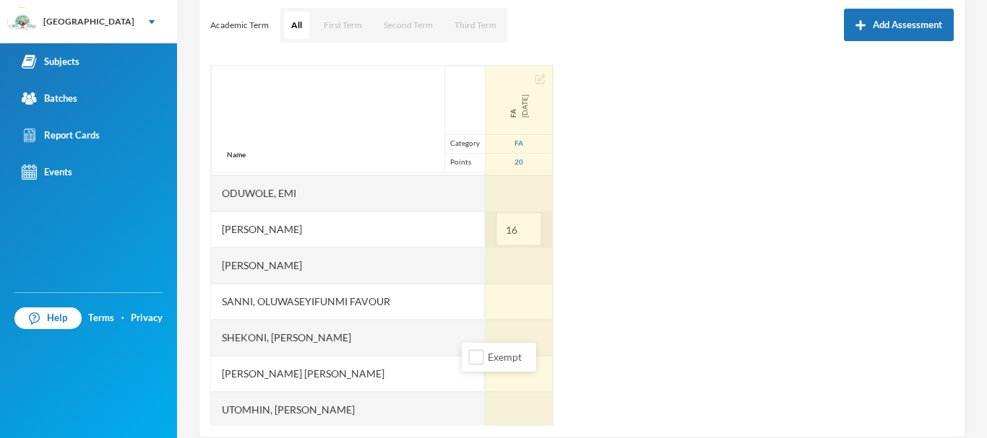
scroll to position [432, 0]
click at [485, 295] on div at bounding box center [518, 301] width 67 height 36
type input "15"
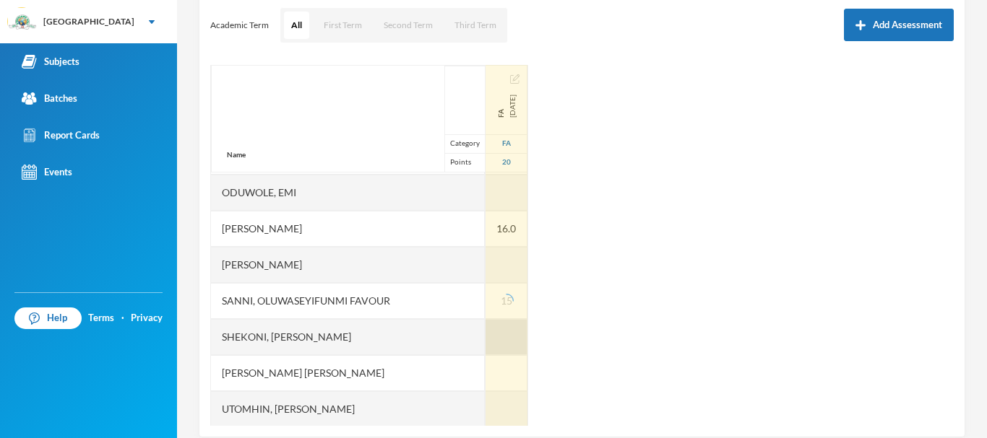
click at [485, 334] on div at bounding box center [506, 337] width 42 height 36
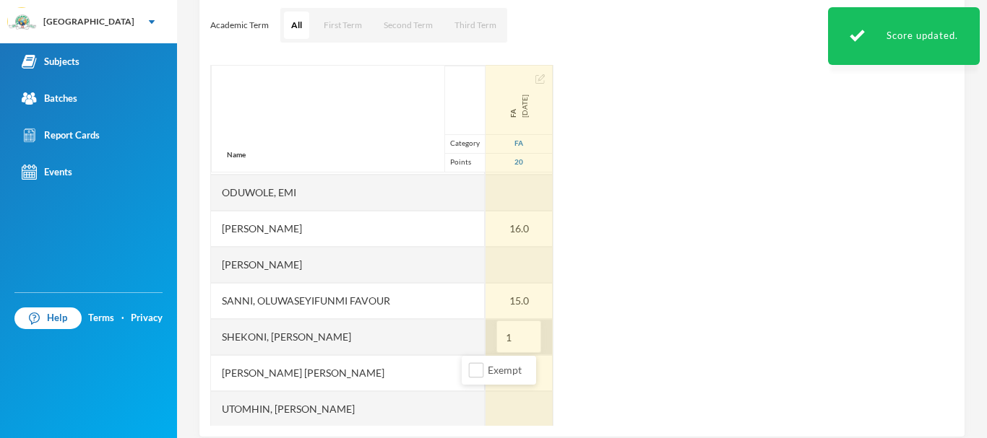
type input "11"
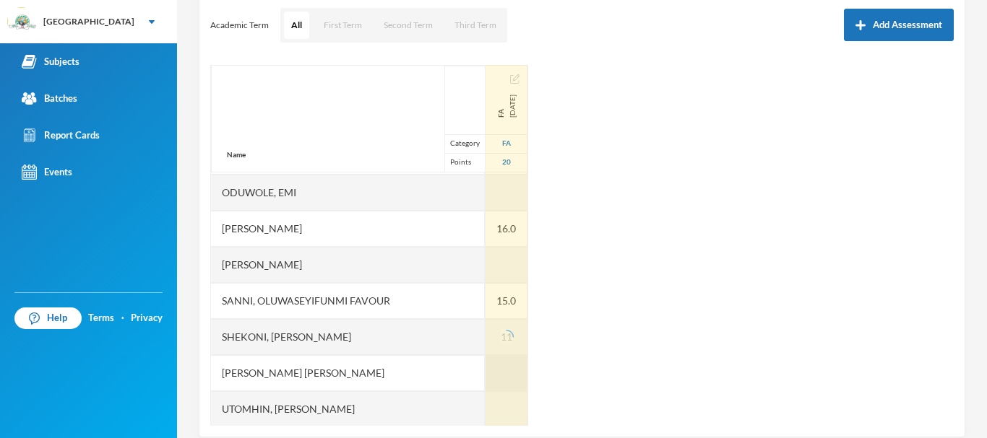
click at [485, 368] on div at bounding box center [506, 373] width 42 height 36
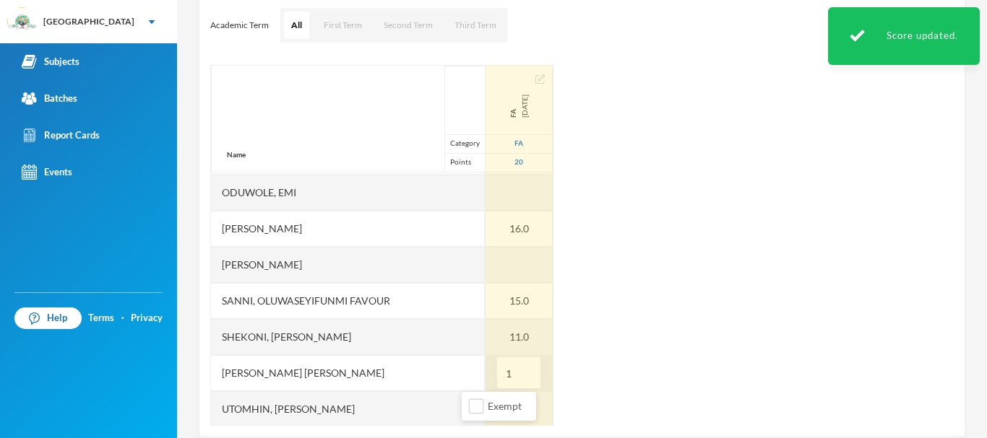
type input "11"
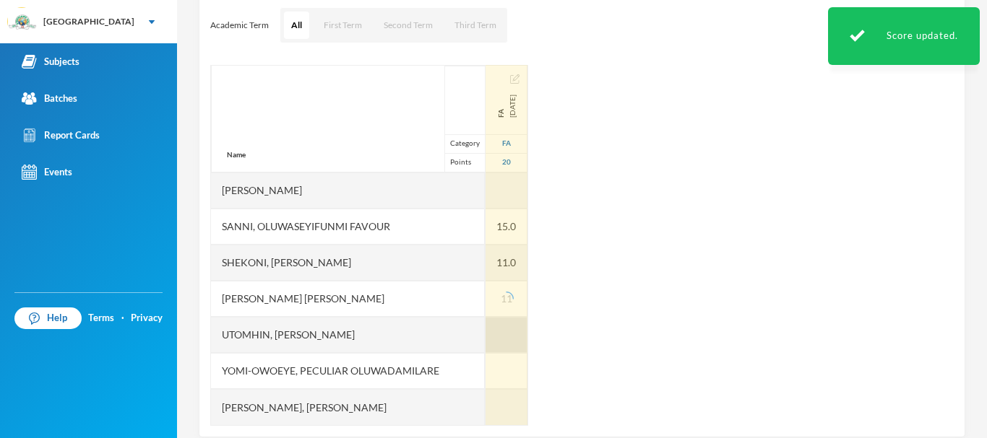
click at [485, 325] on div at bounding box center [506, 335] width 42 height 36
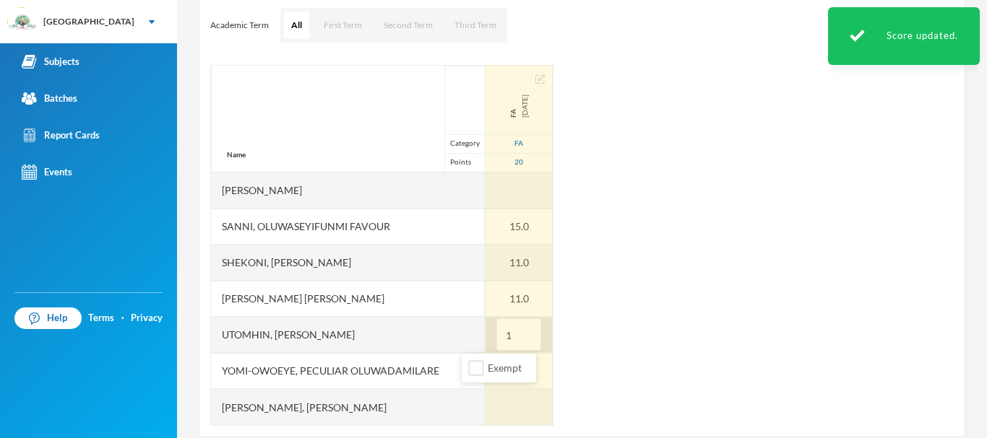
type input "13"
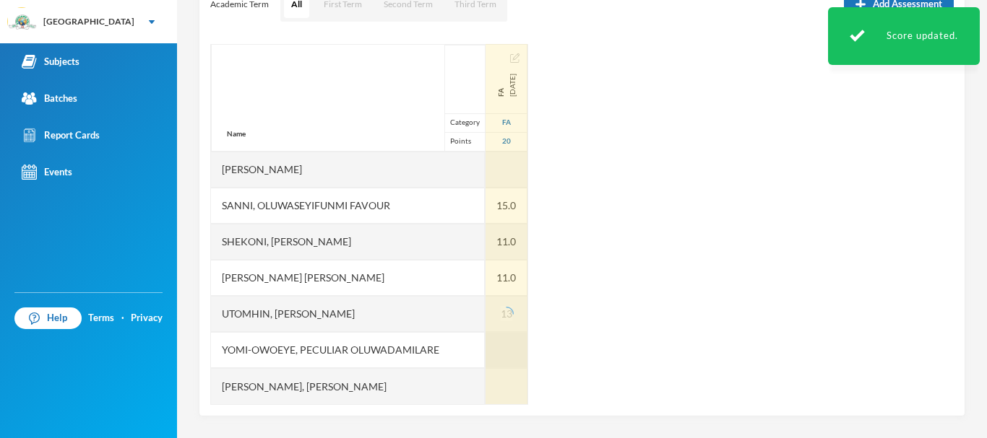
click at [485, 338] on div at bounding box center [506, 350] width 42 height 36
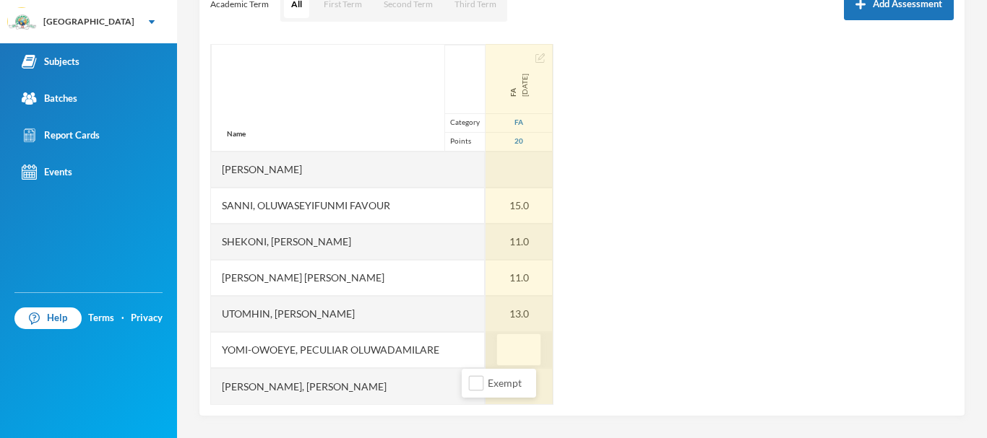
type input "9"
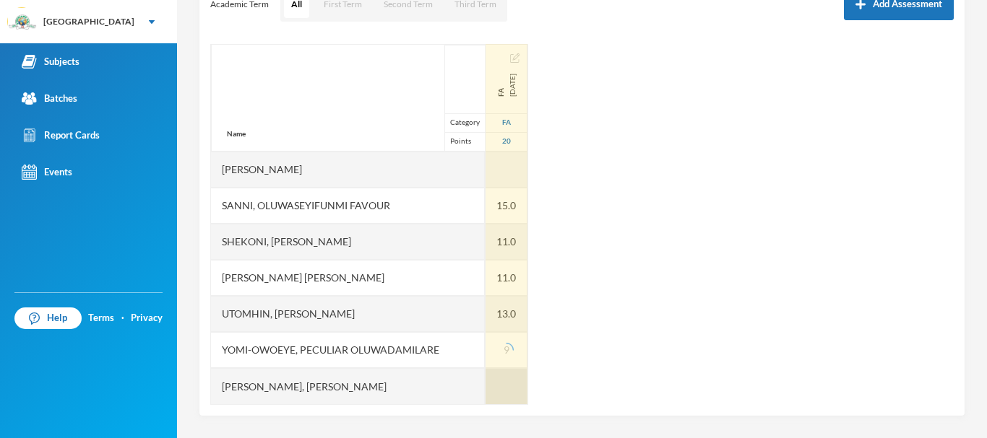
click at [485, 382] on div at bounding box center [506, 386] width 42 height 36
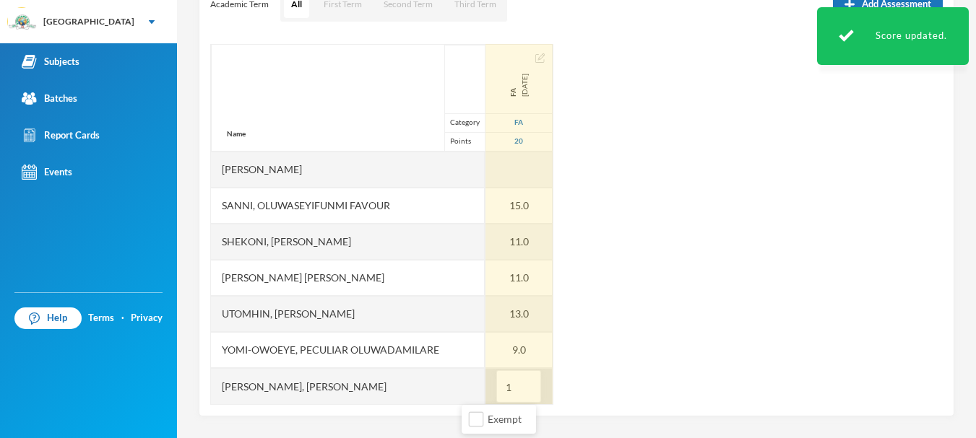
type input "14"
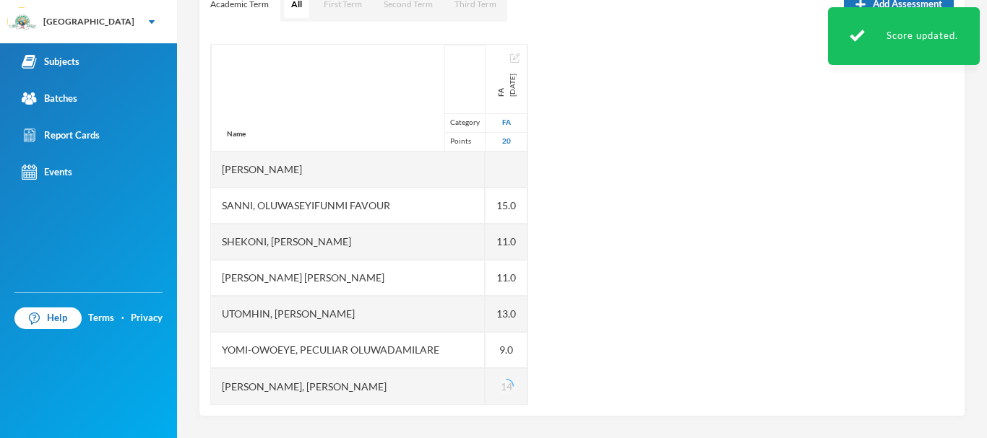
click at [597, 340] on div "Name Category Points Abiodun, Oluwasemilore Martha Adedipe, Oreofeoluwa Anuoluw…" at bounding box center [581, 224] width 743 height 361
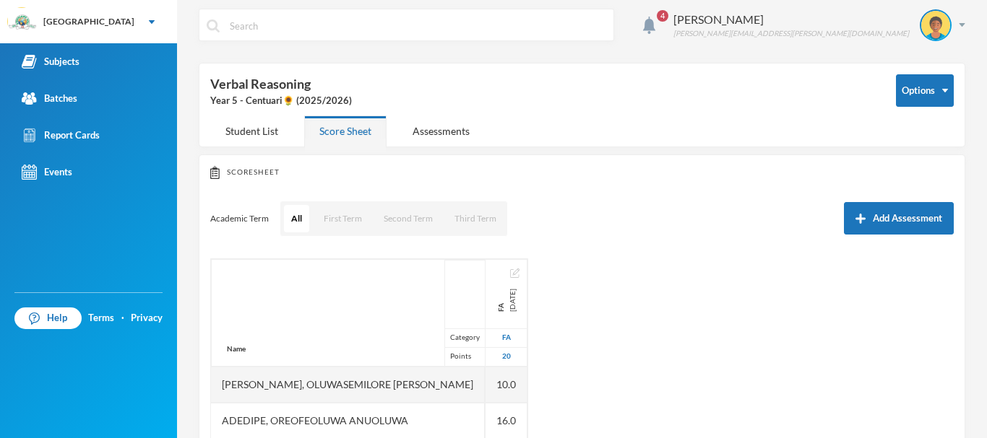
scroll to position [0, 0]
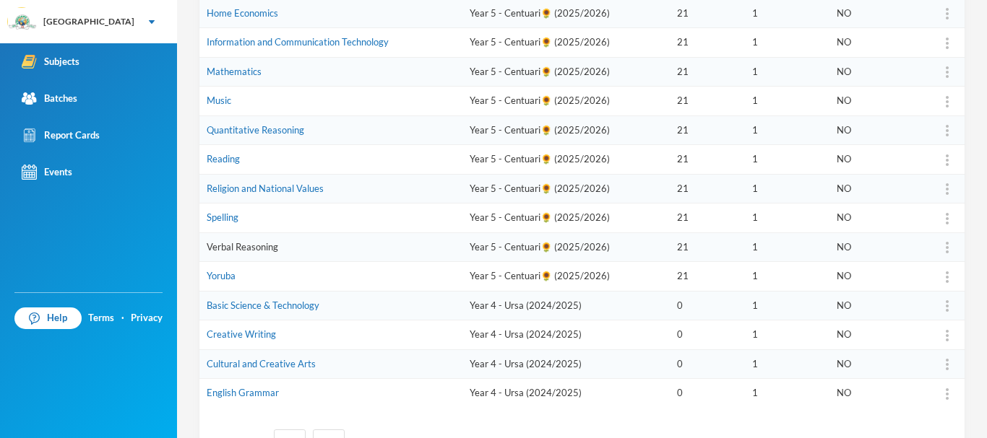
scroll to position [479, 0]
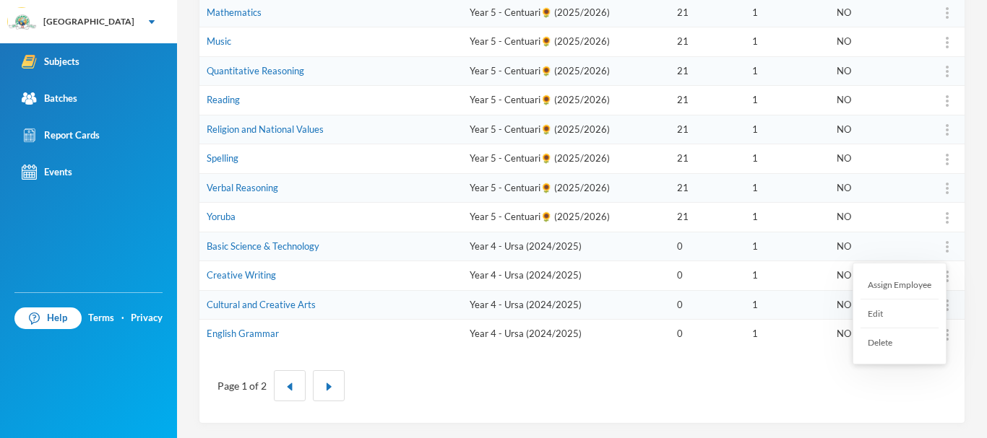
click at [946, 248] on img at bounding box center [947, 247] width 3 height 12
click at [896, 342] on div "Delete" at bounding box center [899, 343] width 78 height 28
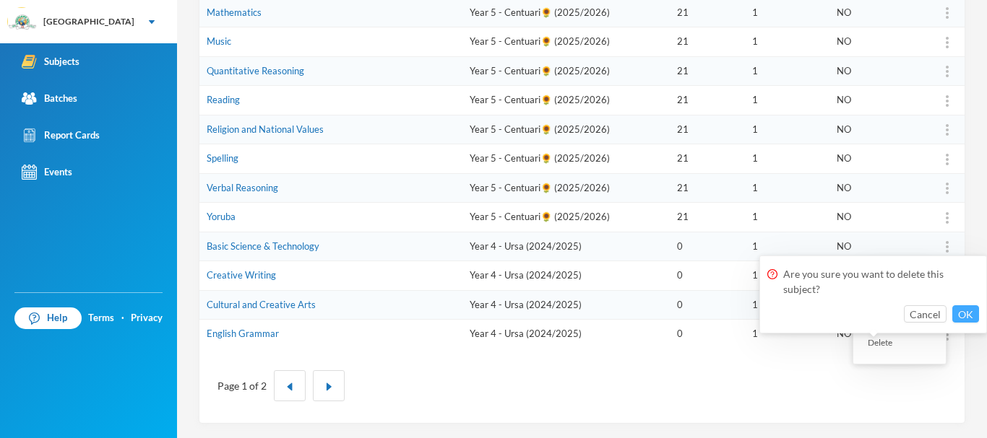
click at [961, 309] on button "OK" at bounding box center [965, 314] width 27 height 17
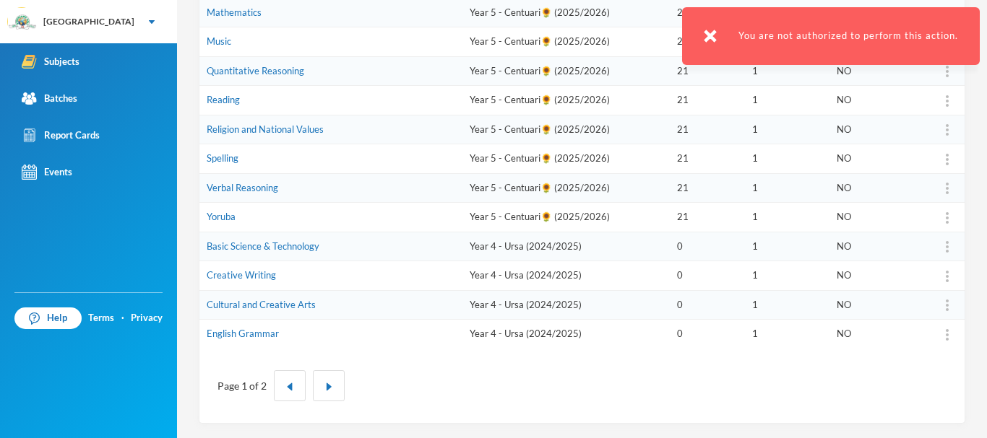
click at [712, 34] on img at bounding box center [710, 36] width 13 height 13
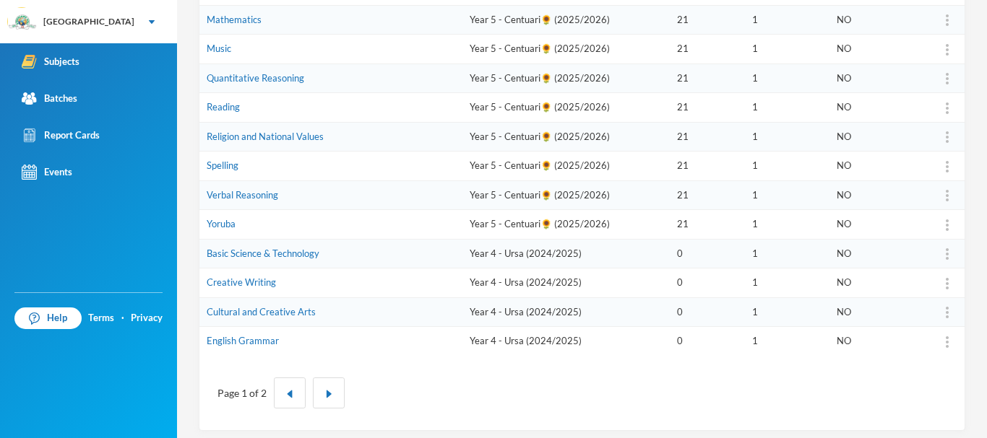
scroll to position [463, 0]
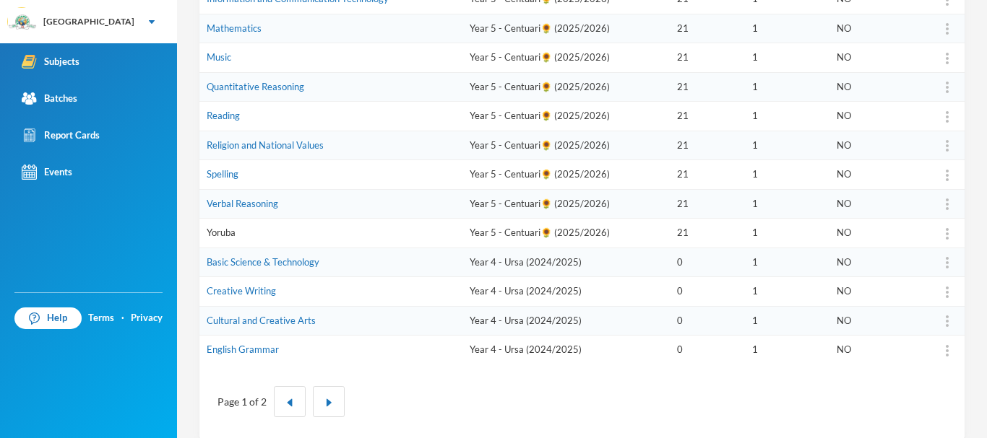
click at [226, 234] on link "Yoruba" at bounding box center [221, 233] width 29 height 12
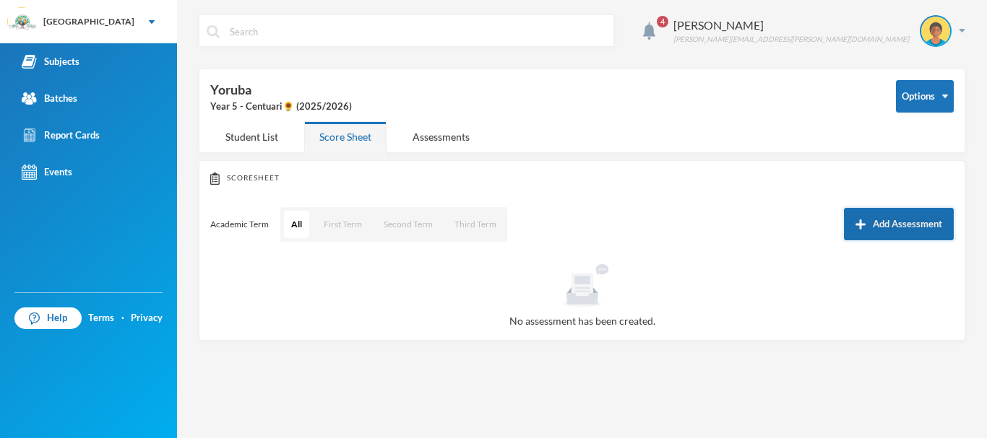
click at [894, 222] on button "Add Assessment" at bounding box center [899, 224] width 110 height 33
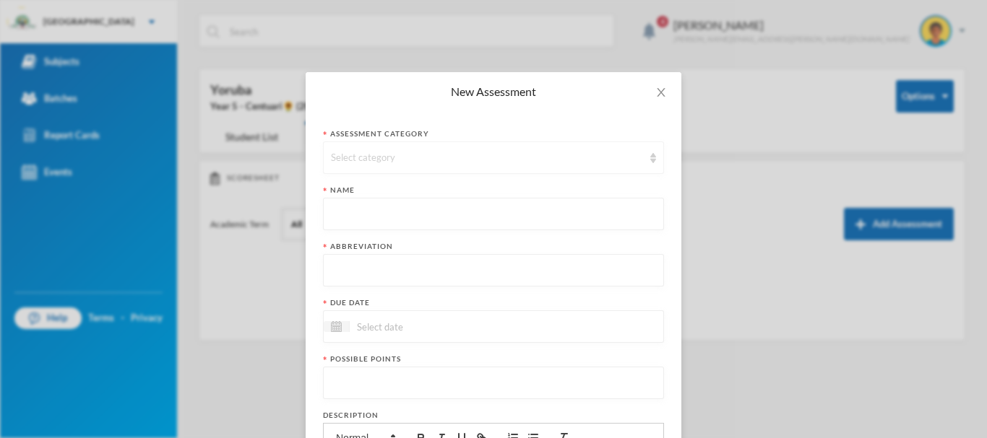
click at [427, 154] on div "Select category" at bounding box center [487, 158] width 312 height 14
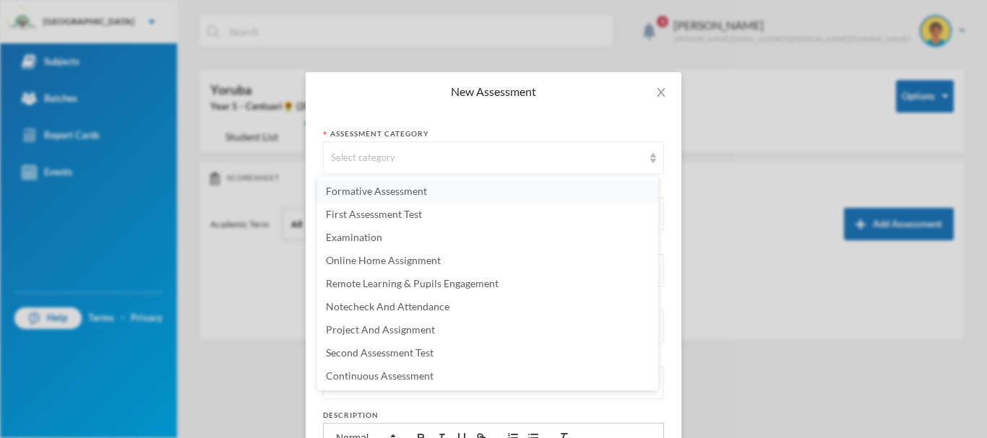
click at [355, 186] on span "Formative Assessment" at bounding box center [376, 191] width 101 height 12
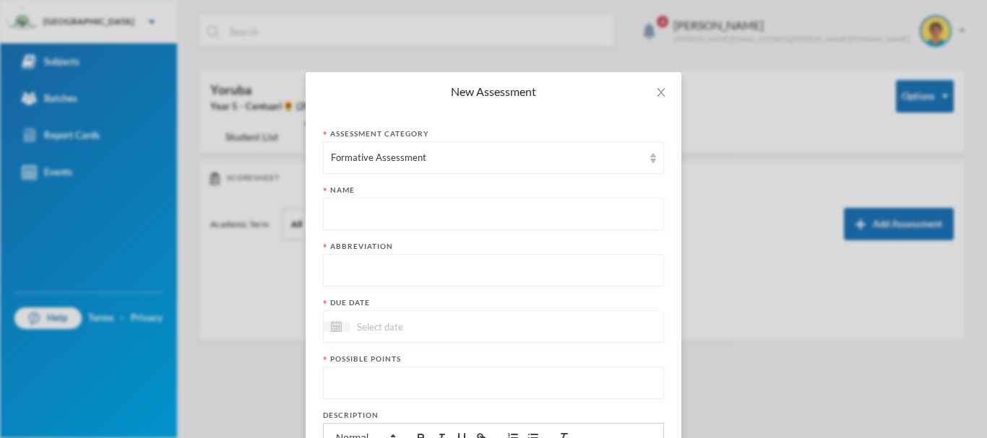
click at [382, 220] on input "text" at bounding box center [493, 215] width 325 height 33
paste input "First Term Formative Assessment"
type input "First Term Formative Assessment"
click at [377, 279] on input "text" at bounding box center [493, 271] width 325 height 33
type input "FA"
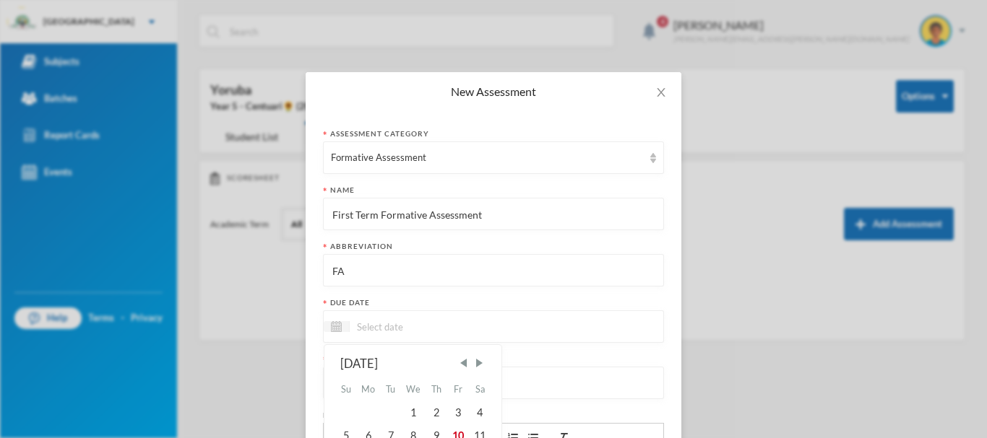
click at [379, 330] on input at bounding box center [410, 327] width 121 height 17
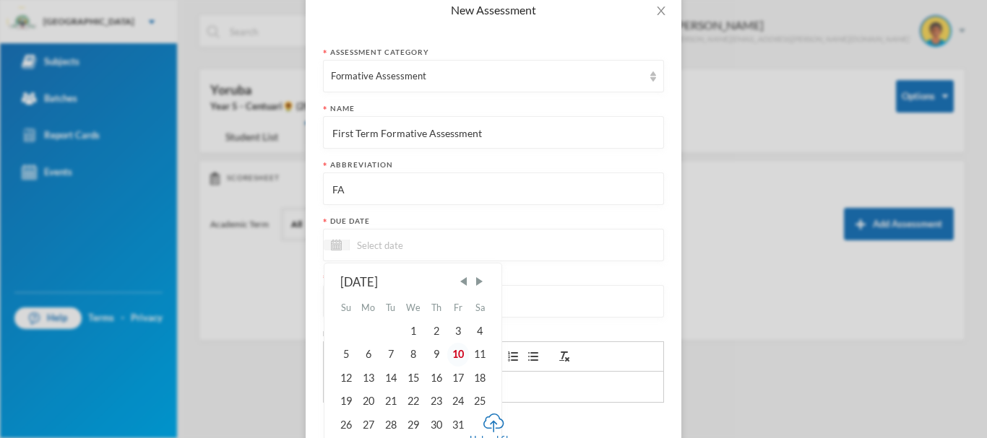
click at [458, 357] on div "10" at bounding box center [458, 354] width 22 height 23
type input "10/10/2025"
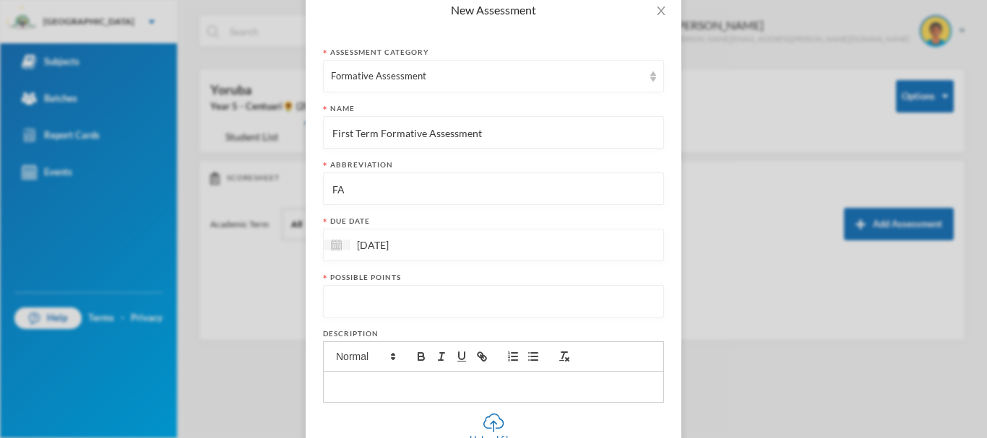
click at [381, 302] on input "number" at bounding box center [493, 302] width 325 height 33
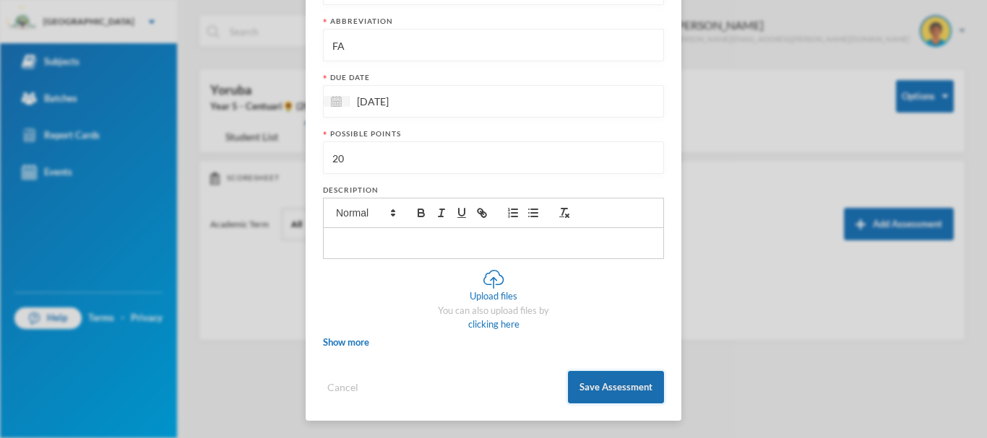
type input "20"
click at [594, 387] on button "Save Assessment" at bounding box center [616, 387] width 96 height 33
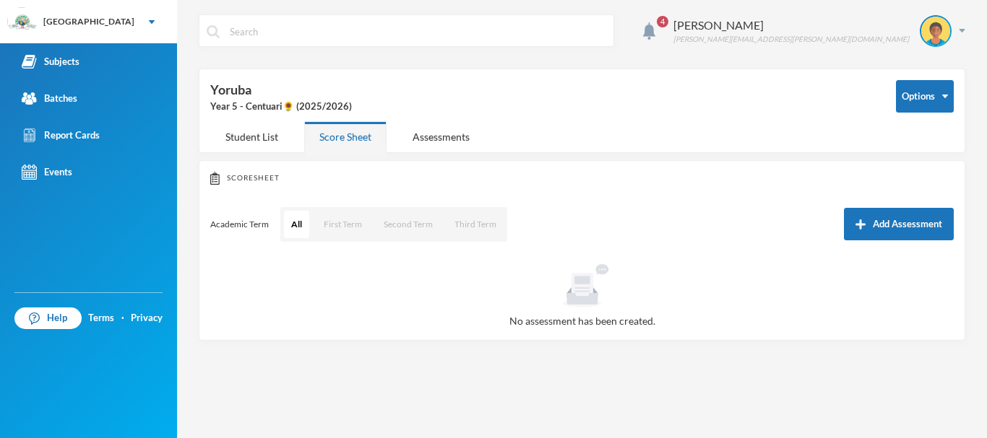
scroll to position [153, 0]
click at [594, 387] on div "4 Okpara Ann ann.okpara@greenlandhall.org Options Yoruba Year 5 - Centuari🌻 (20…" at bounding box center [582, 219] width 810 height 438
